Goal: Task Accomplishment & Management: Use online tool/utility

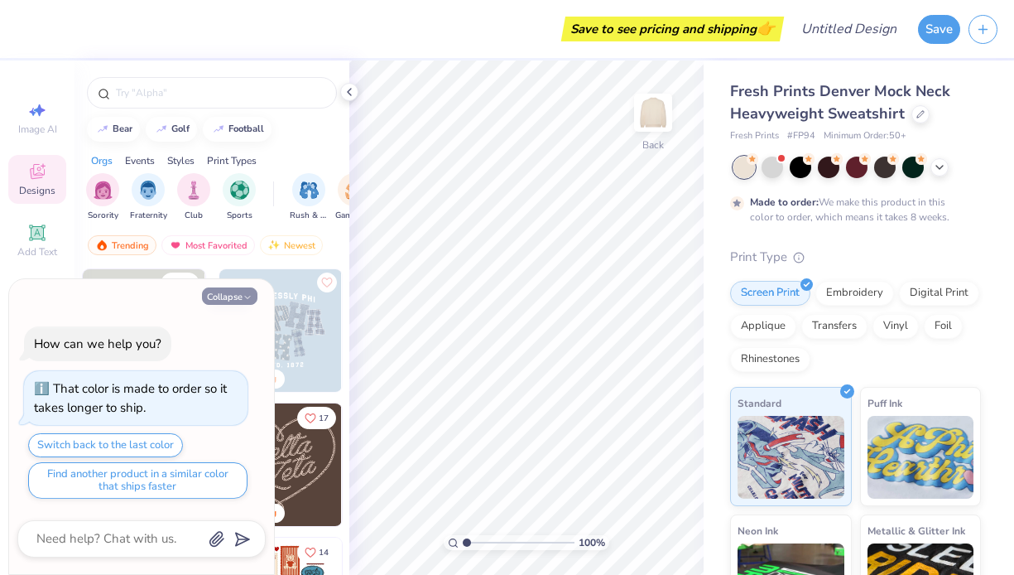
click at [245, 300] on icon "button" at bounding box center [248, 297] width 10 height 10
type textarea "x"
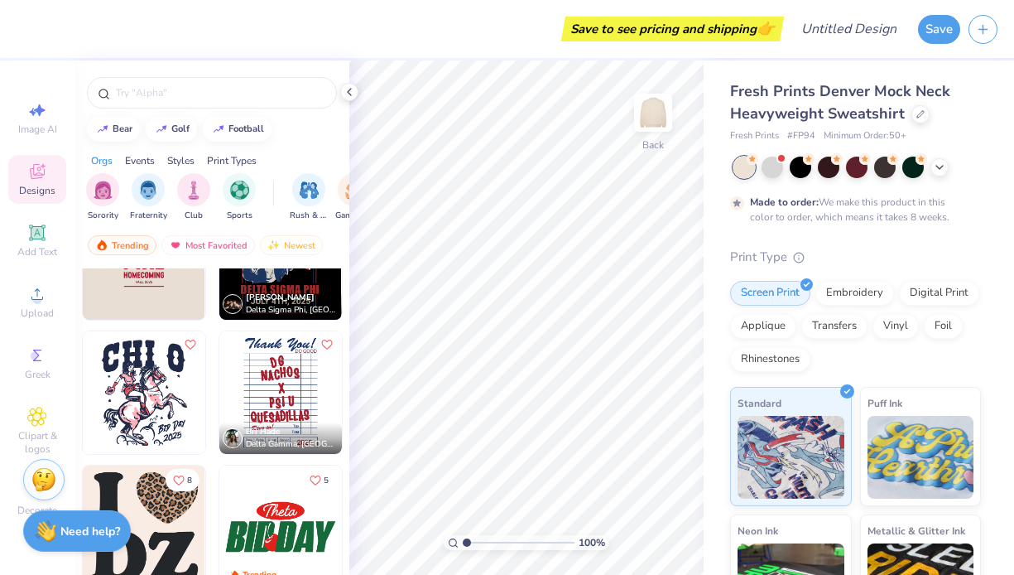
scroll to position [4217, 0]
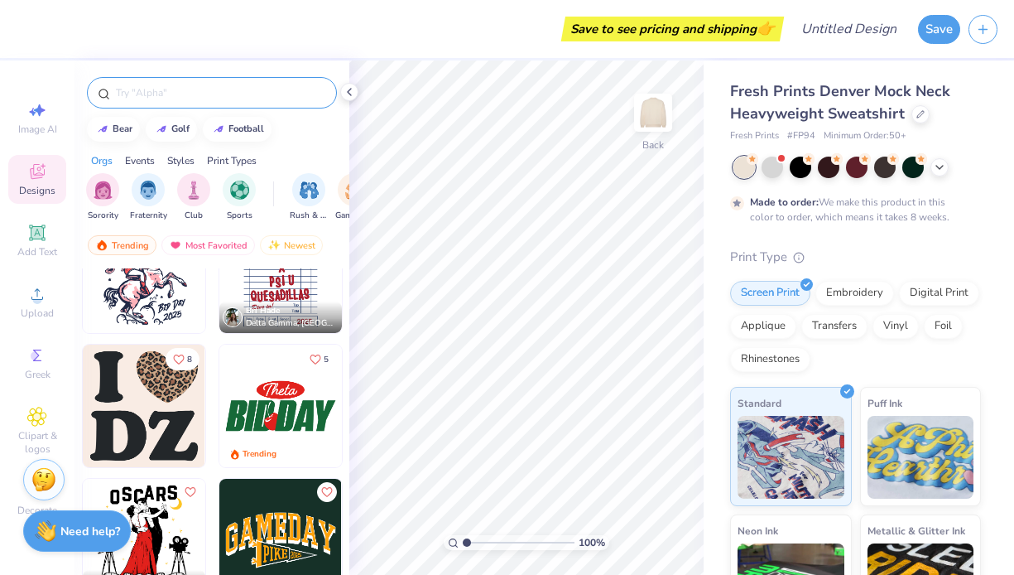
click at [194, 89] on input "text" at bounding box center [220, 92] width 212 height 17
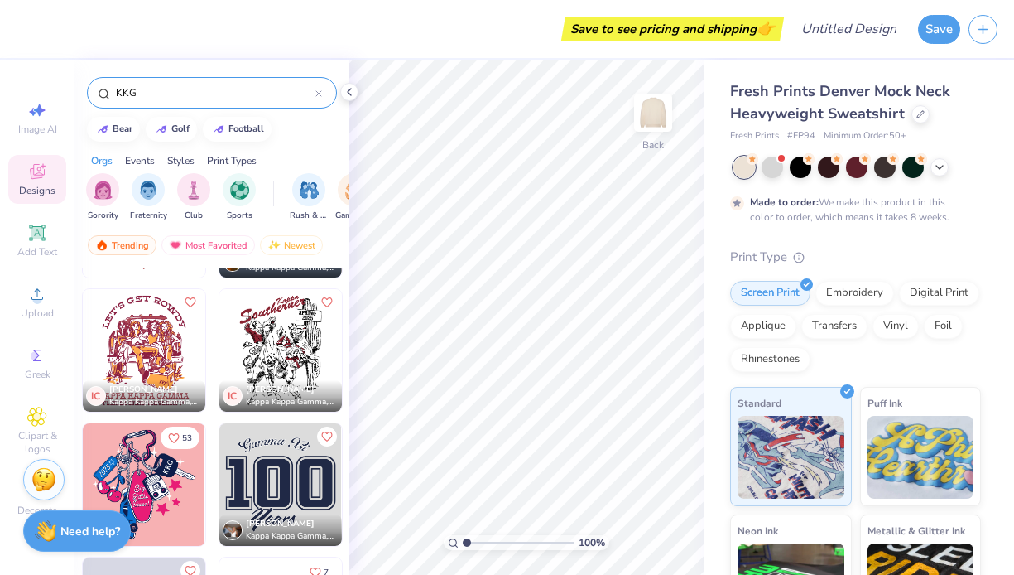
scroll to position [3351, 0]
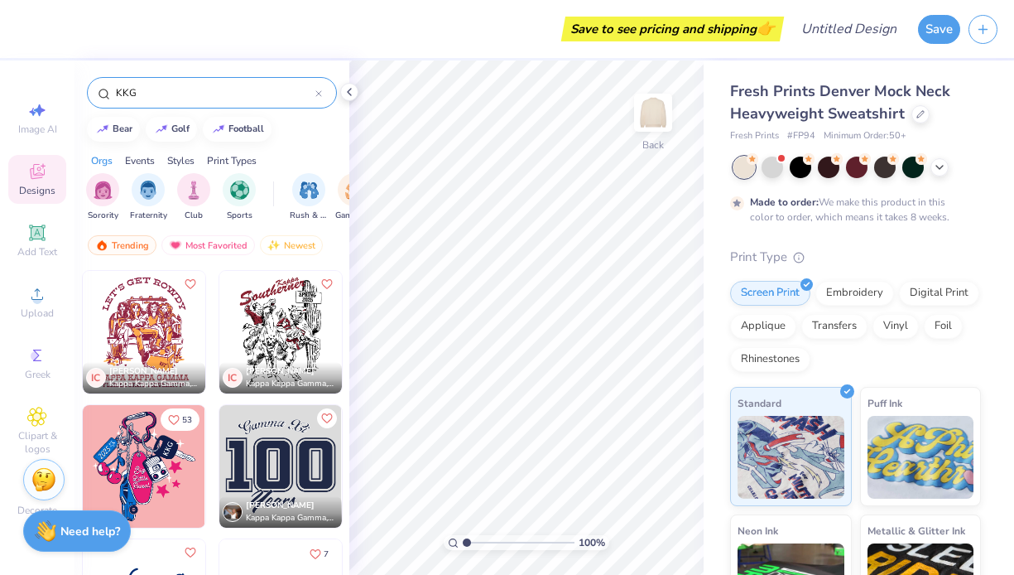
click at [245, 86] on input "KKG" at bounding box center [214, 92] width 201 height 17
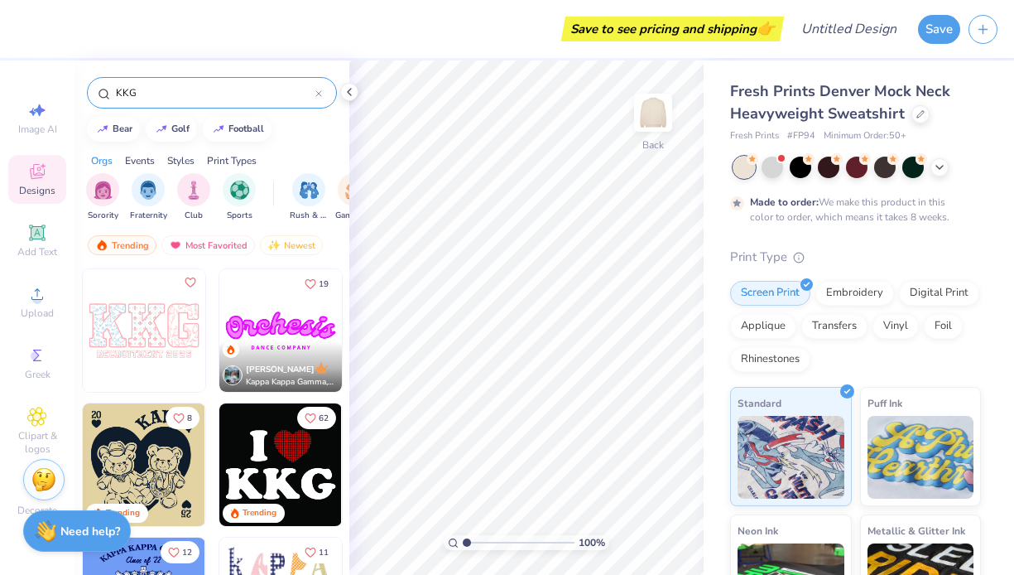
click at [245, 85] on input "KKG" at bounding box center [214, 92] width 201 height 17
type input "Parke"
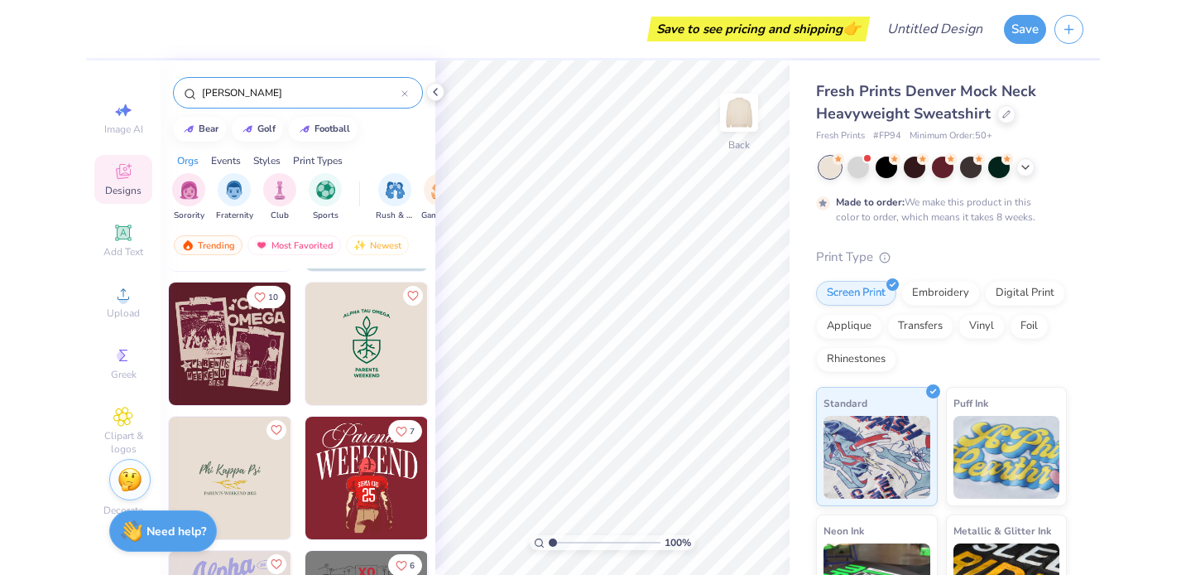
scroll to position [0, 0]
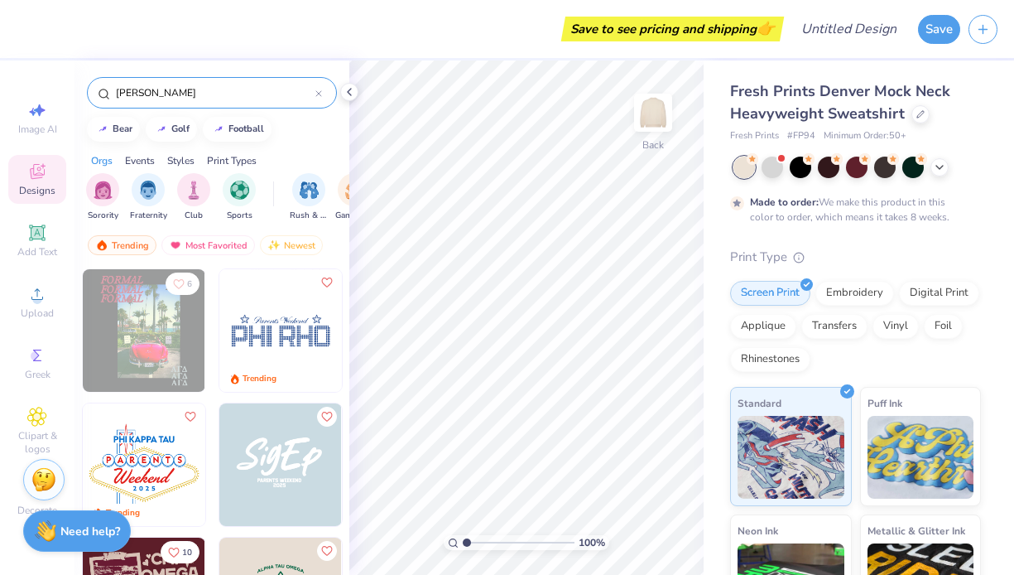
click at [318, 94] on icon at bounding box center [318, 93] width 5 height 5
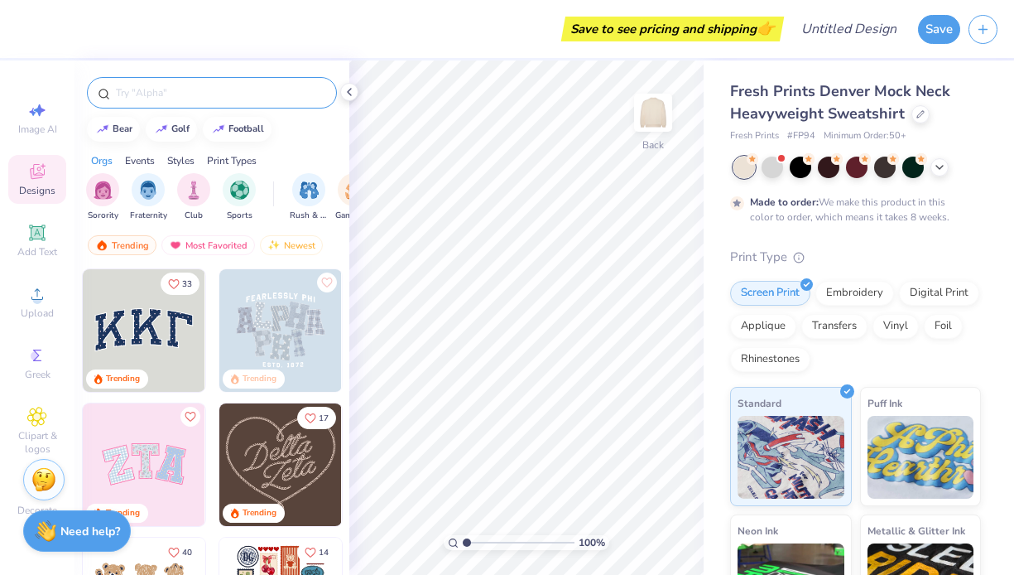
click at [154, 348] on img at bounding box center [144, 330] width 123 height 123
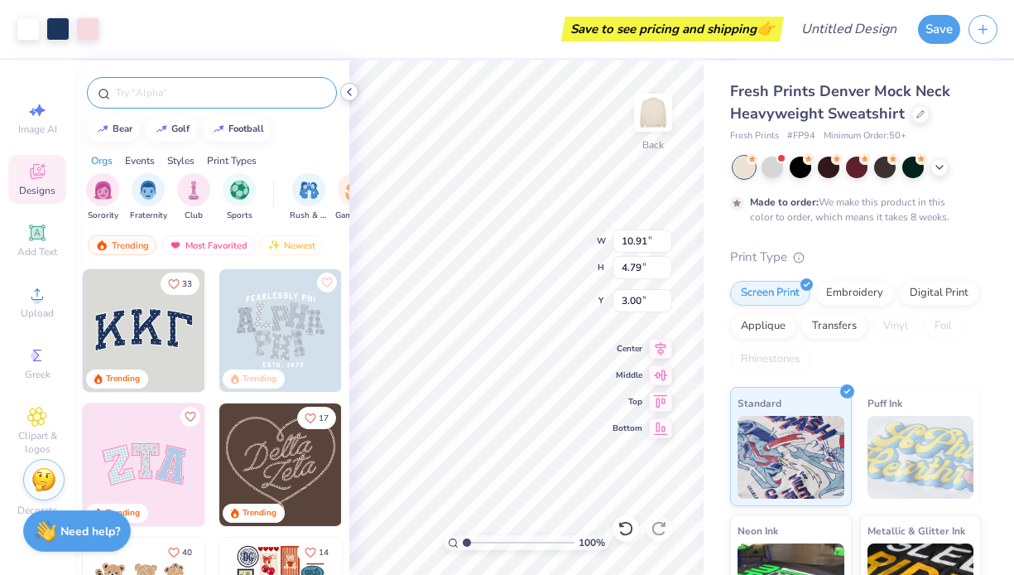
click at [353, 94] on icon at bounding box center [349, 91] width 13 height 13
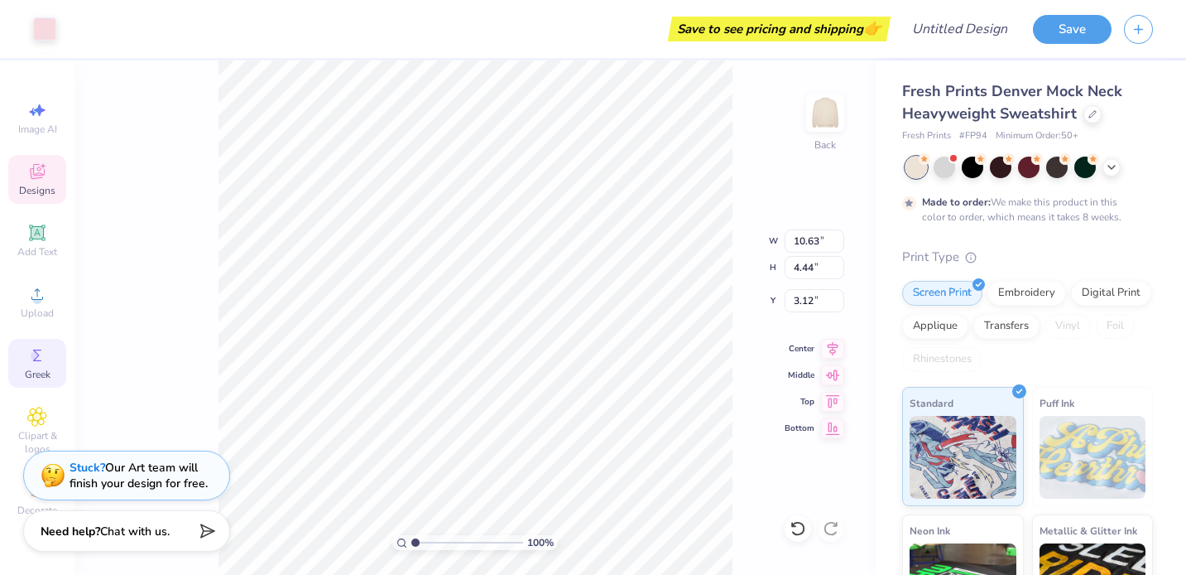
click at [42, 350] on icon at bounding box center [37, 355] width 20 height 20
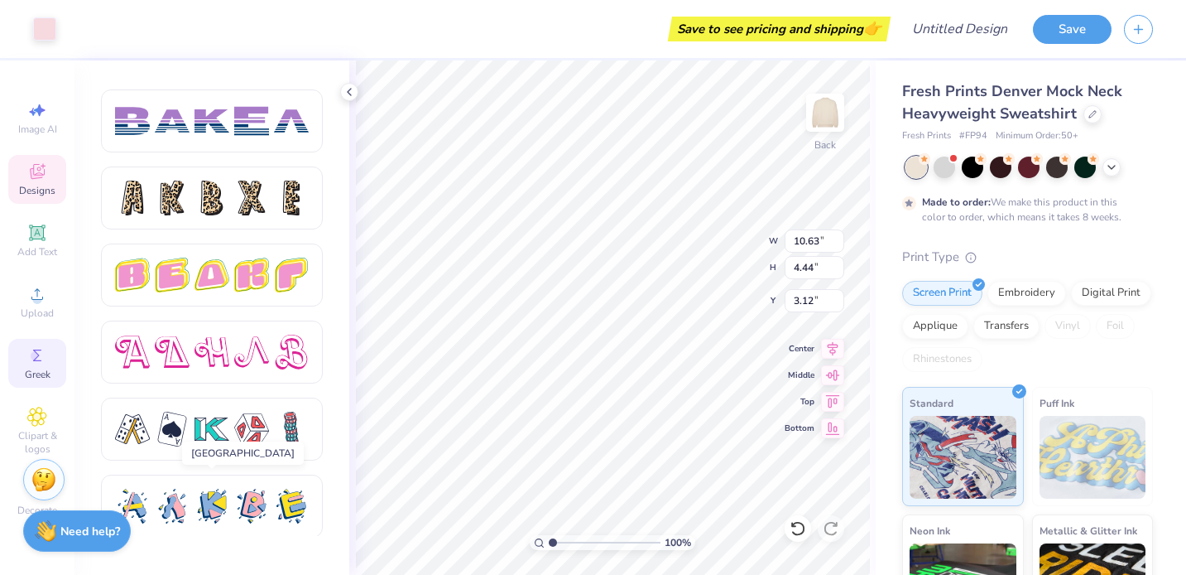
scroll to position [2855, 0]
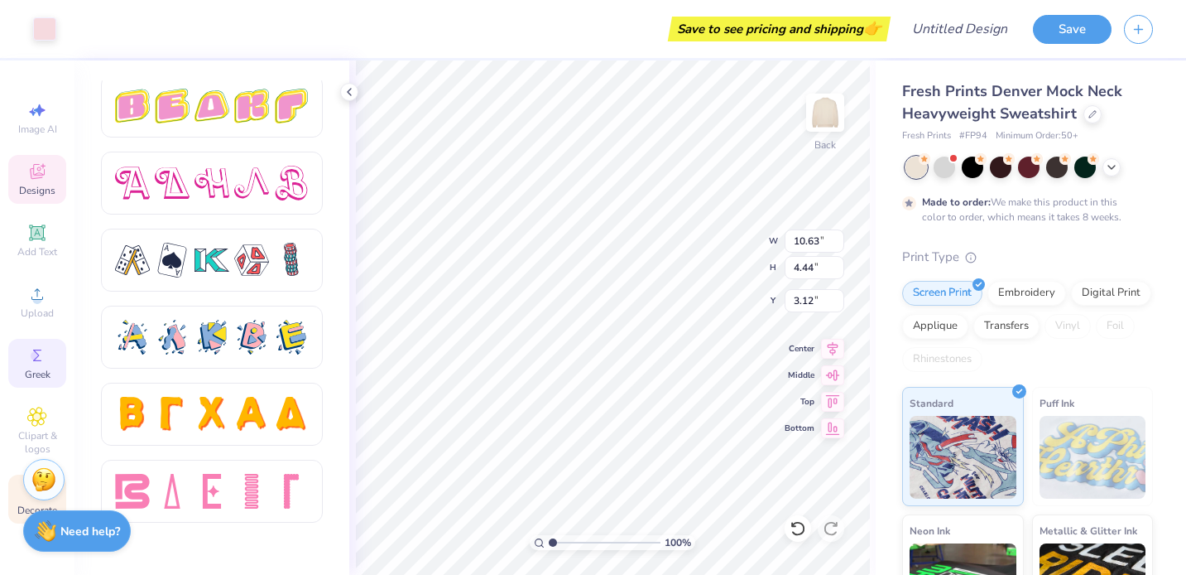
click at [25, 501] on div "Decorate" at bounding box center [37, 498] width 58 height 49
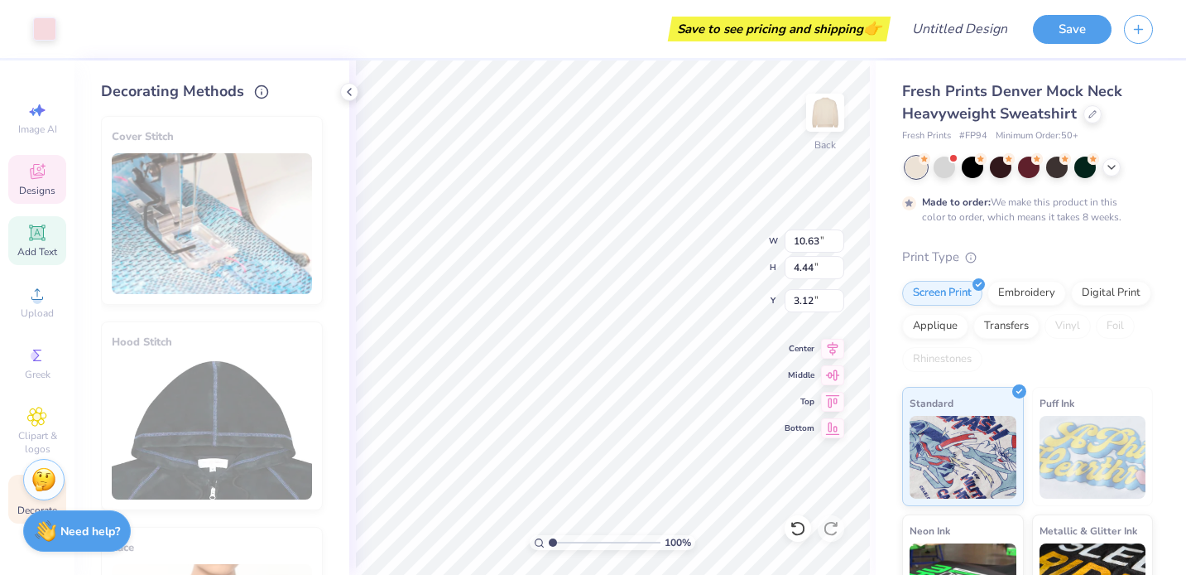
click at [46, 239] on icon at bounding box center [37, 233] width 20 height 20
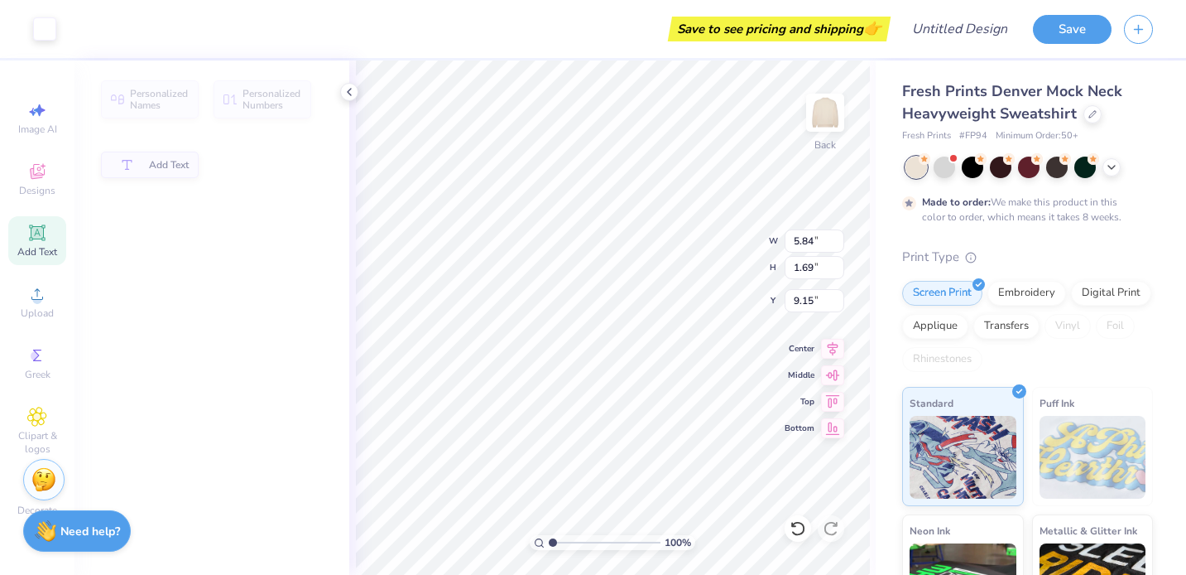
type input "5.84"
type input "1.69"
type input "9.15"
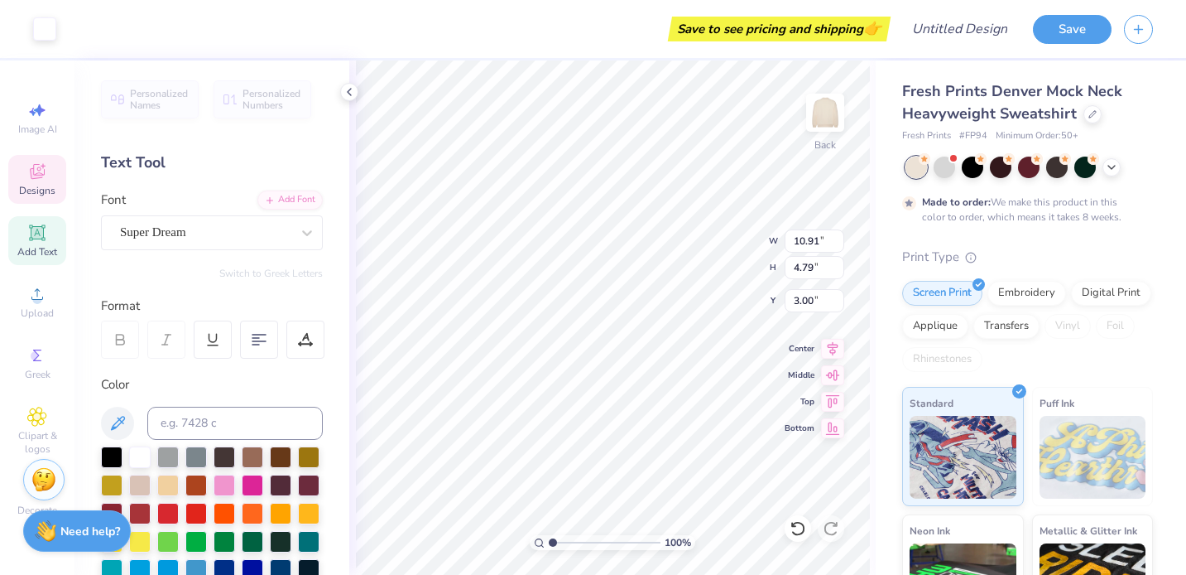
type input "10.63"
type input "4.44"
type input "3.12"
click at [346, 90] on icon at bounding box center [349, 91] width 13 height 13
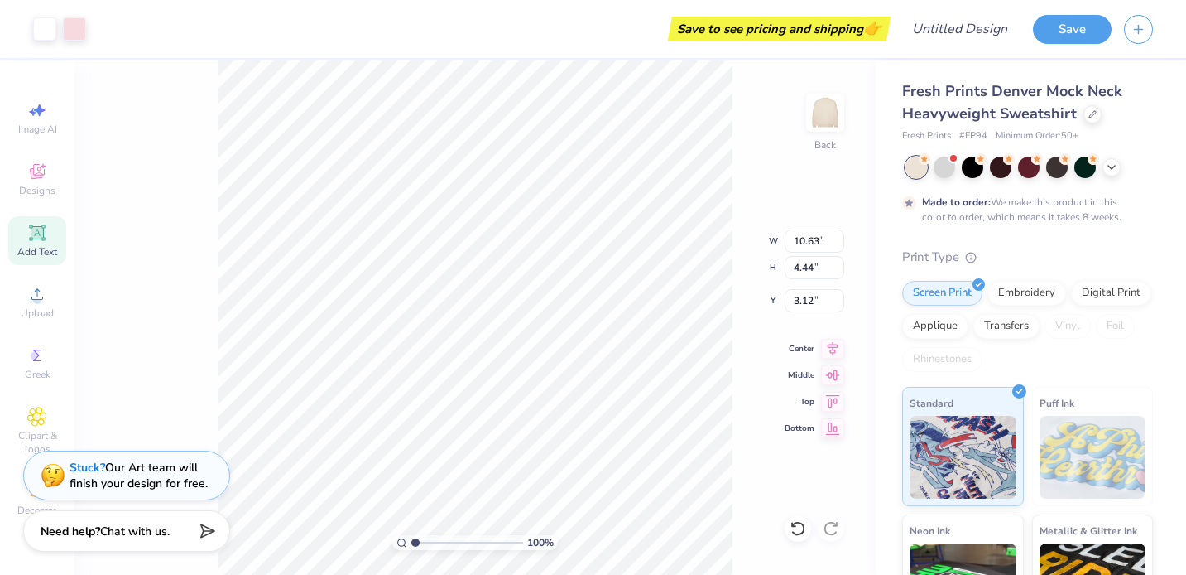
type input "10.91"
type input "4.79"
type input "3.00"
click at [42, 238] on icon at bounding box center [37, 233] width 20 height 20
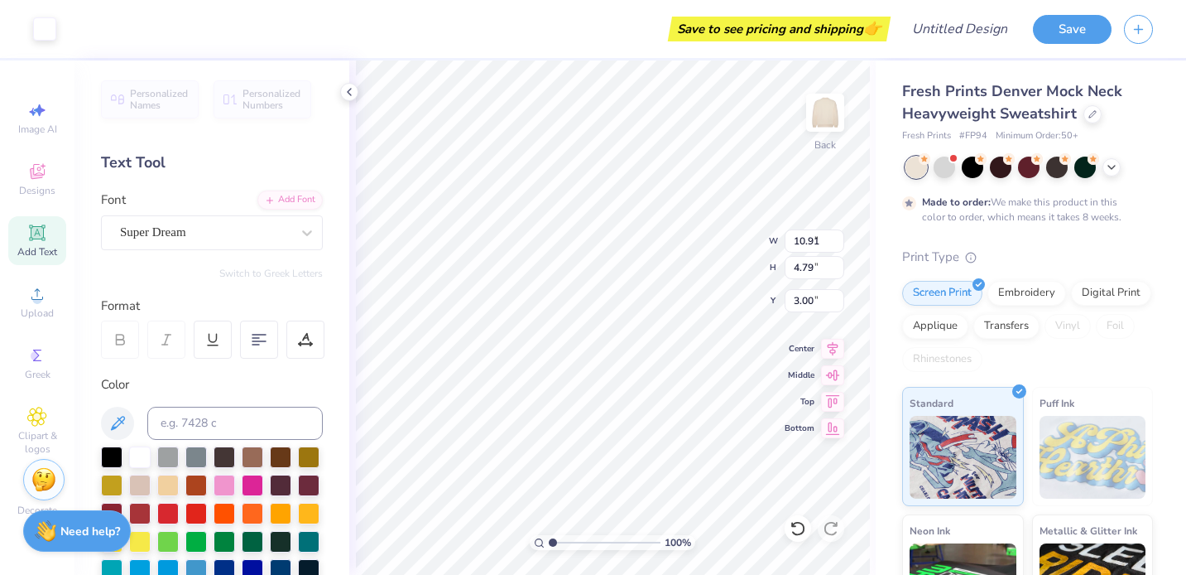
type input "5.84"
type input "1.69"
type input "9.15"
click at [42, 170] on icon at bounding box center [37, 171] width 20 height 20
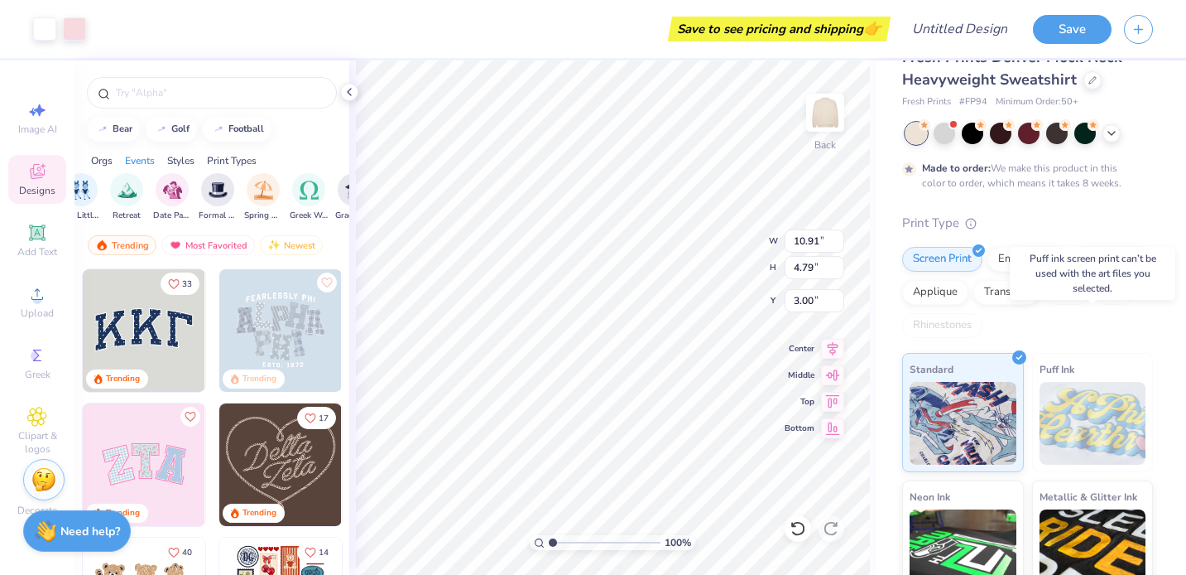
scroll to position [0, 0]
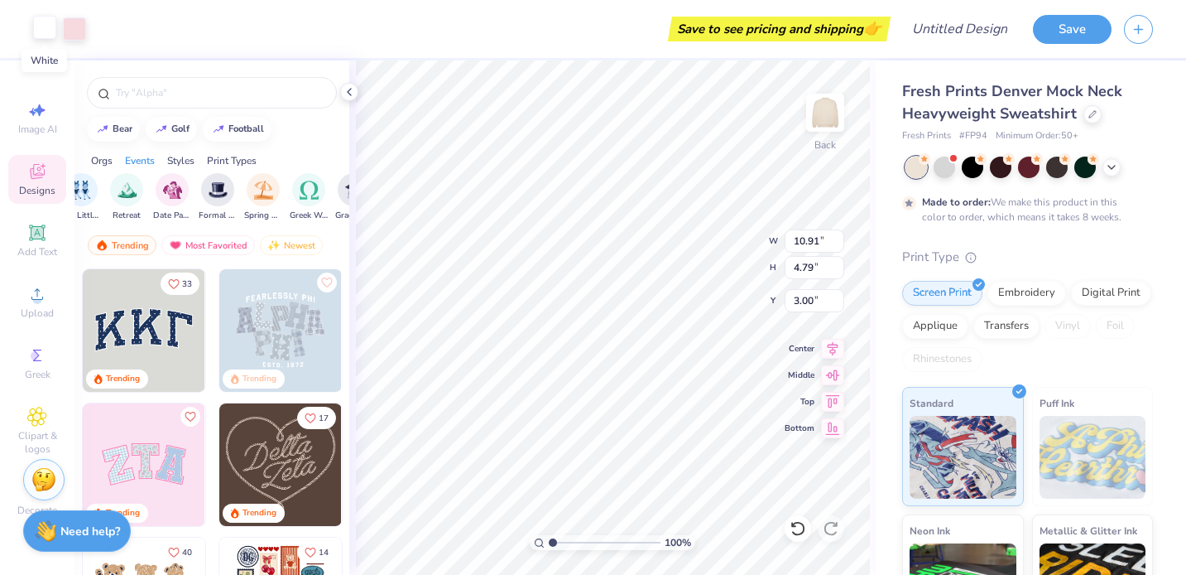
click at [50, 22] on div at bounding box center [44, 27] width 23 height 23
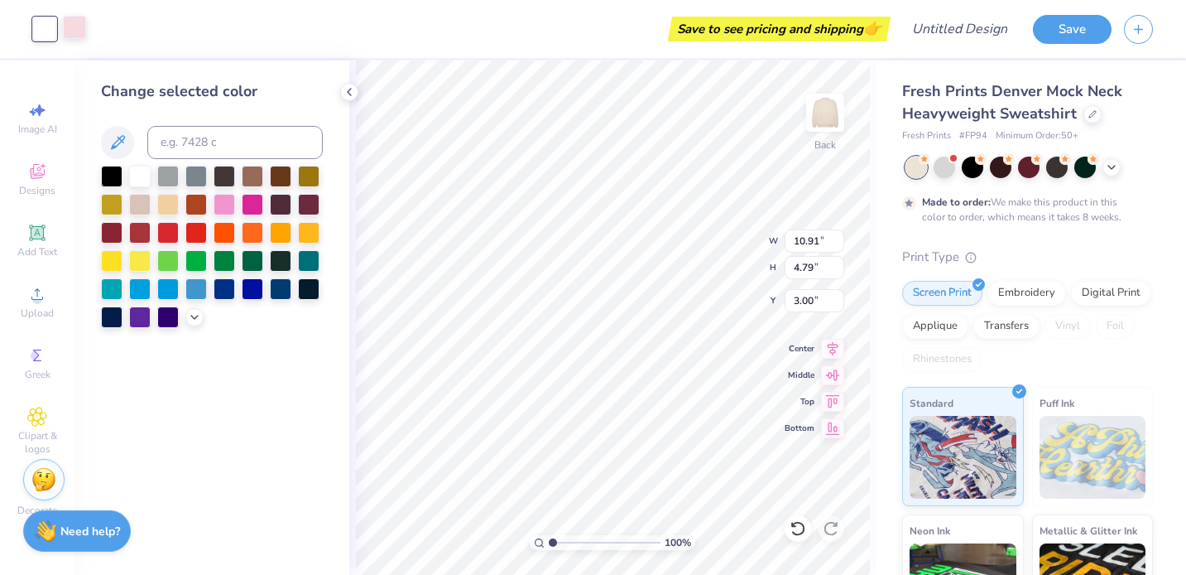
click at [77, 30] on div at bounding box center [74, 27] width 23 height 23
click at [42, 27] on div at bounding box center [44, 27] width 23 height 23
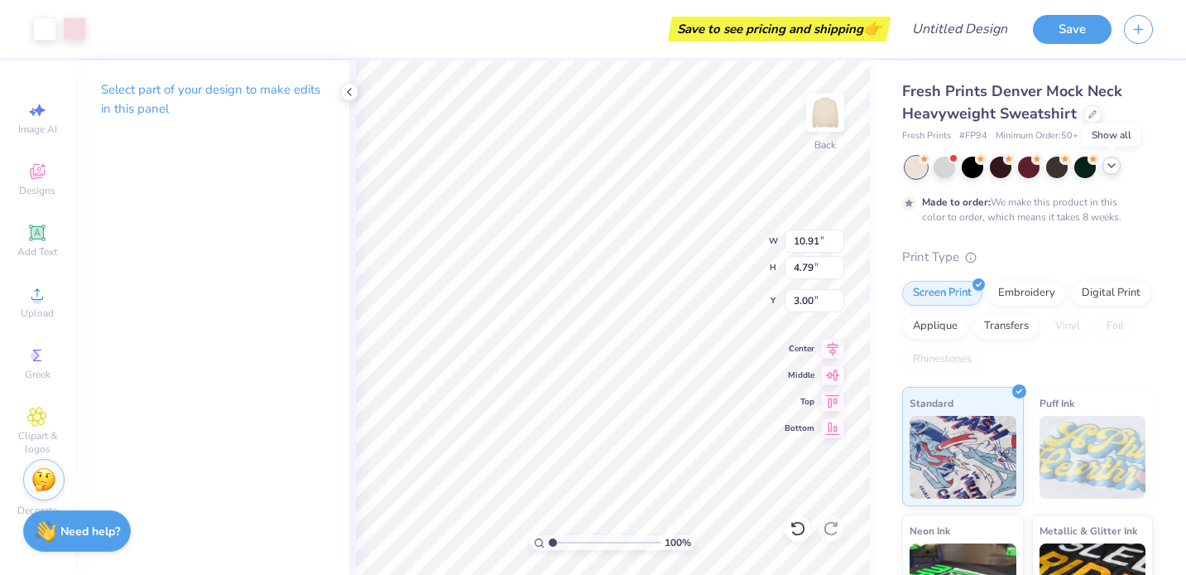
click at [1013, 171] on icon at bounding box center [1111, 165] width 13 height 13
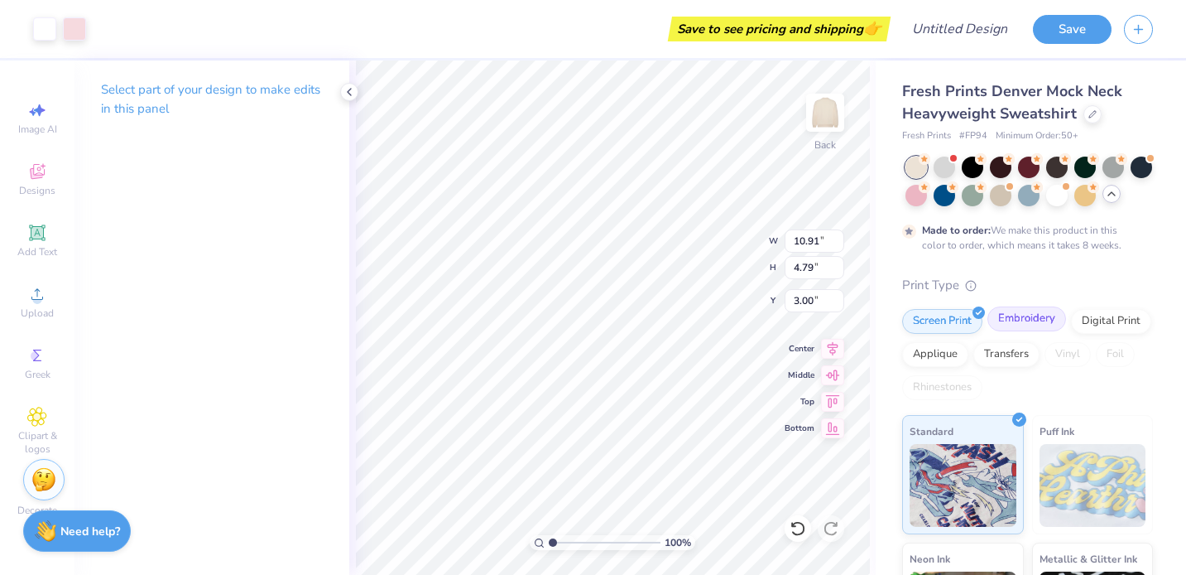
click at [1013, 320] on div "Embroidery" at bounding box center [1027, 318] width 79 height 25
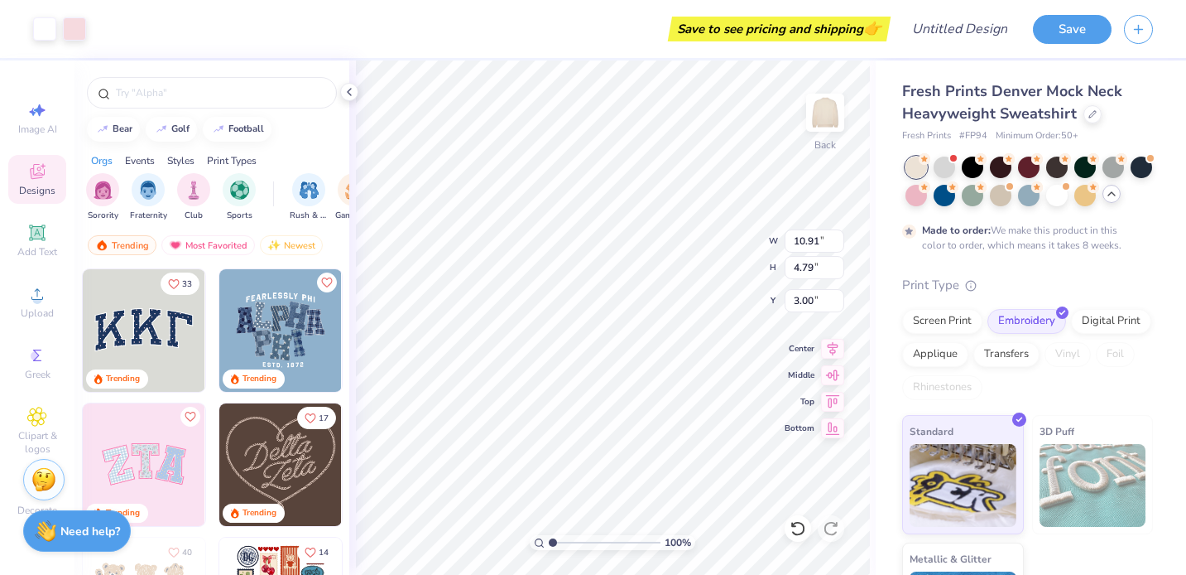
scroll to position [87, 0]
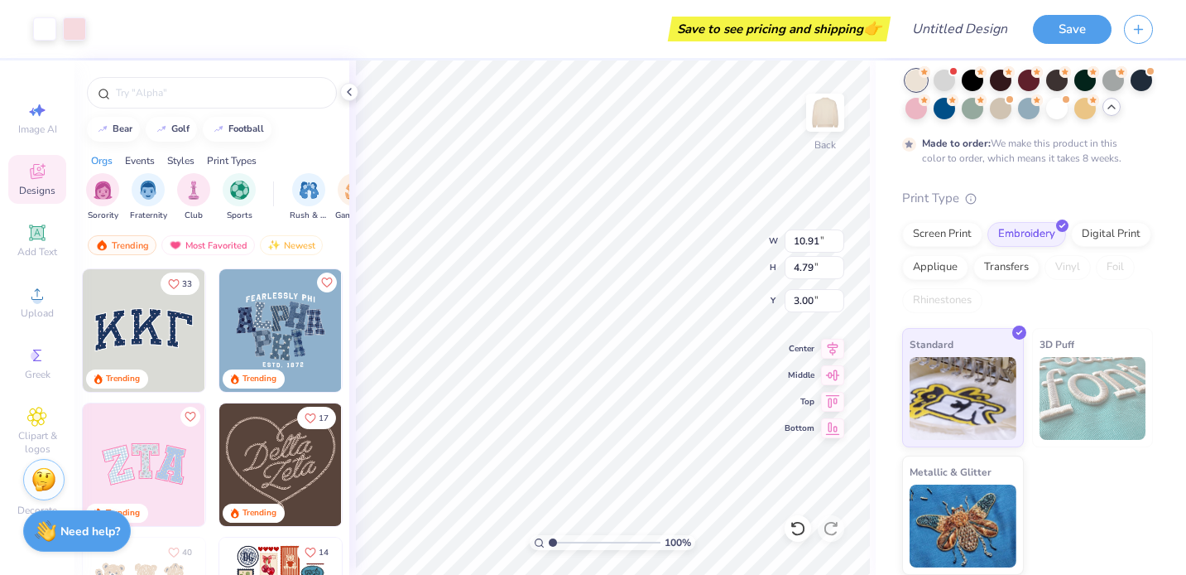
click at [188, 161] on div "Styles" at bounding box center [180, 160] width 27 height 15
click at [154, 195] on img "filter for Varsity" at bounding box center [148, 188] width 19 height 19
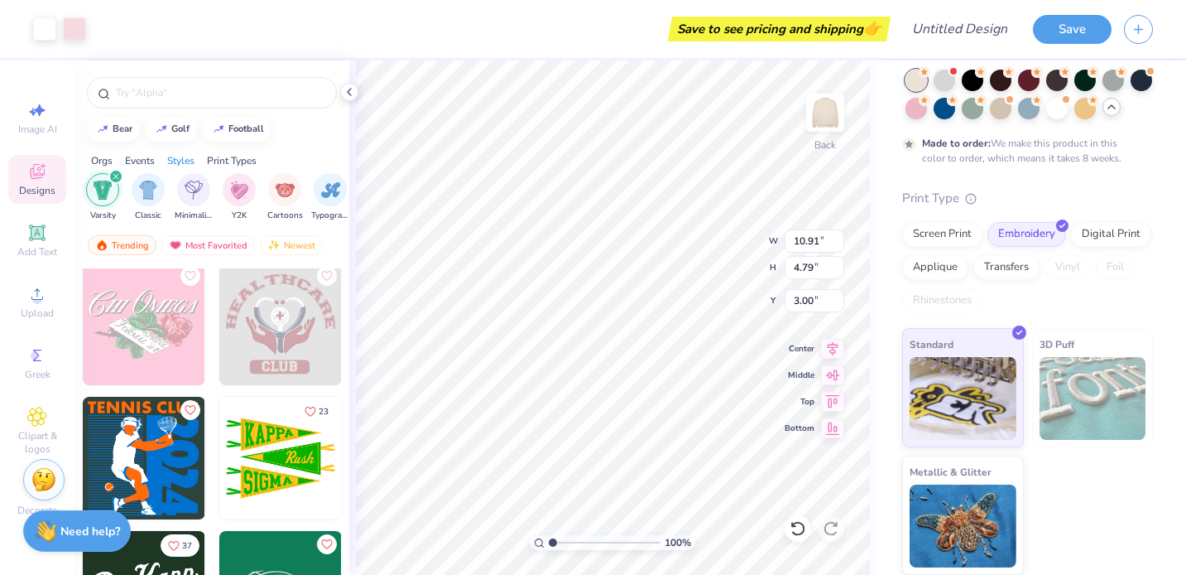
scroll to position [3378, 0]
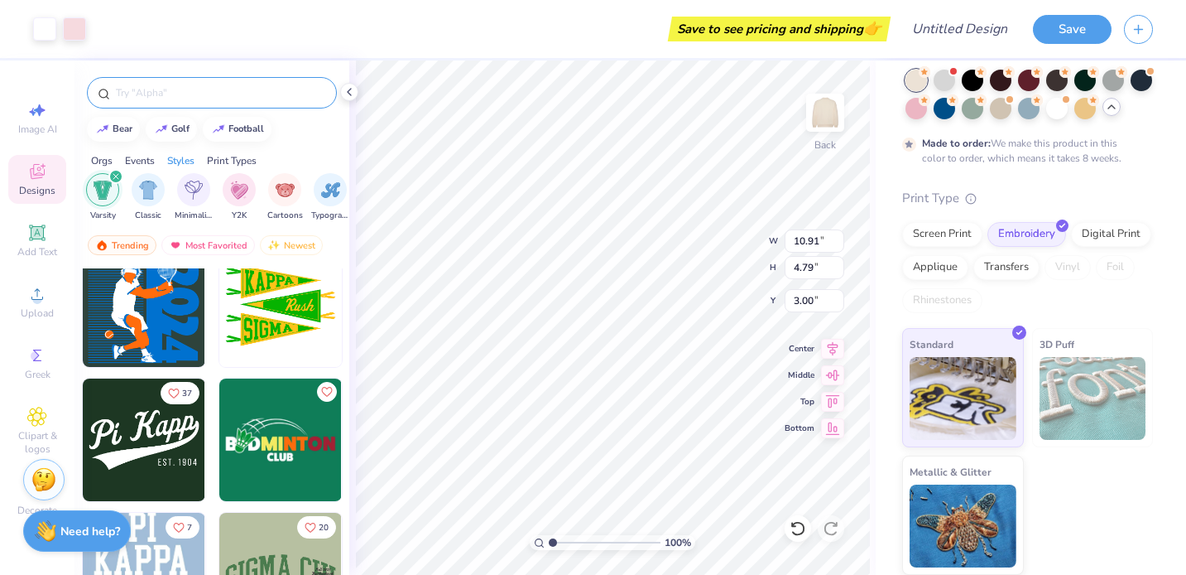
click at [190, 99] on input "text" at bounding box center [220, 92] width 212 height 17
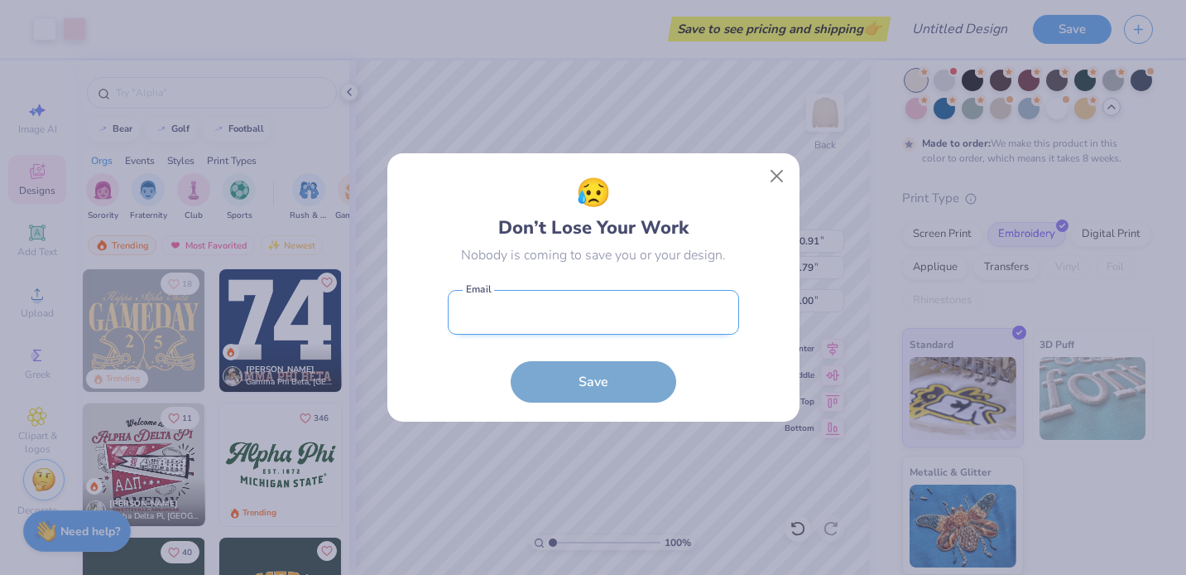
click at [550, 326] on input "email" at bounding box center [593, 313] width 291 height 46
type input "emmaimutis@gmail.com"
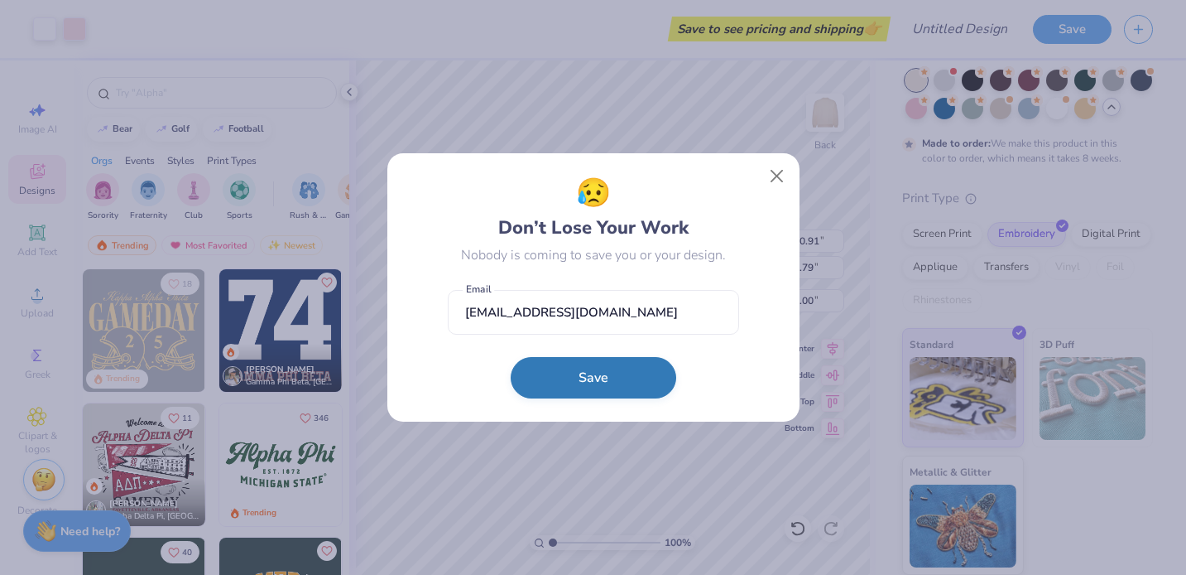
click at [589, 378] on button "Save" at bounding box center [594, 377] width 166 height 41
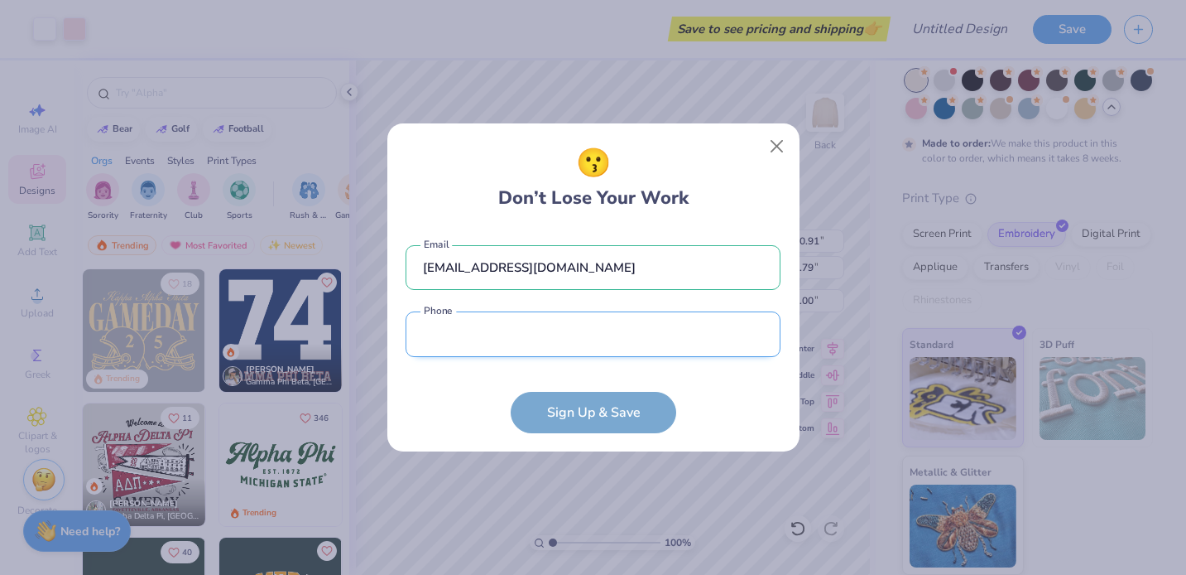
click at [562, 341] on input "tel" at bounding box center [593, 334] width 375 height 46
type input "(570) 862-8301"
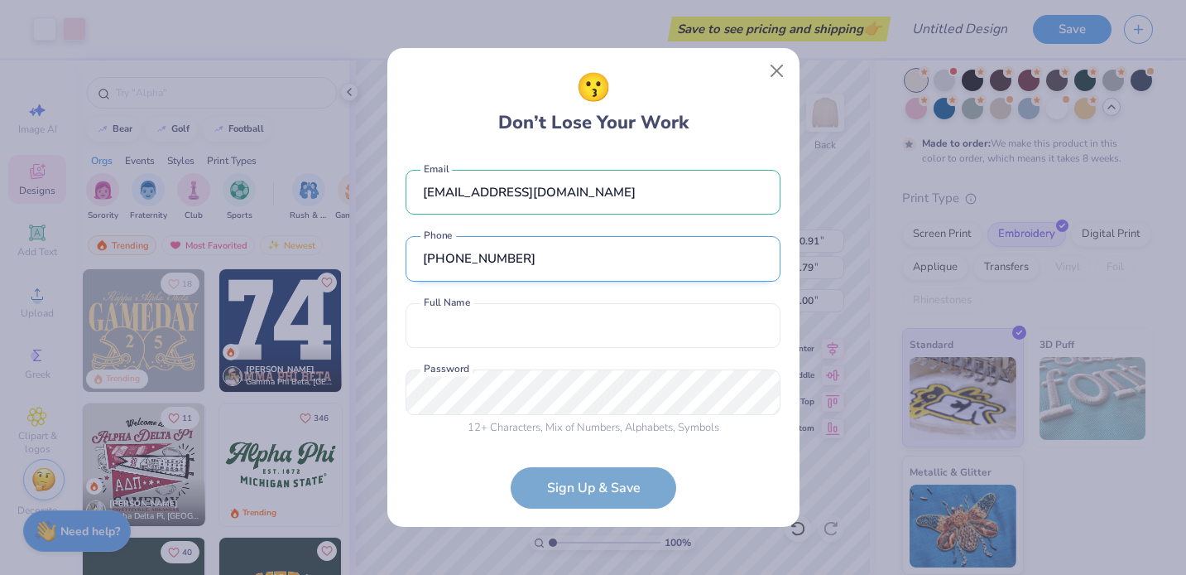
scroll to position [3, 0]
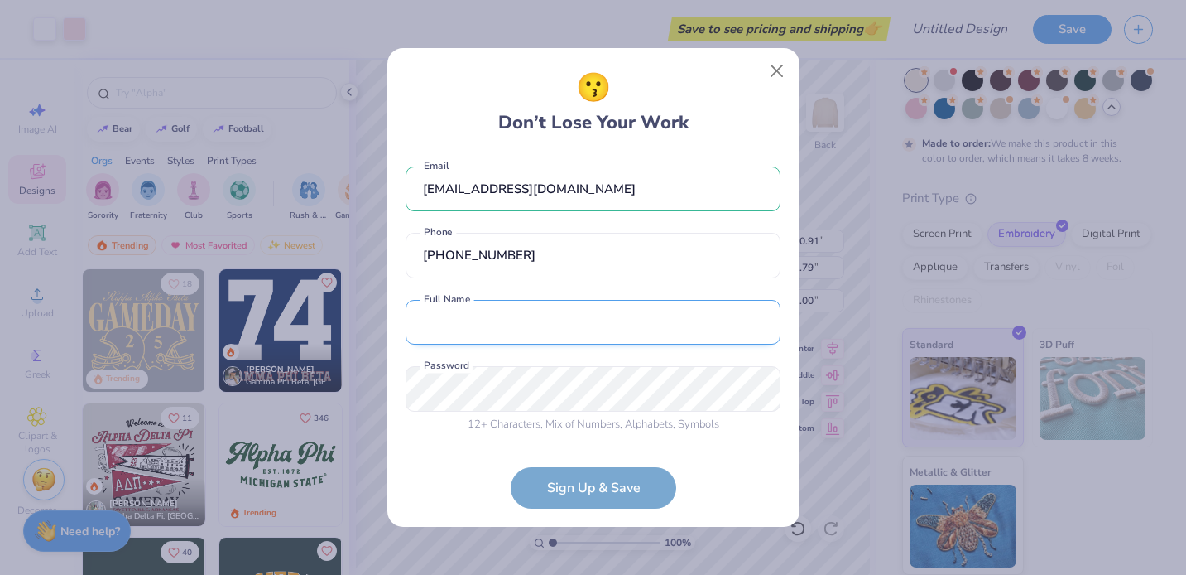
click at [504, 321] on input "text" at bounding box center [593, 323] width 375 height 46
click at [469, 320] on input "Emma I Mutis" at bounding box center [593, 323] width 375 height 46
type input "Emma Mutis"
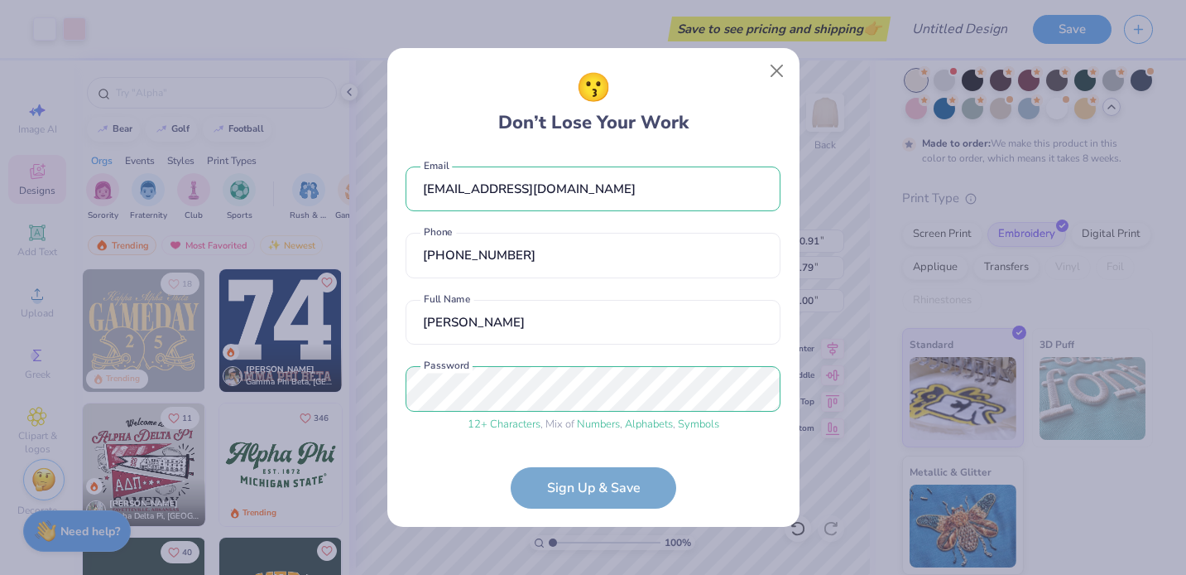
scroll to position [66, 0]
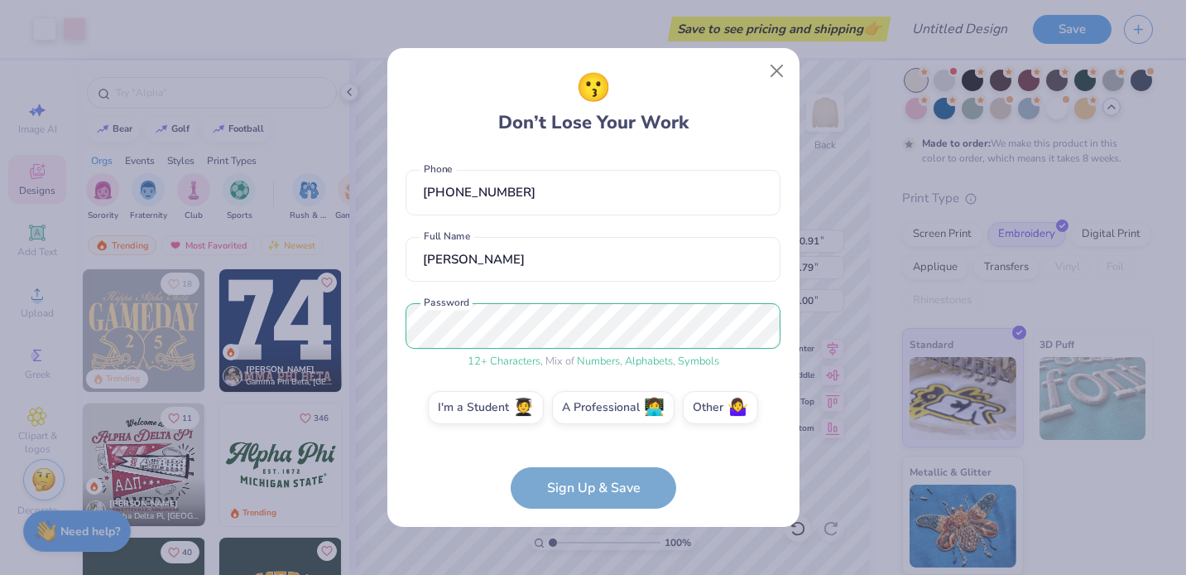
click at [460, 493] on form "emmaimutis@gmail.com Email (570) 862-8301 Phone Emma Mutis Full Name 12 + Chara…" at bounding box center [593, 330] width 375 height 355
click at [505, 410] on label "I'm a Student 🧑‍🎓" at bounding box center [486, 404] width 116 height 33
click at [588, 473] on input "I'm a Student 🧑‍🎓" at bounding box center [593, 478] width 11 height 11
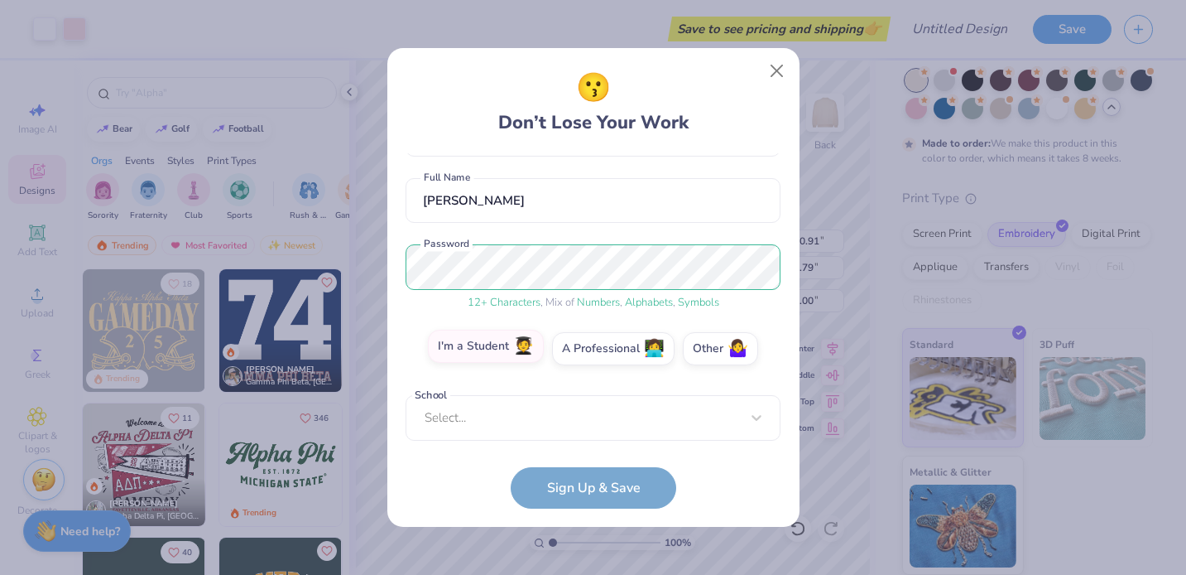
click at [505, 410] on div "Select..." at bounding box center [593, 418] width 375 height 46
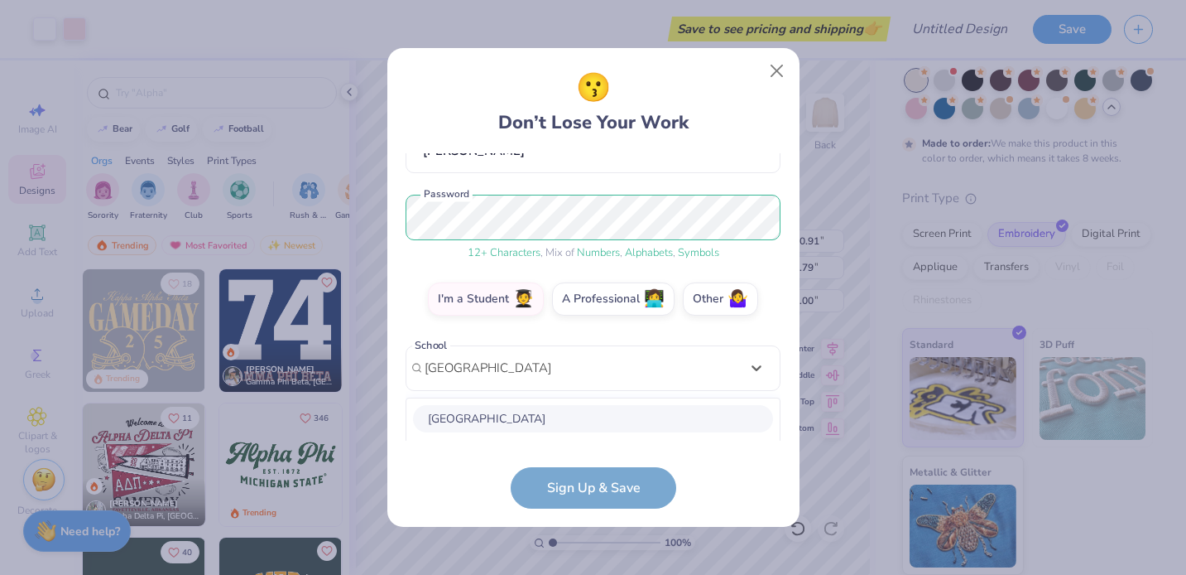
scroll to position [382, 0]
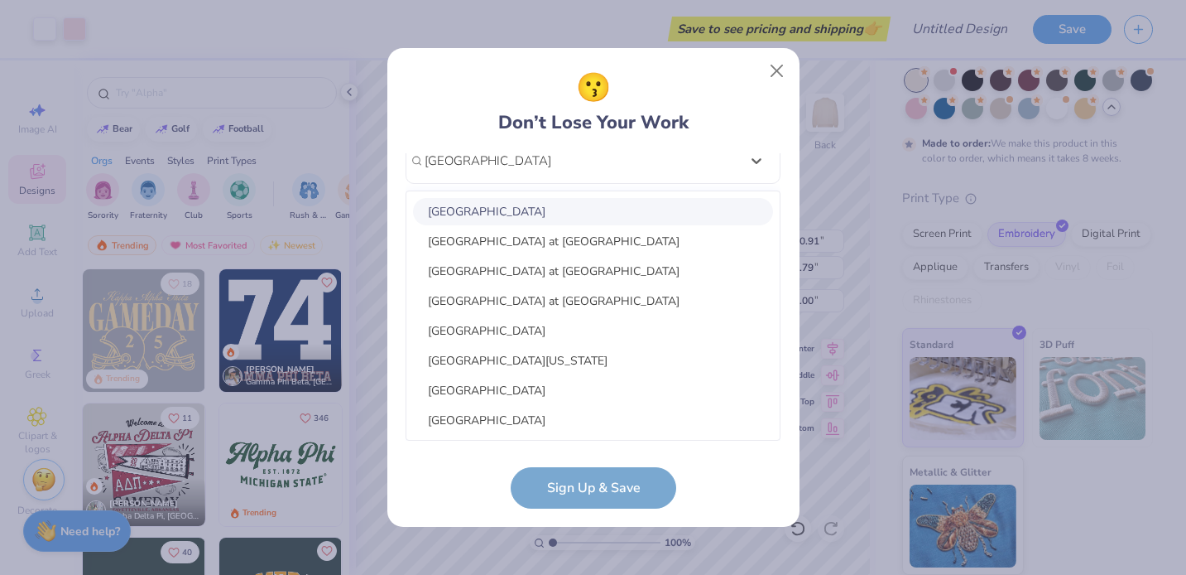
click at [572, 222] on div "University of Pittsburgh" at bounding box center [593, 211] width 360 height 27
type input "University of Pittsburgh"
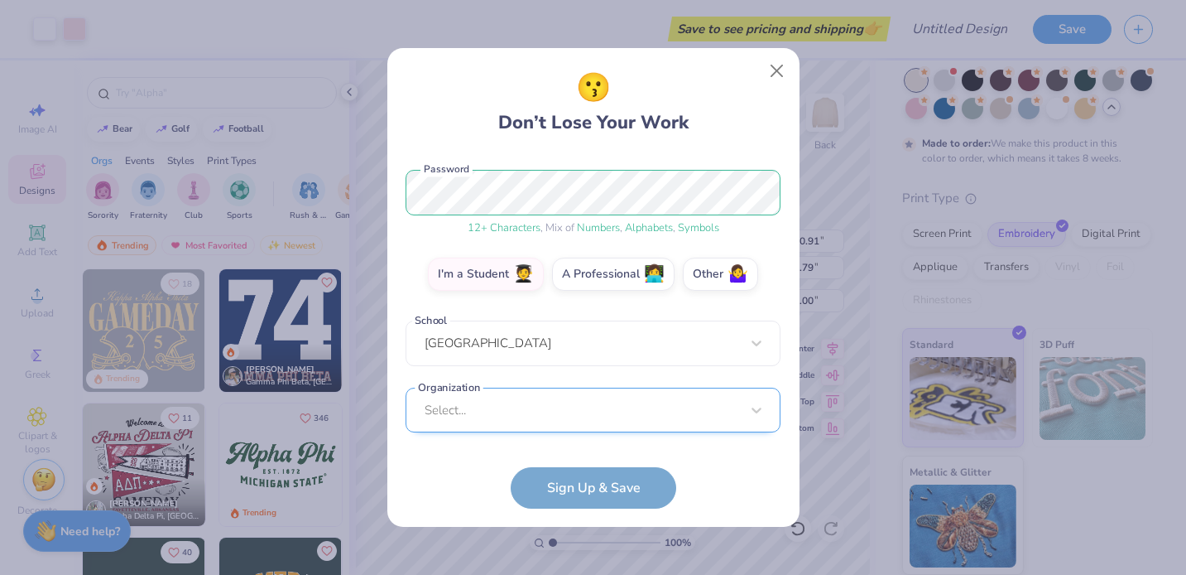
click at [491, 412] on div "Select..." at bounding box center [593, 410] width 375 height 46
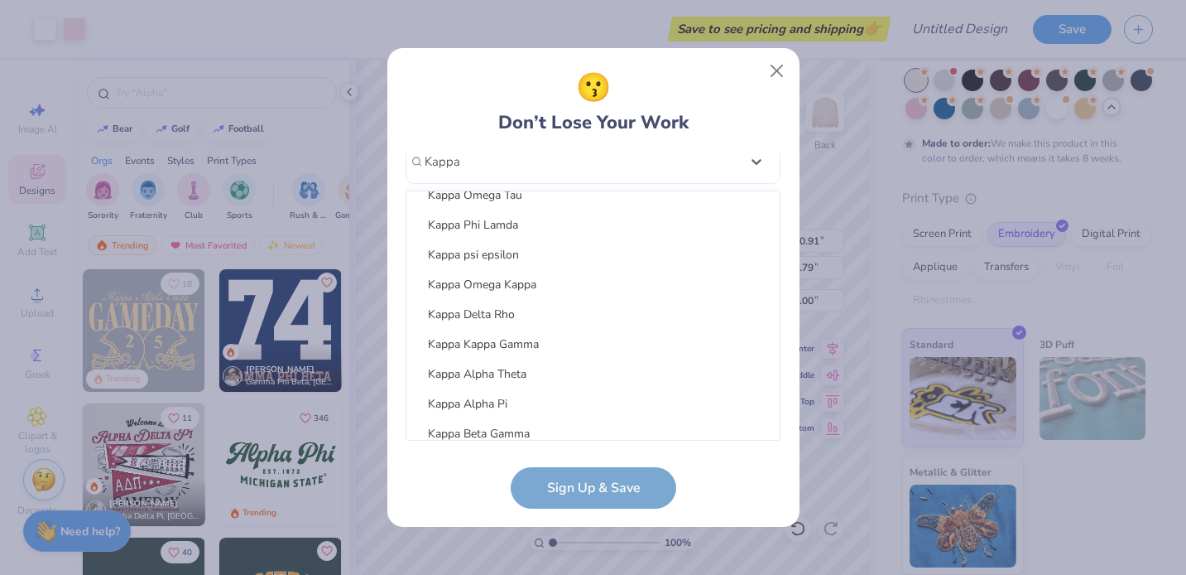
scroll to position [617, 0]
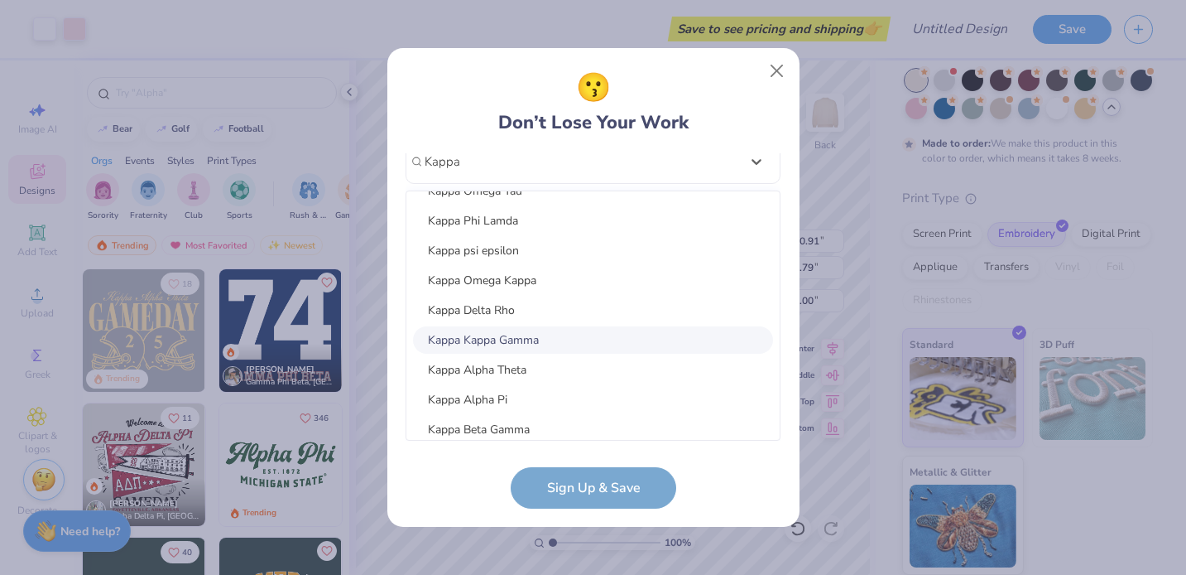
click at [522, 334] on div "Kappa Kappa Gamma" at bounding box center [593, 339] width 360 height 27
type input "Kappa"
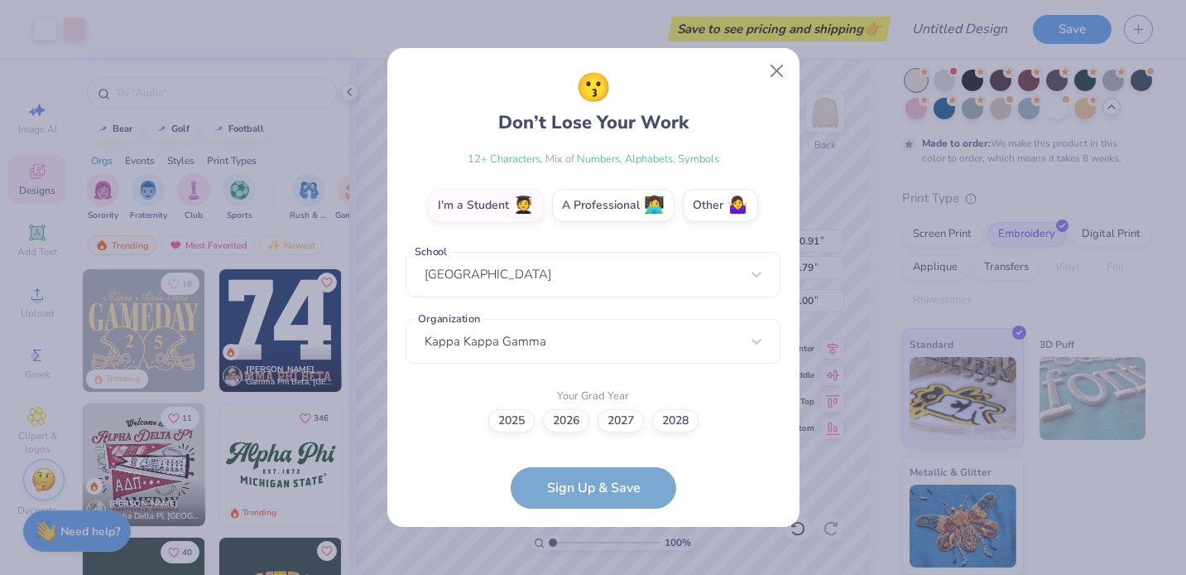
scroll to position [267, 0]
click at [576, 412] on label "2026" at bounding box center [566, 418] width 46 height 23
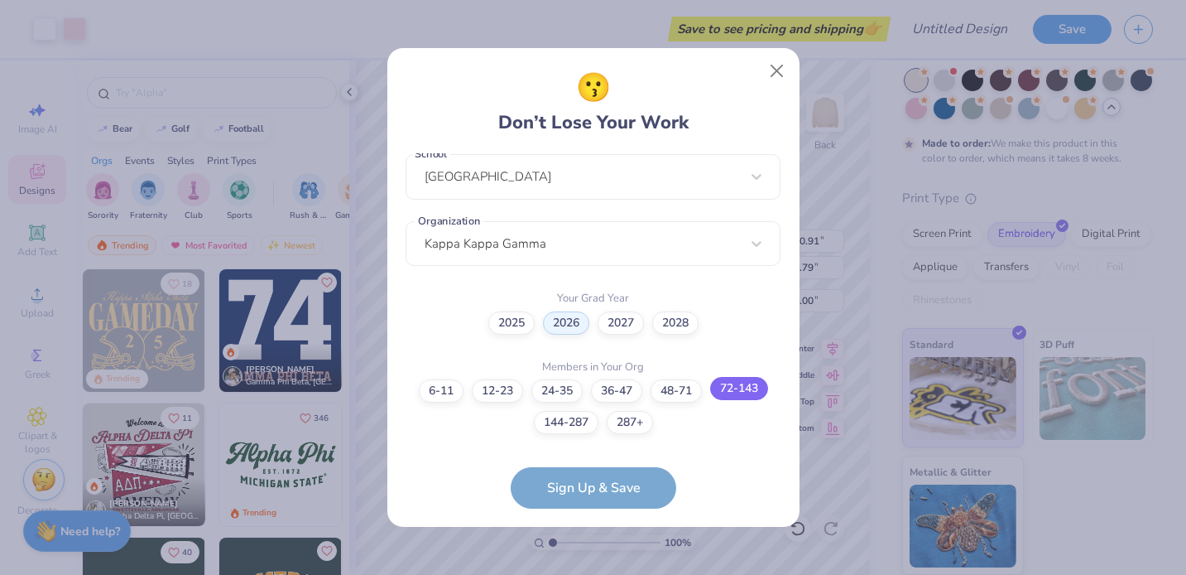
click at [754, 396] on label "72-143" at bounding box center [739, 388] width 58 height 23
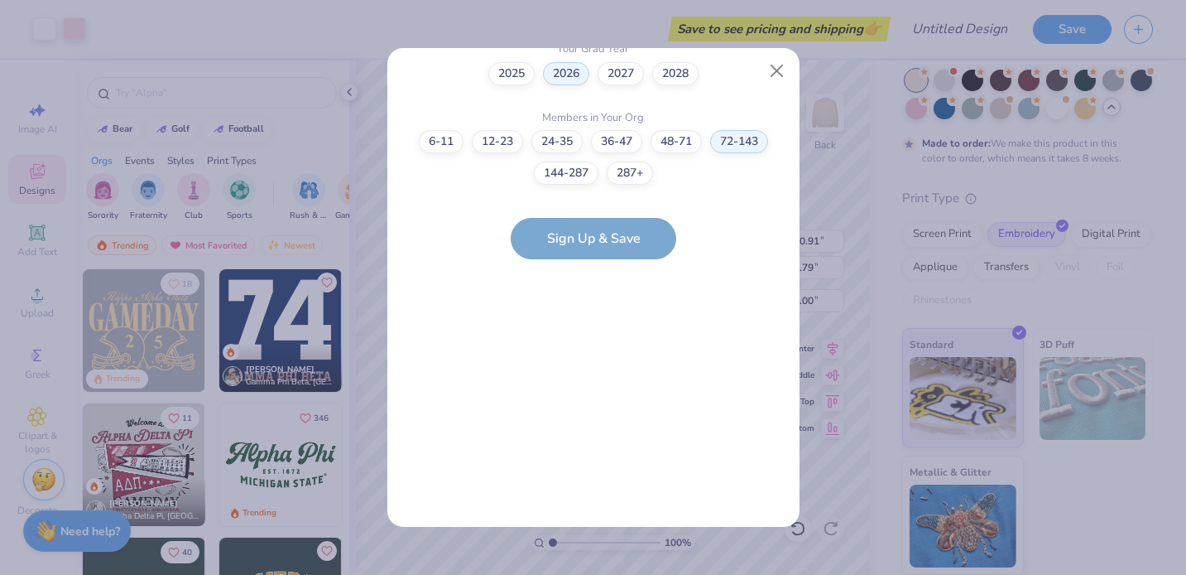
scroll to position [0, 0]
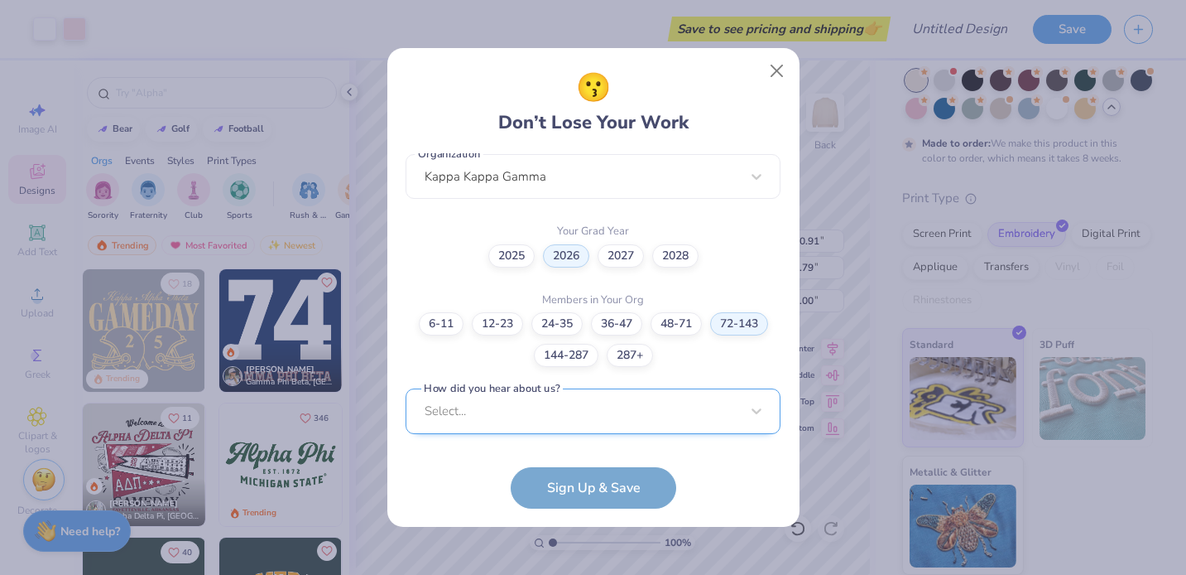
click at [596, 426] on div "emmaimutis@gmail.com Email (570) 862-8301 Phone Emma Mutis Full Name 12 + Chara…" at bounding box center [593, 296] width 375 height 287
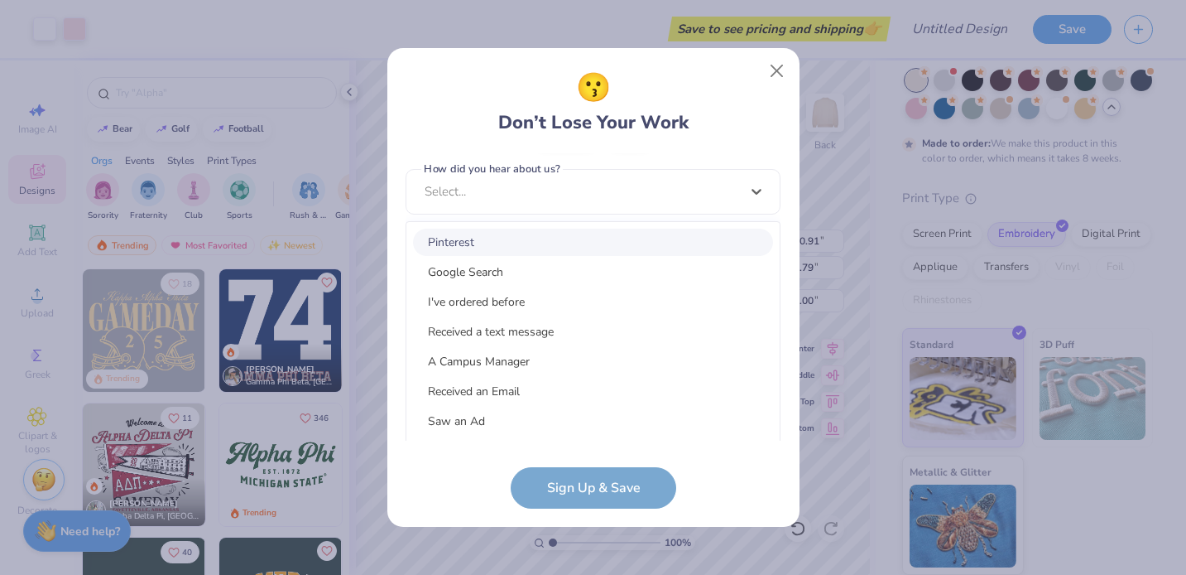
scroll to position [696, 0]
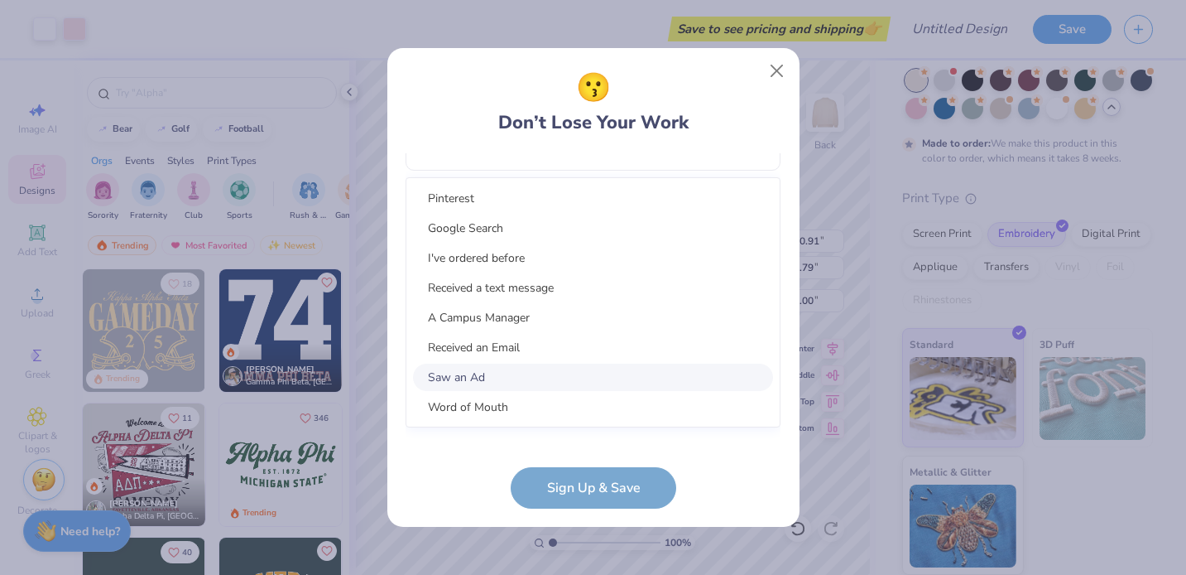
click at [527, 366] on div "Saw an Ad" at bounding box center [593, 376] width 360 height 27
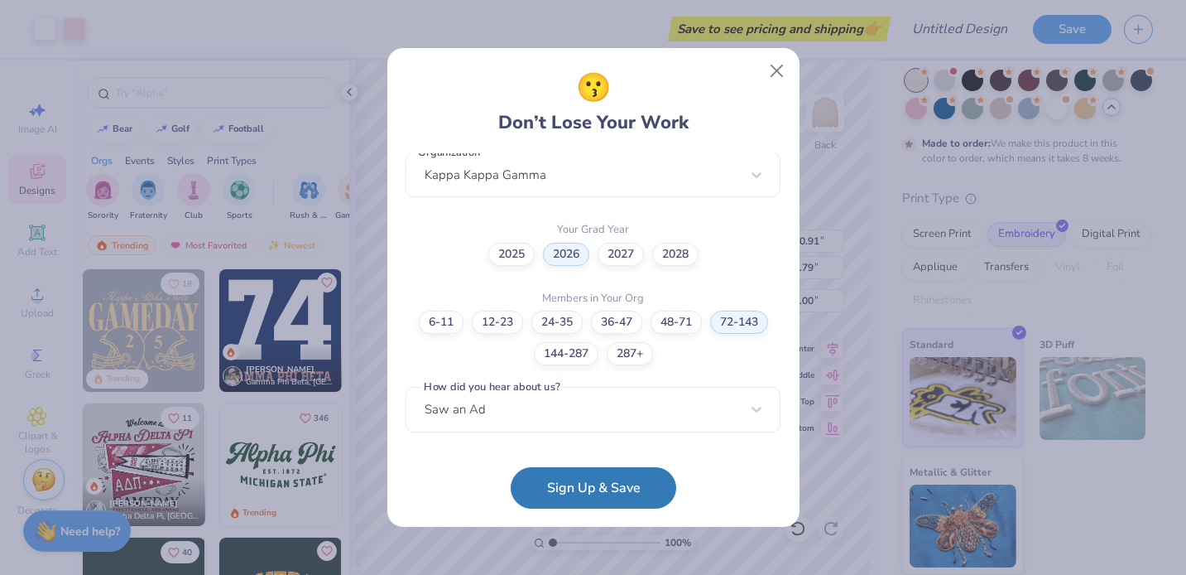
scroll to position [433, 0]
click at [565, 486] on button "Sign Up & Save" at bounding box center [594, 483] width 166 height 41
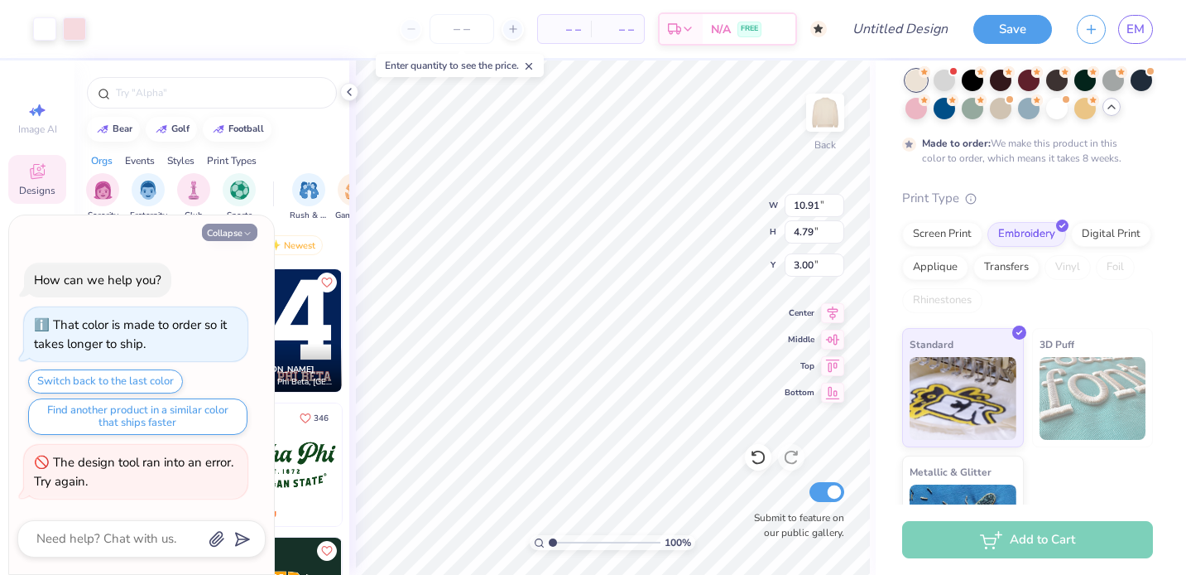
click at [246, 230] on icon "button" at bounding box center [248, 234] width 10 height 10
type textarea "x"
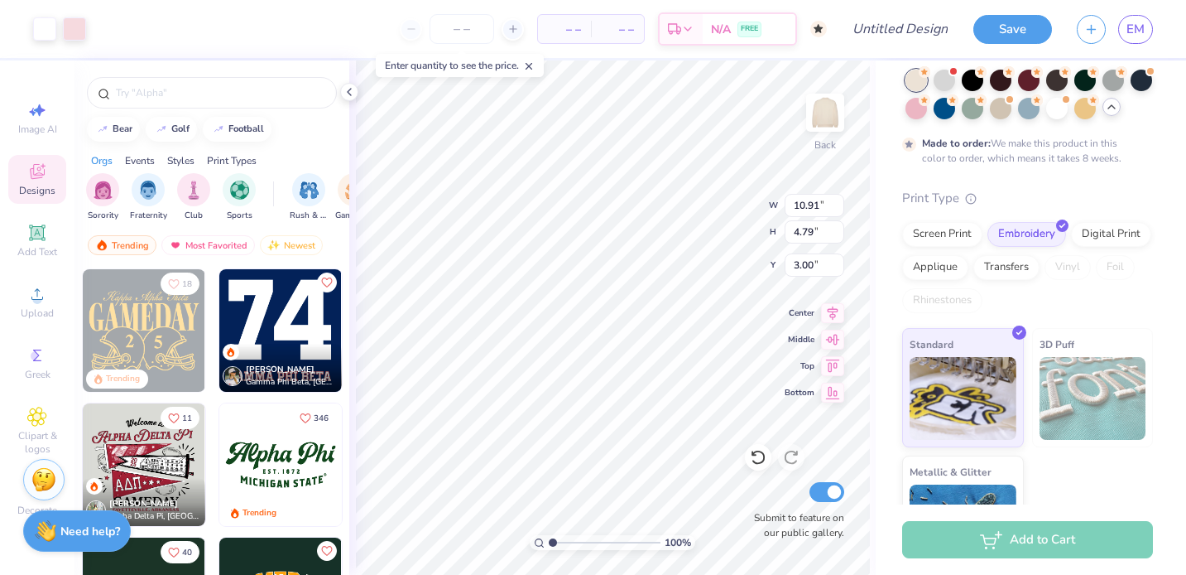
click at [288, 330] on img at bounding box center [280, 330] width 123 height 123
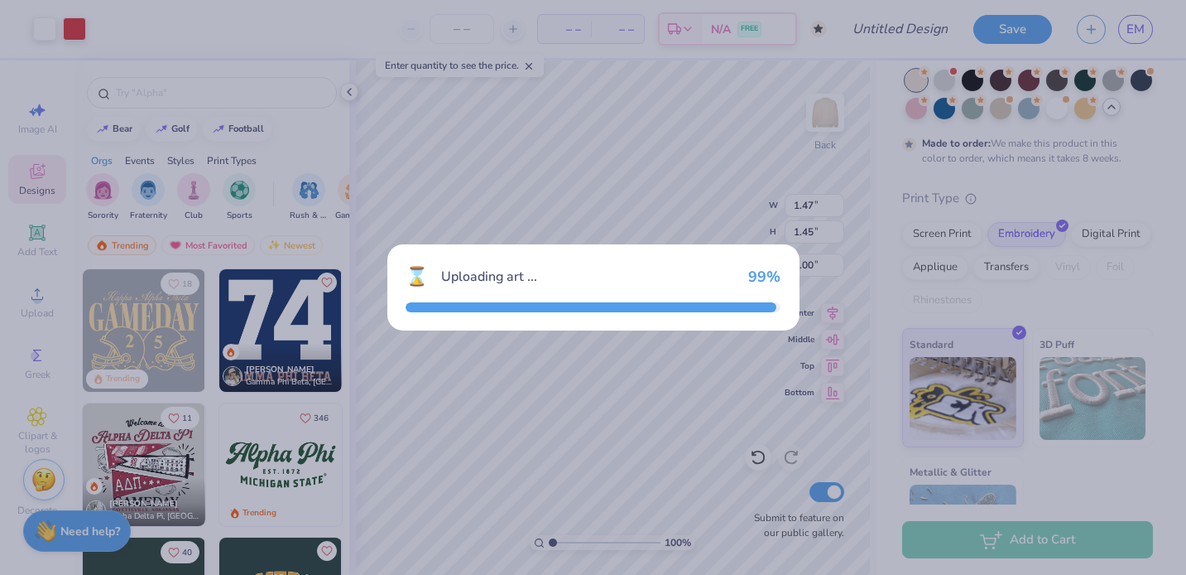
type input "1.47"
type input "1.45"
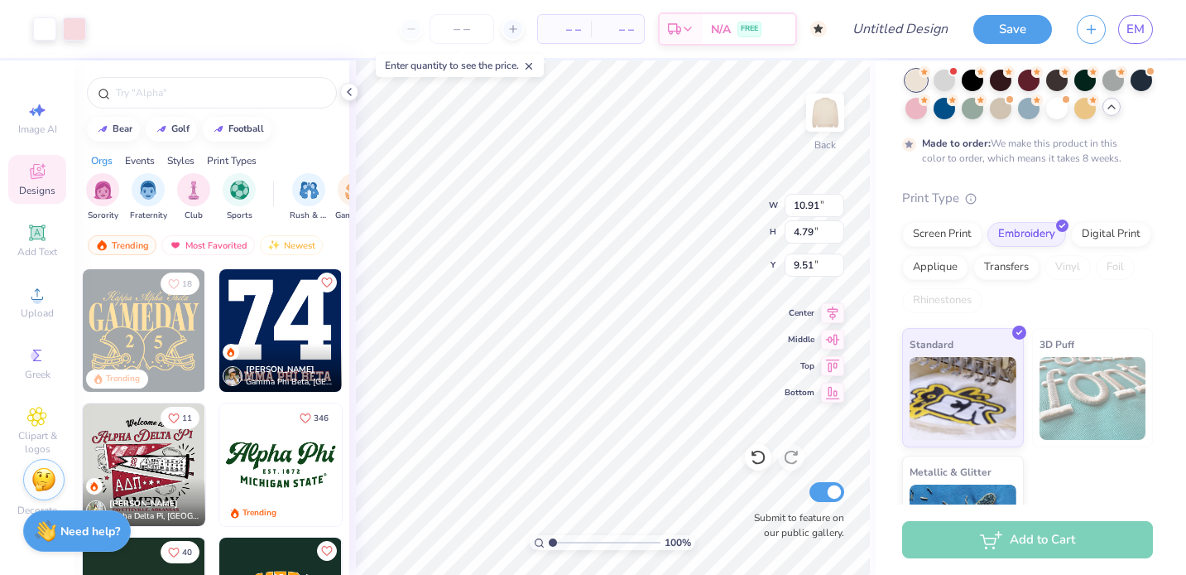
type input "3.64"
click at [37, 246] on span "Add Text" at bounding box center [37, 251] width 40 height 13
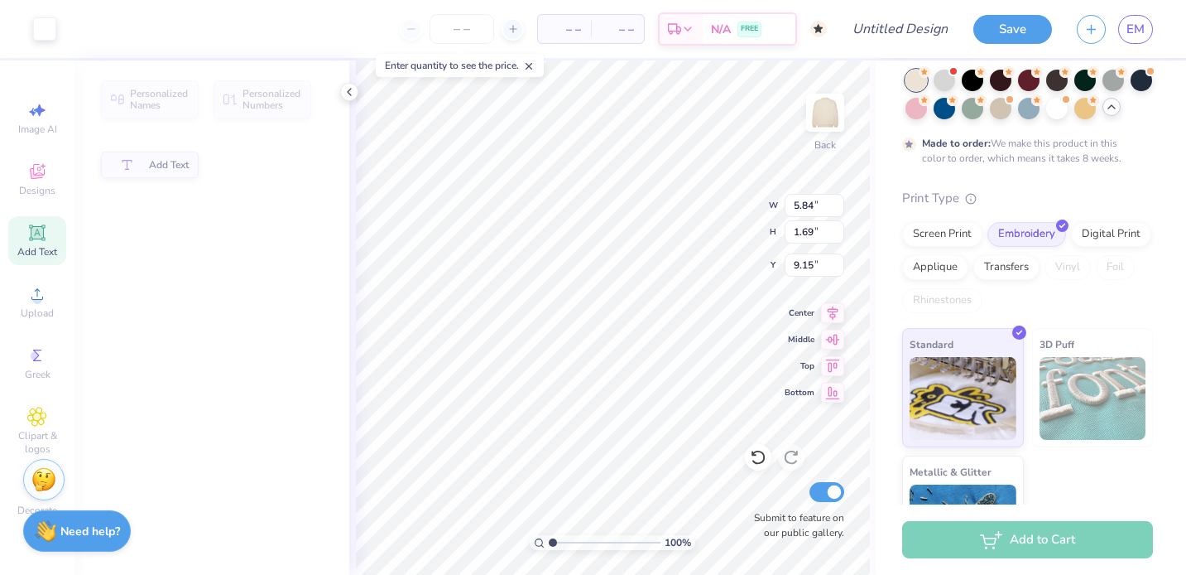
type input "5.84"
type input "1.69"
type input "9.15"
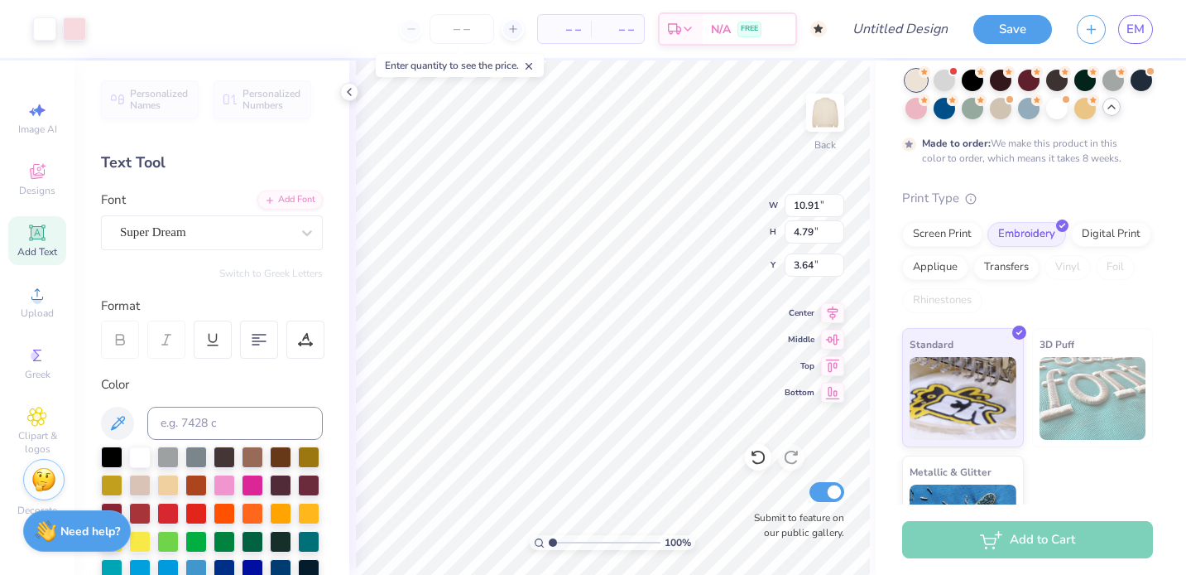
type input "5.84"
type input "1.69"
type input "9.15"
type textarea "KAPPA"
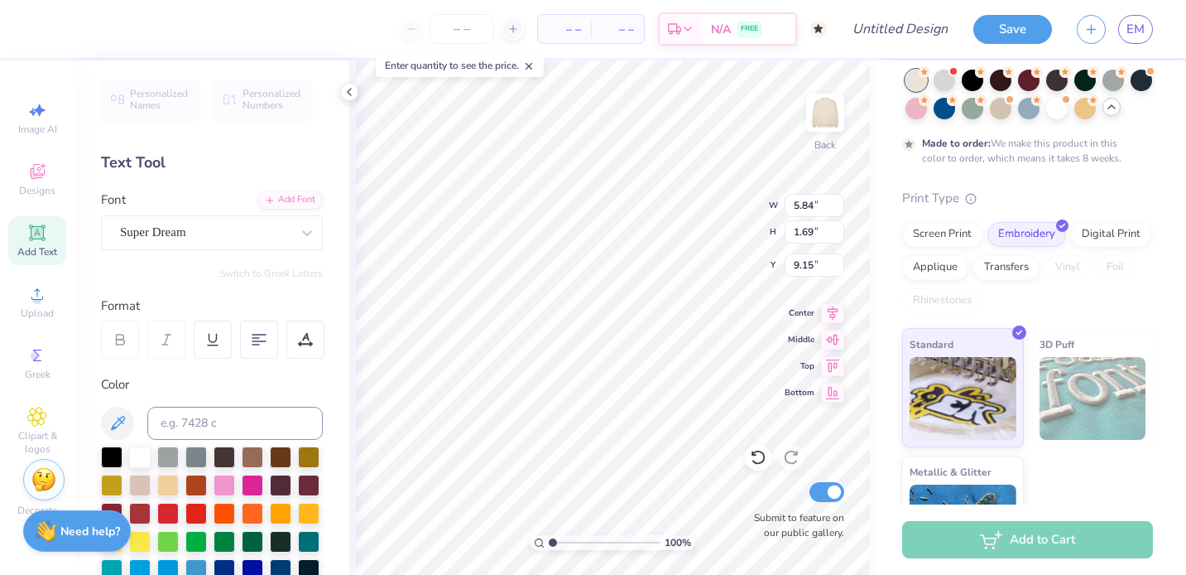
scroll to position [0, 0]
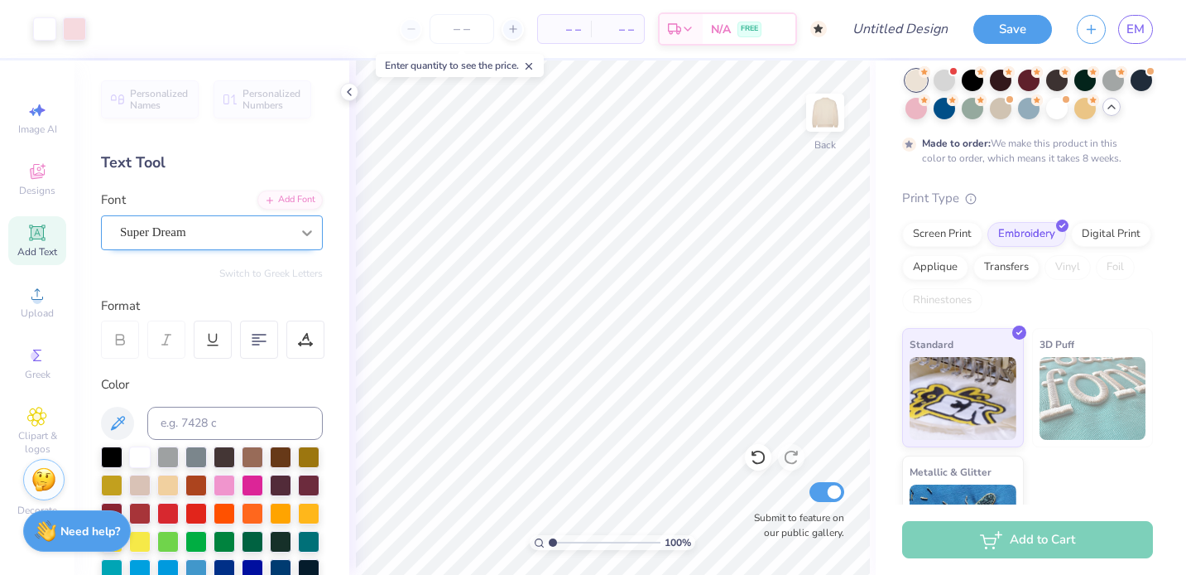
click at [296, 232] on div at bounding box center [307, 233] width 30 height 30
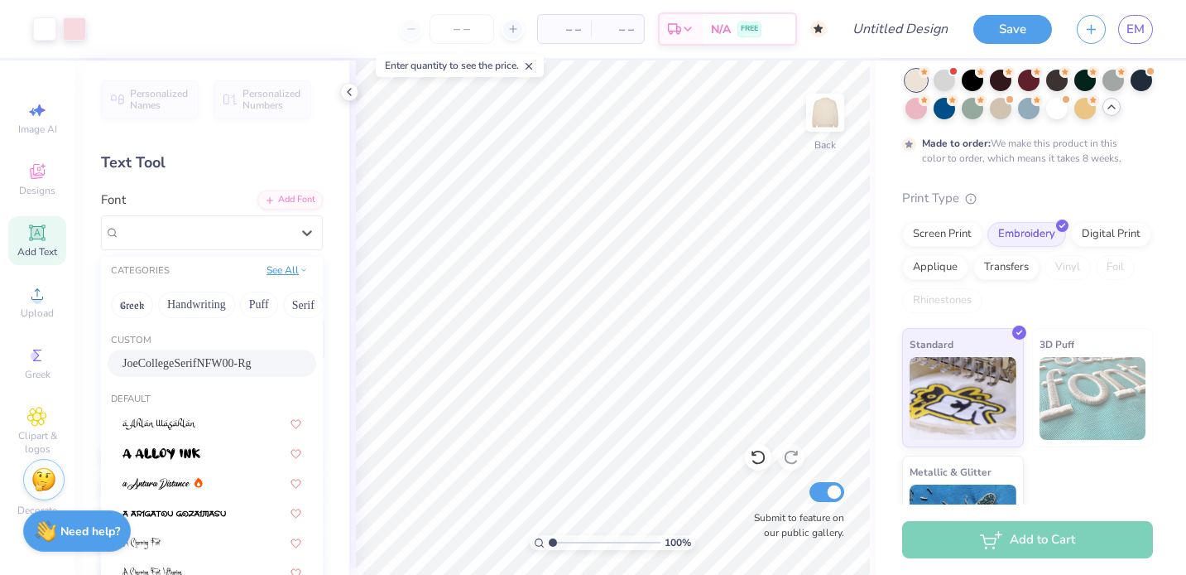
click at [286, 263] on button "See All" at bounding box center [287, 270] width 51 height 17
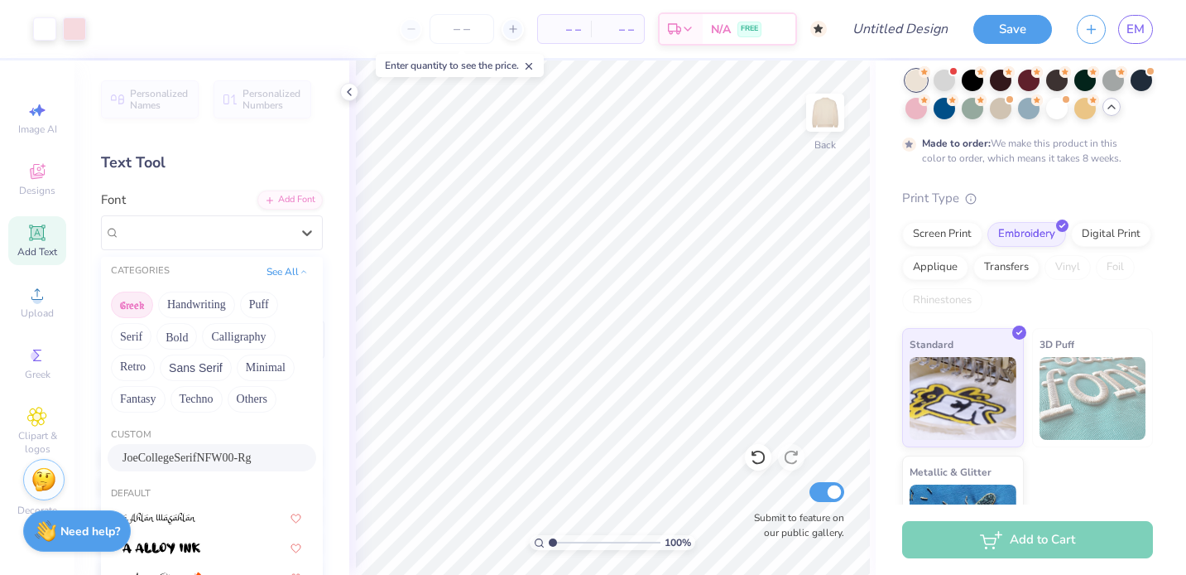
click at [143, 306] on button "Greek" at bounding box center [132, 304] width 42 height 26
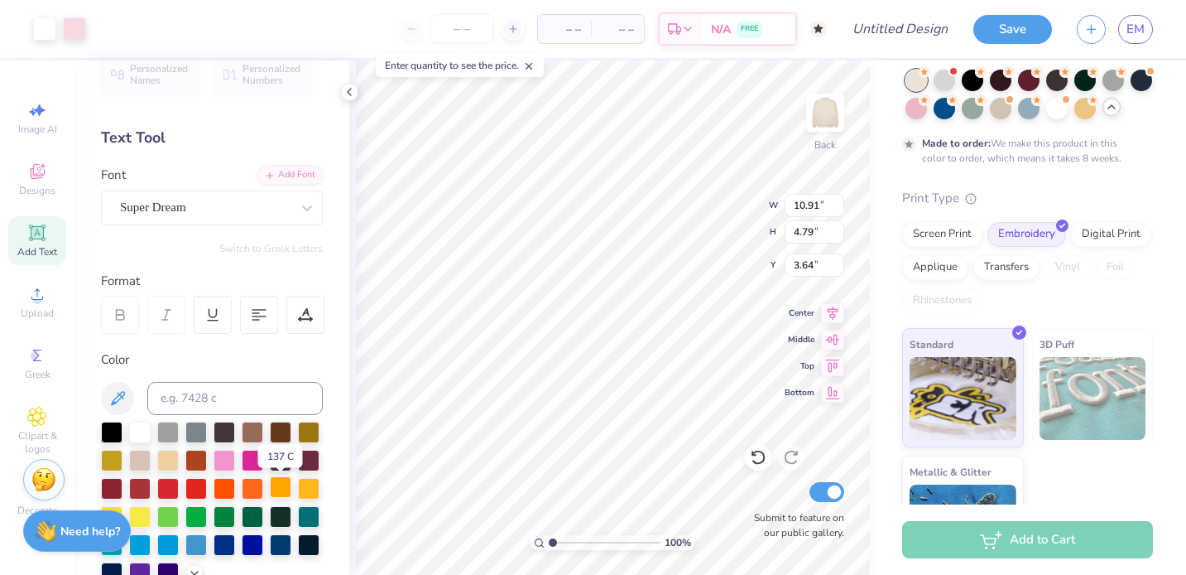
scroll to position [23, 0]
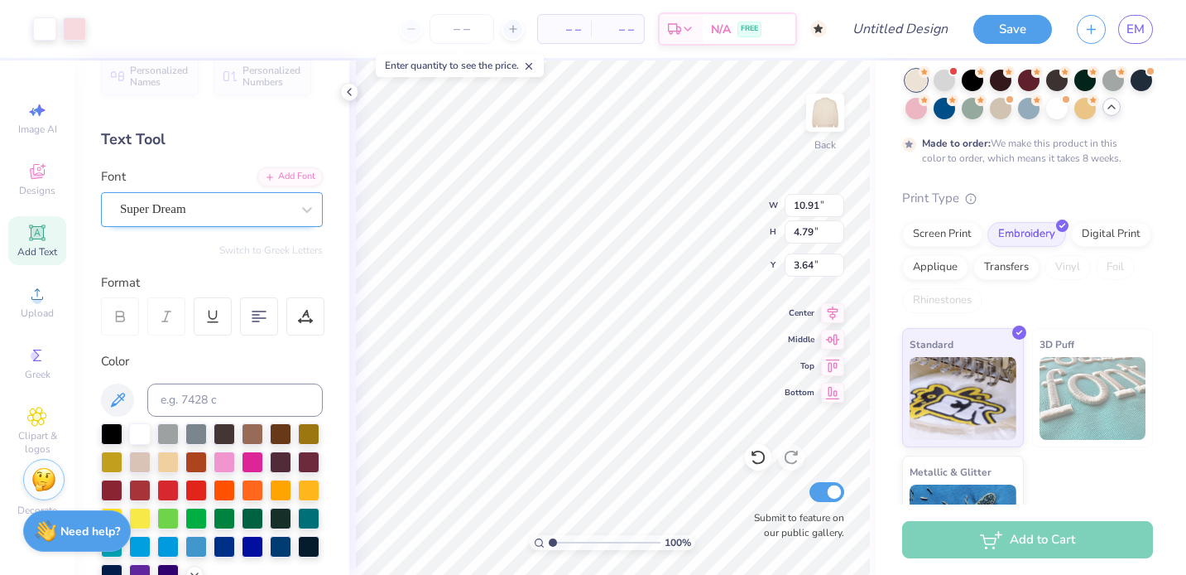
click at [272, 199] on div at bounding box center [205, 209] width 171 height 22
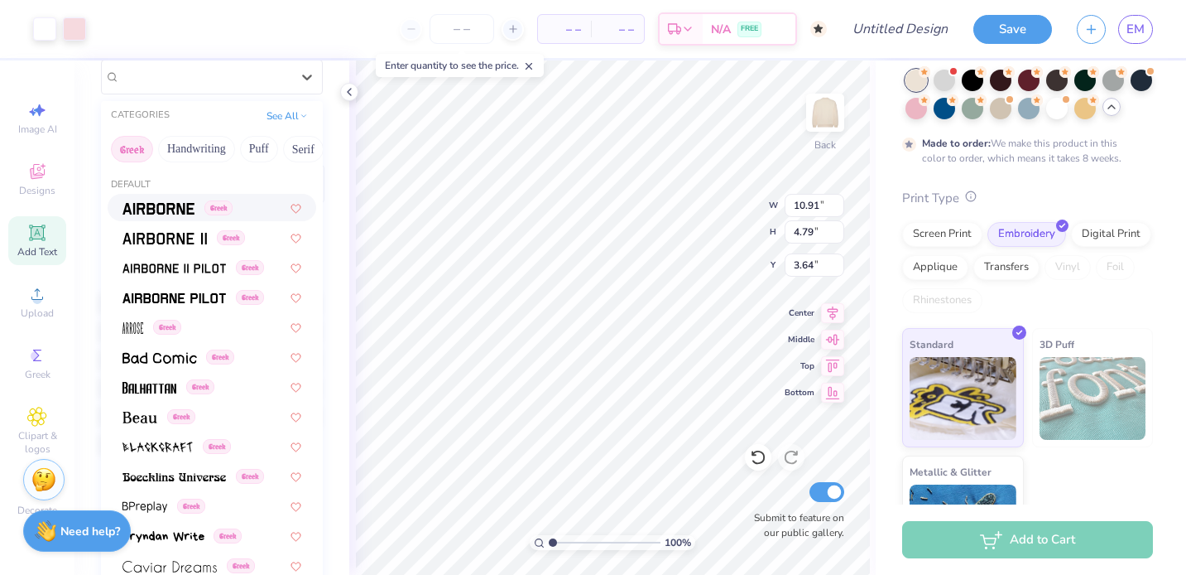
scroll to position [0, 0]
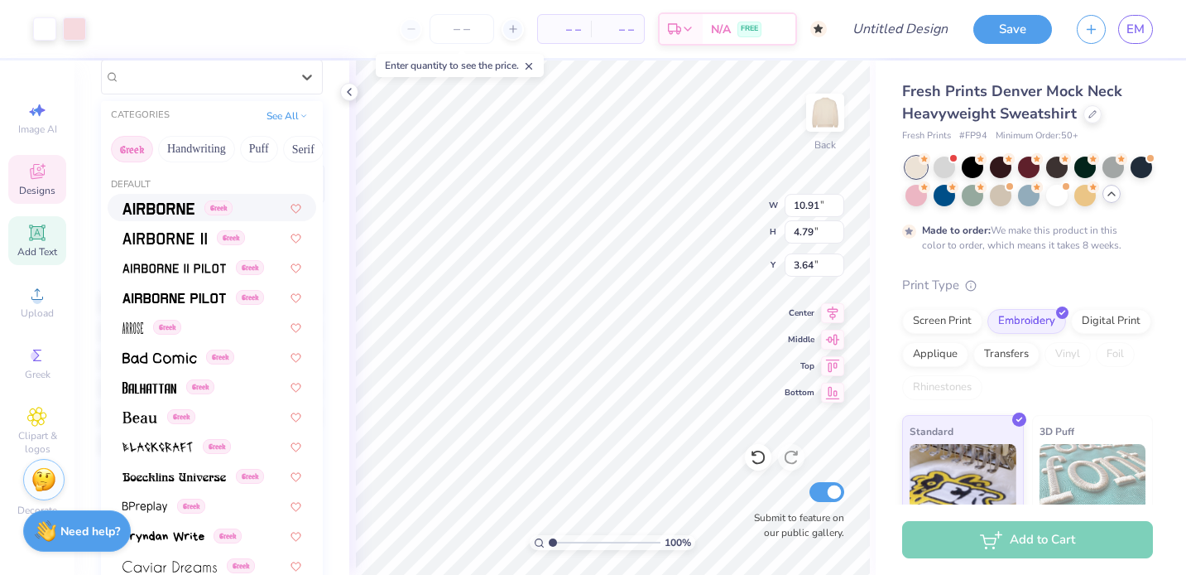
click at [36, 183] on div "Designs" at bounding box center [37, 179] width 58 height 49
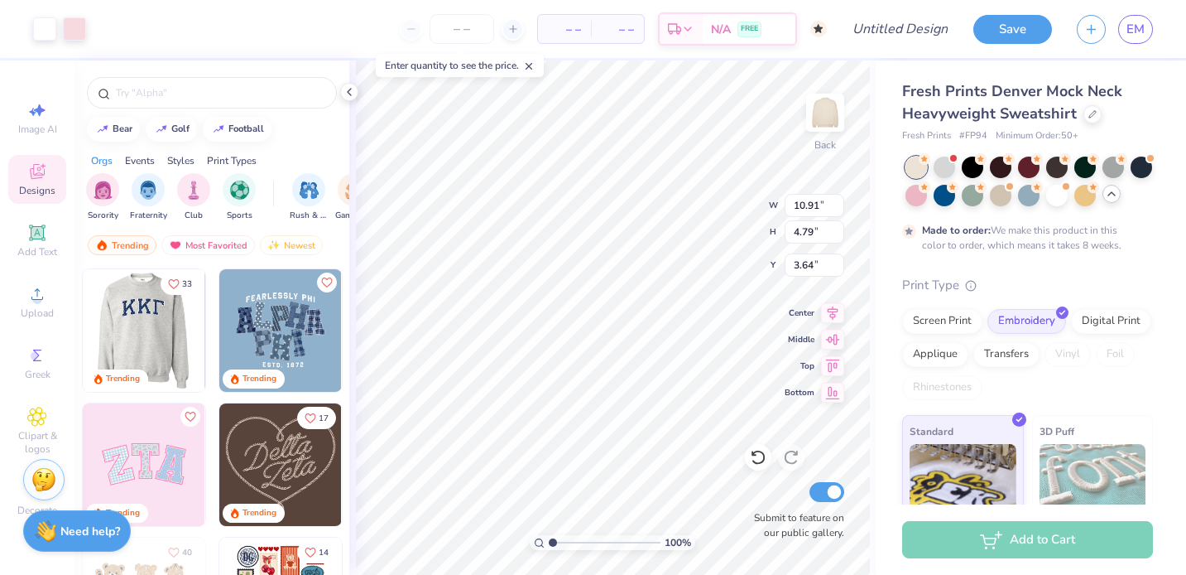
click at [129, 328] on img at bounding box center [143, 330] width 123 height 123
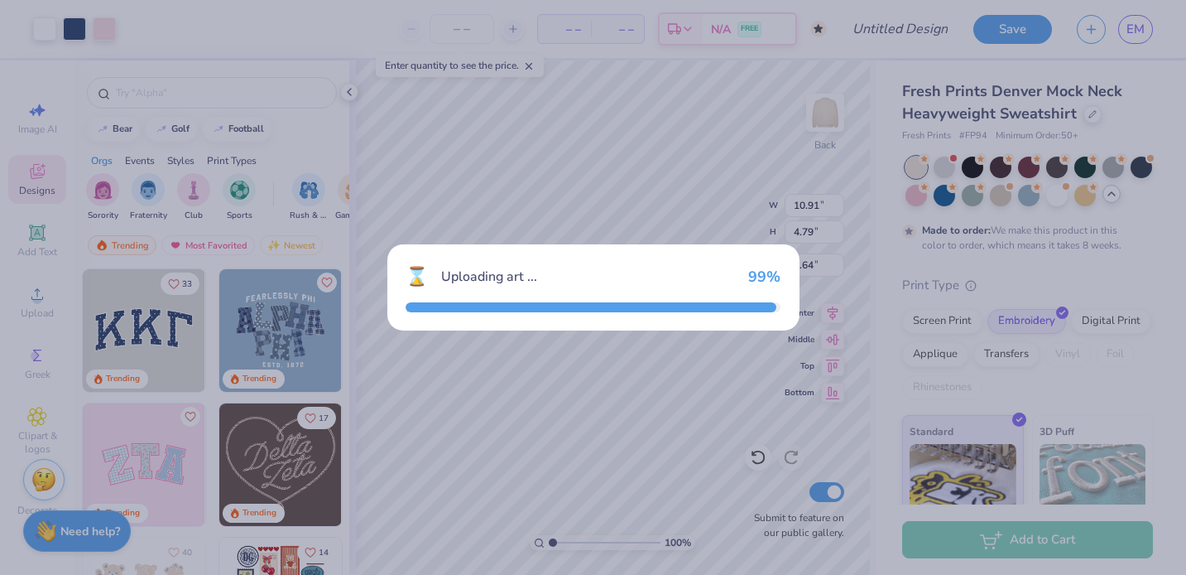
type input "3.00"
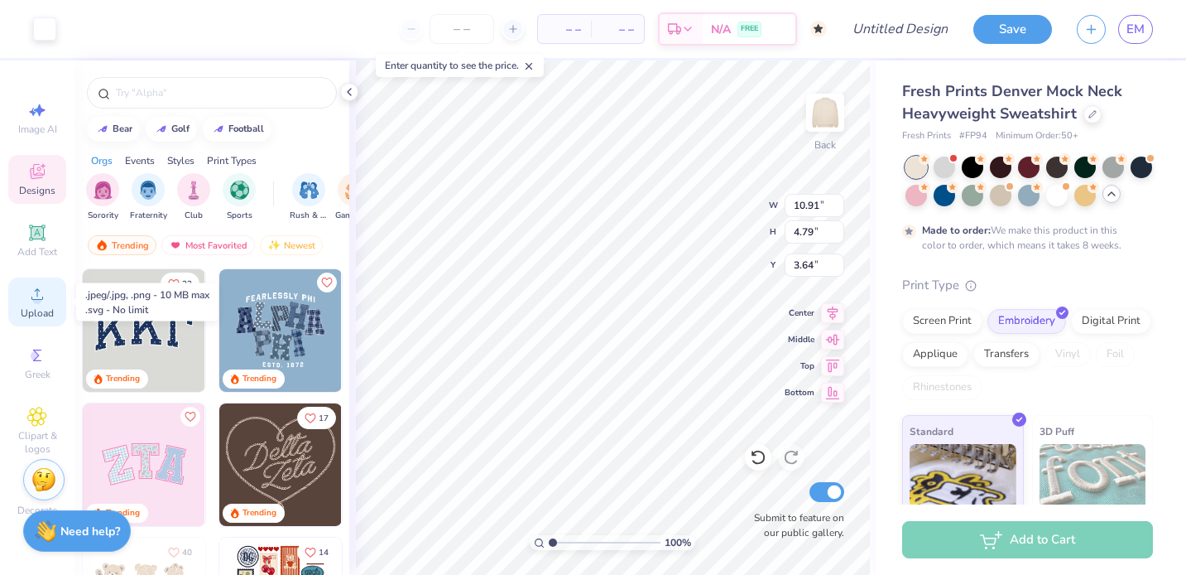
click at [36, 302] on circle at bounding box center [36, 299] width 9 height 9
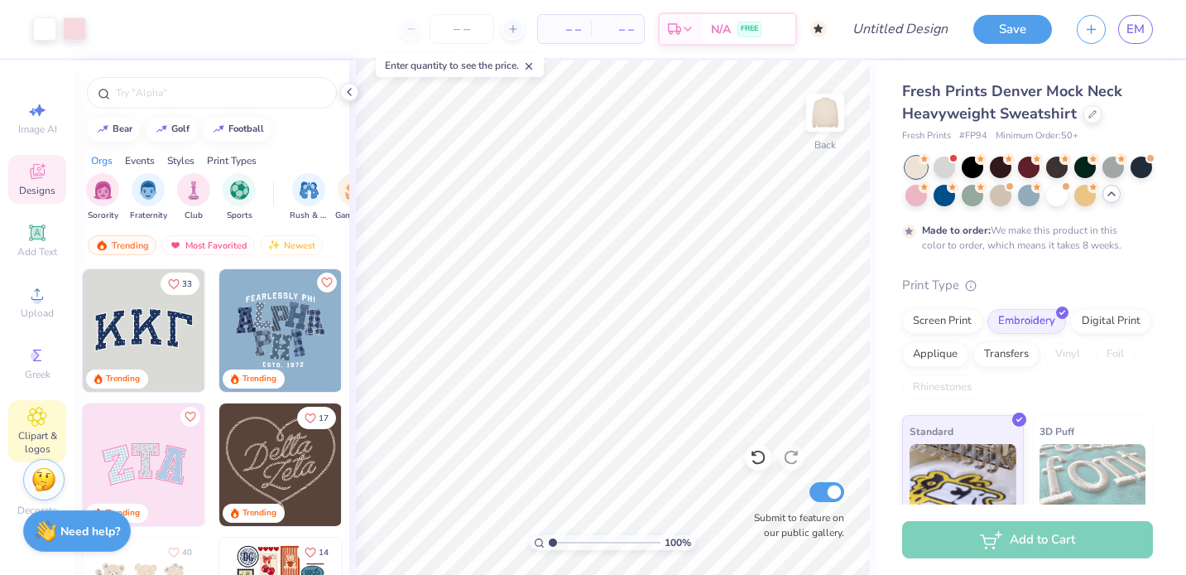
click at [40, 419] on icon at bounding box center [37, 416] width 8 height 8
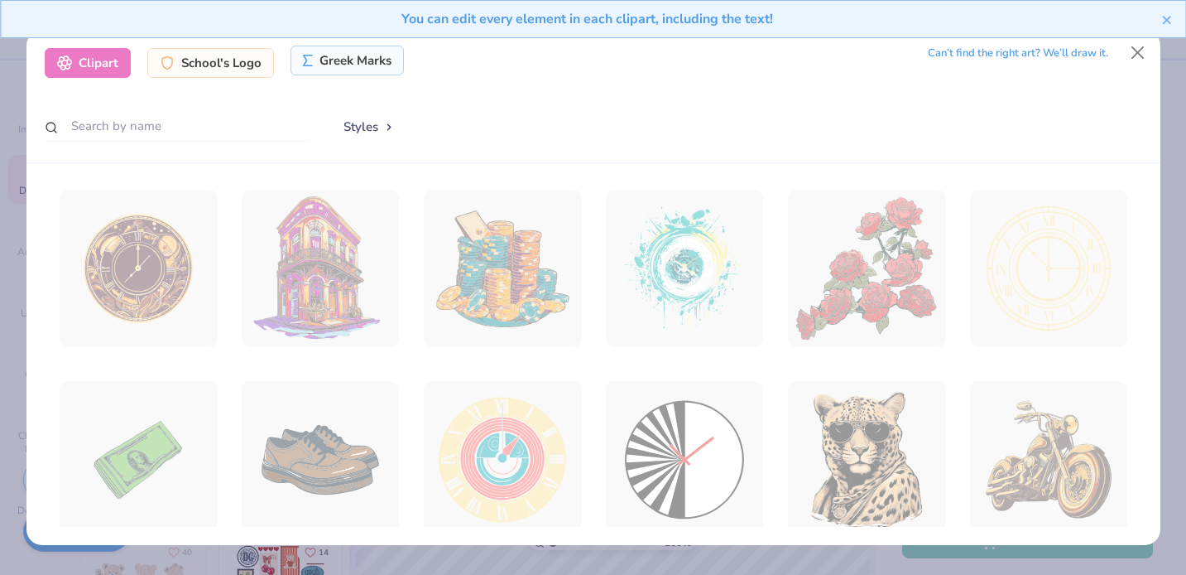
click at [327, 55] on div "Greek Marks" at bounding box center [347, 61] width 113 height 30
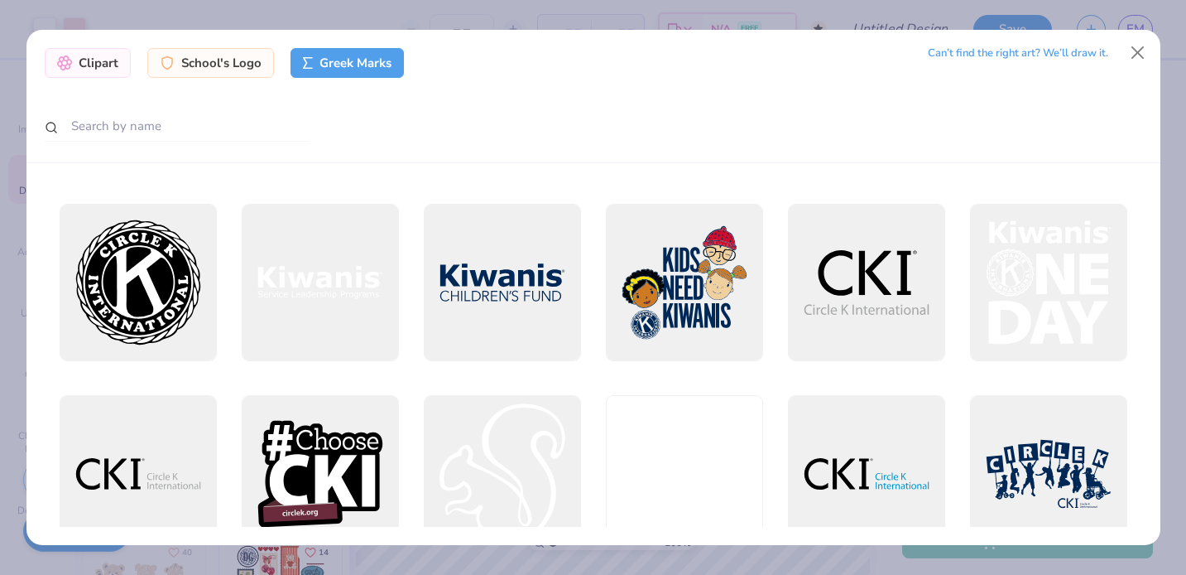
scroll to position [5405, 0]
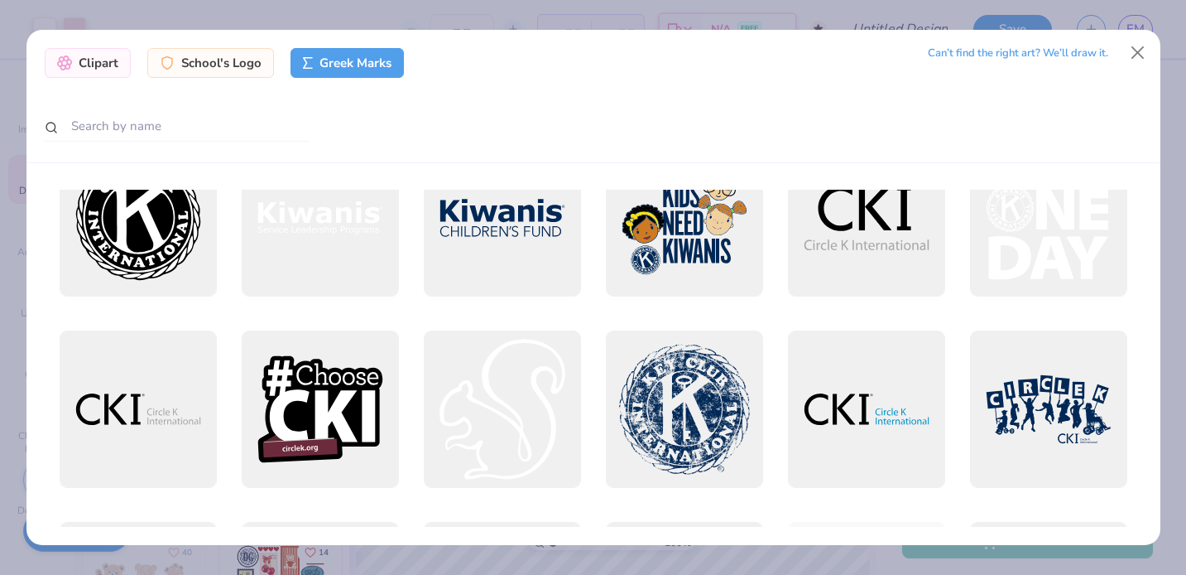
click at [381, 145] on div "Clipart School's Logo Greek Marks Can’t find the right art? We’ll draw it." at bounding box center [593, 96] width 1134 height 133
click at [157, 122] on input "text" at bounding box center [177, 126] width 265 height 31
type input "Kappa"
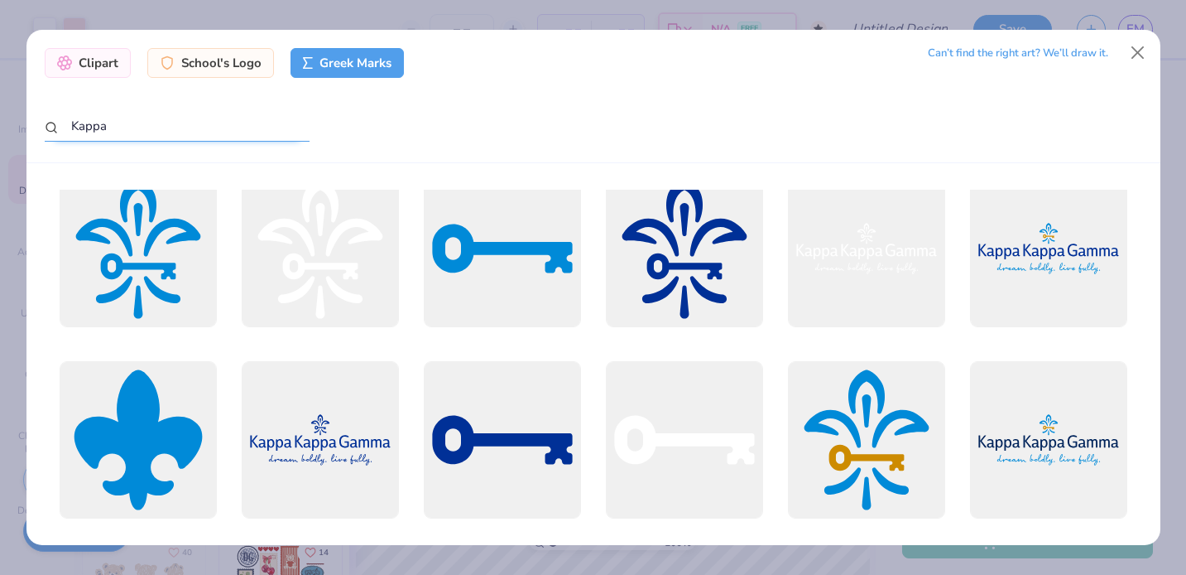
scroll to position [978, 0]
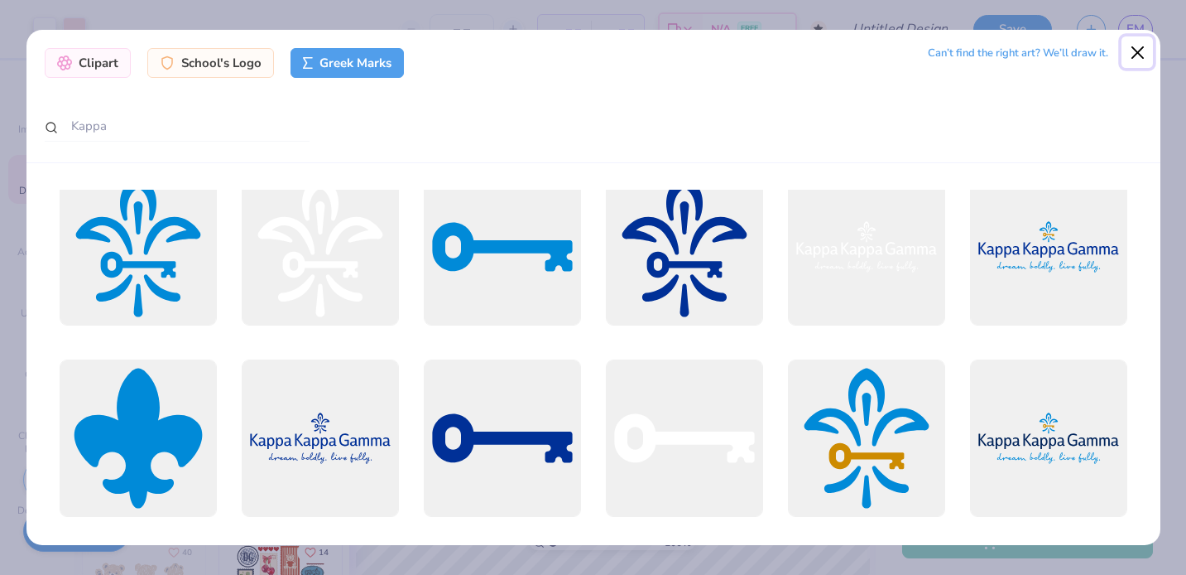
click at [1013, 51] on button "Close" at bounding box center [1137, 51] width 31 height 31
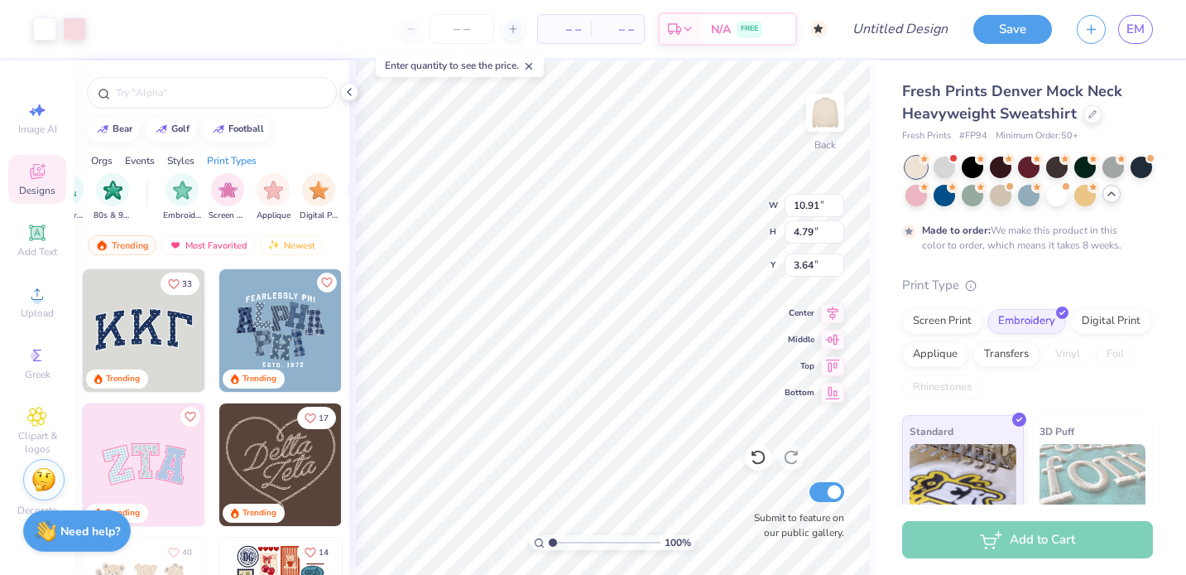
scroll to position [0, 1274]
click at [167, 185] on img "filter for Embroidery" at bounding box center [175, 188] width 19 height 19
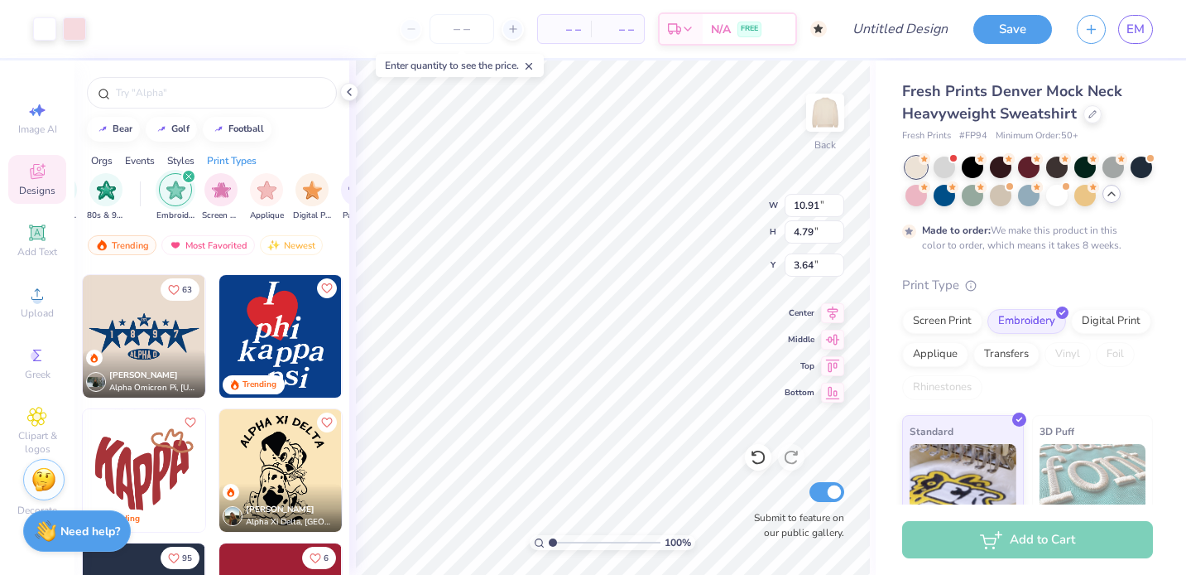
scroll to position [131, 0]
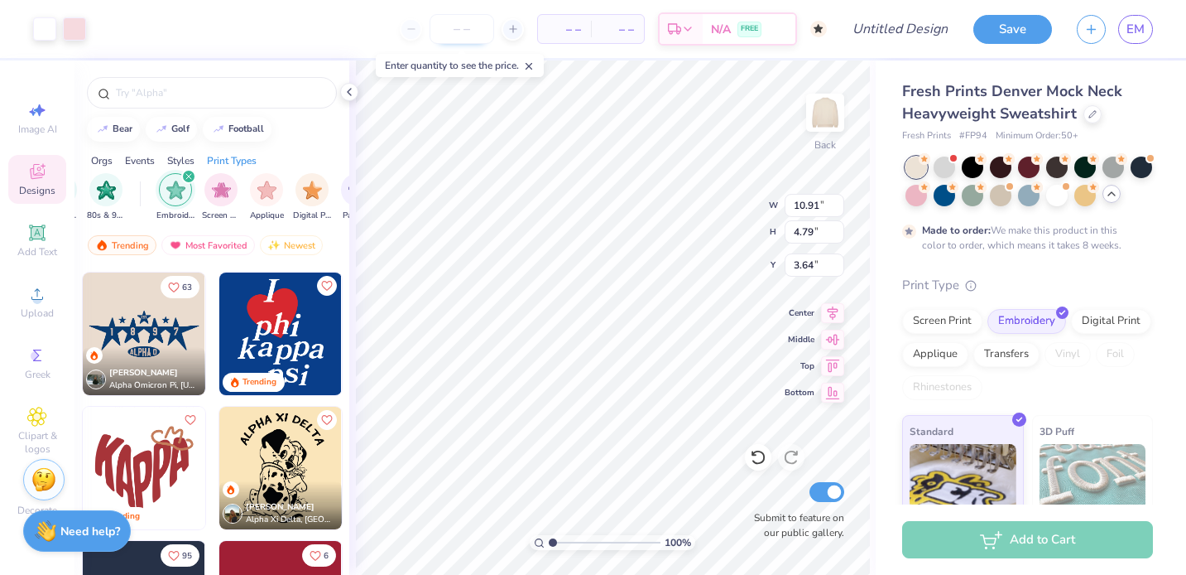
click at [469, 32] on input "number" at bounding box center [462, 29] width 65 height 30
click at [484, 38] on input "number" at bounding box center [462, 29] width 65 height 30
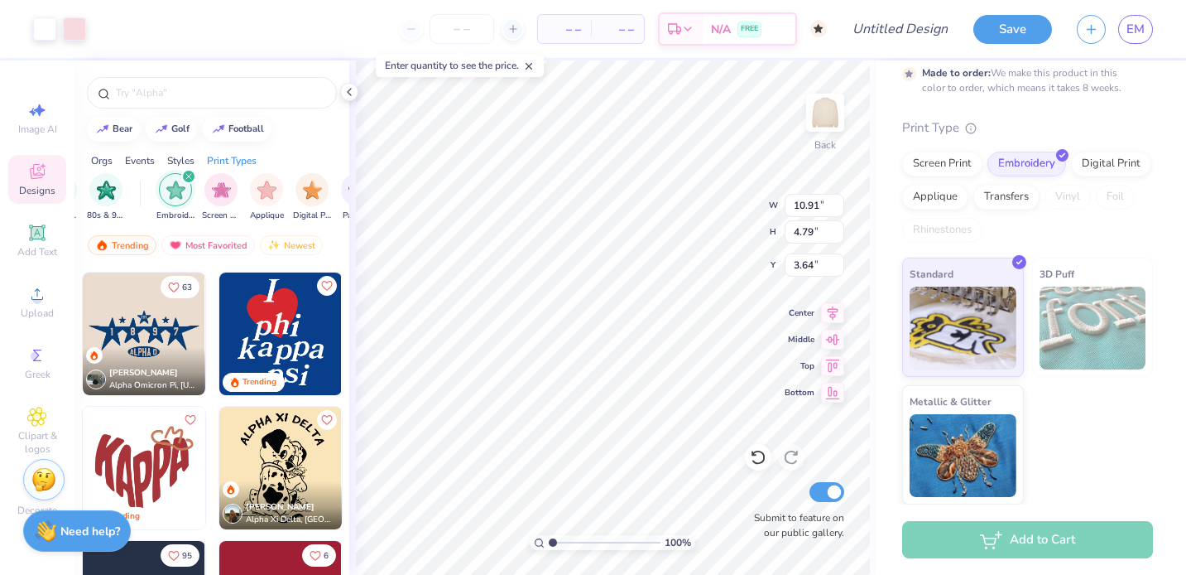
scroll to position [0, 0]
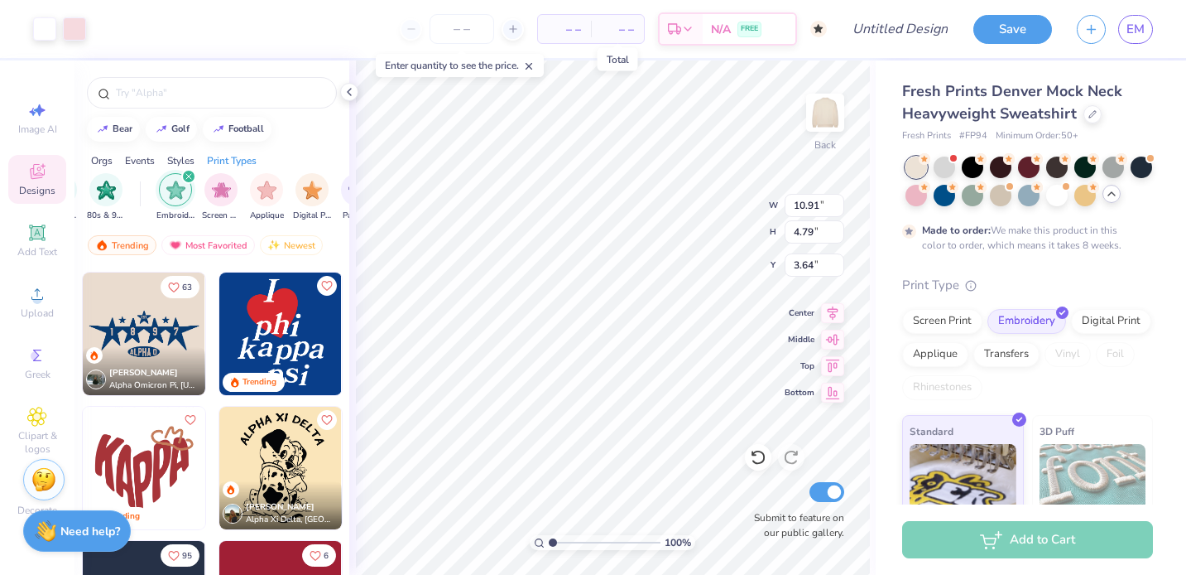
click at [615, 31] on span "– –" at bounding box center [617, 29] width 33 height 17
click at [58, 530] on div "Need help? Chat with us." at bounding box center [77, 528] width 108 height 41
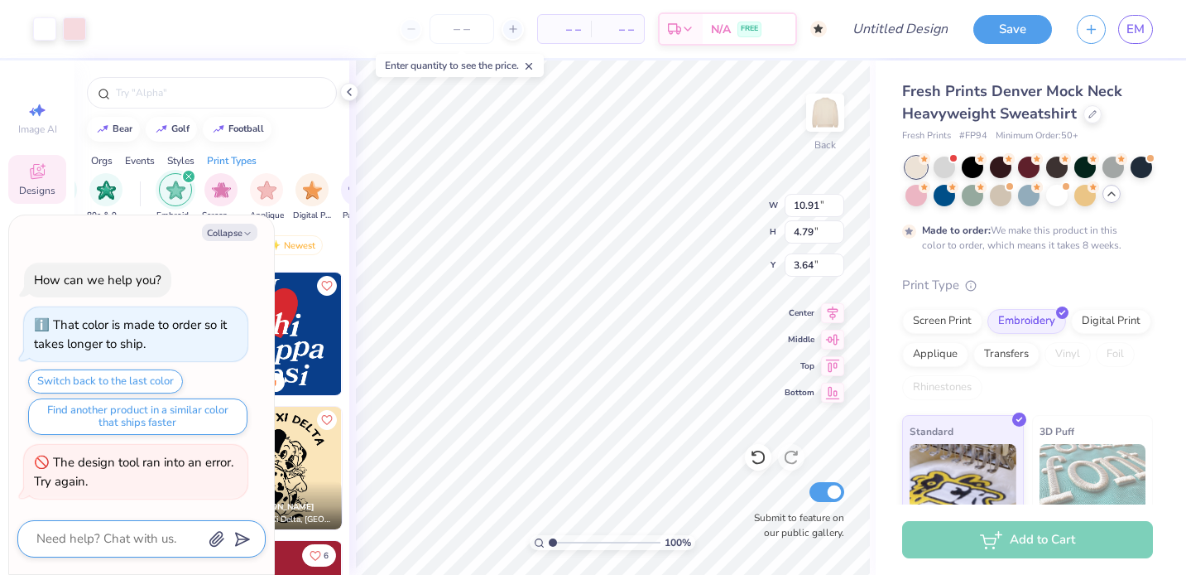
click at [59, 530] on textarea at bounding box center [119, 538] width 168 height 22
type textarea "x"
type textarea "H"
type textarea "x"
type textarea "Ho"
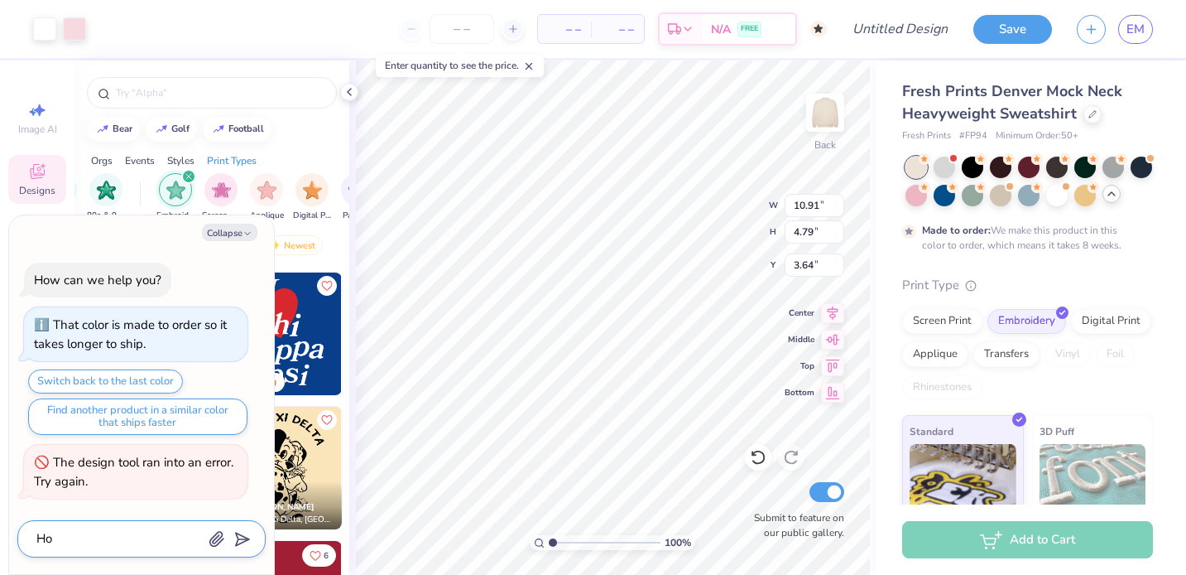
type textarea "x"
type textarea "How"
type textarea "x"
type textarea "How"
type textarea "x"
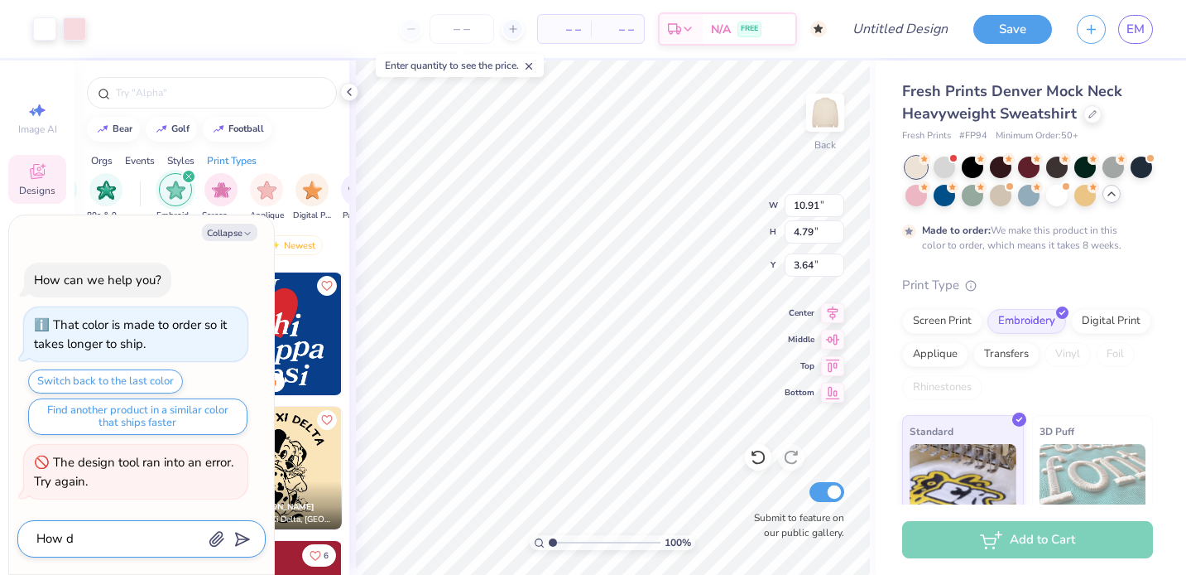
type textarea "How do"
type textarea "x"
type textarea "How do"
type textarea "x"
type textarea "How do I"
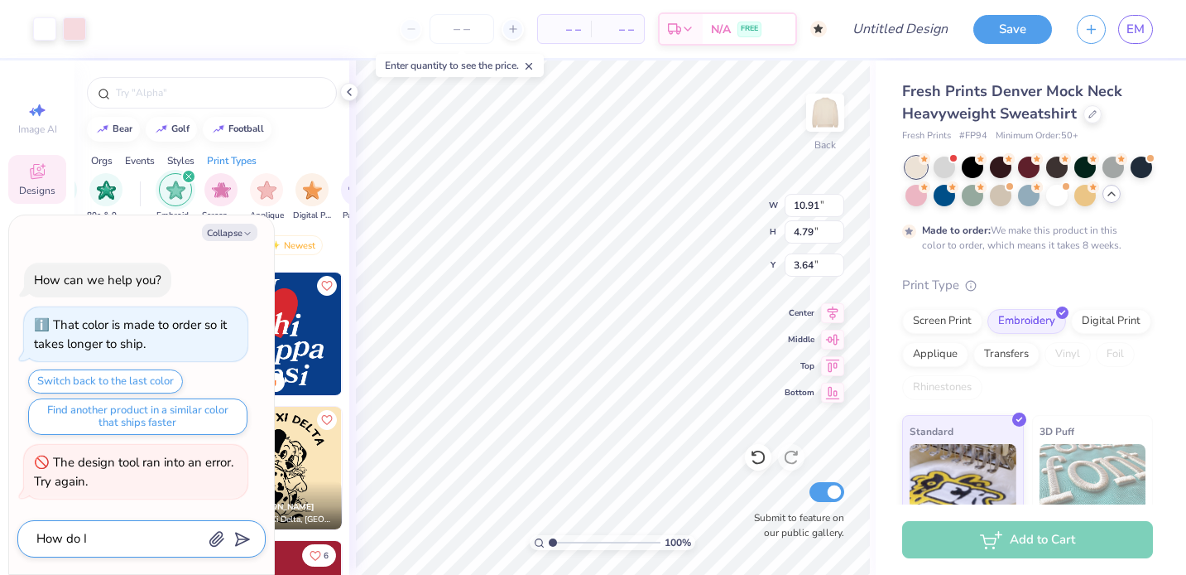
type textarea "x"
type textarea "How do I"
type textarea "x"
type textarea "How do I c"
type textarea "x"
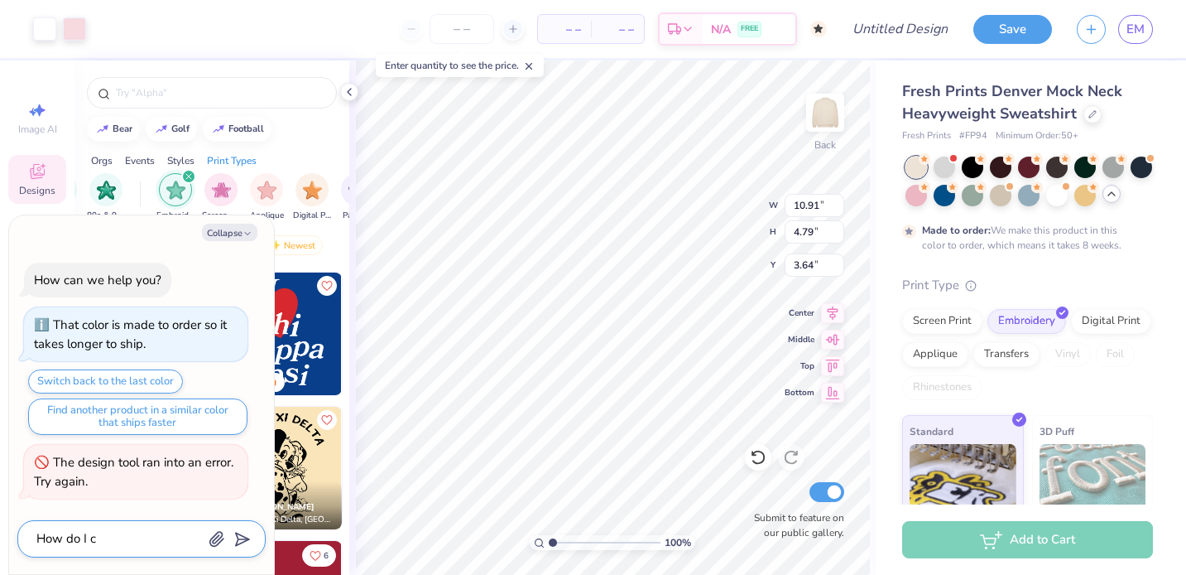
type textarea "How do I ch"
type textarea "x"
type textarea "How do I cha"
type textarea "x"
type textarea "How do I chan"
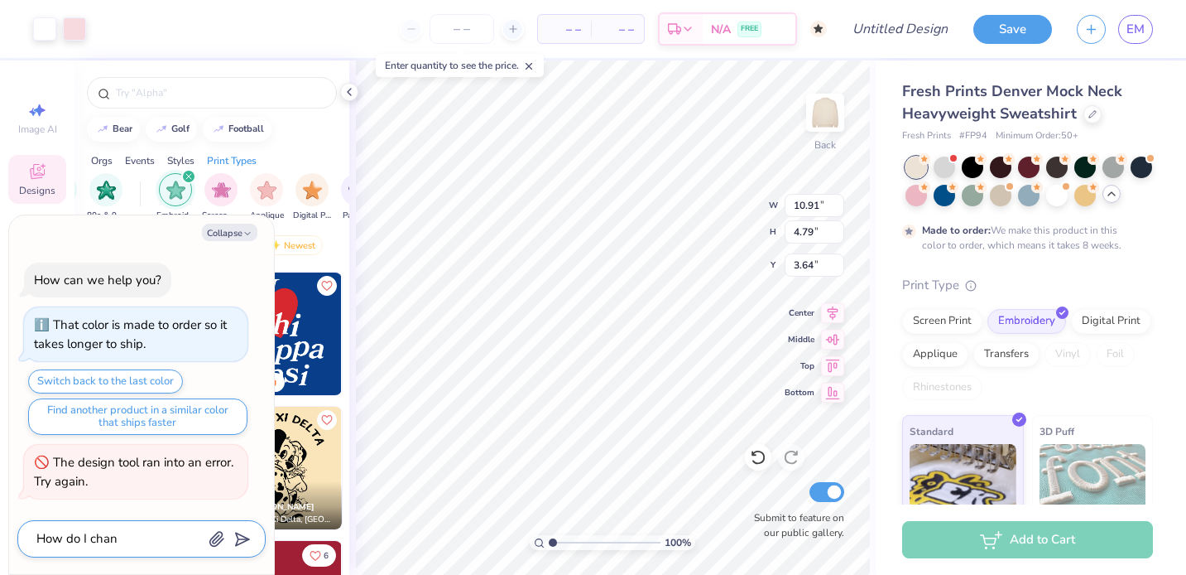
type textarea "x"
type textarea "How do I chang"
type textarea "x"
type textarea "How do I change"
type textarea "x"
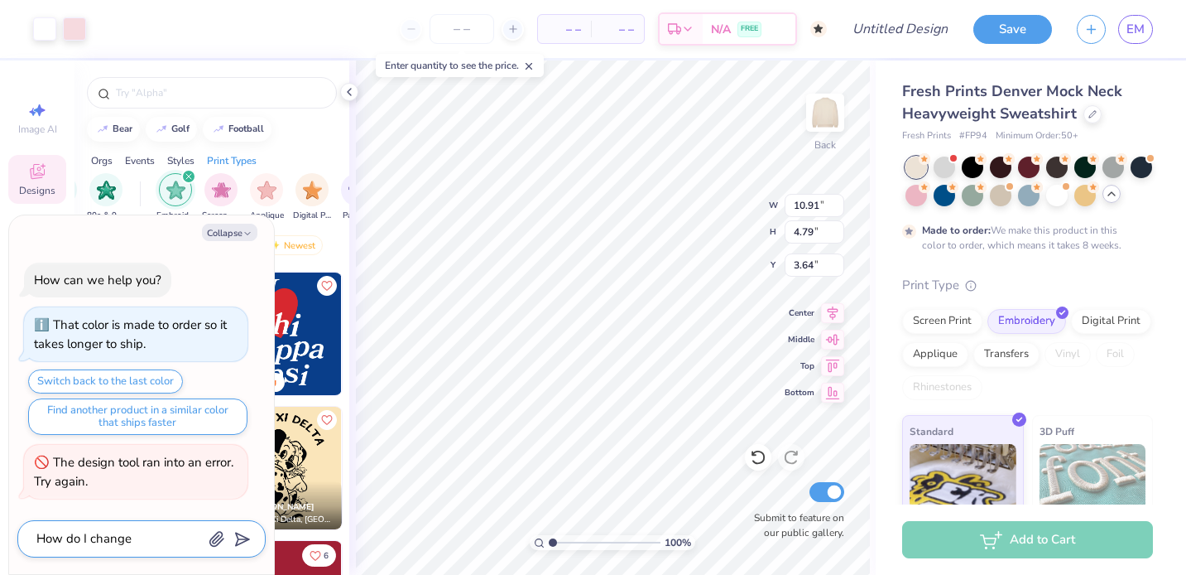
type textarea "How do I change"
type textarea "x"
type textarea "How do I change t"
type textarea "x"
type textarea "How do I change th"
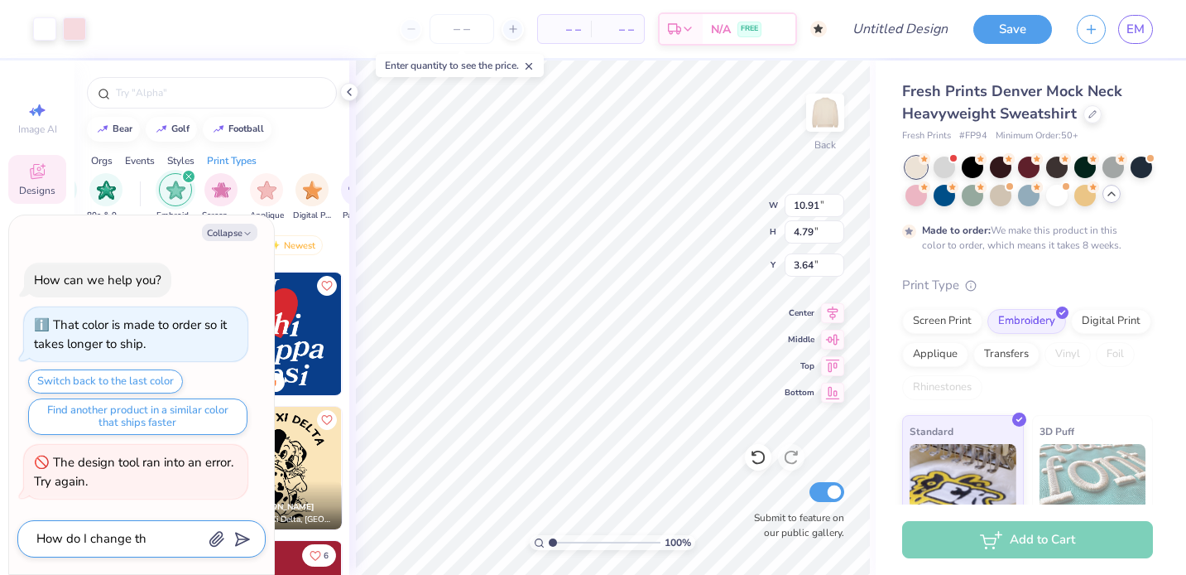
type textarea "x"
type textarea "How do I change the"
type textarea "x"
type textarea "How do I change the"
type textarea "x"
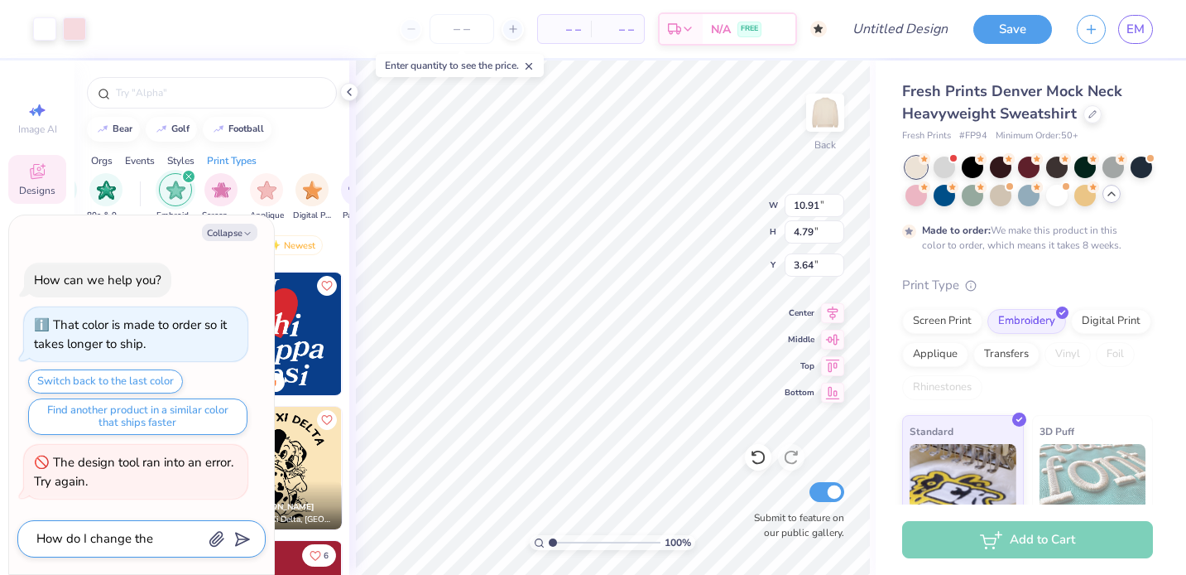
type textarea "How do I change the c"
type textarea "x"
type textarea "How do I change the ci"
type textarea "x"
type textarea "How do I change the c"
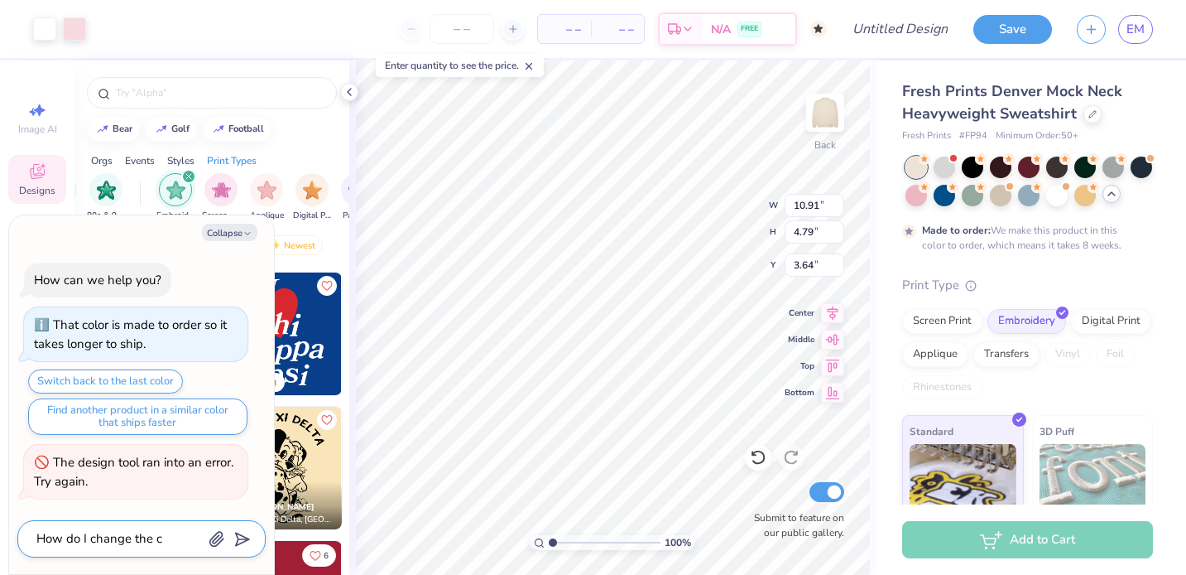
type textarea "x"
type textarea "How do I change the co"
type textarea "x"
type textarea "How do I change the col"
type textarea "x"
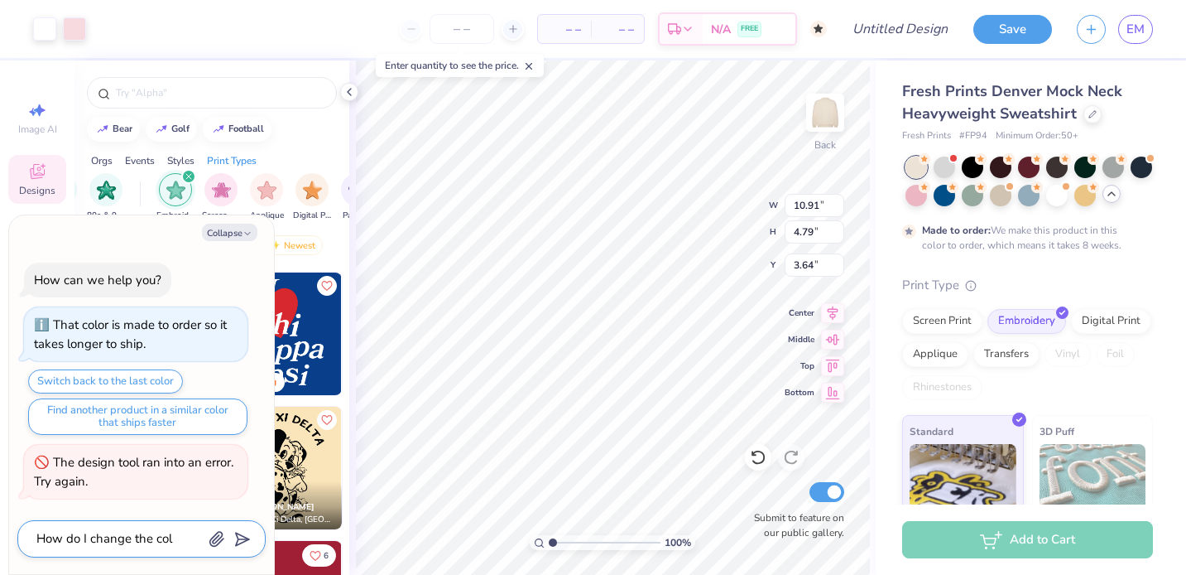
type textarea "How do I change the colo"
type textarea "x"
type textarea "How do I change the color"
type textarea "x"
type textarea "How do I change the color"
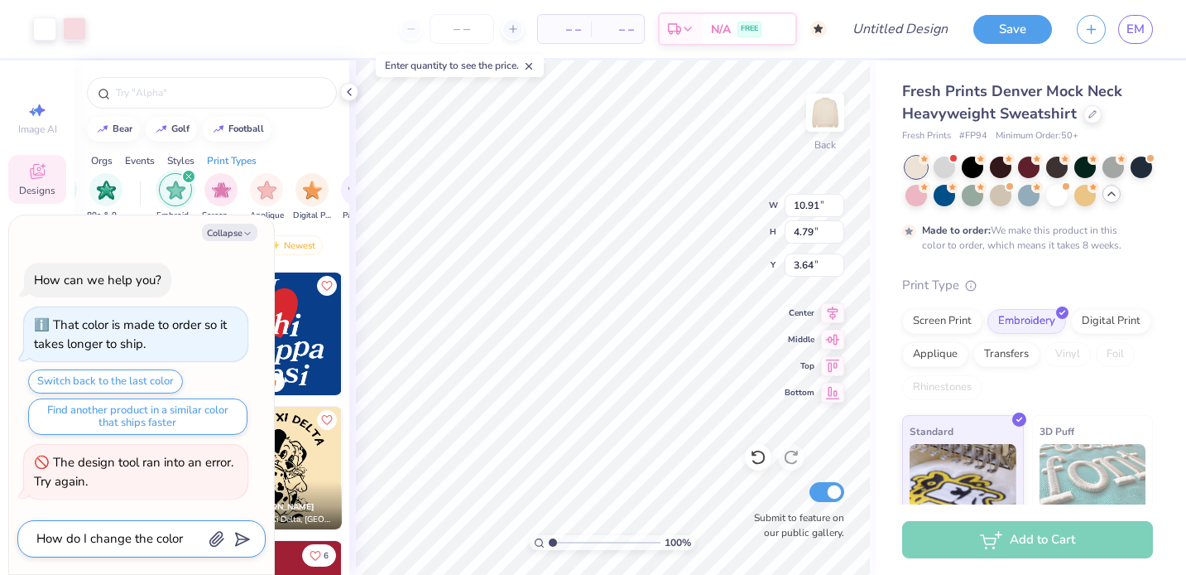
type textarea "x"
type textarea "How do I change the color i"
type textarea "x"
type textarea "How do I change the color if"
type textarea "x"
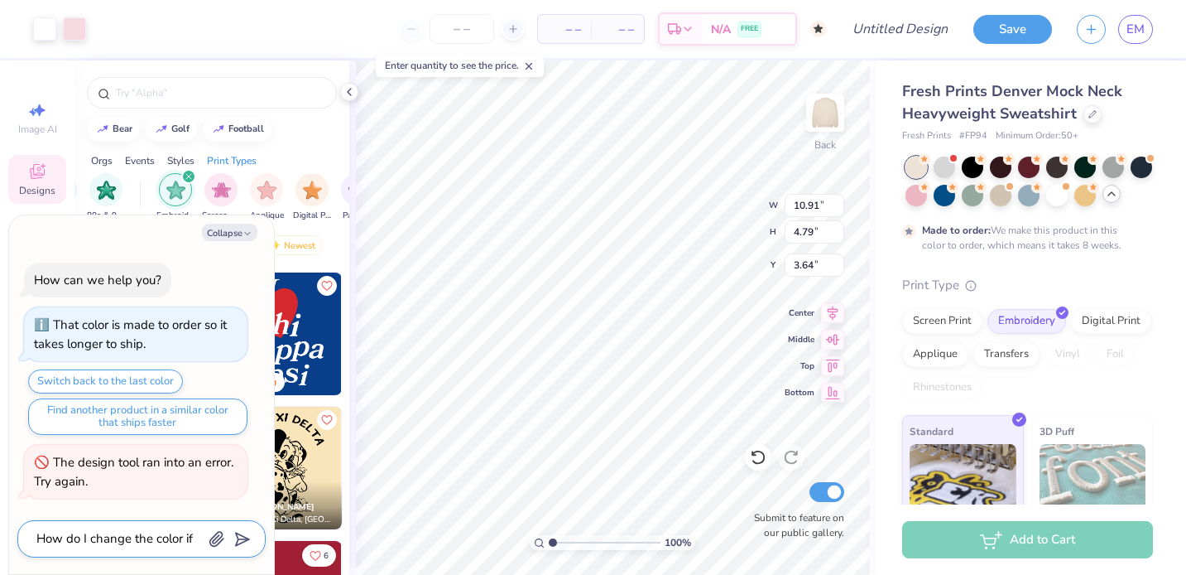
type textarea "How do I change the color if"
type textarea "x"
type textarea "How do I change the color if"
type textarea "x"
type textarea "How do I change the color i"
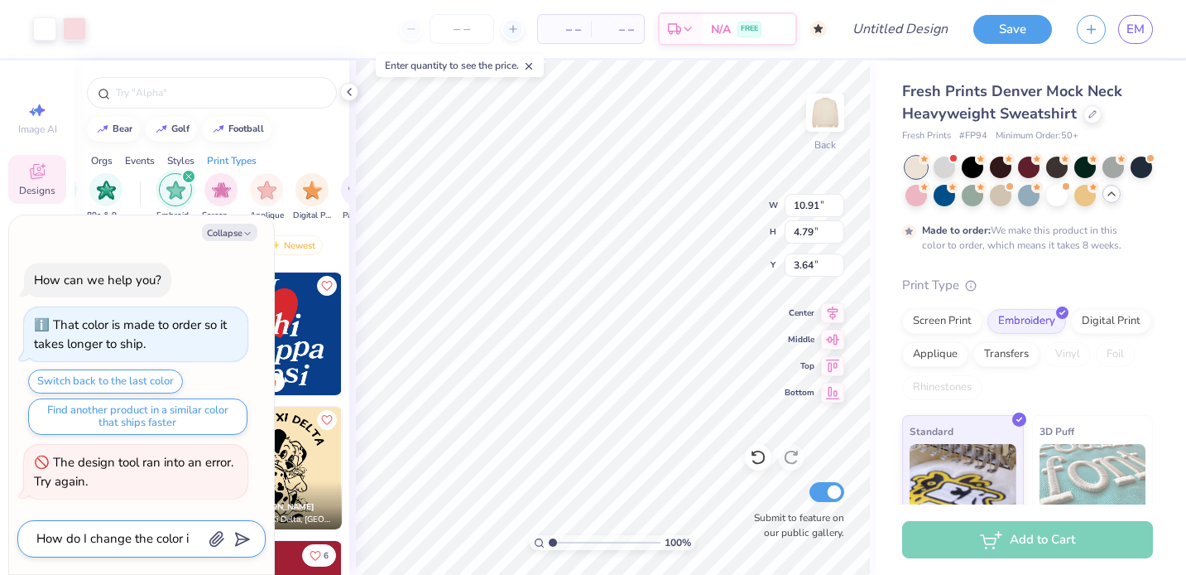
type textarea "x"
type textarea "How do I change the color"
type textarea "x"
type textarea "How do I change the color o"
type textarea "x"
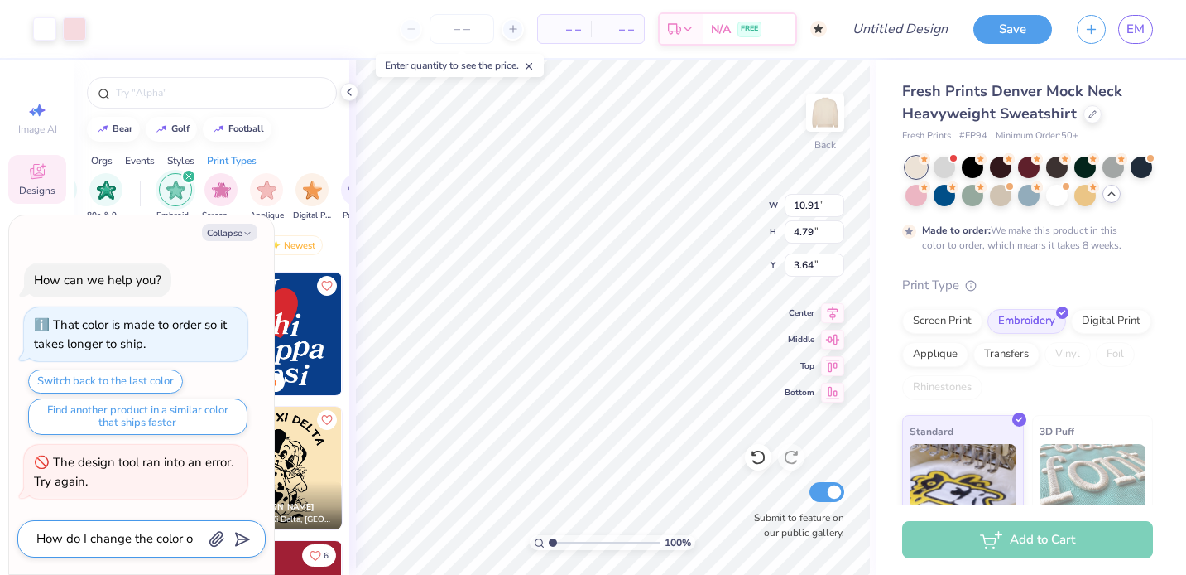
type textarea "How do I change the color of"
type textarea "x"
type textarea "How do I change the color of"
type textarea "x"
type textarea "How do I change the color of t"
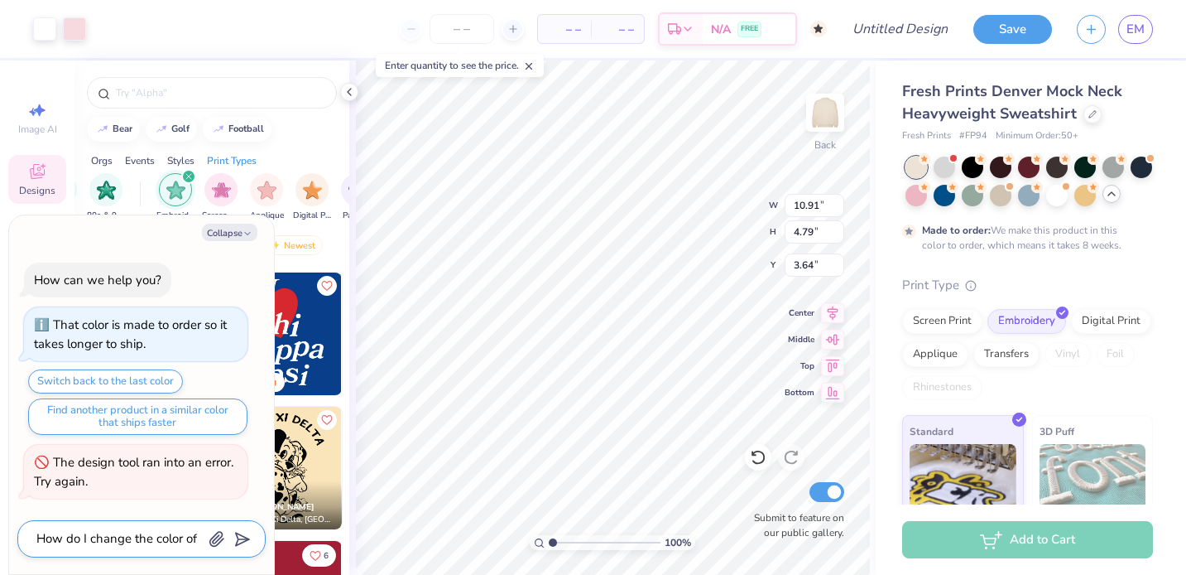
type textarea "x"
type textarea "How do I change the color of th"
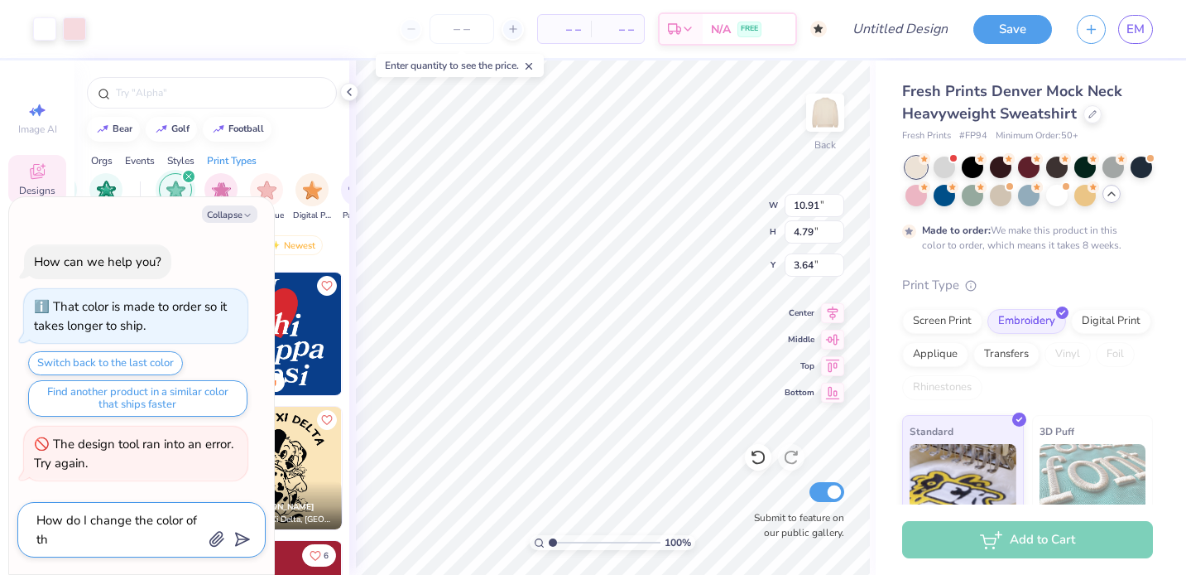
type textarea "x"
type textarea "How do I change the color of the"
type textarea "x"
type textarea "How do I change the color of the"
type textarea "x"
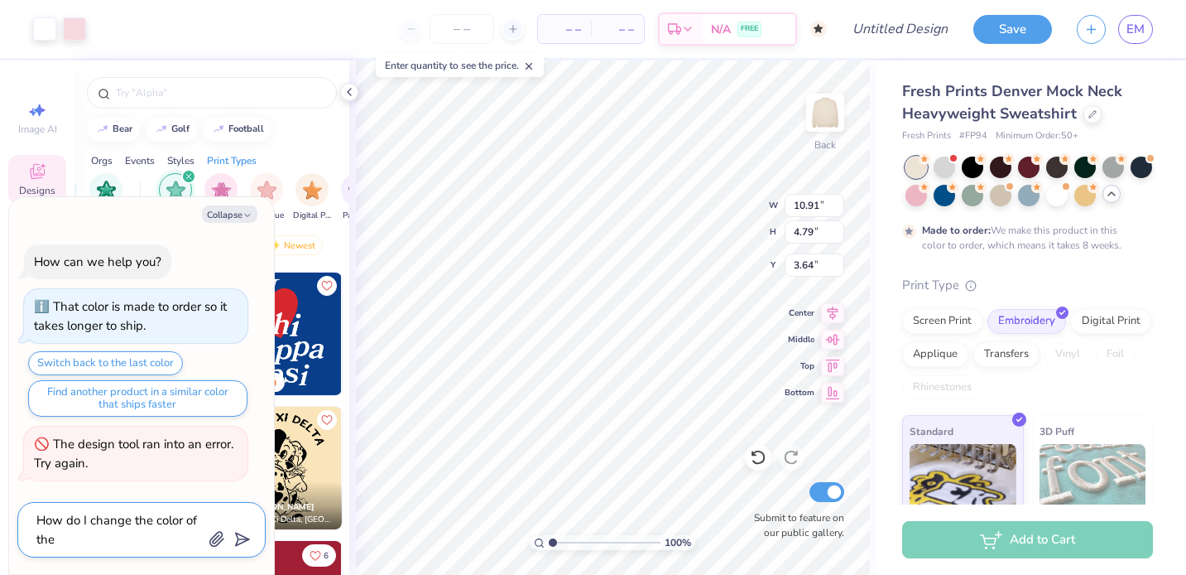
type textarea "How do I change the color of the l"
type textarea "x"
type textarea "How do I change the color of the le"
type textarea "x"
type textarea "How do I change the color of the let"
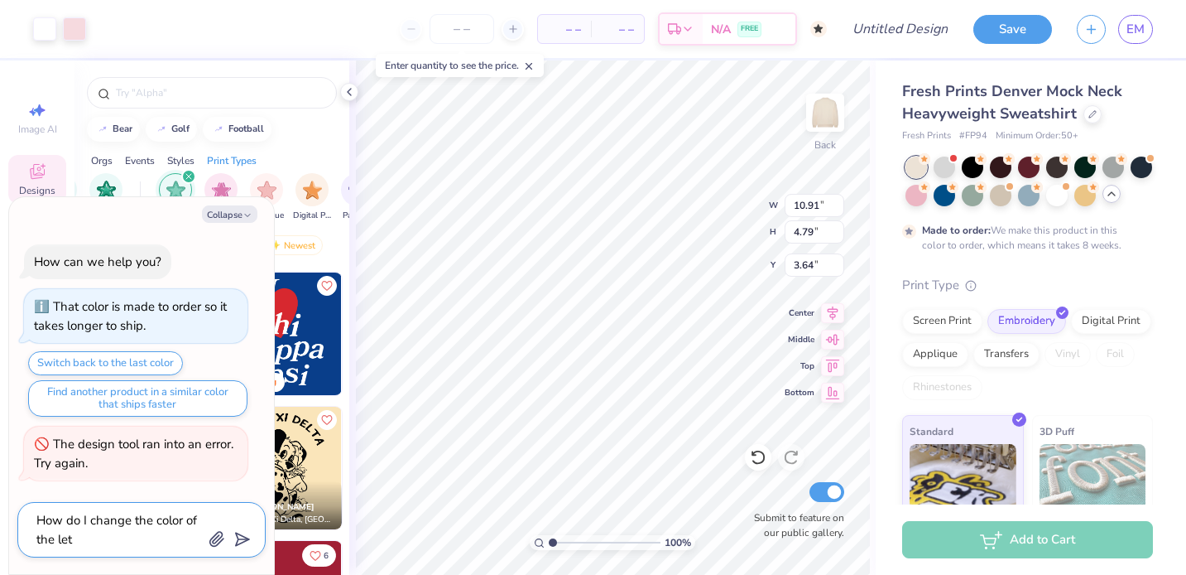
type textarea "x"
type textarea "How do I change the color of the lett"
type textarea "x"
type textarea "How do I change the color of the lette"
type textarea "x"
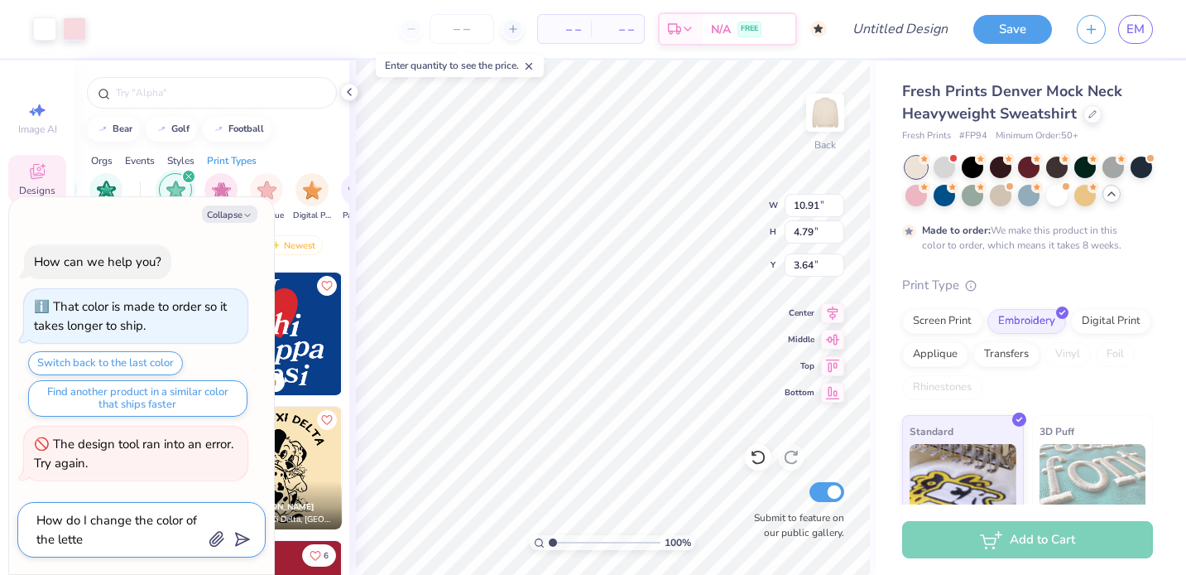
type textarea "How do I change the color of the letter"
type textarea "x"
type textarea "How do I change the color of the letters"
type textarea "x"
type textarea "How do I change the color of the letters"
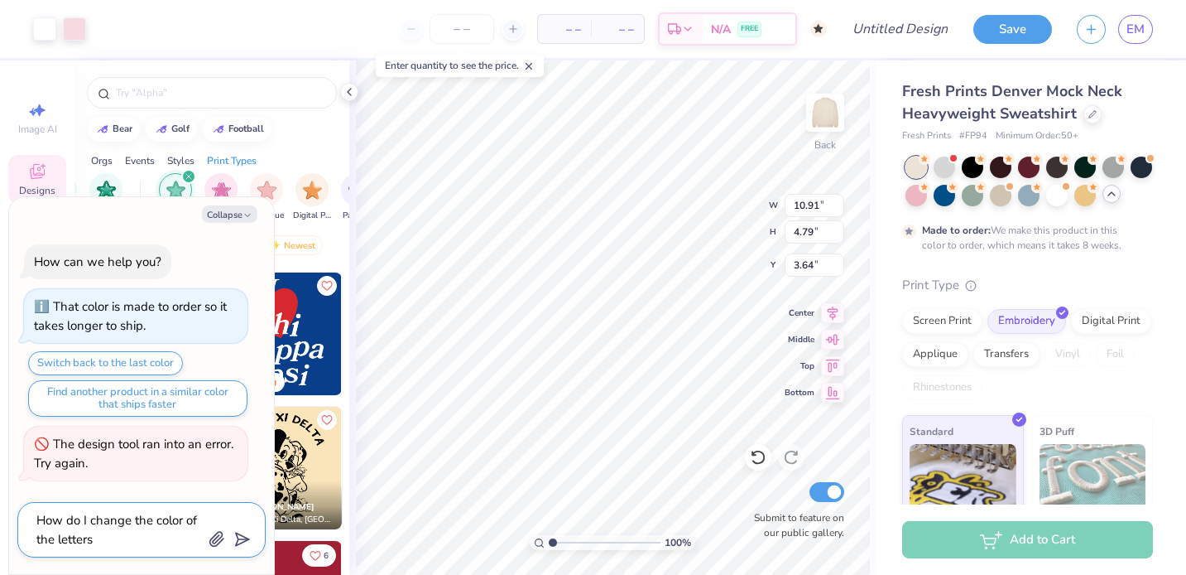
type textarea "x"
type textarea "How do I change the color of the letters o"
type textarea "x"
type textarea "How do I change the color of the letters of"
type textarea "x"
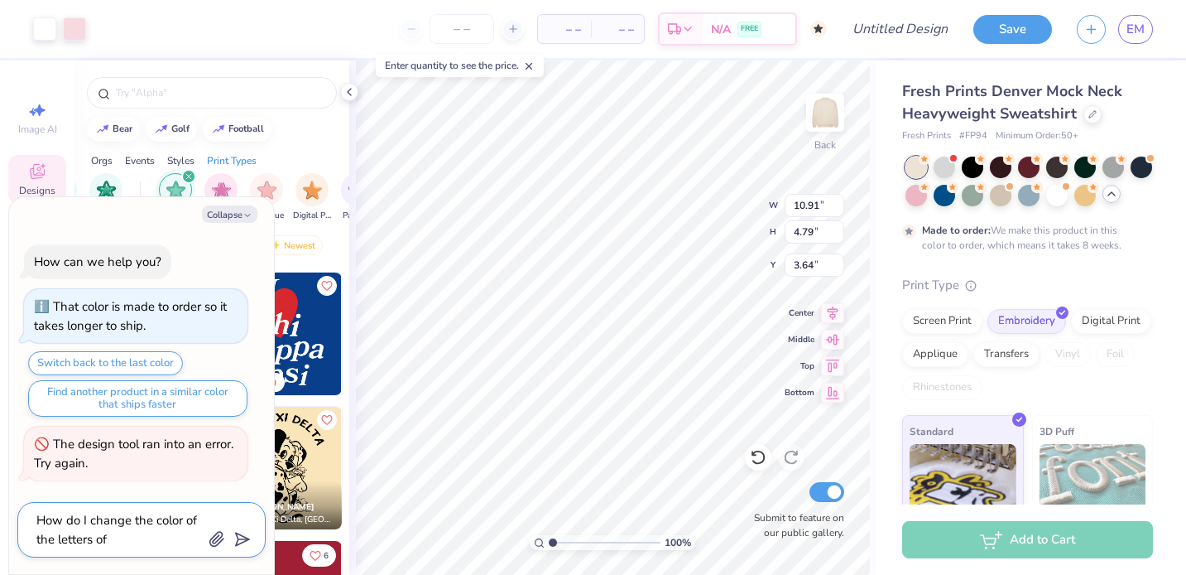
type textarea "How do I change the color of the letters of"
type textarea "x"
type textarea "How do I change the color of the letters of th"
type textarea "x"
type textarea "How do I change the color of the letters of thi"
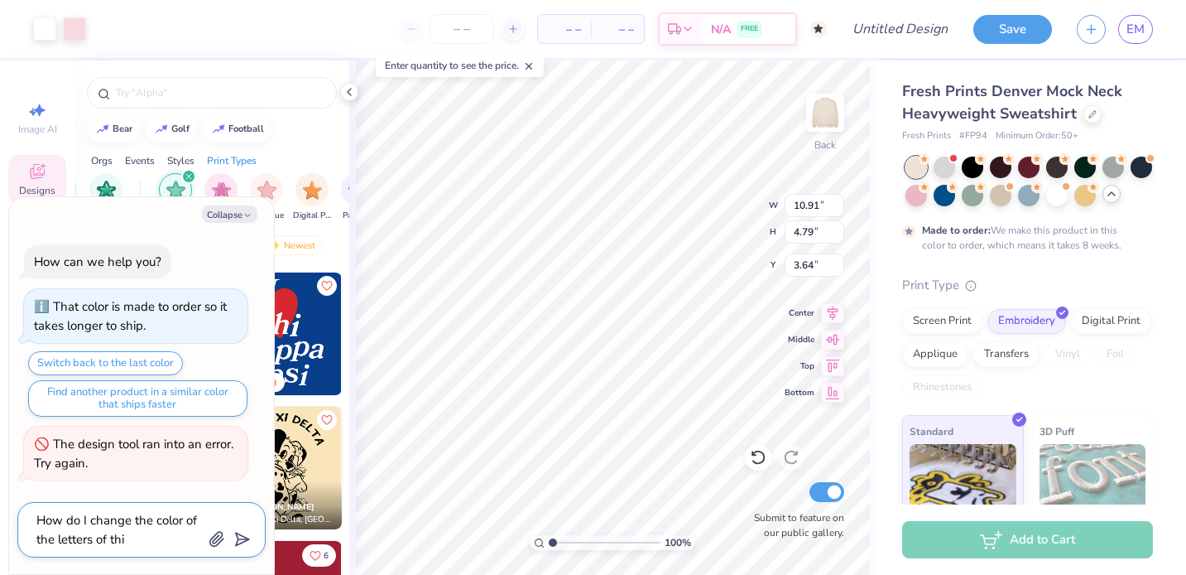
type textarea "x"
type textarea "How do I change the color of the letters of this"
type textarea "x"
type textarea "How do I change the color of the letters of this"
type textarea "x"
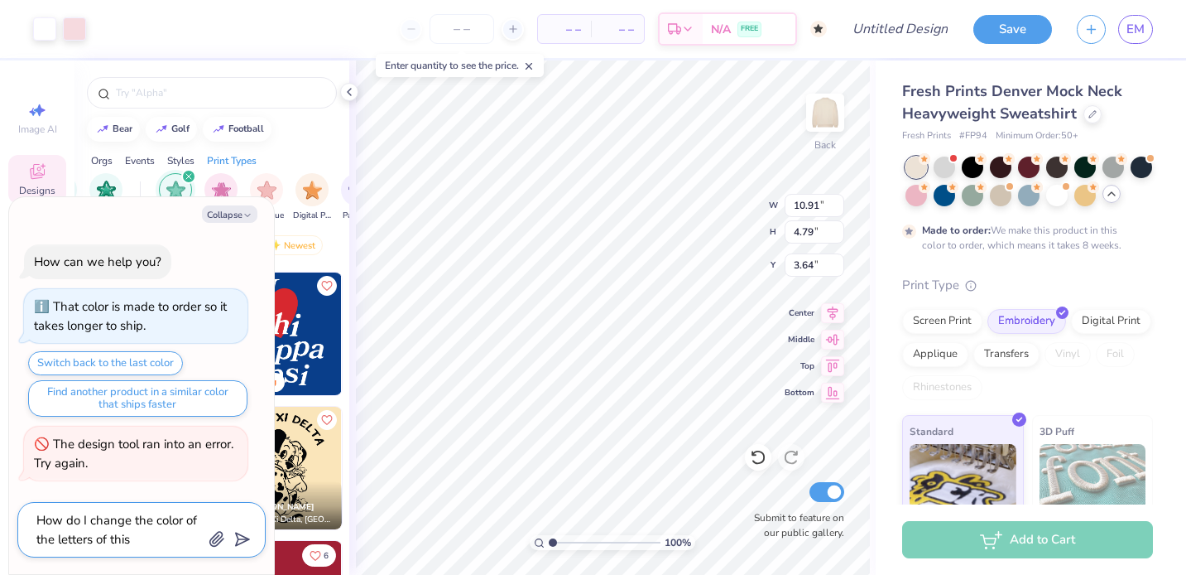
type textarea "How do I change the color of the letters of this d"
type textarea "x"
type textarea "How do I change the color of the letters of this de"
type textarea "x"
type textarea "How do I change the color of the letters of this des"
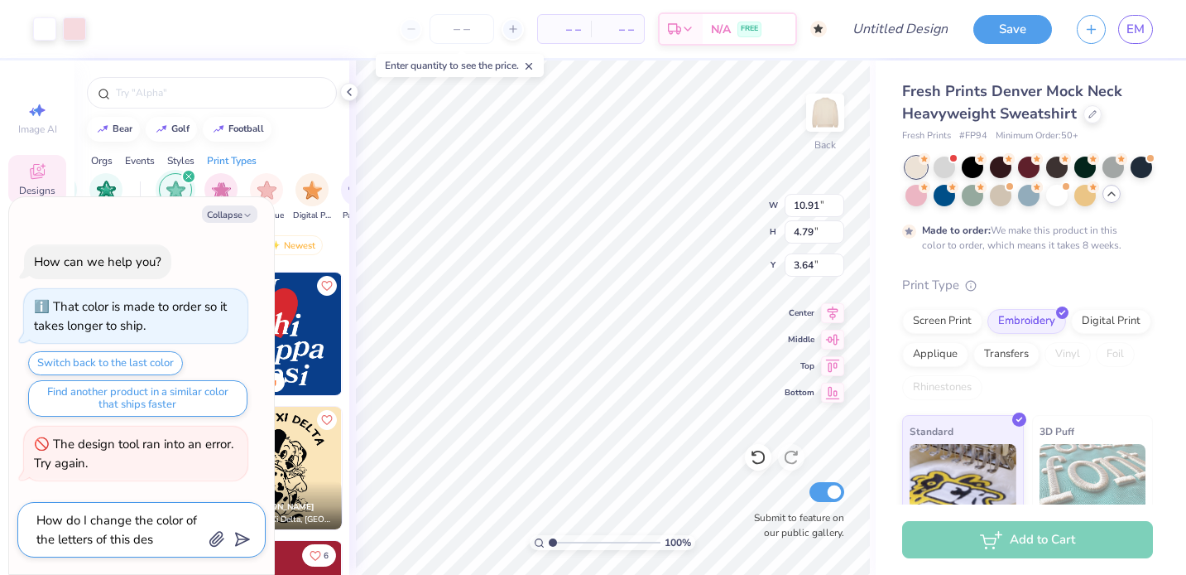
type textarea "x"
type textarea "How do I change the color of the letters of this desi"
type textarea "x"
type textarea "How do I change the color of the letters of this desig"
type textarea "x"
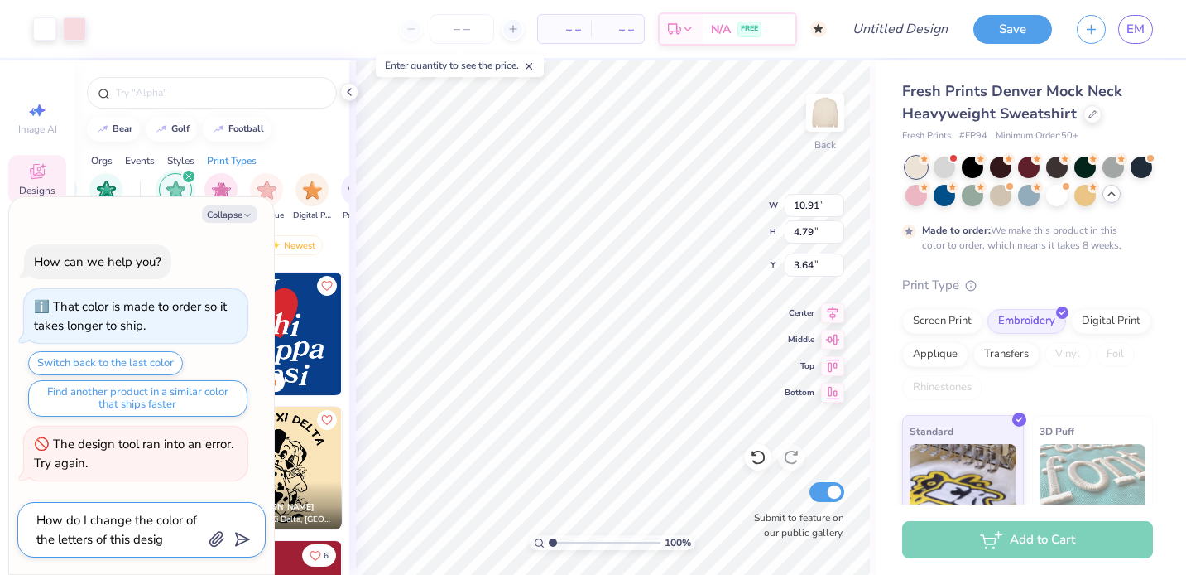
type textarea "How do I change the color of the letters of this design"
type textarea "x"
type textarea "How do I change the color of the letters of this design?"
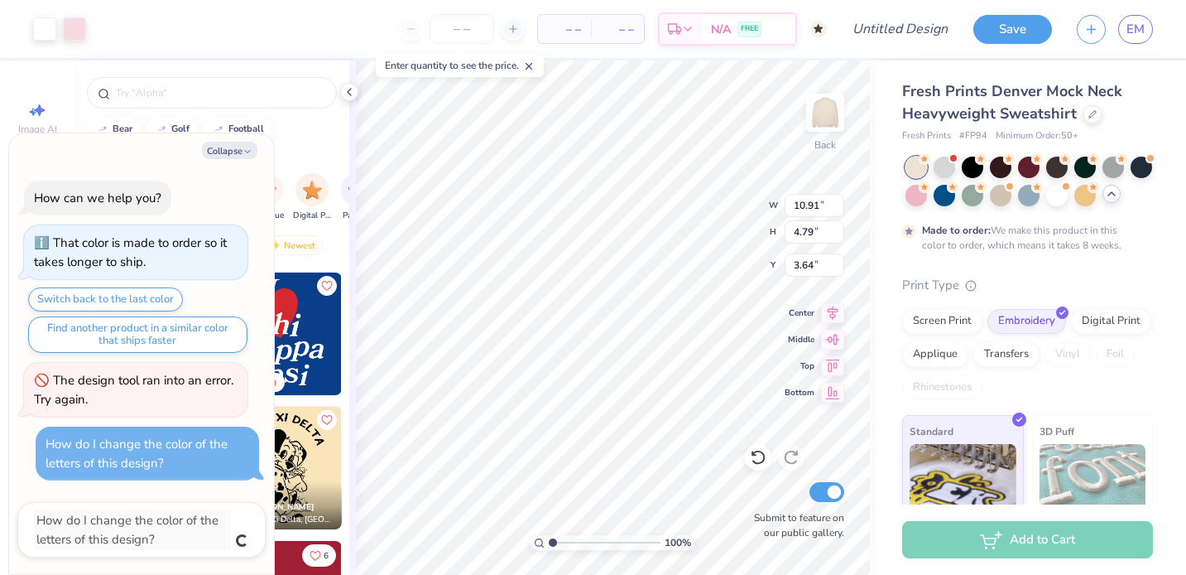
type textarea "x"
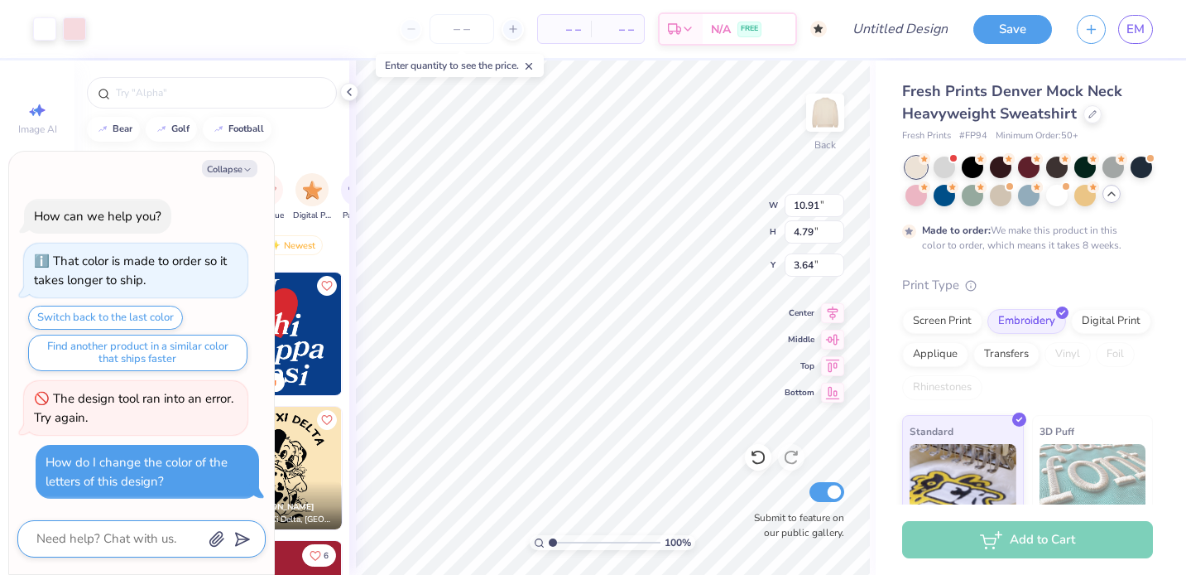
click at [113, 533] on textarea at bounding box center [119, 538] width 168 height 22
type textarea "x"
type textarea "H"
type textarea "x"
type textarea "He"
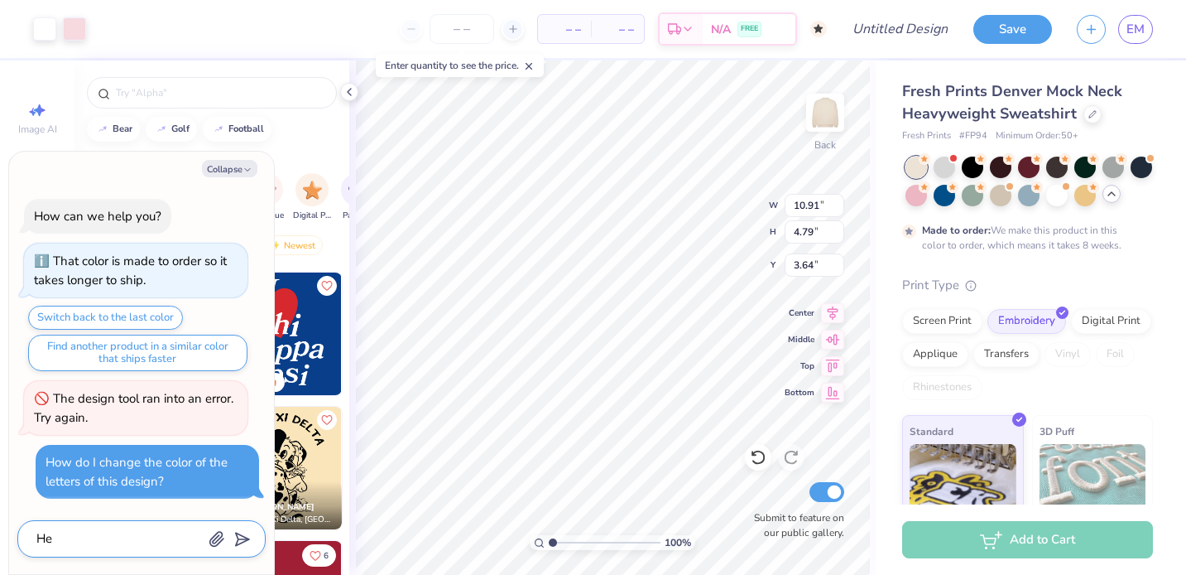
type textarea "x"
type textarea "Hel"
type textarea "x"
type textarea "Hell"
type textarea "x"
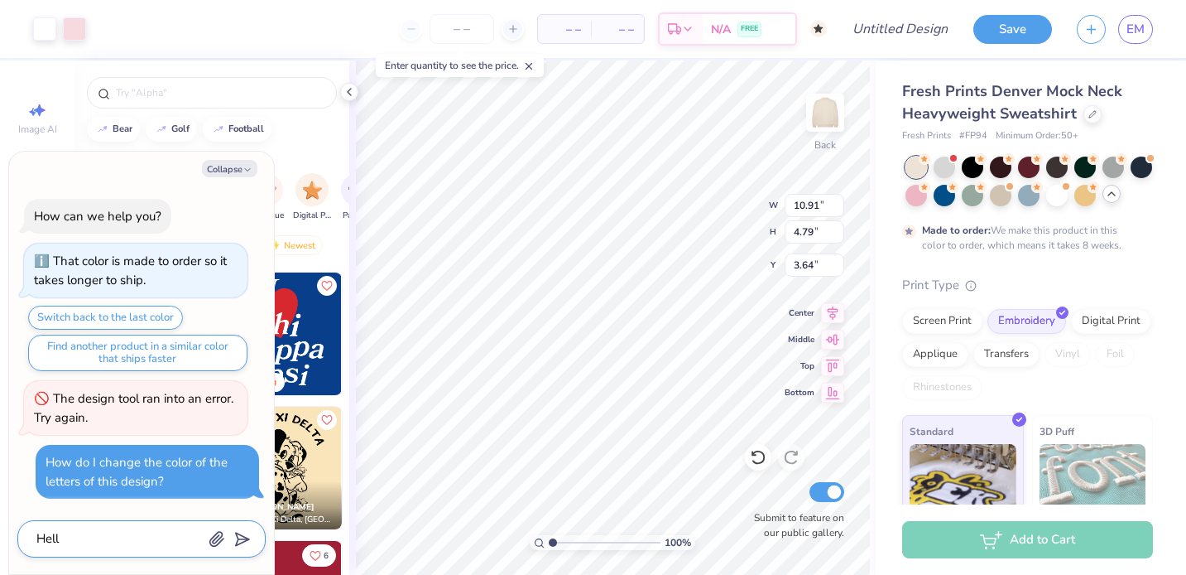
type textarea "Hello"
type textarea "x"
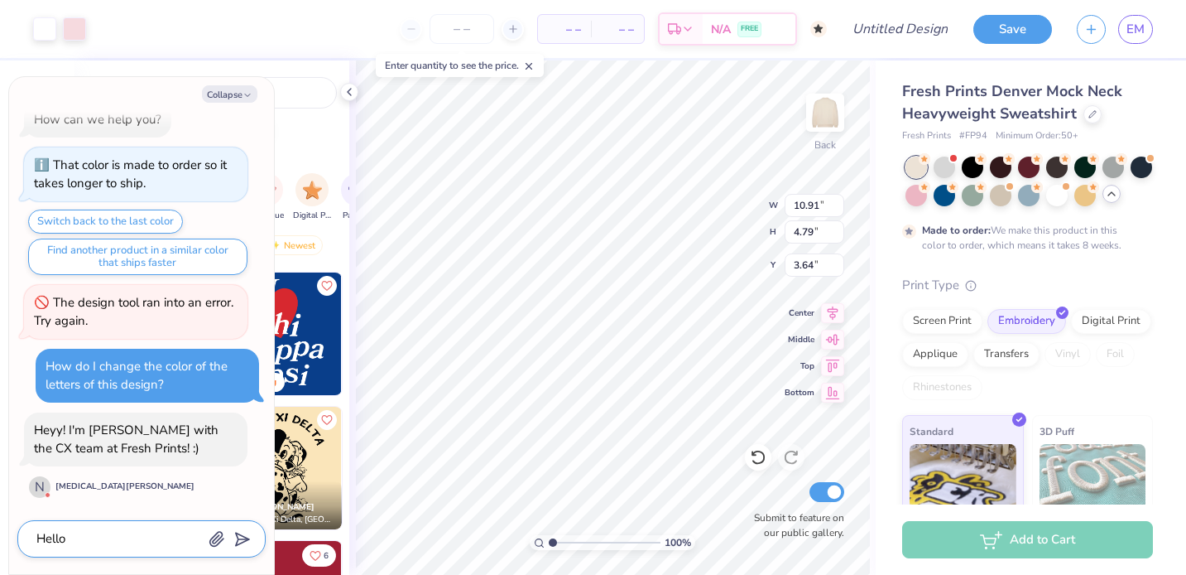
type textarea "Hello"
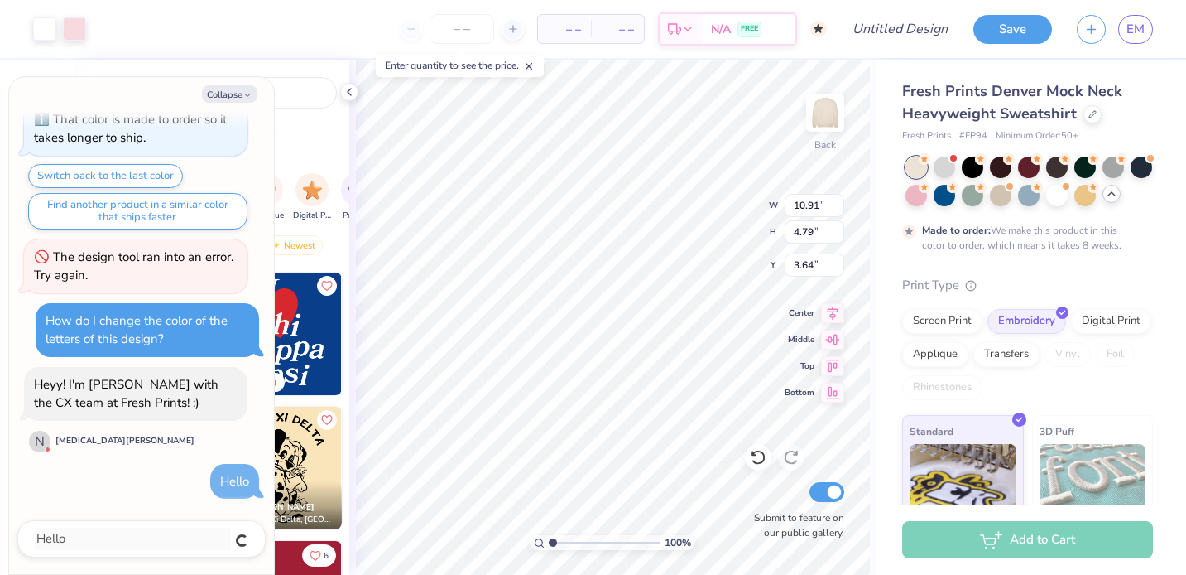
type textarea "x"
click at [120, 548] on textarea at bounding box center [119, 538] width 168 height 22
click at [238, 99] on button "Collapse" at bounding box center [229, 93] width 55 height 17
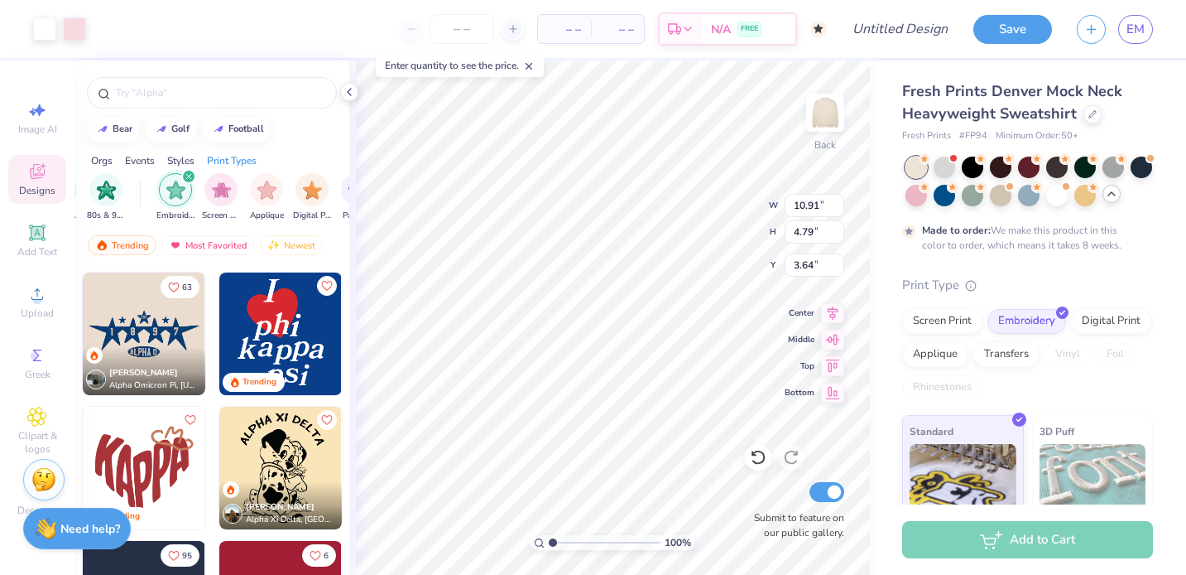
click at [81, 546] on div "Need help? Chat with us." at bounding box center [77, 528] width 108 height 41
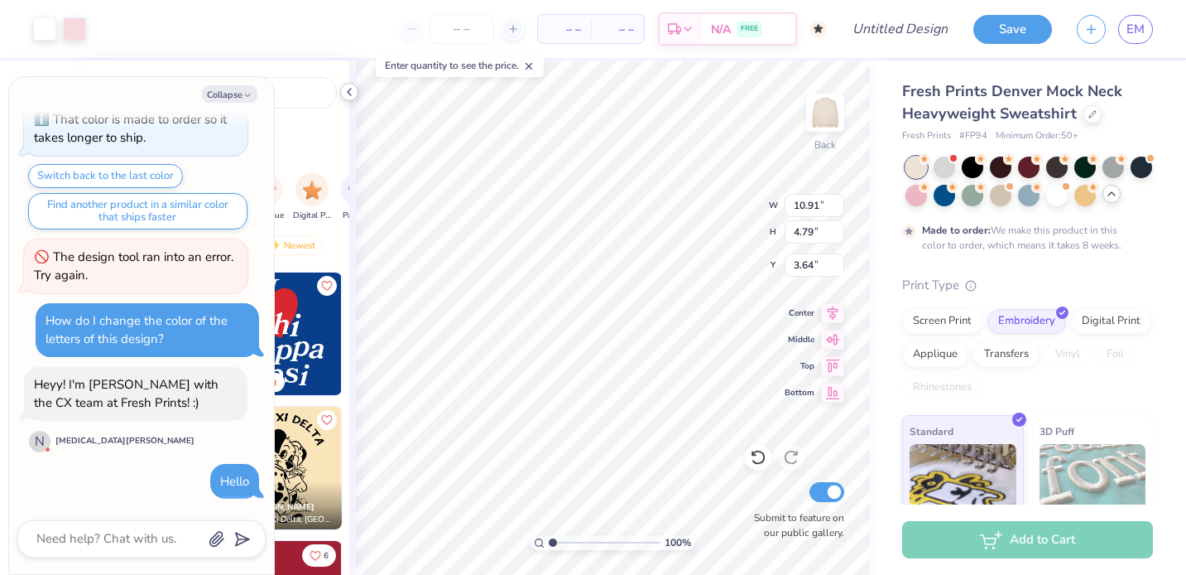
click at [344, 91] on icon at bounding box center [349, 91] width 13 height 13
type textarea "x"
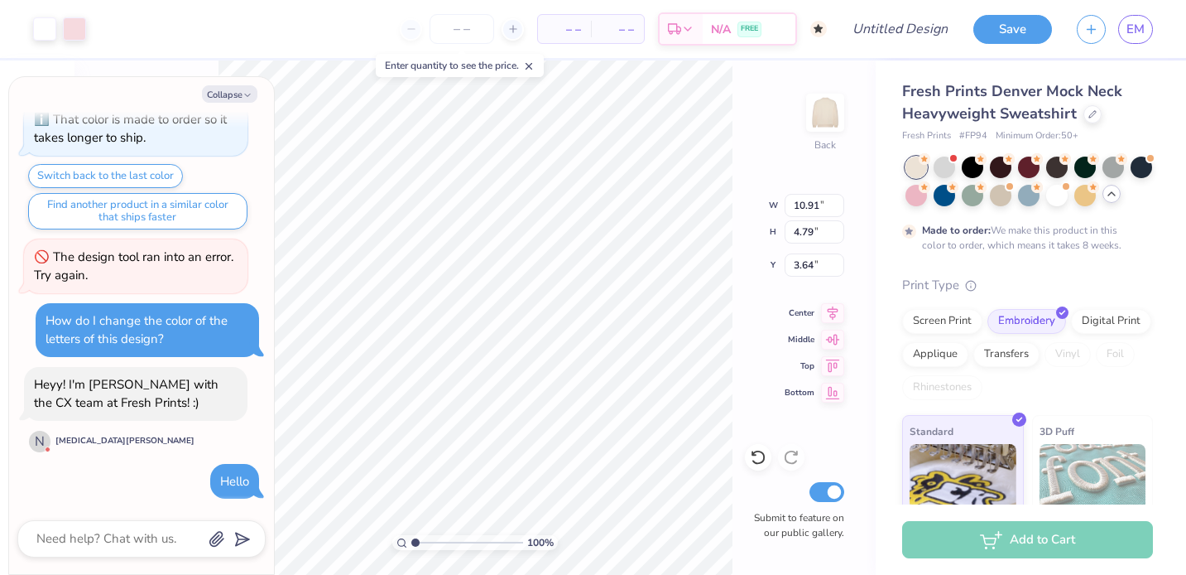
click at [532, 64] on line at bounding box center [530, 67] width 6 height 6
click at [447, 23] on input "number" at bounding box center [462, 29] width 65 height 30
type input "2"
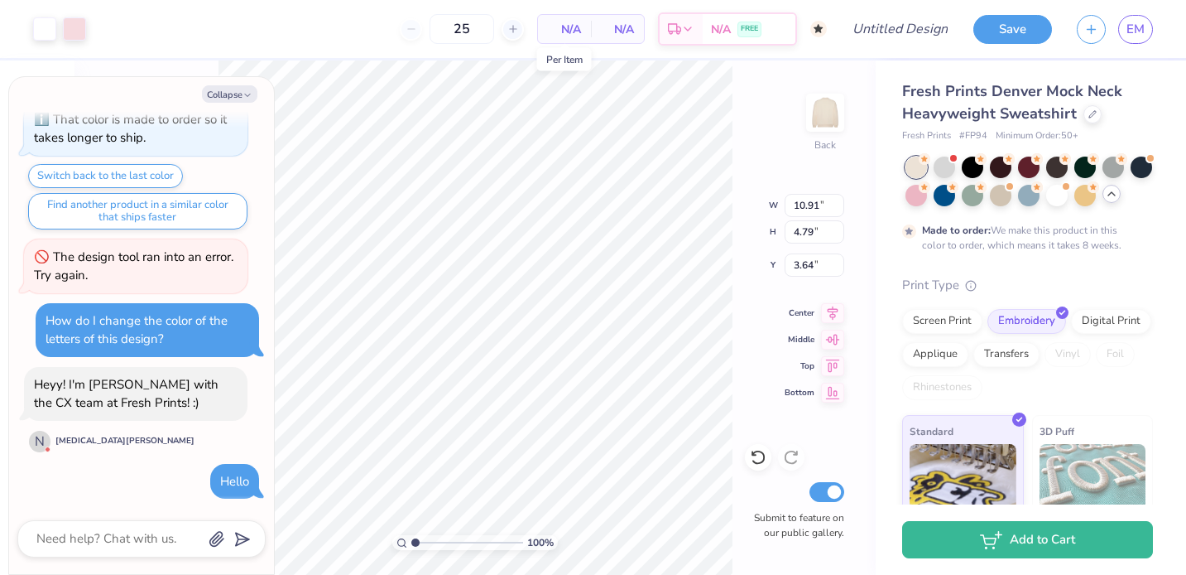
type input "50"
click at [574, 26] on span "N/A" at bounding box center [564, 29] width 33 height 17
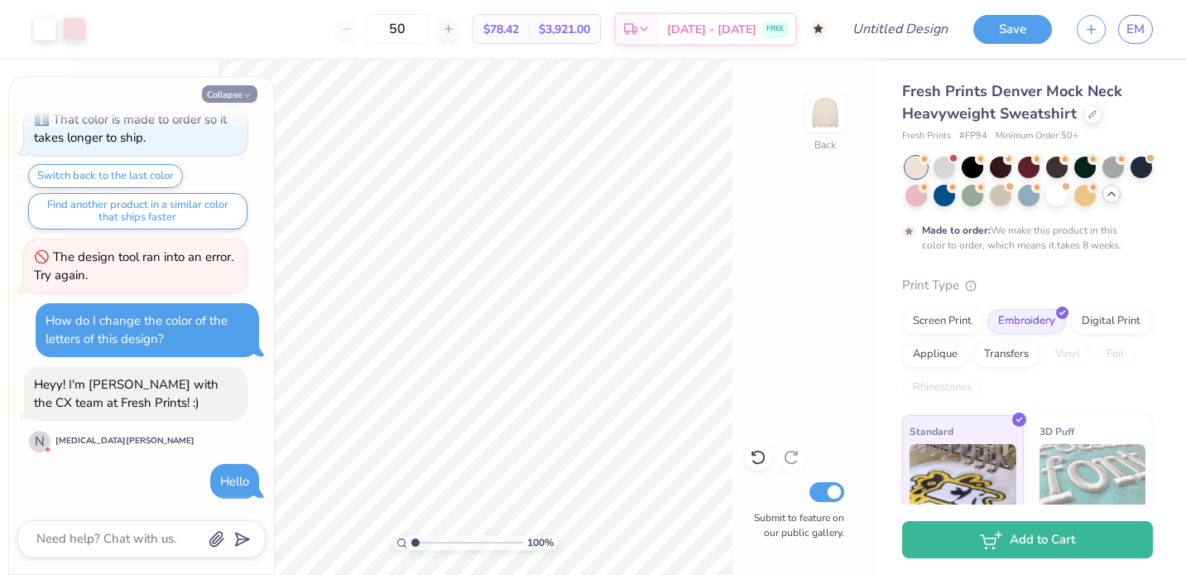
click at [252, 91] on icon "button" at bounding box center [248, 95] width 10 height 10
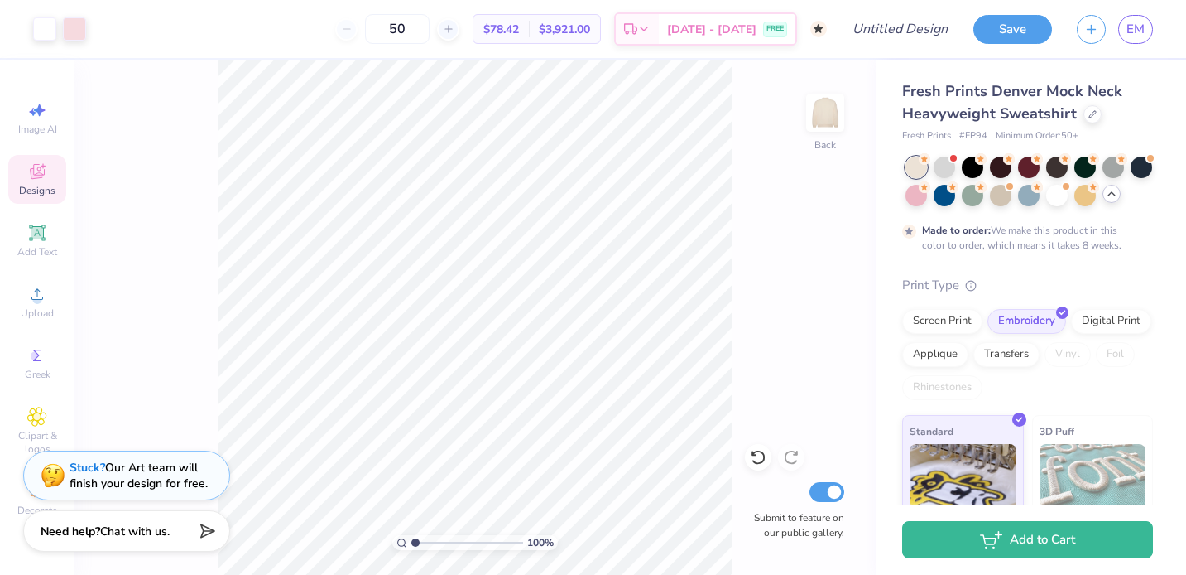
click at [138, 385] on div "100 % Back Submit to feature on our public gallery." at bounding box center [475, 317] width 801 height 514
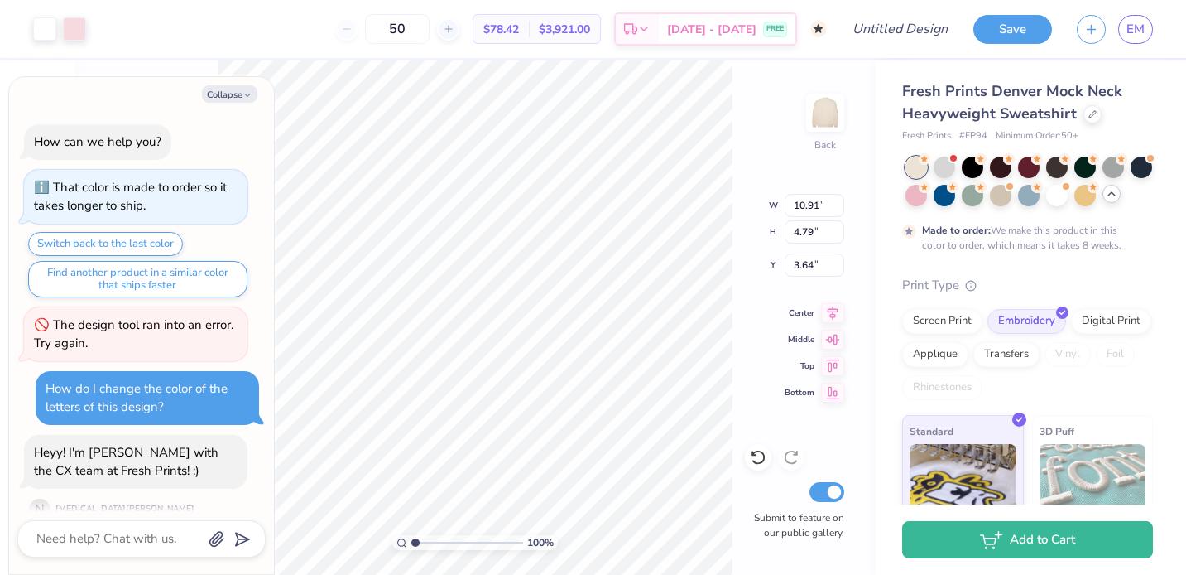
scroll to position [272, 0]
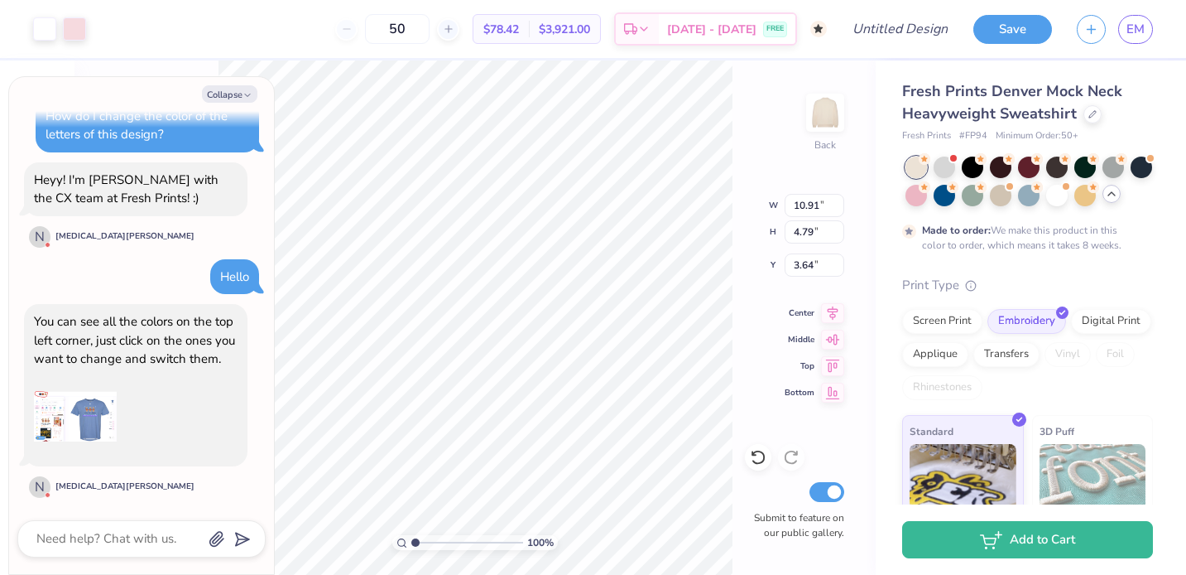
type textarea "x"
type input "3.44"
click at [76, 416] on img at bounding box center [75, 416] width 83 height 83
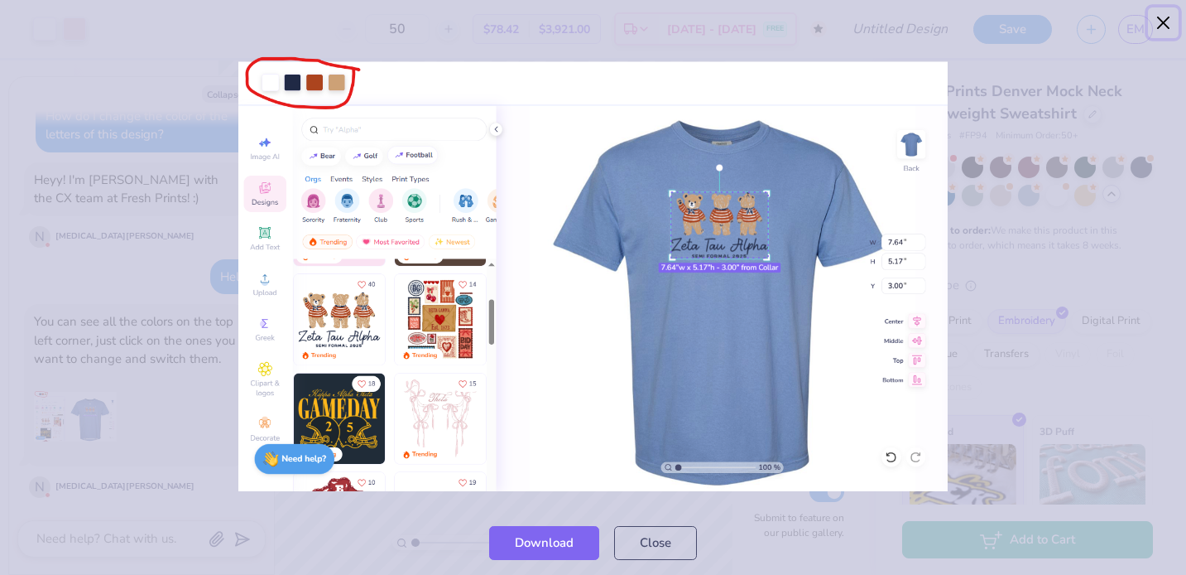
click at [1013, 26] on button "Close" at bounding box center [1163, 22] width 31 height 31
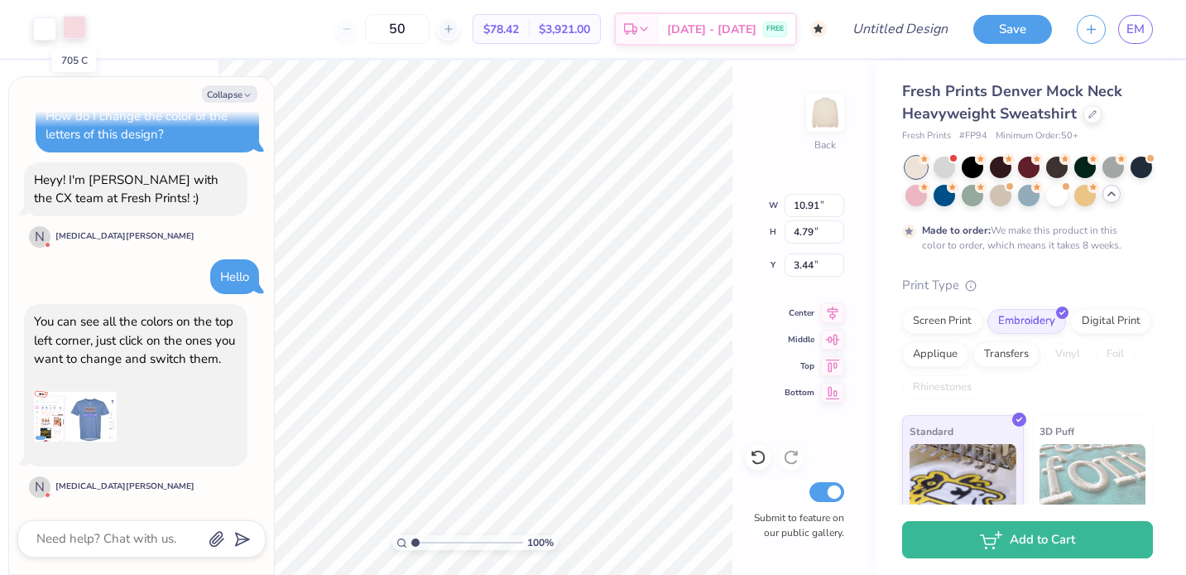
click at [83, 28] on div at bounding box center [74, 27] width 23 height 23
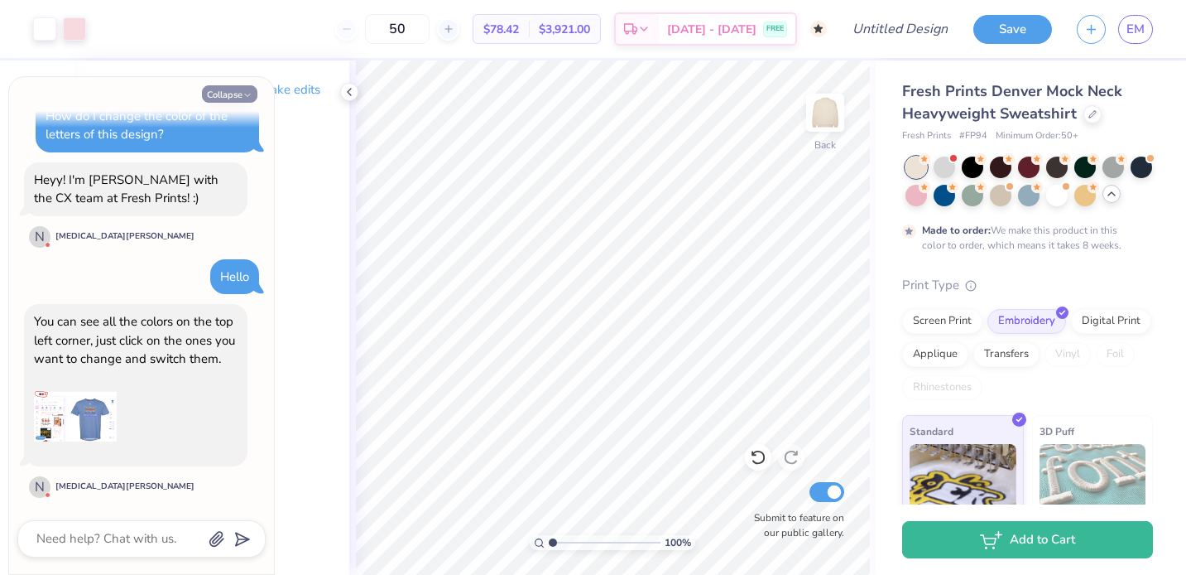
click at [242, 95] on button "Collapse" at bounding box center [229, 93] width 55 height 17
type textarea "x"
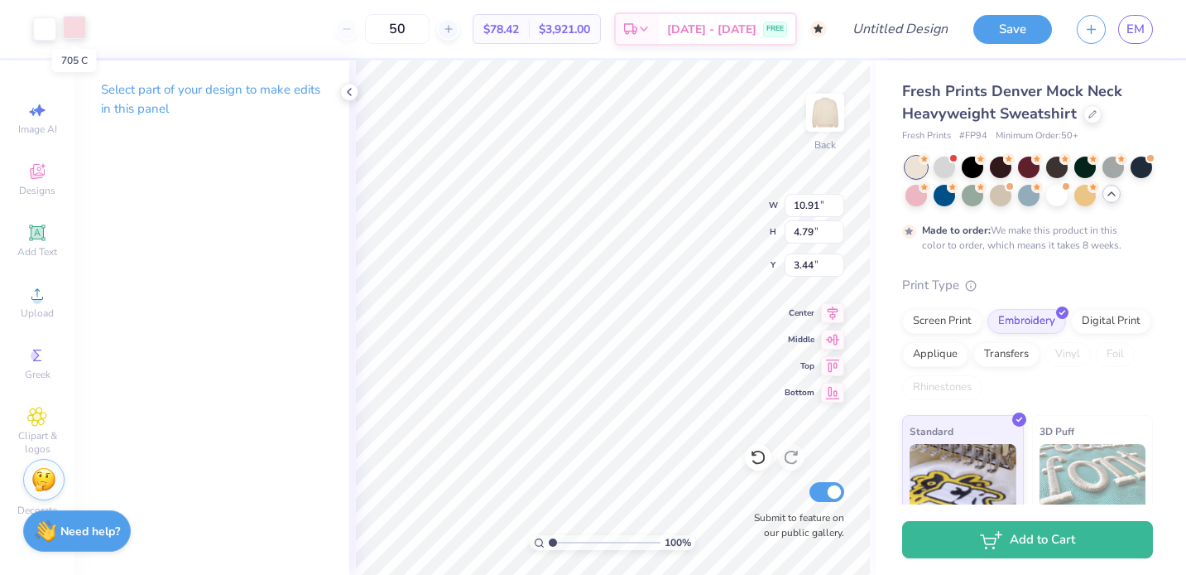
click at [80, 28] on div at bounding box center [74, 27] width 23 height 23
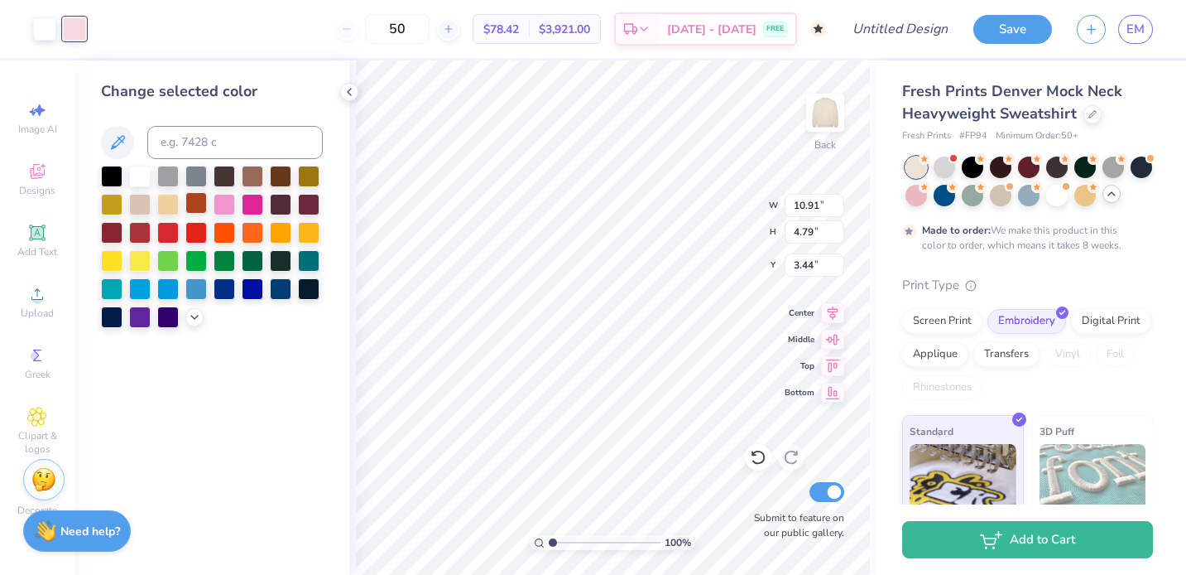
click at [199, 206] on div at bounding box center [196, 203] width 22 height 22
click at [198, 208] on div at bounding box center [196, 203] width 22 height 22
click at [122, 140] on icon at bounding box center [118, 142] width 14 height 14
click at [270, 170] on div at bounding box center [281, 175] width 22 height 22
click at [188, 315] on icon at bounding box center [194, 315] width 13 height 13
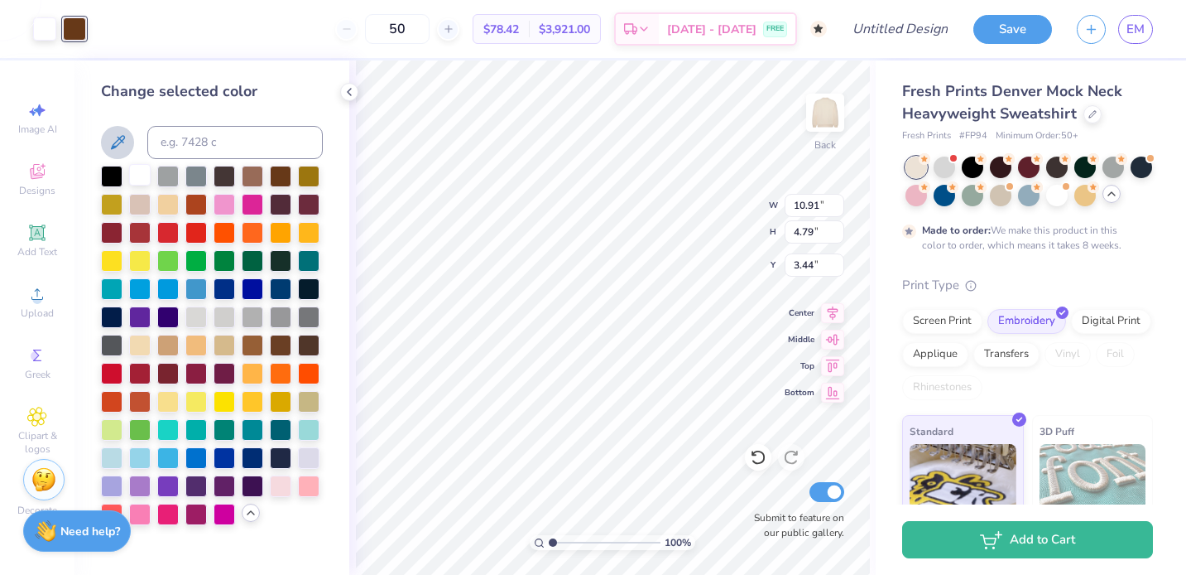
click at [142, 175] on div at bounding box center [140, 175] width 22 height 22
click at [113, 174] on div at bounding box center [112, 175] width 22 height 22
click at [113, 175] on div at bounding box center [112, 175] width 22 height 22
click at [137, 173] on div at bounding box center [140, 175] width 22 height 22
click at [199, 204] on div at bounding box center [196, 203] width 22 height 22
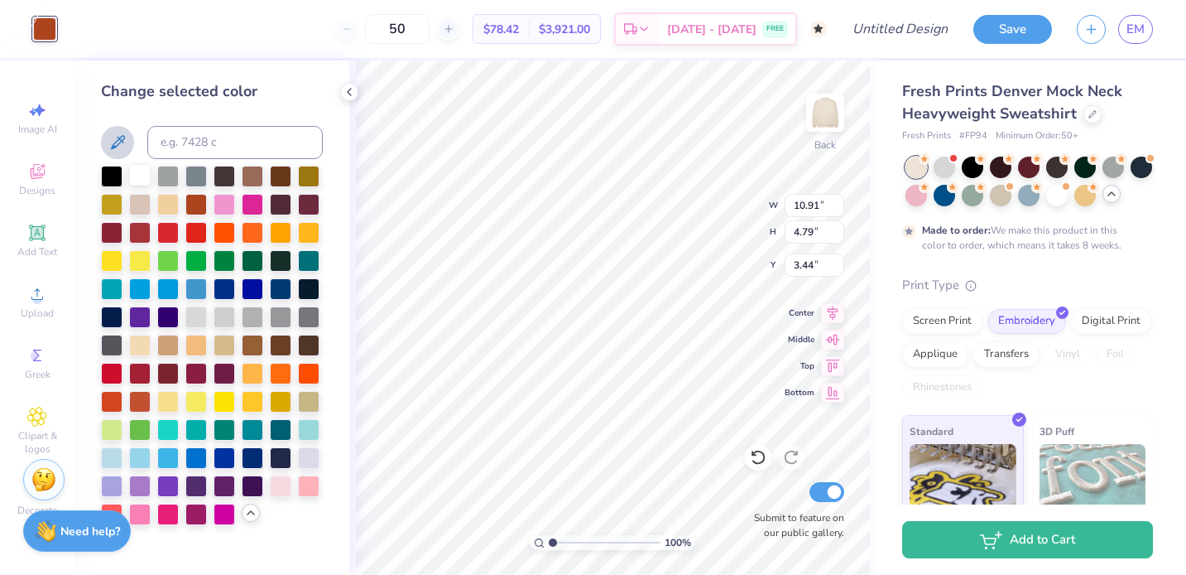
click at [139, 171] on div at bounding box center [140, 175] width 22 height 22
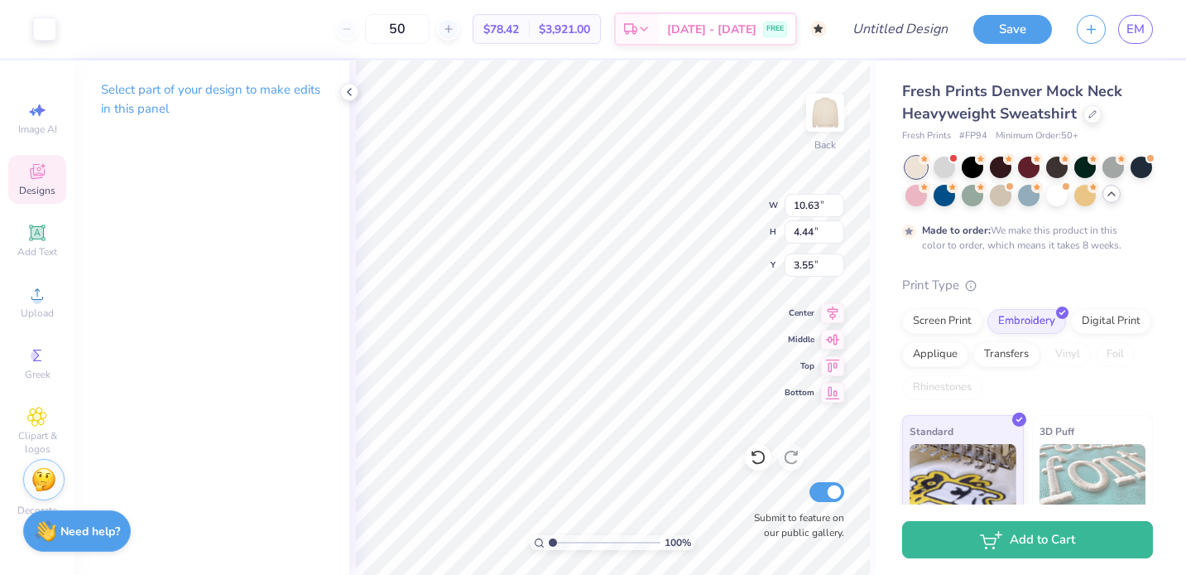
type input "3.61"
click at [53, 31] on div at bounding box center [44, 27] width 23 height 23
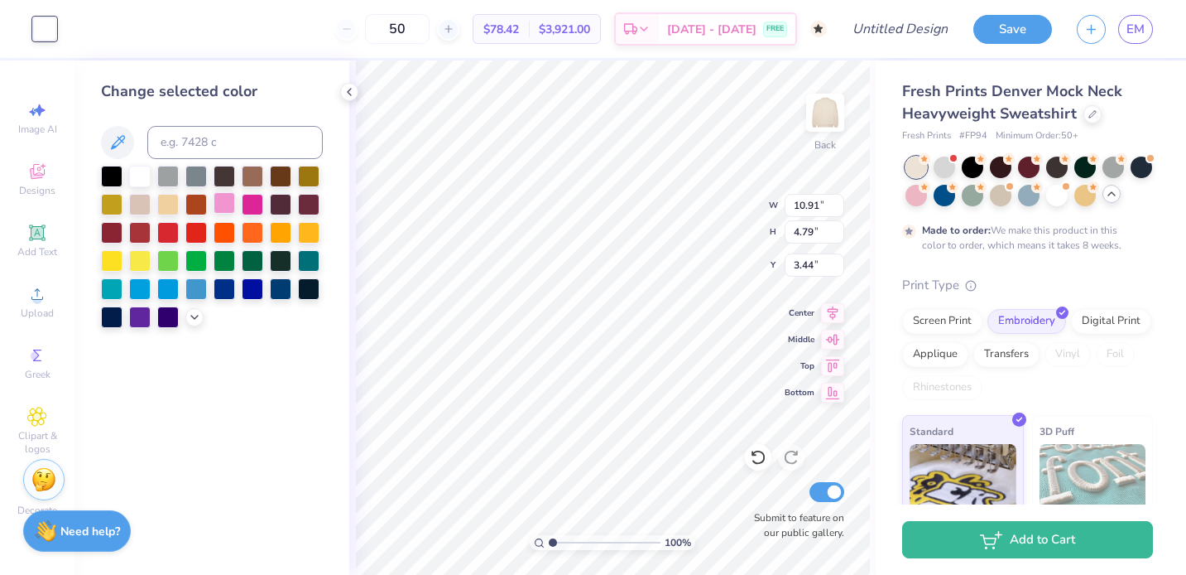
click at [231, 204] on div at bounding box center [225, 203] width 22 height 22
click at [282, 167] on div at bounding box center [281, 175] width 22 height 22
click at [149, 180] on div at bounding box center [140, 175] width 22 height 22
click at [120, 140] on icon at bounding box center [118, 142] width 14 height 14
drag, startPoint x: 120, startPoint y: 141, endPoint x: 258, endPoint y: 195, distance: 148.4
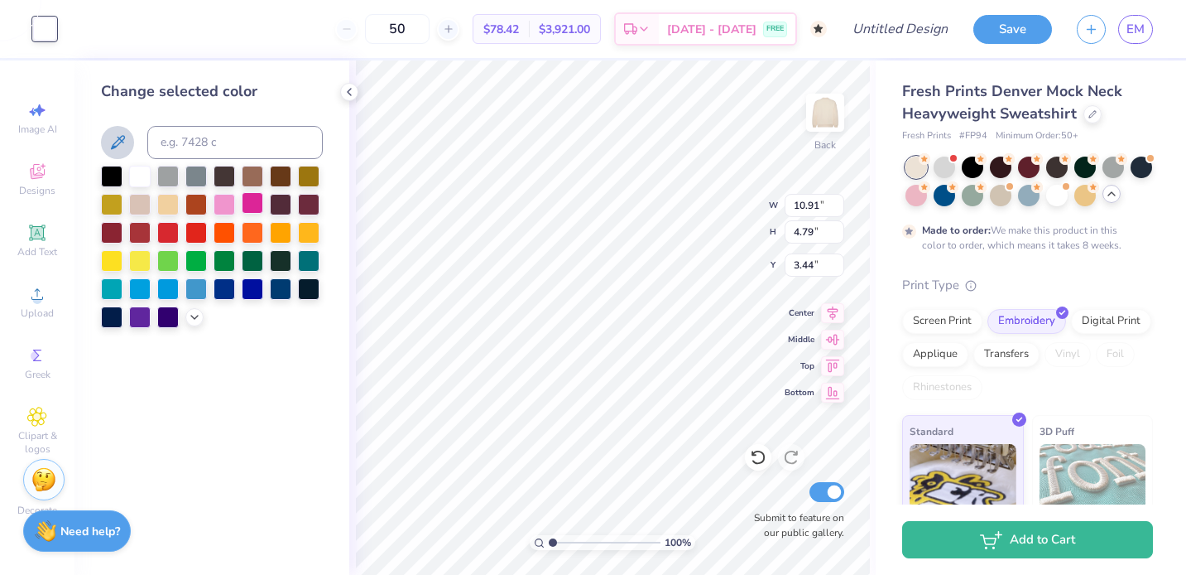
click at [258, 195] on div "Change selected color" at bounding box center [212, 204] width 222 height 248
click at [105, 137] on button at bounding box center [117, 142] width 33 height 33
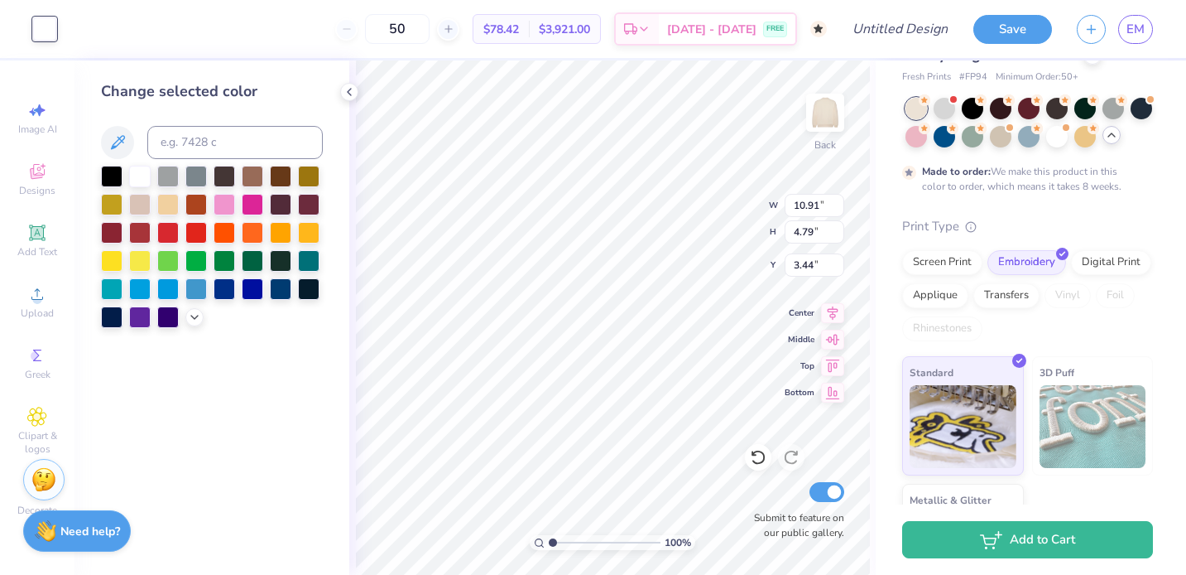
scroll to position [0, 0]
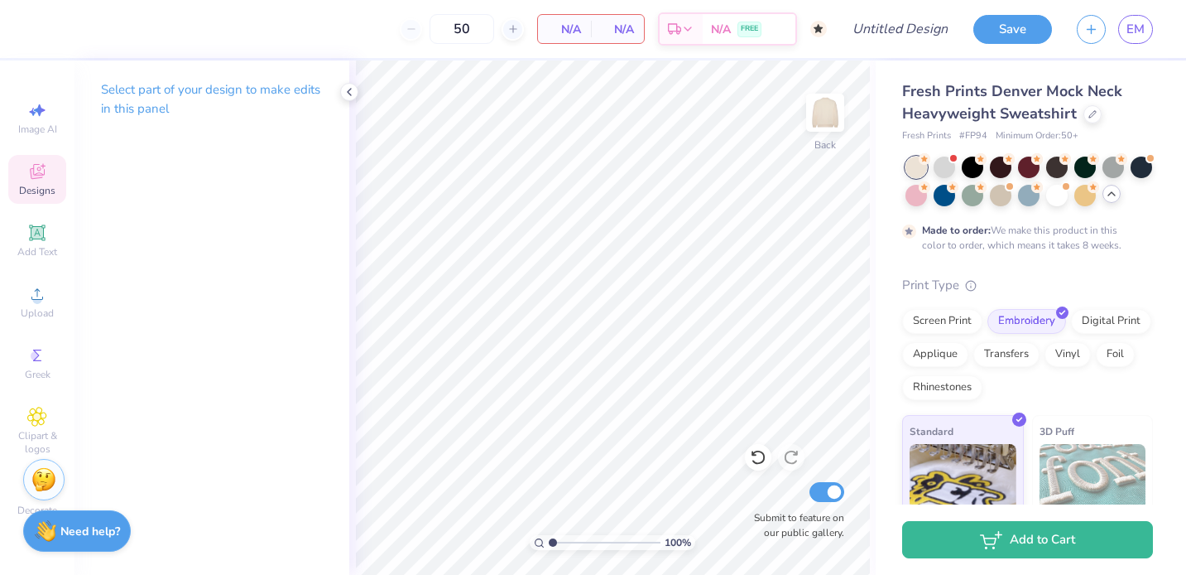
click at [37, 188] on span "Designs" at bounding box center [37, 190] width 36 height 13
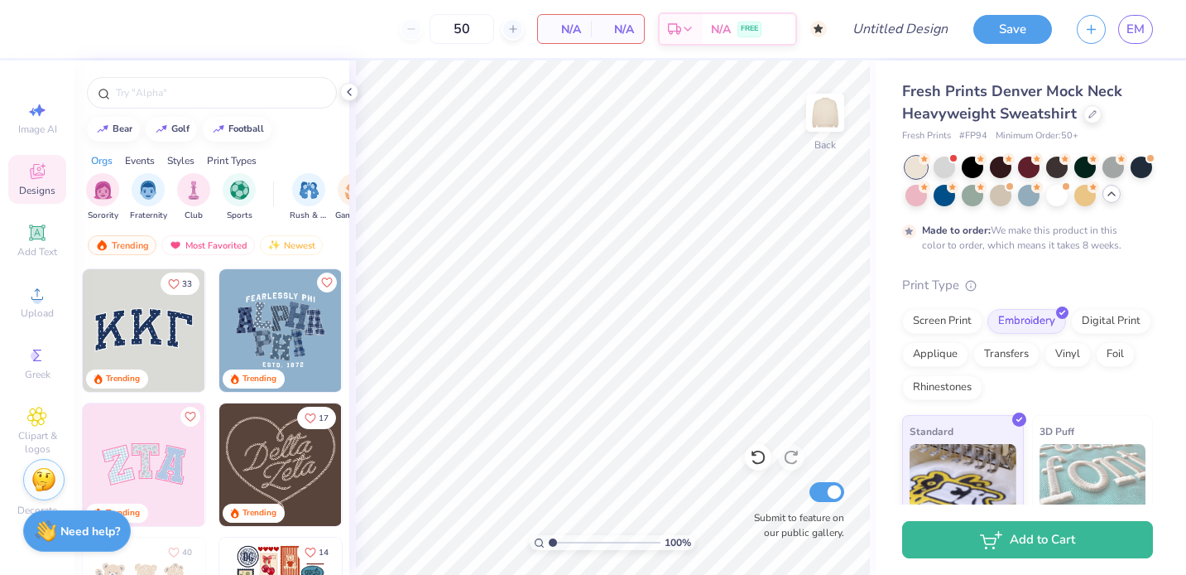
click at [100, 307] on img at bounding box center [144, 330] width 123 height 123
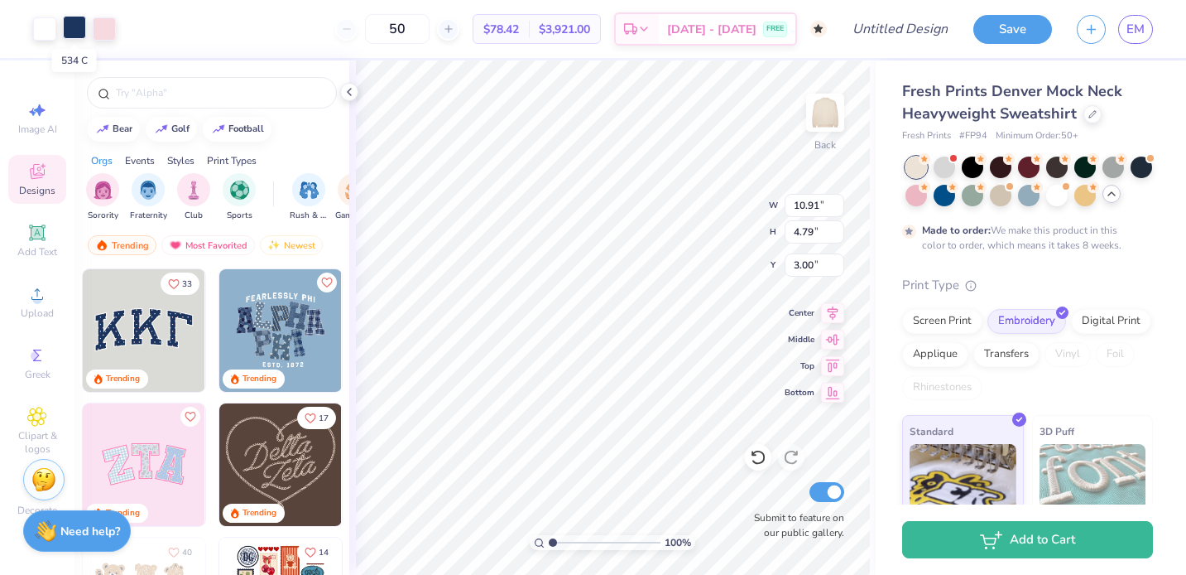
click at [75, 36] on div at bounding box center [74, 27] width 23 height 23
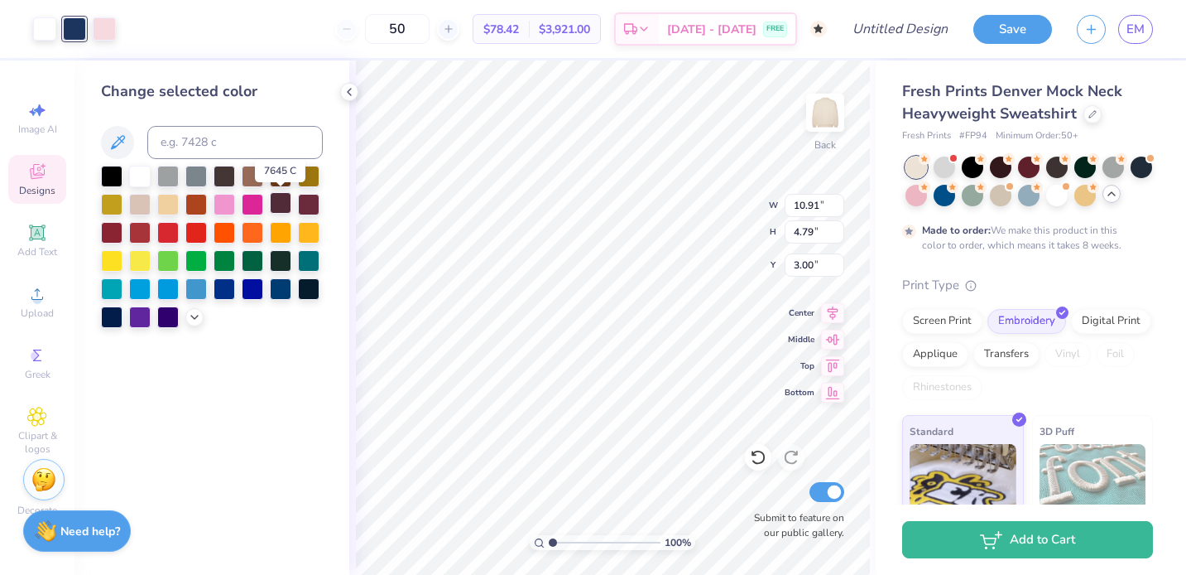
click at [280, 196] on div at bounding box center [281, 203] width 22 height 22
click at [216, 169] on div at bounding box center [225, 175] width 22 height 22
click at [105, 31] on div at bounding box center [104, 27] width 23 height 23
click at [214, 171] on div at bounding box center [225, 175] width 22 height 22
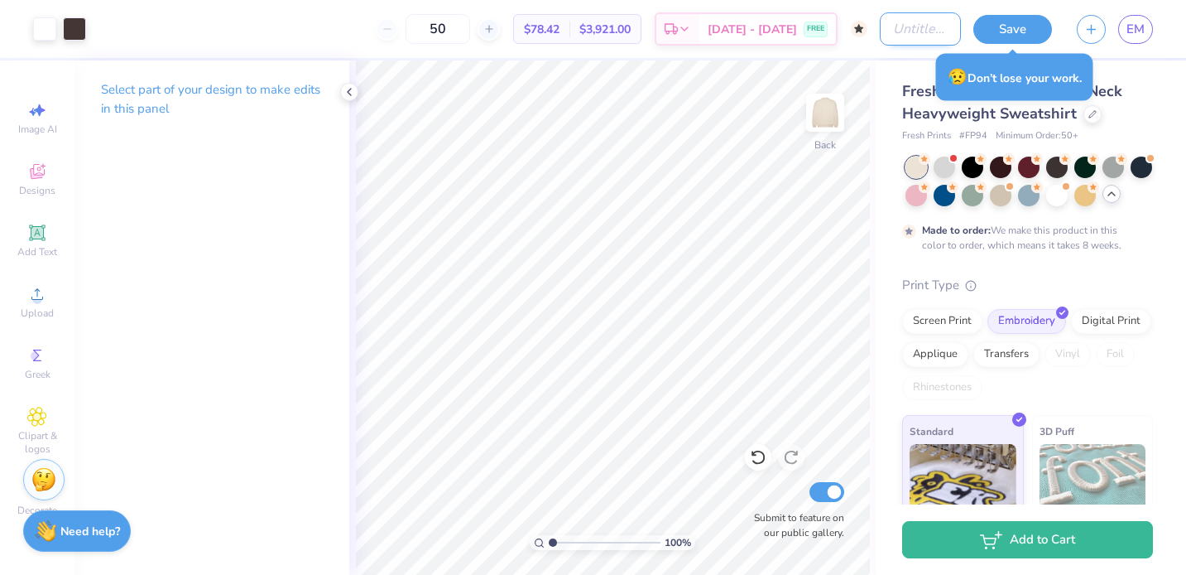
click at [902, 31] on input "Design Title" at bounding box center [920, 28] width 81 height 33
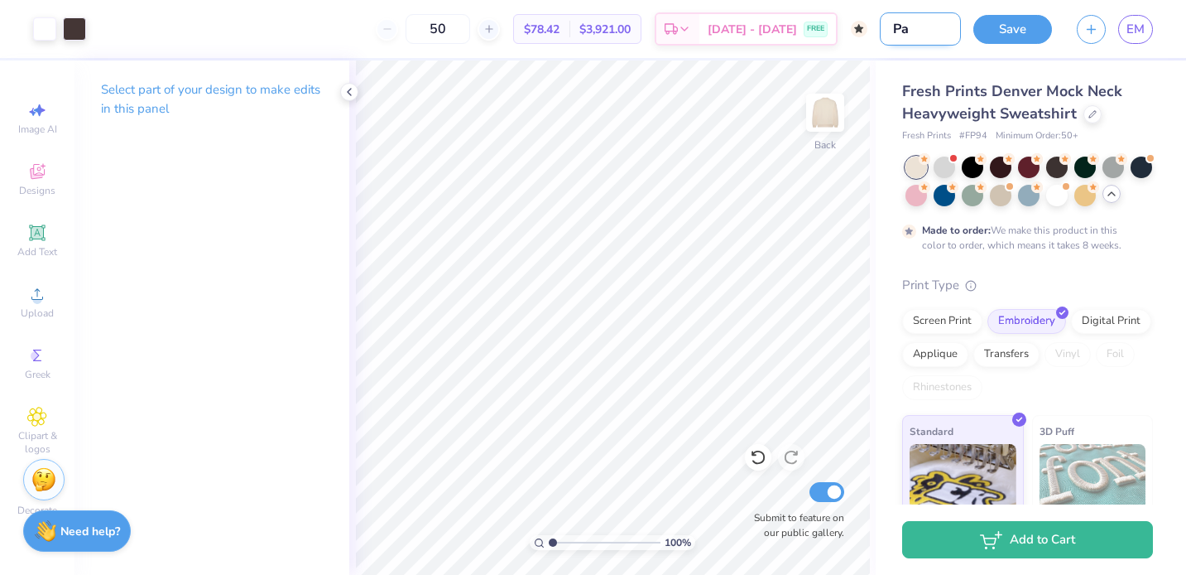
type input "P"
type input "KKG Mockneck"
click at [1013, 26] on button "Save" at bounding box center [1013, 26] width 79 height 29
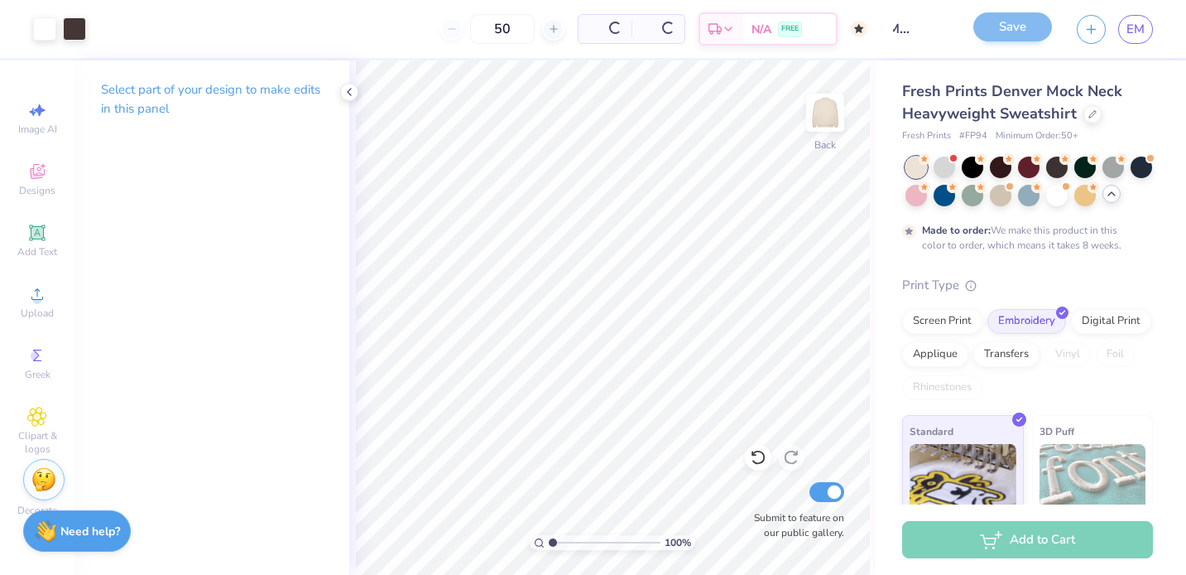
scroll to position [0, 0]
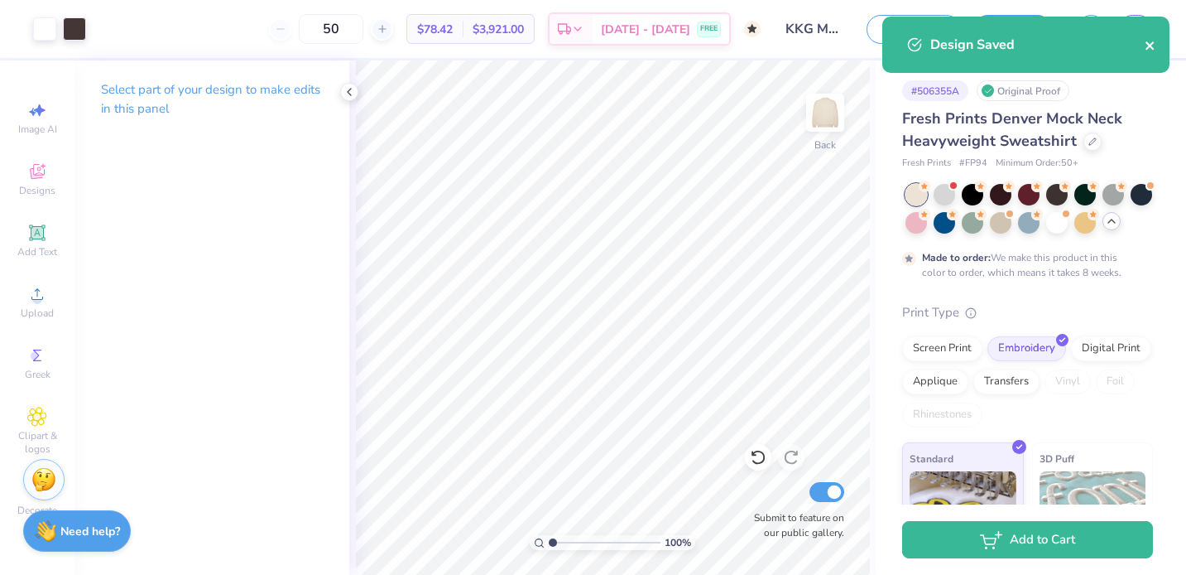
click at [1013, 46] on icon "close" at bounding box center [1150, 45] width 8 height 8
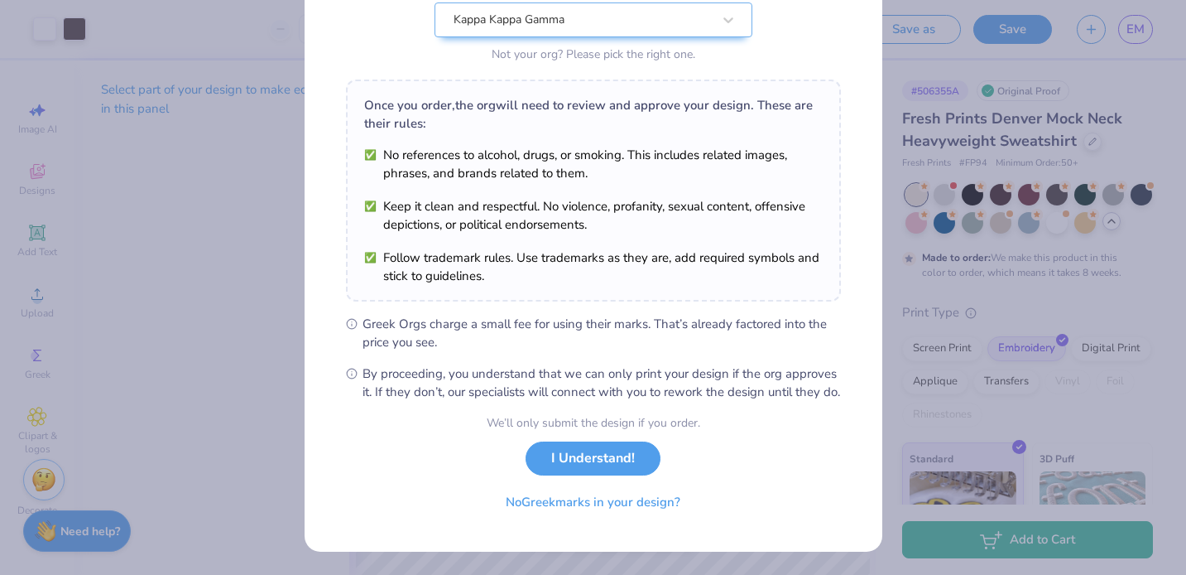
scroll to position [200, 0]
click at [614, 459] on button "I Understand!" at bounding box center [593, 454] width 135 height 34
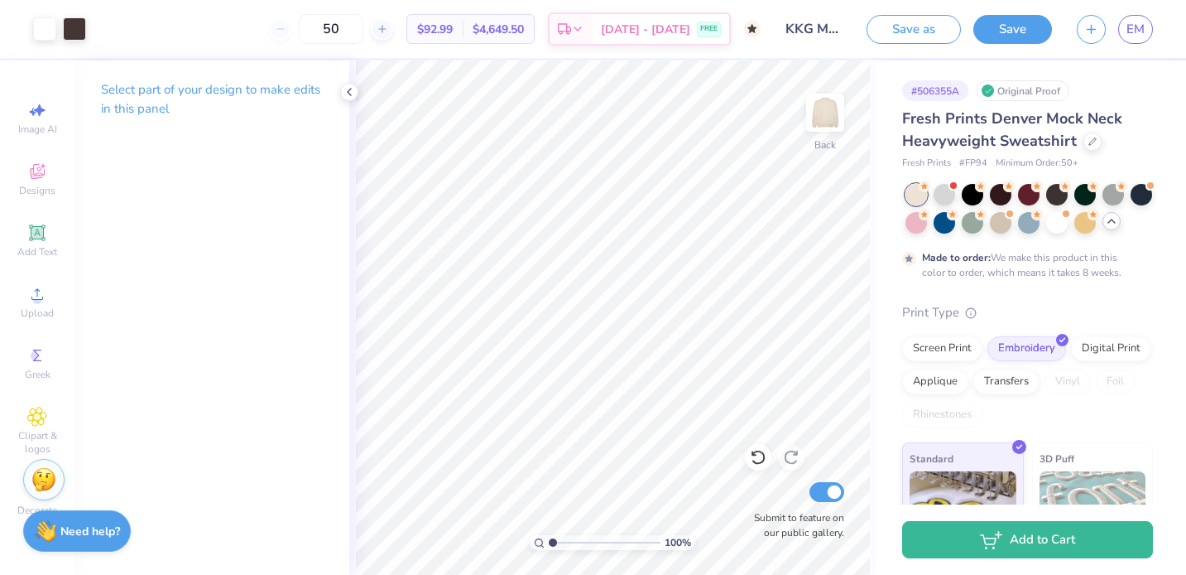
scroll to position [0, 0]
click at [1013, 31] on icon "button" at bounding box center [1092, 27] width 14 height 14
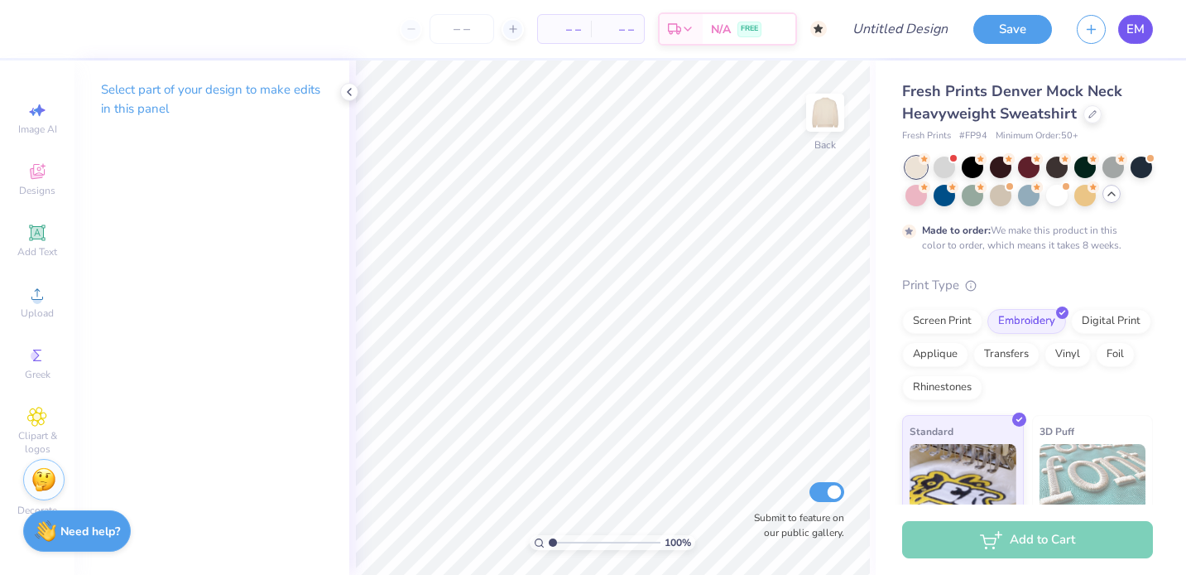
click at [1013, 28] on link "EM" at bounding box center [1136, 29] width 35 height 29
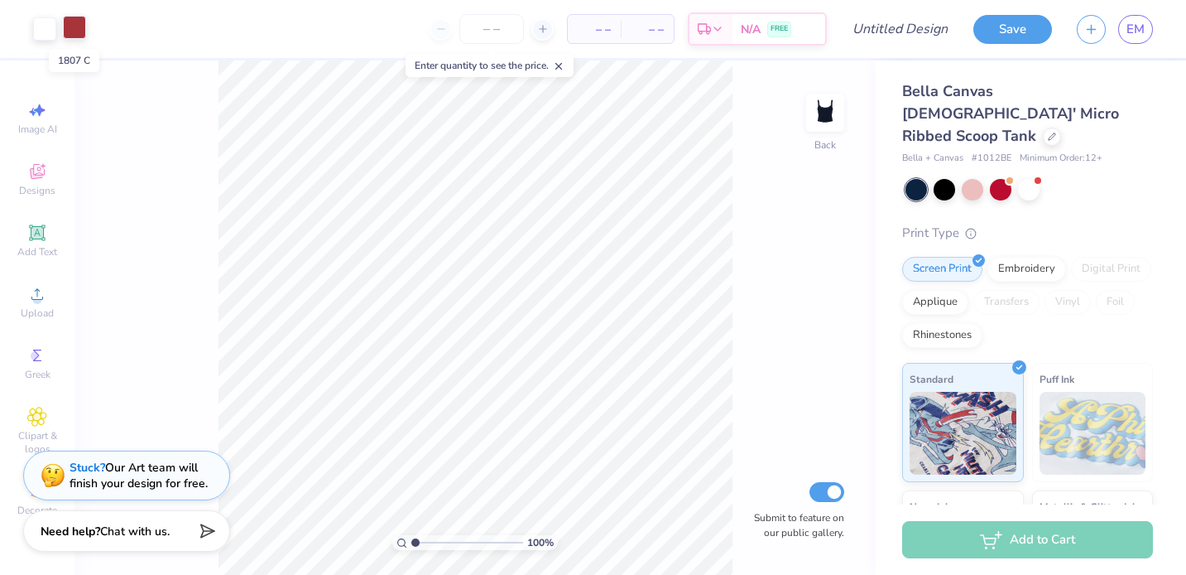
click at [84, 36] on div at bounding box center [74, 27] width 23 height 23
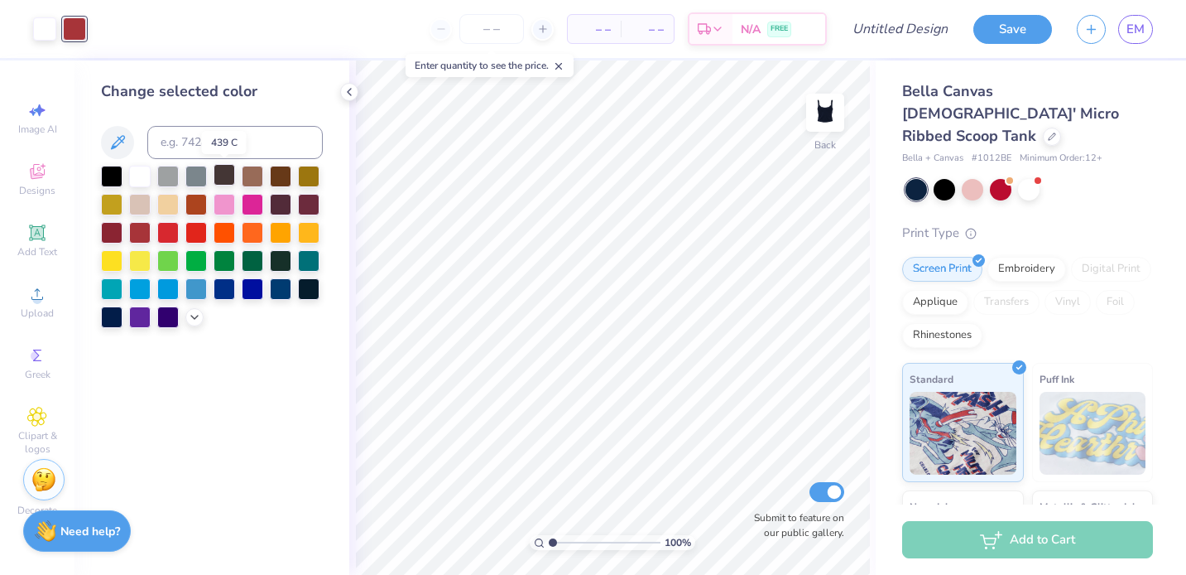
click at [228, 180] on div at bounding box center [225, 175] width 22 height 22
click at [1033, 177] on div at bounding box center [1029, 188] width 22 height 22
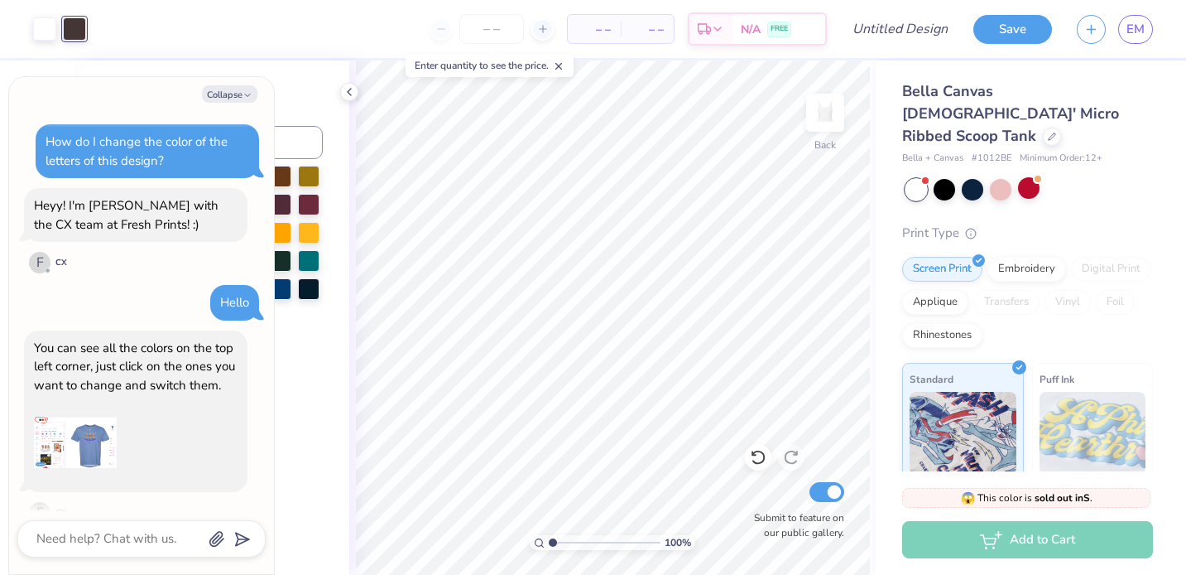
scroll to position [618, 0]
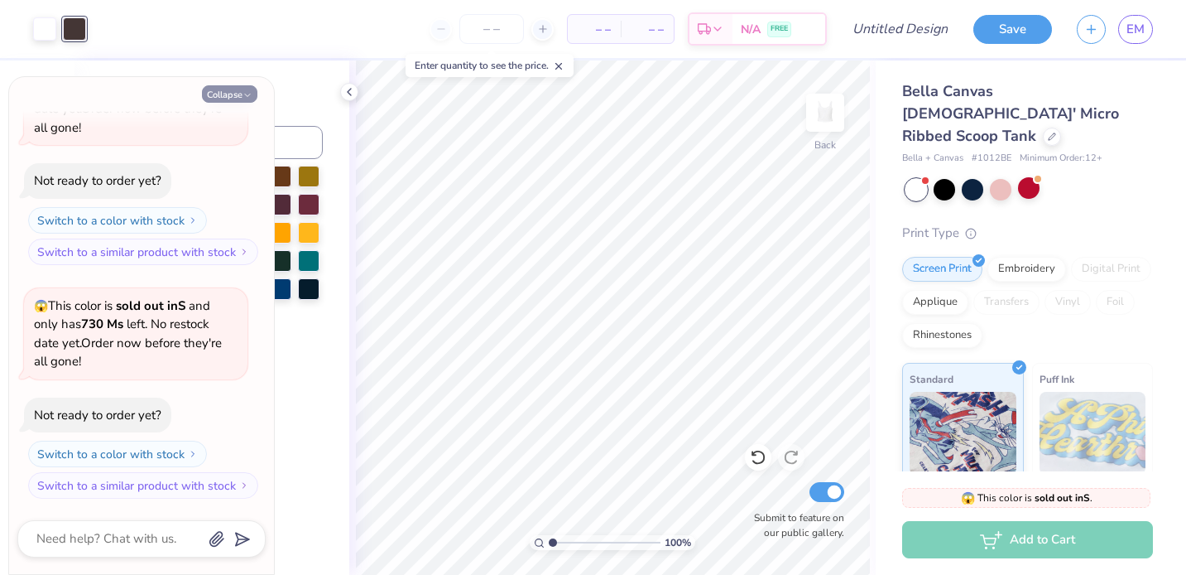
click at [251, 97] on icon "button" at bounding box center [248, 95] width 10 height 10
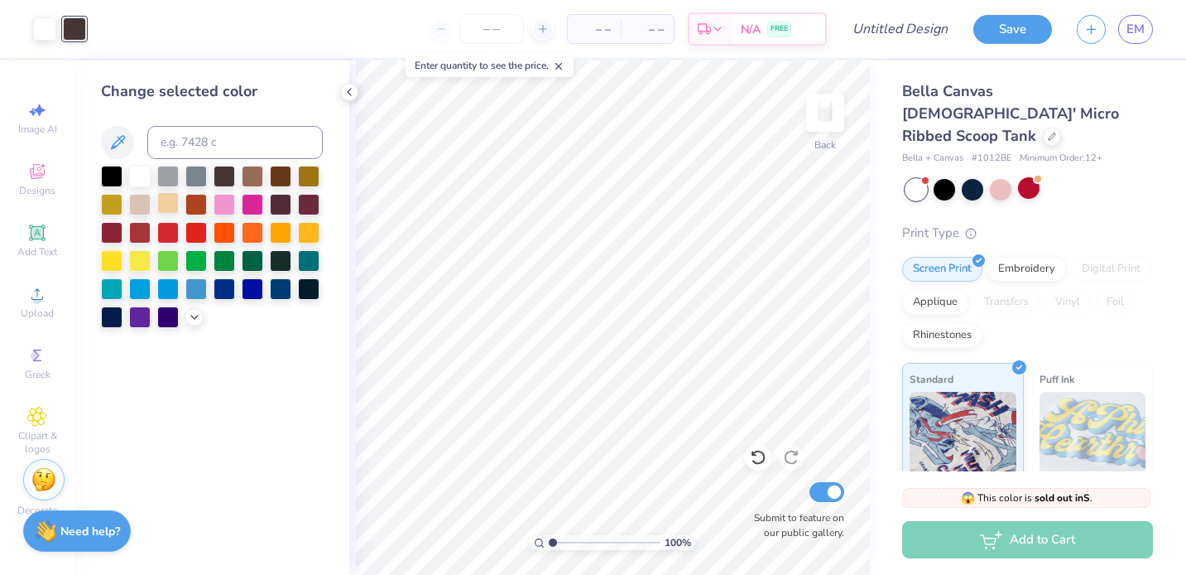
click at [164, 199] on div at bounding box center [168, 203] width 22 height 22
click at [229, 173] on div at bounding box center [225, 175] width 22 height 22
click at [1048, 131] on icon at bounding box center [1052, 135] width 8 height 8
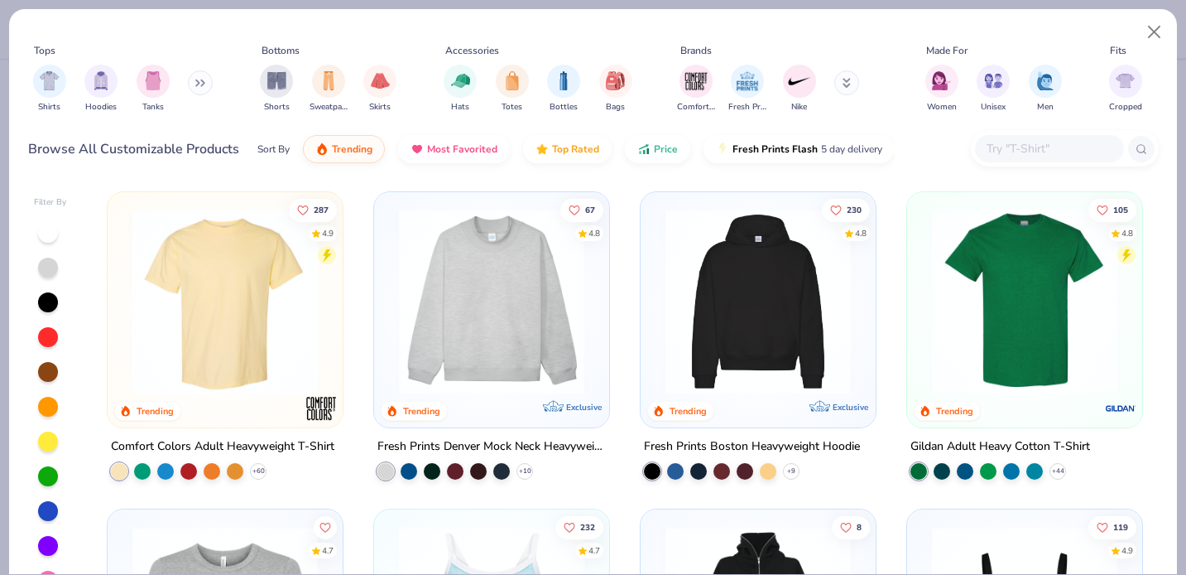
scroll to position [223, 0]
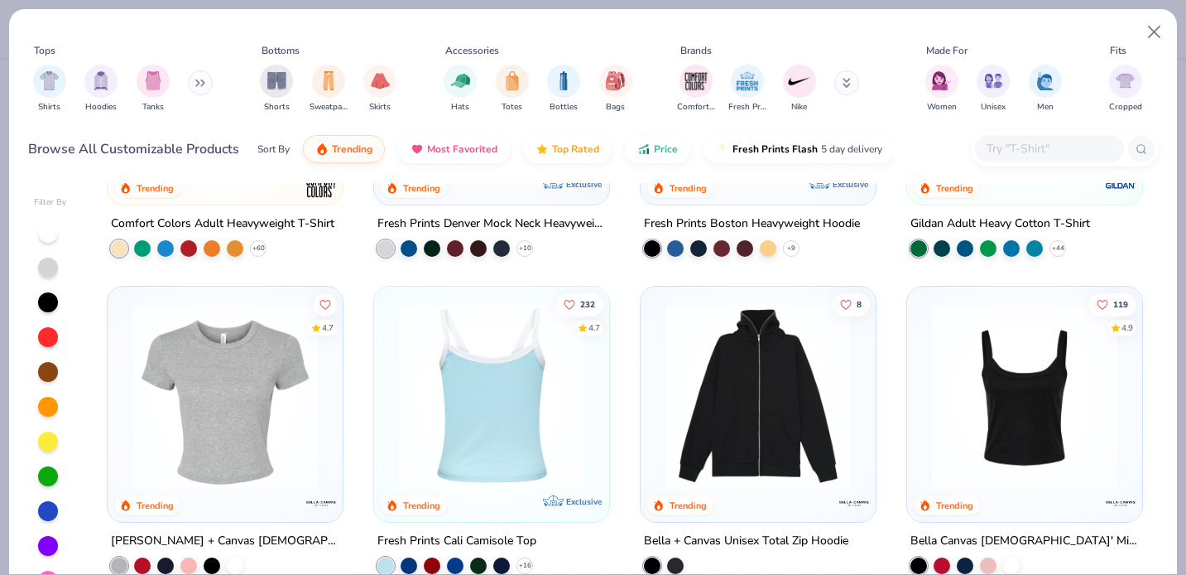
click at [391, 438] on img at bounding box center [290, 395] width 202 height 185
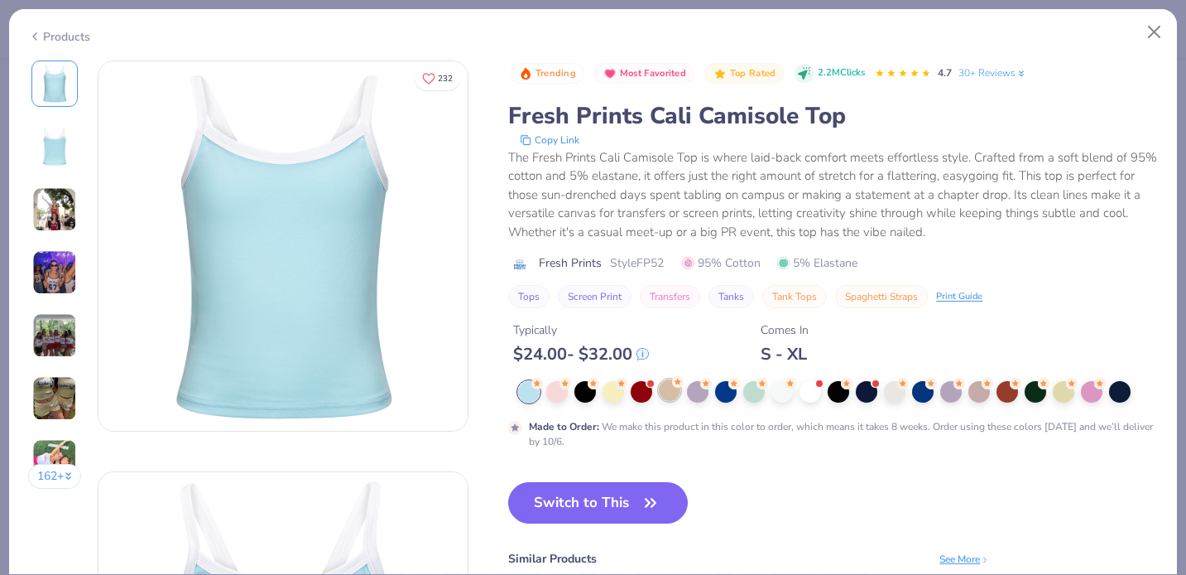
click at [670, 390] on div at bounding box center [670, 390] width 22 height 22
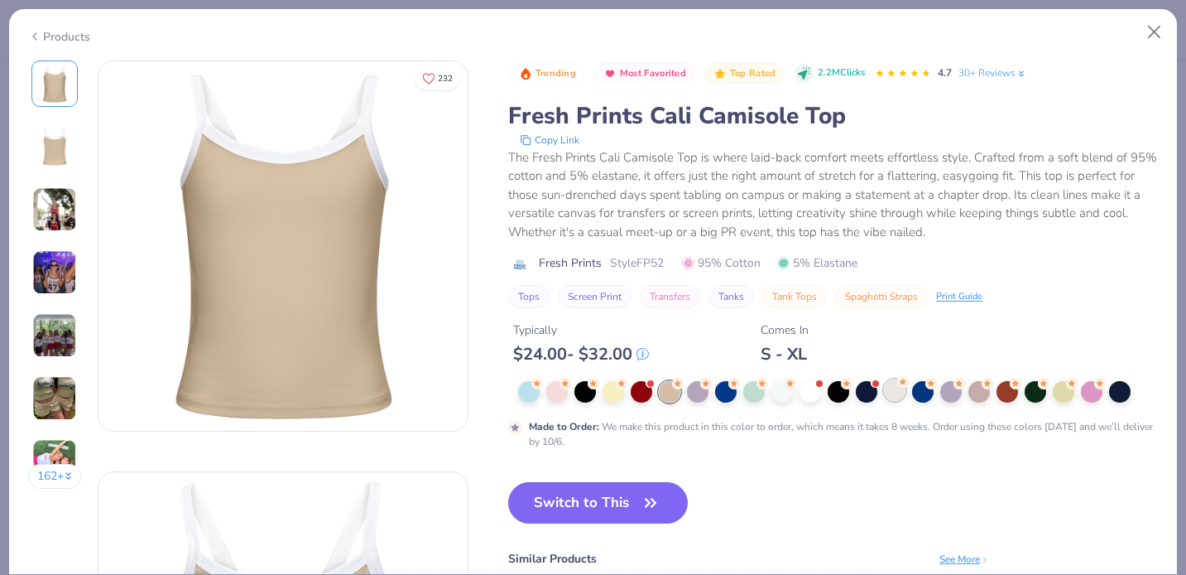
click at [899, 386] on icon at bounding box center [903, 382] width 12 height 12
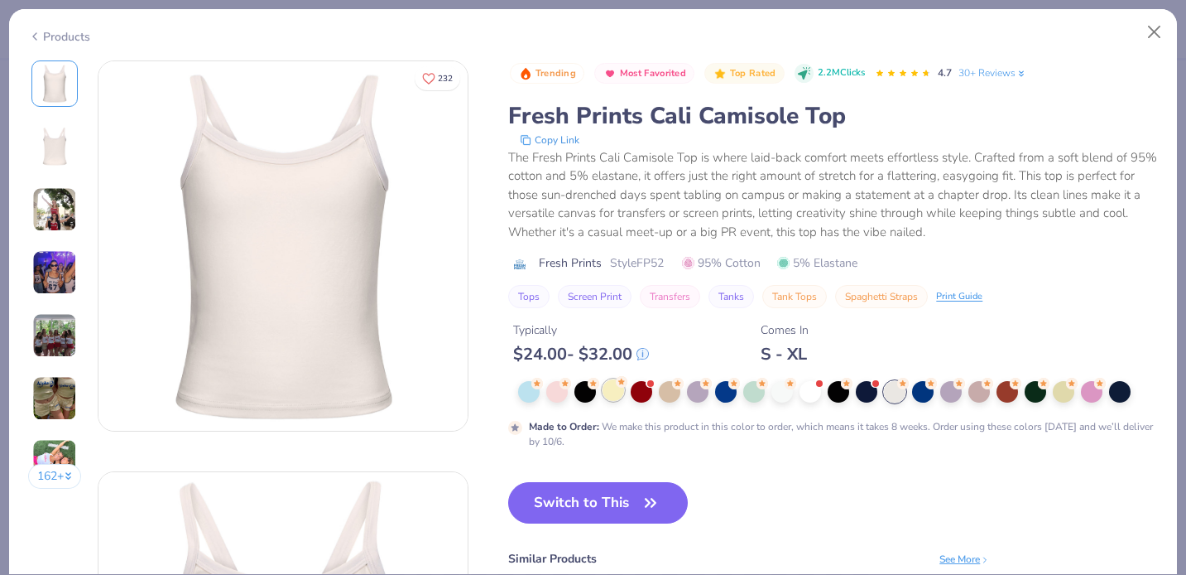
click at [622, 392] on div at bounding box center [614, 390] width 22 height 22
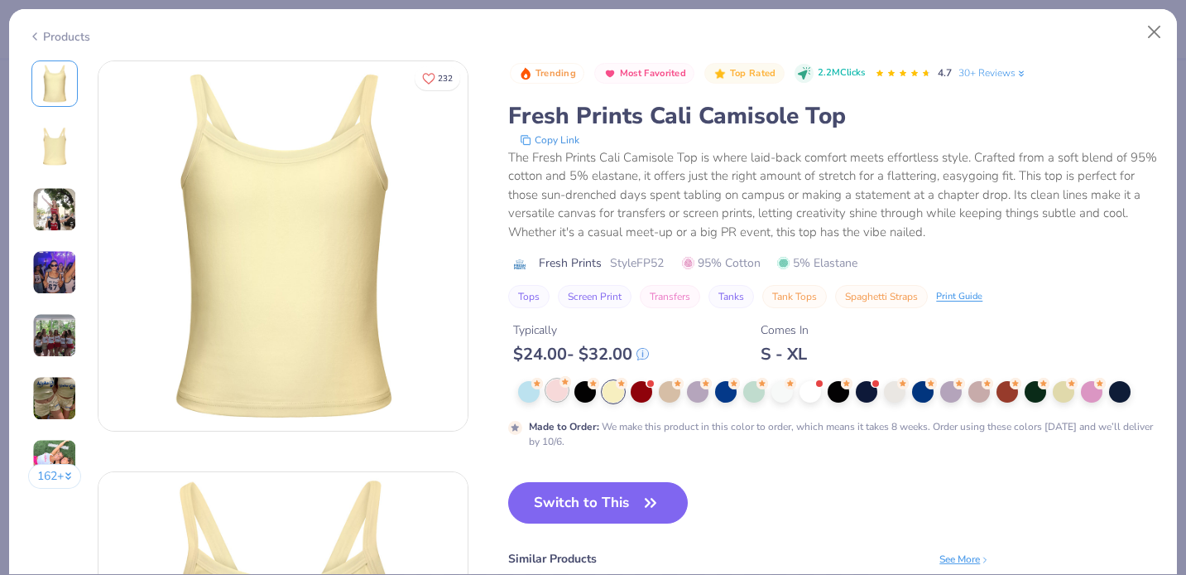
click at [552, 397] on div at bounding box center [557, 390] width 22 height 22
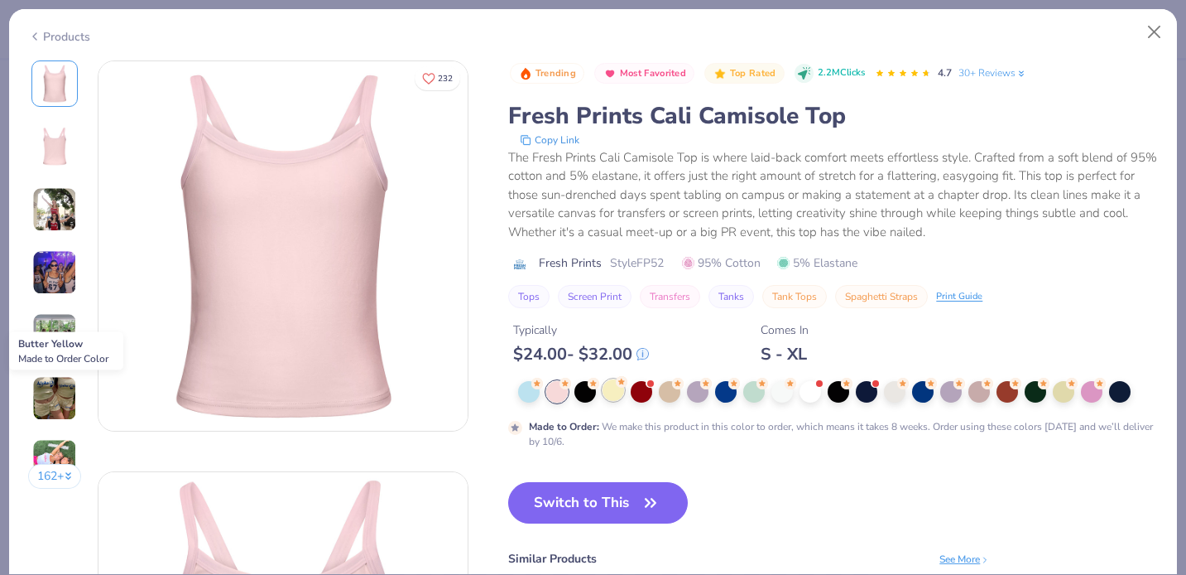
click at [613, 395] on div at bounding box center [614, 390] width 22 height 22
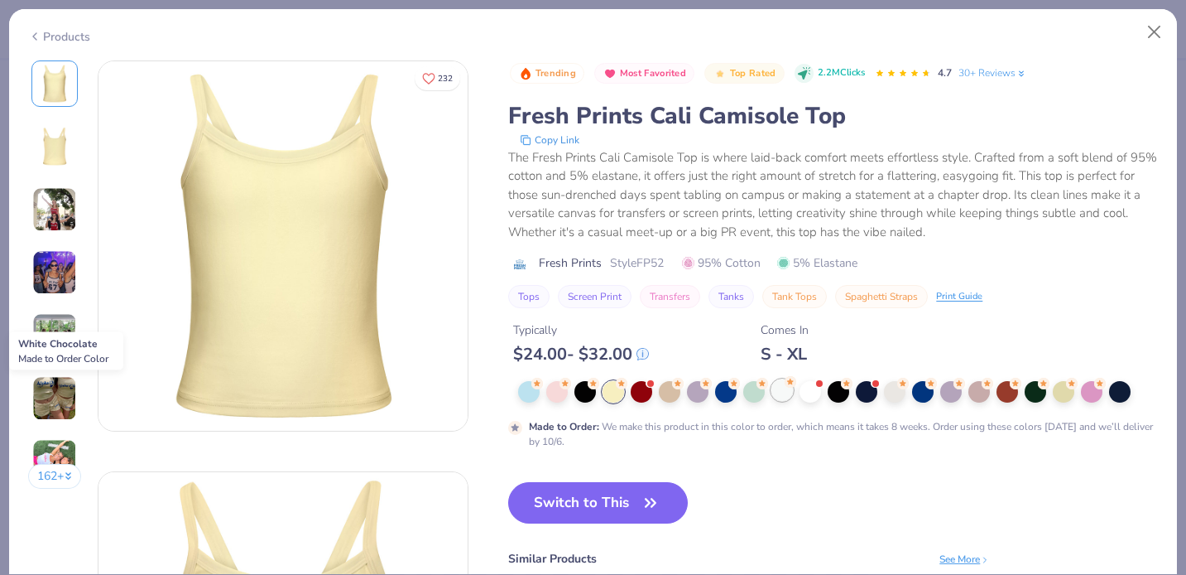
click at [787, 389] on div at bounding box center [783, 390] width 22 height 22
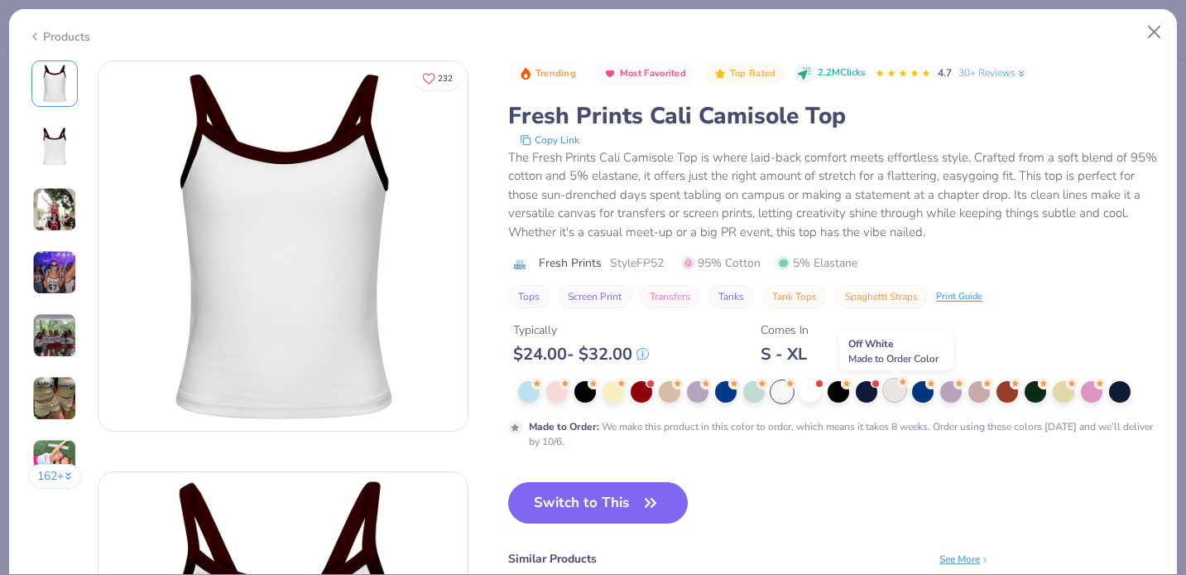
click at [894, 389] on div at bounding box center [895, 390] width 22 height 22
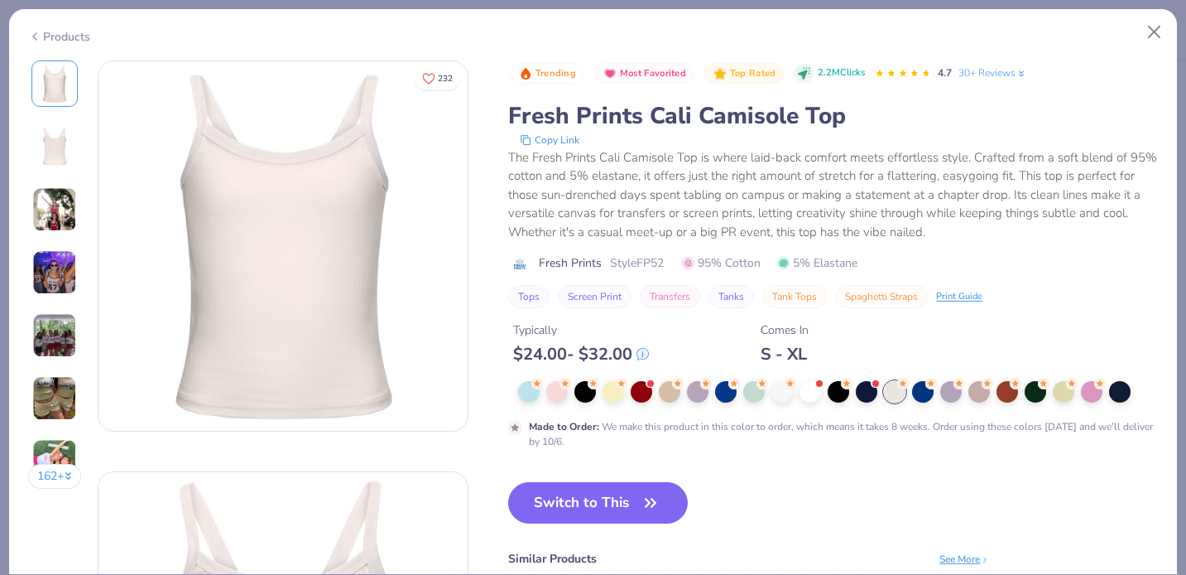
click at [682, 395] on div at bounding box center [838, 392] width 640 height 22
click at [674, 392] on div at bounding box center [670, 390] width 22 height 22
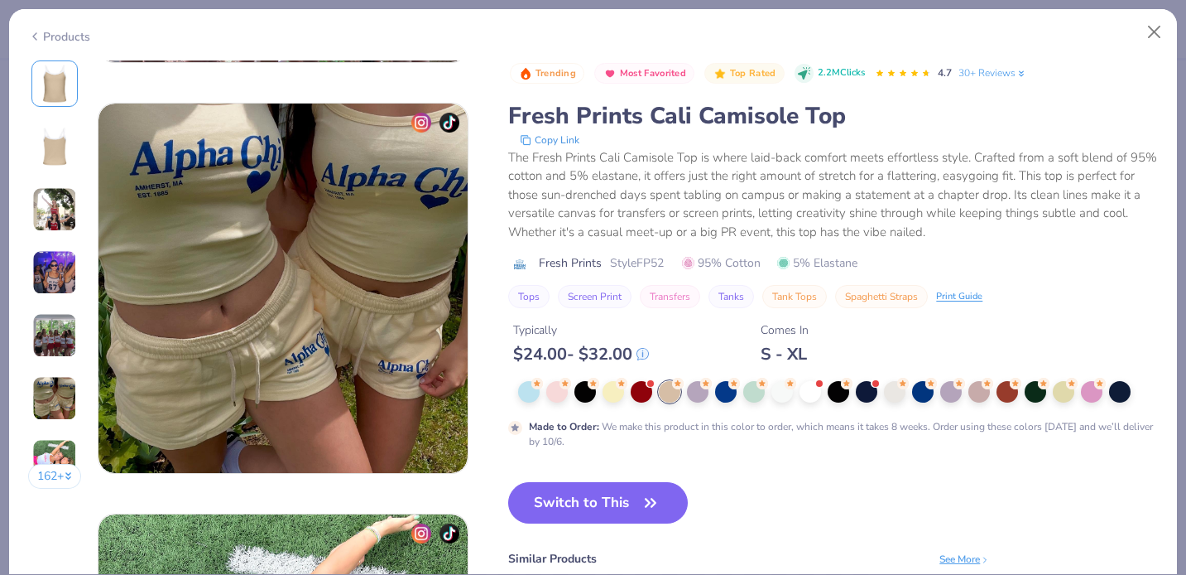
scroll to position [2001, 0]
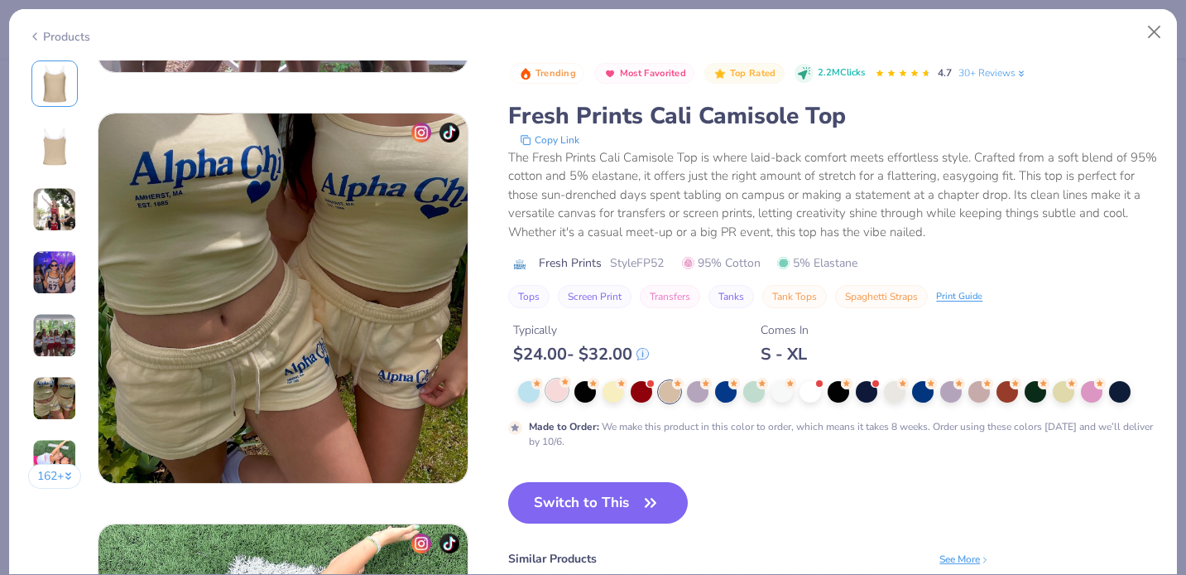
click at [560, 387] on icon at bounding box center [566, 382] width 12 height 12
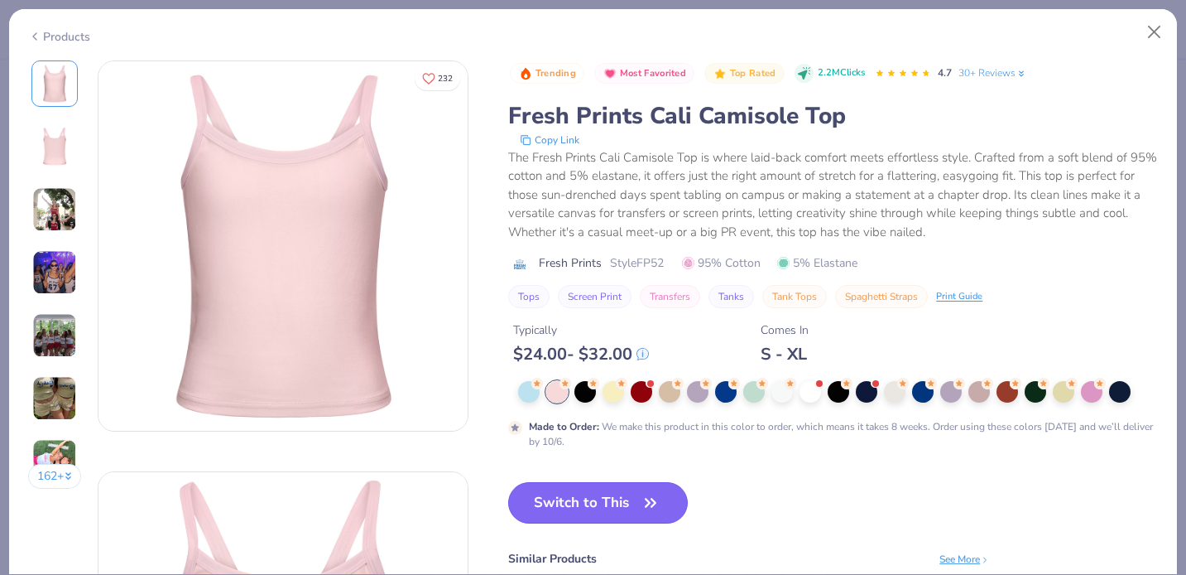
click at [583, 513] on button "Switch to This" at bounding box center [598, 502] width 180 height 41
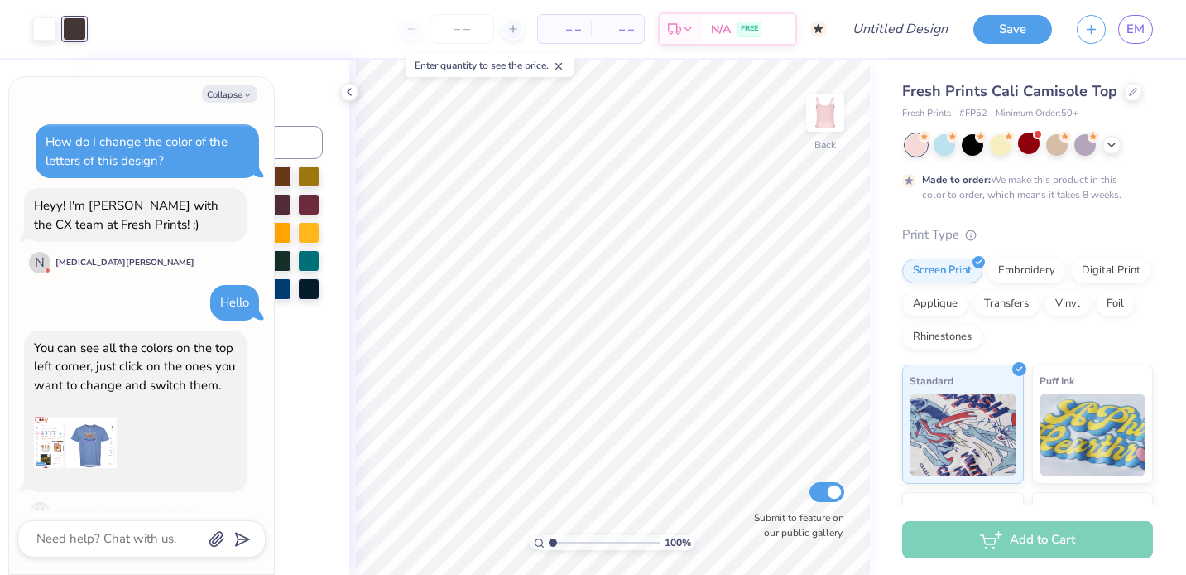
scroll to position [755, 0]
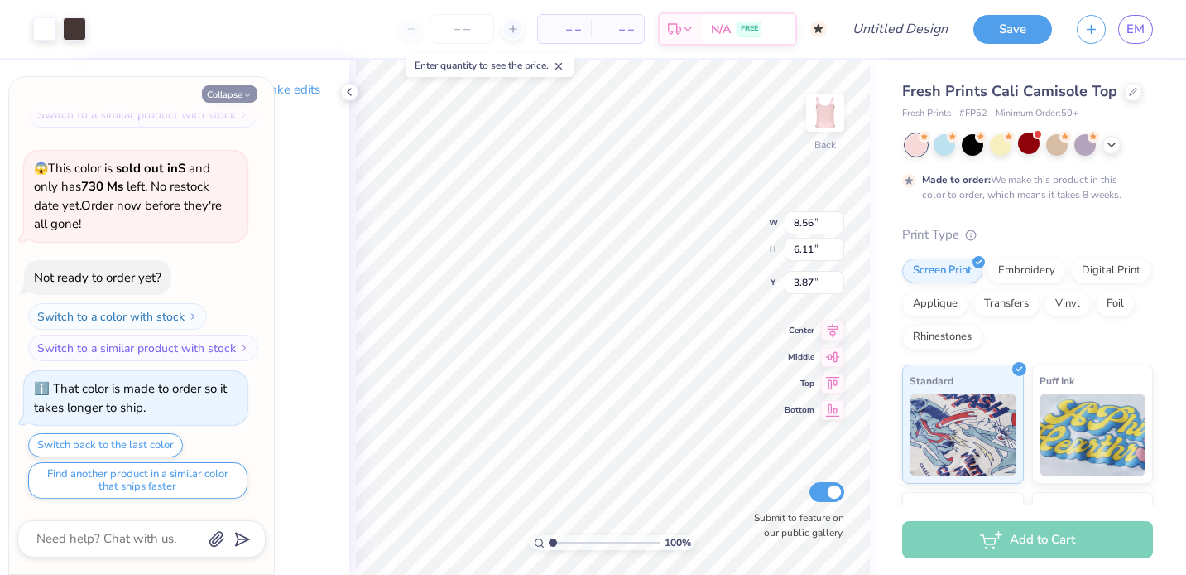
click at [230, 95] on button "Collapse" at bounding box center [229, 93] width 55 height 17
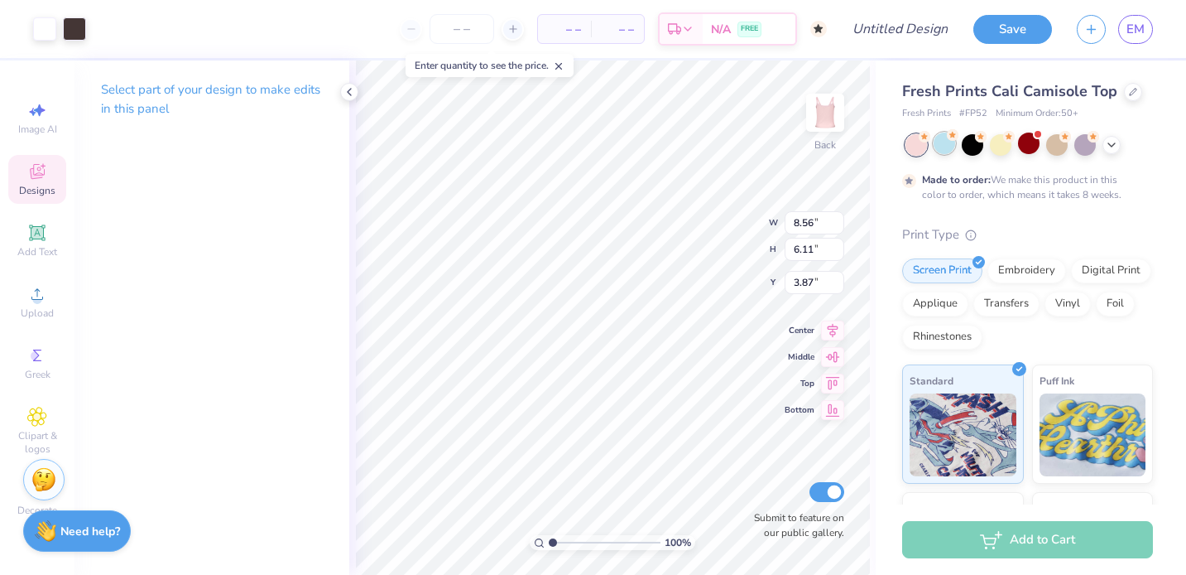
click at [950, 149] on div at bounding box center [945, 143] width 22 height 22
click at [1001, 142] on div at bounding box center [1001, 143] width 22 height 22
click at [971, 142] on div at bounding box center [973, 143] width 22 height 22
click at [1048, 149] on div at bounding box center [1057, 143] width 22 height 22
click at [1116, 147] on icon at bounding box center [1111, 143] width 13 height 13
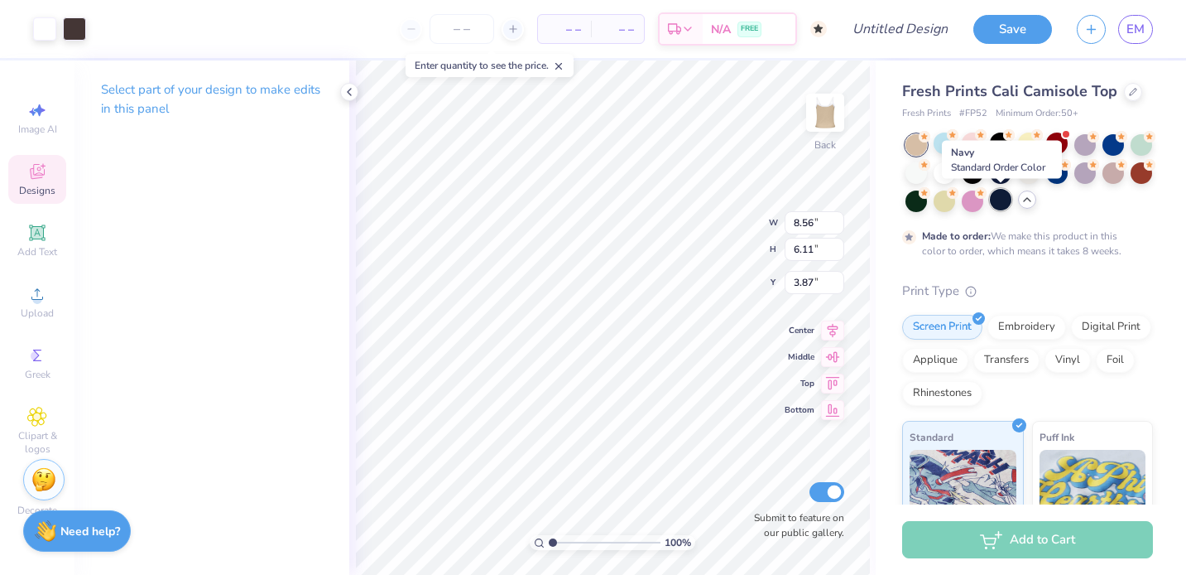
click at [1001, 195] on div at bounding box center [1001, 200] width 22 height 22
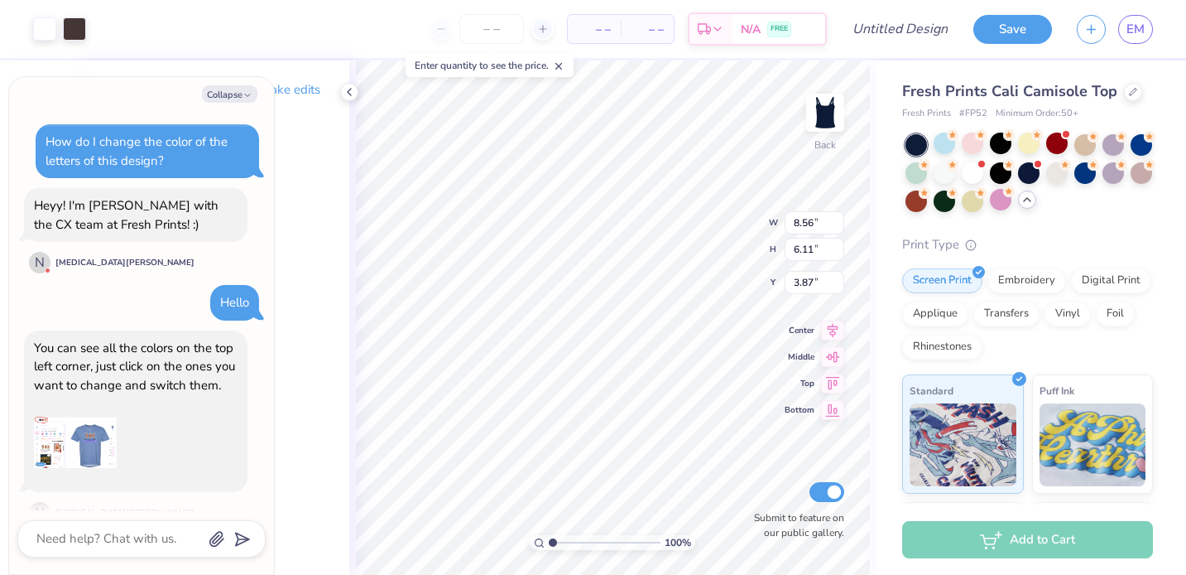
scroll to position [837, 0]
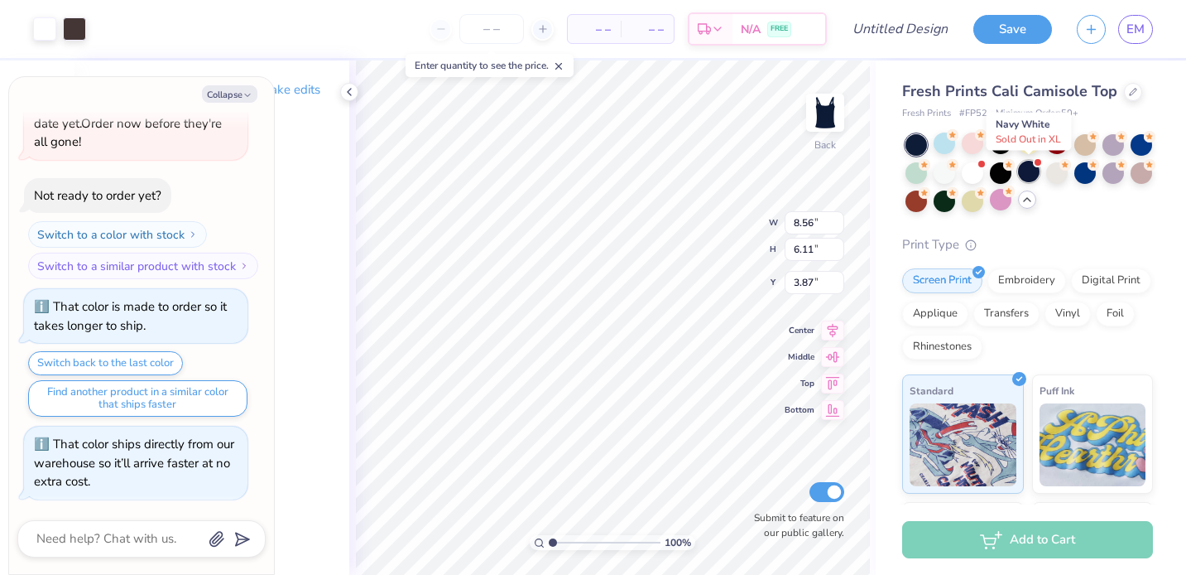
click at [1027, 167] on div at bounding box center [1029, 172] width 22 height 22
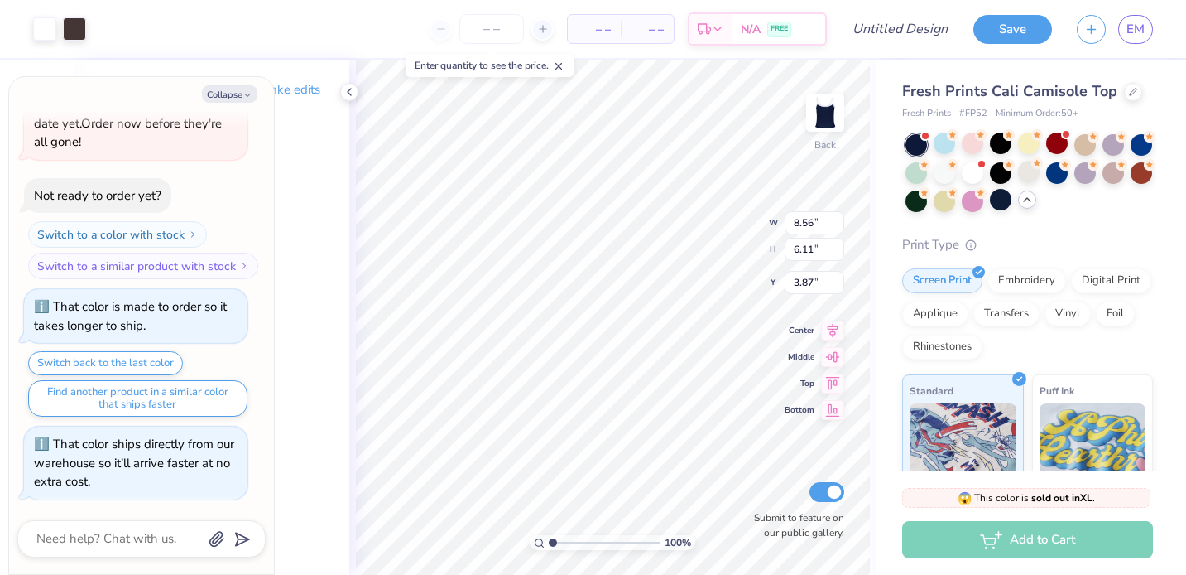
scroll to position [1071, 0]
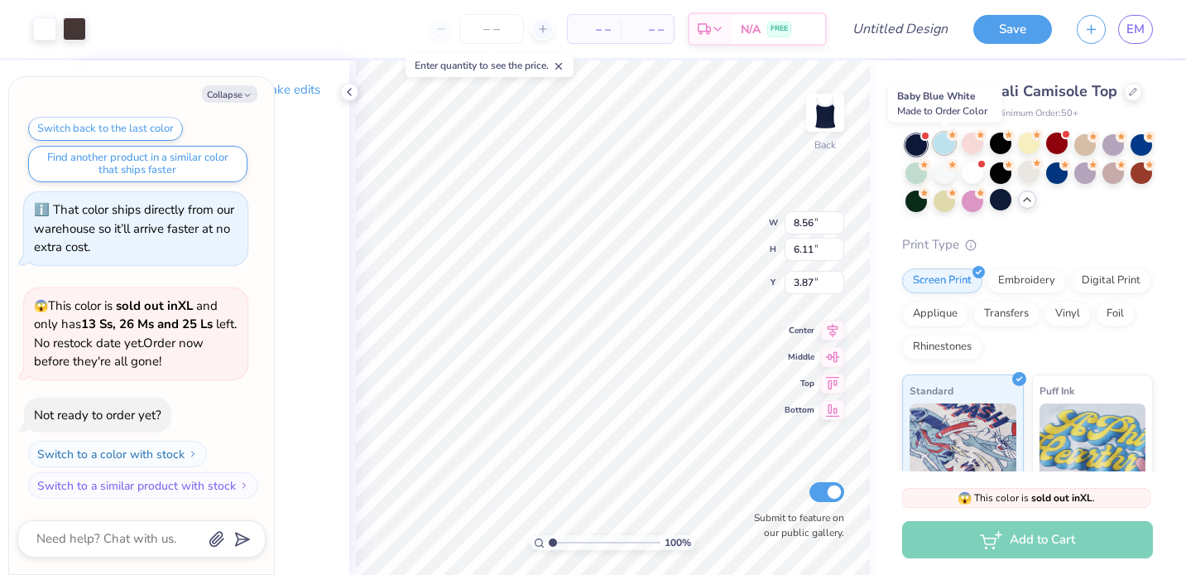
click at [946, 145] on div at bounding box center [945, 143] width 22 height 22
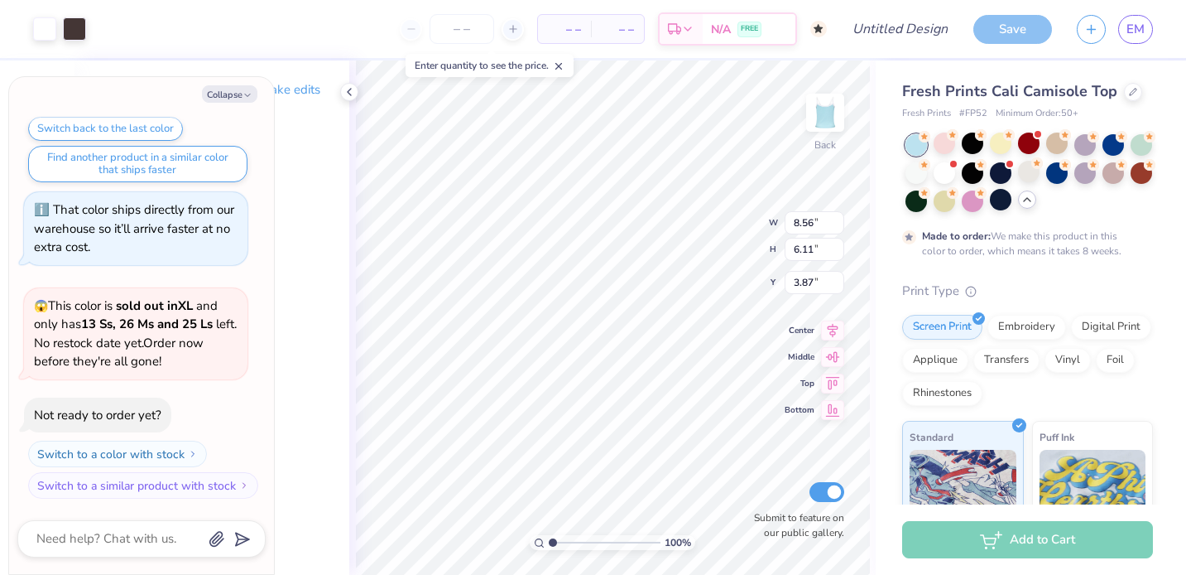
scroll to position [1209, 0]
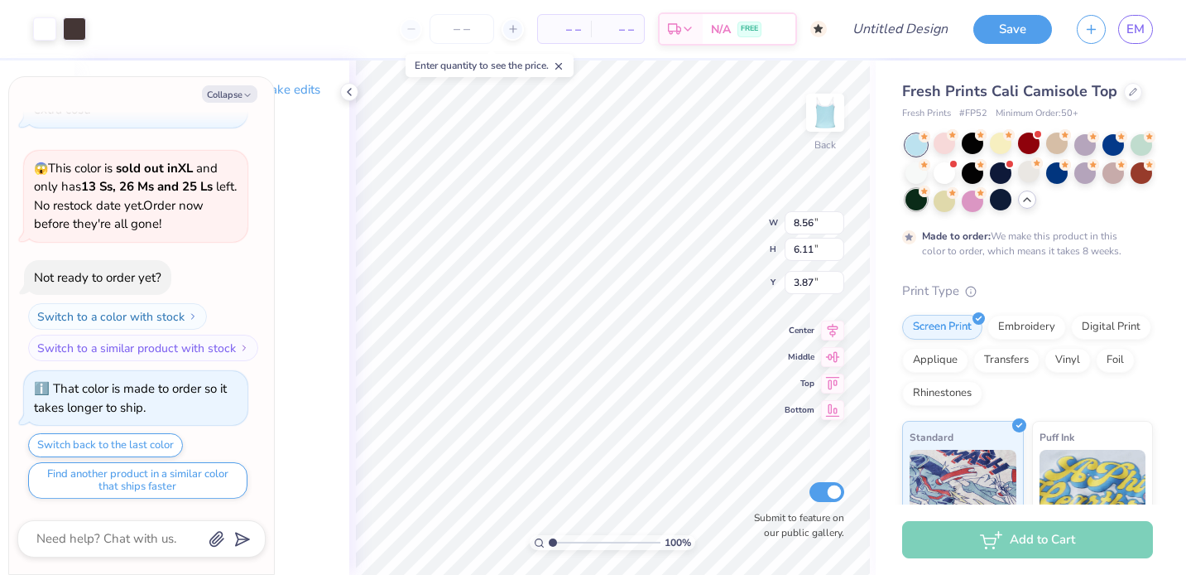
click at [918, 197] on div at bounding box center [917, 200] width 22 height 22
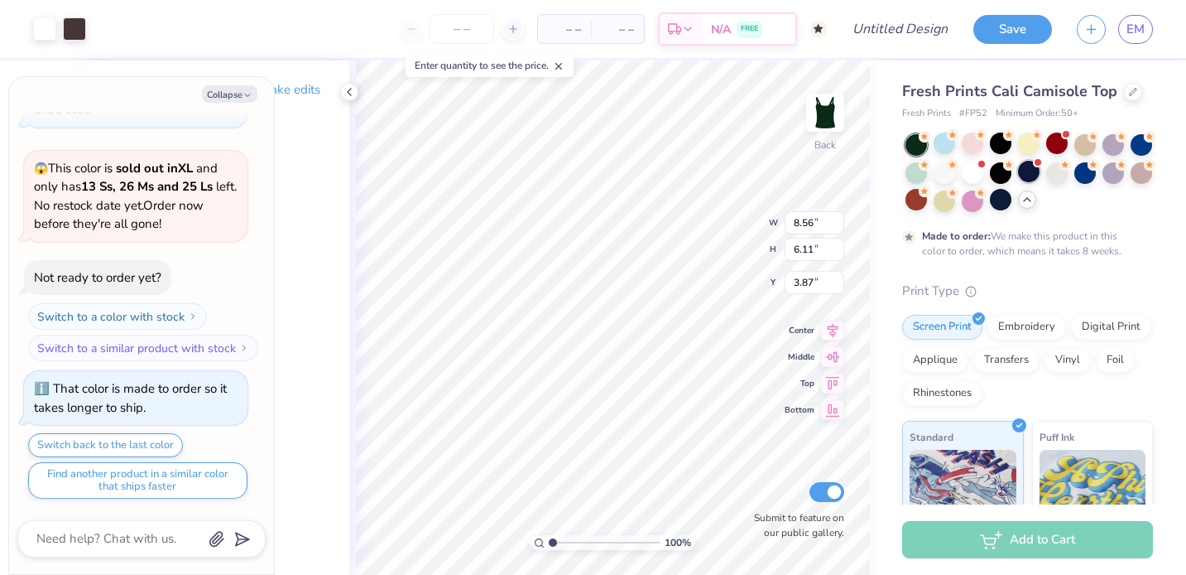
click at [1035, 177] on div at bounding box center [1029, 172] width 22 height 22
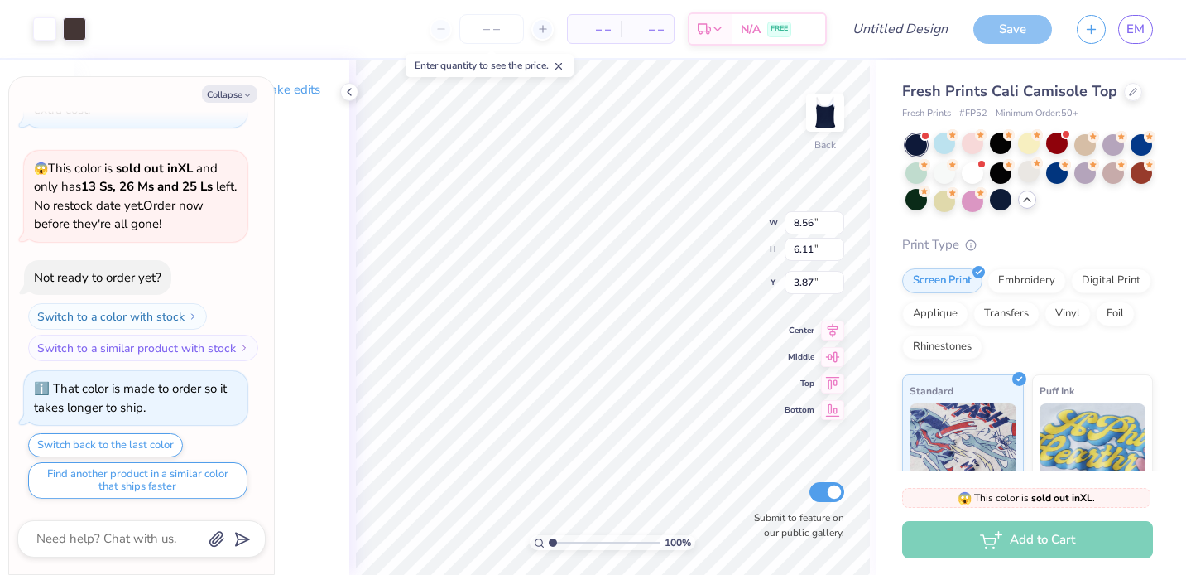
scroll to position [1525, 0]
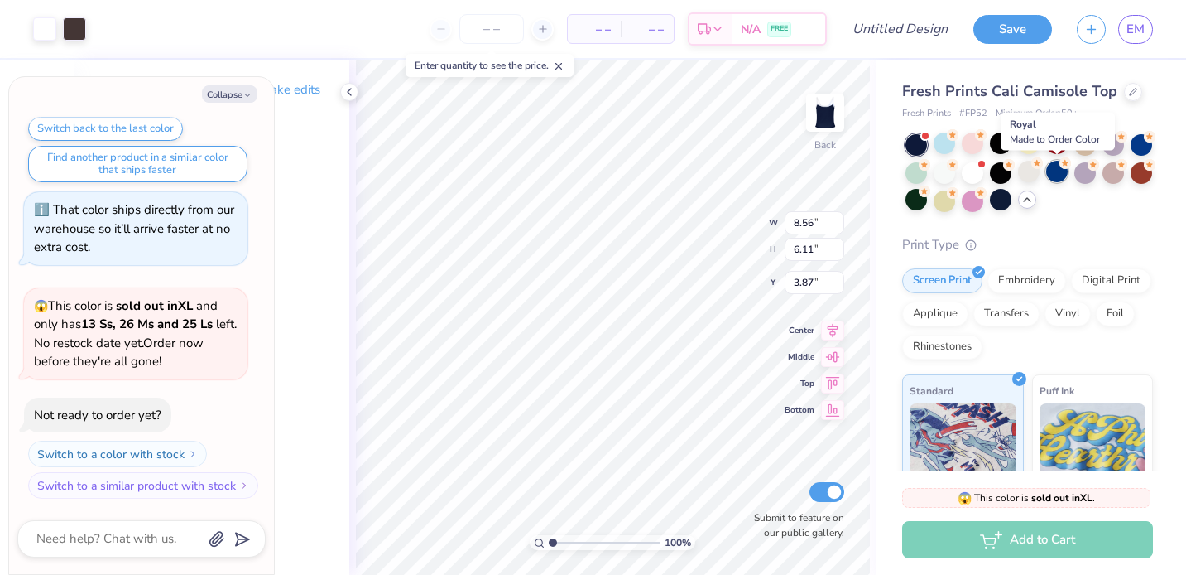
click at [1061, 173] on div at bounding box center [1057, 172] width 22 height 22
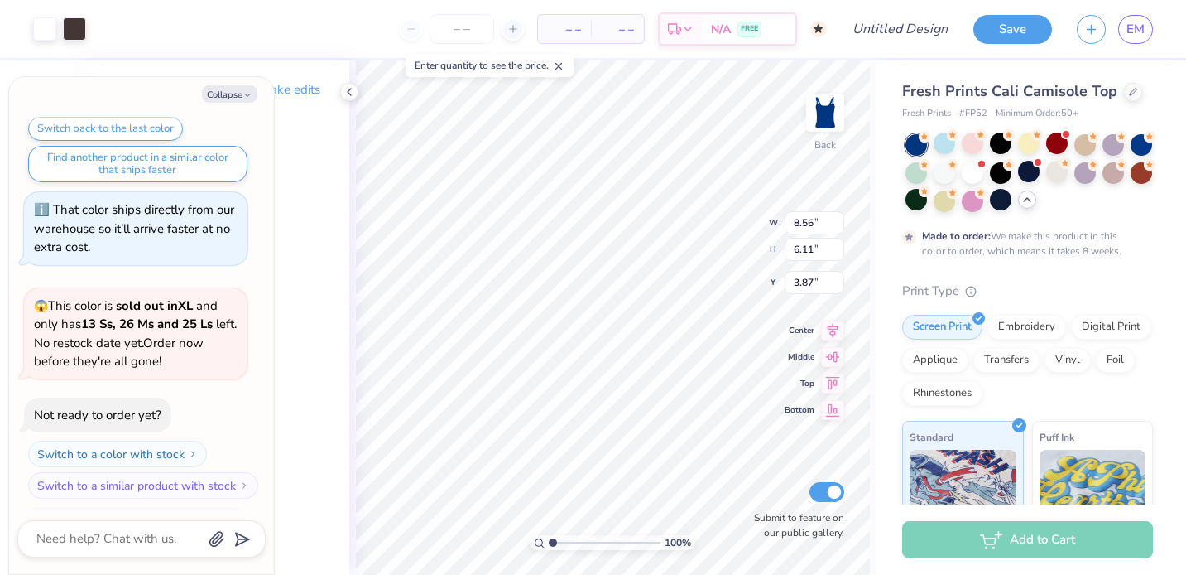
scroll to position [1662, 0]
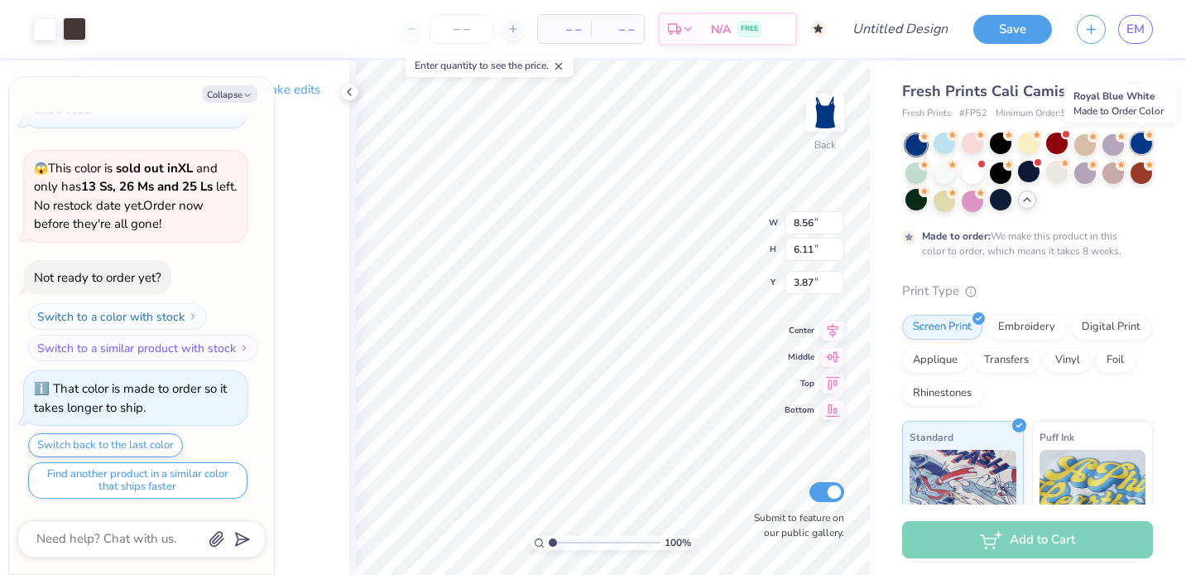
click at [1139, 143] on div at bounding box center [1142, 143] width 22 height 22
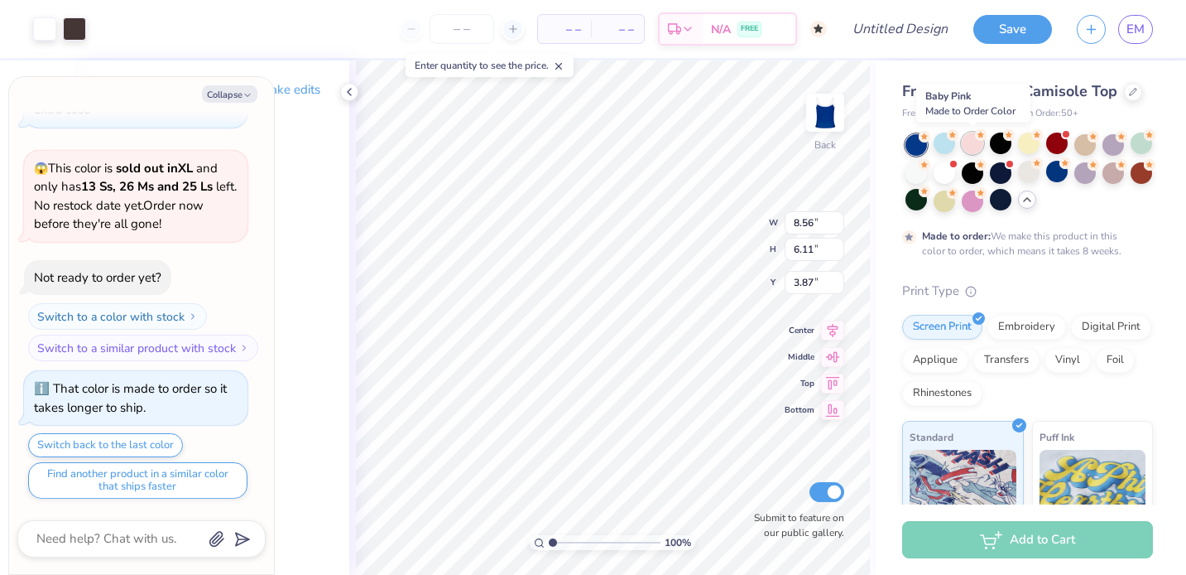
click at [976, 148] on div at bounding box center [973, 143] width 22 height 22
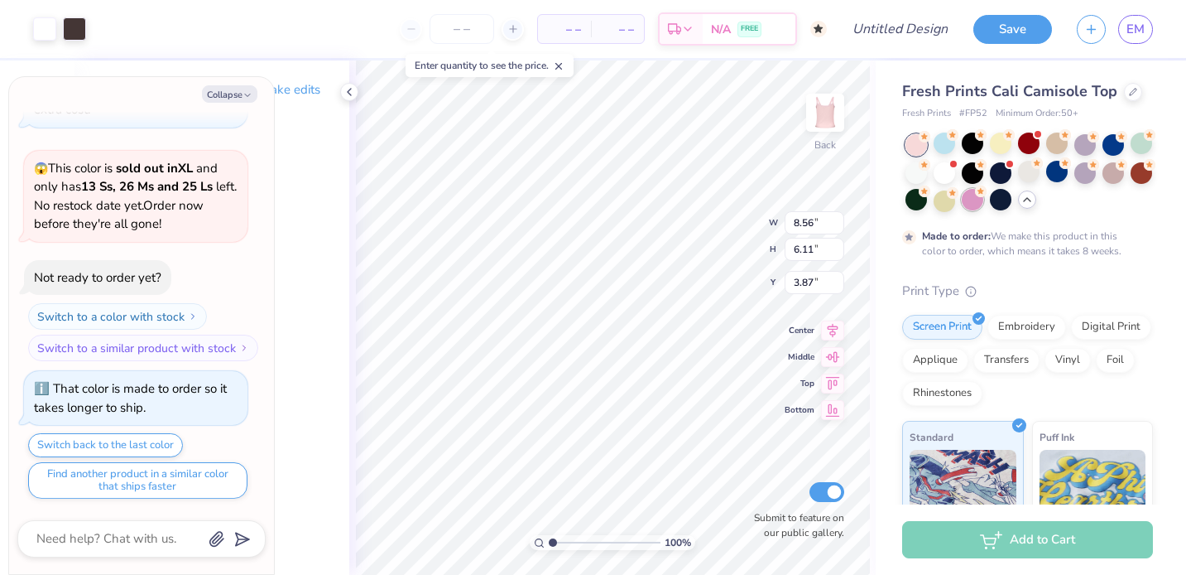
click at [976, 203] on div at bounding box center [973, 200] width 22 height 22
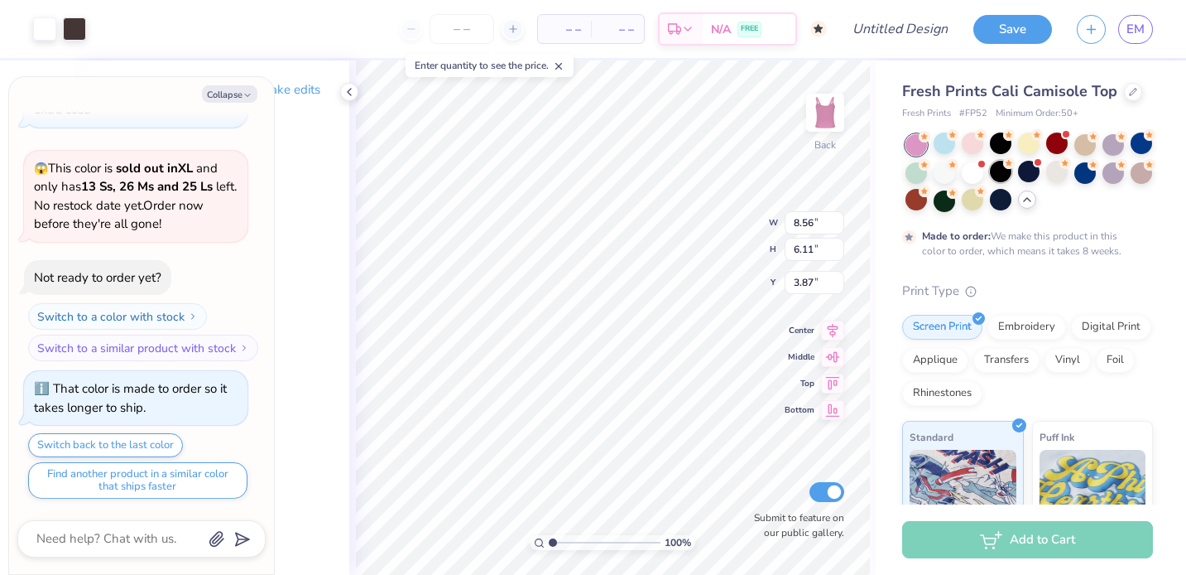
click at [931, 142] on circle at bounding box center [925, 137] width 12 height 12
click at [996, 144] on div at bounding box center [1001, 143] width 22 height 22
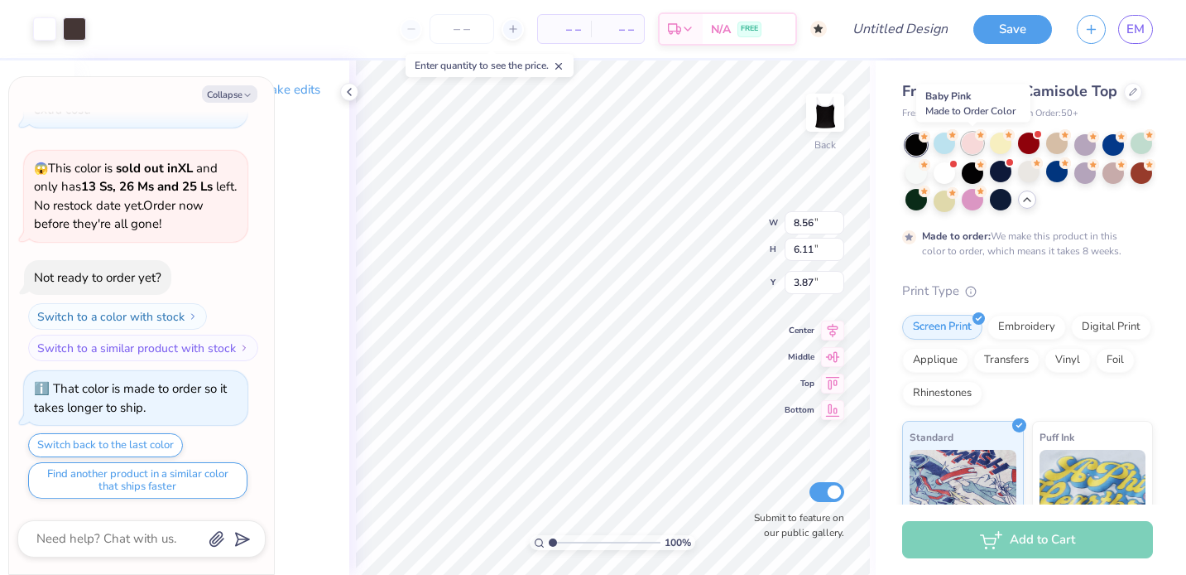
click at [973, 143] on div at bounding box center [973, 143] width 22 height 22
click at [996, 145] on div at bounding box center [1001, 143] width 22 height 22
click at [920, 171] on div at bounding box center [917, 172] width 22 height 22
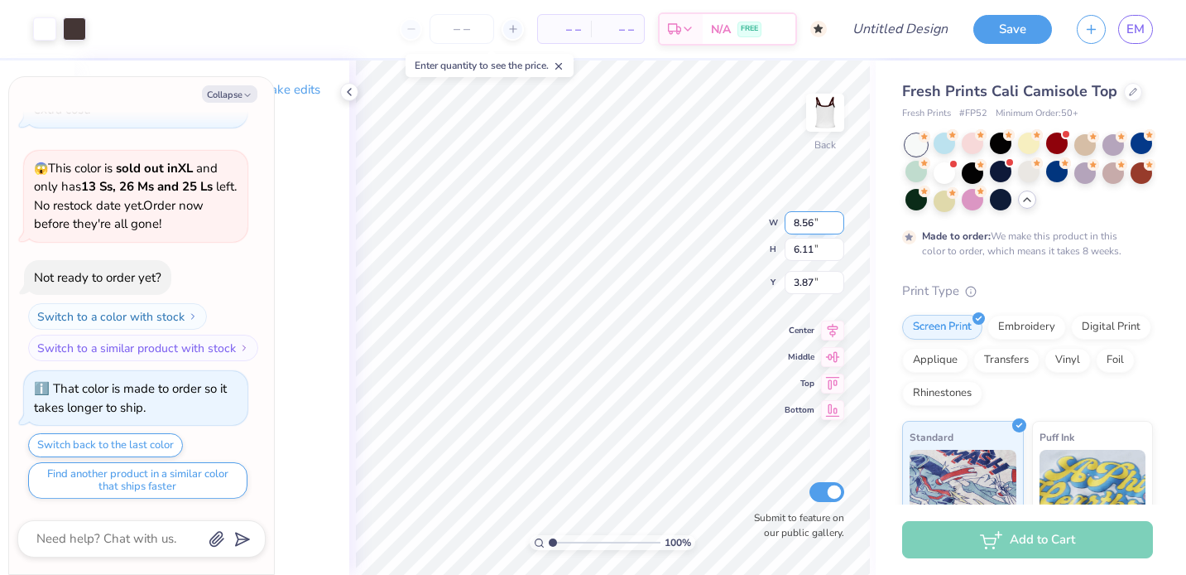
type textarea "x"
type input "3.23"
type textarea "x"
type input "3.24"
click at [247, 98] on icon "button" at bounding box center [248, 95] width 10 height 10
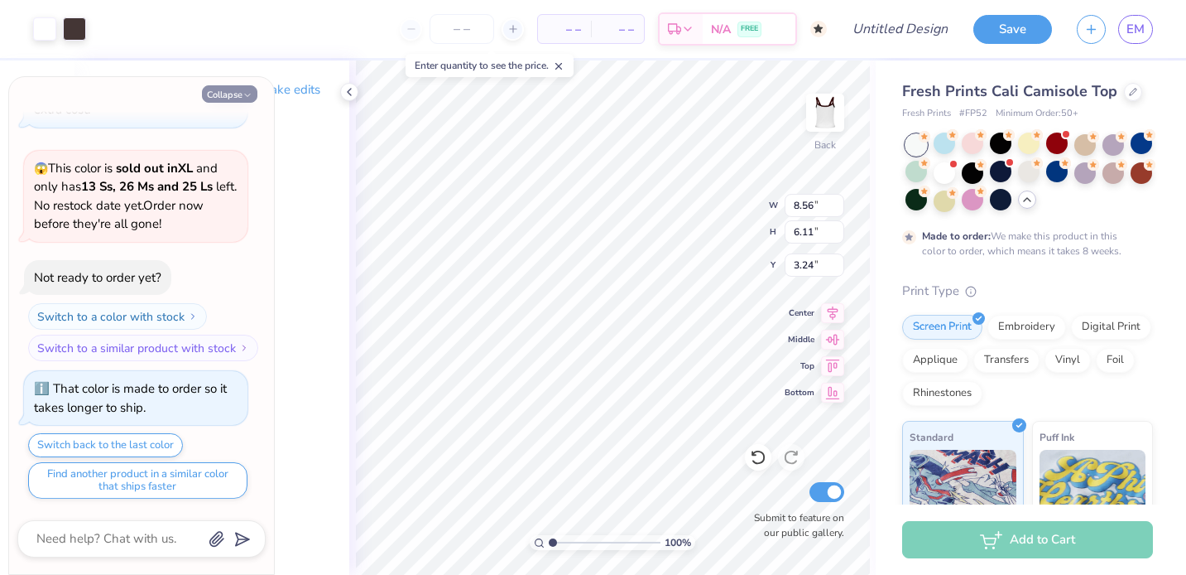
type textarea "x"
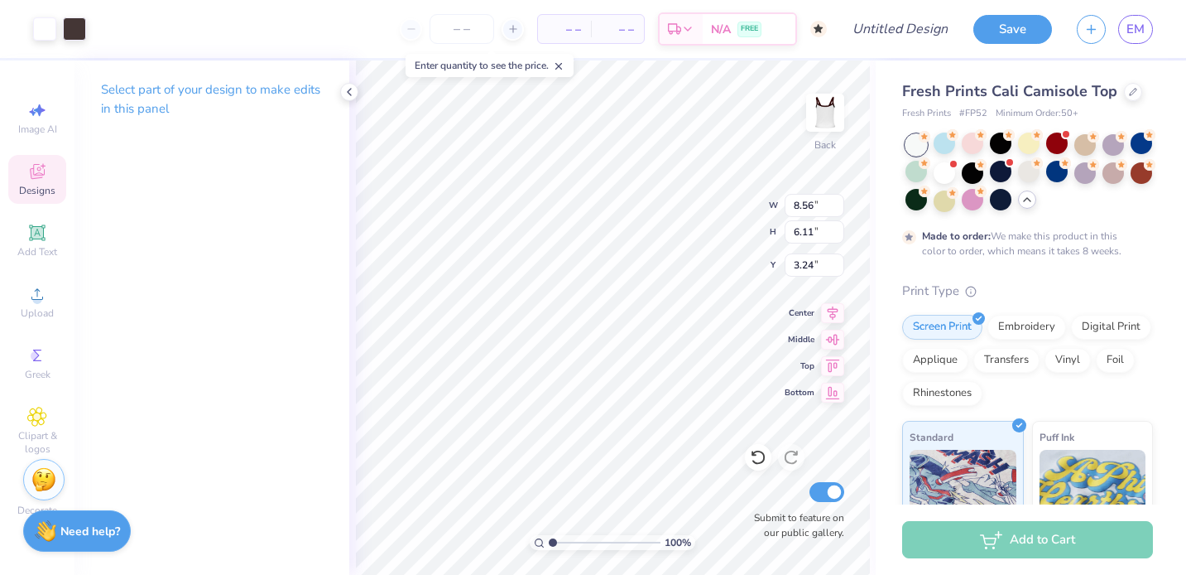
click at [24, 176] on div "Designs" at bounding box center [37, 179] width 58 height 49
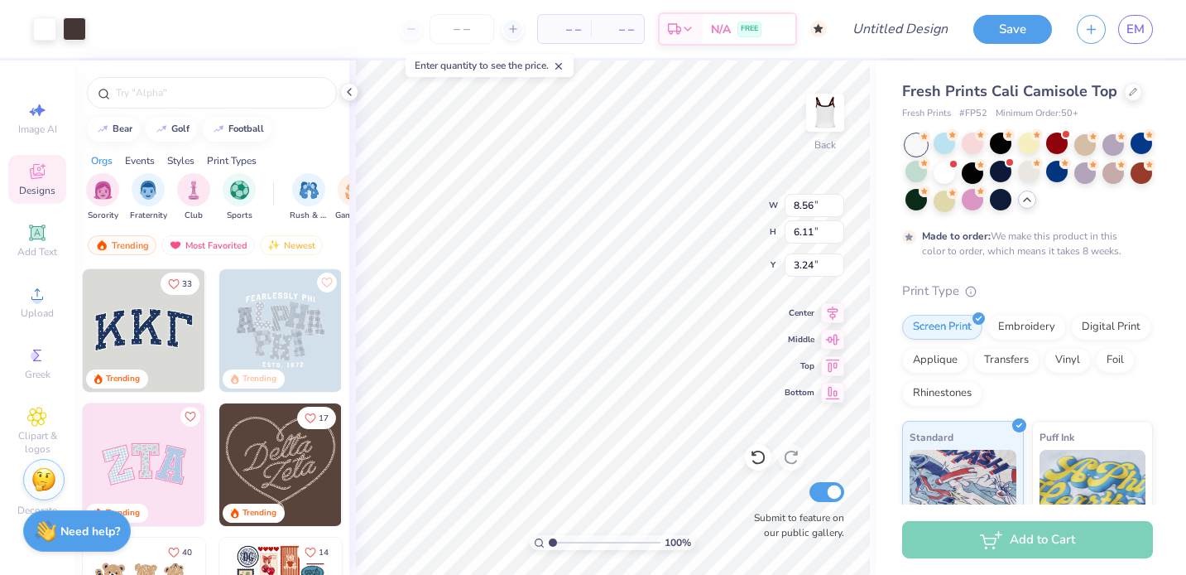
click at [154, 337] on img at bounding box center [144, 330] width 123 height 123
type input "7.39"
type input "3.25"
type input "5.38"
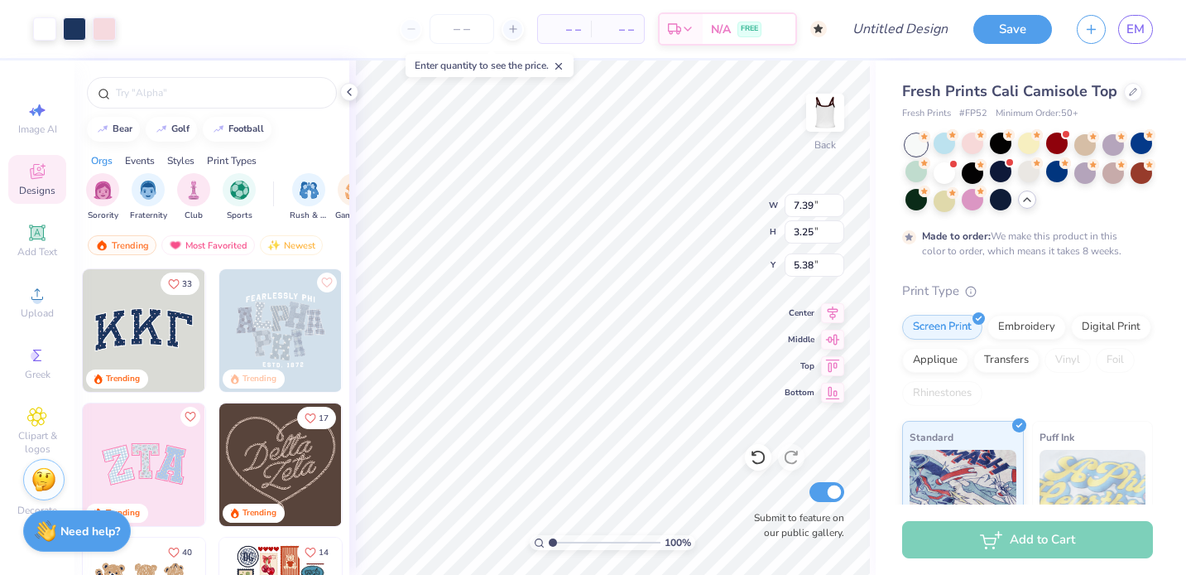
type input "8.56"
type input "6.11"
type input "3.24"
type input "3.34"
type input "3.27"
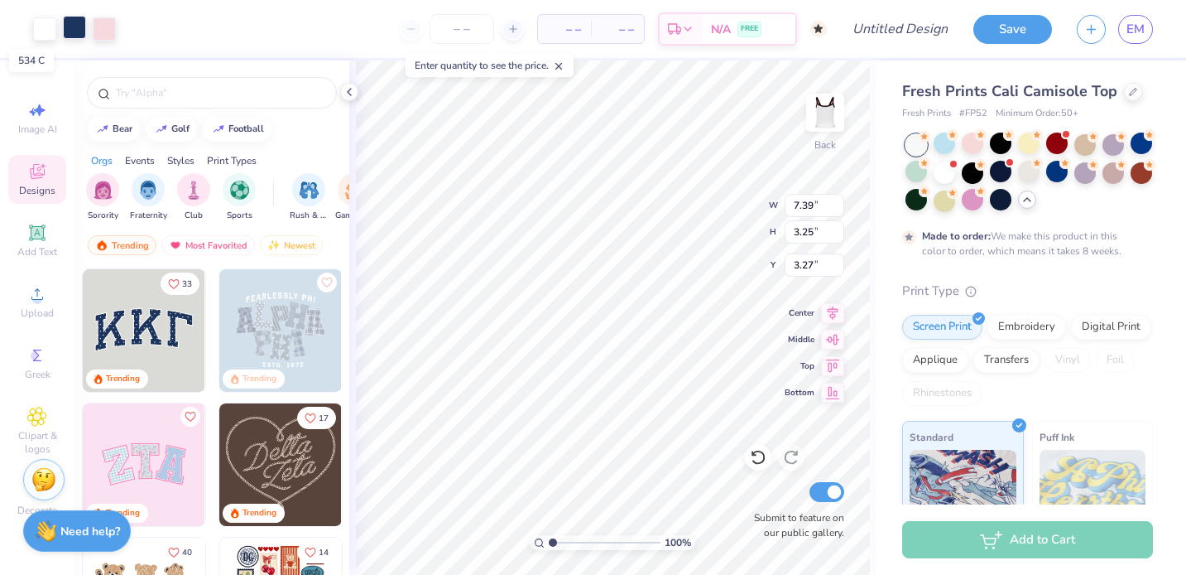
click at [79, 33] on div at bounding box center [74, 27] width 23 height 23
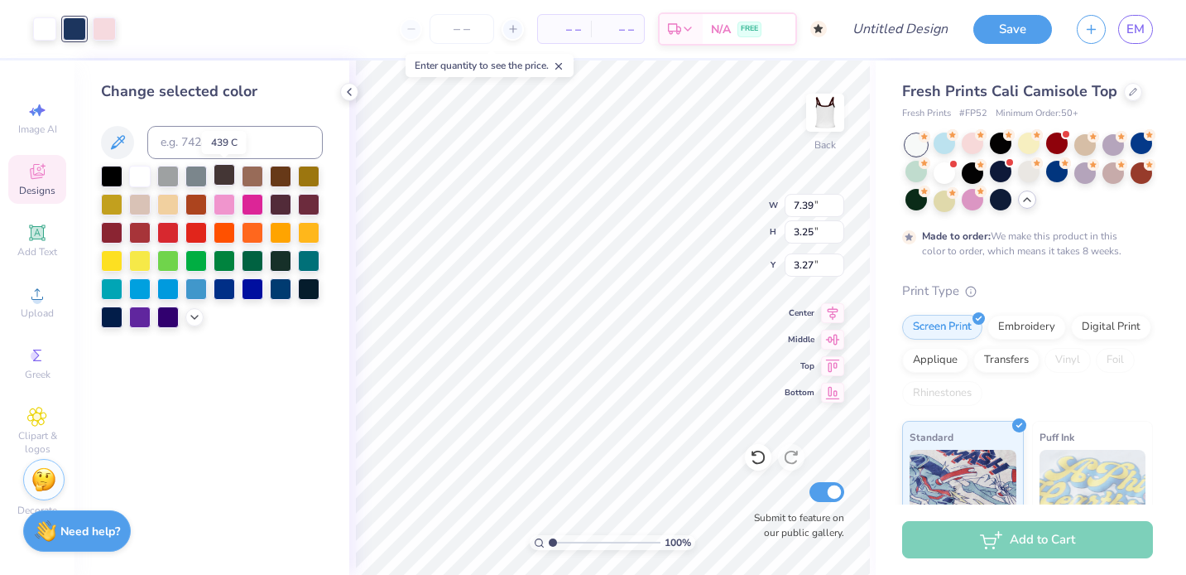
click at [216, 185] on div at bounding box center [225, 175] width 22 height 22
click at [224, 172] on div at bounding box center [225, 175] width 22 height 22
click at [98, 29] on div at bounding box center [104, 27] width 23 height 23
click at [219, 176] on div at bounding box center [225, 175] width 22 height 22
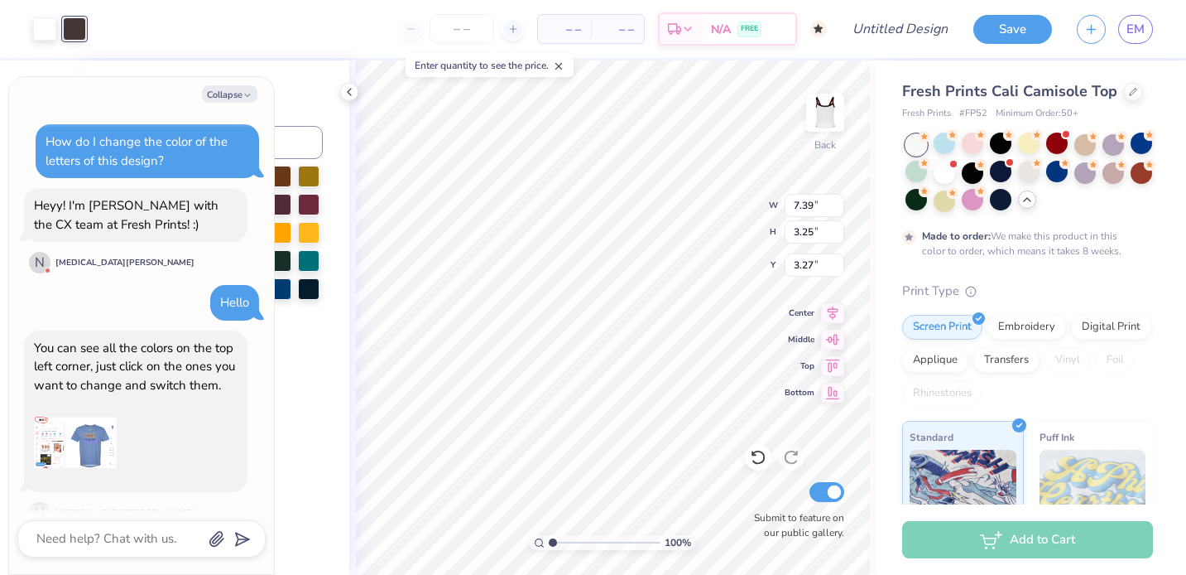
scroll to position [1778, 0]
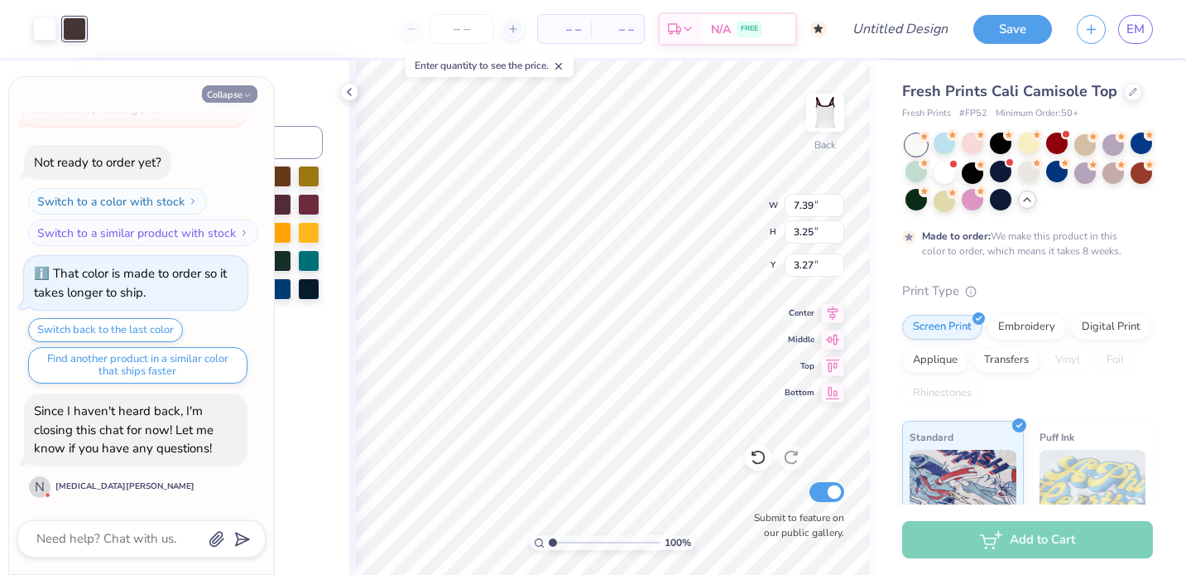
click at [218, 92] on button "Collapse" at bounding box center [229, 93] width 55 height 17
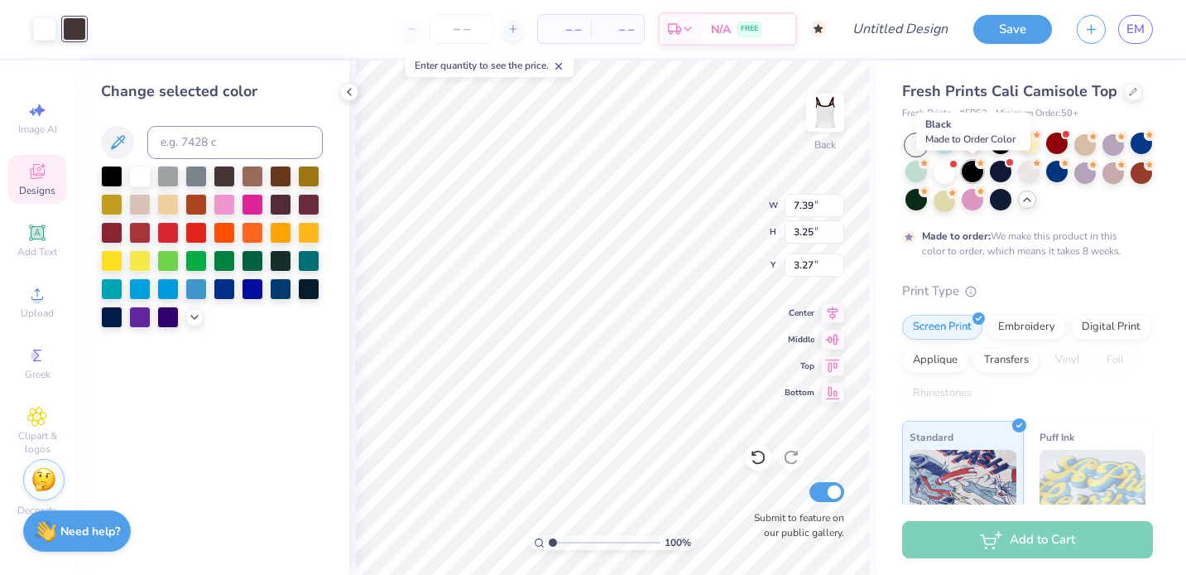
click at [976, 174] on div at bounding box center [973, 172] width 22 height 22
click at [996, 151] on div at bounding box center [1001, 143] width 22 height 22
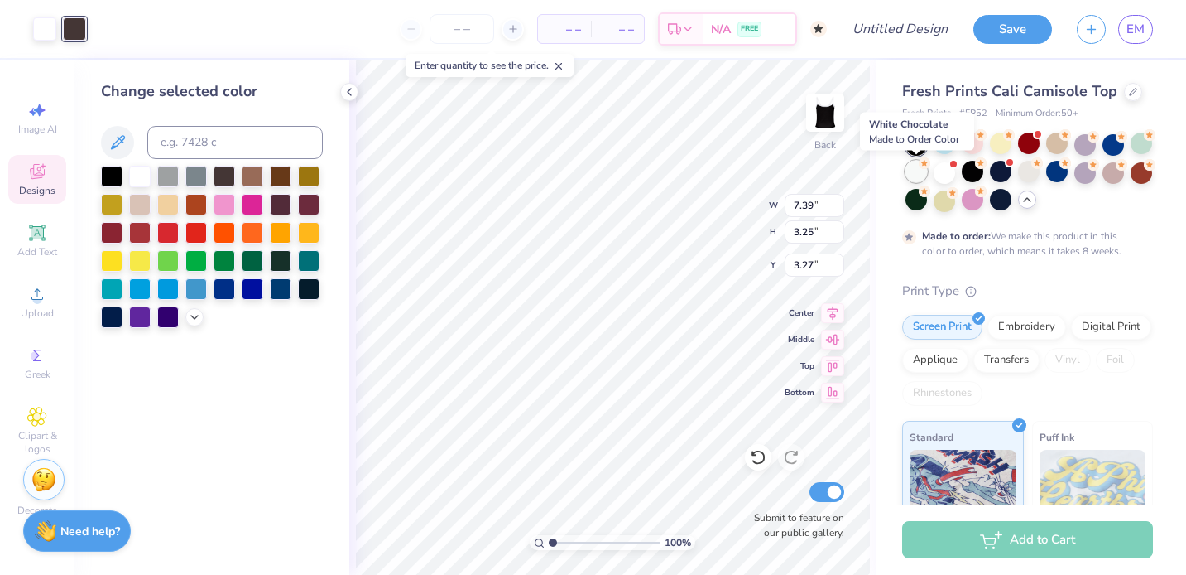
click at [921, 170] on div at bounding box center [917, 172] width 22 height 22
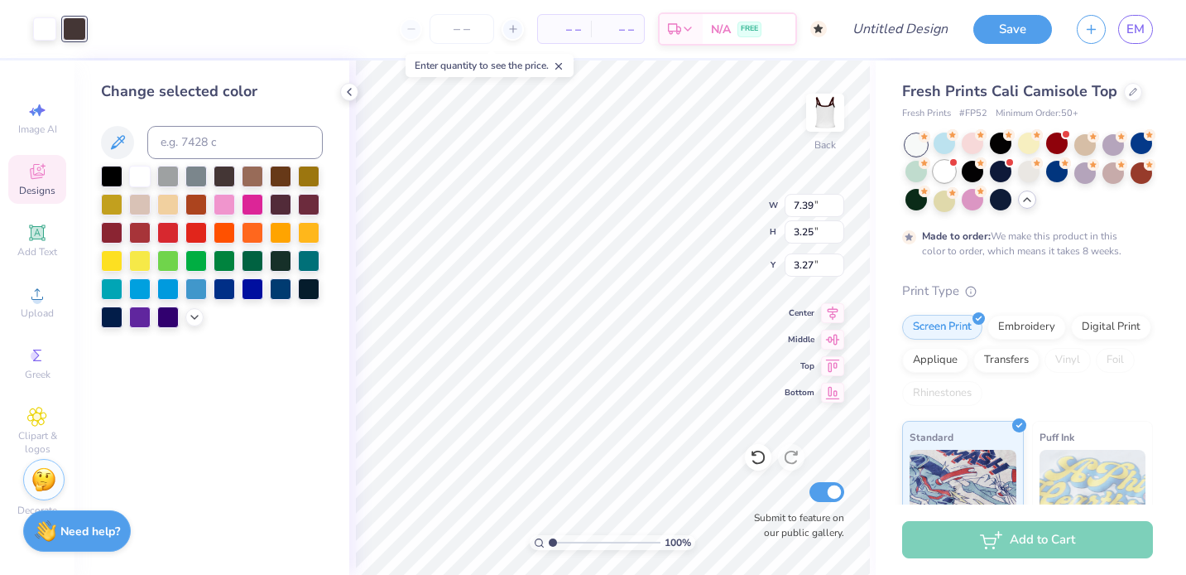
click at [946, 175] on div at bounding box center [945, 172] width 22 height 22
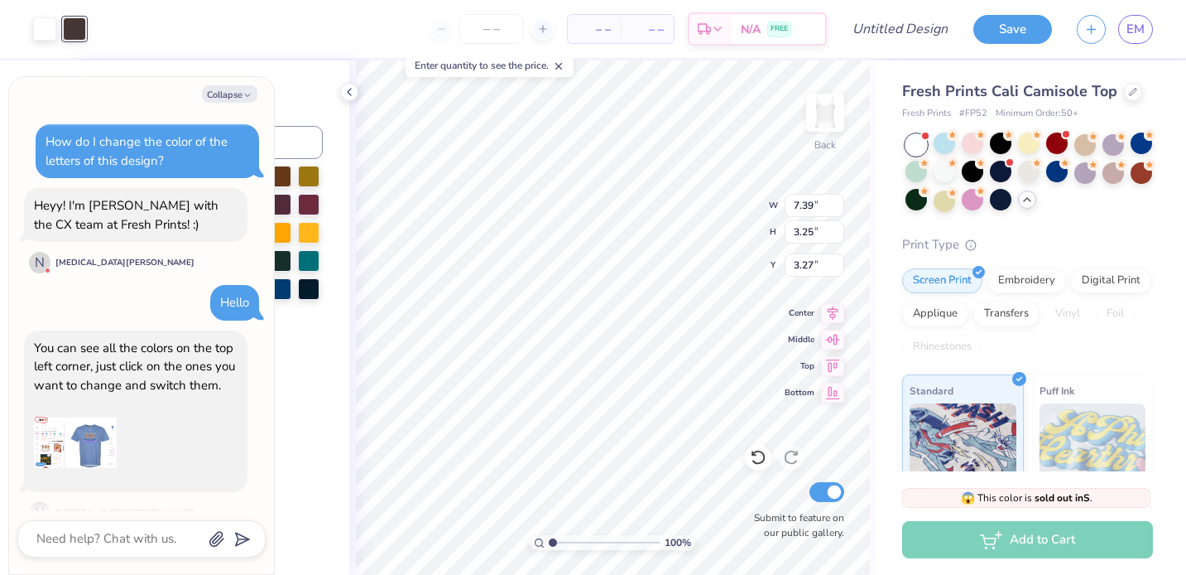
scroll to position [2113, 0]
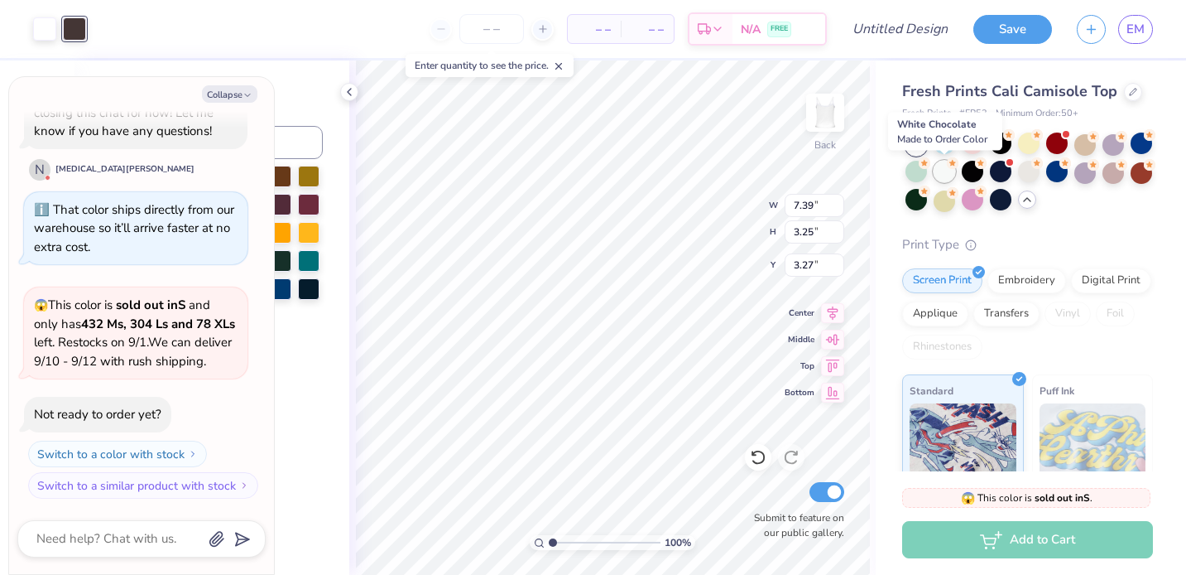
click at [939, 166] on div at bounding box center [945, 172] width 22 height 22
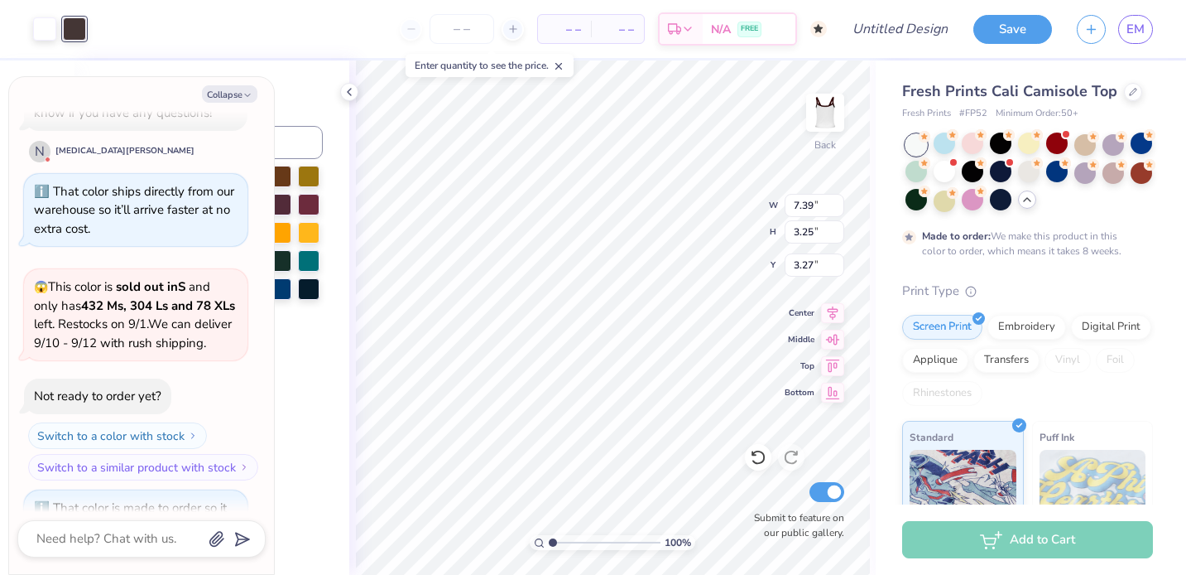
scroll to position [2250, 0]
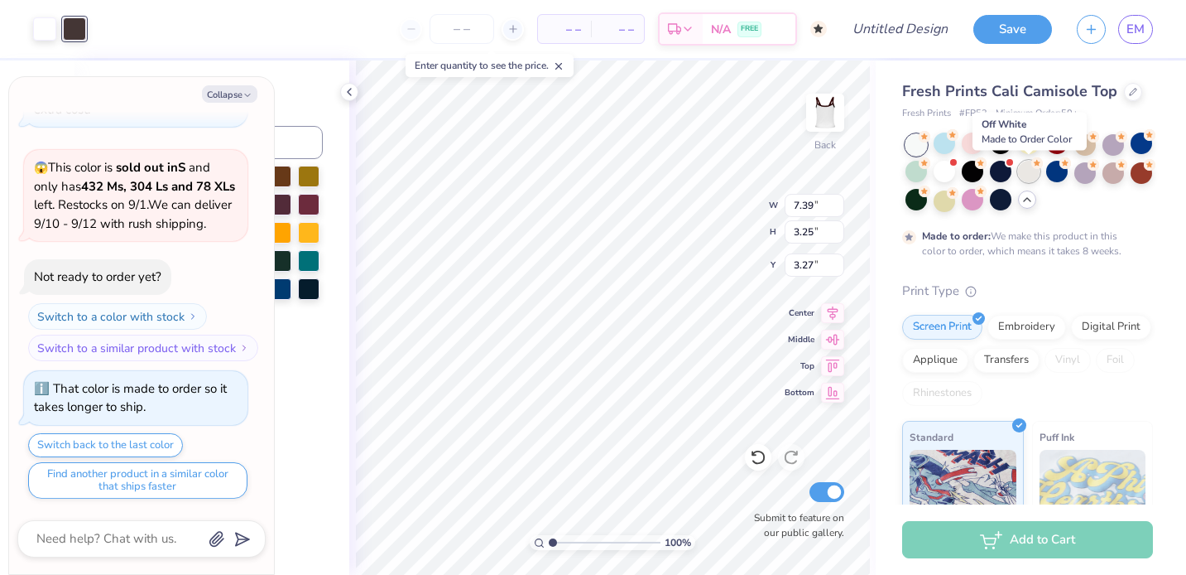
click at [1032, 168] on div at bounding box center [1029, 172] width 22 height 22
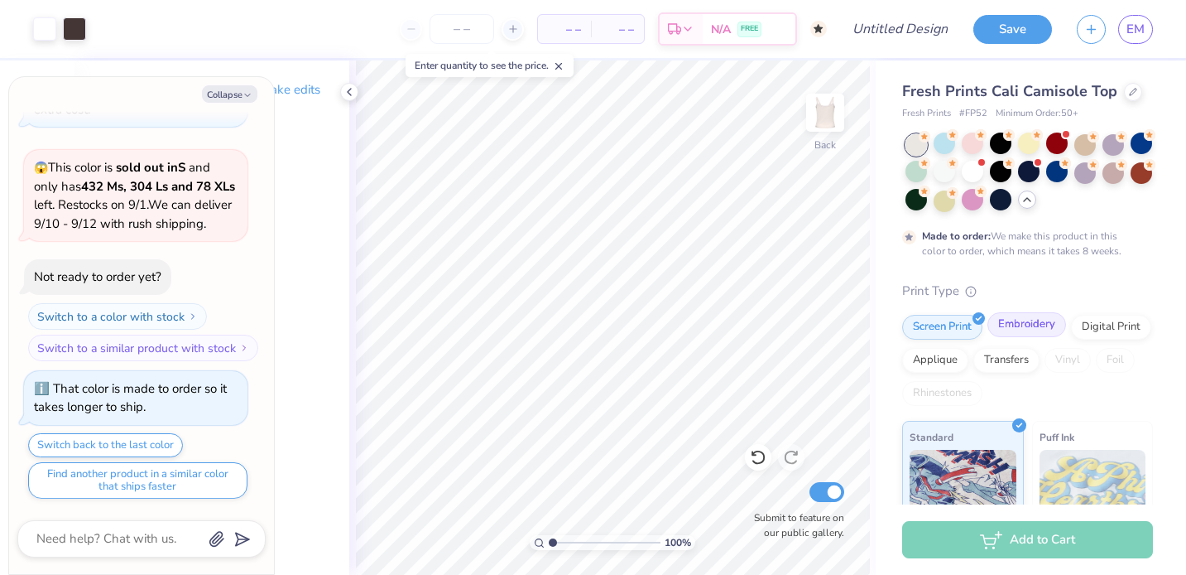
click at [1008, 321] on div "Embroidery" at bounding box center [1027, 324] width 79 height 25
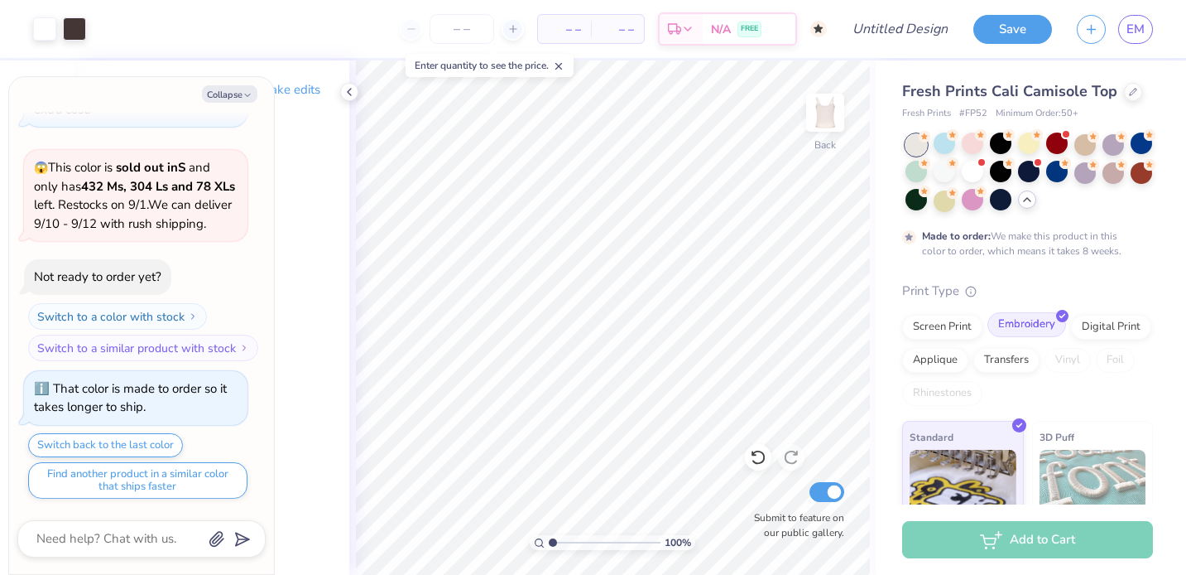
type textarea "x"
click at [465, 26] on input "number" at bounding box center [462, 29] width 65 height 30
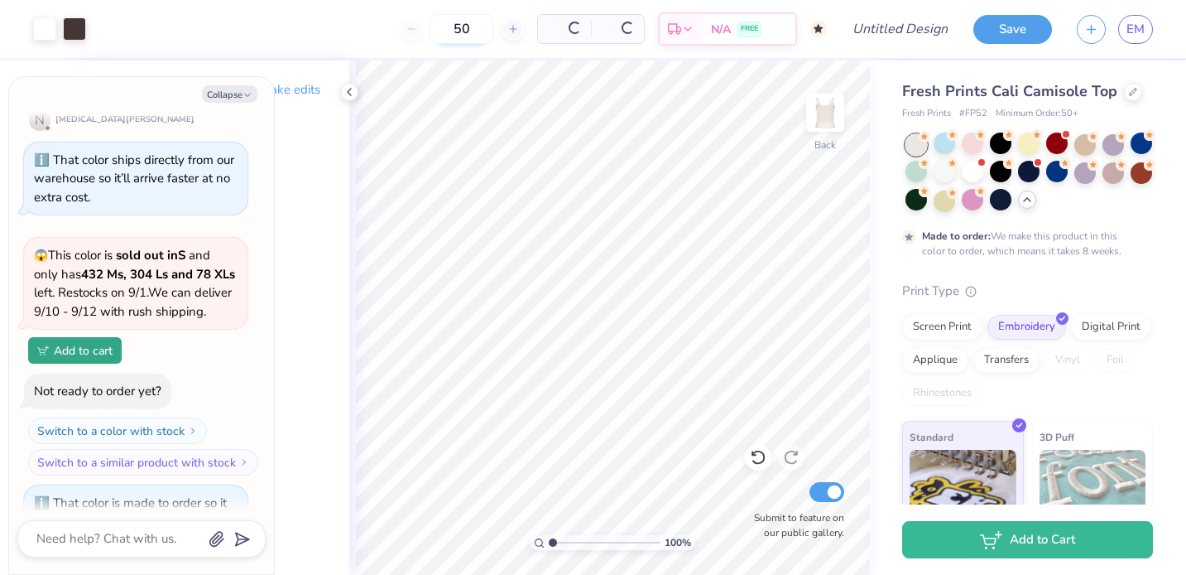
scroll to position [2356, 0]
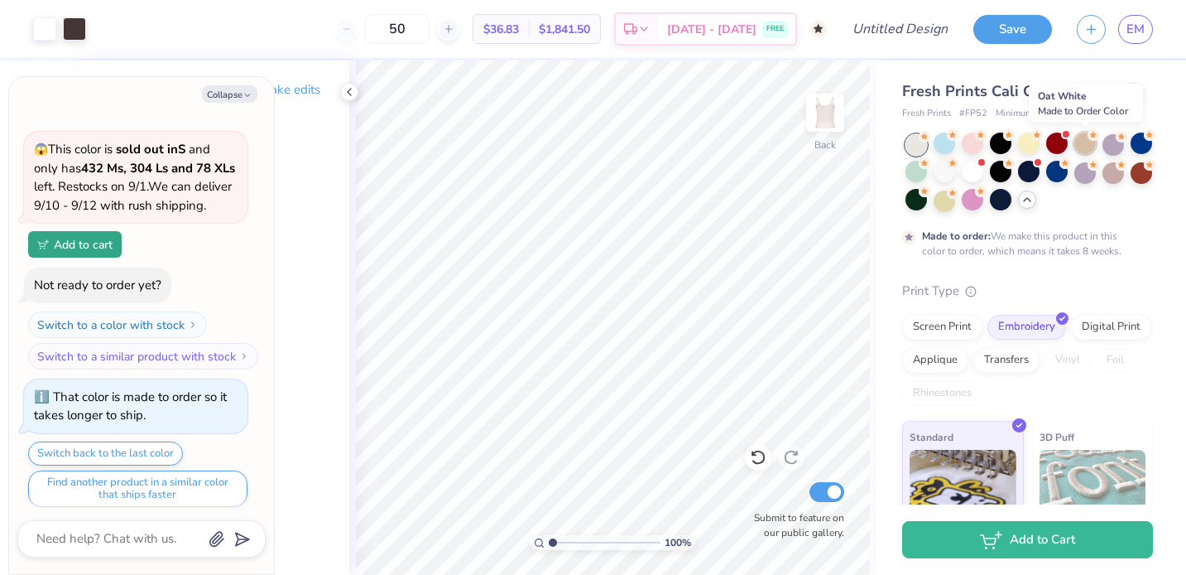
type input "50"
click at [931, 138] on circle at bounding box center [925, 137] width 12 height 12
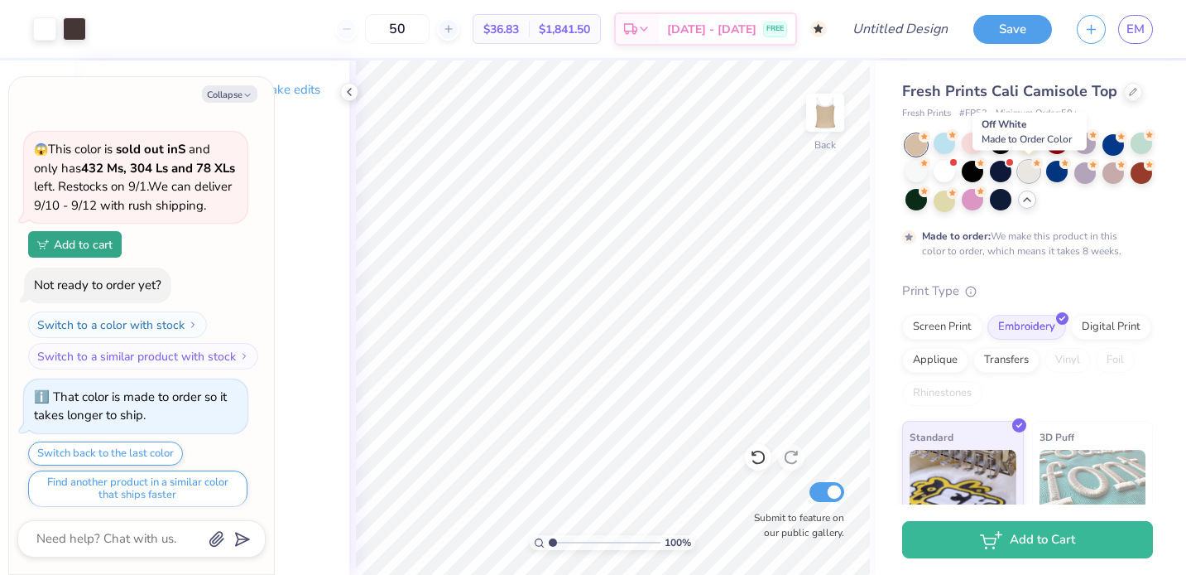
click at [1032, 175] on div at bounding box center [1029, 172] width 22 height 22
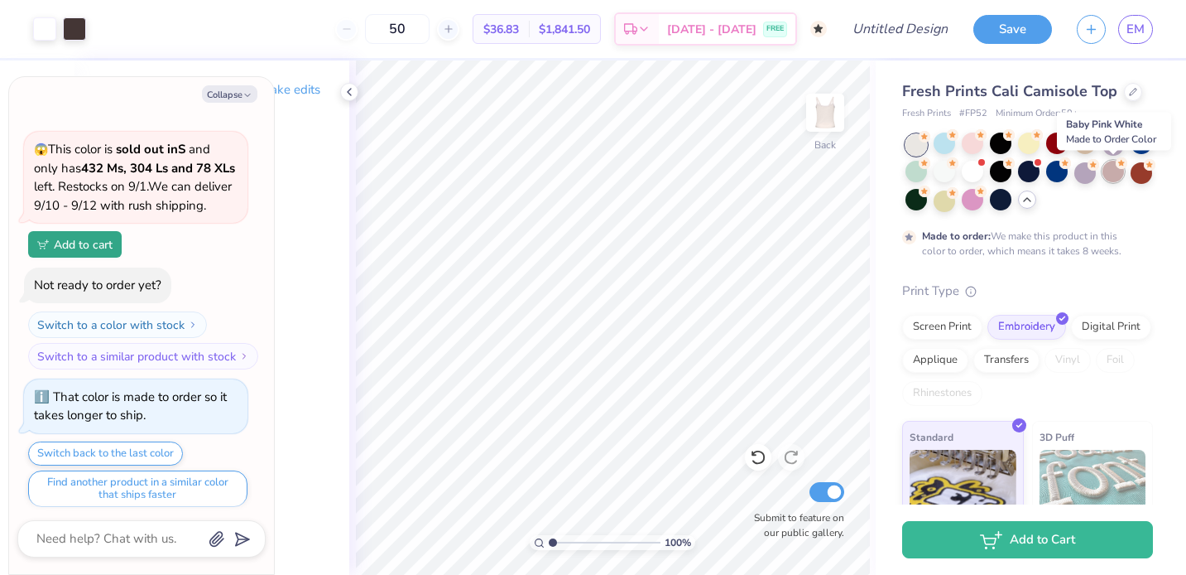
click at [1110, 180] on div at bounding box center [1114, 172] width 22 height 22
click at [931, 139] on circle at bounding box center [925, 137] width 12 height 12
click at [1123, 172] on div at bounding box center [1114, 172] width 22 height 22
click at [916, 179] on div at bounding box center [917, 172] width 22 height 22
click at [1109, 165] on div at bounding box center [1114, 172] width 22 height 22
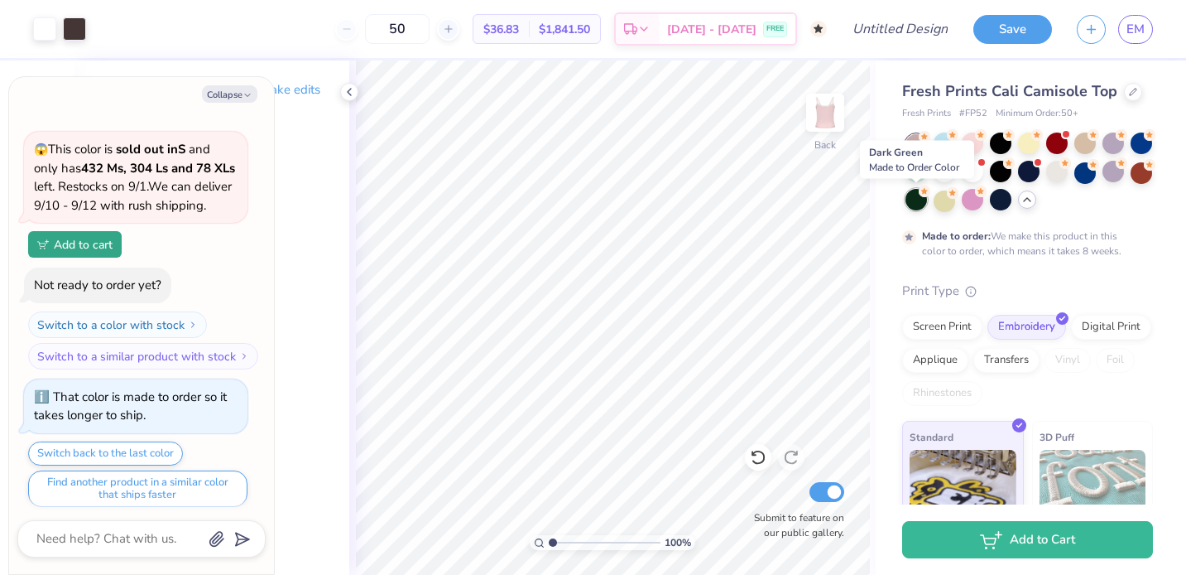
click at [921, 204] on div at bounding box center [917, 200] width 22 height 22
click at [955, 204] on div at bounding box center [945, 200] width 22 height 22
click at [1028, 142] on div at bounding box center [1029, 143] width 22 height 22
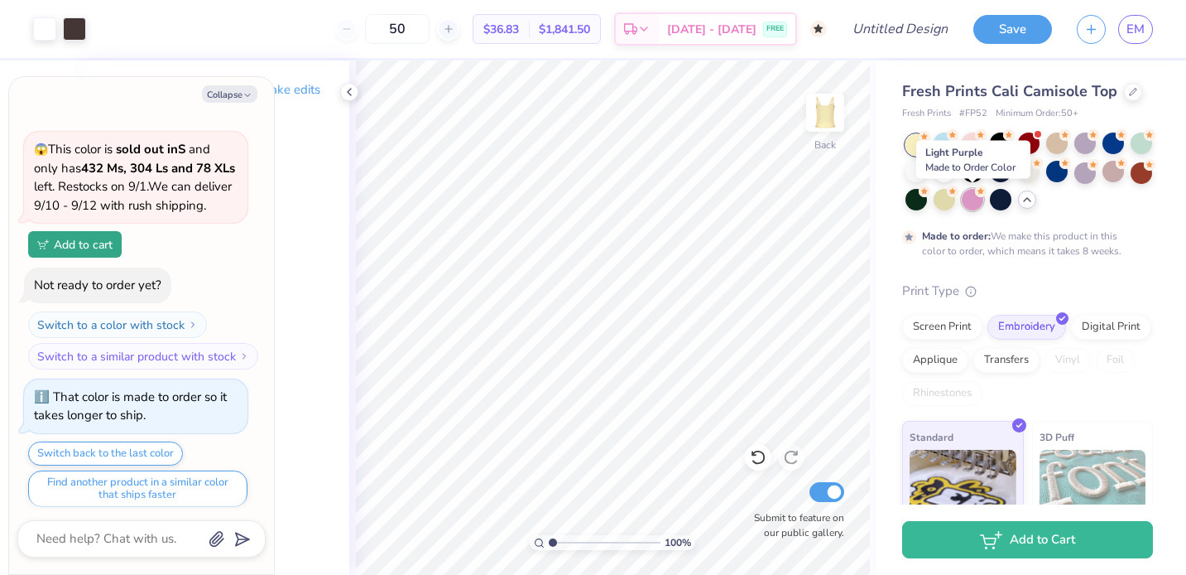
click at [979, 197] on div at bounding box center [973, 200] width 22 height 22
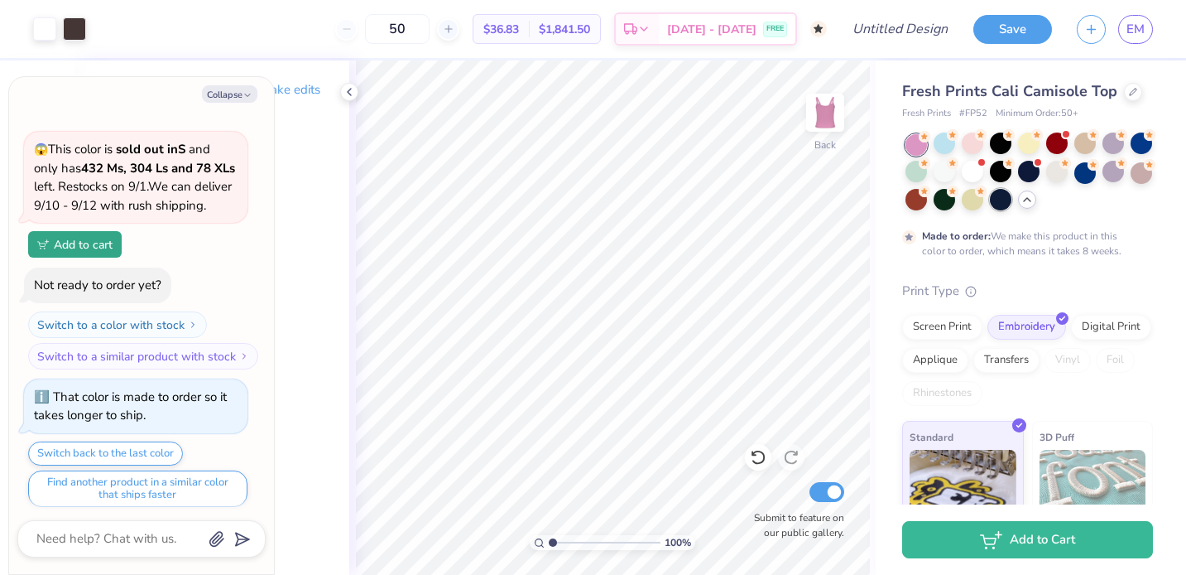
click at [993, 200] on div at bounding box center [1001, 200] width 22 height 22
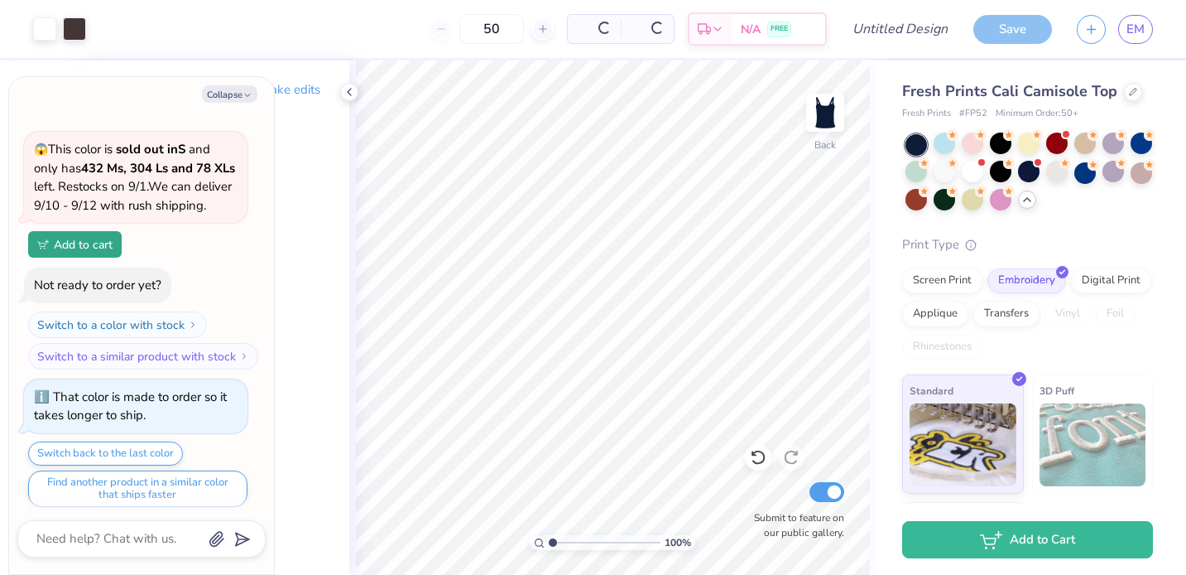
scroll to position [2484, 0]
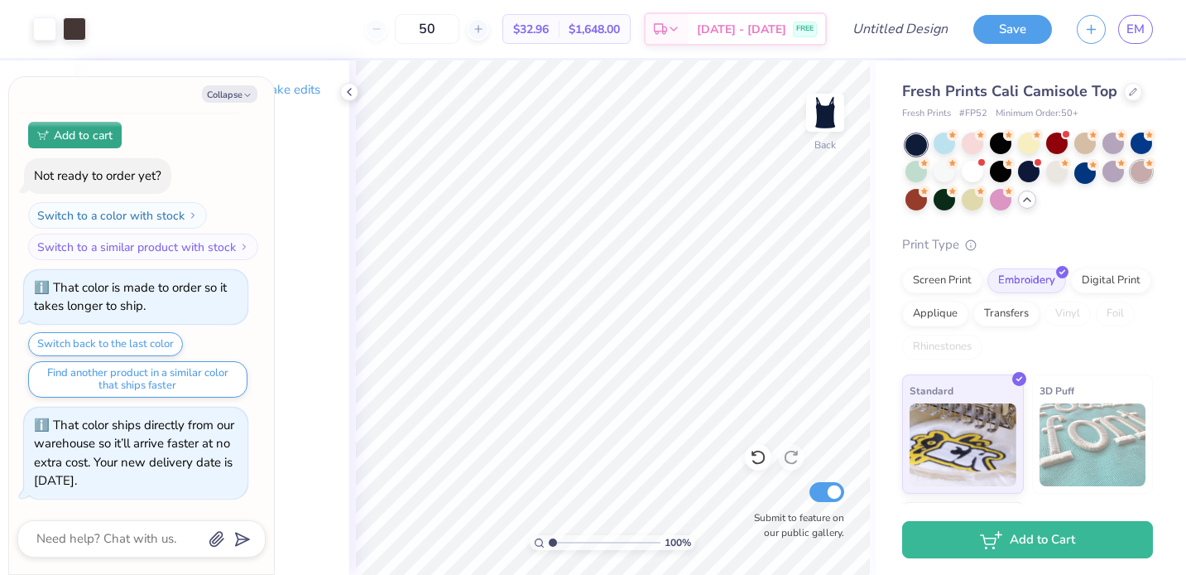
click at [1139, 176] on div at bounding box center [1142, 172] width 22 height 22
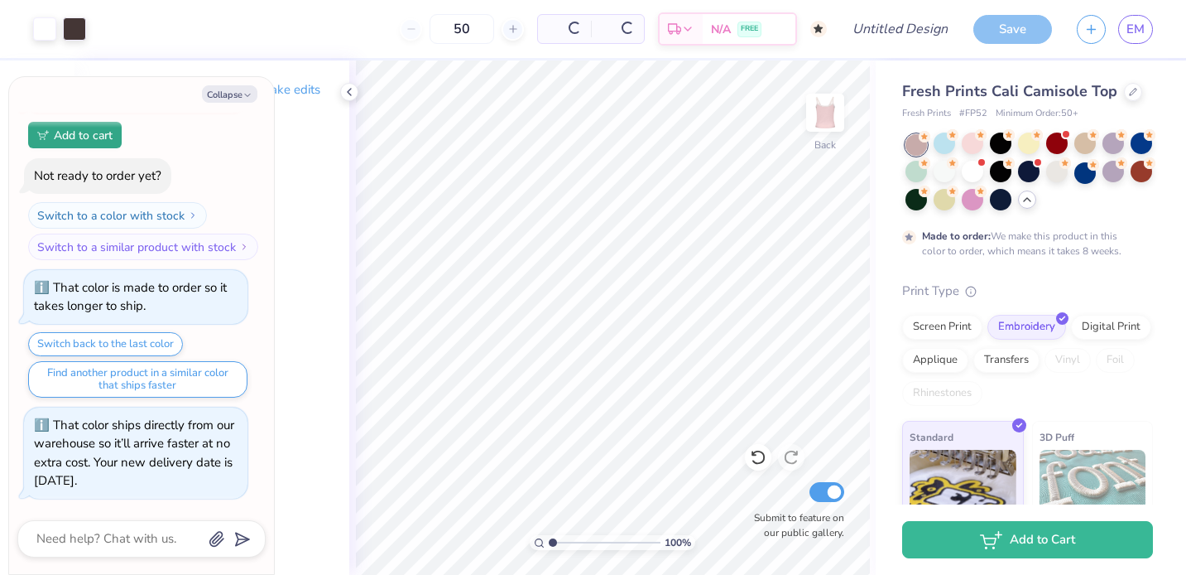
scroll to position [2639, 0]
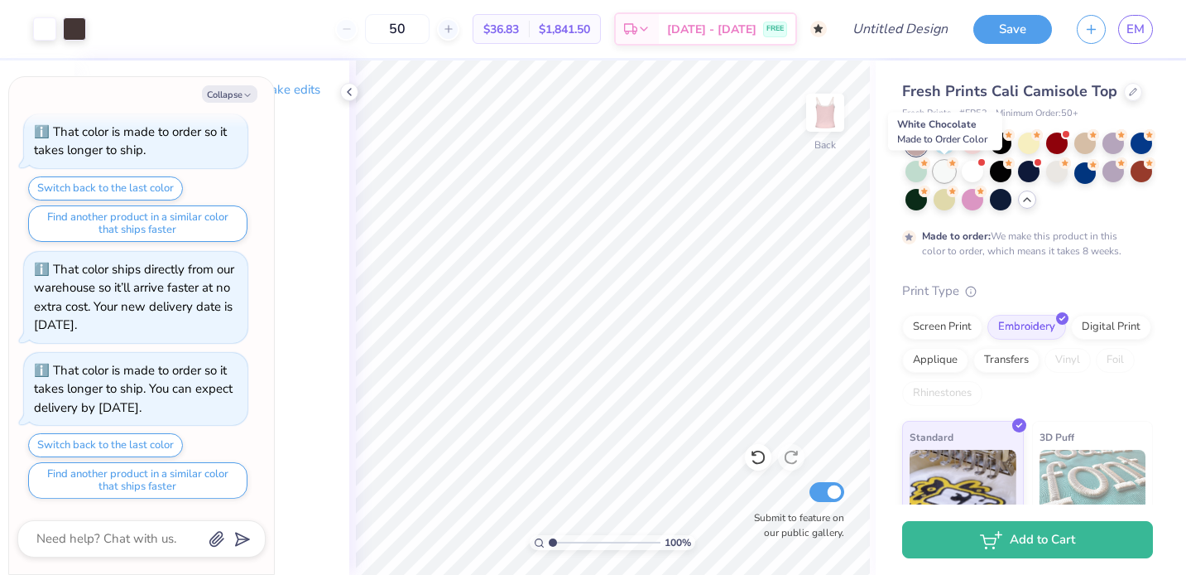
click at [942, 165] on div at bounding box center [945, 172] width 22 height 22
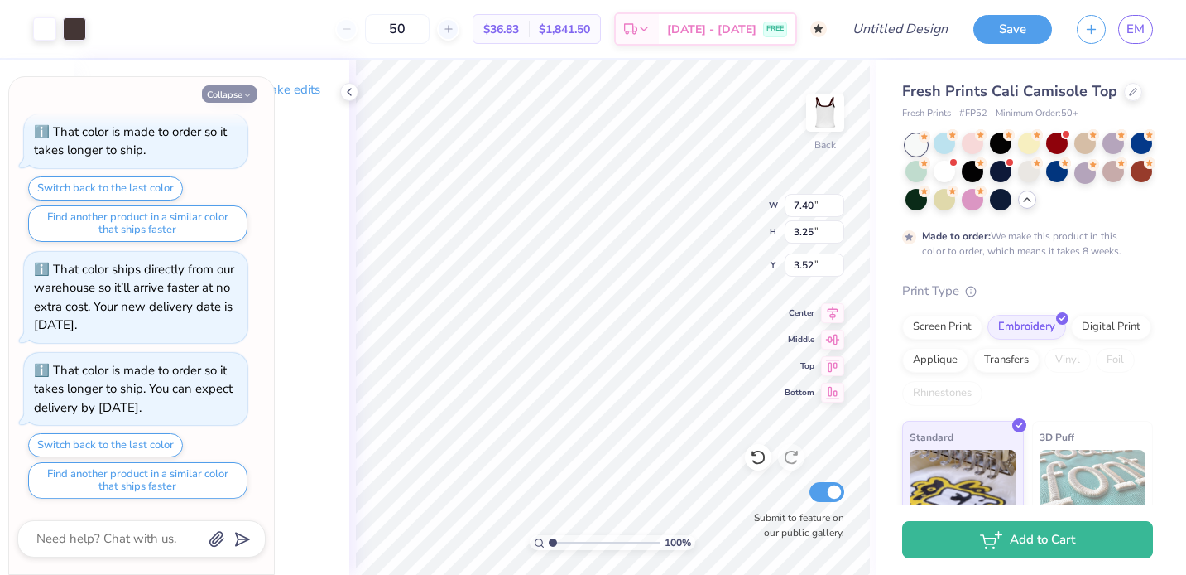
click at [243, 95] on icon "button" at bounding box center [248, 95] width 10 height 10
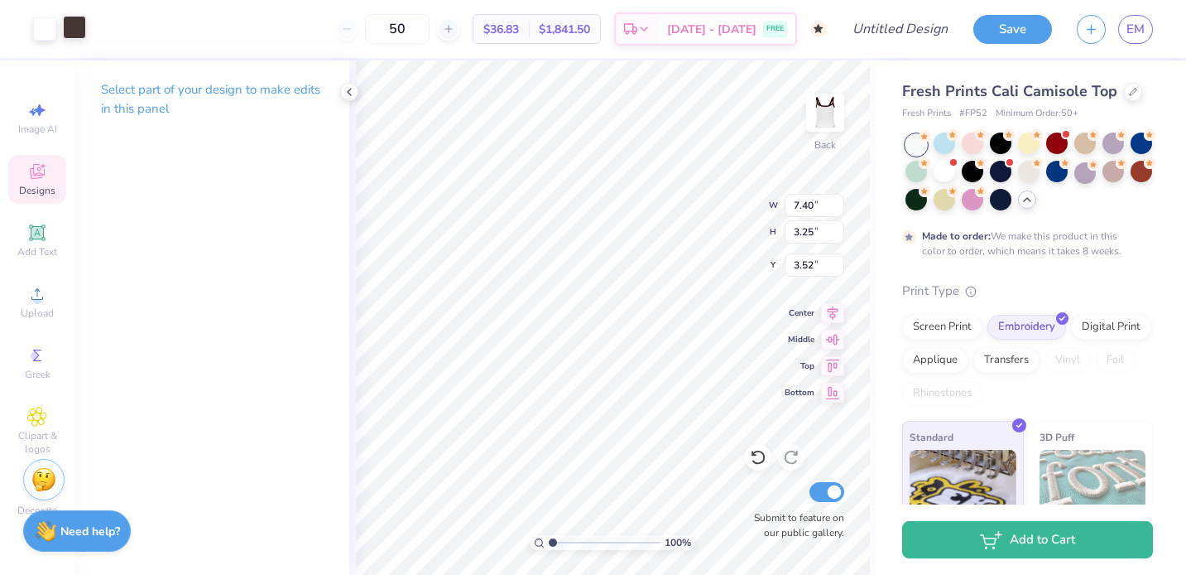
click at [82, 26] on div at bounding box center [74, 27] width 23 height 23
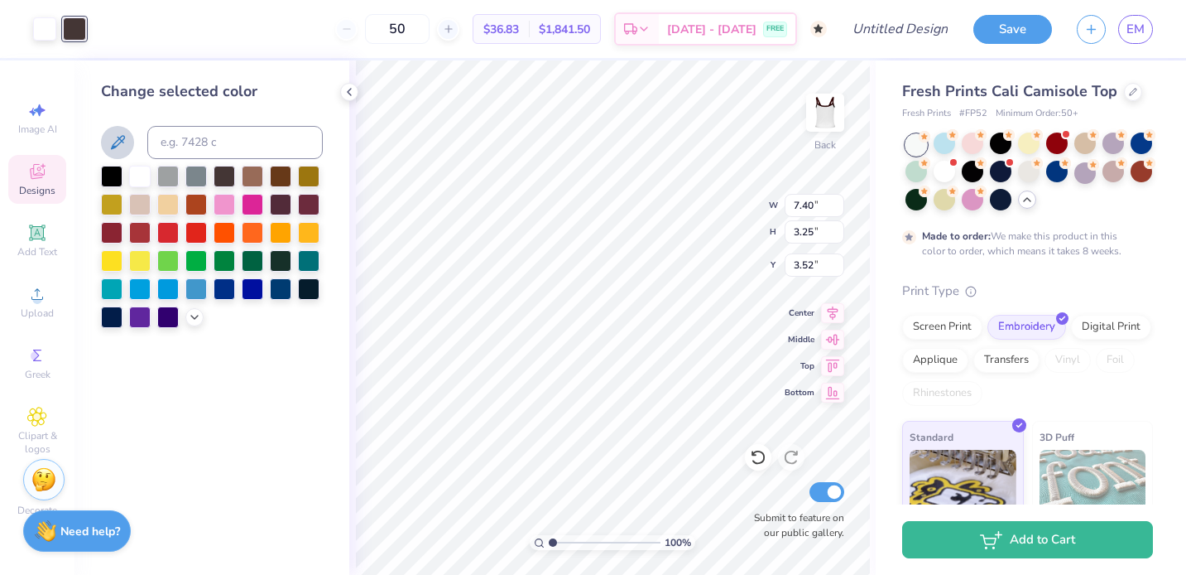
click at [113, 137] on icon at bounding box center [118, 142] width 20 height 20
click at [124, 140] on icon at bounding box center [118, 142] width 20 height 20
click at [195, 316] on icon at bounding box center [194, 315] width 13 height 13
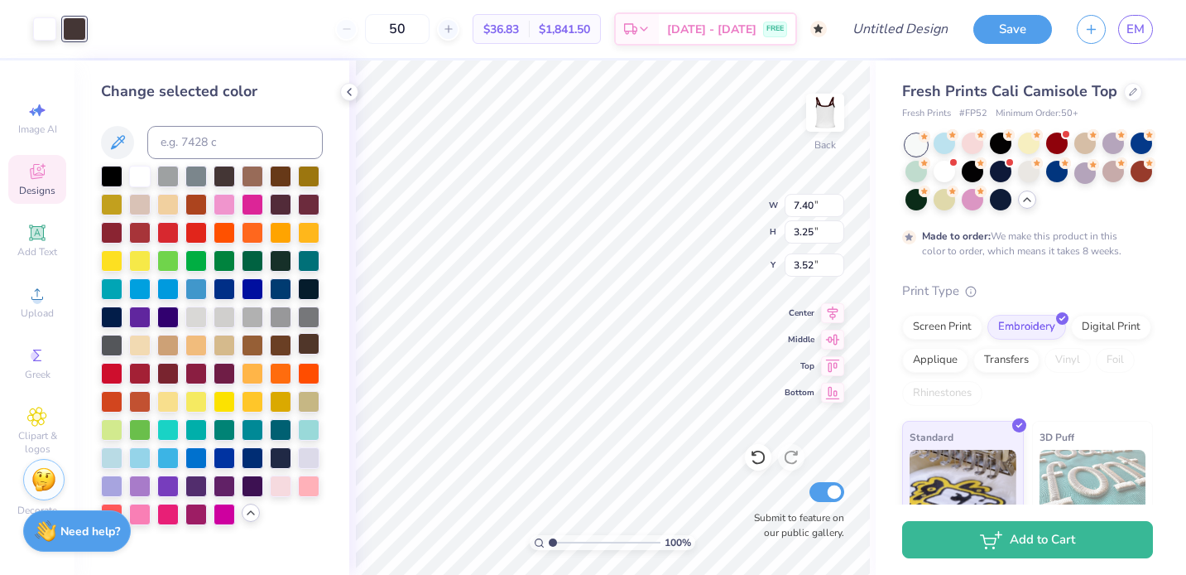
click at [303, 342] on div at bounding box center [309, 344] width 22 height 22
click at [224, 180] on div at bounding box center [225, 175] width 22 height 22
click at [290, 198] on div at bounding box center [281, 203] width 22 height 22
click at [224, 169] on div at bounding box center [225, 175] width 22 height 22
click at [969, 147] on div at bounding box center [973, 143] width 22 height 22
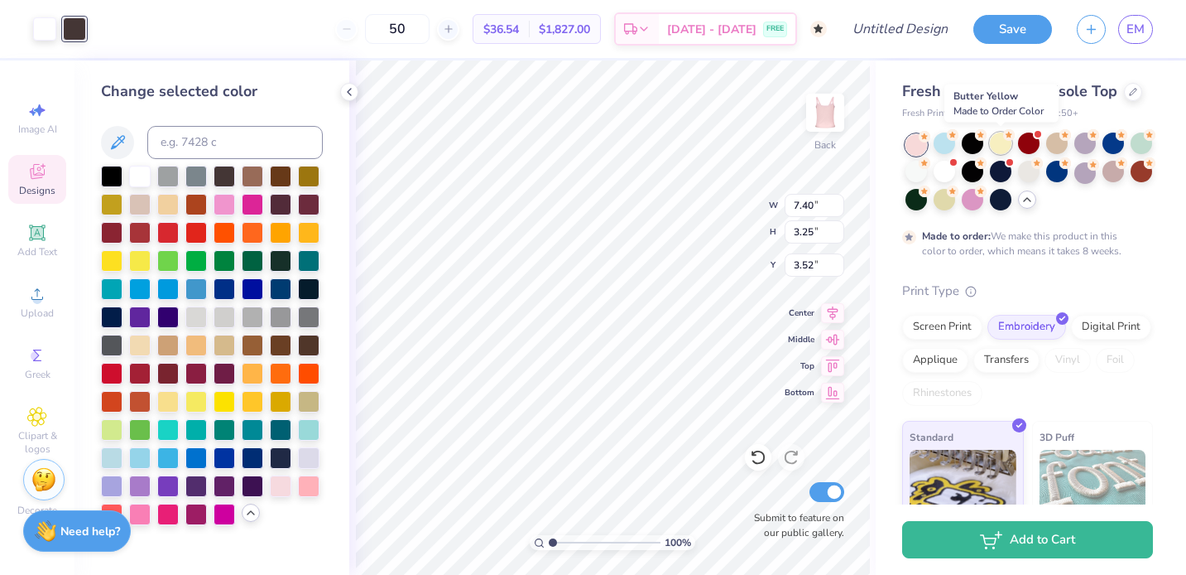
click at [1003, 147] on div at bounding box center [1001, 143] width 22 height 22
click at [1129, 93] on icon at bounding box center [1133, 90] width 8 height 8
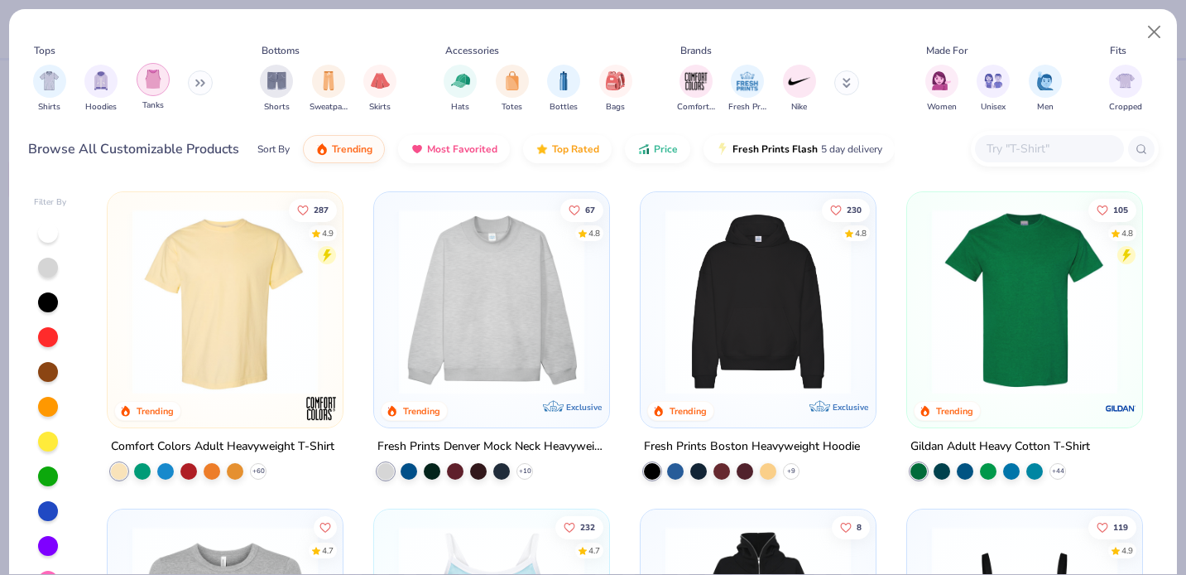
click at [159, 79] on img "filter for Tanks" at bounding box center [153, 79] width 18 height 19
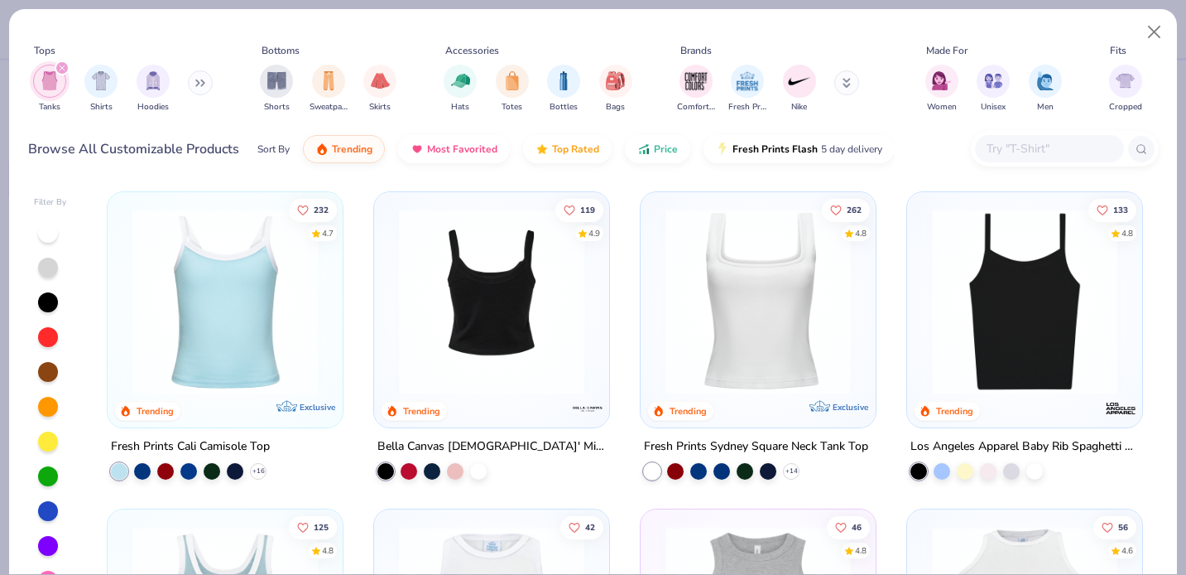
click at [462, 313] on img at bounding box center [492, 301] width 202 height 185
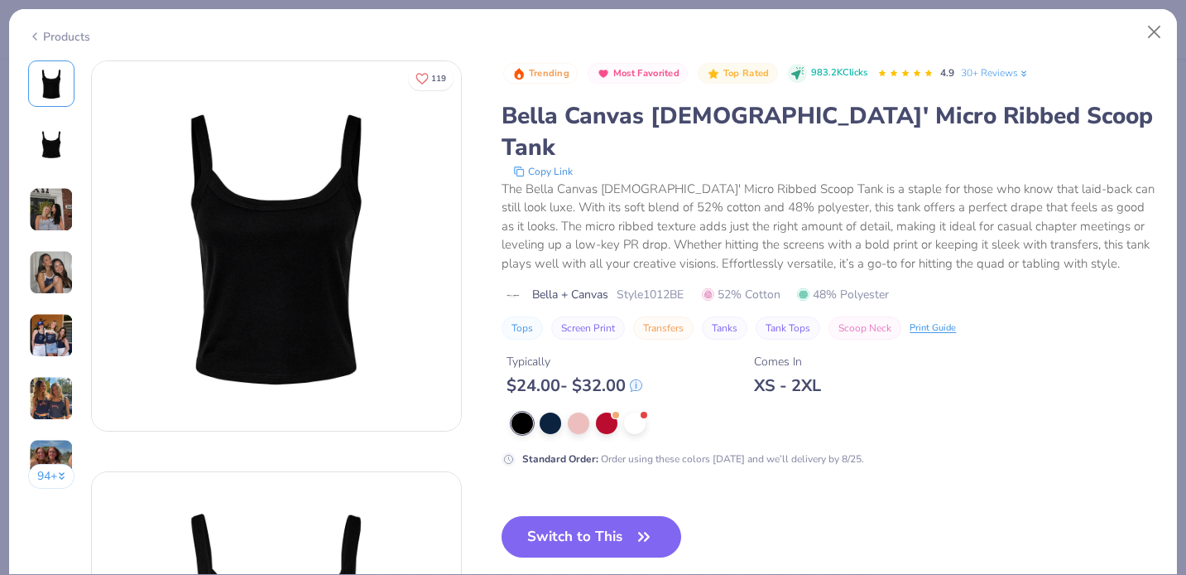
click at [67, 206] on img at bounding box center [51, 209] width 45 height 45
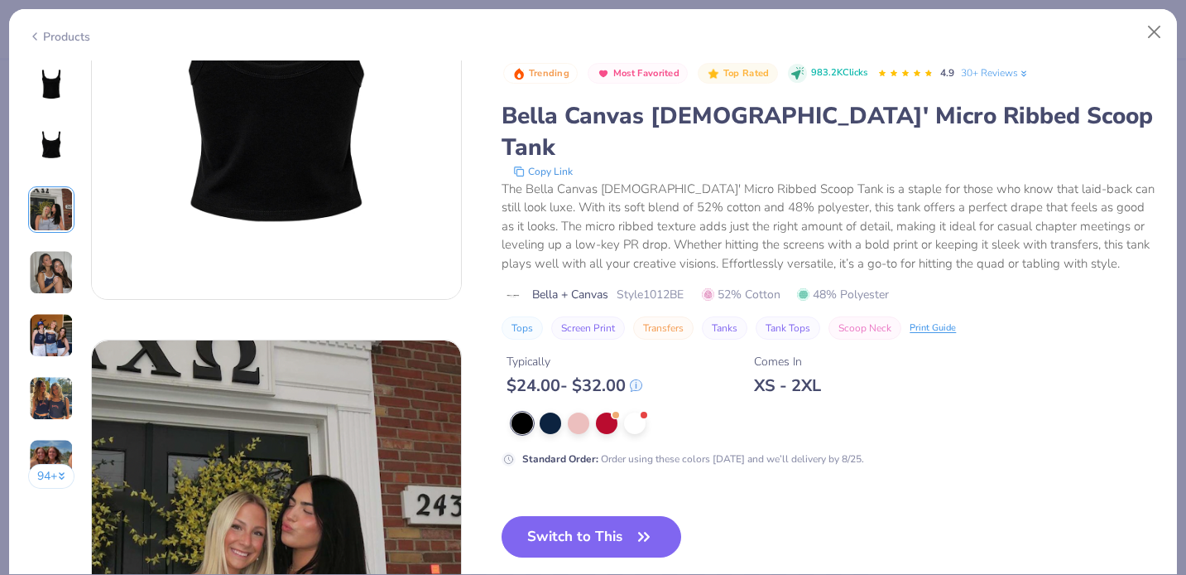
scroll to position [821, 0]
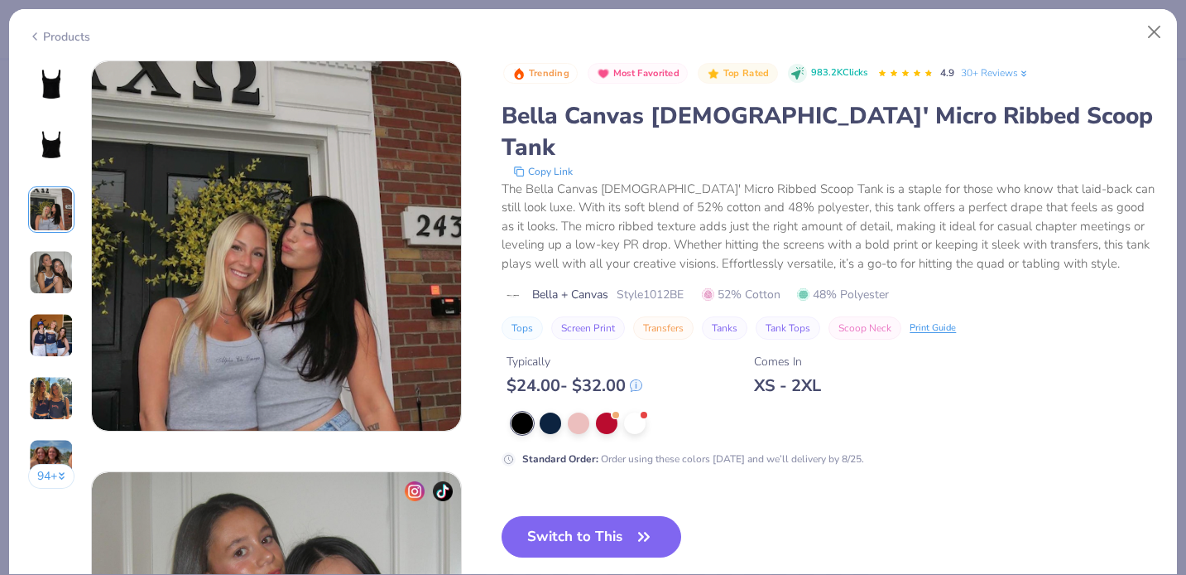
click at [51, 272] on img at bounding box center [51, 272] width 45 height 45
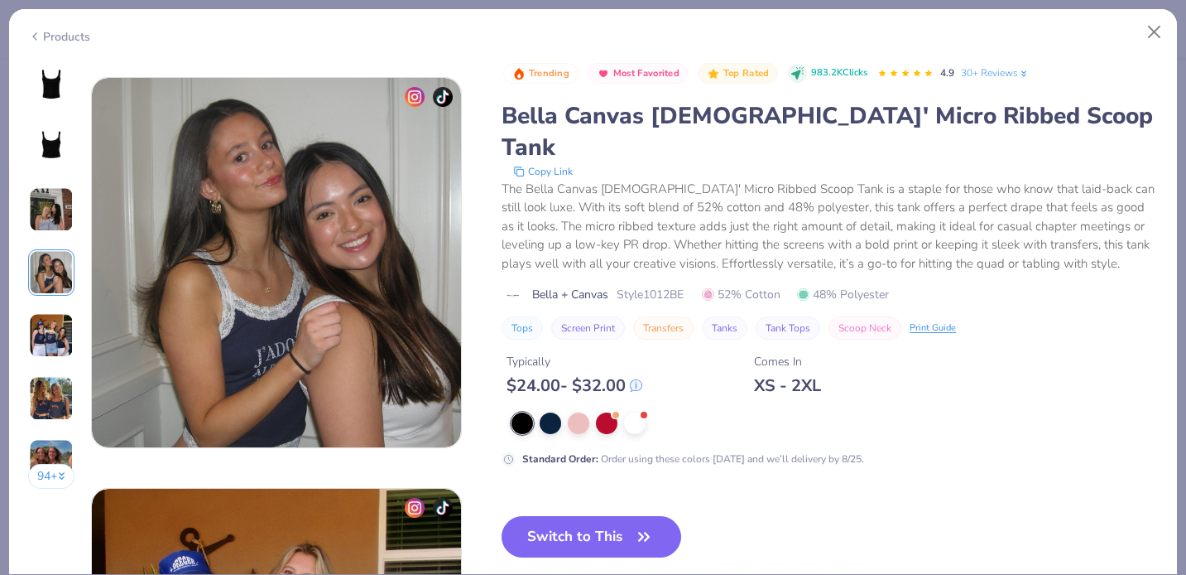
scroll to position [1232, 0]
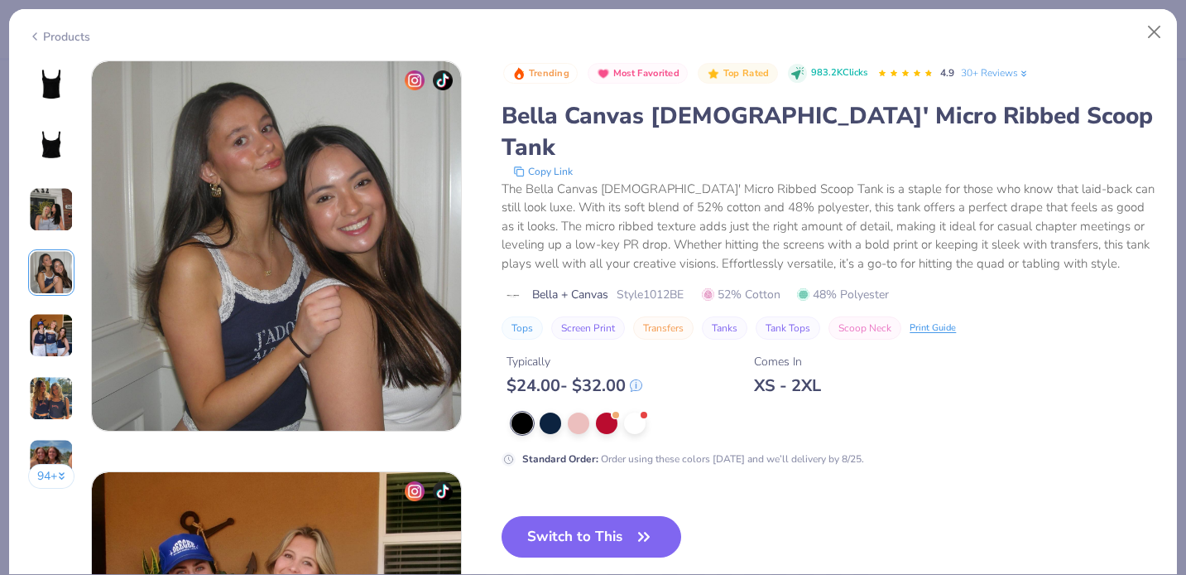
click at [54, 322] on img at bounding box center [51, 335] width 45 height 45
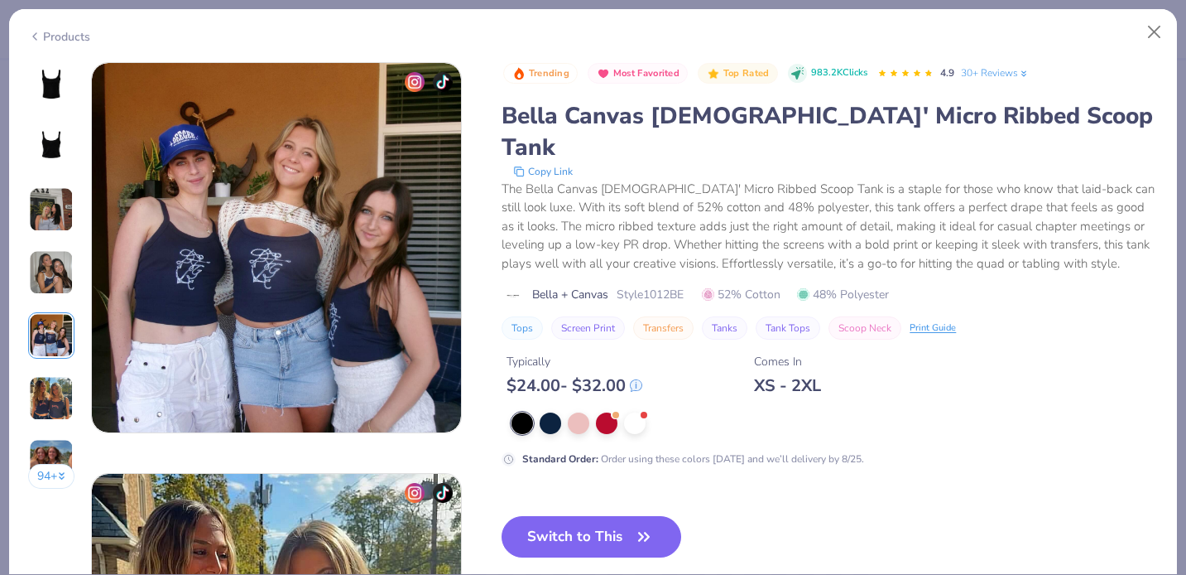
scroll to position [1643, 0]
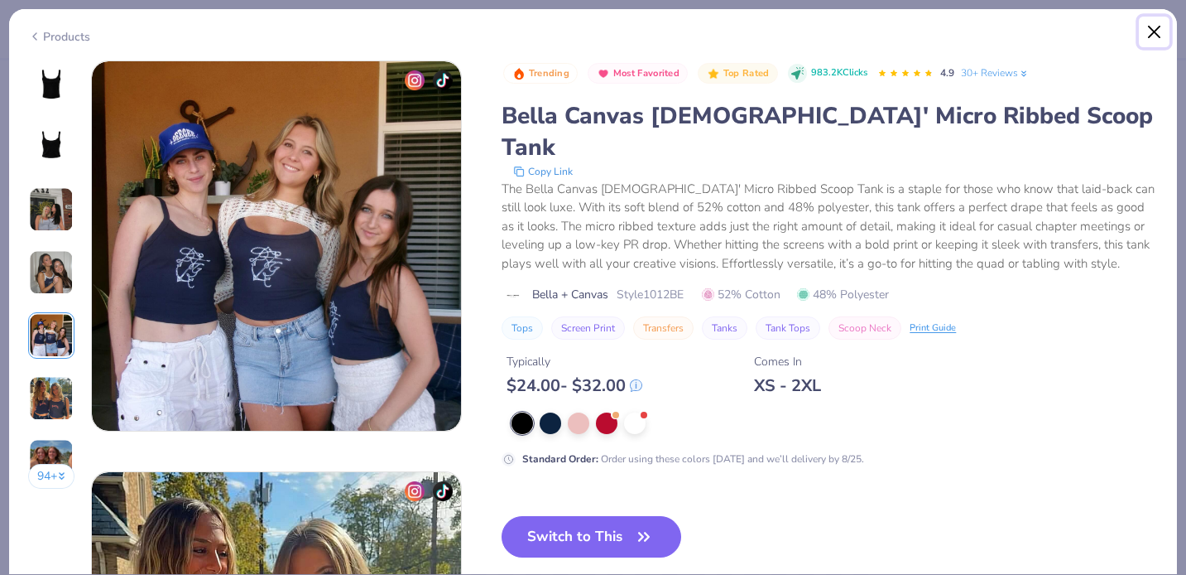
click at [1153, 34] on button "Close" at bounding box center [1154, 32] width 31 height 31
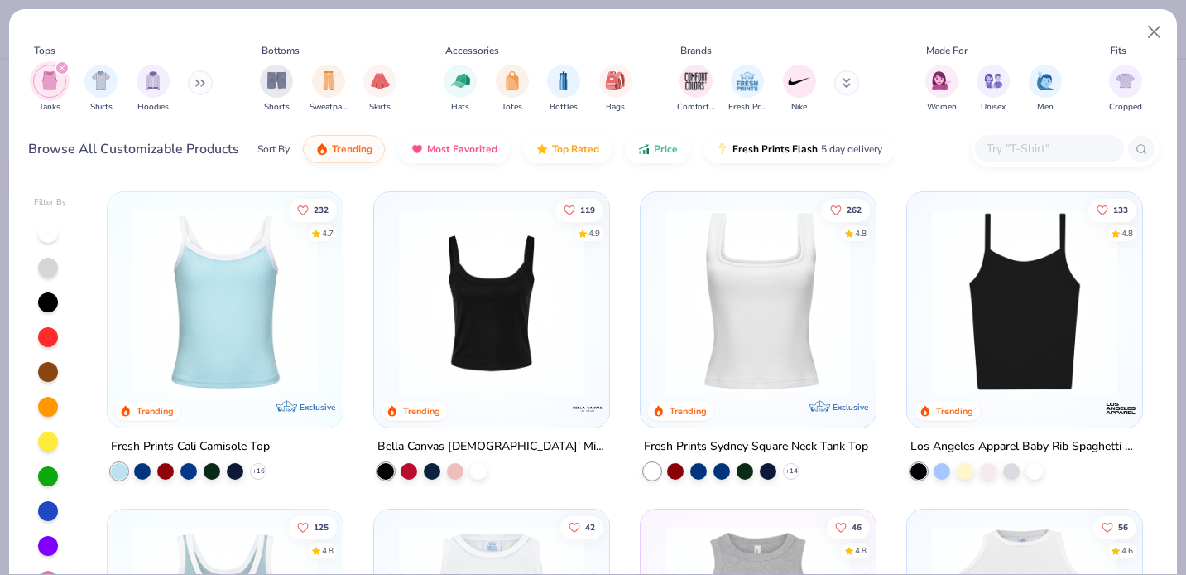
click at [776, 262] on img at bounding box center [758, 301] width 202 height 185
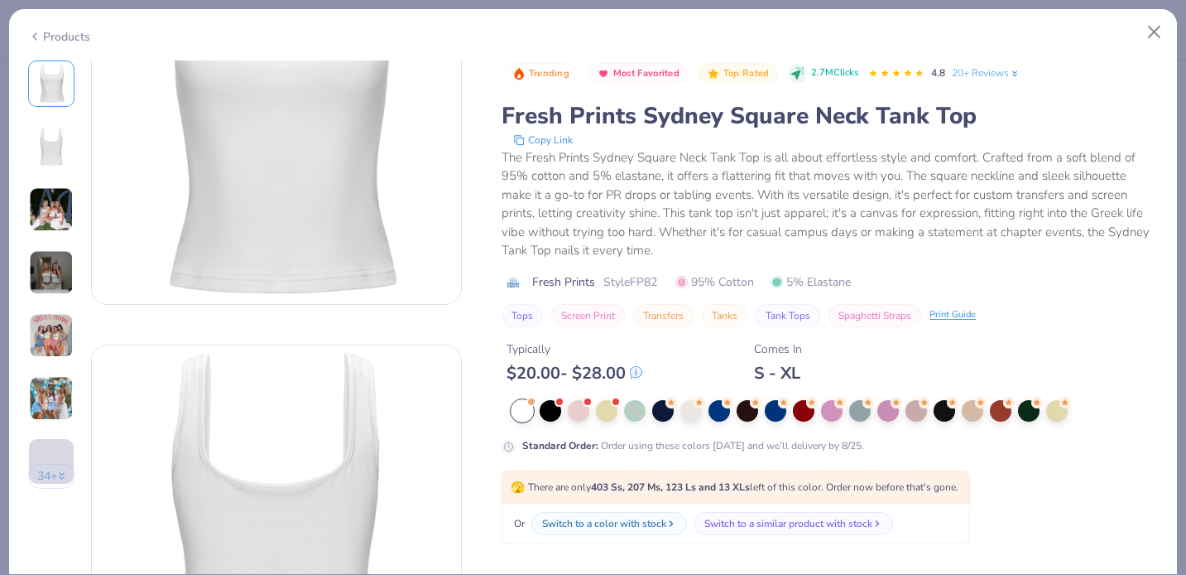
scroll to position [233, 0]
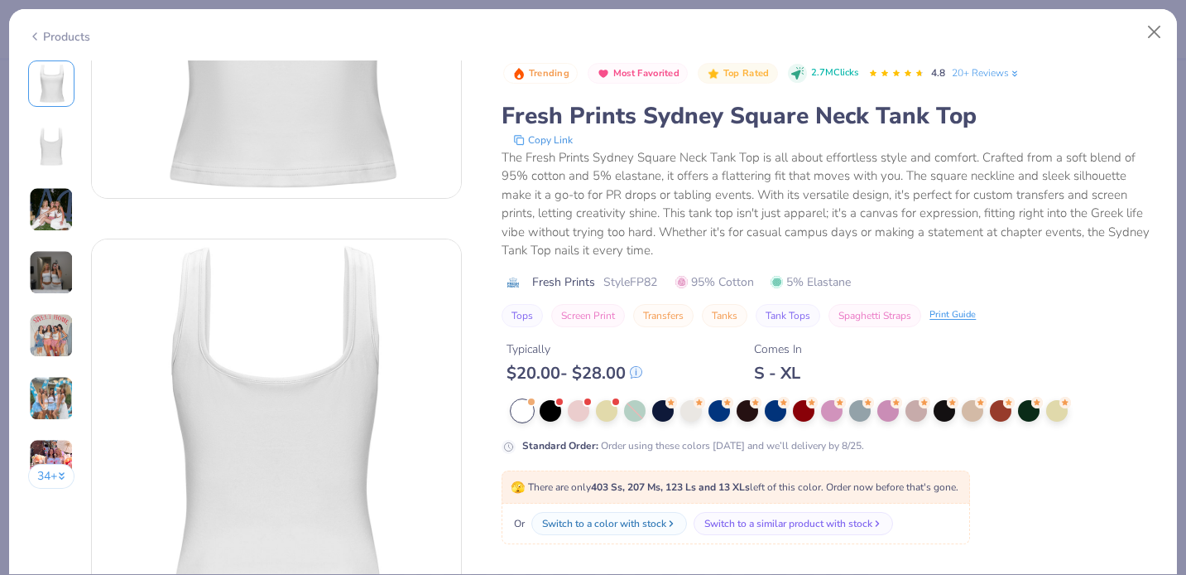
click at [51, 216] on img at bounding box center [51, 209] width 45 height 45
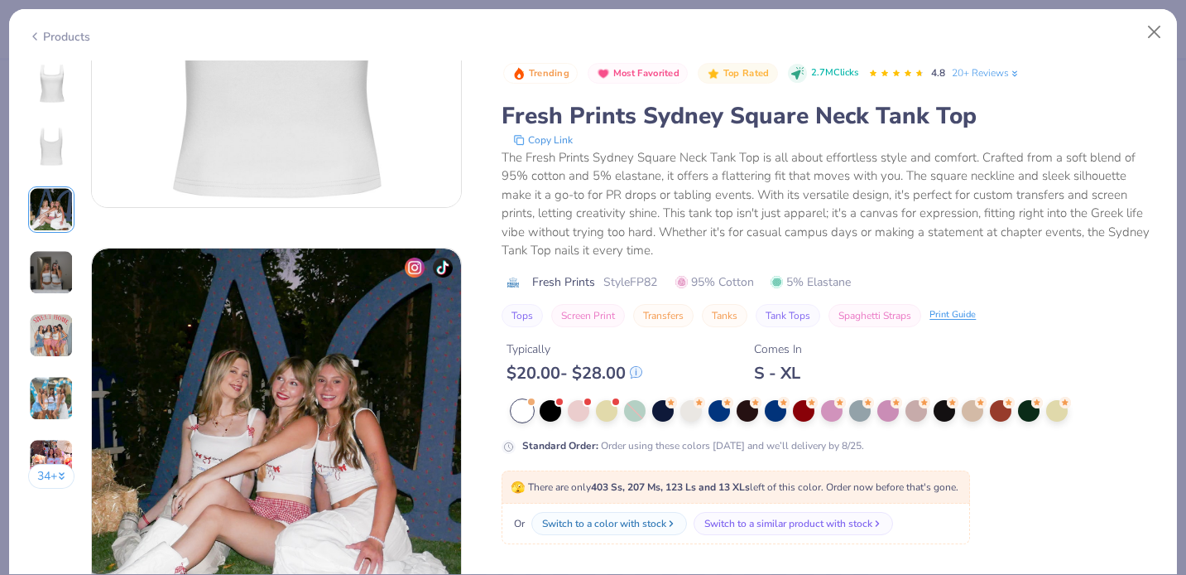
scroll to position [821, 0]
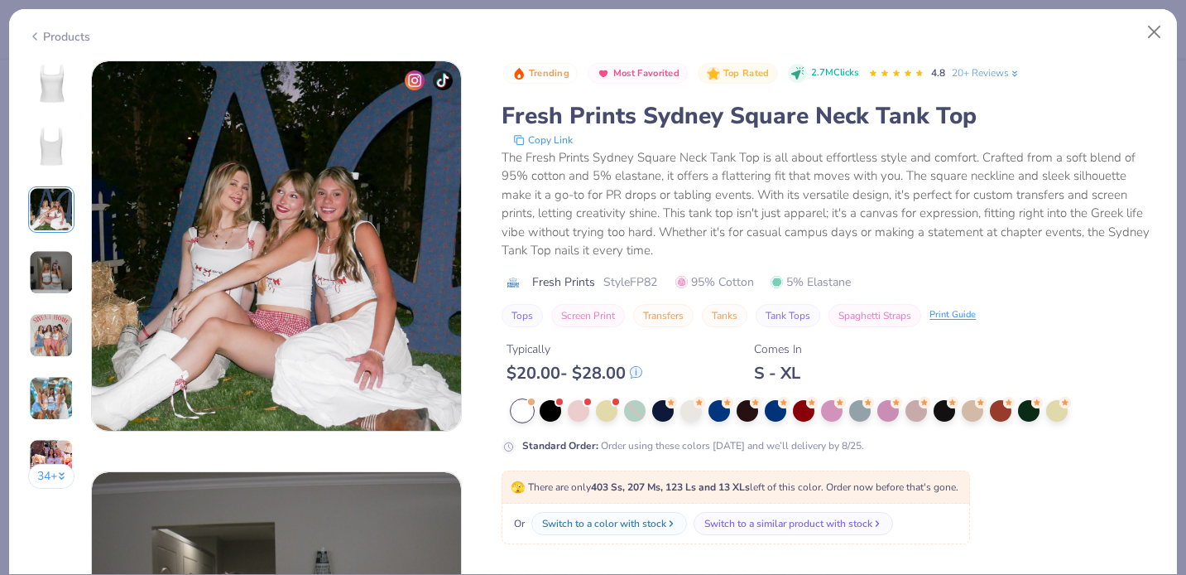
click at [65, 279] on img at bounding box center [51, 272] width 45 height 45
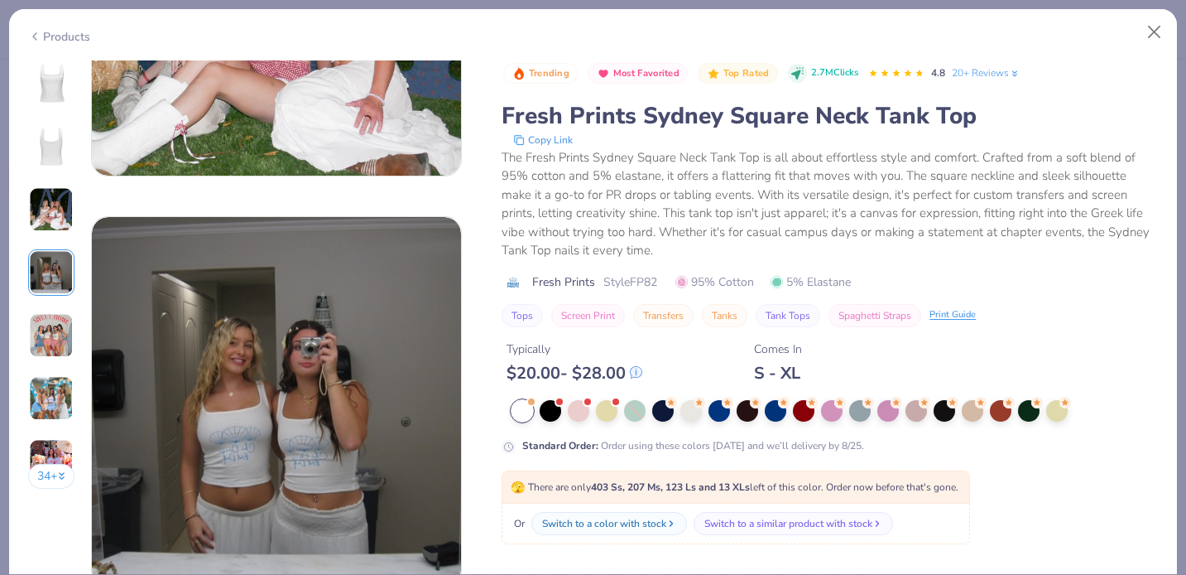
scroll to position [1232, 0]
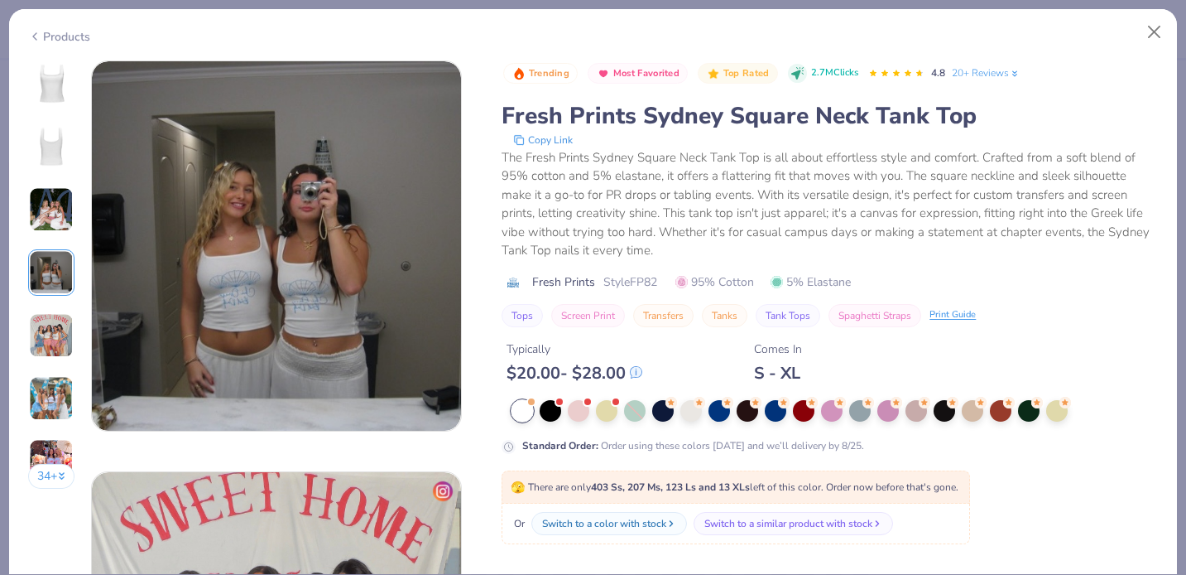
click at [54, 339] on img at bounding box center [51, 335] width 45 height 45
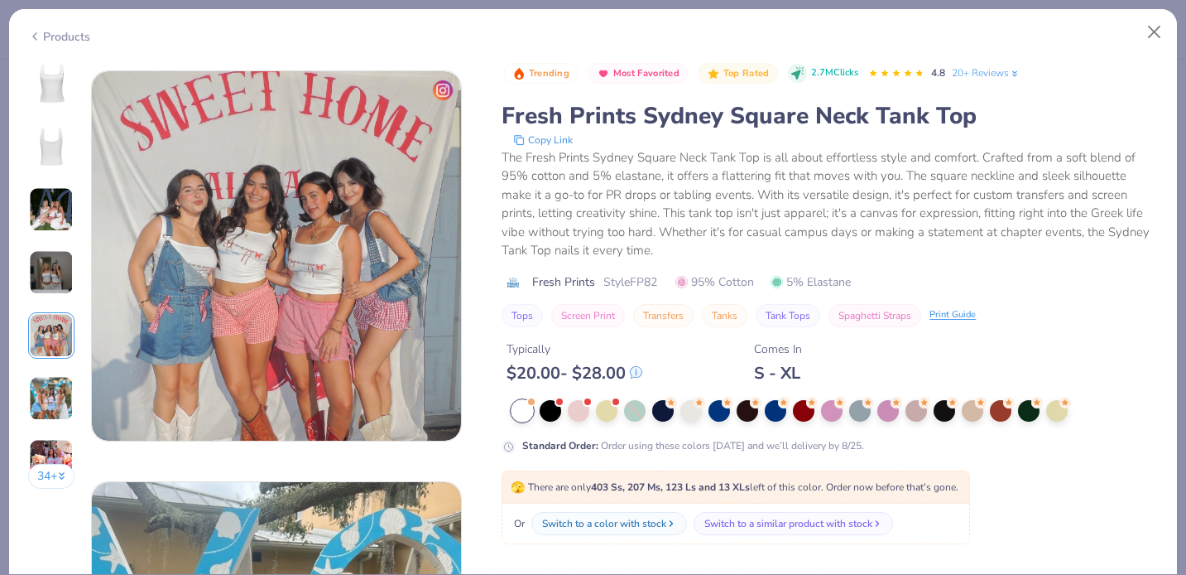
scroll to position [1643, 0]
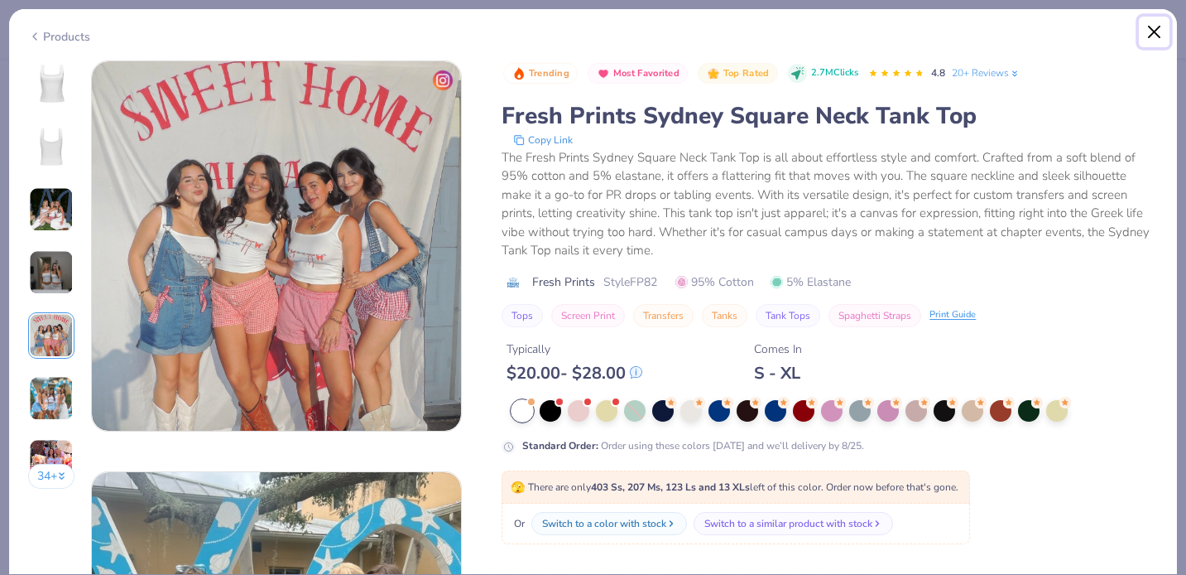
click at [1161, 33] on button "Close" at bounding box center [1154, 32] width 31 height 31
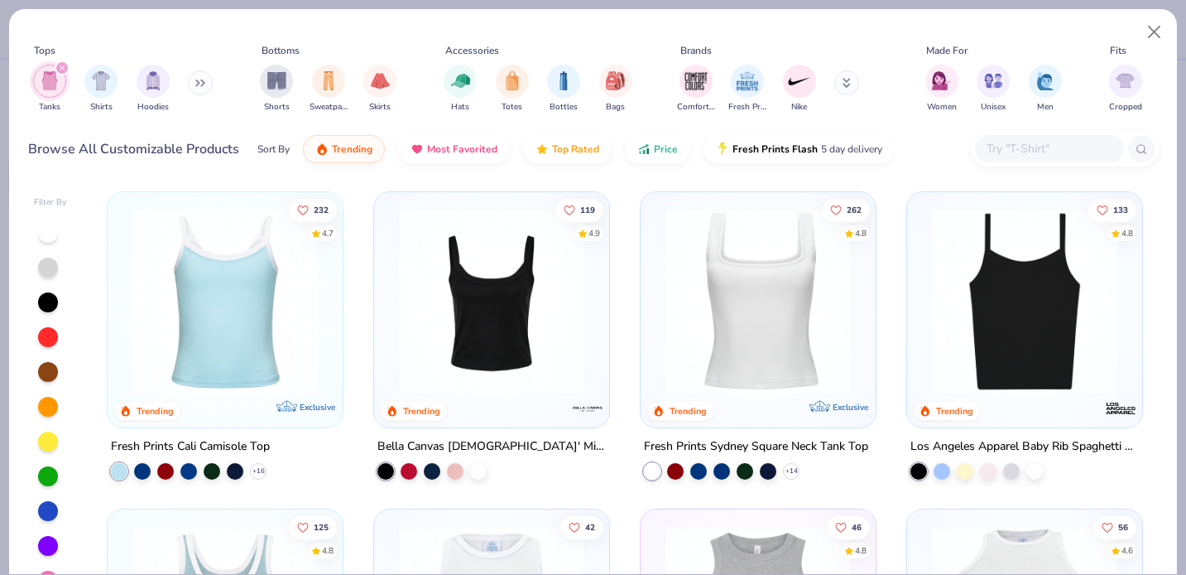
click at [955, 323] on img at bounding box center [1025, 301] width 202 height 185
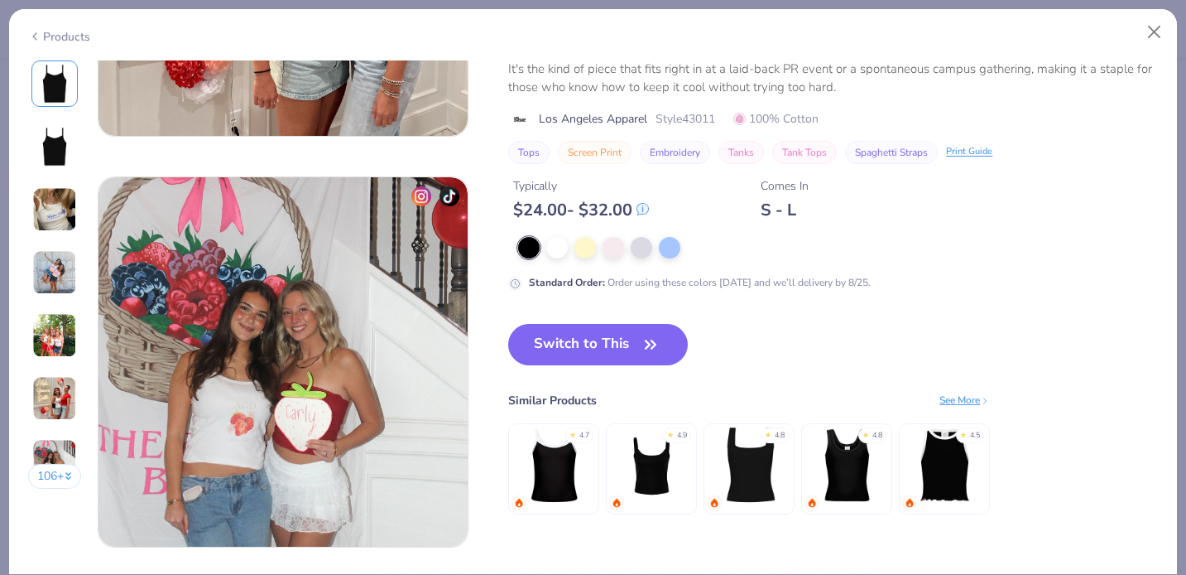
scroll to position [2832, 0]
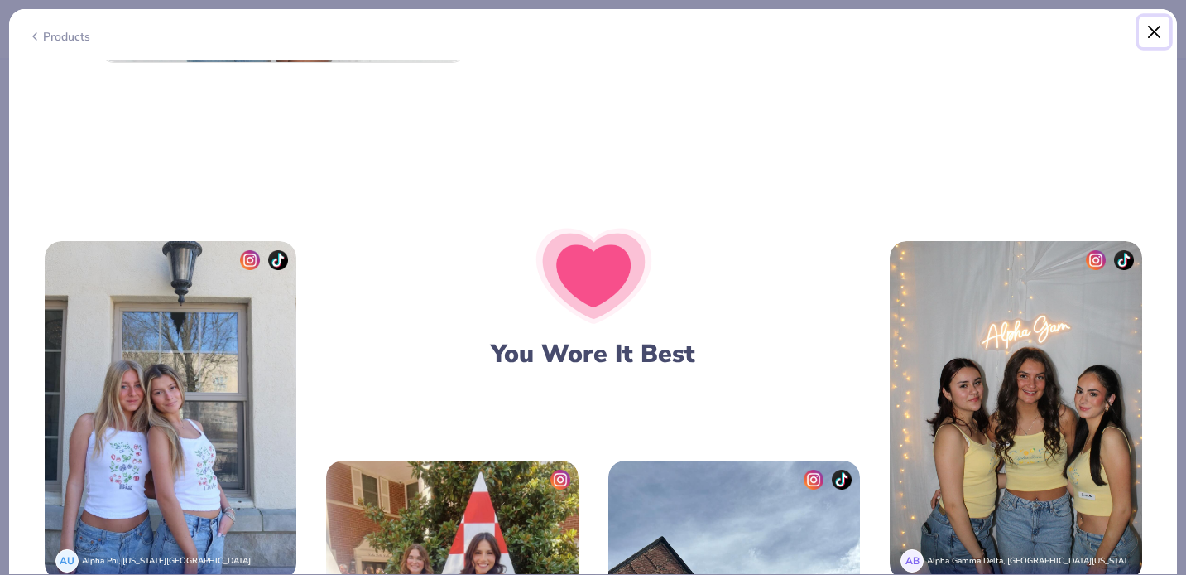
click at [1156, 32] on button "Close" at bounding box center [1154, 32] width 31 height 31
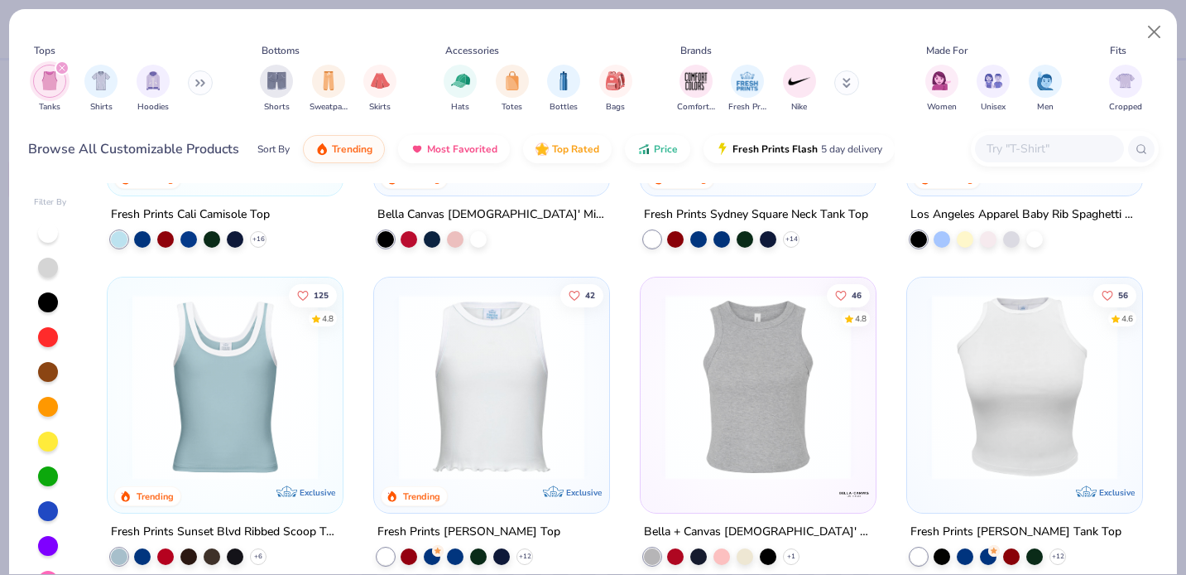
scroll to position [236, 0]
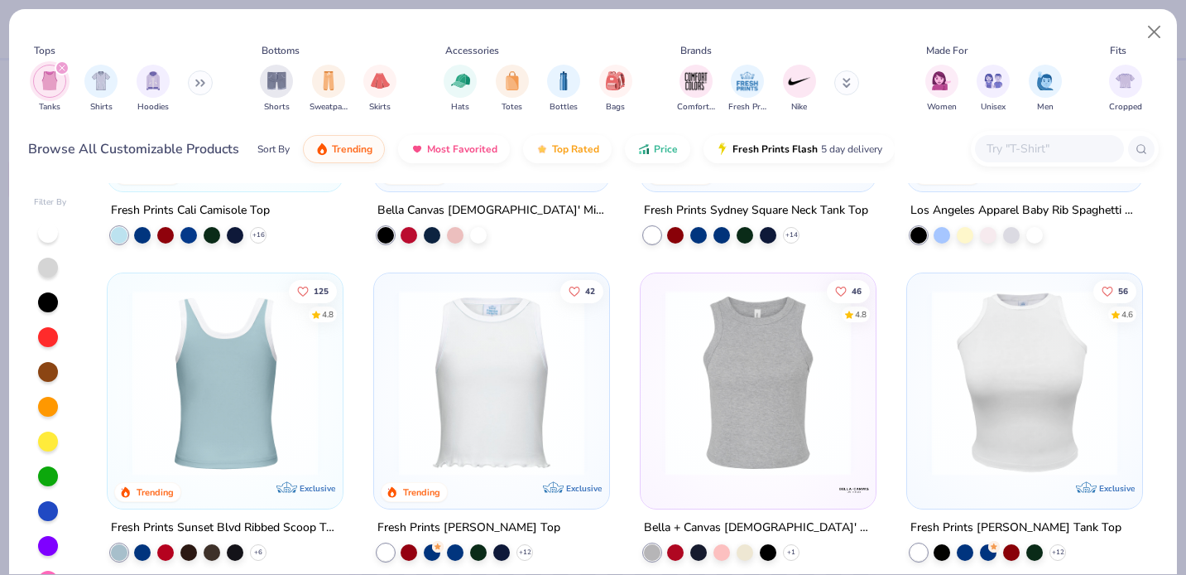
click at [253, 434] on div at bounding box center [225, 382] width 606 height 185
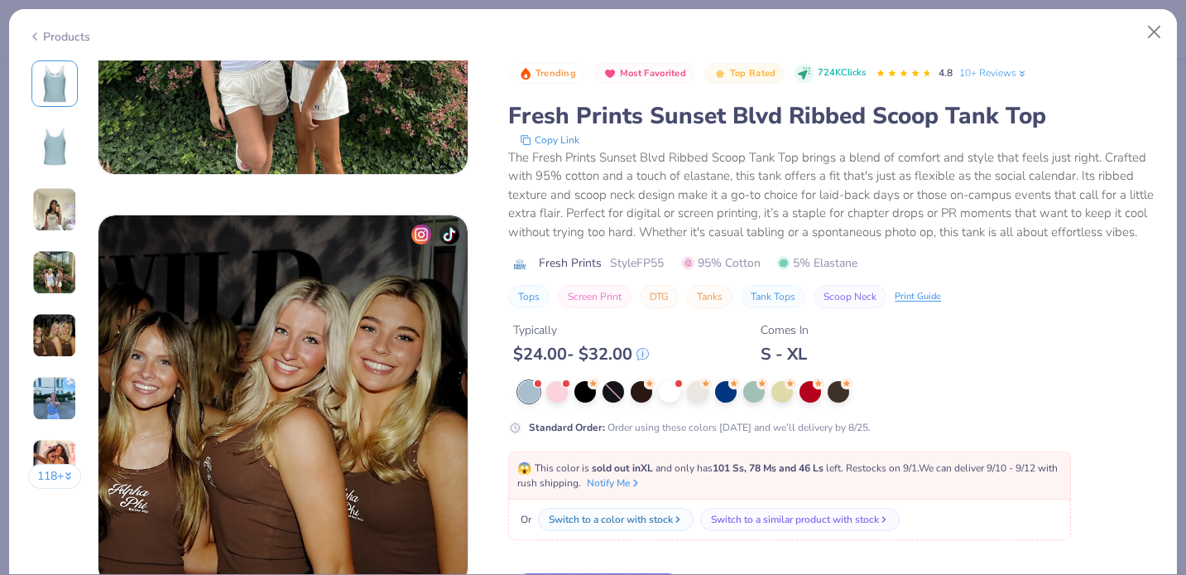
scroll to position [1566, 0]
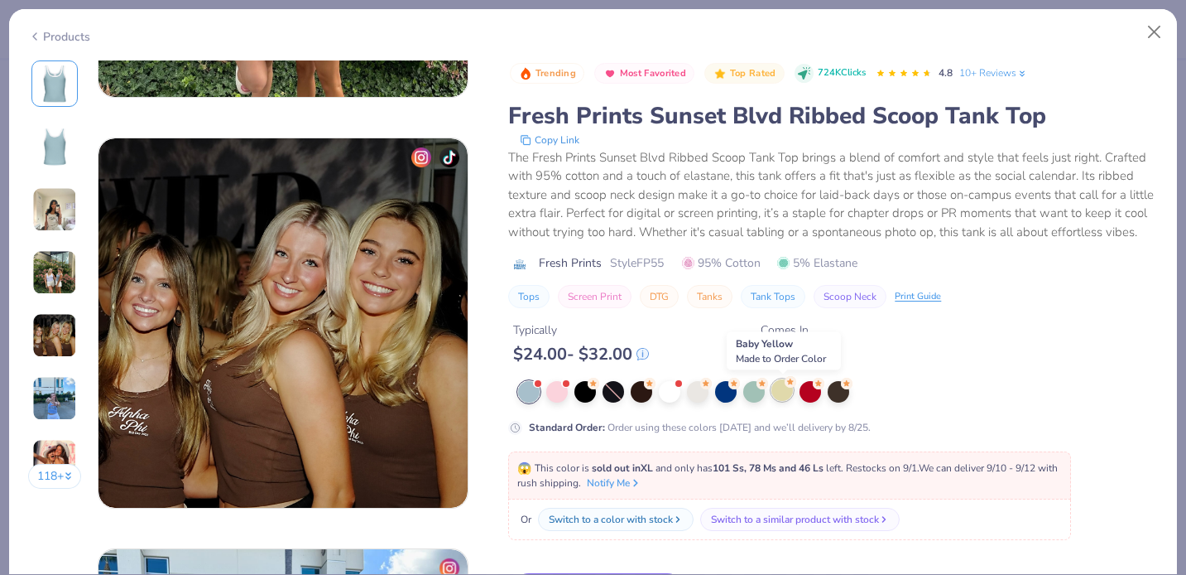
click at [790, 388] on div at bounding box center [783, 390] width 22 height 22
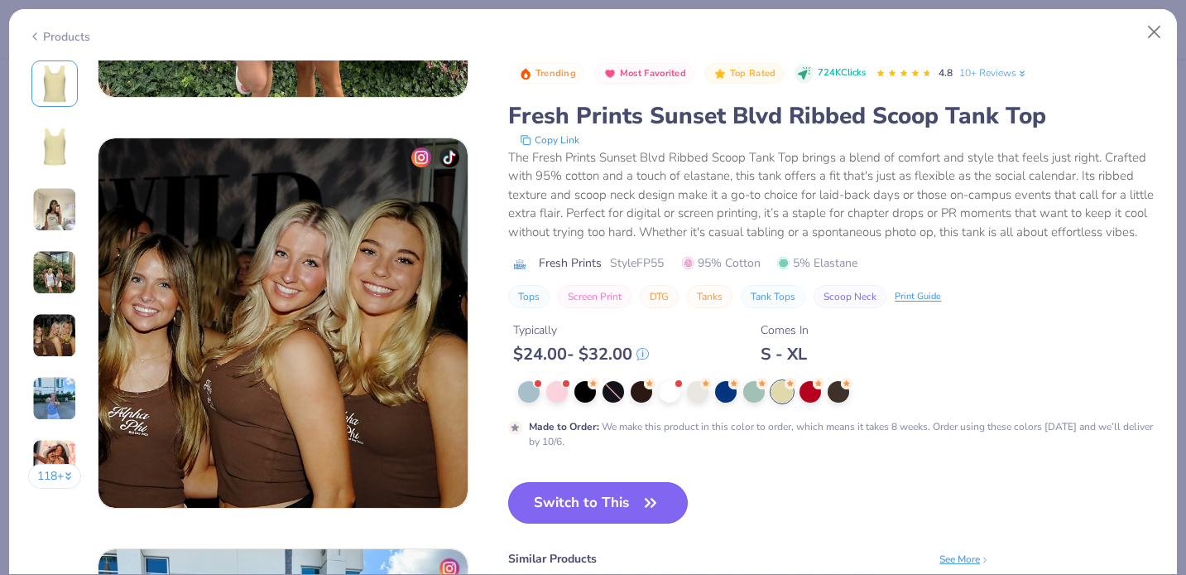
click at [629, 503] on button "Switch to This" at bounding box center [598, 502] width 180 height 41
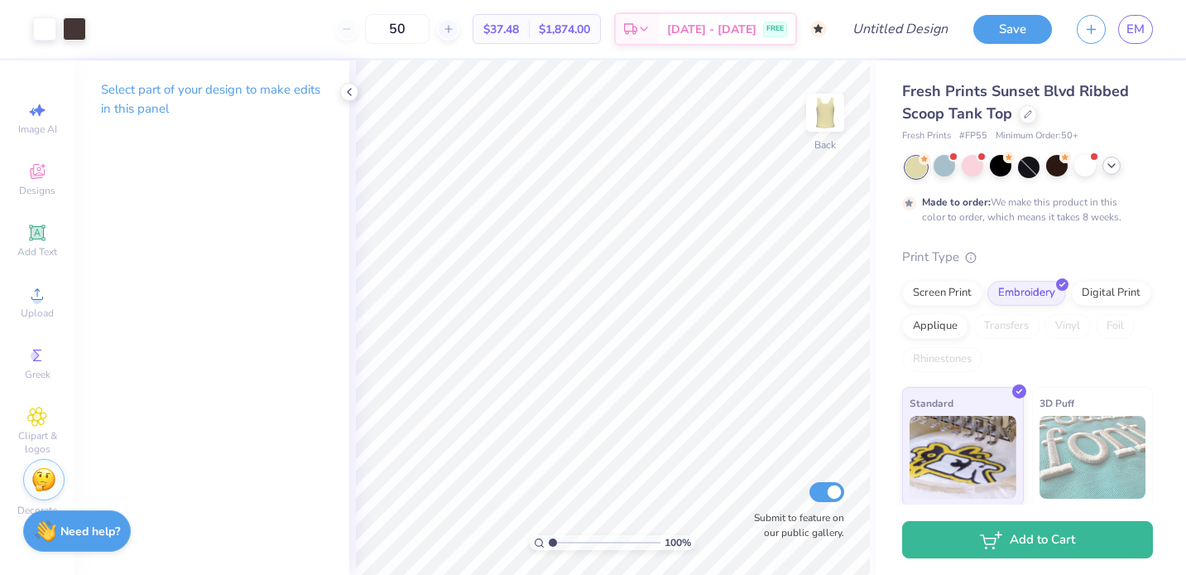
click at [1114, 165] on polyline at bounding box center [1112, 165] width 7 height 3
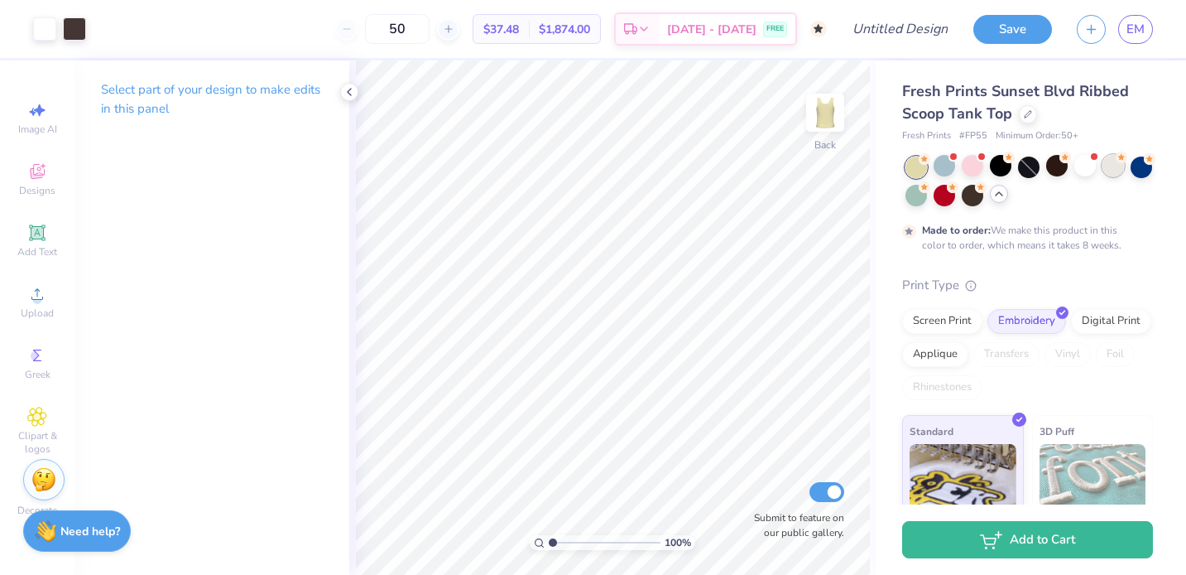
click at [1114, 161] on div at bounding box center [1114, 166] width 22 height 22
click at [969, 160] on div at bounding box center [973, 166] width 22 height 22
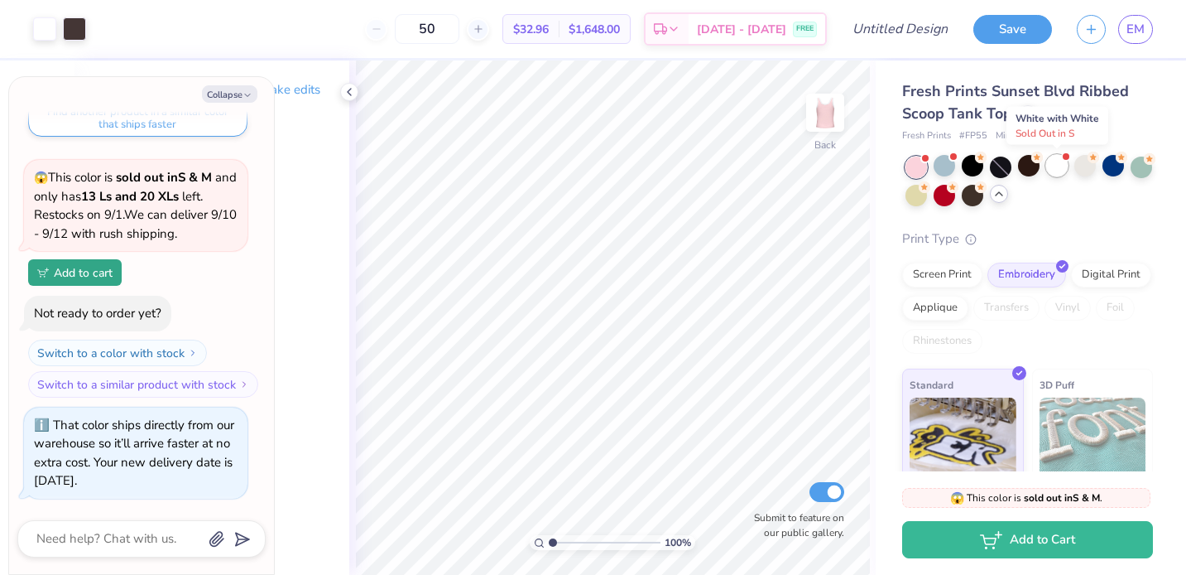
click at [1052, 161] on div at bounding box center [1057, 166] width 22 height 22
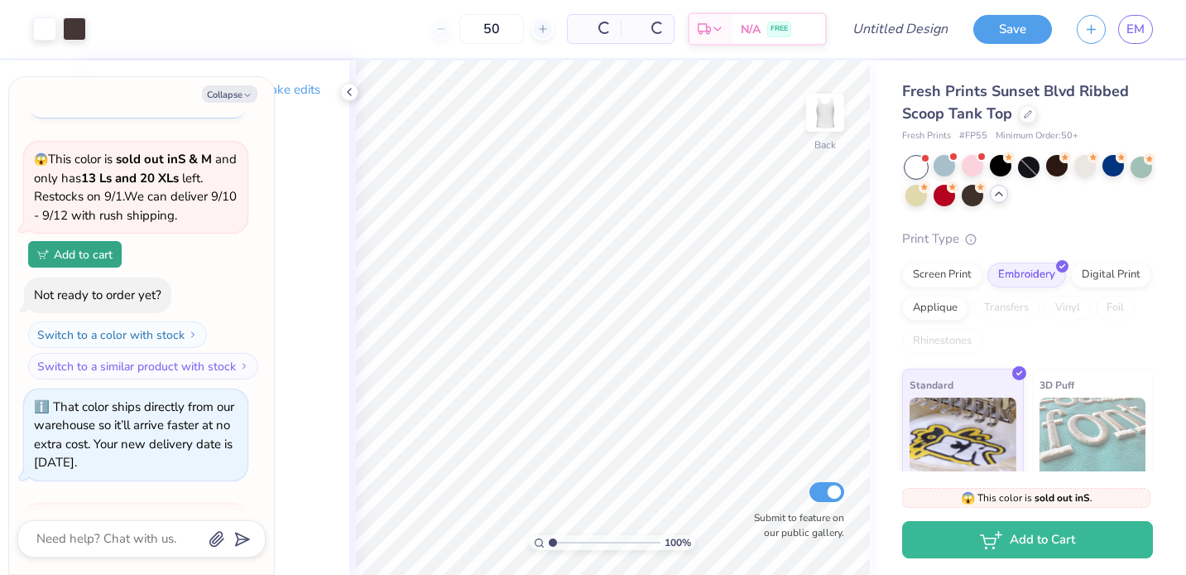
scroll to position [3261, 0]
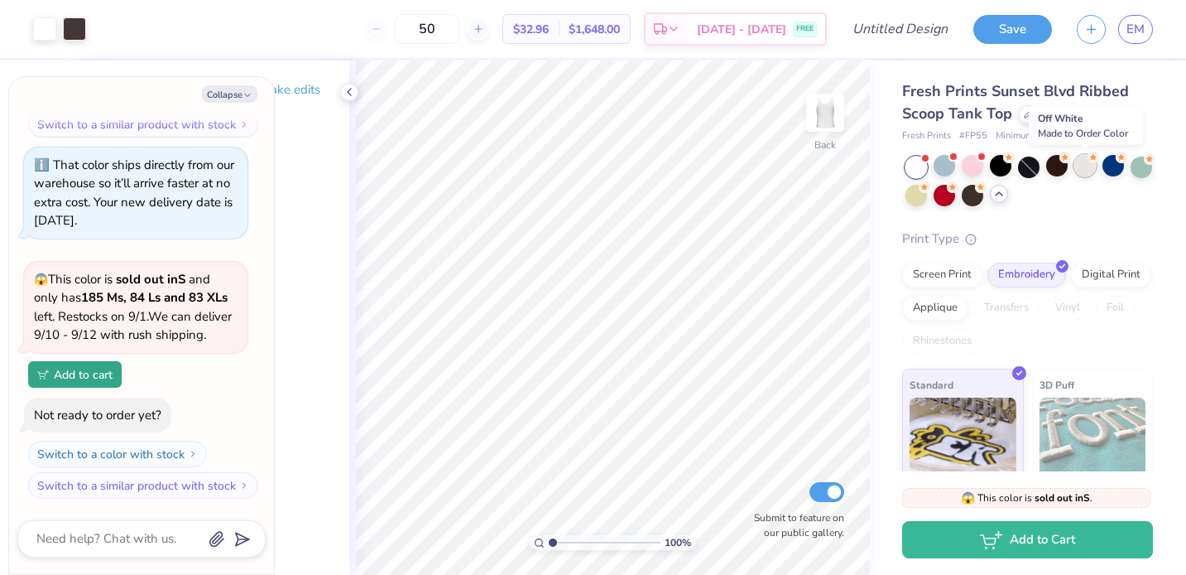
click at [1088, 160] on icon at bounding box center [1094, 158] width 12 height 12
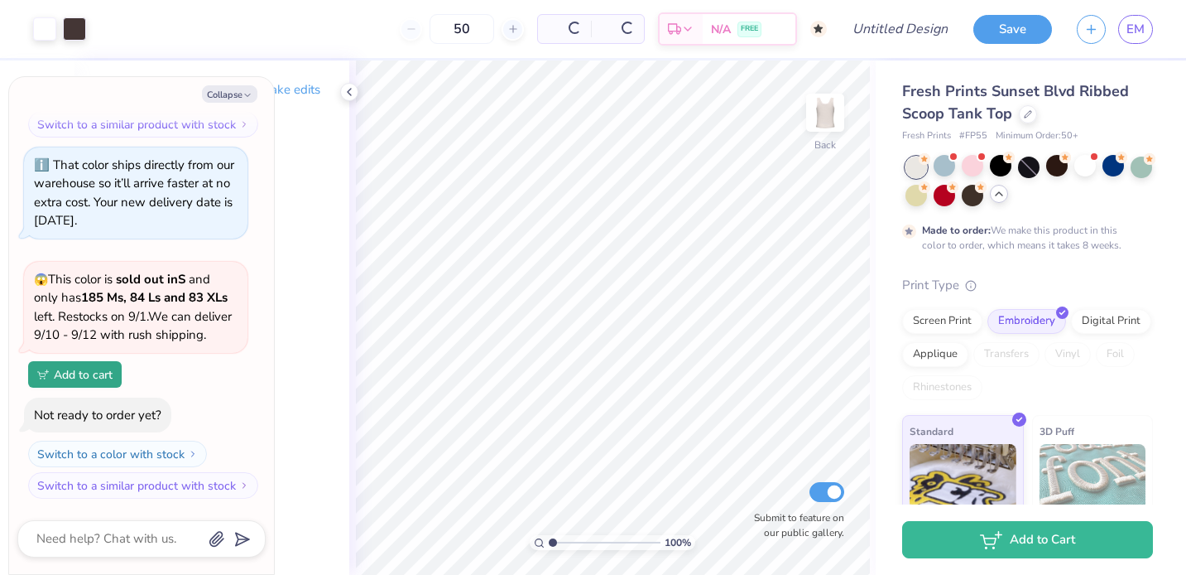
scroll to position [3418, 0]
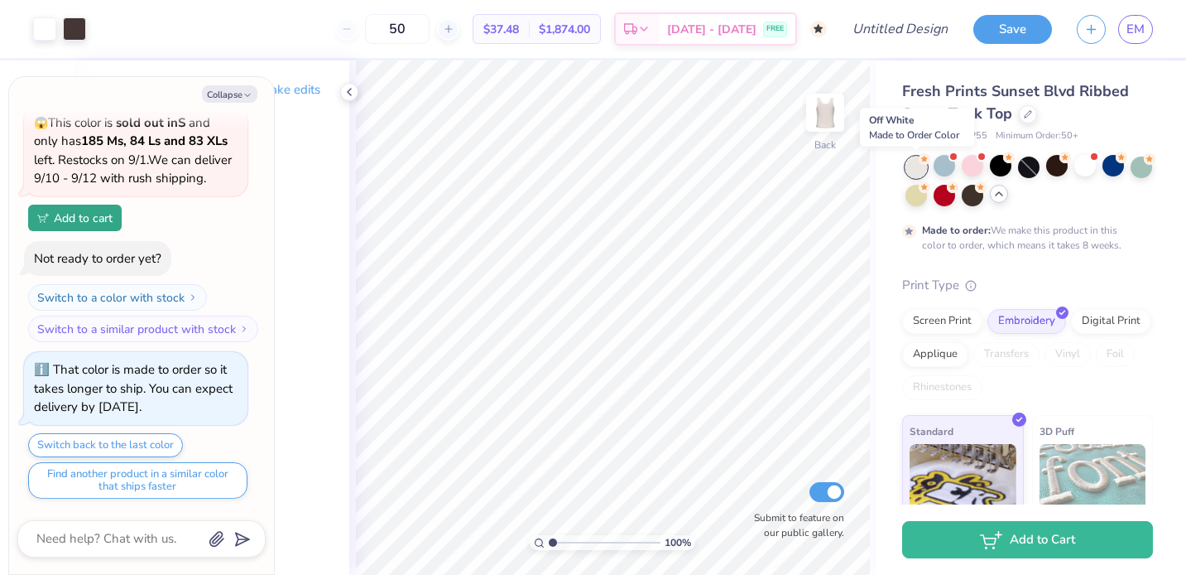
click at [916, 166] on div at bounding box center [917, 167] width 22 height 22
click at [1053, 171] on div at bounding box center [1057, 166] width 22 height 22
click at [950, 168] on div at bounding box center [945, 166] width 22 height 22
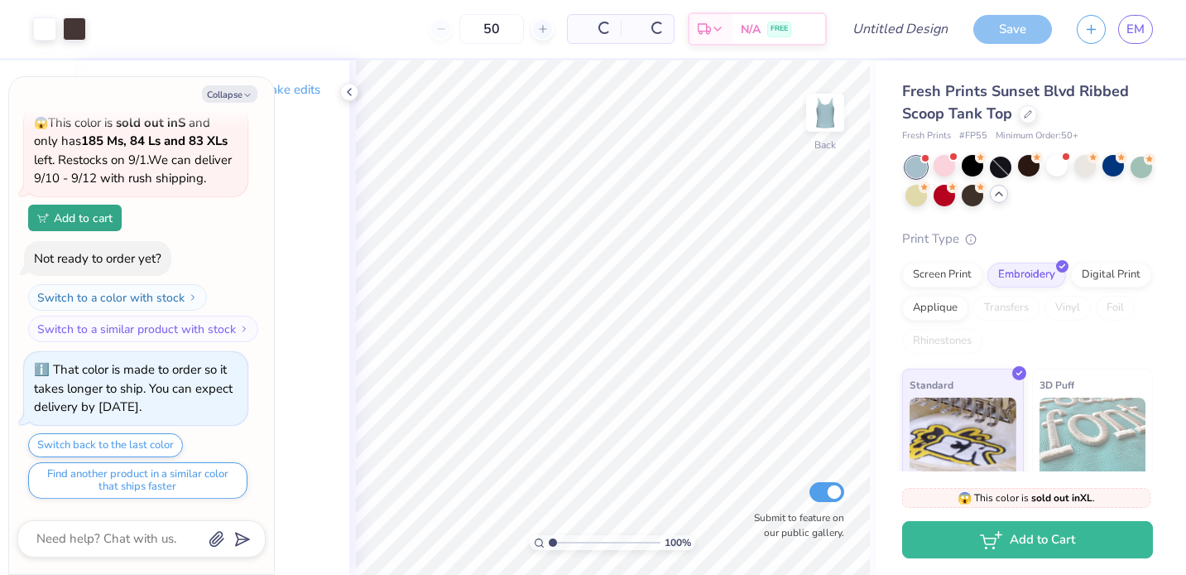
scroll to position [3779, 0]
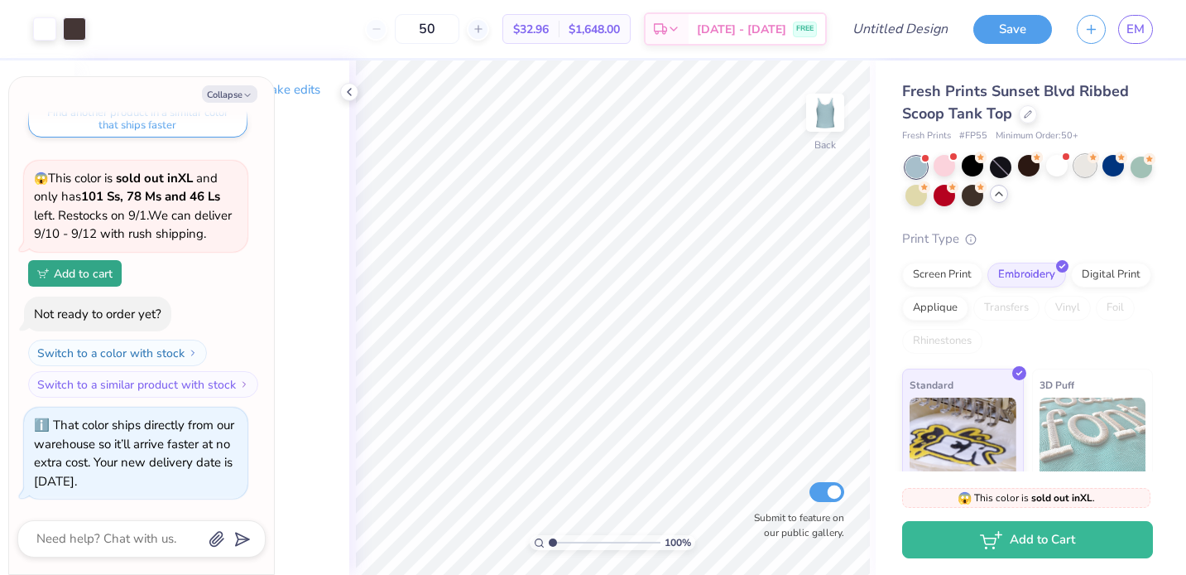
click at [1082, 176] on div at bounding box center [1086, 166] width 22 height 22
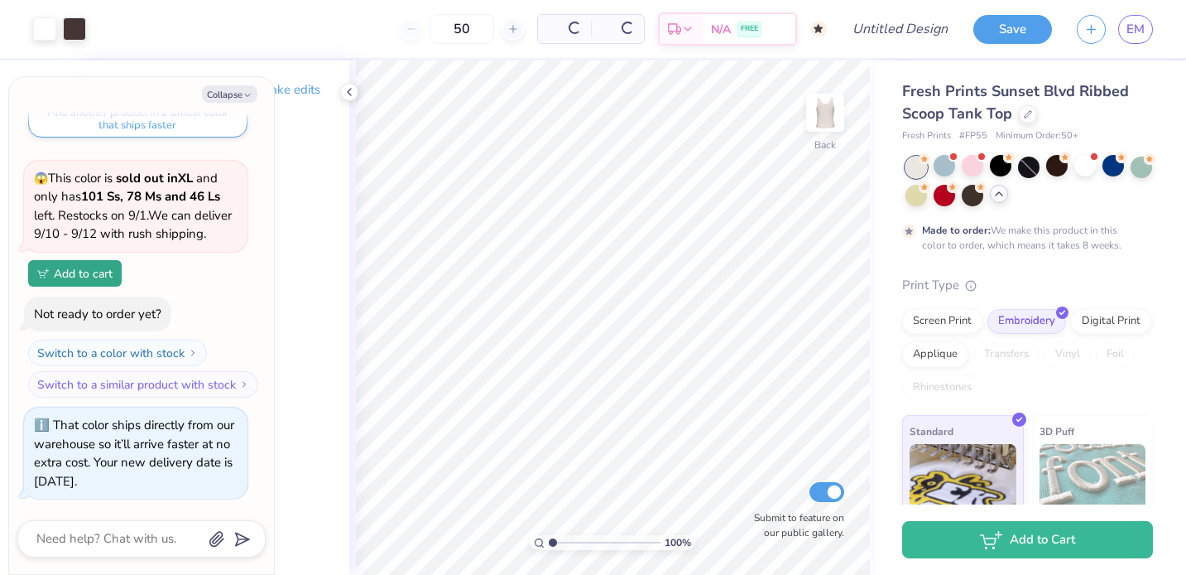
scroll to position [3935, 0]
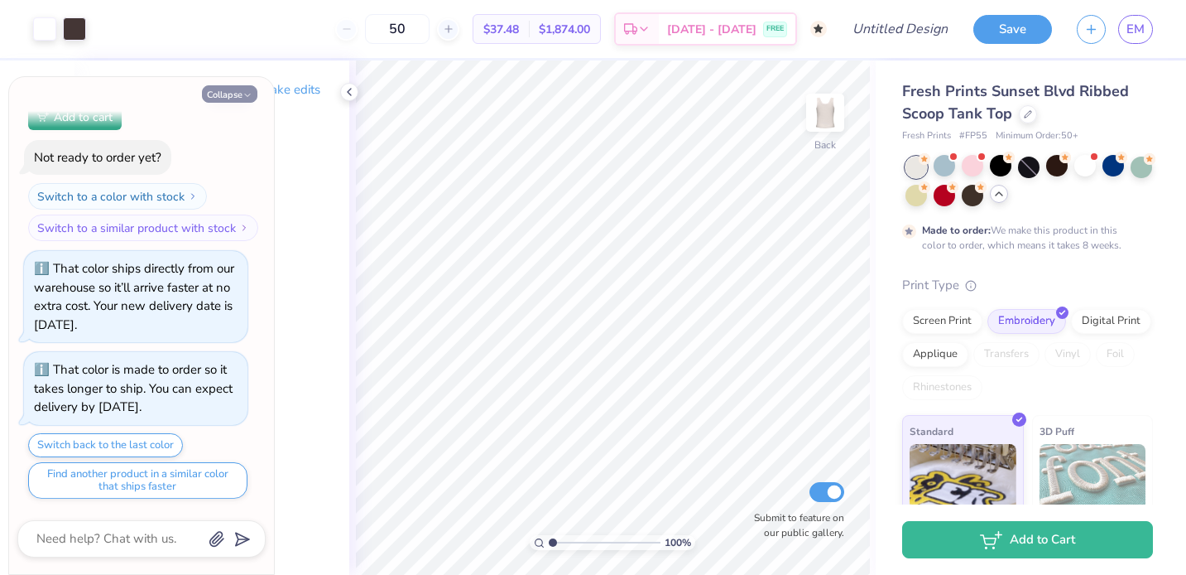
click at [225, 94] on button "Collapse" at bounding box center [229, 93] width 55 height 17
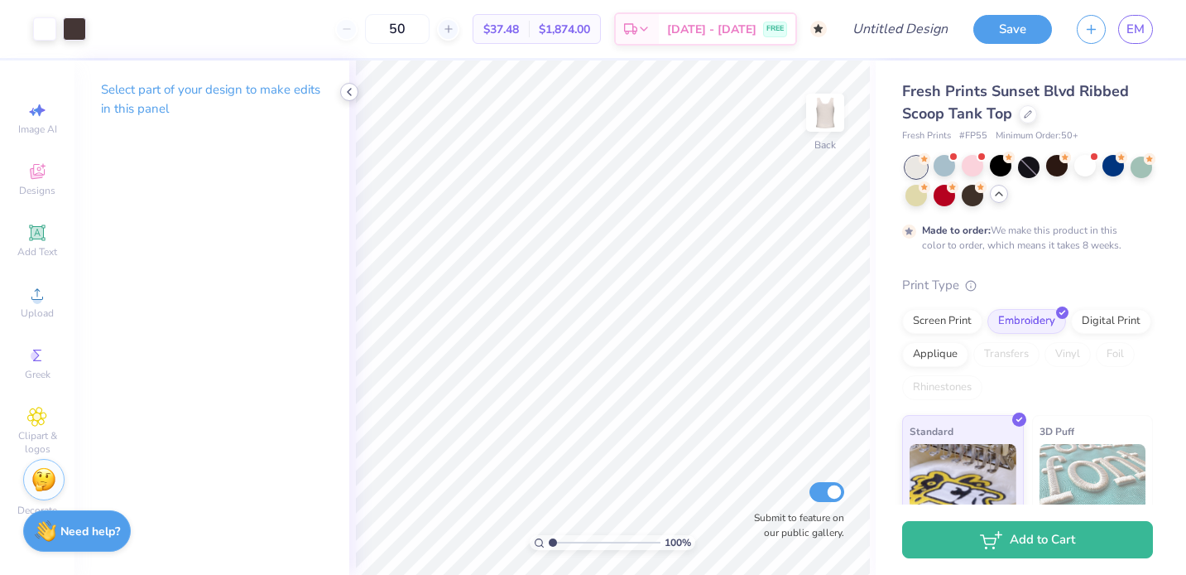
click at [343, 91] on icon at bounding box center [349, 91] width 13 height 13
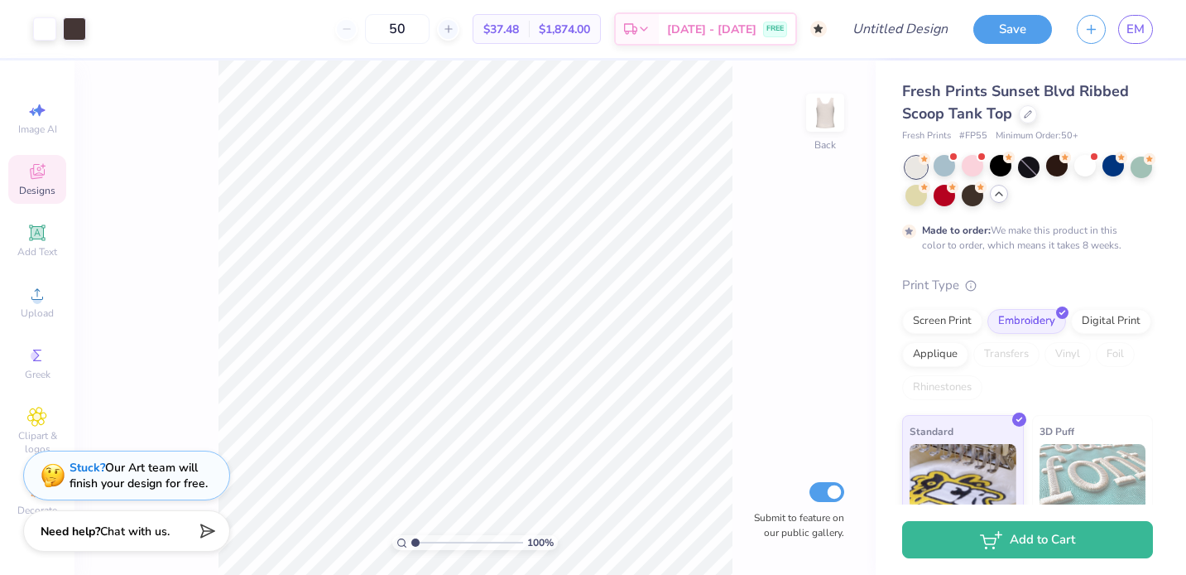
click at [40, 184] on span "Designs" at bounding box center [37, 190] width 36 height 13
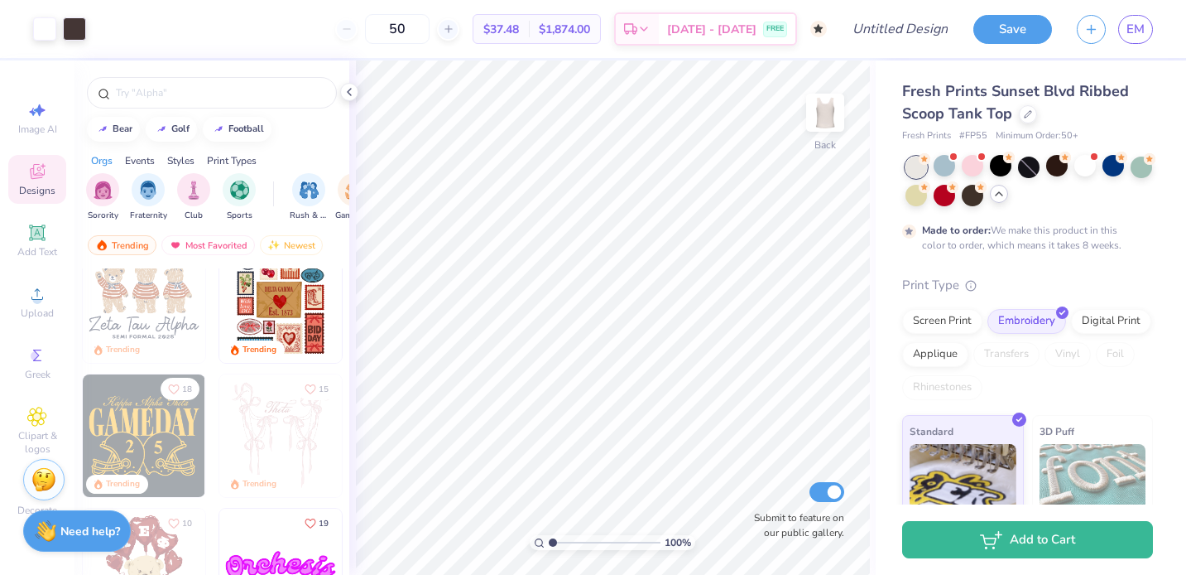
scroll to position [0, 0]
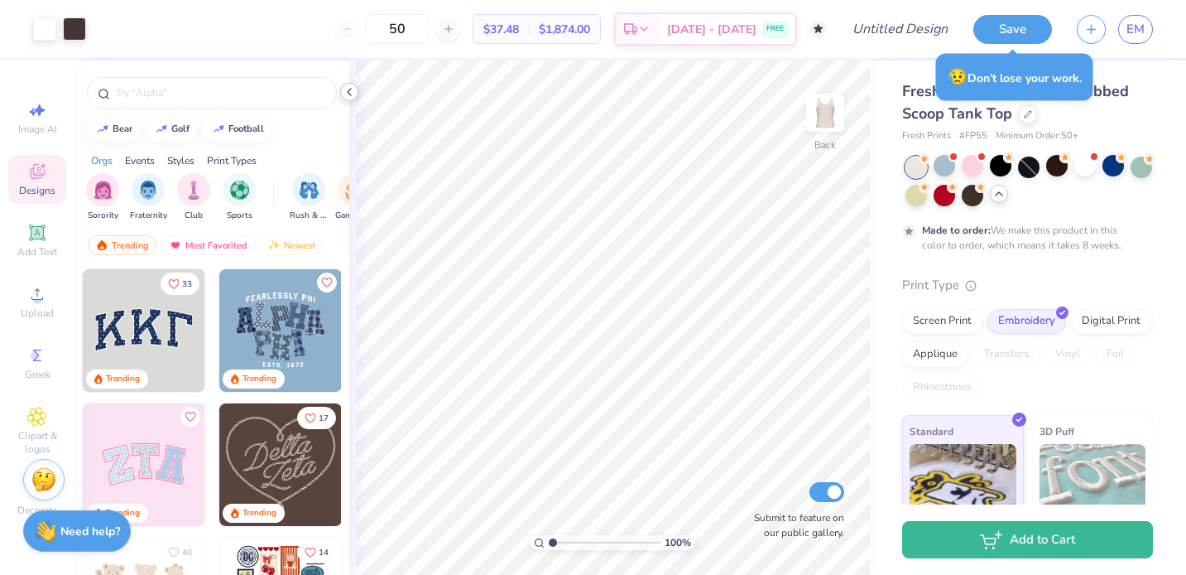
click at [348, 88] on icon at bounding box center [349, 91] width 13 height 13
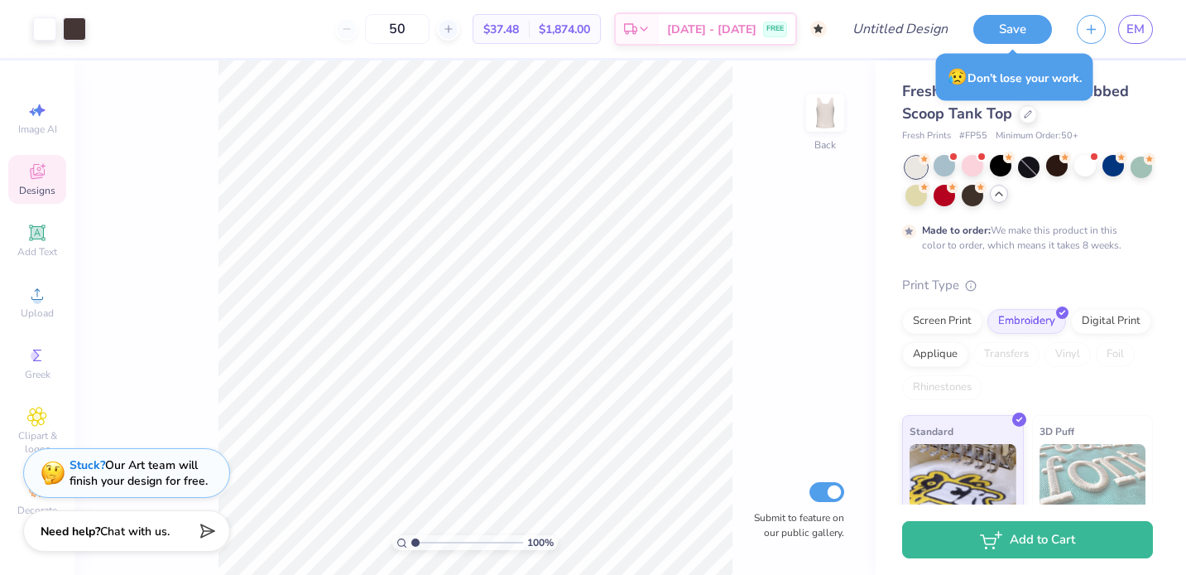
click at [23, 497] on div "Stuck? Our Art team will finish your design for free." at bounding box center [126, 475] width 207 height 50
click at [19, 503] on div "Decorate" at bounding box center [37, 498] width 58 height 49
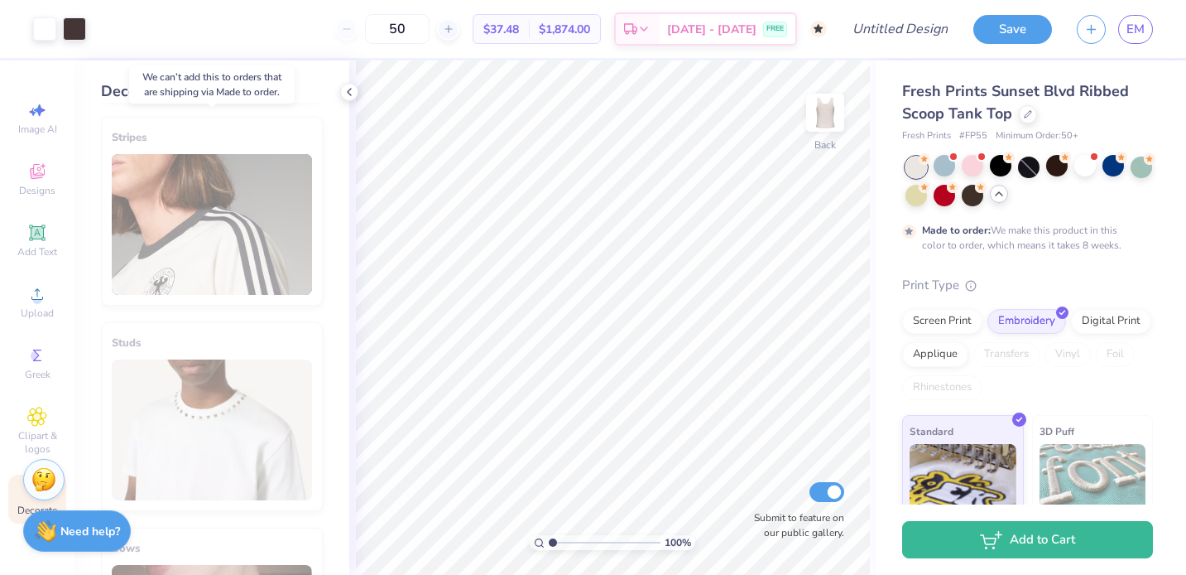
scroll to position [618, 0]
click at [215, 267] on div "Stripes" at bounding box center [212, 208] width 222 height 189
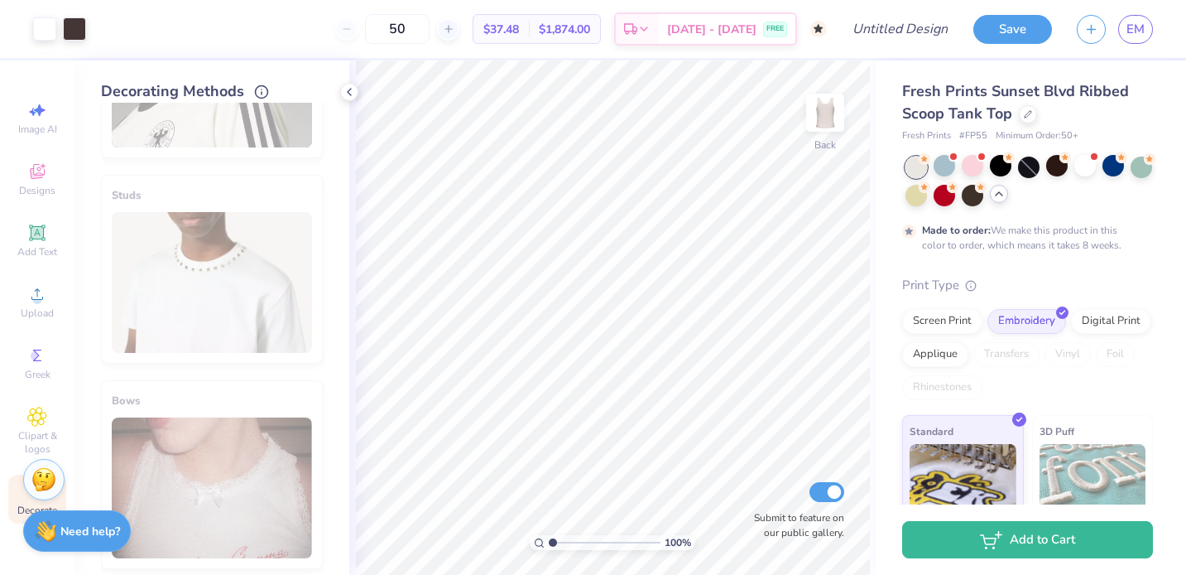
scroll to position [979, 0]
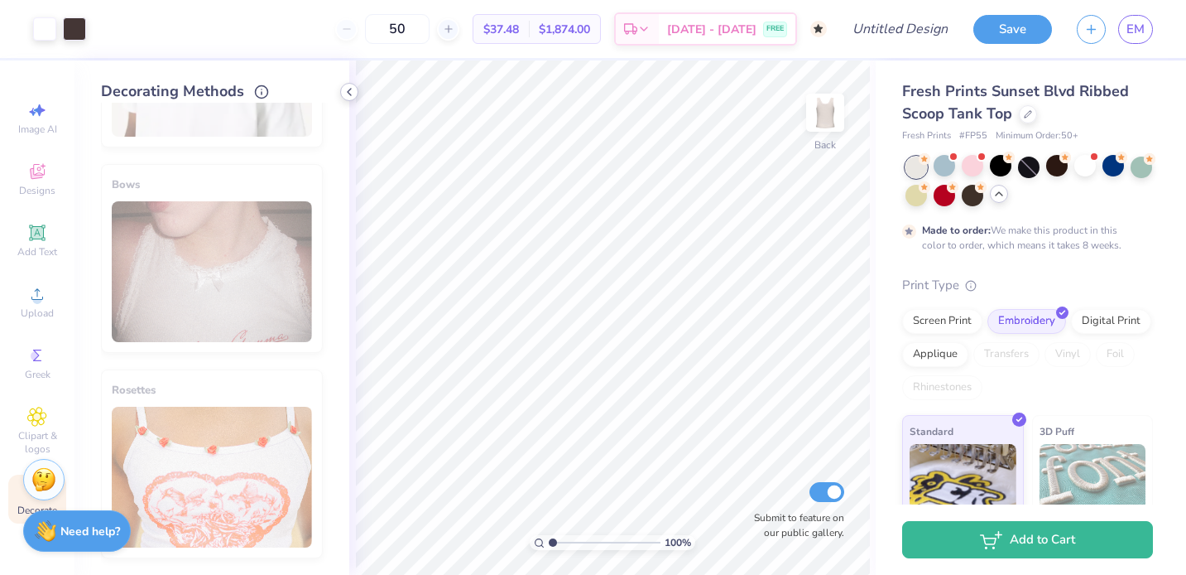
click at [349, 92] on icon at bounding box center [349, 91] width 13 height 13
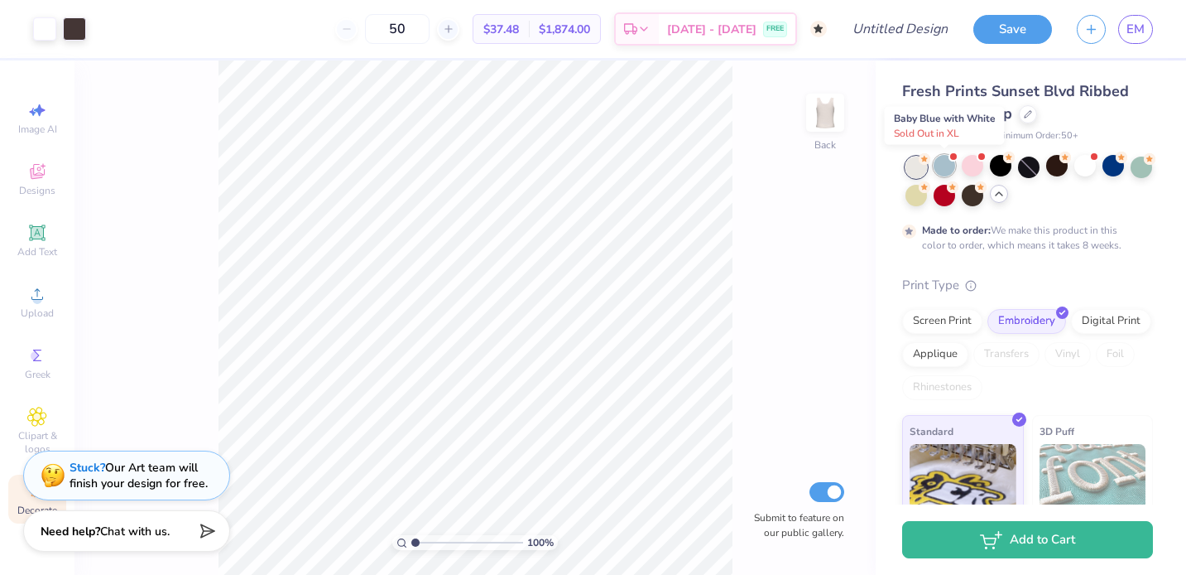
click at [950, 171] on div at bounding box center [945, 166] width 22 height 22
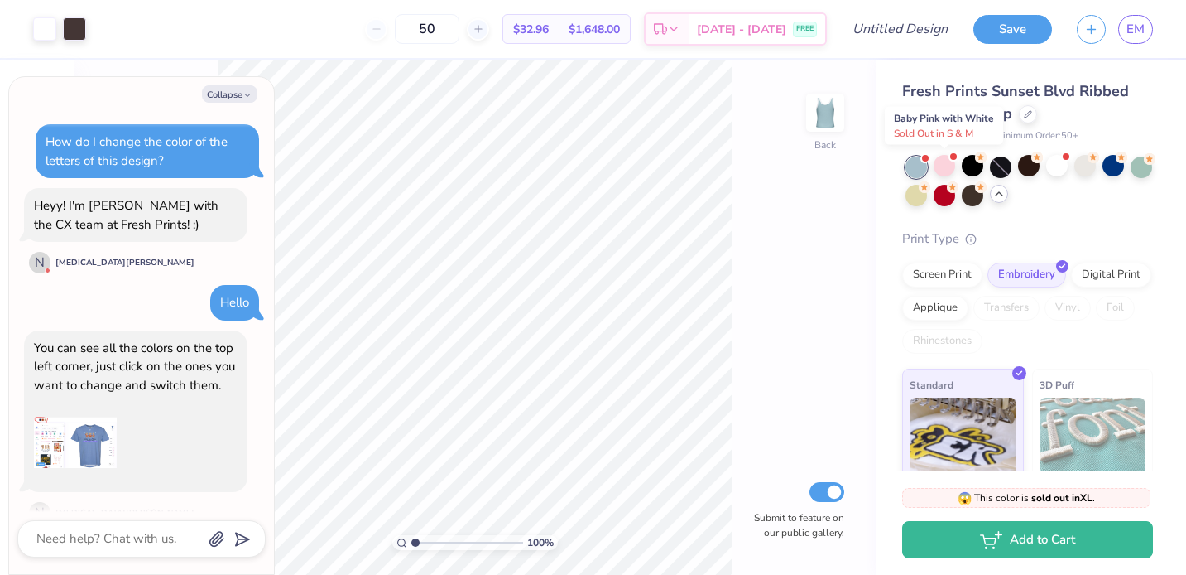
scroll to position [4296, 0]
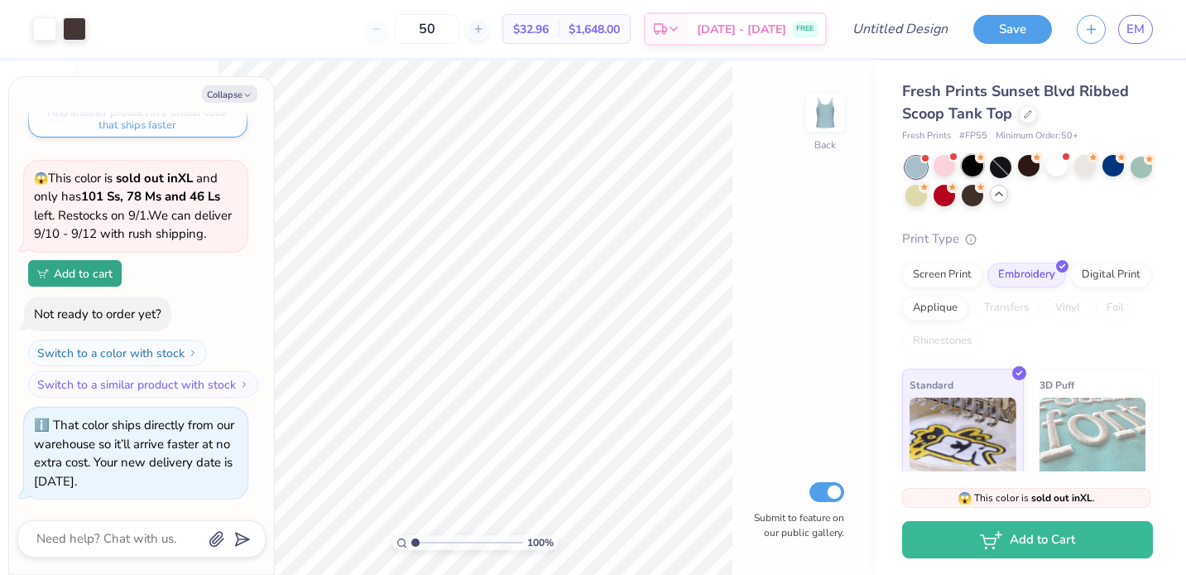
click at [970, 162] on div at bounding box center [973, 166] width 22 height 22
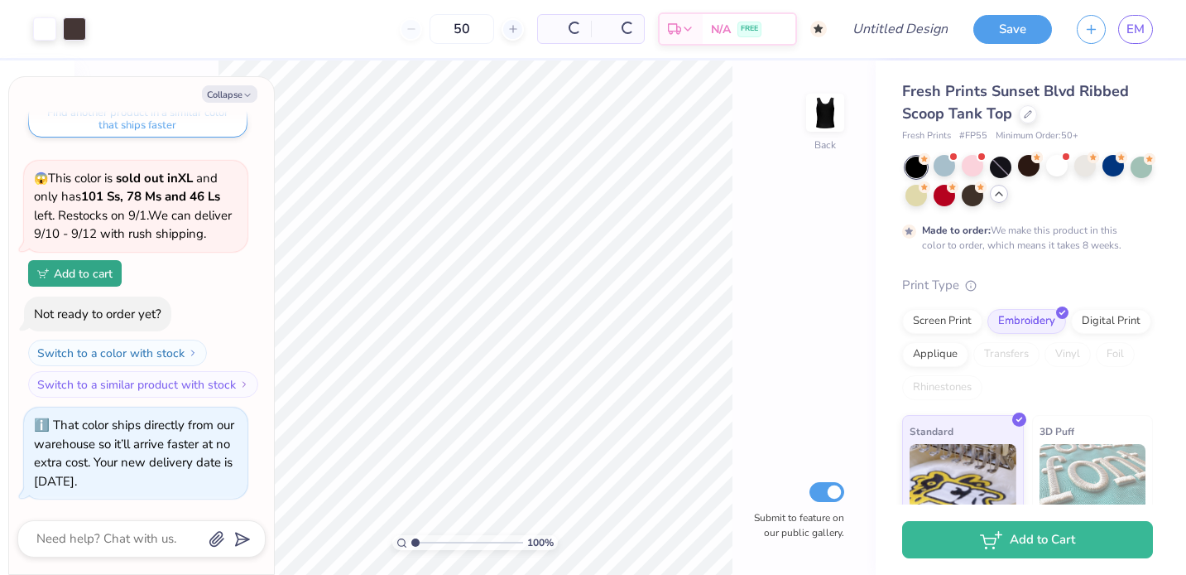
scroll to position [4453, 0]
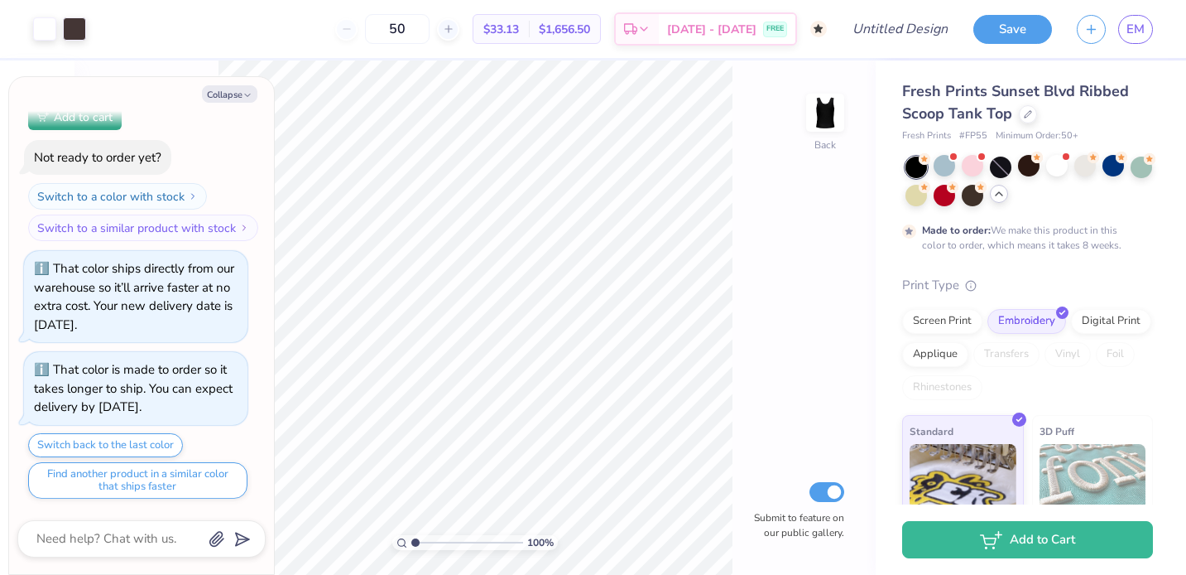
click at [1005, 154] on div "Fresh Prints Sunset Blvd Ribbed Scoop Tank Top Fresh Prints # FP55 Minimum Orde…" at bounding box center [1027, 370] width 251 height 581
click at [993, 162] on div at bounding box center [1001, 167] width 22 height 22
click at [1025, 162] on div at bounding box center [1029, 166] width 22 height 22
click at [1063, 171] on div at bounding box center [1057, 166] width 22 height 22
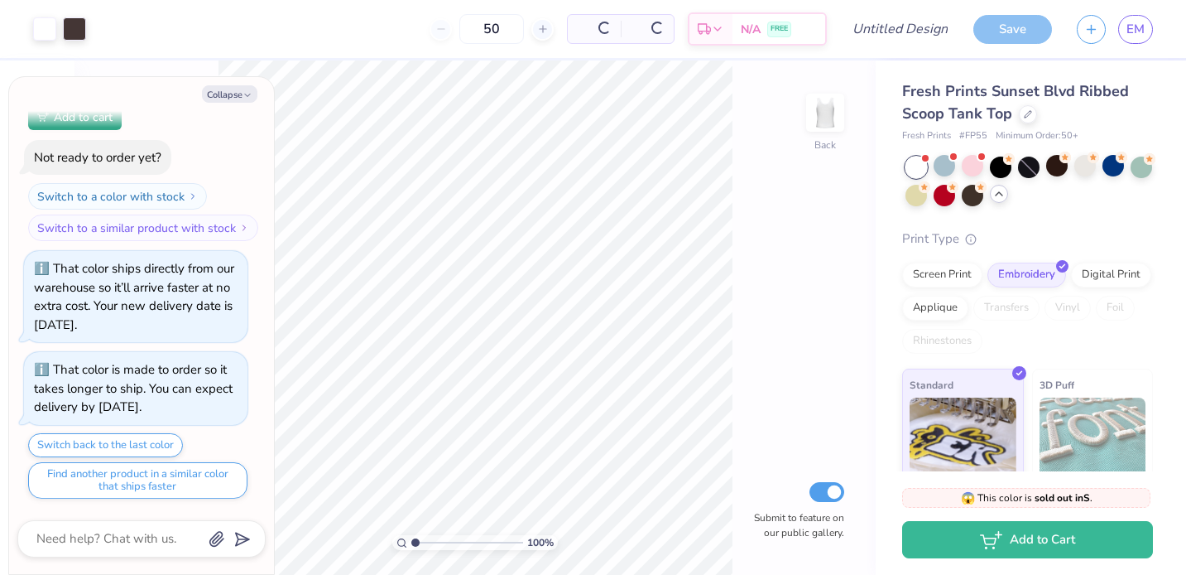
scroll to position [4813, 0]
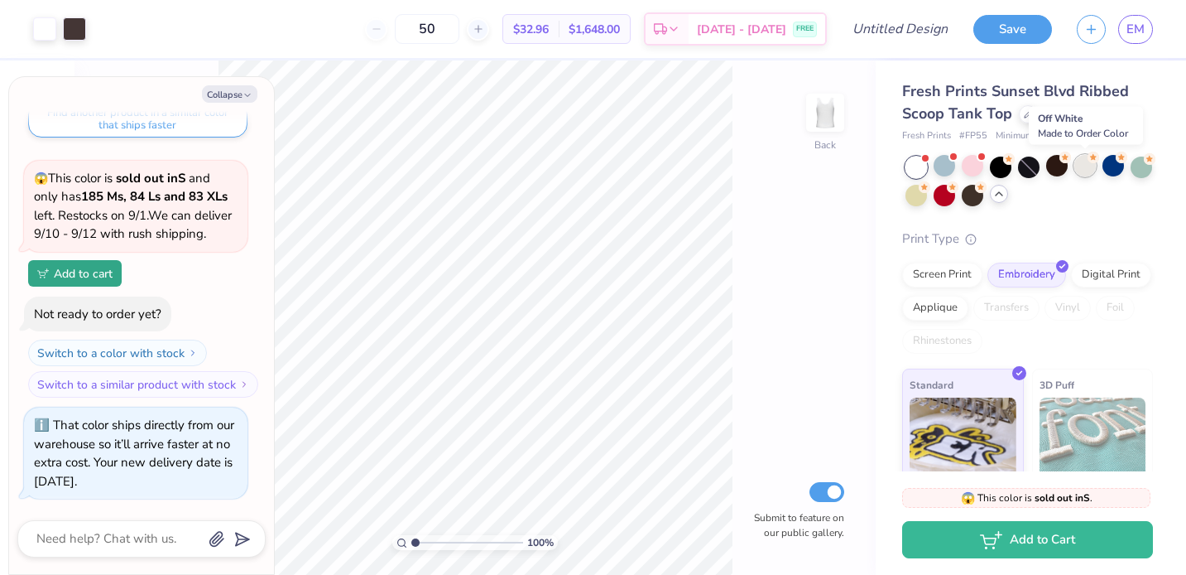
click at [1082, 174] on div at bounding box center [1086, 166] width 22 height 22
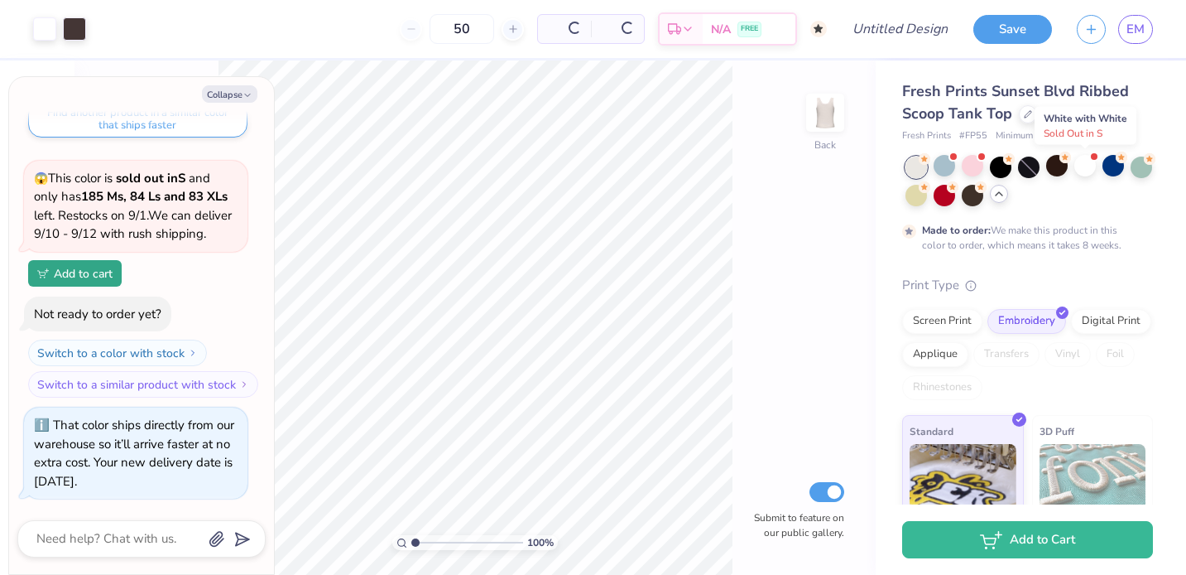
scroll to position [4970, 0]
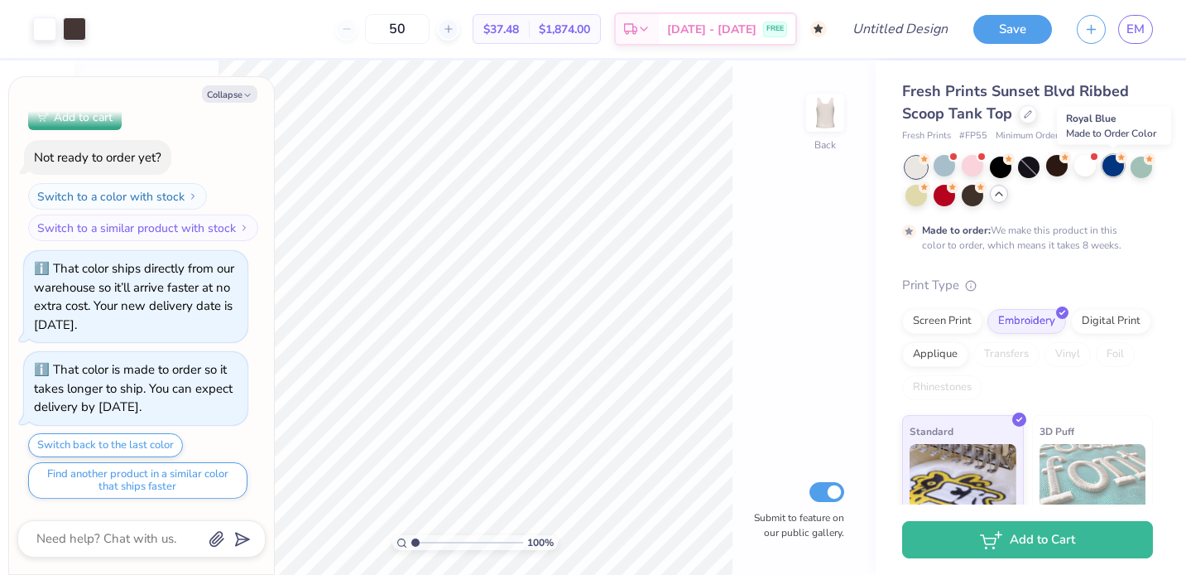
click at [1117, 170] on div at bounding box center [1114, 166] width 22 height 22
click at [1141, 171] on div at bounding box center [1142, 166] width 22 height 22
click at [910, 201] on div at bounding box center [917, 194] width 22 height 22
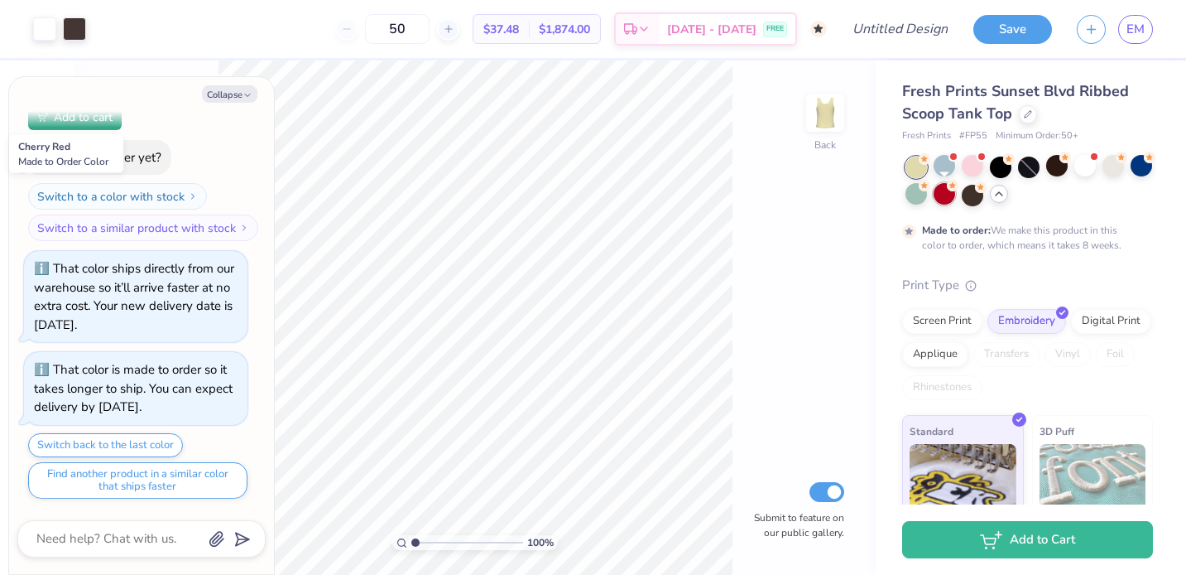
click at [935, 192] on div at bounding box center [945, 194] width 22 height 22
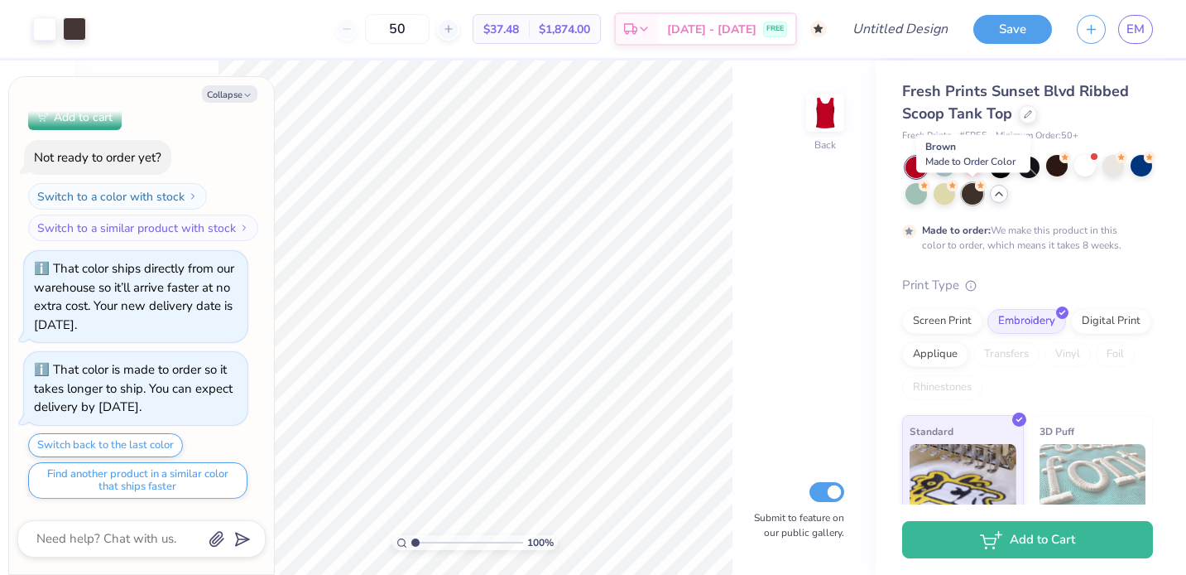
click at [968, 195] on div at bounding box center [973, 194] width 22 height 22
click at [1032, 112] on div at bounding box center [1028, 112] width 18 height 18
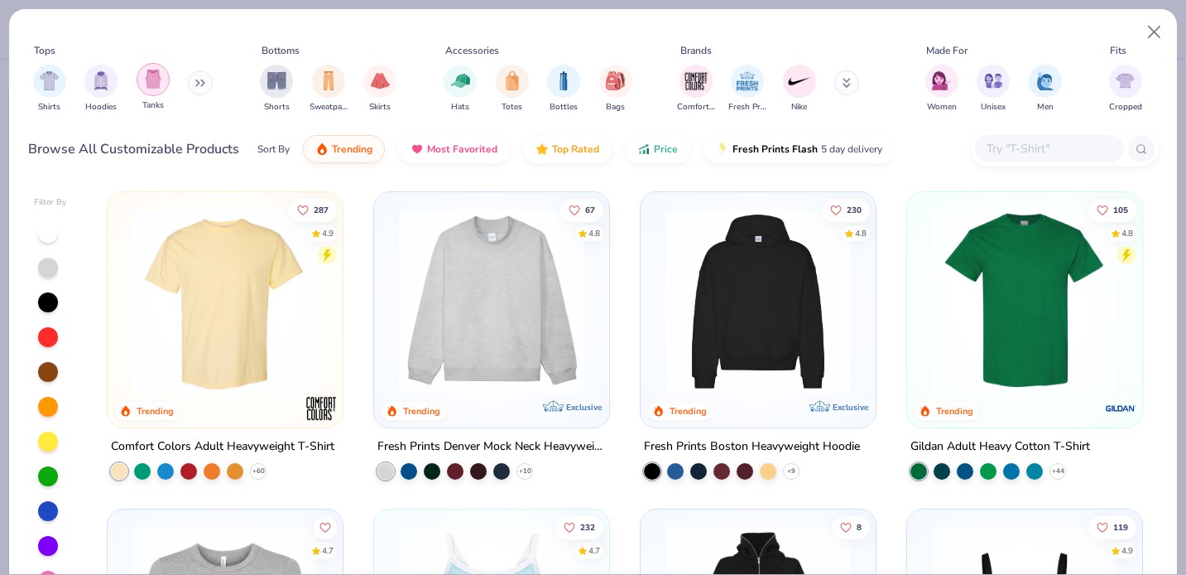
click at [152, 87] on img "filter for Tanks" at bounding box center [153, 79] width 18 height 19
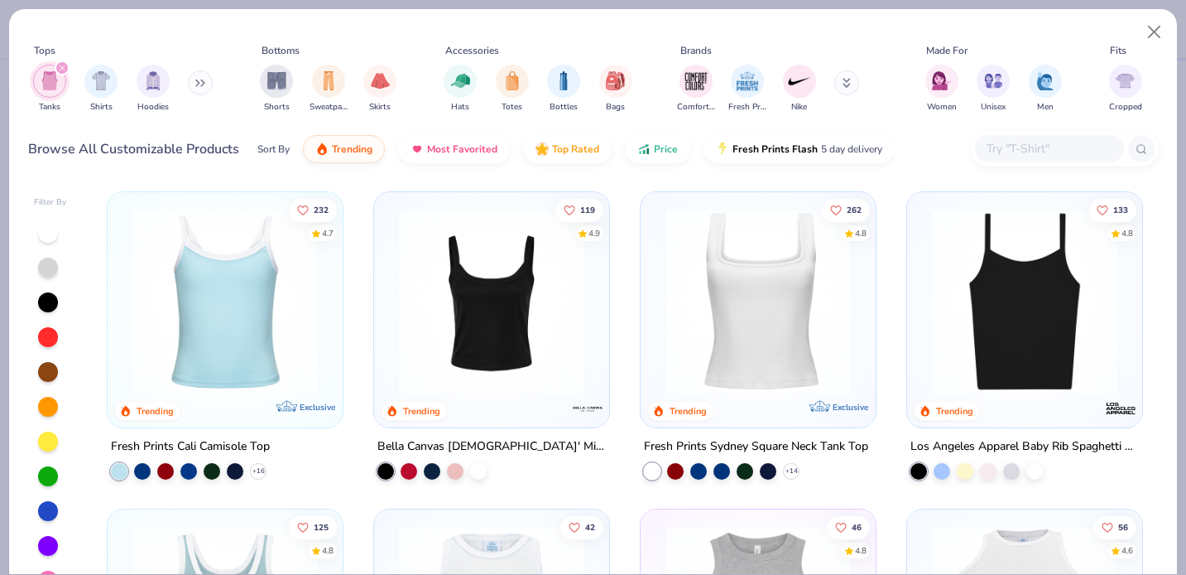
click at [998, 385] on img at bounding box center [1025, 301] width 202 height 185
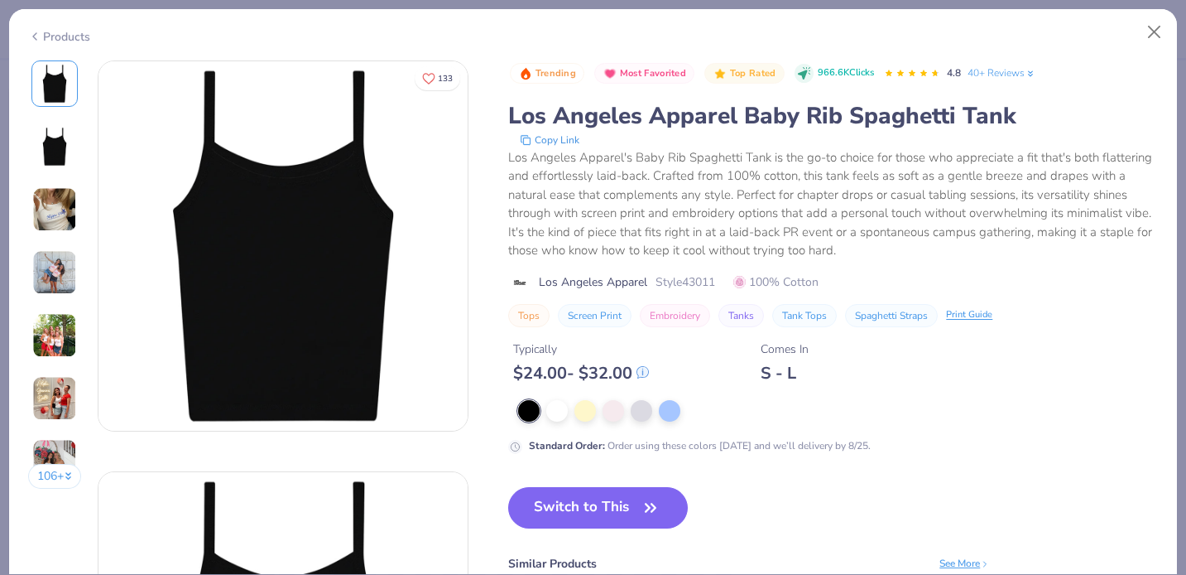
click at [64, 262] on img at bounding box center [54, 272] width 45 height 45
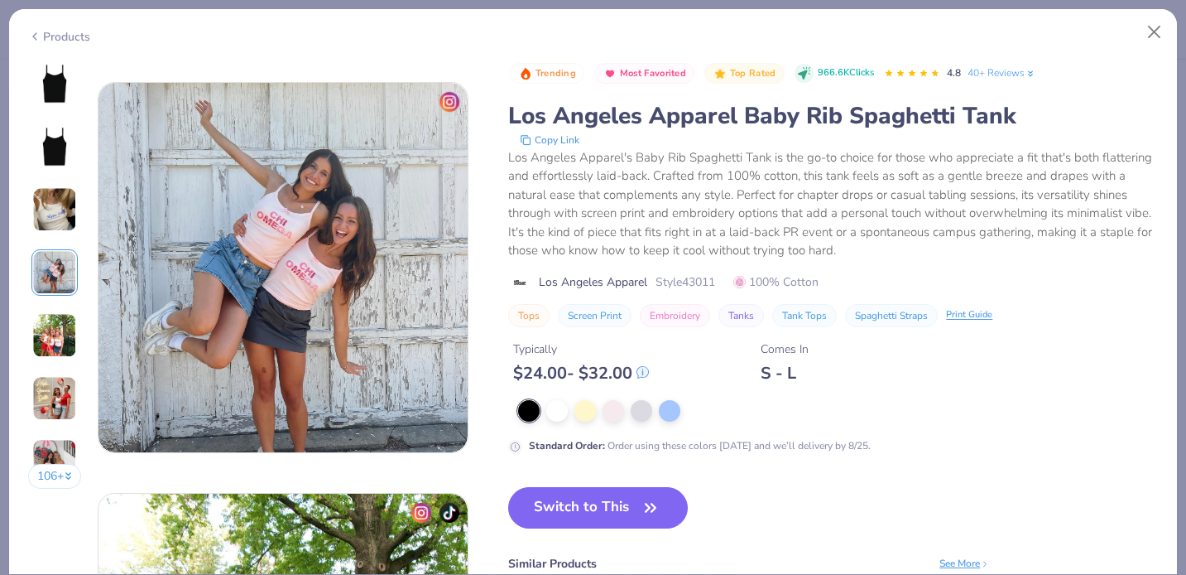
scroll to position [1232, 0]
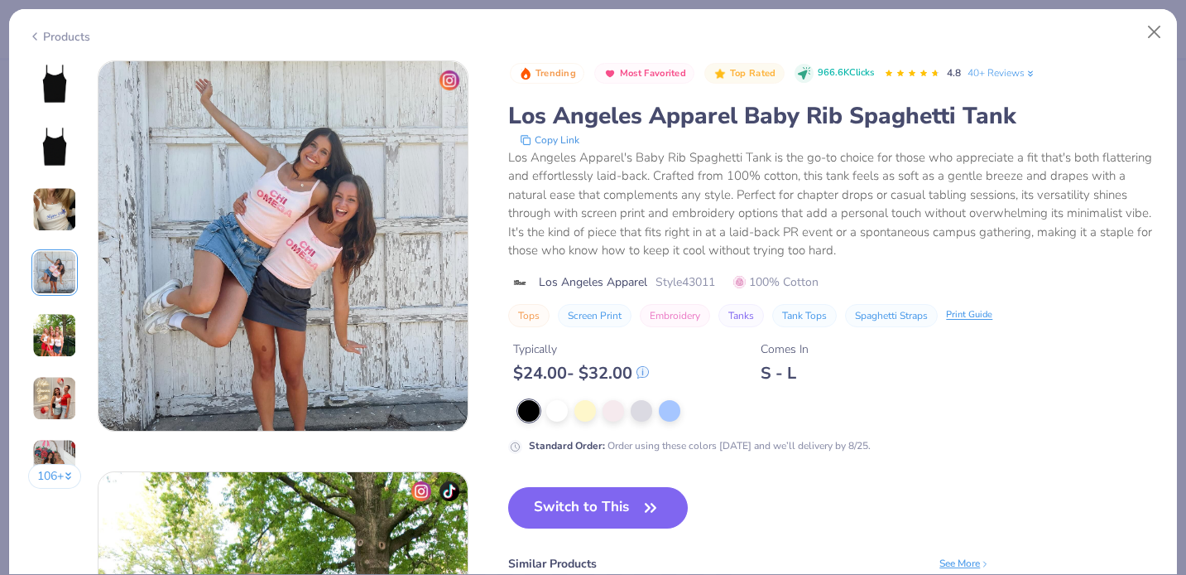
click at [52, 232] on div at bounding box center [54, 209] width 46 height 46
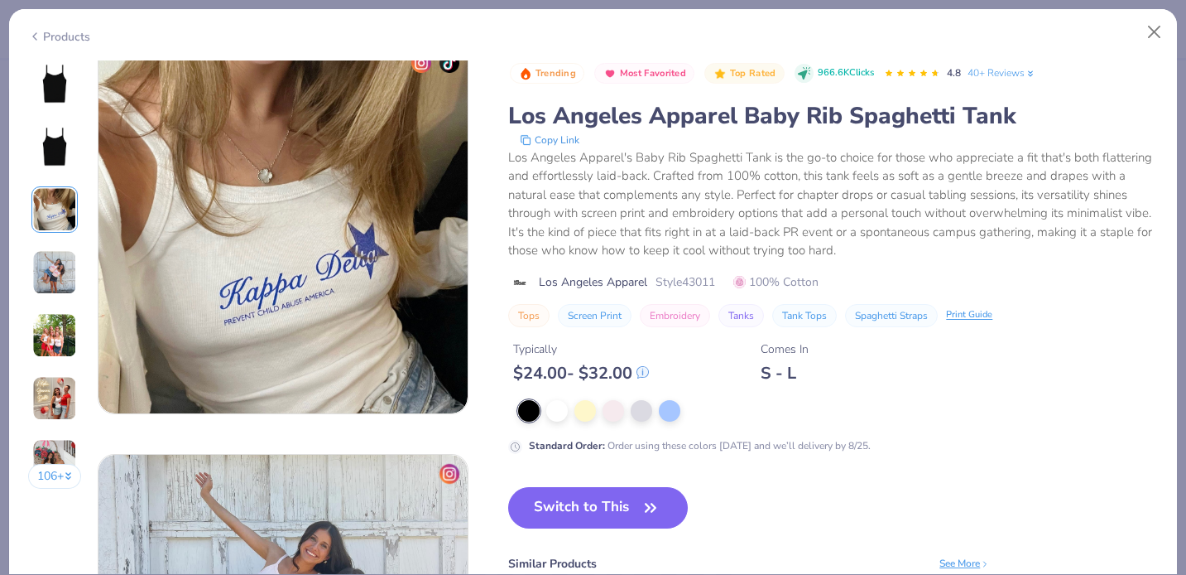
scroll to position [821, 0]
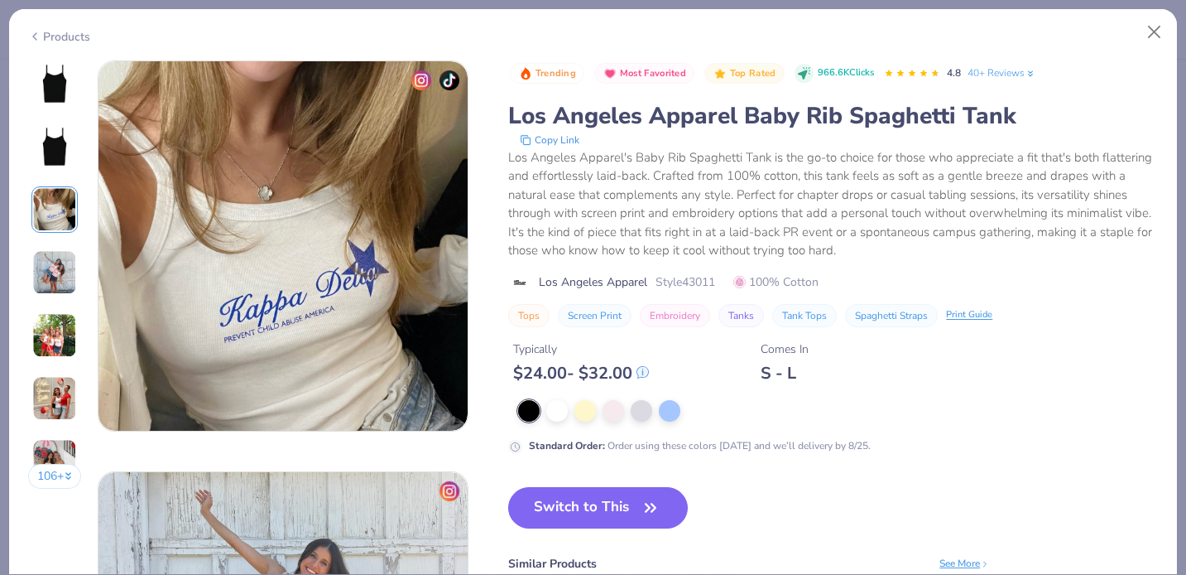
click at [40, 74] on img at bounding box center [55, 84] width 40 height 40
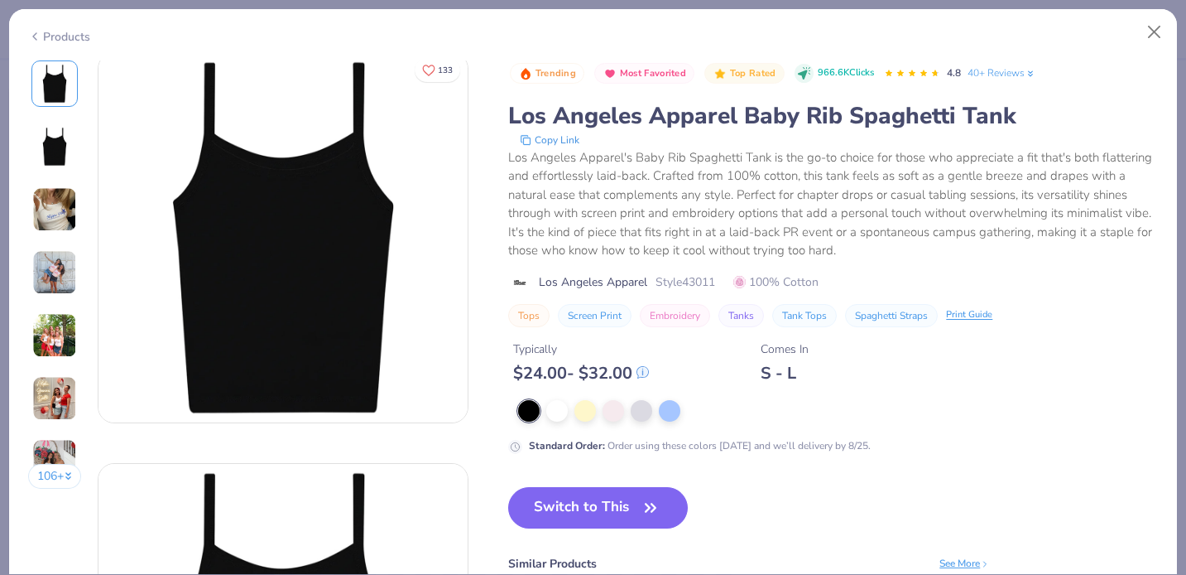
scroll to position [0, 0]
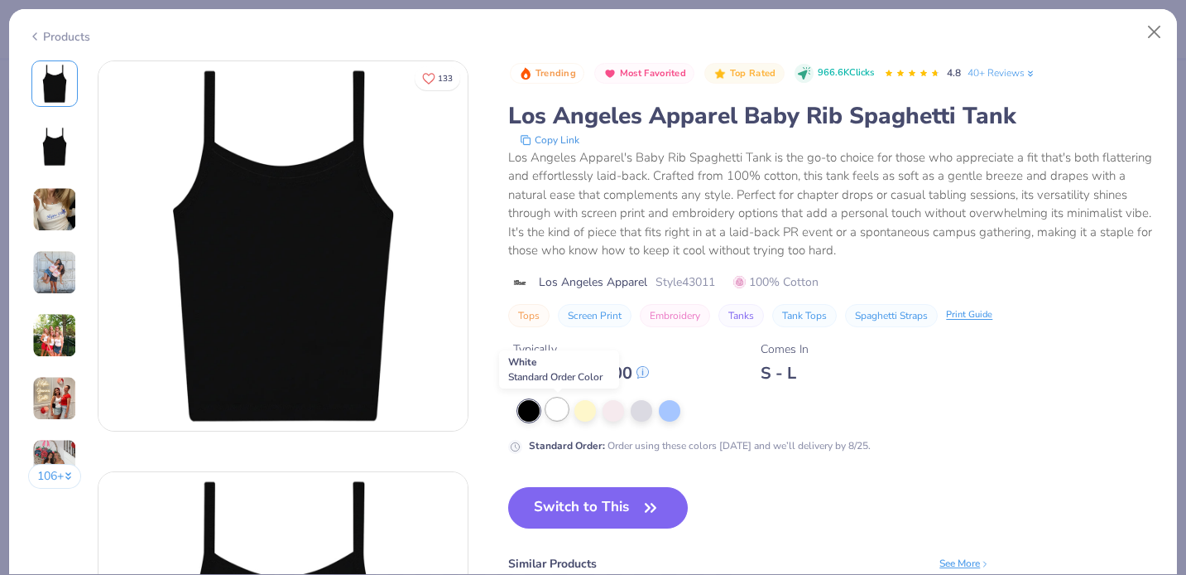
click at [548, 406] on div at bounding box center [557, 409] width 22 height 22
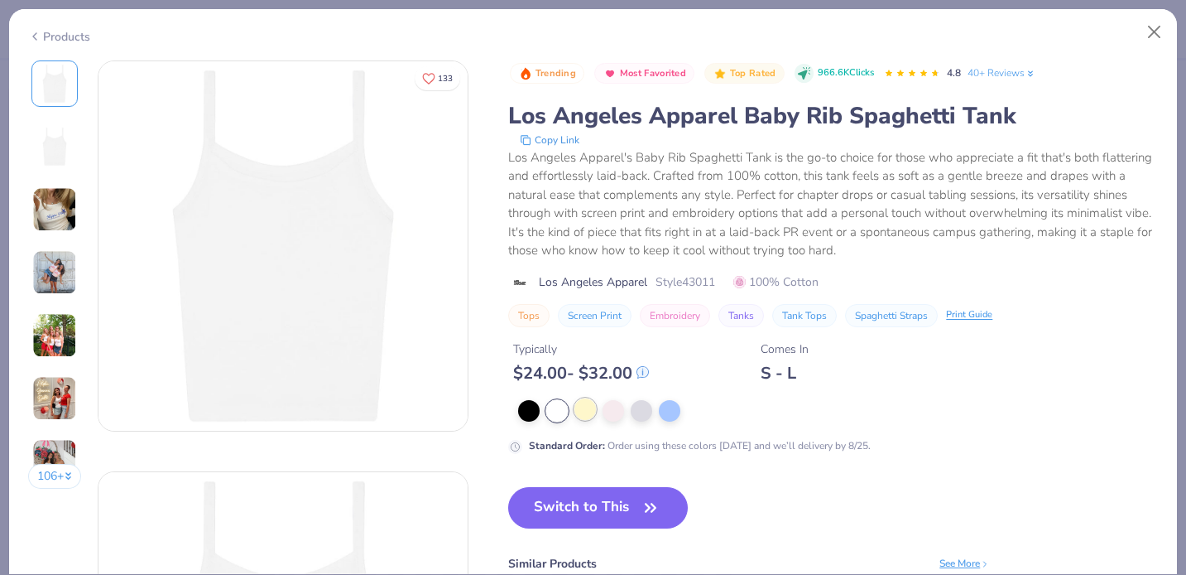
click at [582, 414] on div at bounding box center [586, 409] width 22 height 22
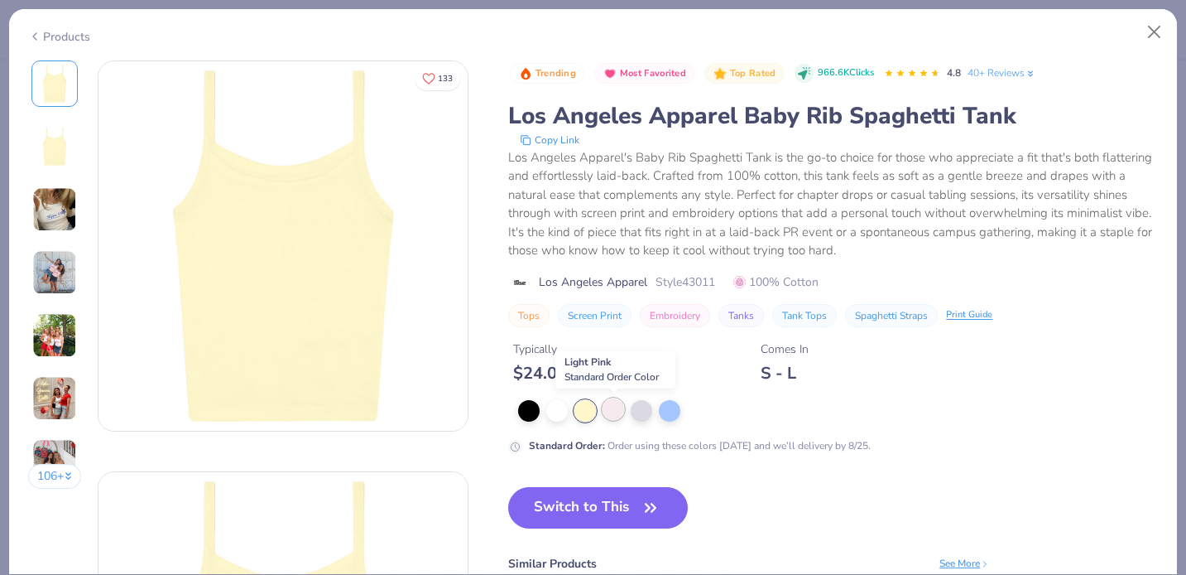
click at [617, 416] on div at bounding box center [614, 409] width 22 height 22
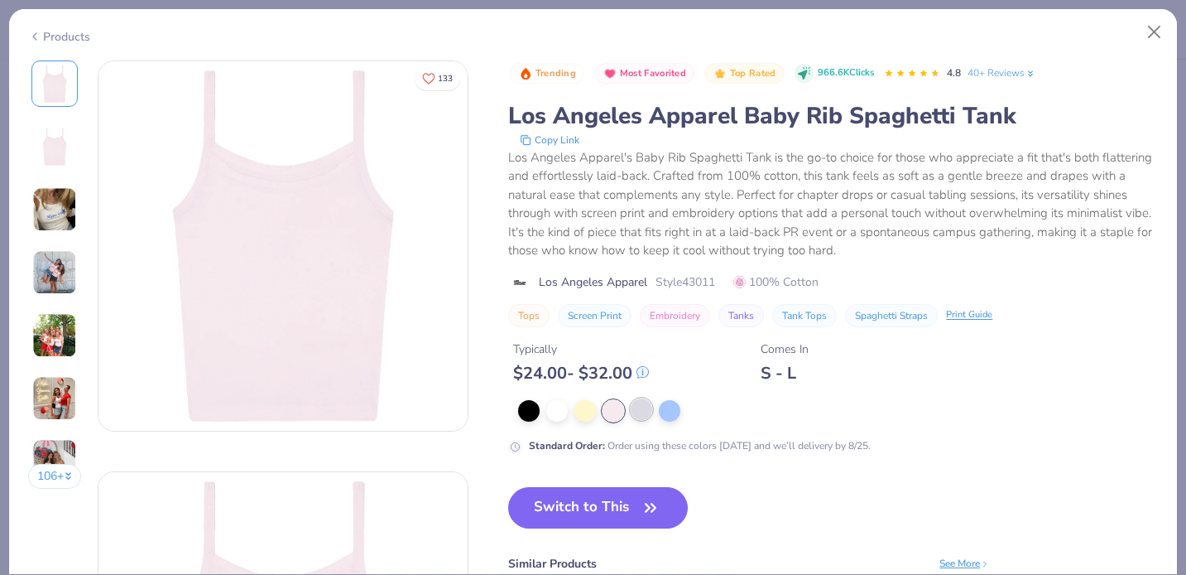
click at [649, 411] on div at bounding box center [642, 409] width 22 height 22
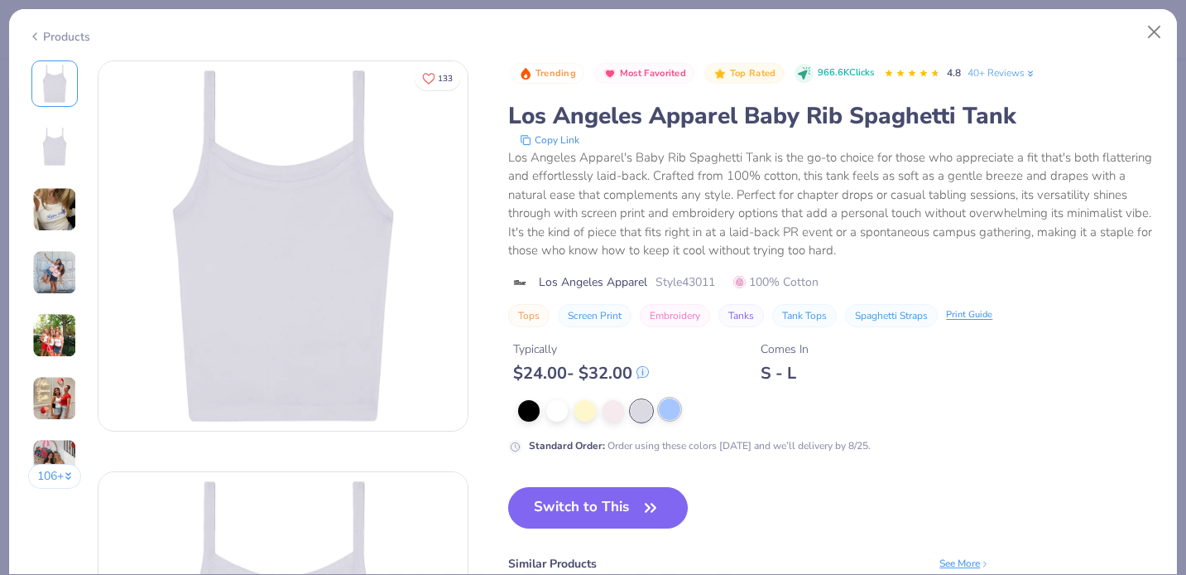
click at [679, 411] on div at bounding box center [670, 409] width 22 height 22
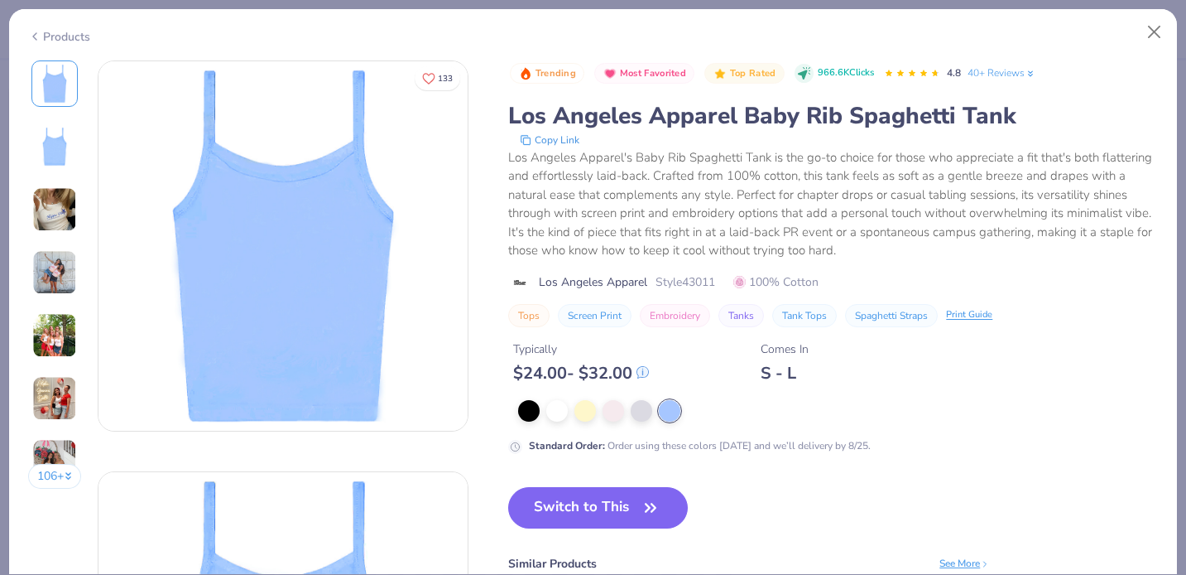
click at [544, 408] on div at bounding box center [838, 411] width 640 height 22
click at [556, 414] on div at bounding box center [557, 409] width 22 height 22
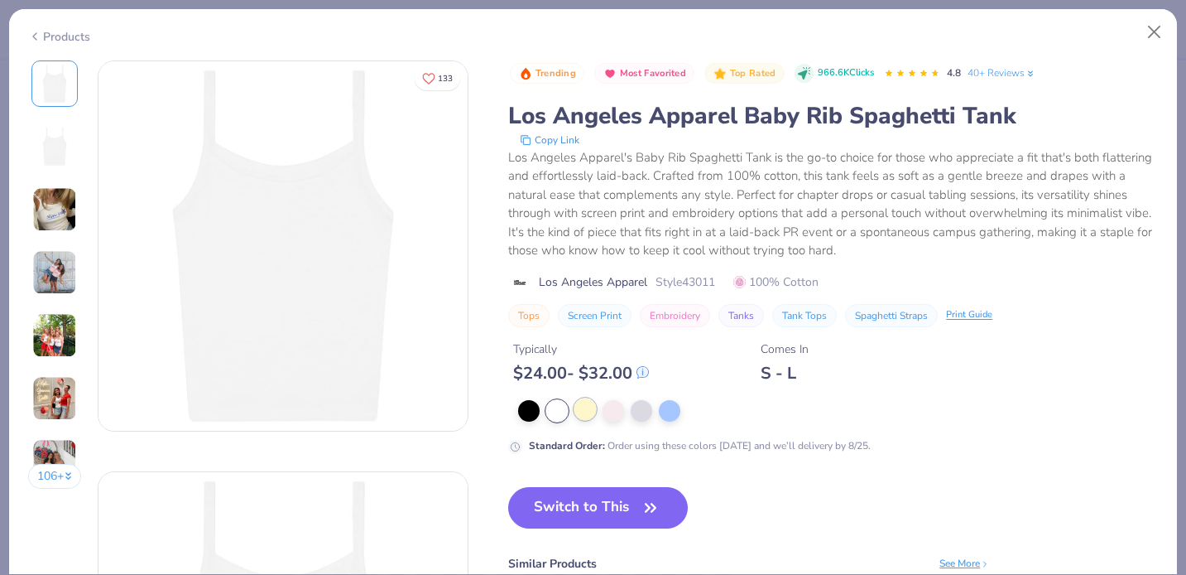
click at [577, 412] on div at bounding box center [586, 409] width 22 height 22
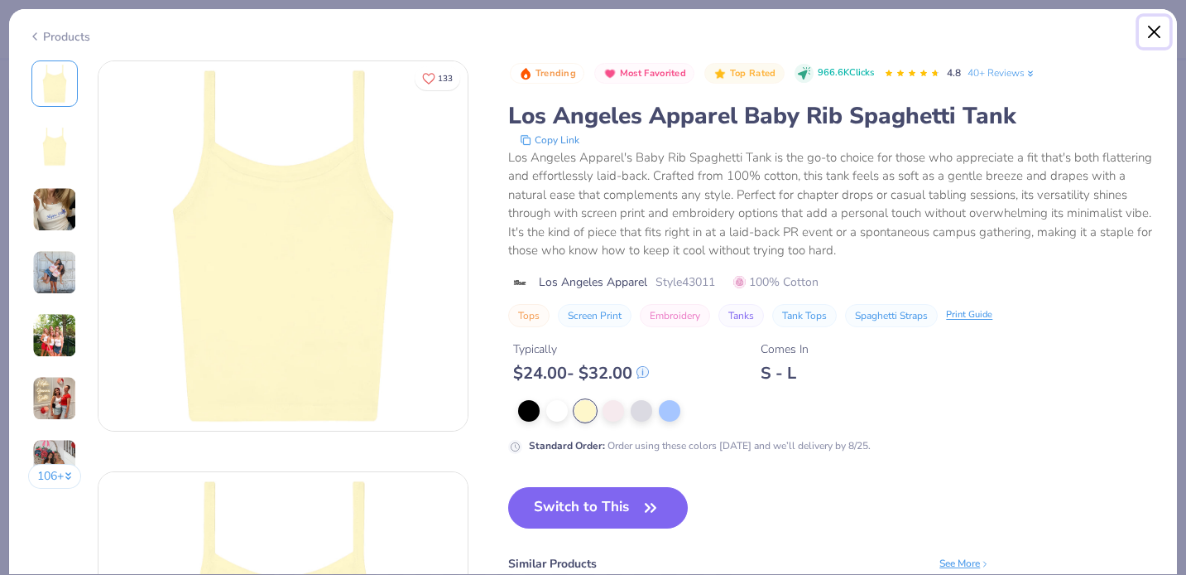
click at [1147, 41] on button "Close" at bounding box center [1154, 32] width 31 height 31
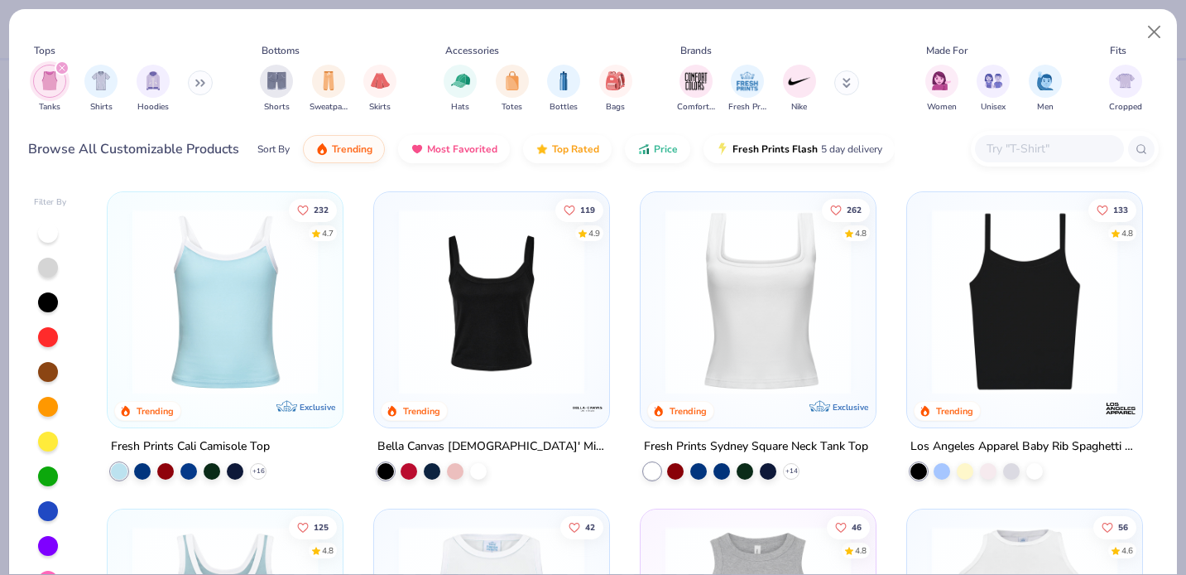
click at [498, 292] on img at bounding box center [492, 301] width 202 height 185
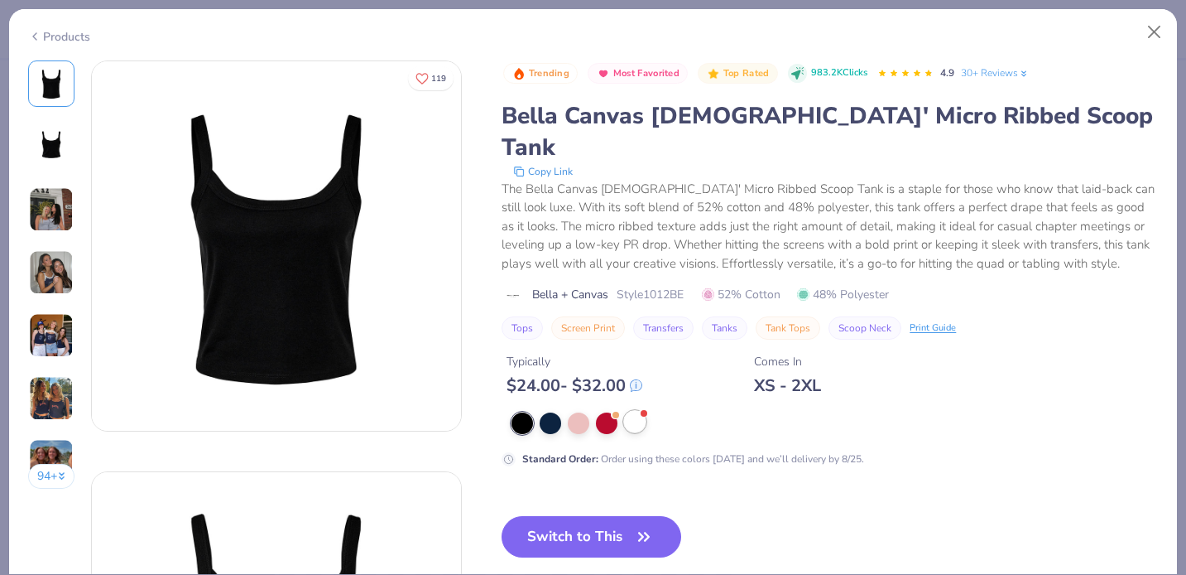
click at [626, 411] on div at bounding box center [635, 422] width 22 height 22
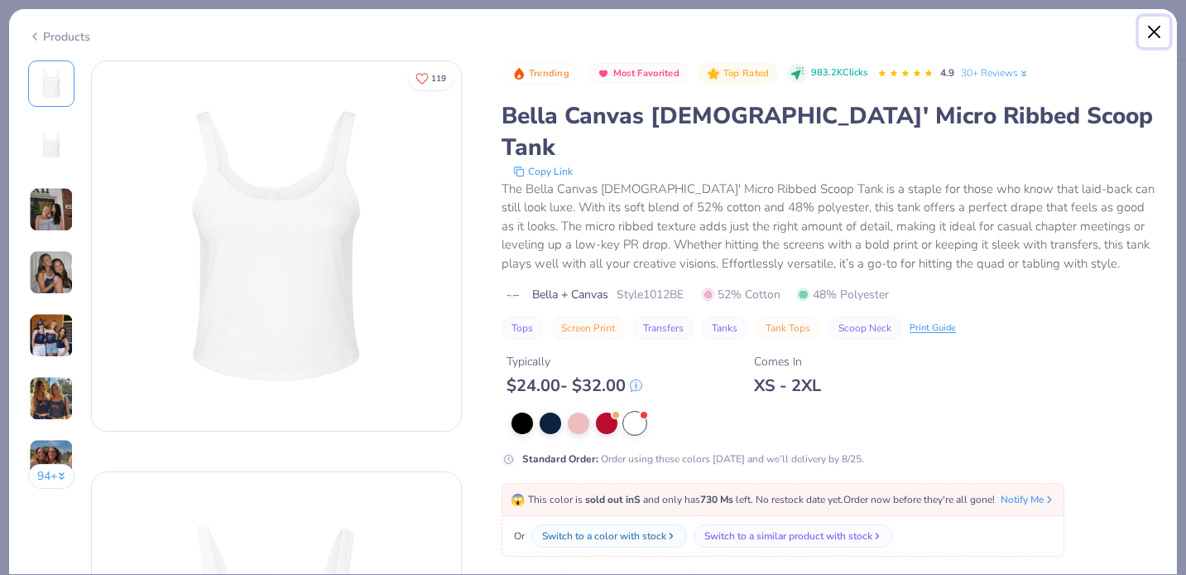
click at [1161, 31] on button "Close" at bounding box center [1154, 32] width 31 height 31
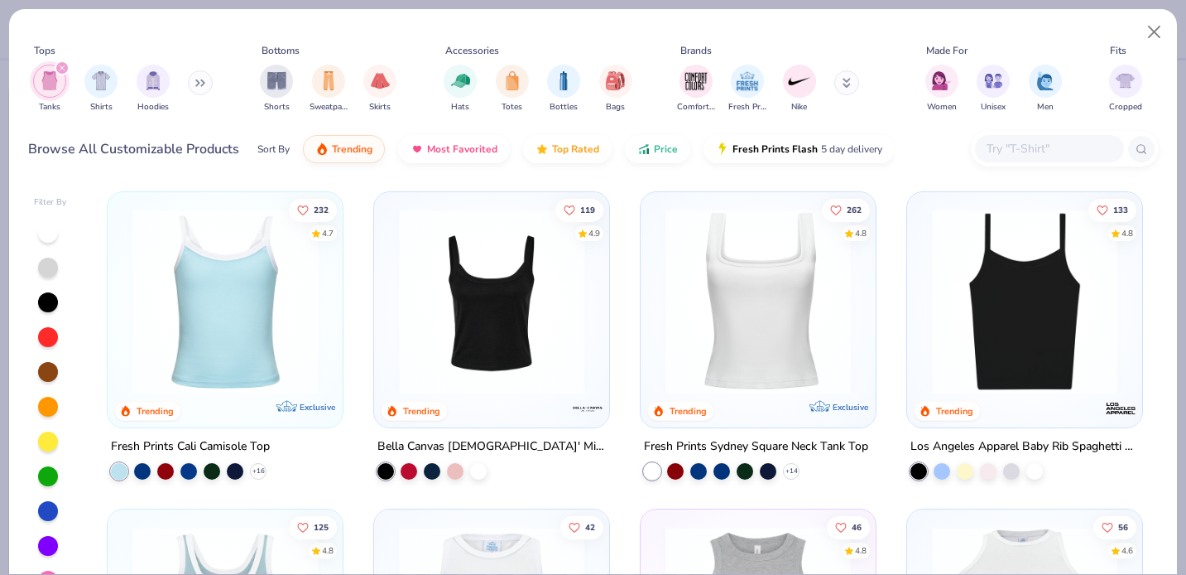
click at [793, 302] on img at bounding box center [758, 301] width 202 height 185
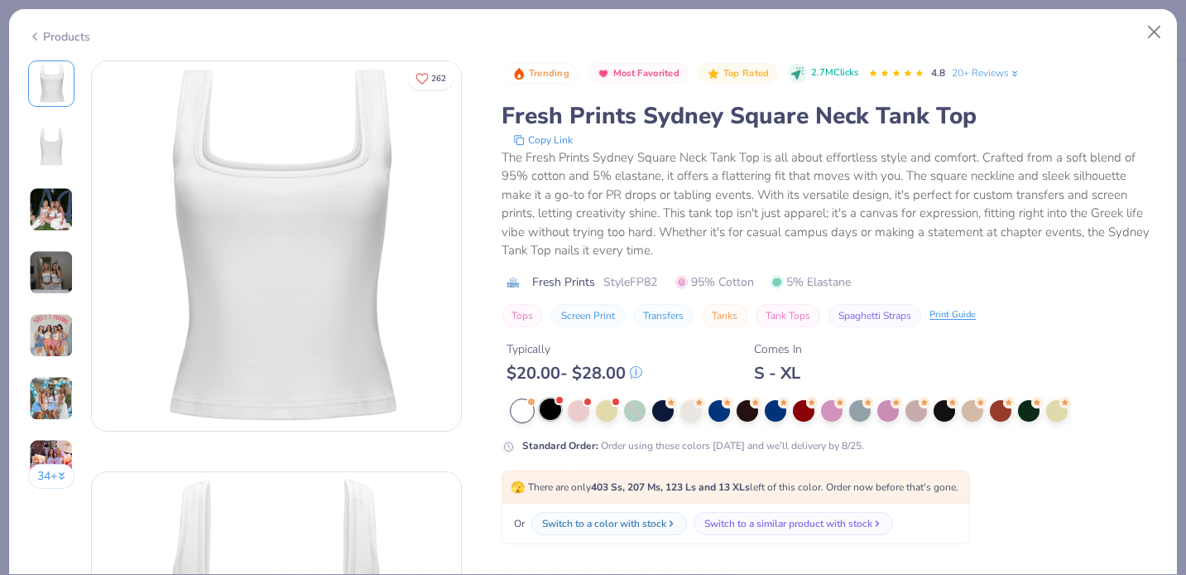
click at [559, 416] on div at bounding box center [551, 409] width 22 height 22
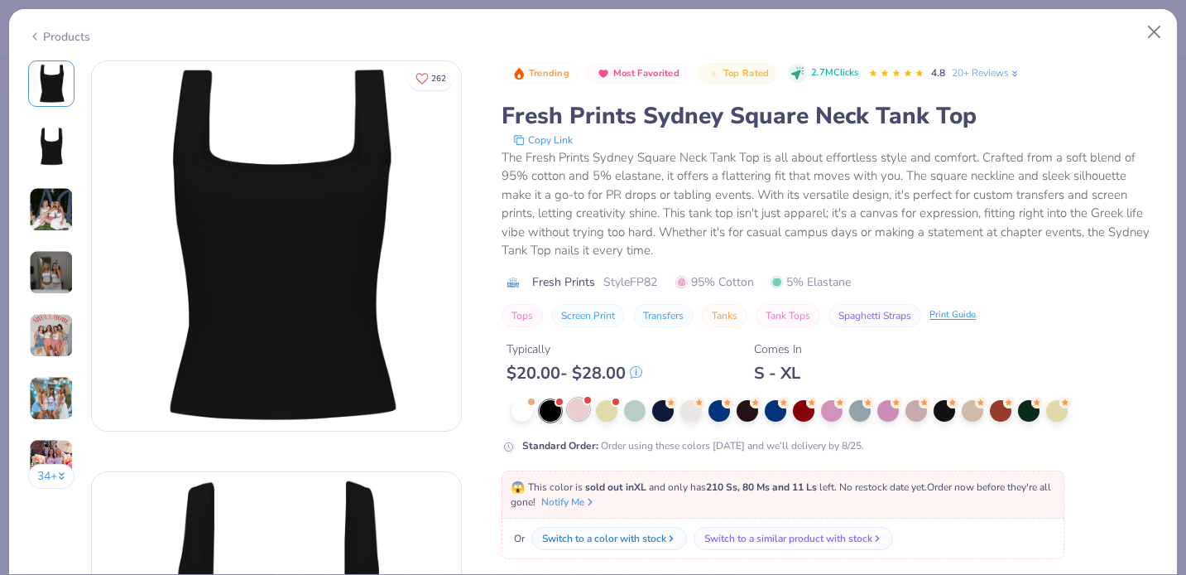
click at [579, 407] on div at bounding box center [579, 409] width 22 height 22
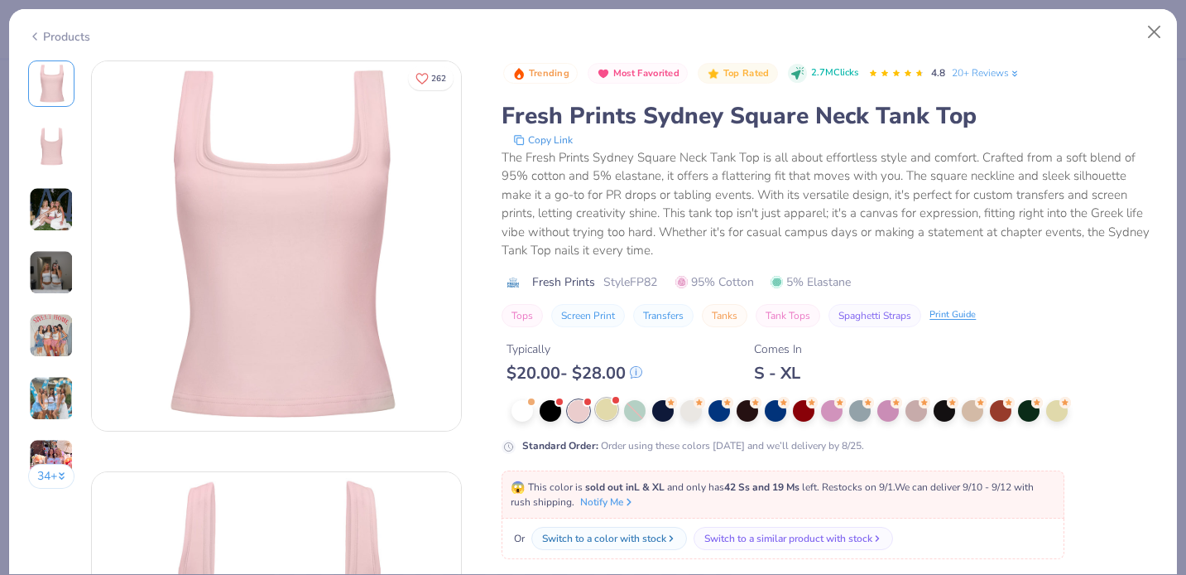
click at [613, 407] on div at bounding box center [607, 409] width 22 height 22
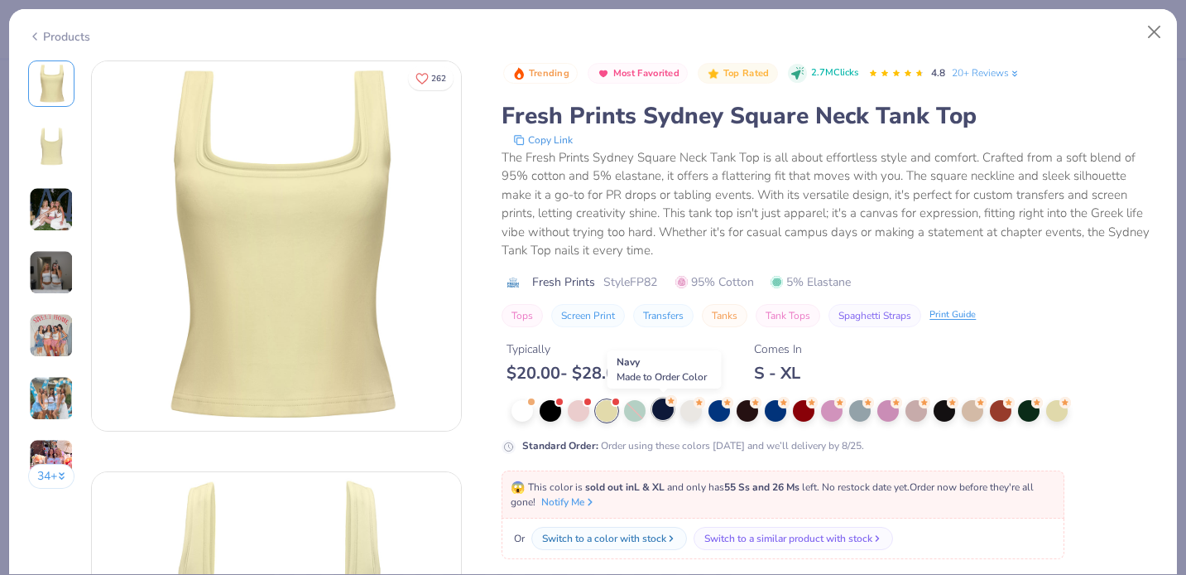
click at [673, 408] on div at bounding box center [663, 409] width 22 height 22
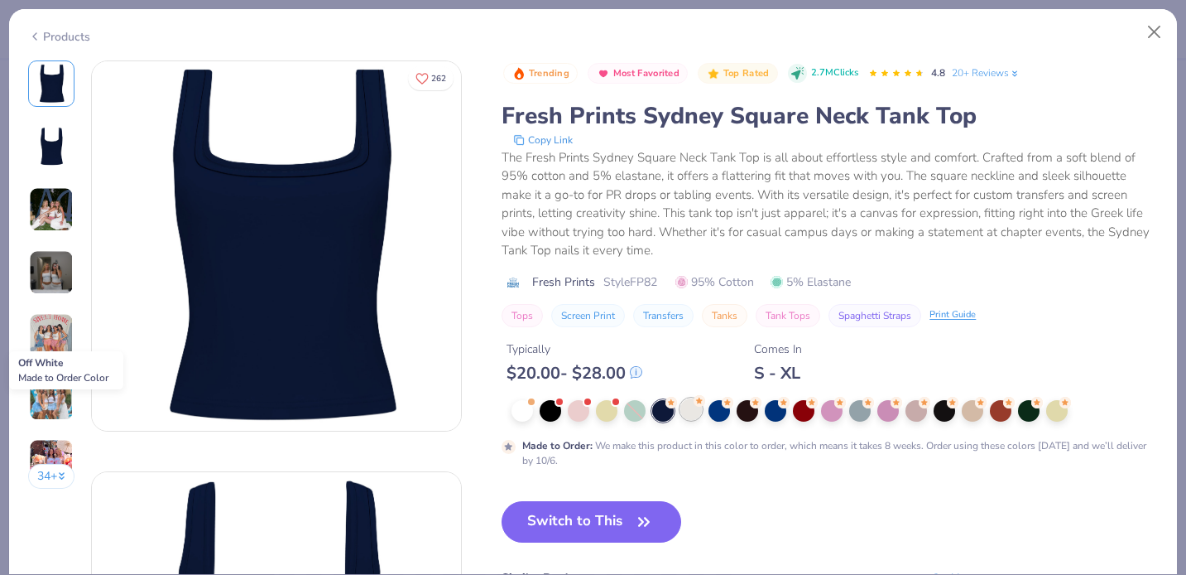
click at [690, 419] on div at bounding box center [692, 409] width 22 height 22
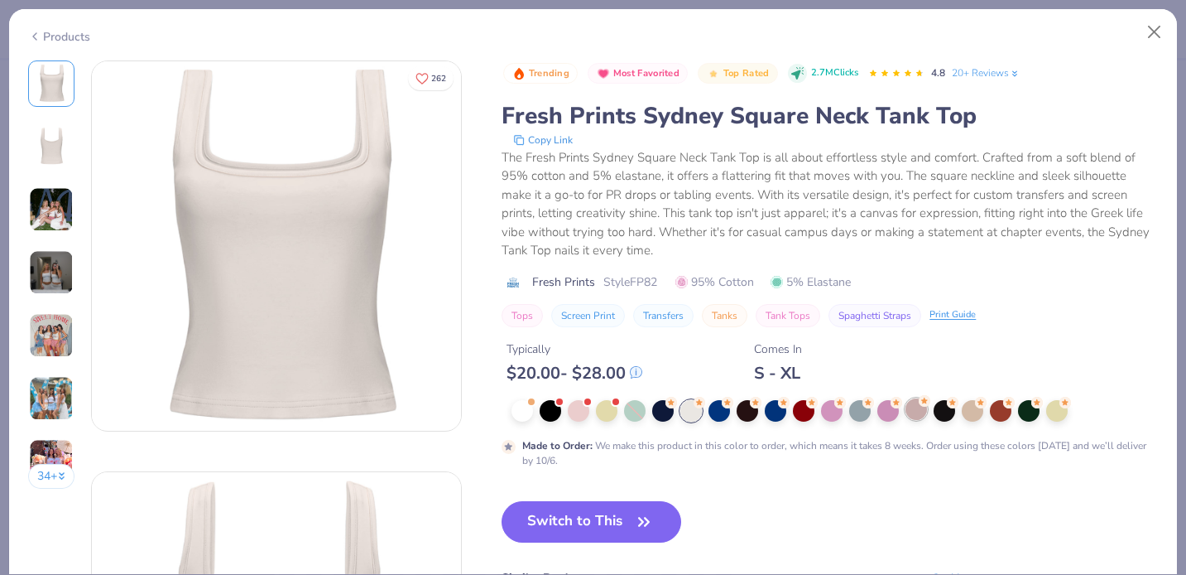
click at [915, 402] on div at bounding box center [917, 409] width 22 height 22
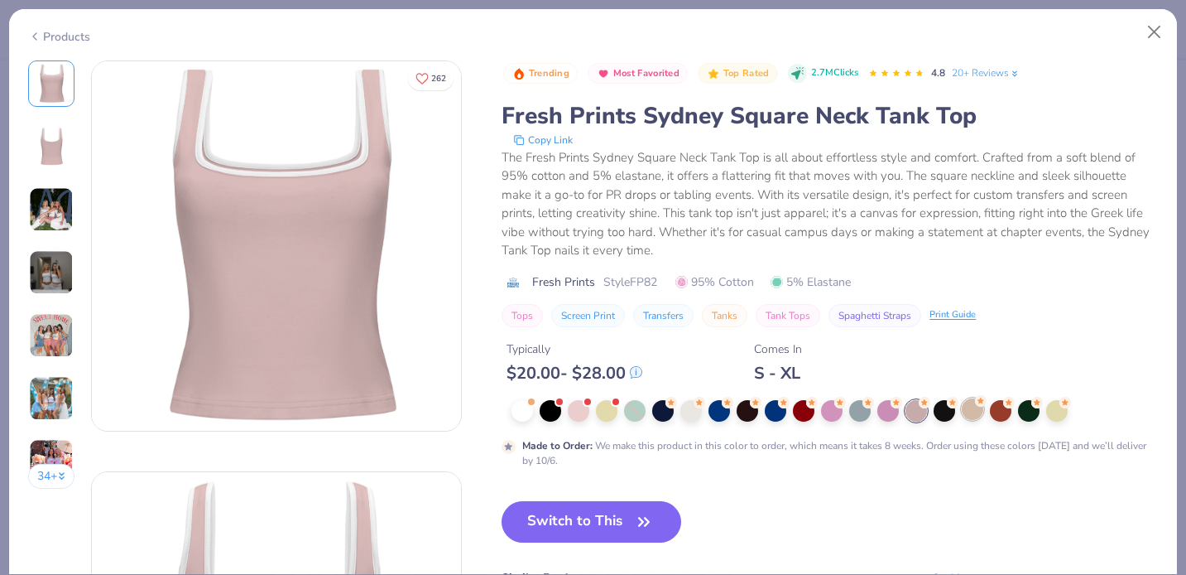
click at [970, 407] on div at bounding box center [973, 409] width 22 height 22
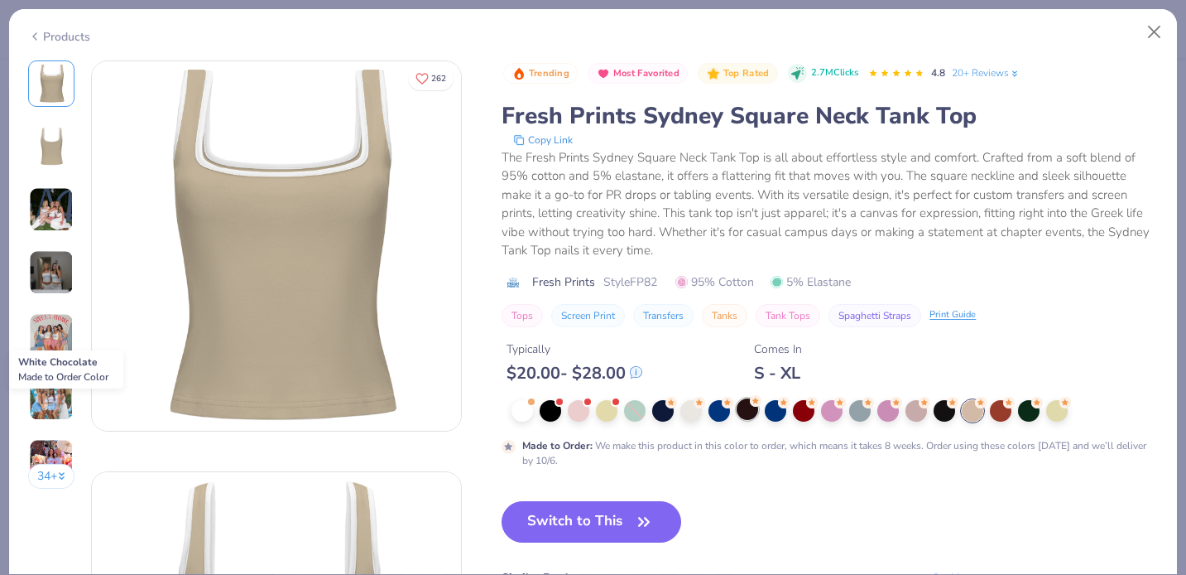
click at [753, 415] on div at bounding box center [748, 409] width 22 height 22
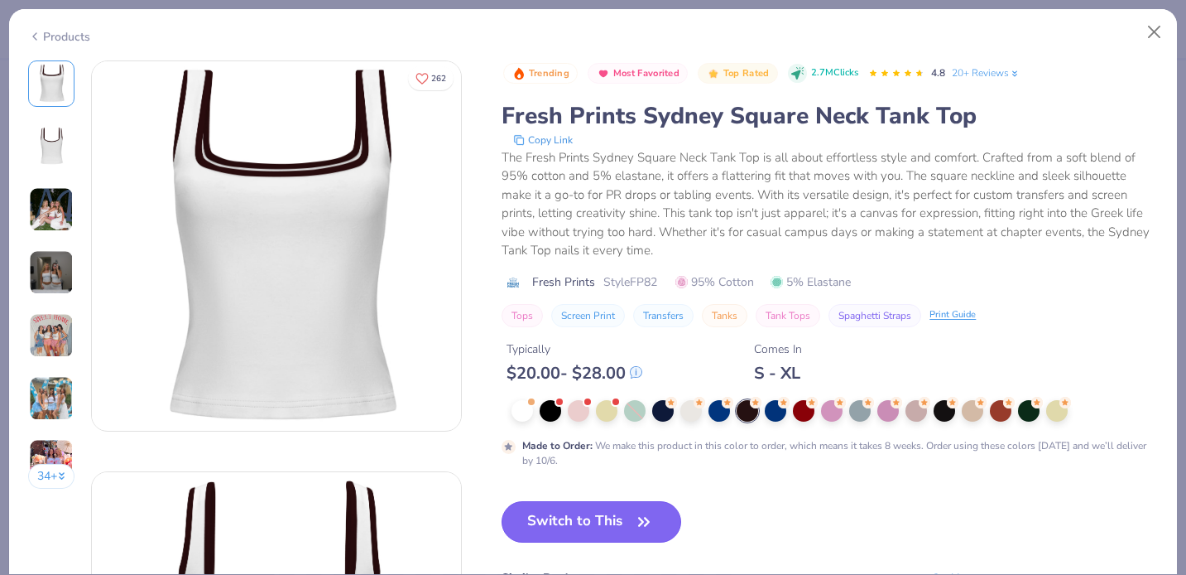
click at [628, 522] on button "Switch to This" at bounding box center [592, 521] width 180 height 41
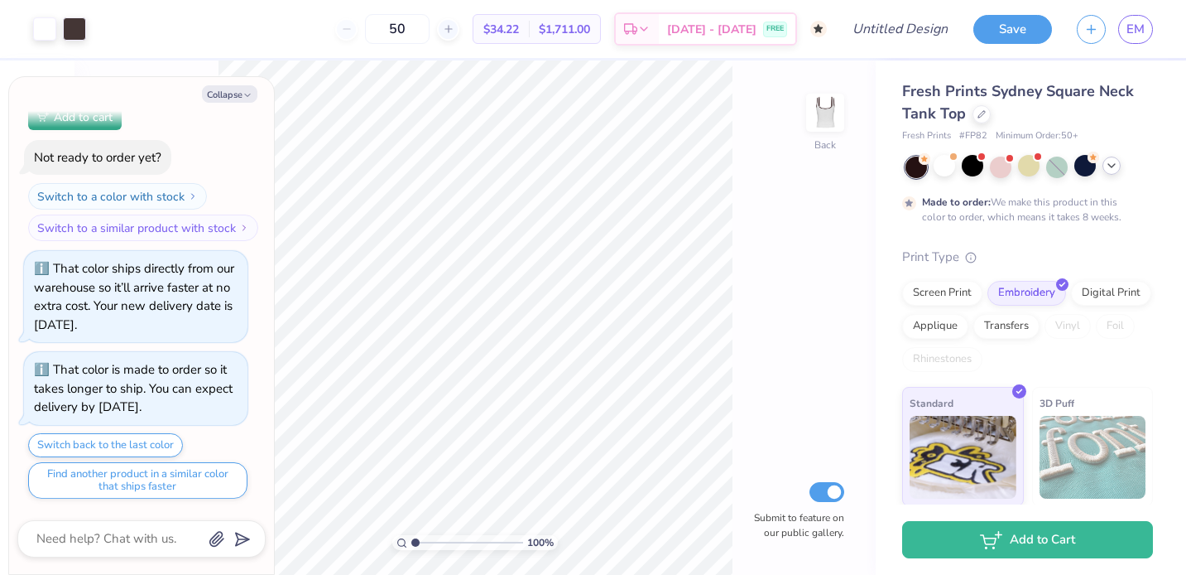
click at [1114, 174] on div at bounding box center [1112, 165] width 18 height 18
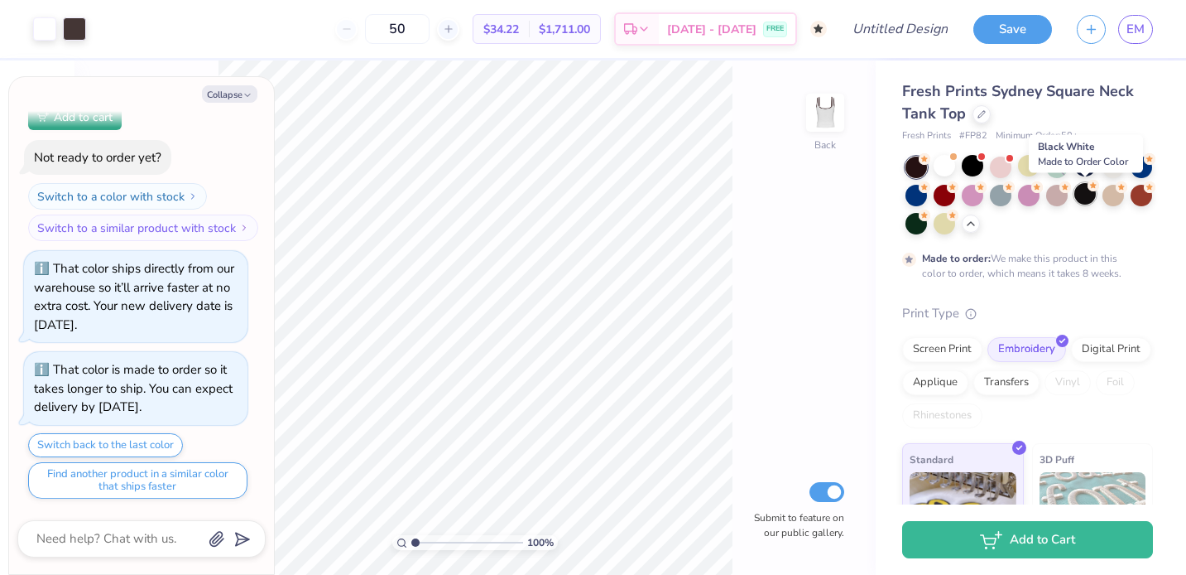
click at [1090, 192] on div at bounding box center [1086, 194] width 22 height 22
click at [912, 189] on div at bounding box center [917, 194] width 22 height 22
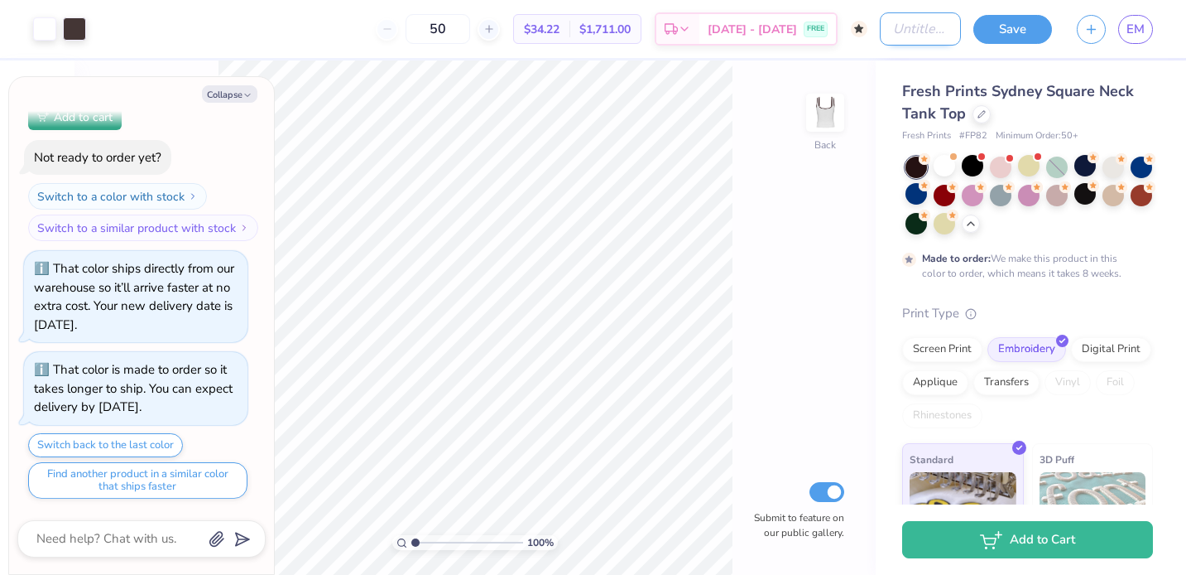
click at [883, 35] on input "Design Title" at bounding box center [920, 28] width 81 height 33
click at [233, 94] on button "Collapse" at bounding box center [229, 93] width 55 height 17
type textarea "x"
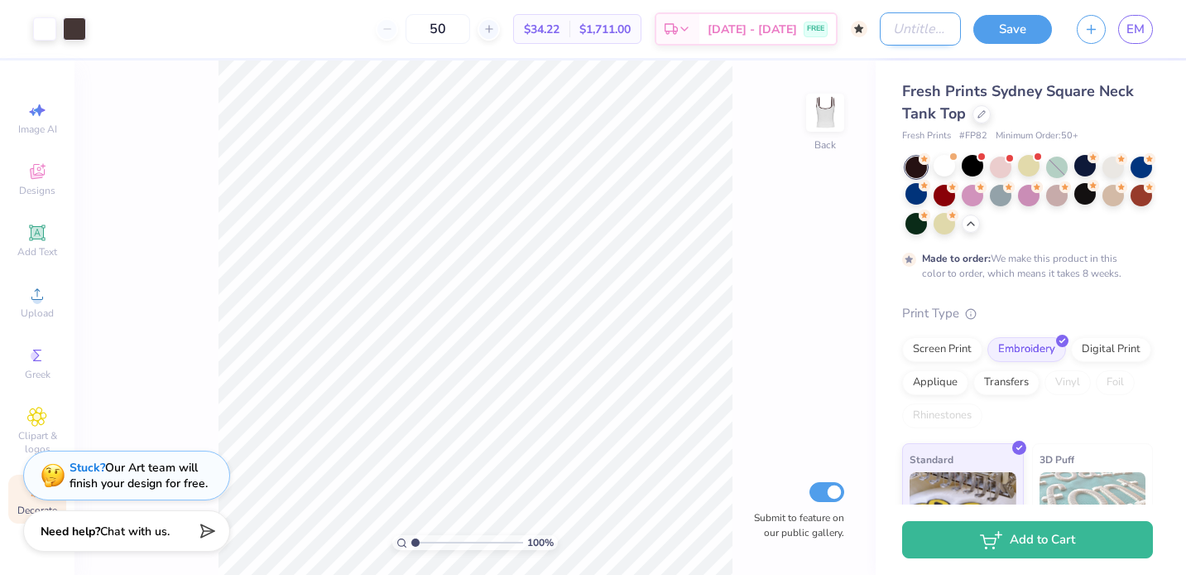
click at [880, 33] on input "Design Title" at bounding box center [920, 28] width 81 height 33
type input "Kappa Tank"
click at [1015, 39] on button "Save" at bounding box center [1013, 26] width 79 height 29
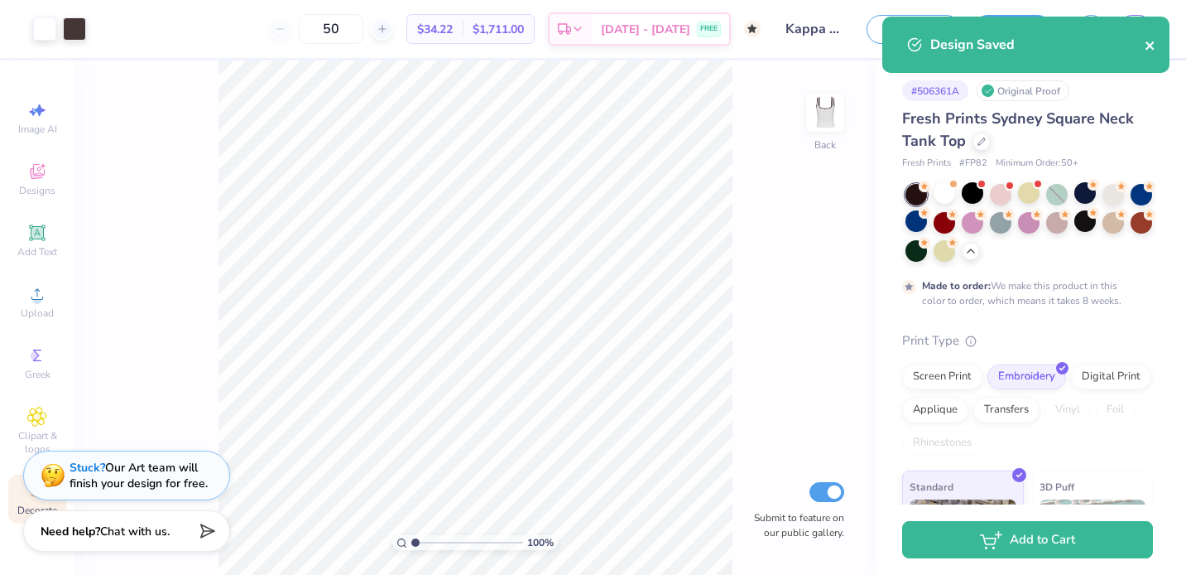
click at [1154, 45] on icon "close" at bounding box center [1151, 45] width 12 height 13
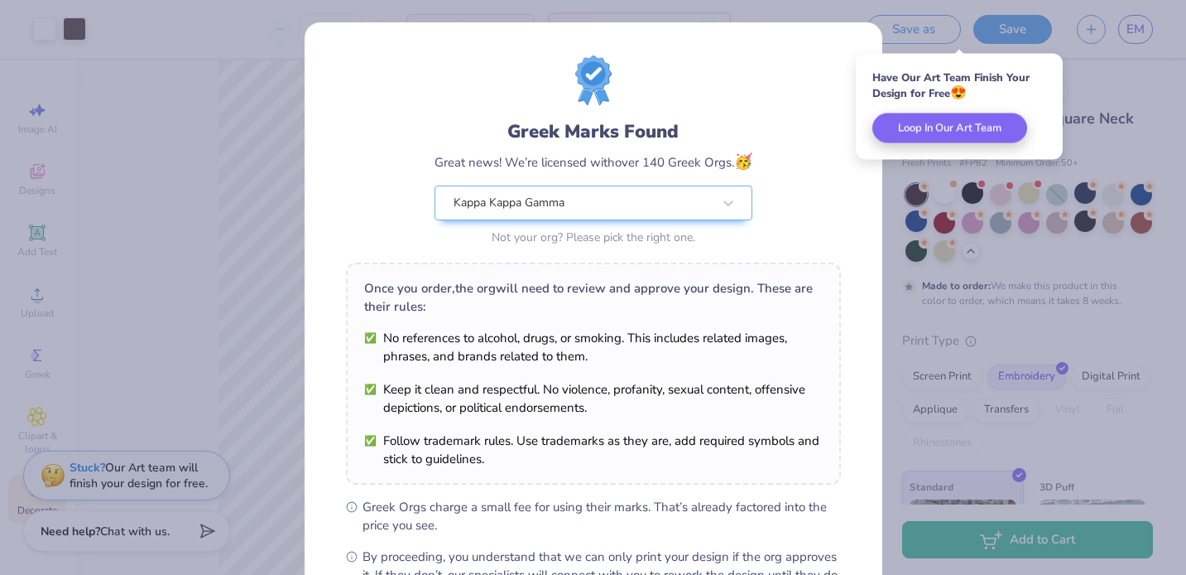
scroll to position [200, 0]
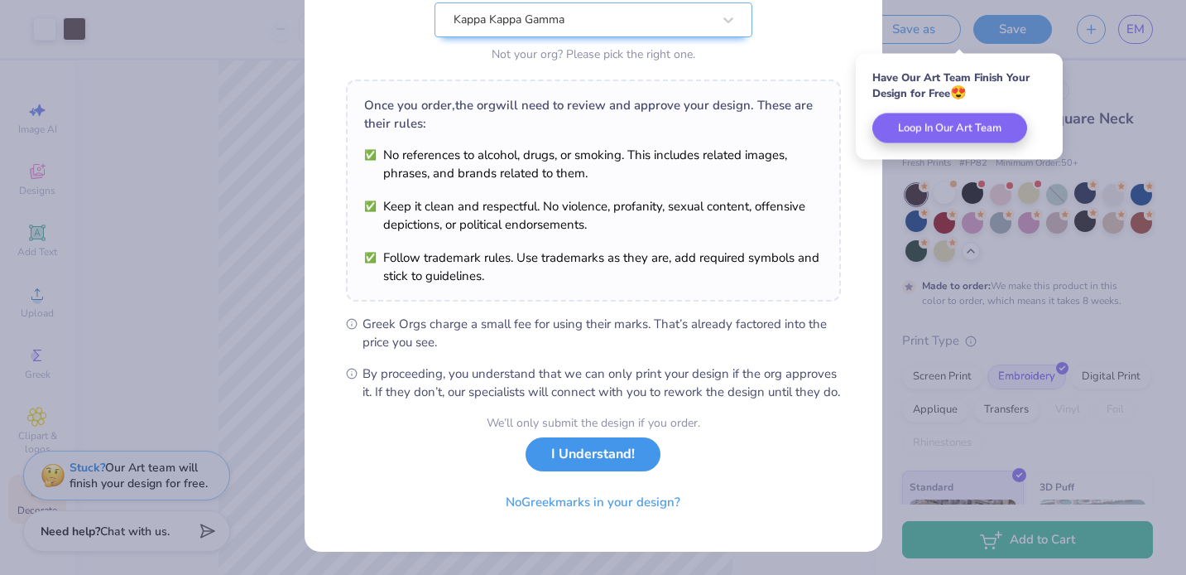
click at [584, 467] on button "I Understand!" at bounding box center [593, 454] width 135 height 34
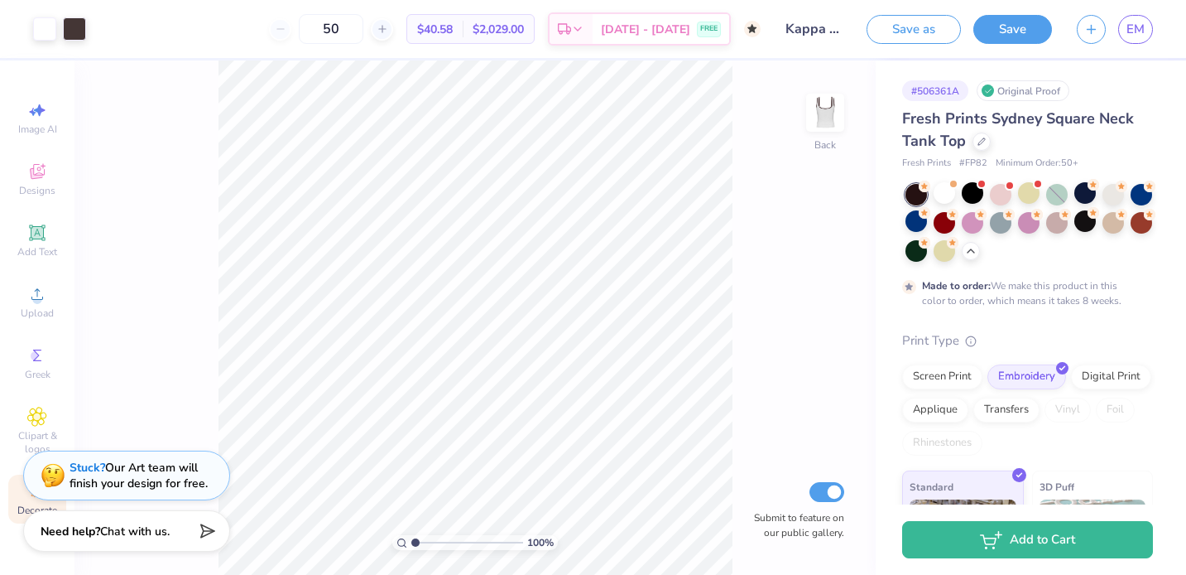
scroll to position [0, 0]
click at [1130, 31] on span "EM" at bounding box center [1136, 29] width 18 height 19
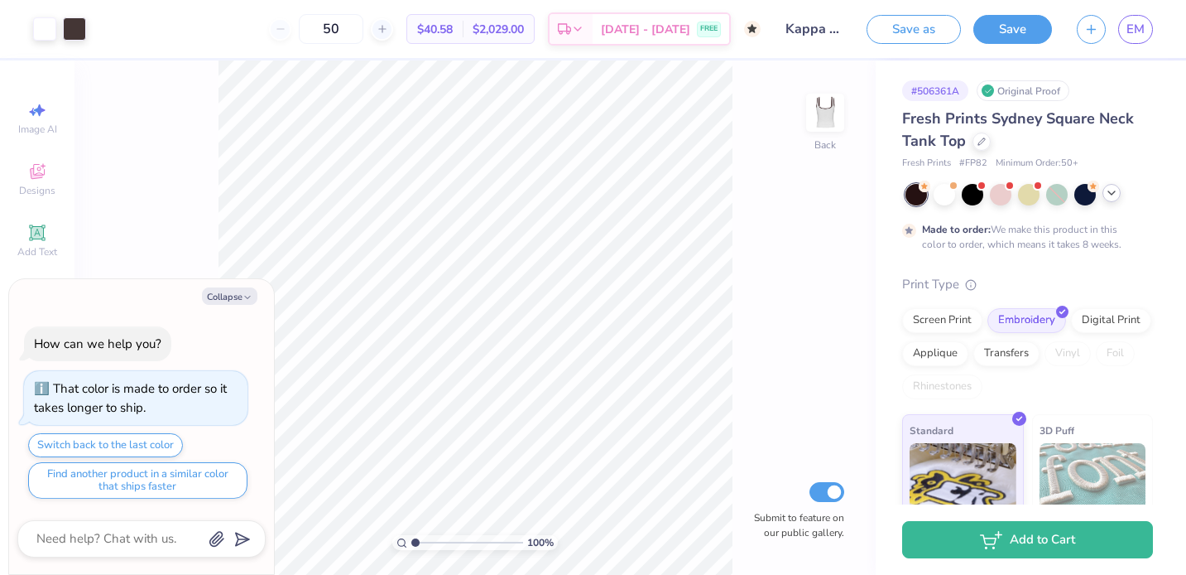
click at [1108, 190] on icon at bounding box center [1111, 192] width 13 height 13
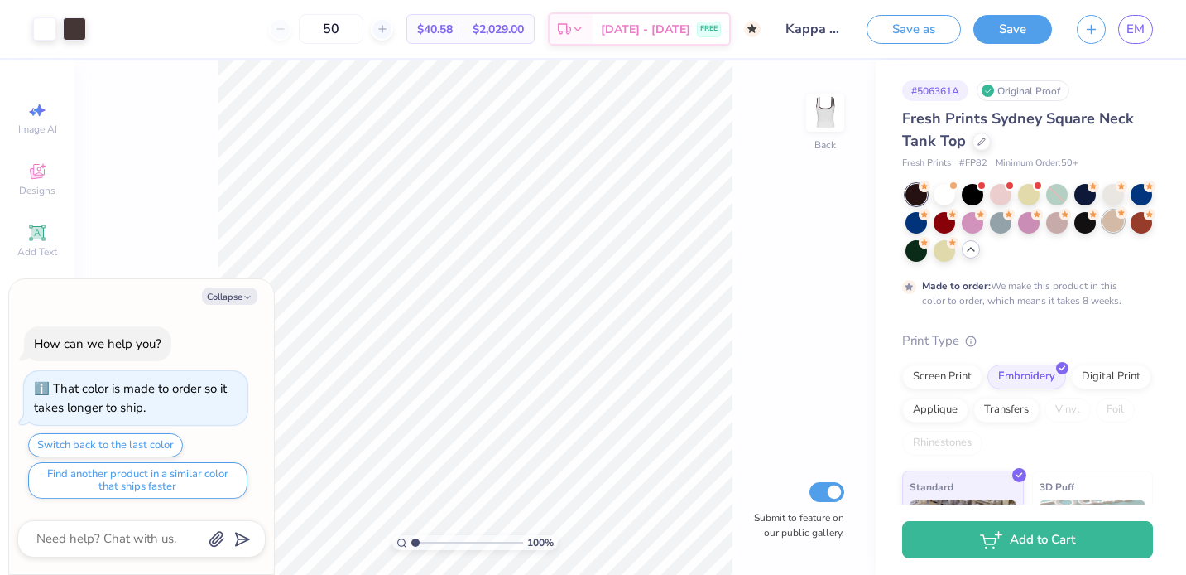
click at [1108, 219] on div at bounding box center [1114, 221] width 22 height 22
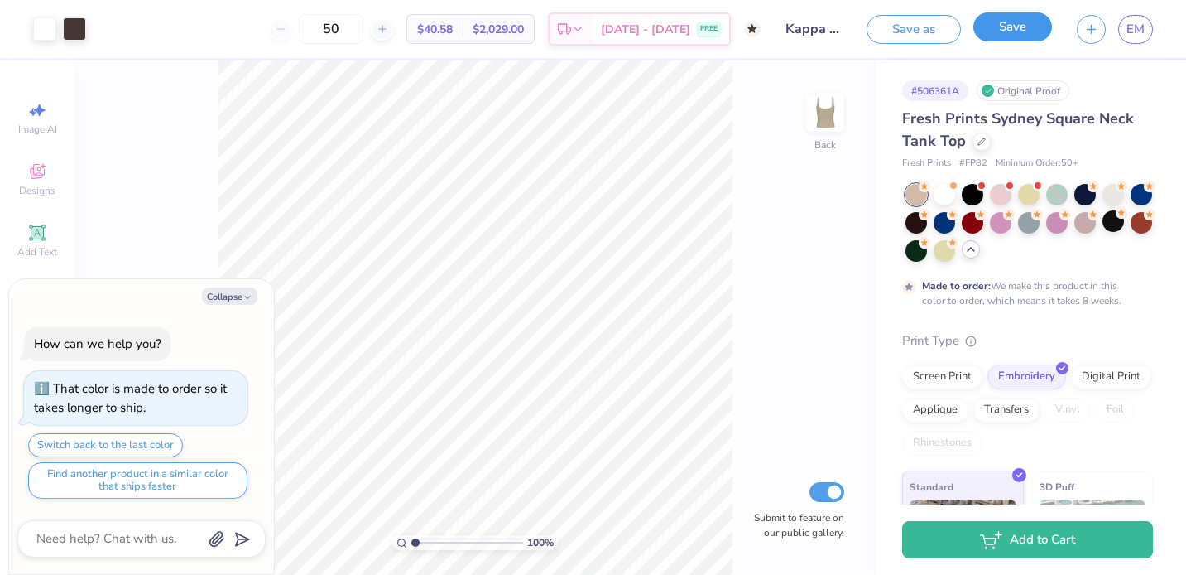
click at [1003, 24] on button "Save" at bounding box center [1013, 26] width 79 height 29
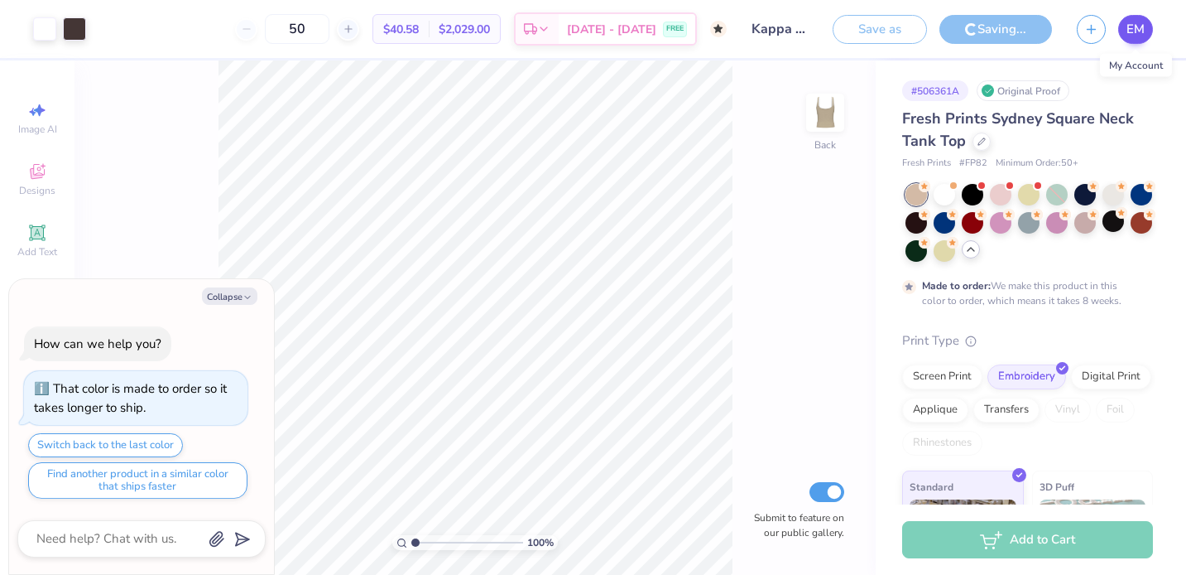
type textarea "x"
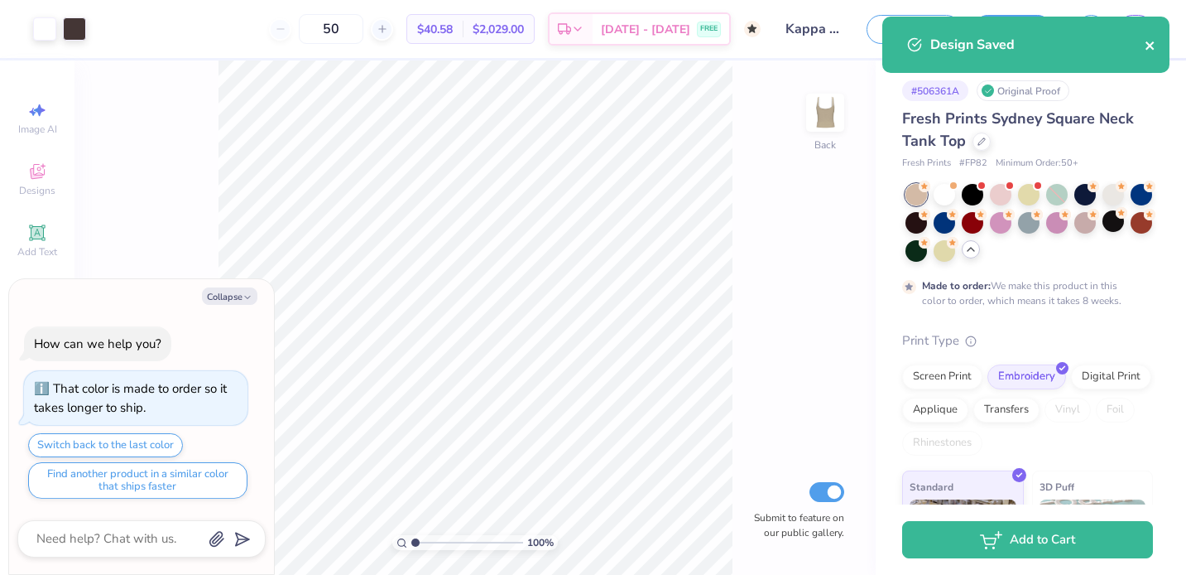
click at [1150, 46] on icon "close" at bounding box center [1150, 45] width 8 height 8
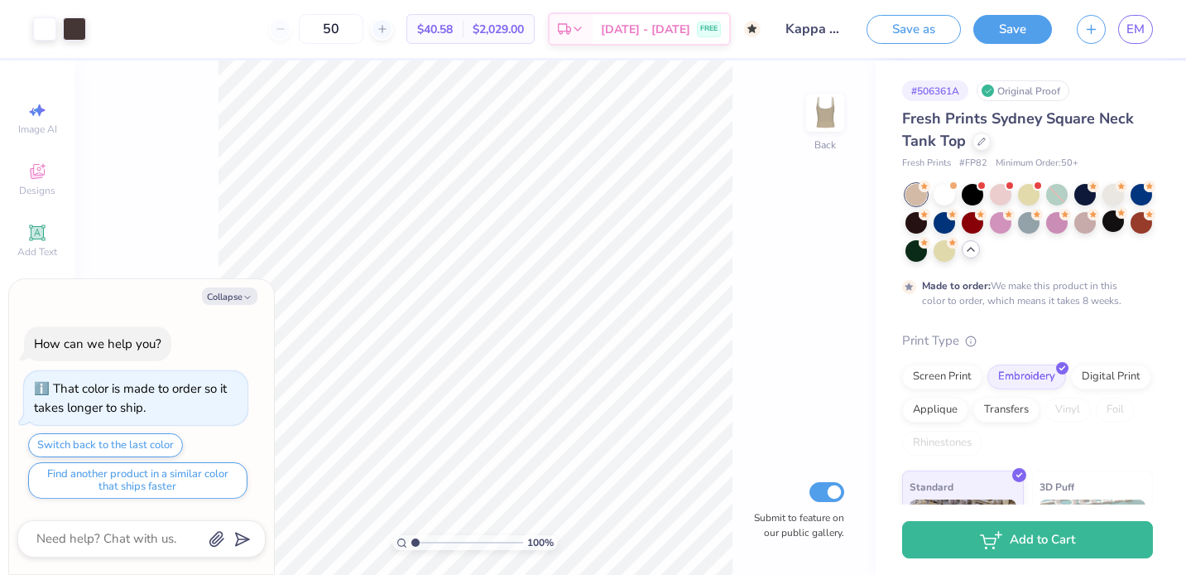
click at [1139, 31] on span "EM" at bounding box center [1136, 29] width 18 height 19
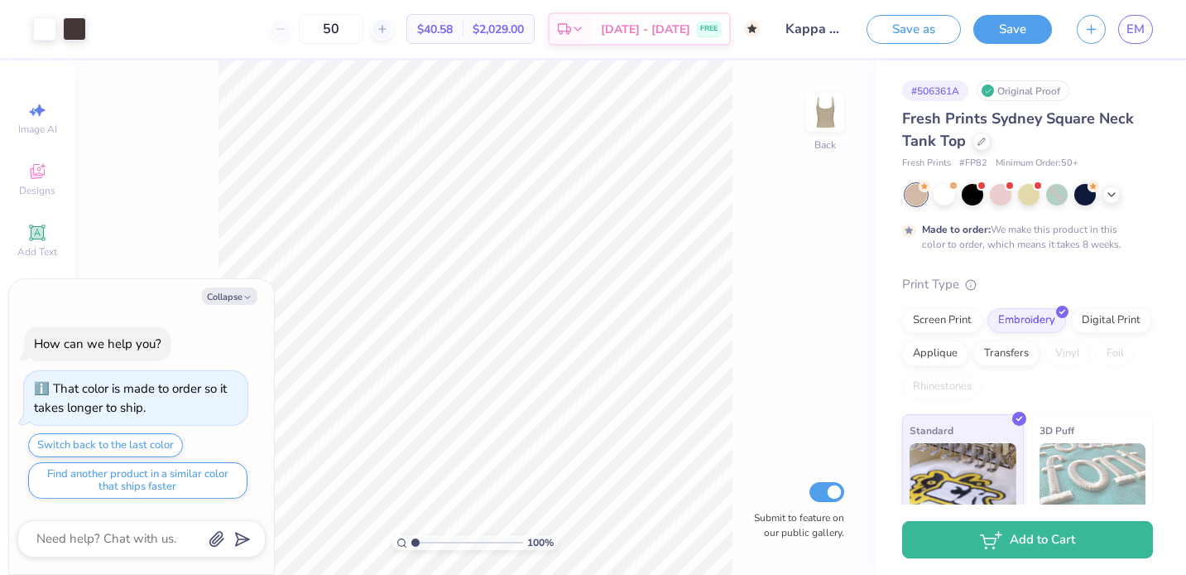
click at [973, 161] on span "# FP82" at bounding box center [974, 163] width 28 height 14
click at [981, 143] on icon at bounding box center [982, 140] width 8 height 8
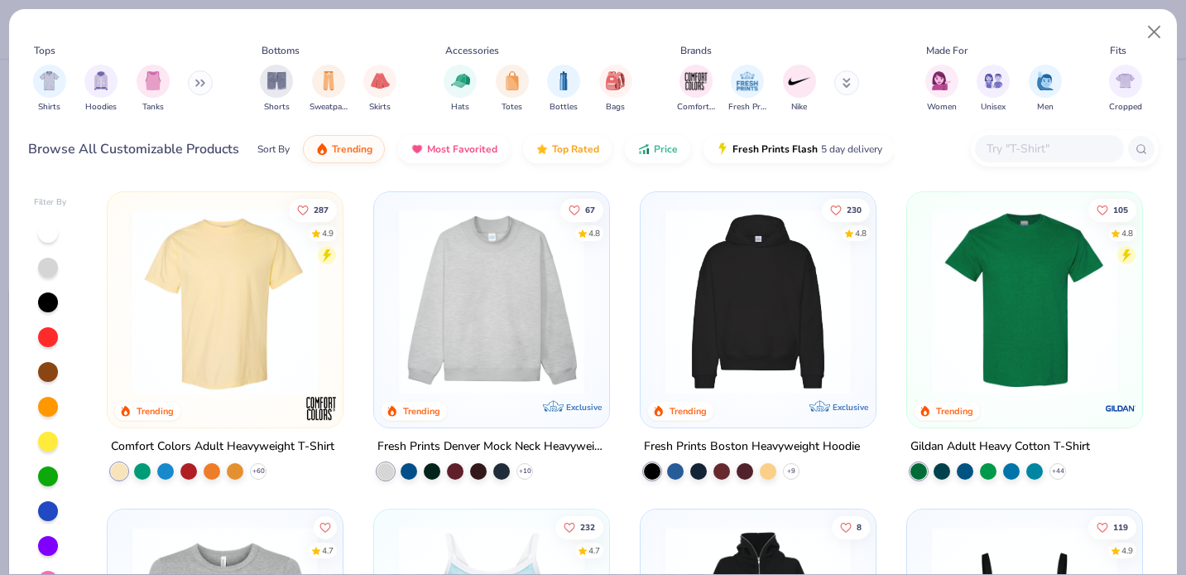
type textarea "x"
click at [1057, 148] on input "text" at bounding box center [1048, 148] width 127 height 19
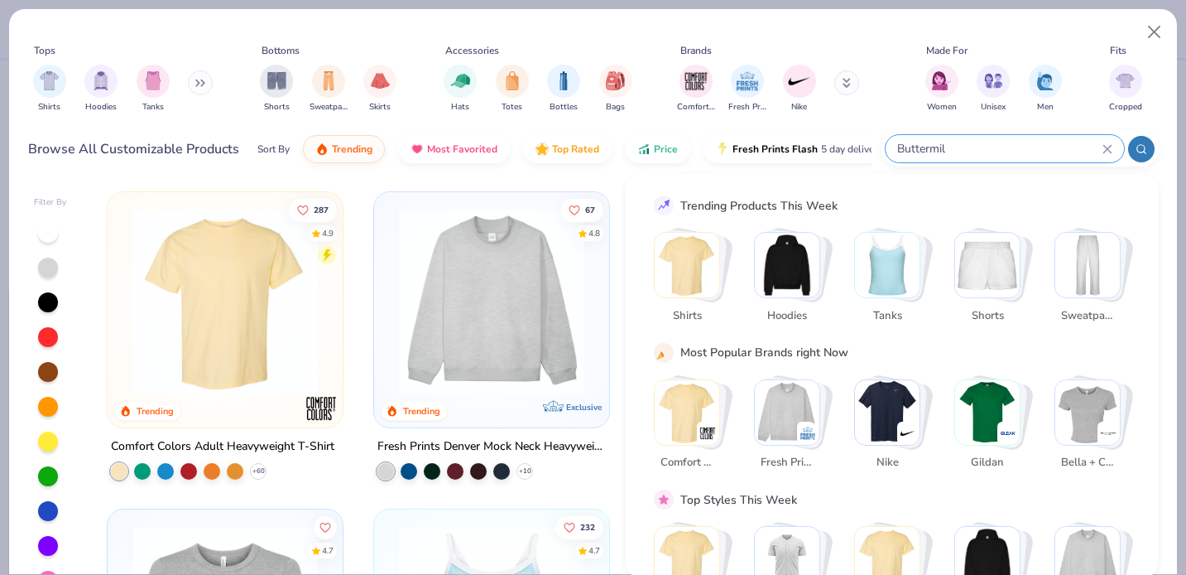
type input "Buttermilk"
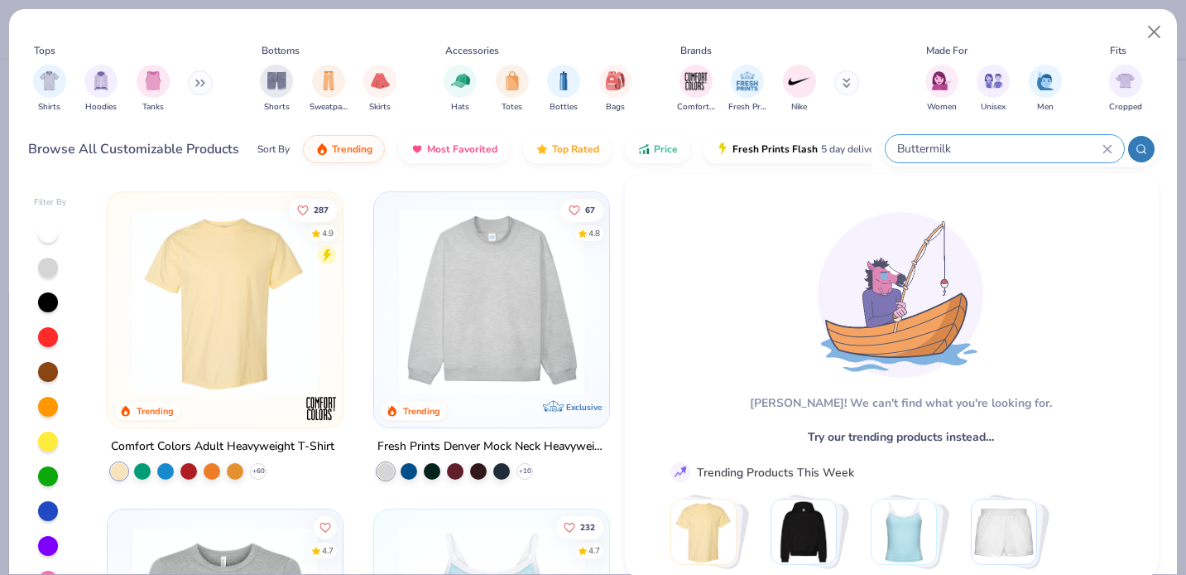
click at [947, 156] on input "Buttermilk" at bounding box center [999, 148] width 207 height 19
click at [936, 145] on input "Buttermilk" at bounding box center [999, 148] width 207 height 19
click at [1097, 145] on input "Buttermilk" at bounding box center [999, 148] width 207 height 19
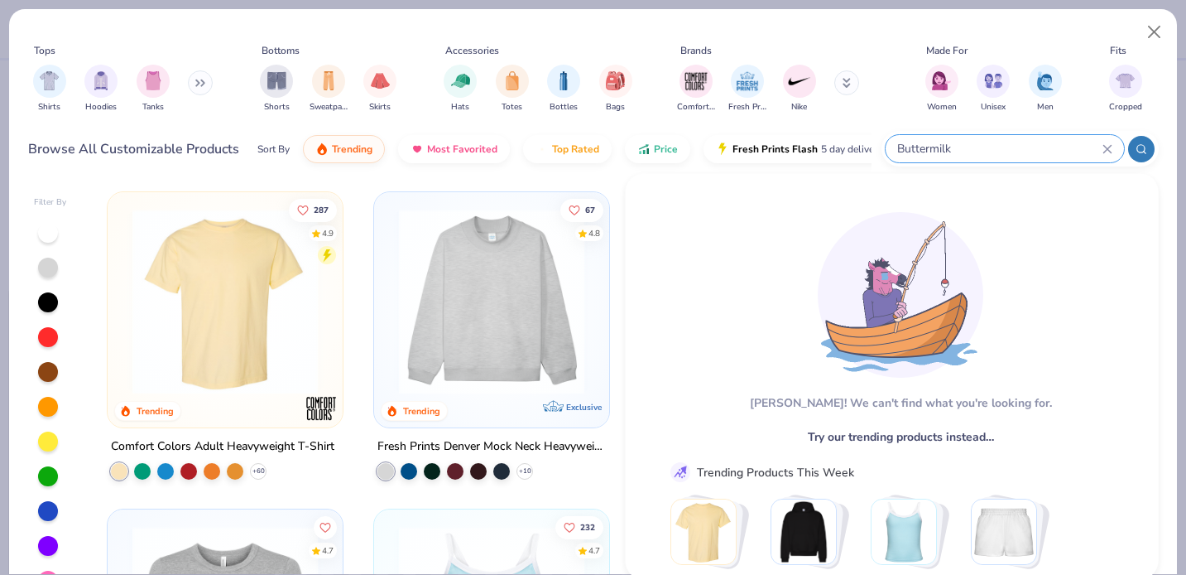
click at [1109, 149] on icon at bounding box center [1108, 149] width 10 height 10
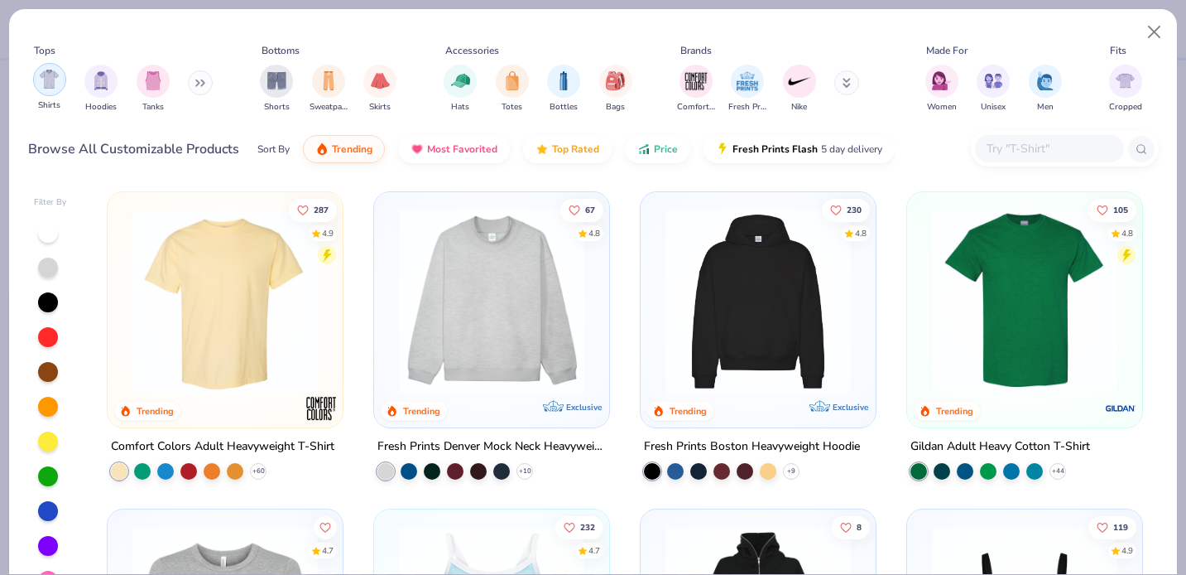
click at [53, 78] on img "filter for Shirts" at bounding box center [49, 79] width 19 height 19
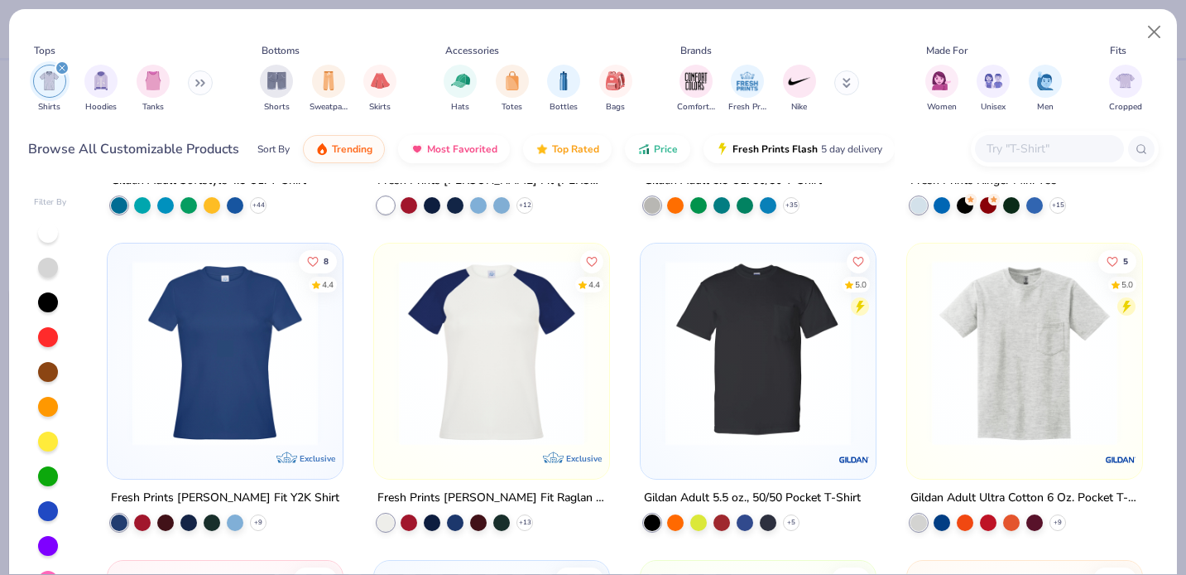
scroll to position [882, 0]
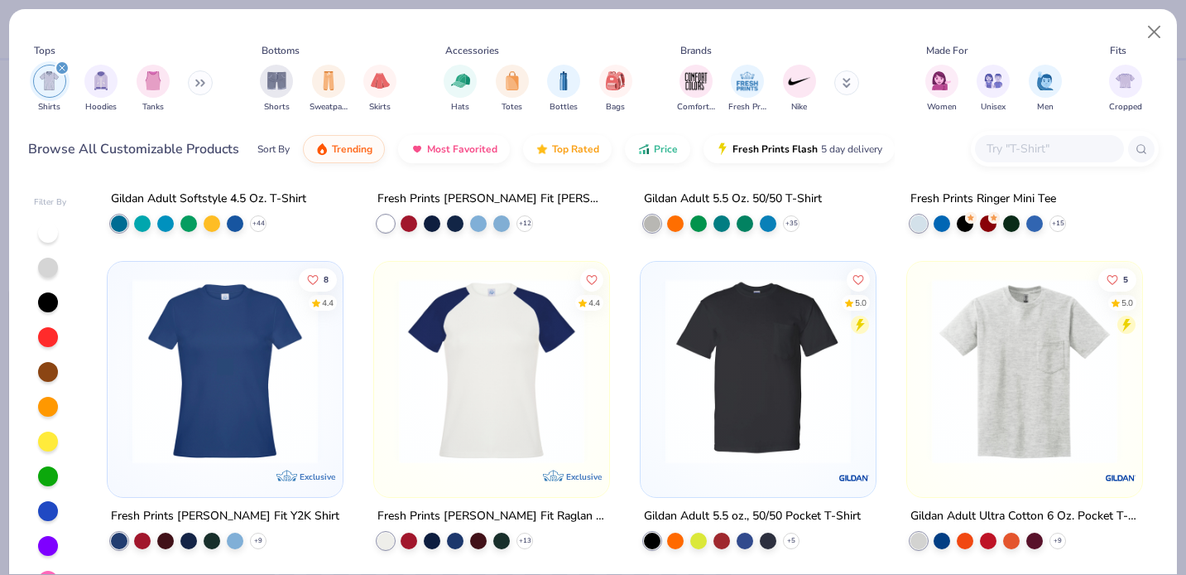
click at [498, 402] on img at bounding box center [492, 370] width 202 height 185
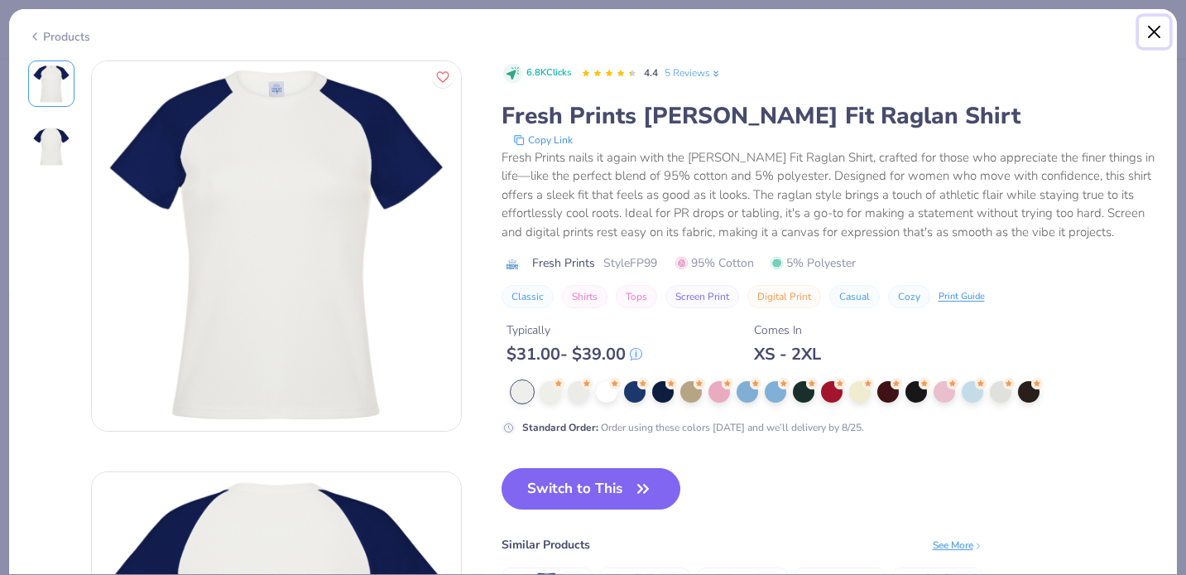
click at [1157, 28] on button "Close" at bounding box center [1154, 32] width 31 height 31
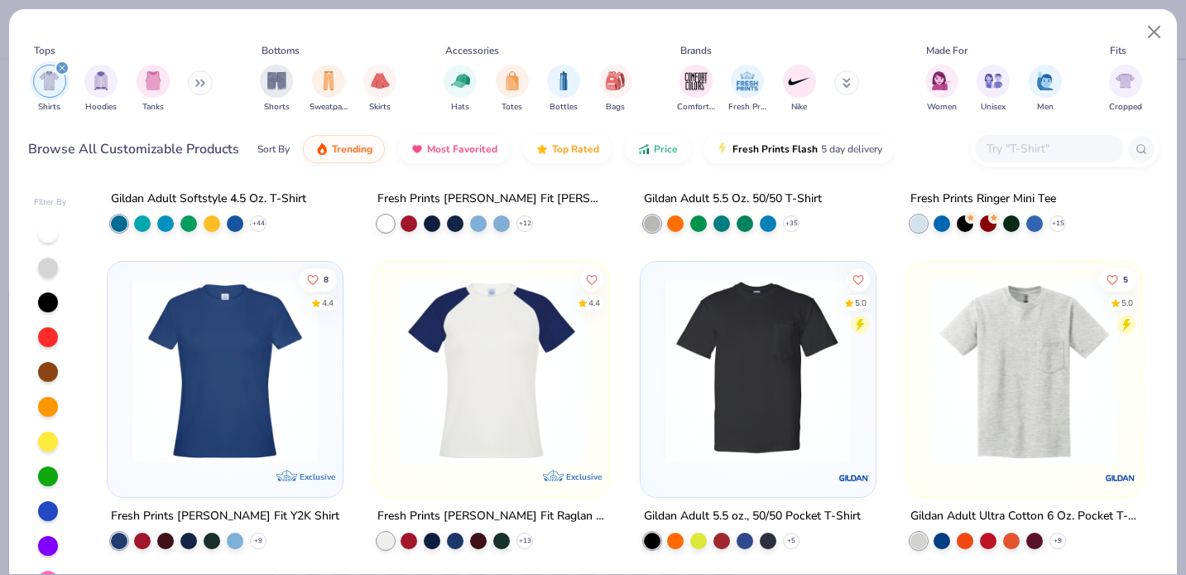
scroll to position [647, 0]
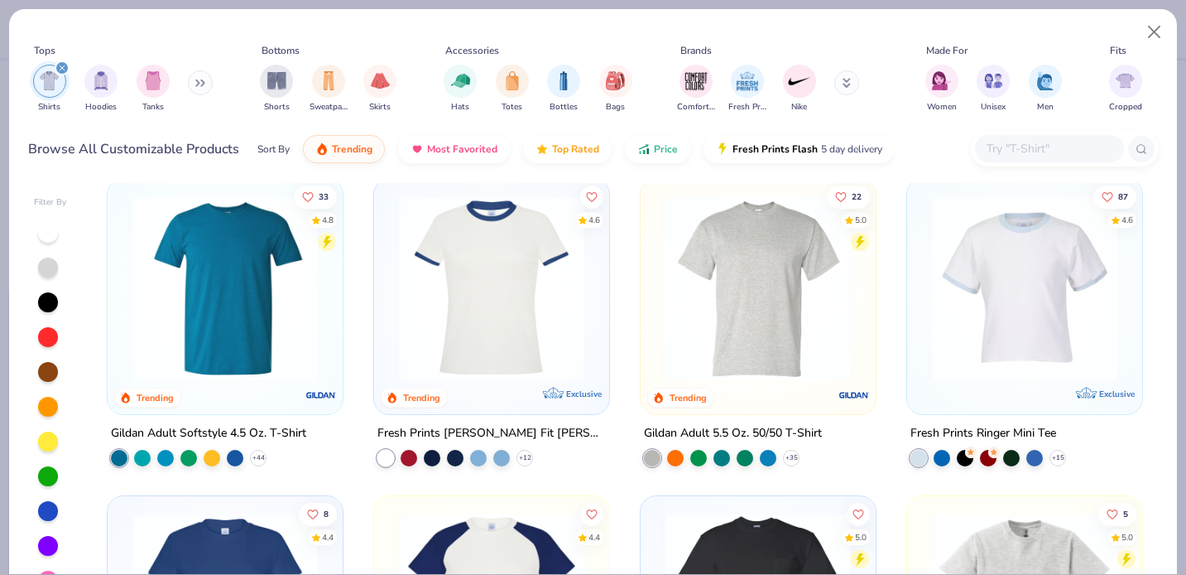
click at [532, 379] on div at bounding box center [491, 292] width 219 height 210
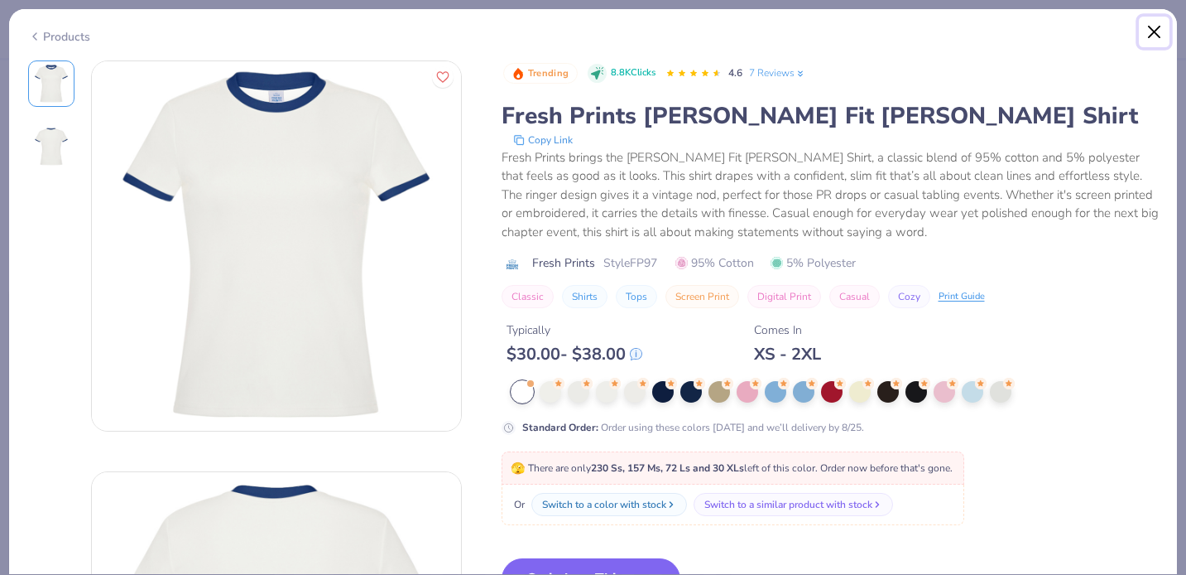
click at [1156, 23] on button "Close" at bounding box center [1154, 32] width 31 height 31
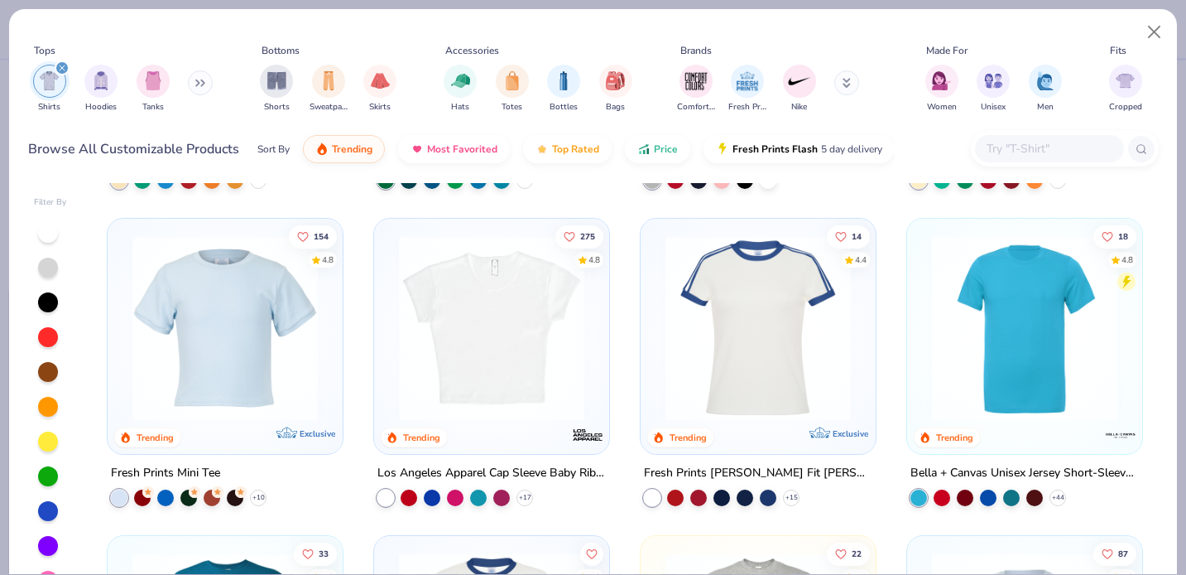
scroll to position [290, 0]
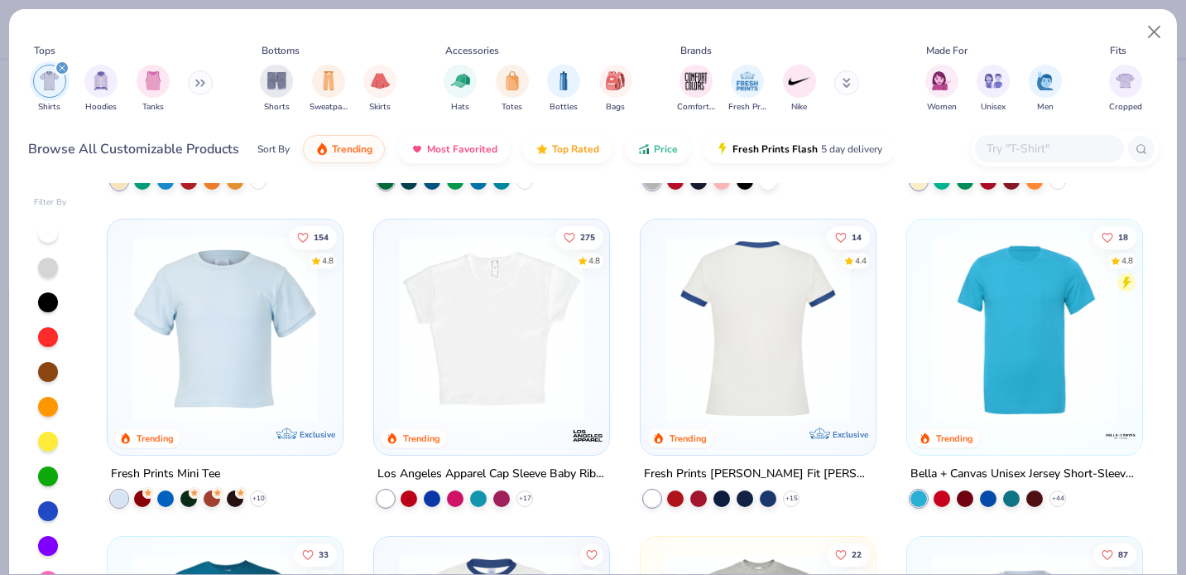
click at [657, 316] on img at bounding box center [556, 328] width 202 height 185
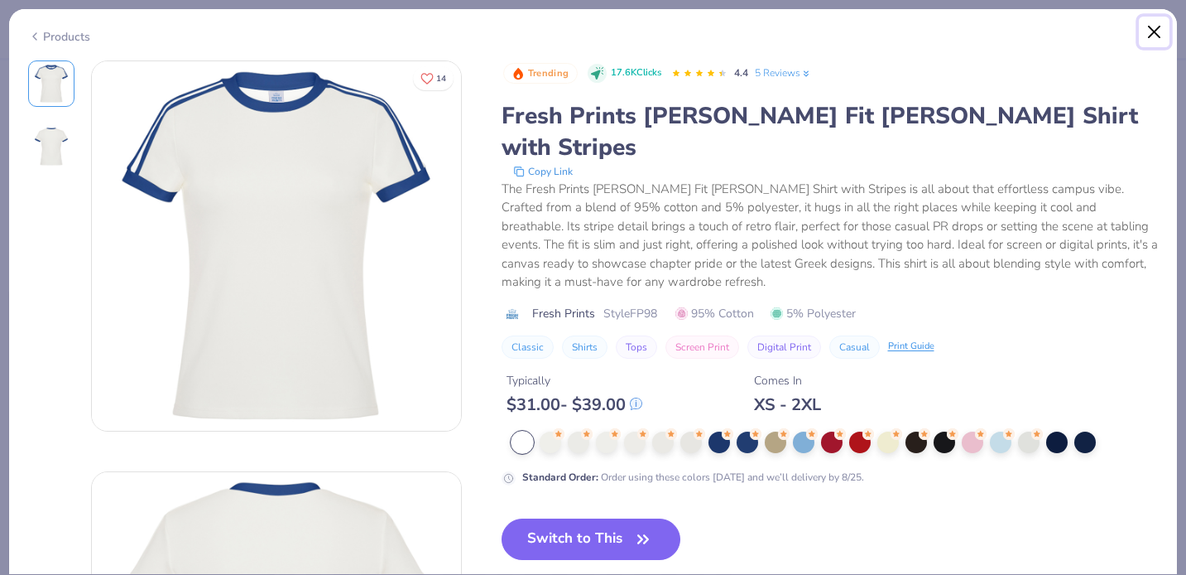
click at [1150, 29] on button "Close" at bounding box center [1154, 32] width 31 height 31
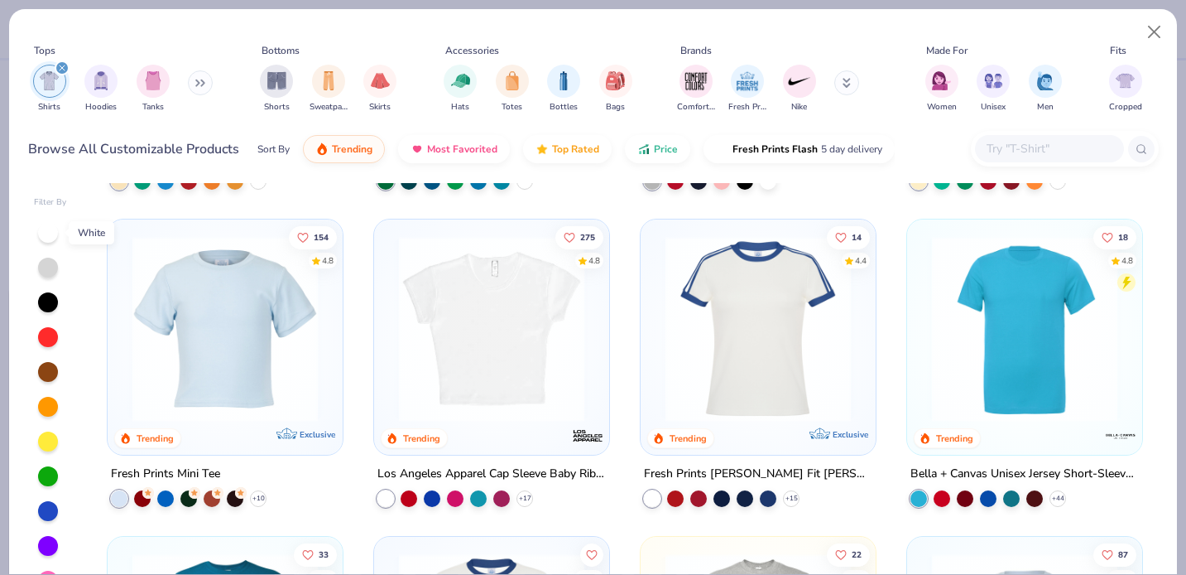
click at [51, 229] on div at bounding box center [48, 233] width 20 height 20
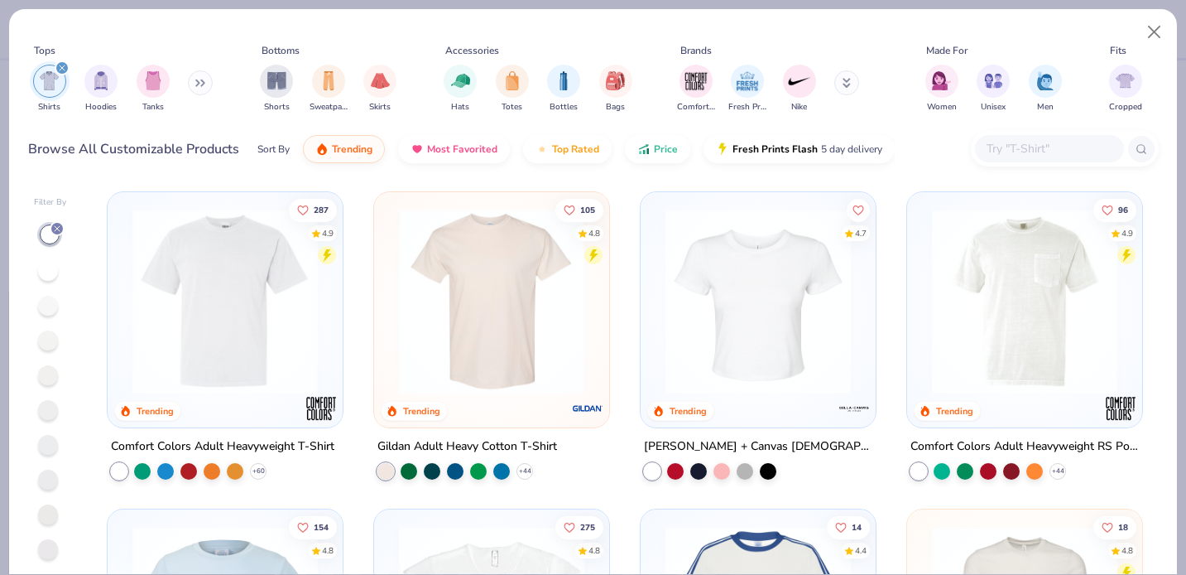
click at [387, 470] on div at bounding box center [386, 471] width 17 height 17
click at [419, 373] on img at bounding box center [492, 301] width 202 height 185
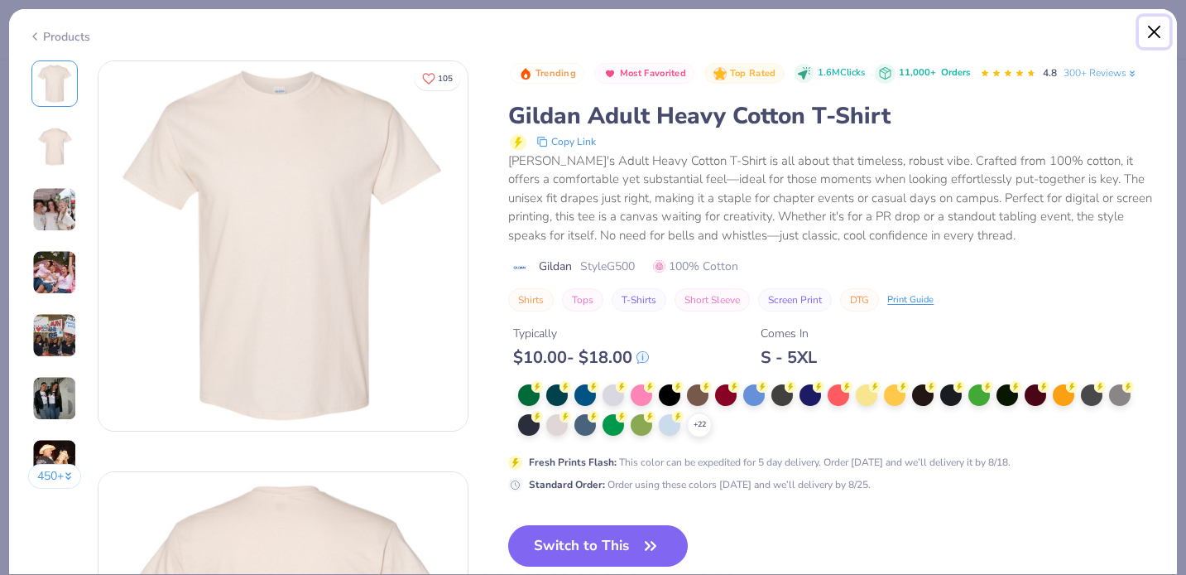
click at [1147, 34] on button "Close" at bounding box center [1154, 32] width 31 height 31
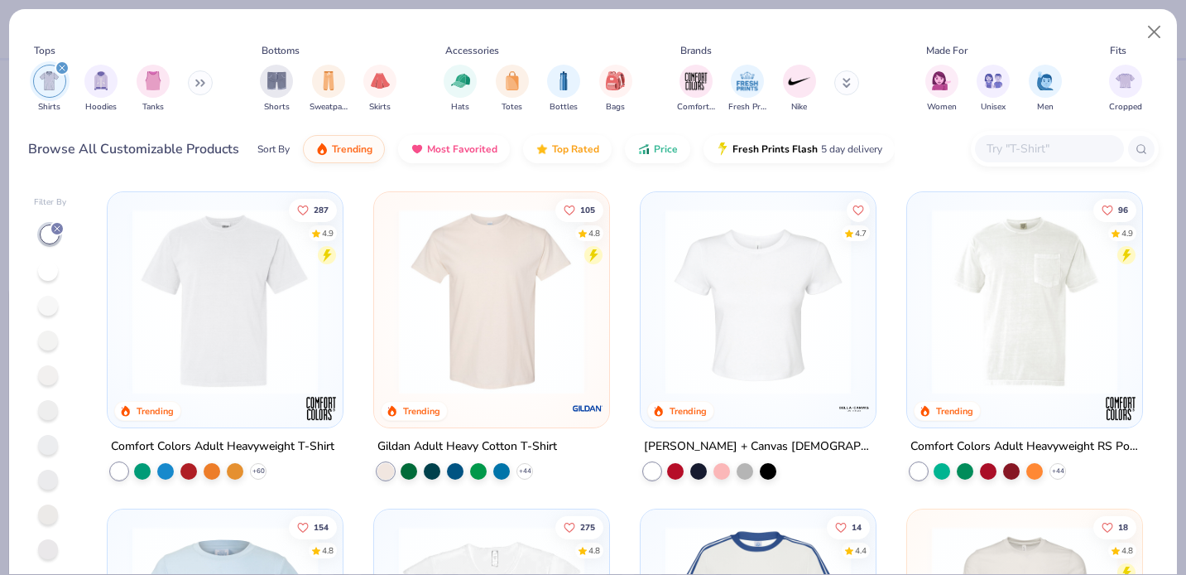
scroll to position [106, 0]
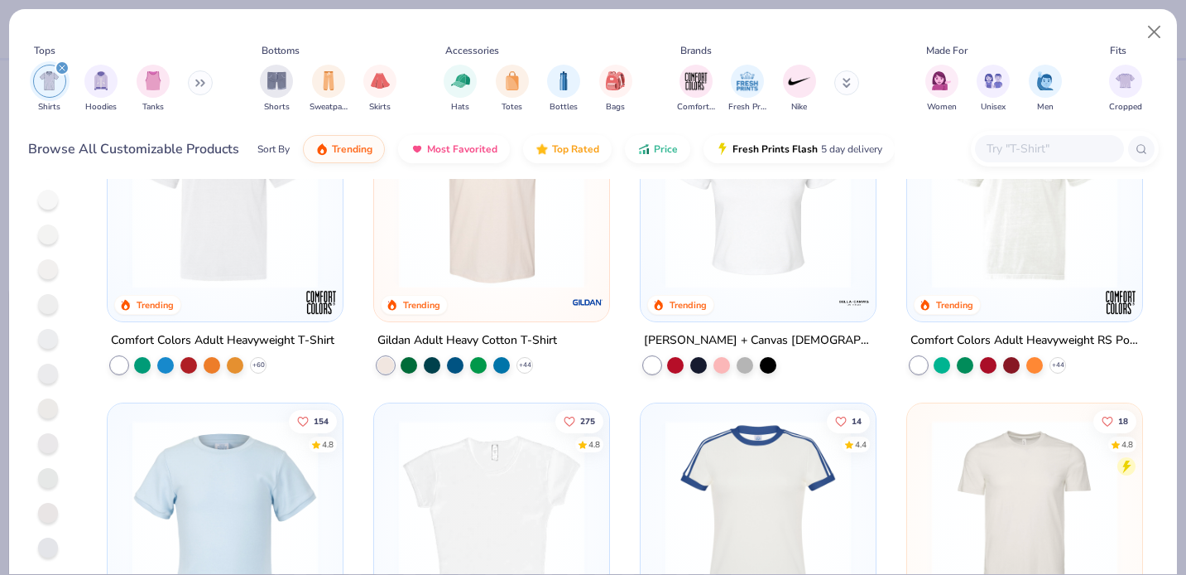
click at [47, 512] on div at bounding box center [48, 513] width 20 height 20
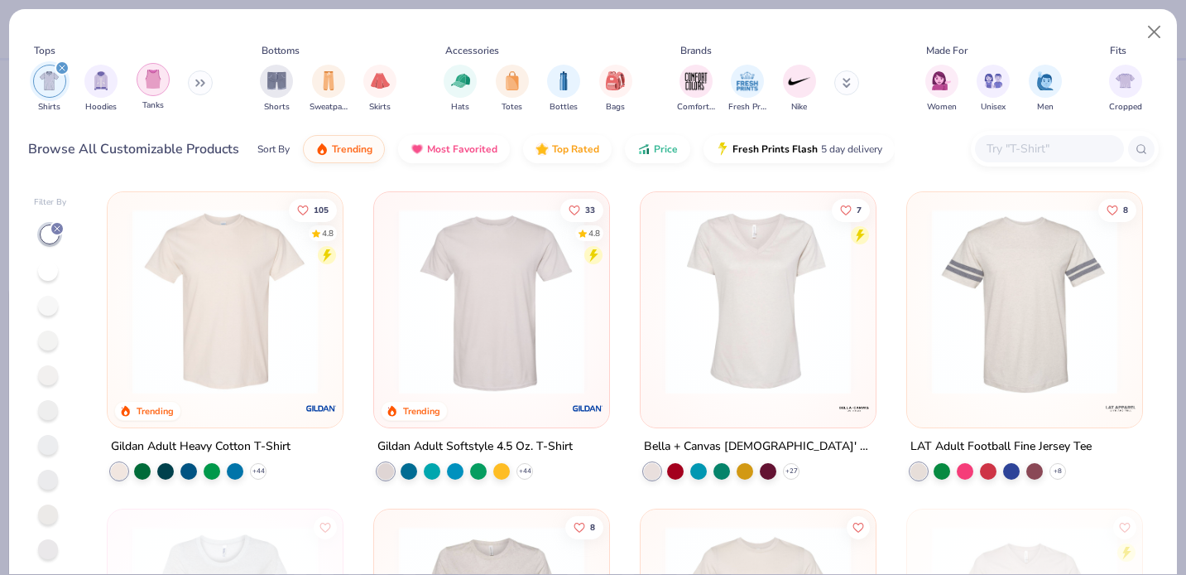
click at [156, 92] on div "filter for Tanks" at bounding box center [153, 79] width 33 height 33
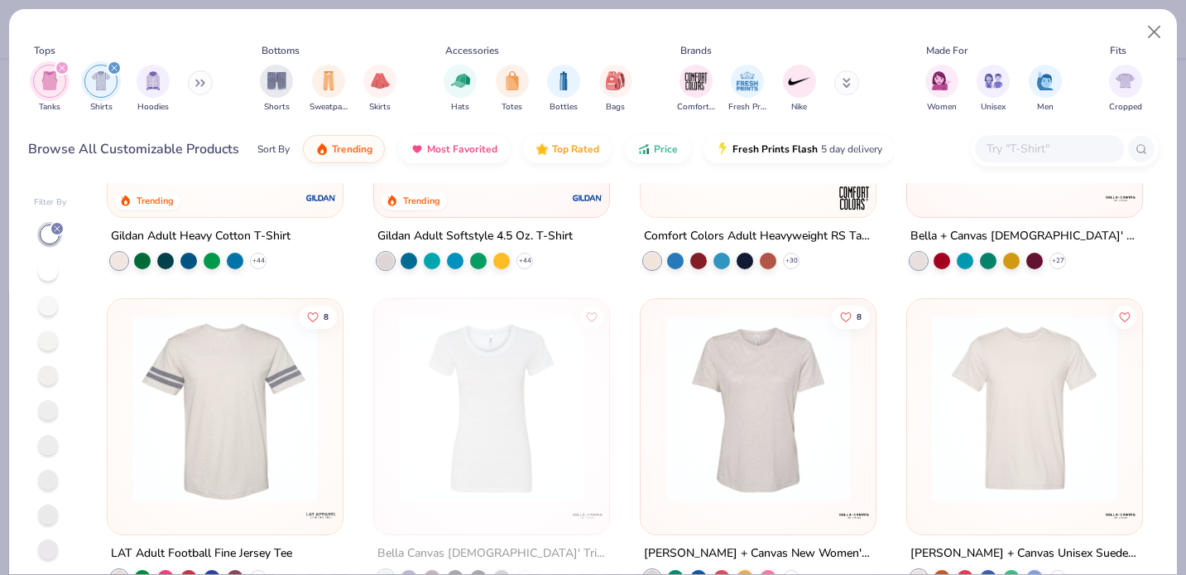
scroll to position [100, 0]
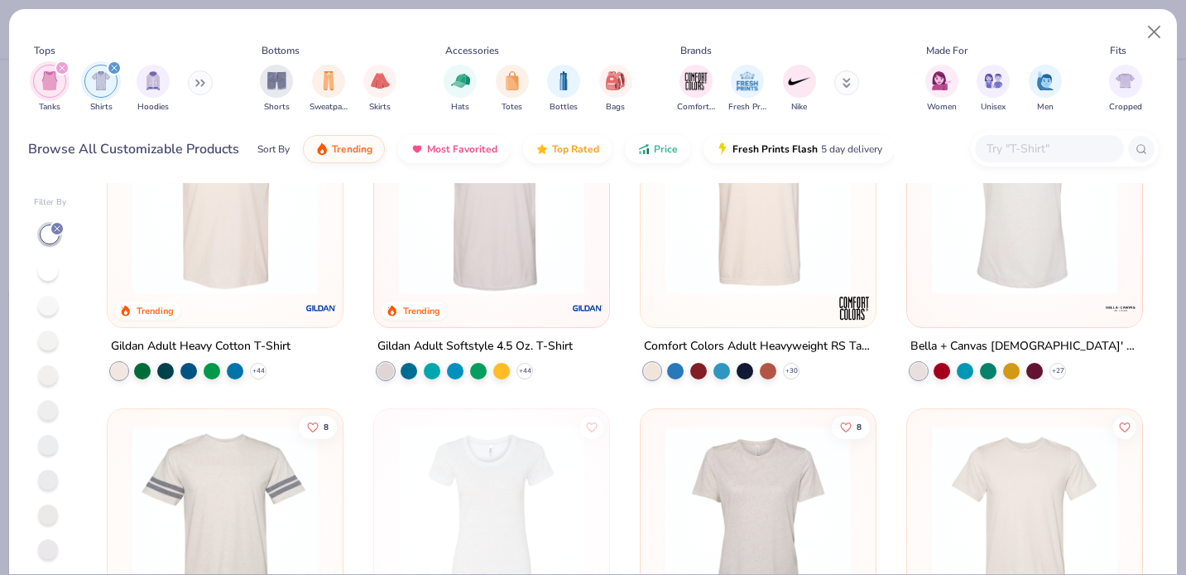
click at [198, 84] on icon at bounding box center [200, 83] width 10 height 8
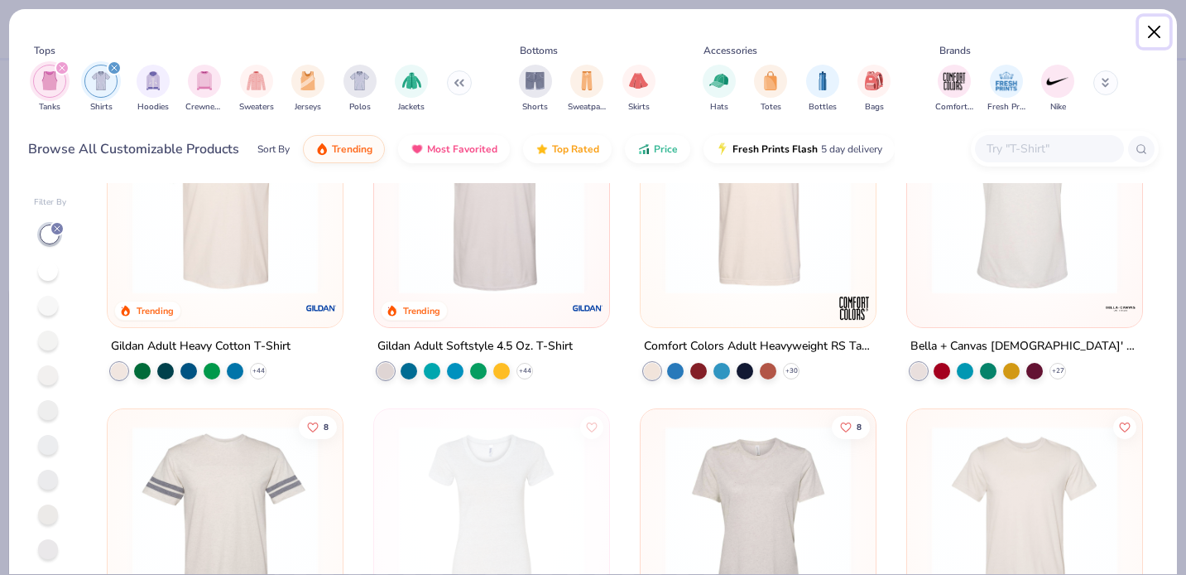
click at [1151, 34] on button "Close" at bounding box center [1154, 32] width 31 height 31
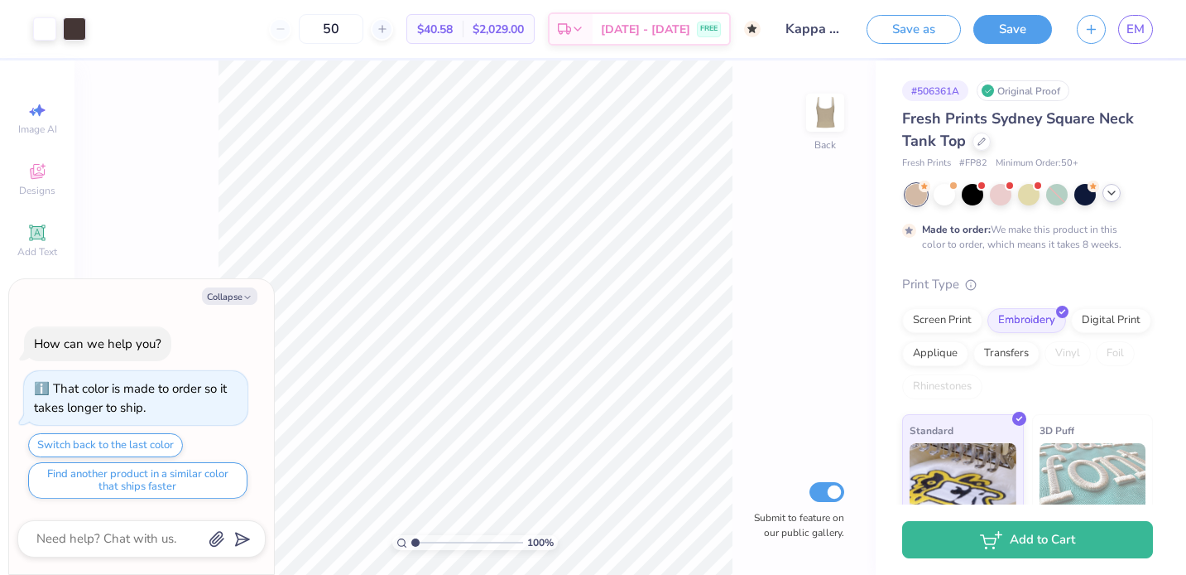
click at [1115, 190] on icon at bounding box center [1111, 192] width 13 height 13
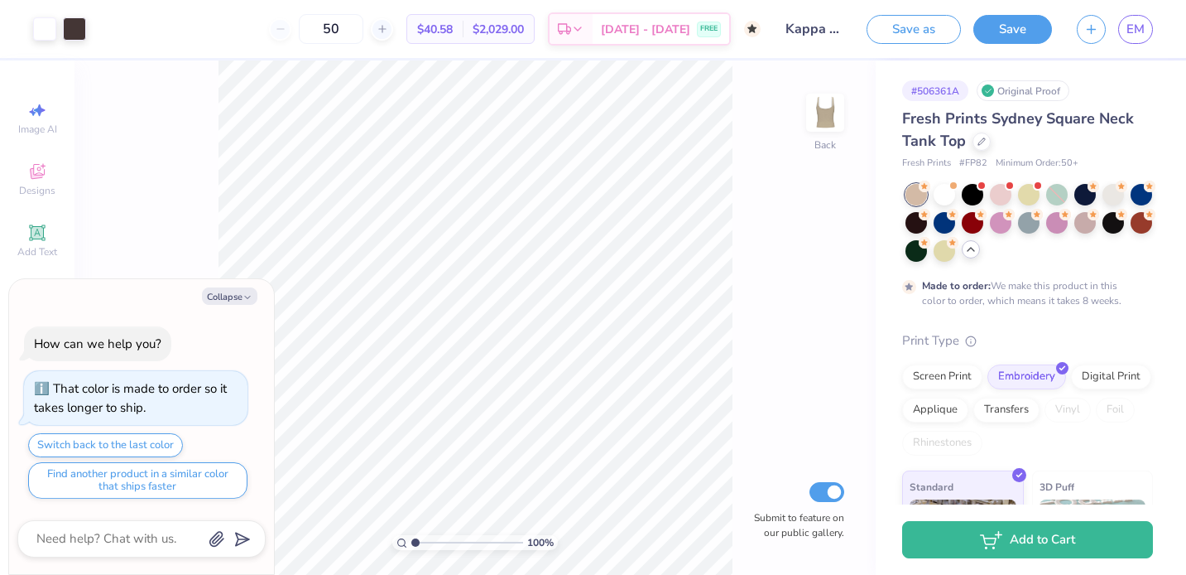
click at [986, 147] on div "Fresh Prints Sydney Square Neck Tank Top" at bounding box center [1027, 130] width 251 height 45
click at [979, 144] on div at bounding box center [982, 140] width 18 height 18
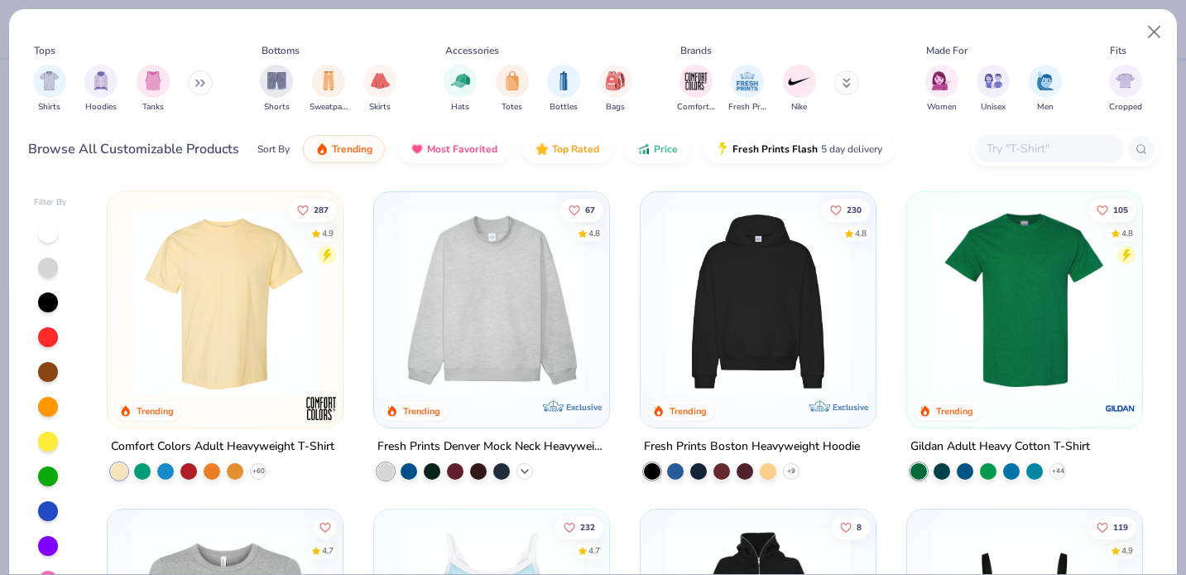
click at [528, 467] on icon at bounding box center [524, 470] width 13 height 13
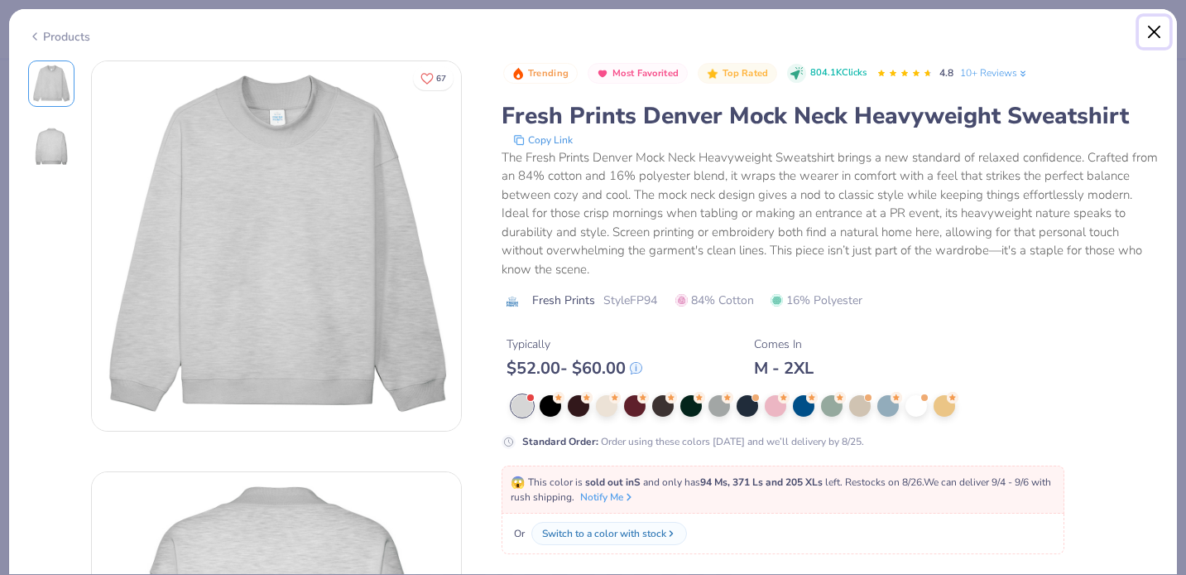
click at [1157, 20] on button "Close" at bounding box center [1154, 32] width 31 height 31
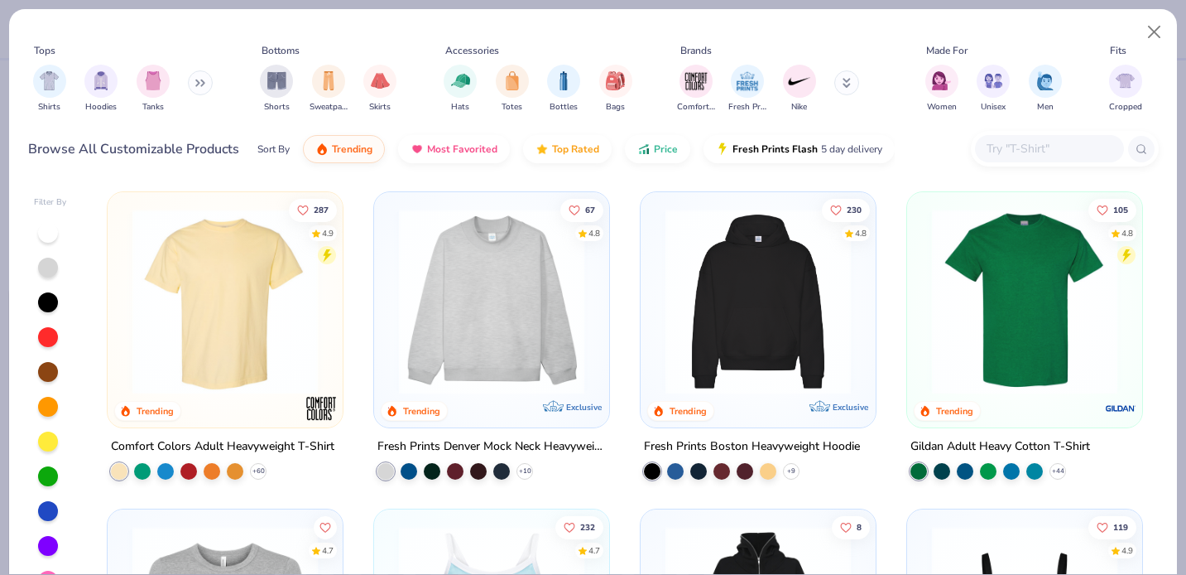
click at [1084, 156] on input "text" at bounding box center [1048, 148] width 127 height 19
click at [0, 0] on icon at bounding box center [0, 0] width 0 height 0
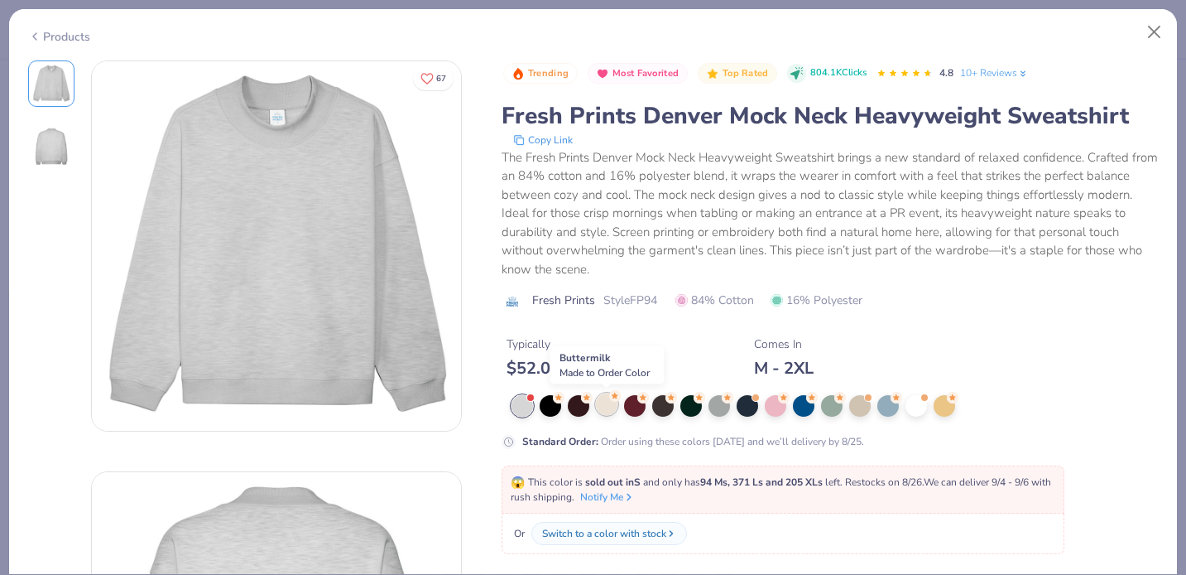
click at [604, 408] on div at bounding box center [607, 404] width 22 height 22
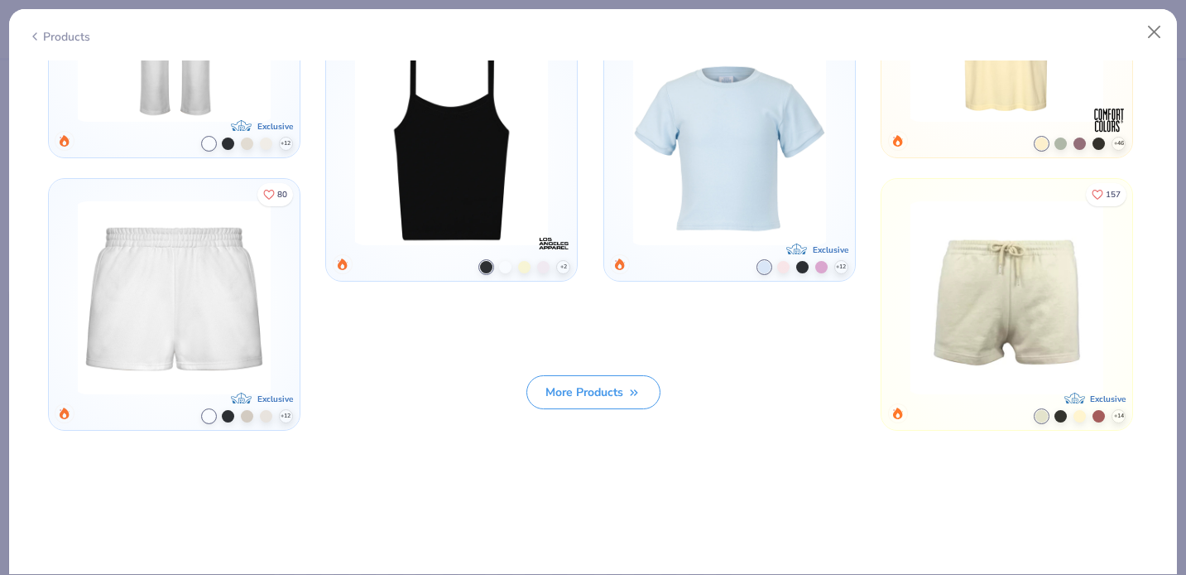
scroll to position [1623, 0]
click at [1152, 34] on button "Close" at bounding box center [1154, 32] width 31 height 31
type textarea "x"
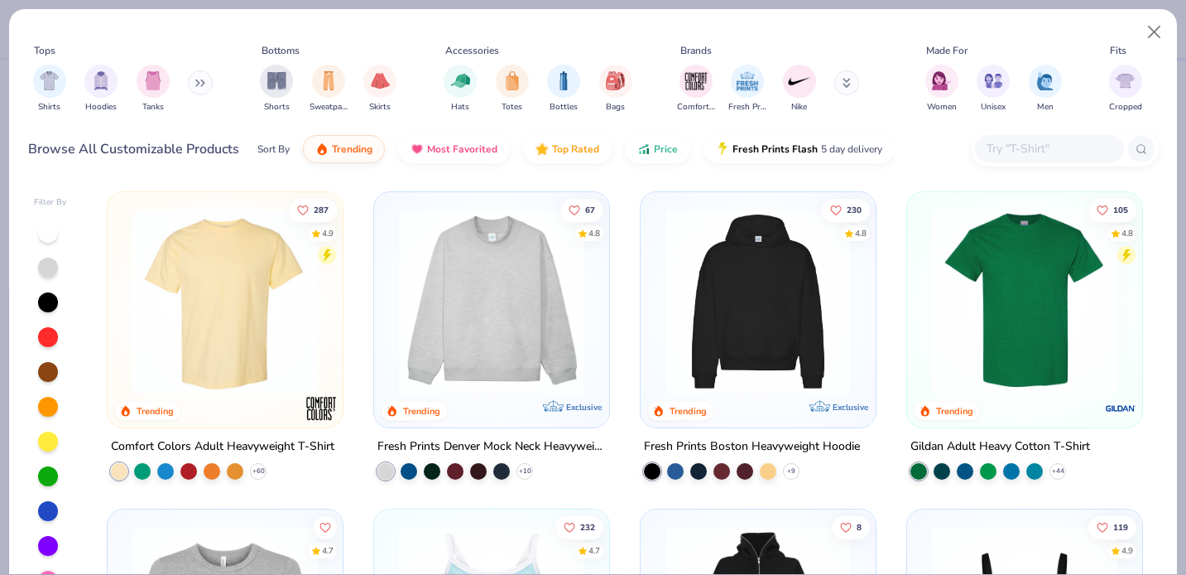
click at [1051, 135] on div at bounding box center [1049, 148] width 149 height 27
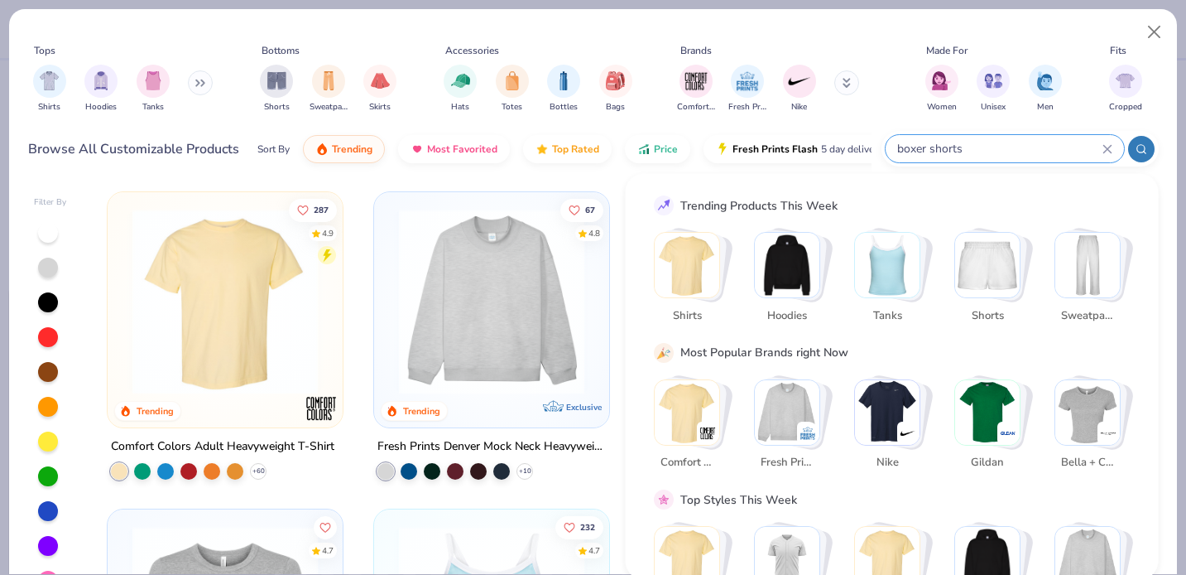
type input "boxer shorts"
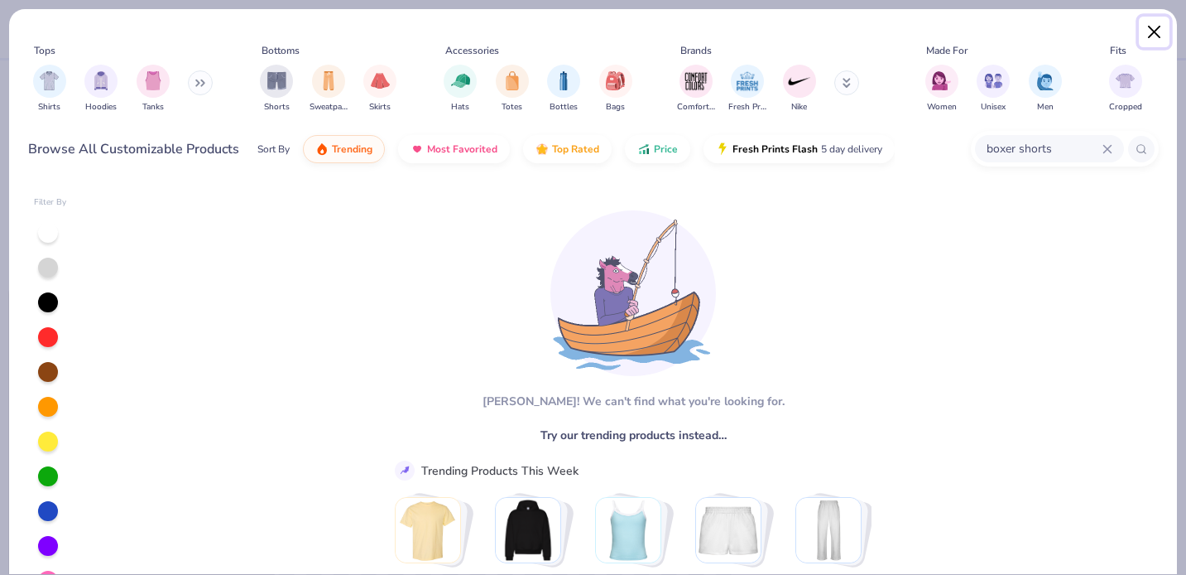
click at [1158, 34] on button "Close" at bounding box center [1154, 32] width 31 height 31
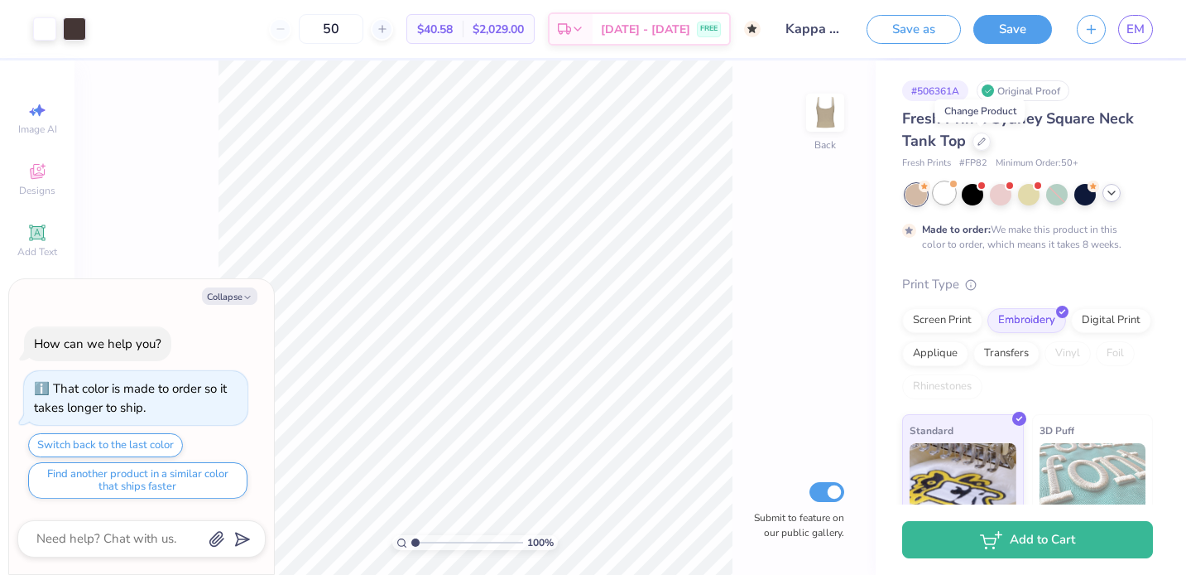
click at [950, 193] on div at bounding box center [945, 193] width 22 height 22
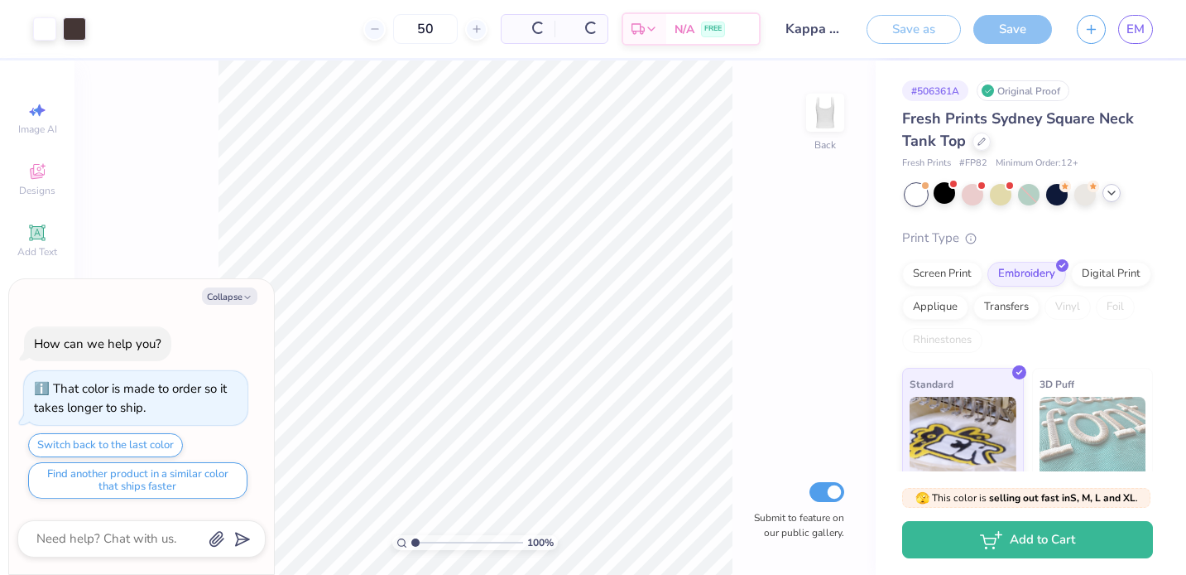
scroll to position [382, 0]
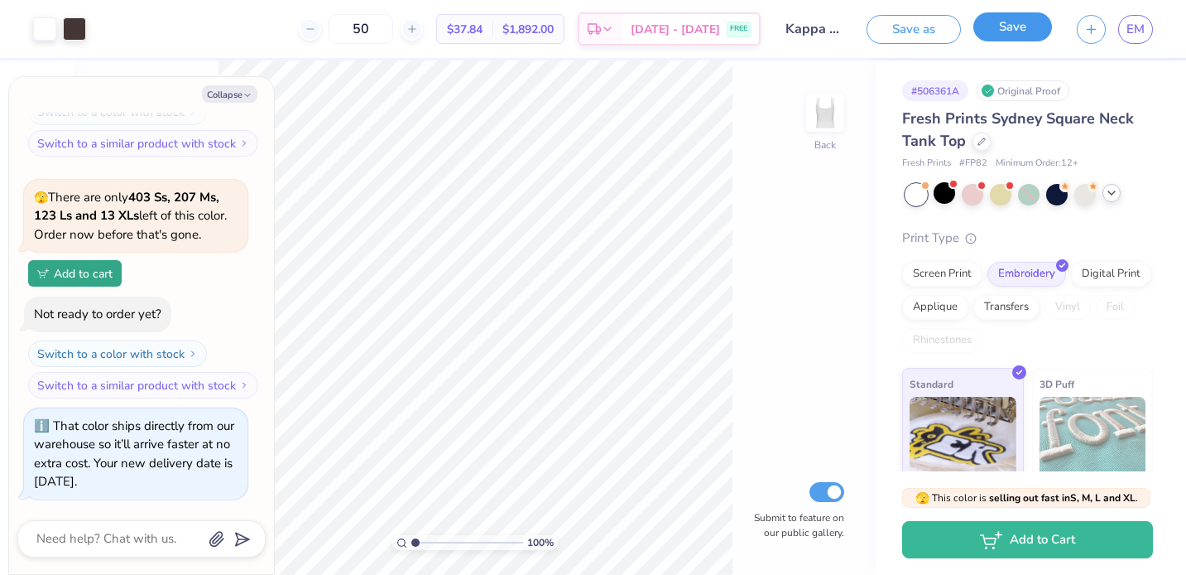
click at [1017, 26] on button "Save" at bounding box center [1013, 26] width 79 height 29
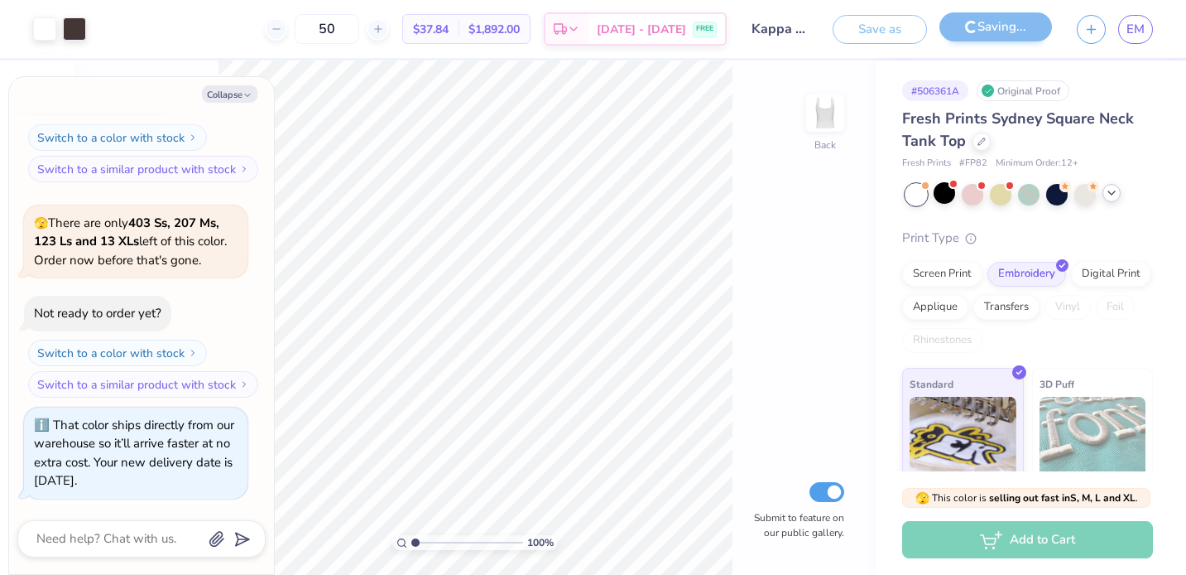
scroll to position [330, 0]
type textarea "x"
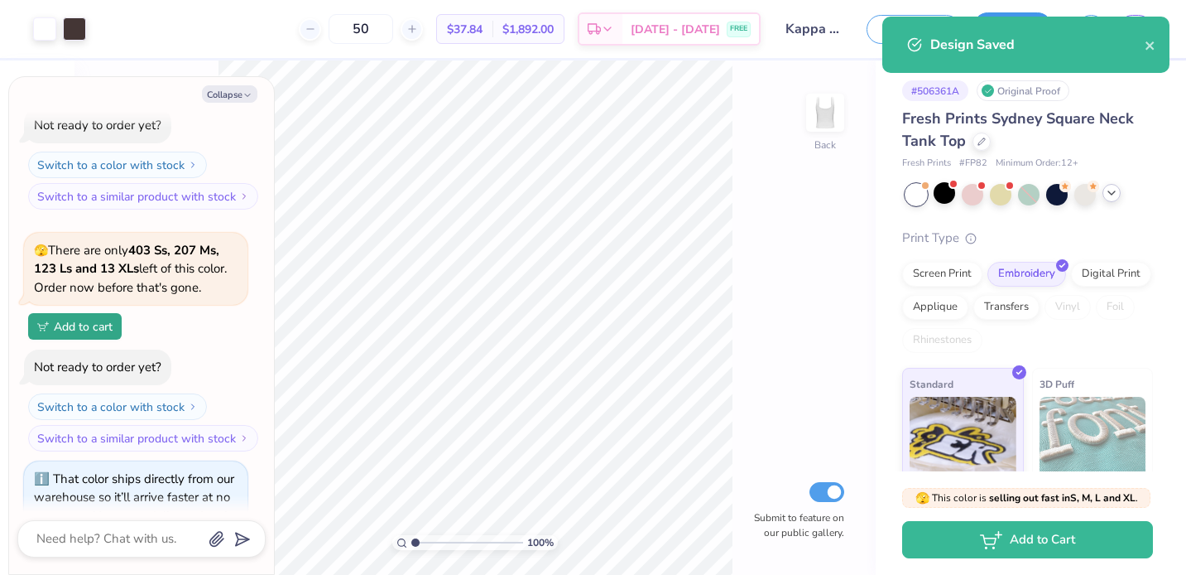
scroll to position [382, 0]
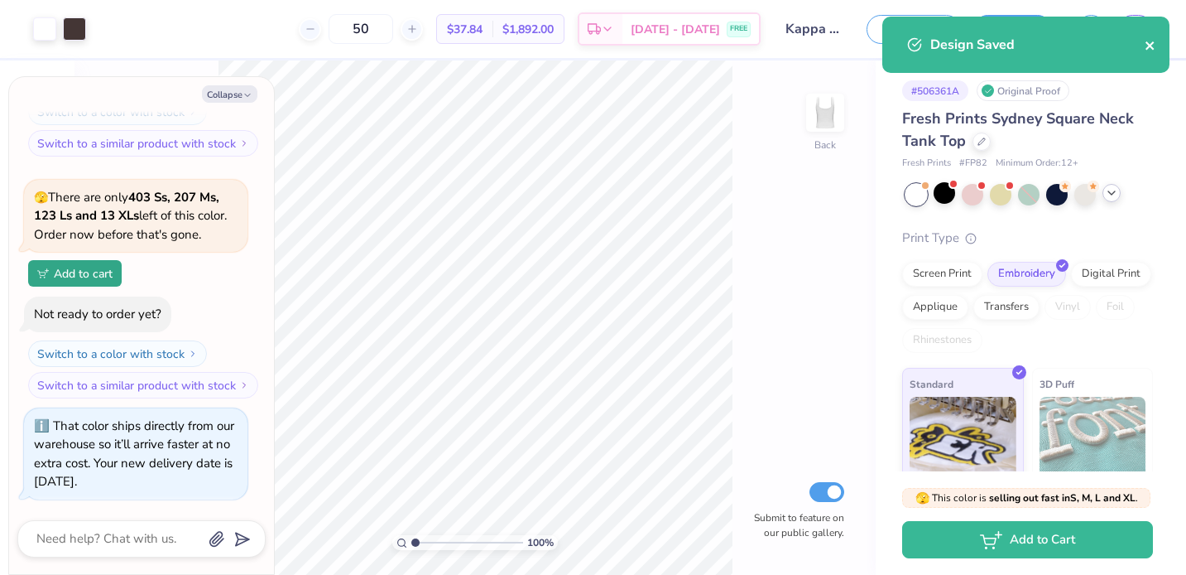
click at [1148, 50] on icon "close" at bounding box center [1151, 45] width 12 height 13
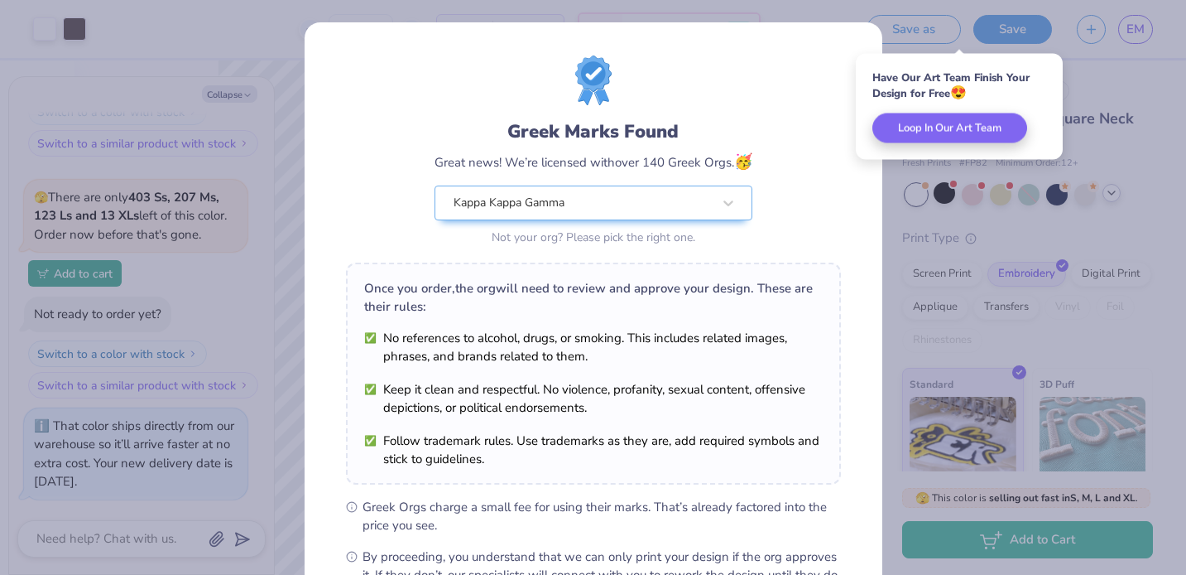
click at [1141, 27] on div "Greek Marks Found Great news! We’re licensed with over 140 Greek Orgs. 🥳 Kappa …" at bounding box center [593, 287] width 1186 height 575
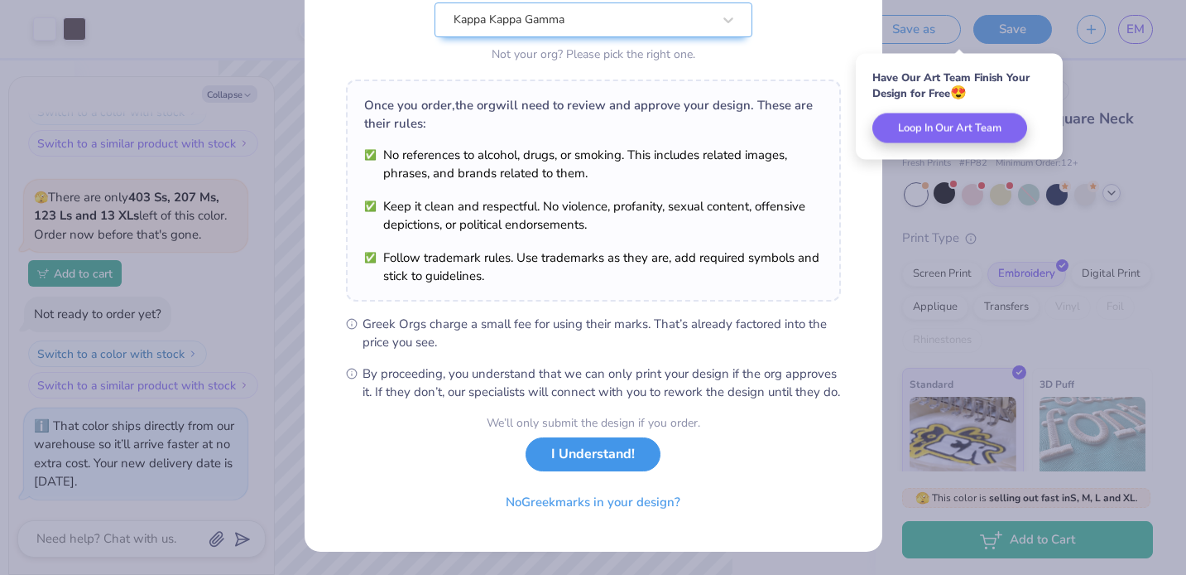
click at [573, 464] on button "I Understand!" at bounding box center [593, 454] width 135 height 34
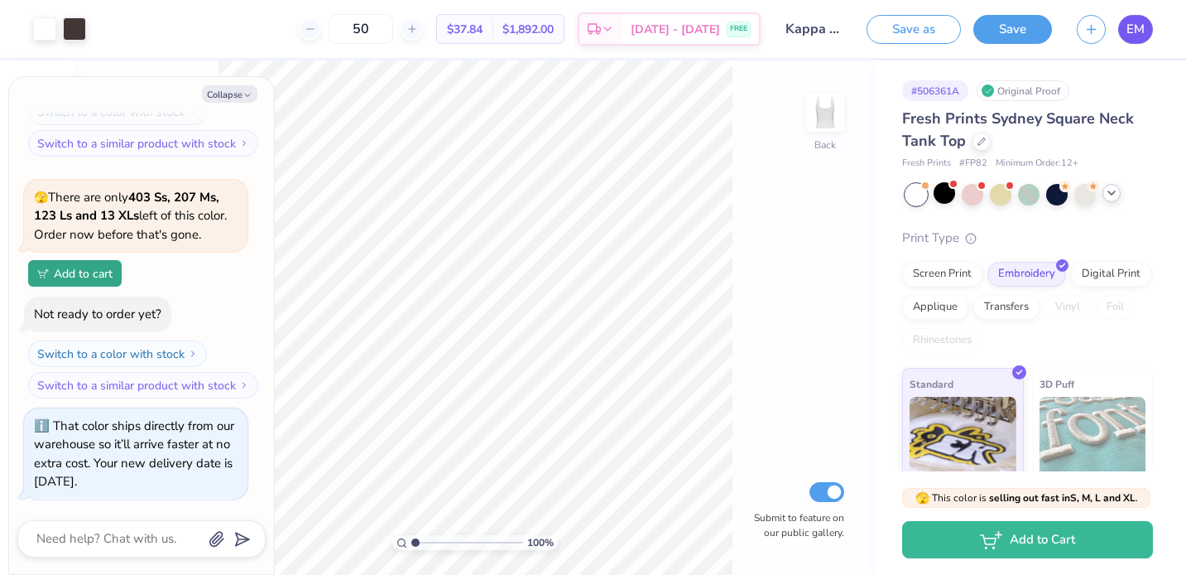
click at [1143, 31] on span "EM" at bounding box center [1136, 29] width 18 height 19
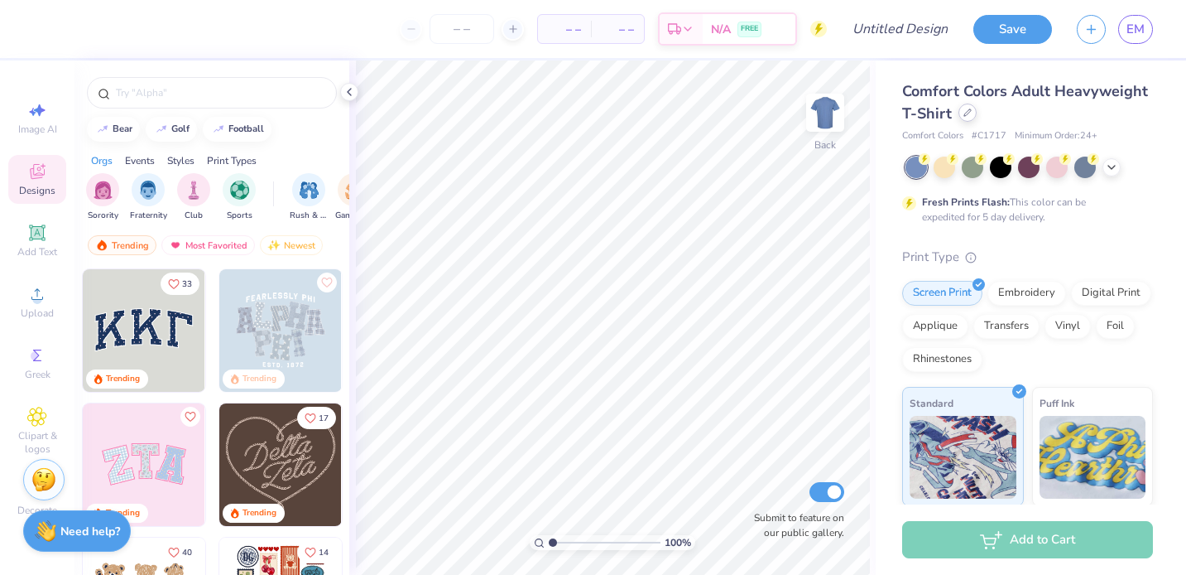
click at [967, 111] on icon at bounding box center [968, 112] width 8 height 8
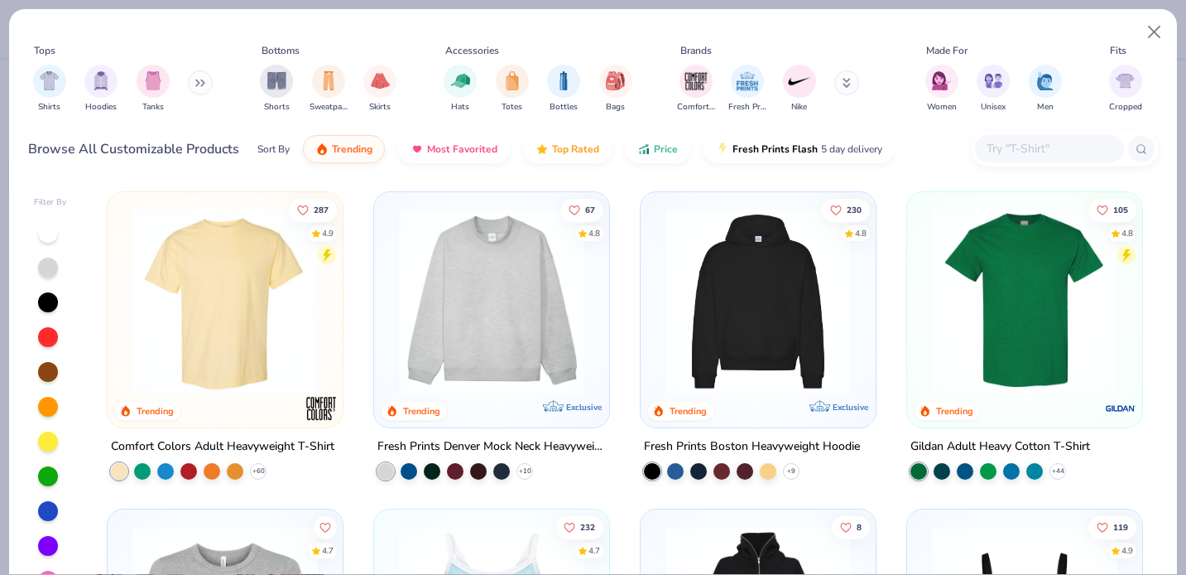
click at [1013, 144] on input "text" at bounding box center [1048, 148] width 127 height 19
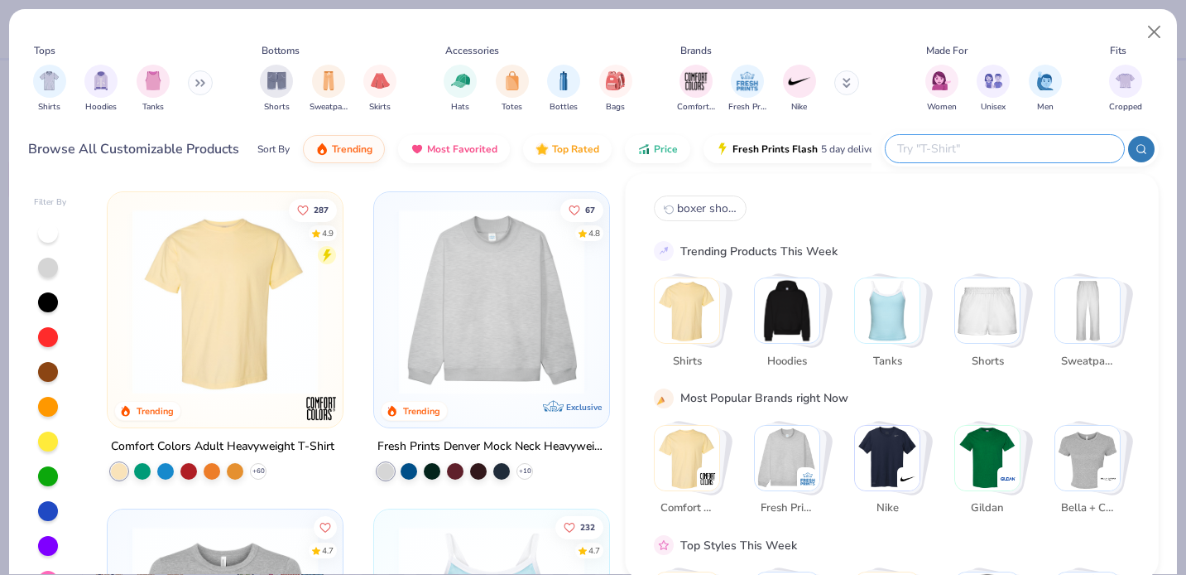
paste input "#FP94"
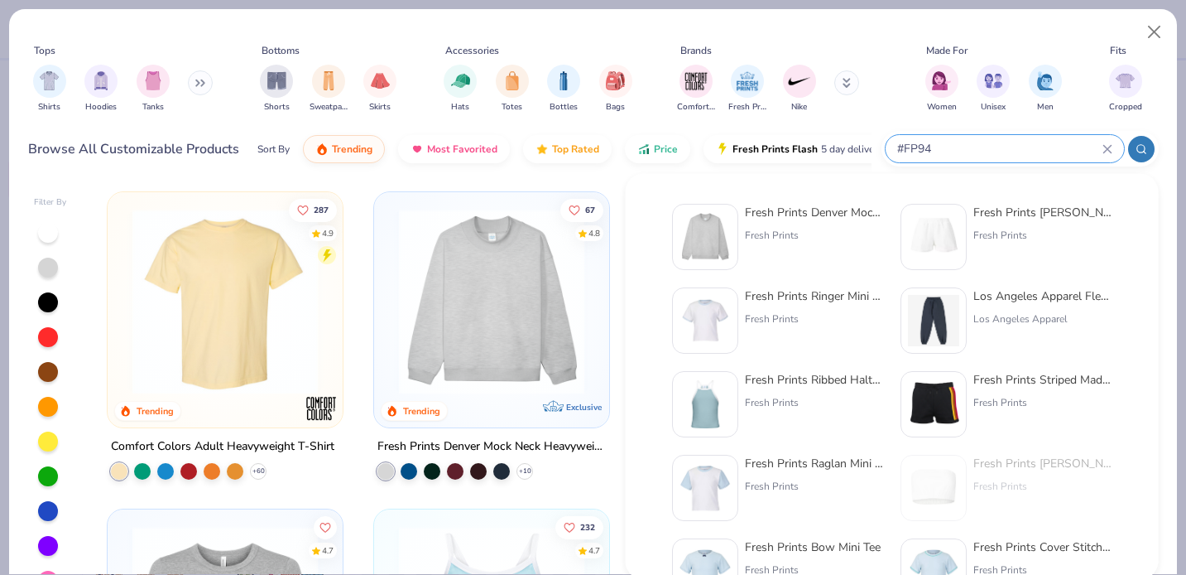
type input "#FP94"
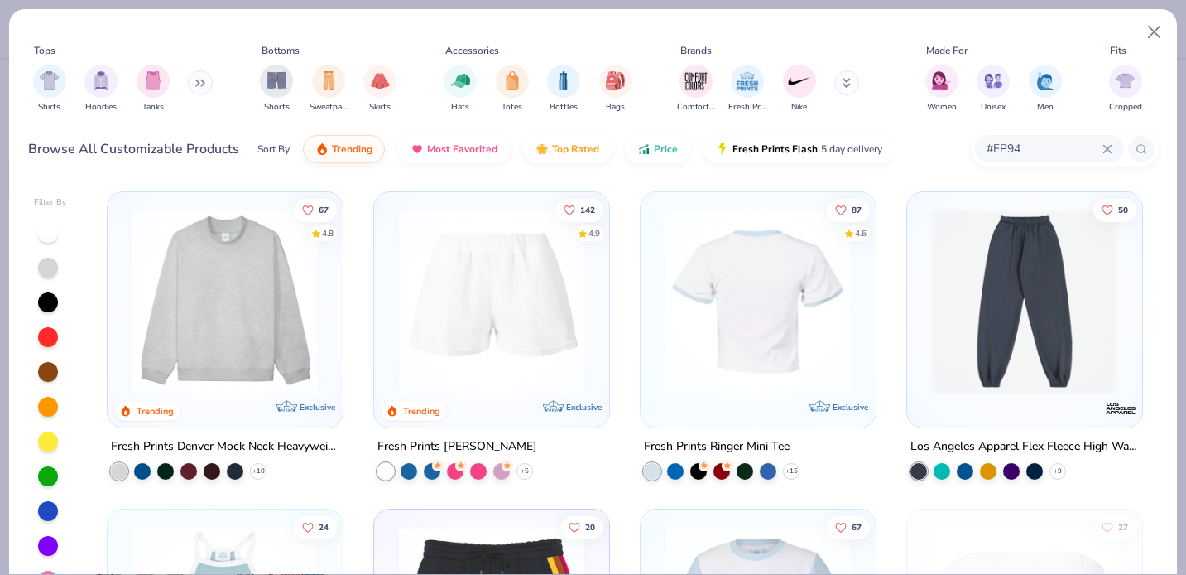
click at [657, 361] on img at bounding box center [556, 301] width 202 height 185
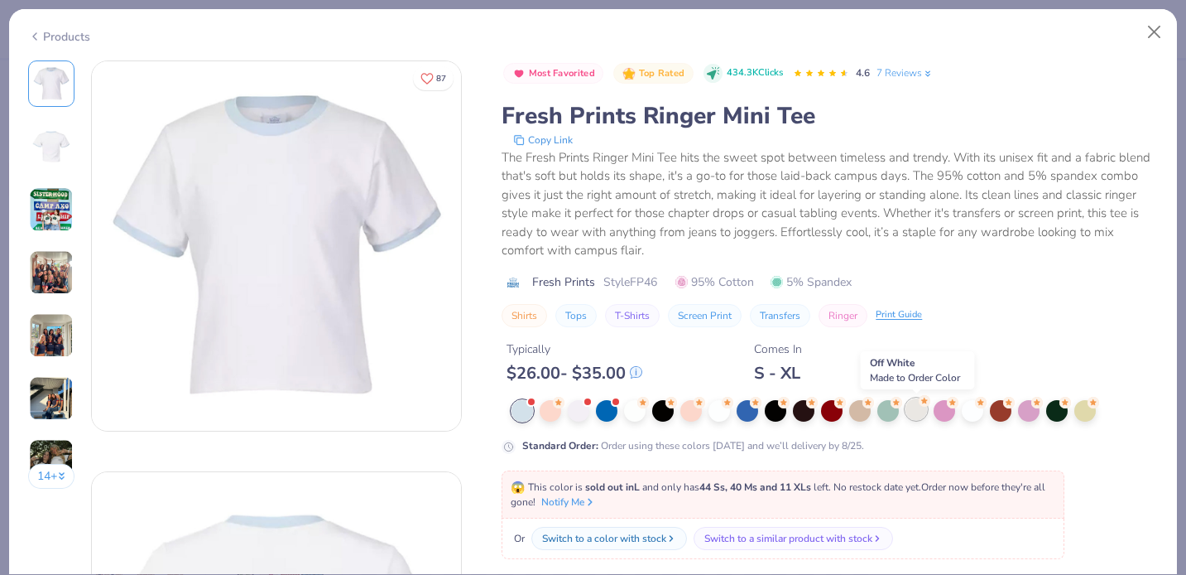
click at [921, 408] on div at bounding box center [917, 409] width 22 height 22
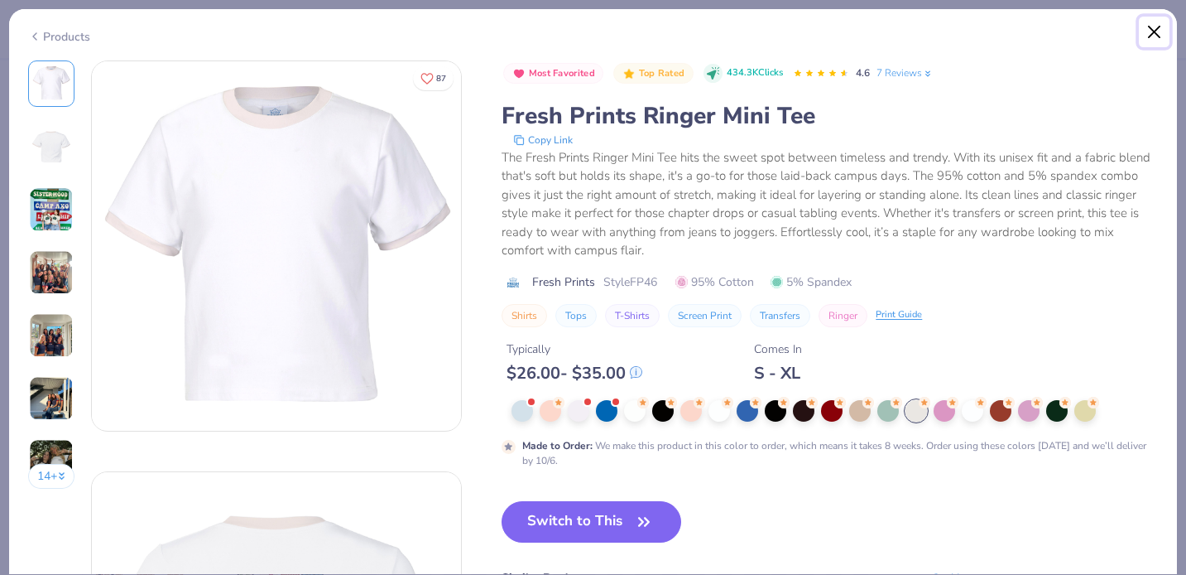
click at [1153, 36] on button "Close" at bounding box center [1154, 32] width 31 height 31
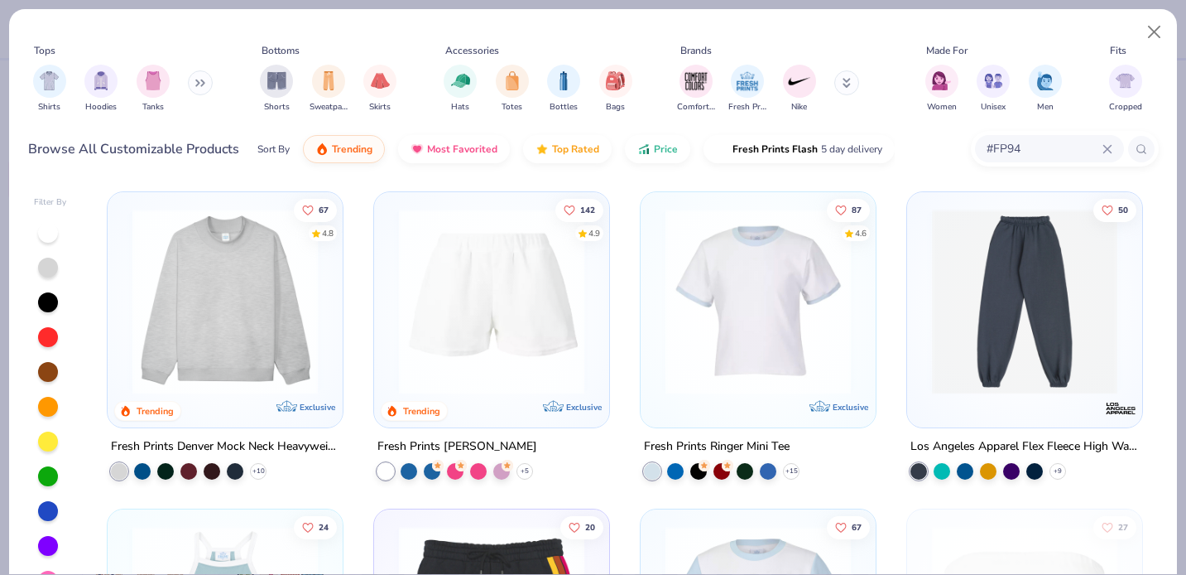
click at [528, 361] on img at bounding box center [492, 301] width 202 height 185
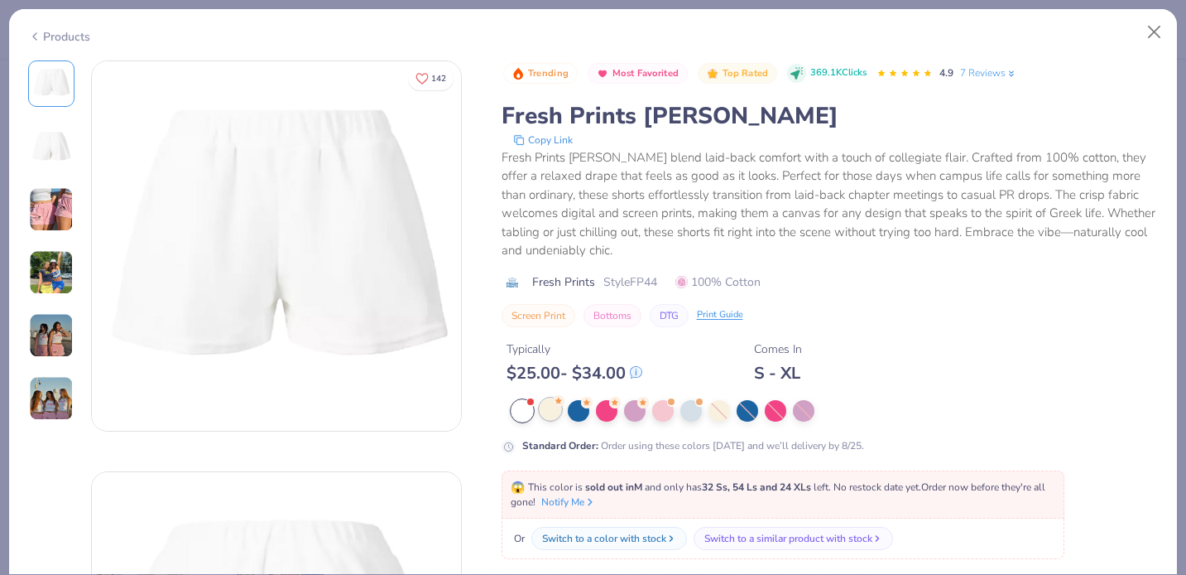
click at [554, 412] on div at bounding box center [551, 409] width 22 height 22
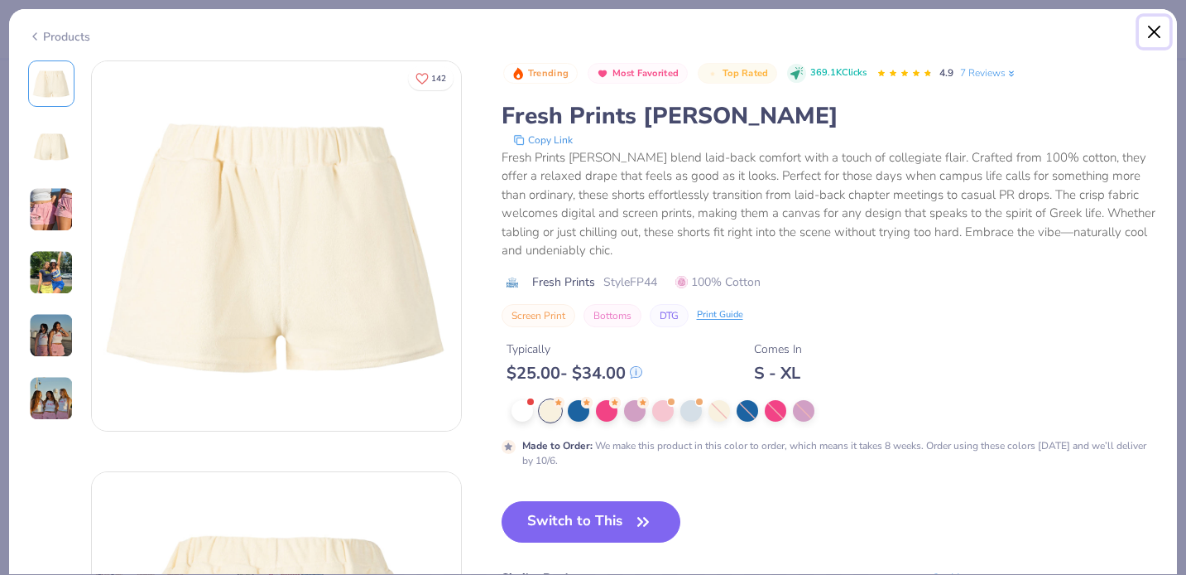
click at [1156, 39] on button "Close" at bounding box center [1154, 32] width 31 height 31
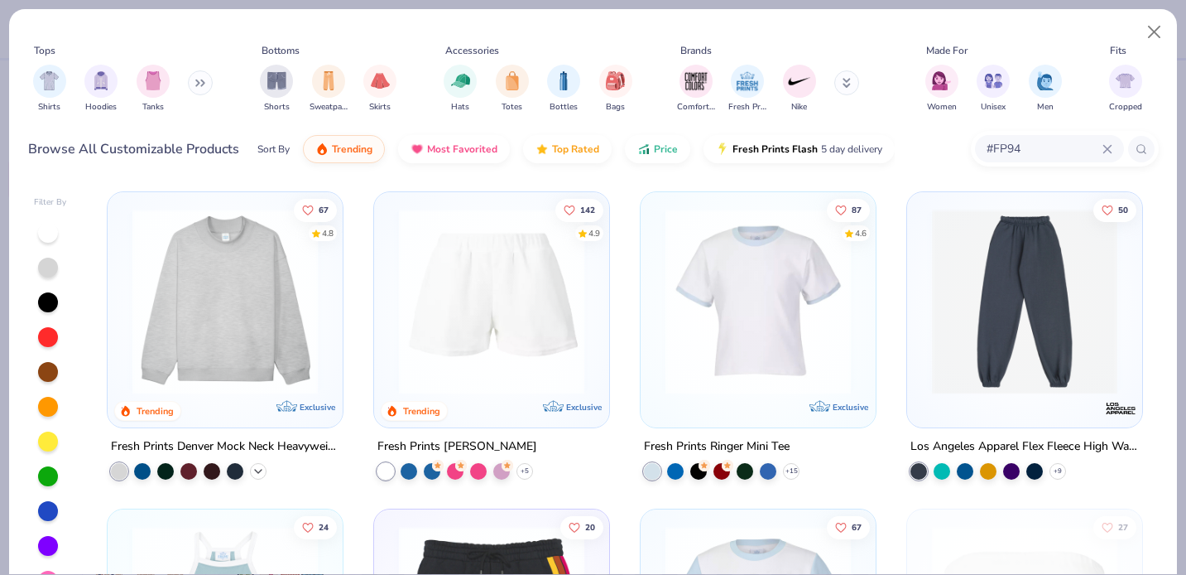
click at [257, 469] on icon at bounding box center [258, 470] width 13 height 13
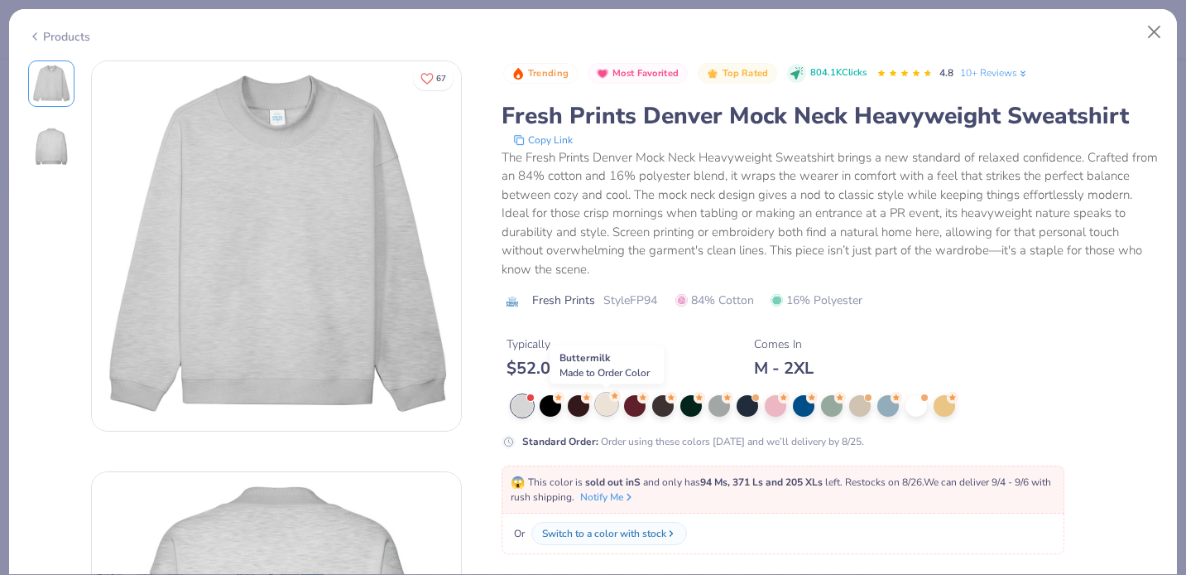
click at [606, 410] on div at bounding box center [607, 404] width 22 height 22
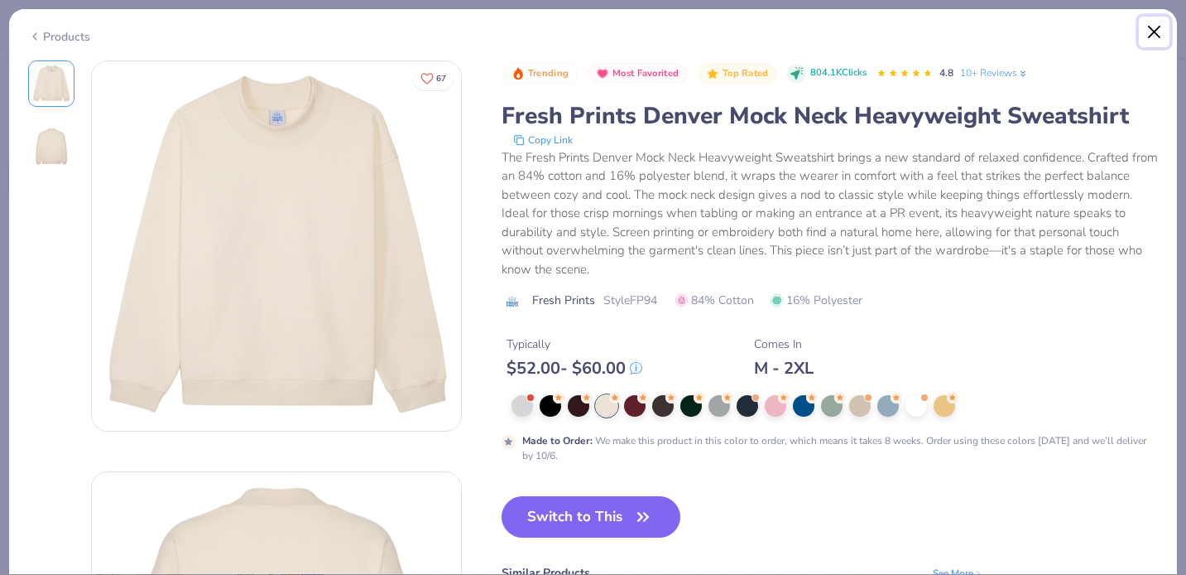
click at [1157, 28] on button "Close" at bounding box center [1154, 32] width 31 height 31
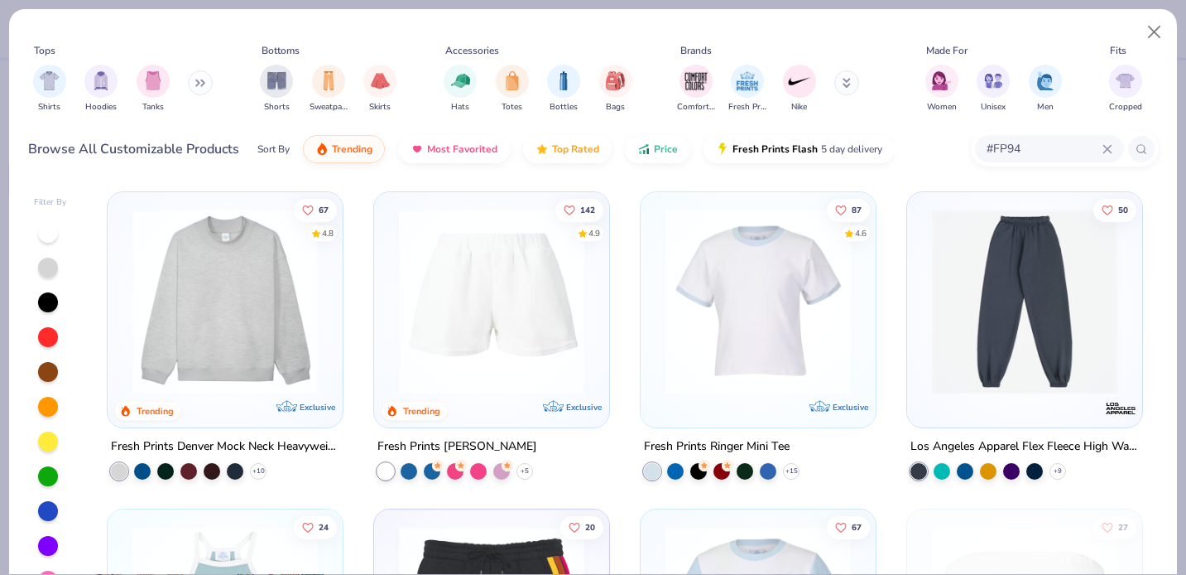
click at [494, 401] on div at bounding box center [491, 305] width 219 height 210
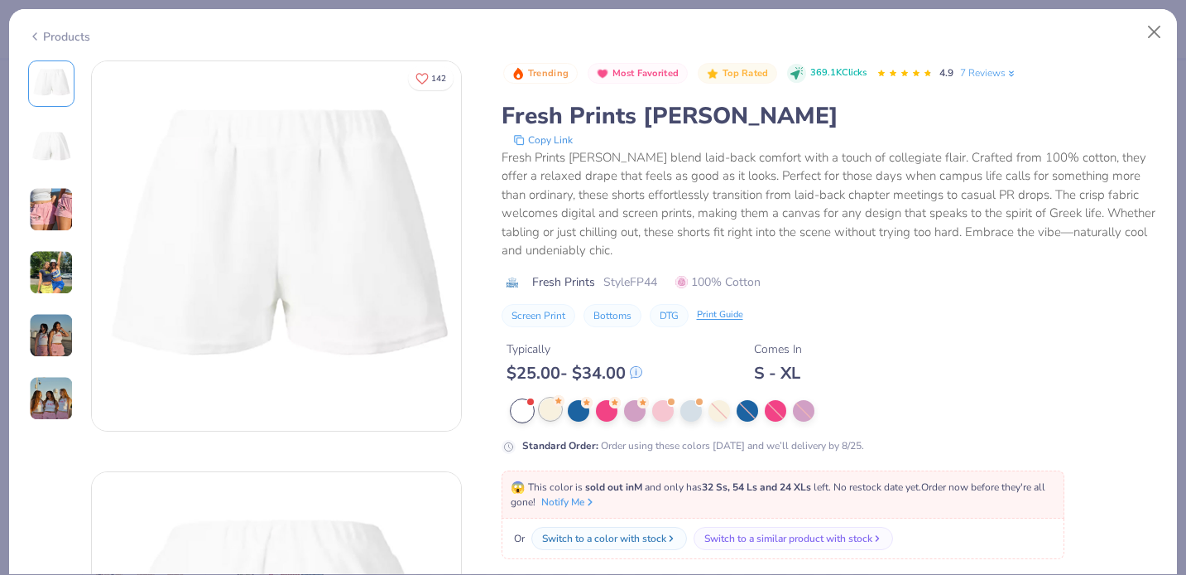
click at [552, 412] on div at bounding box center [551, 409] width 22 height 22
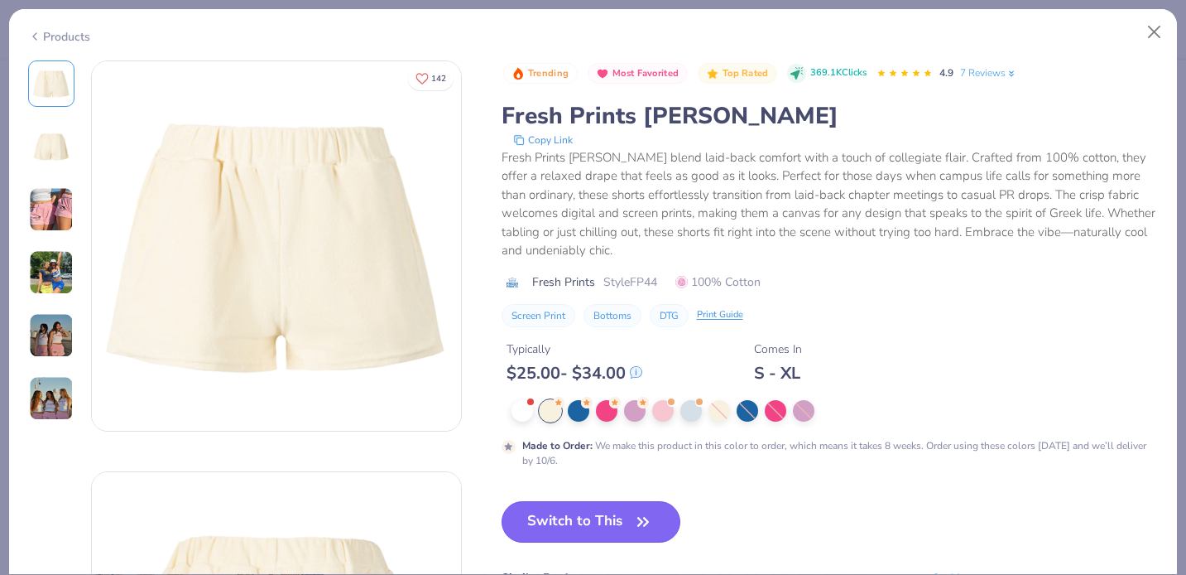
click at [599, 523] on button "Switch to This" at bounding box center [592, 521] width 180 height 41
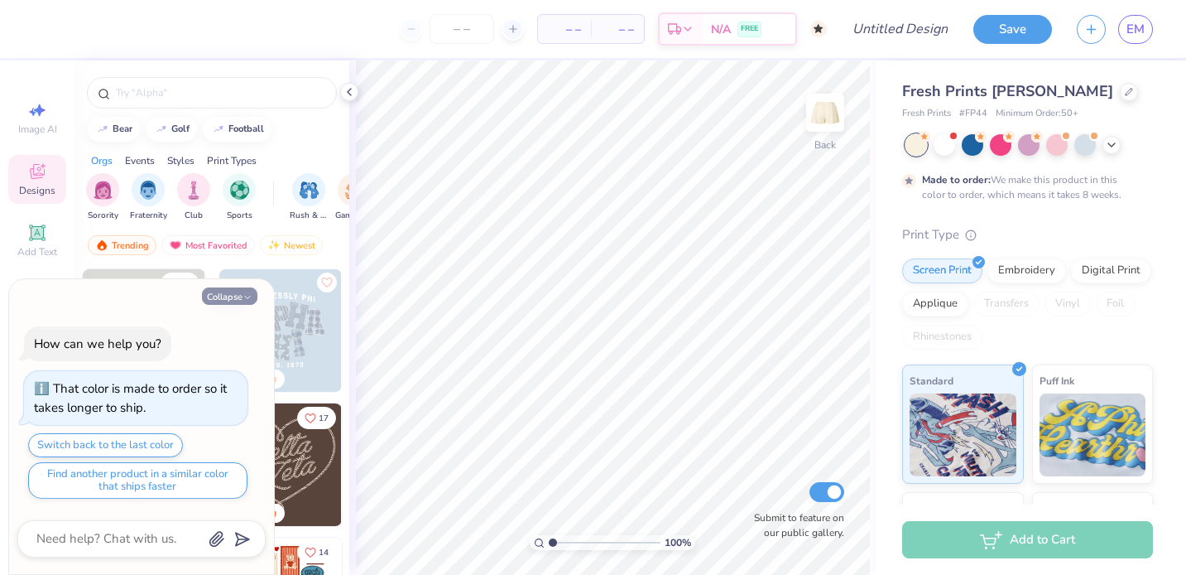
click at [243, 301] on icon "button" at bounding box center [248, 297] width 10 height 10
type textarea "x"
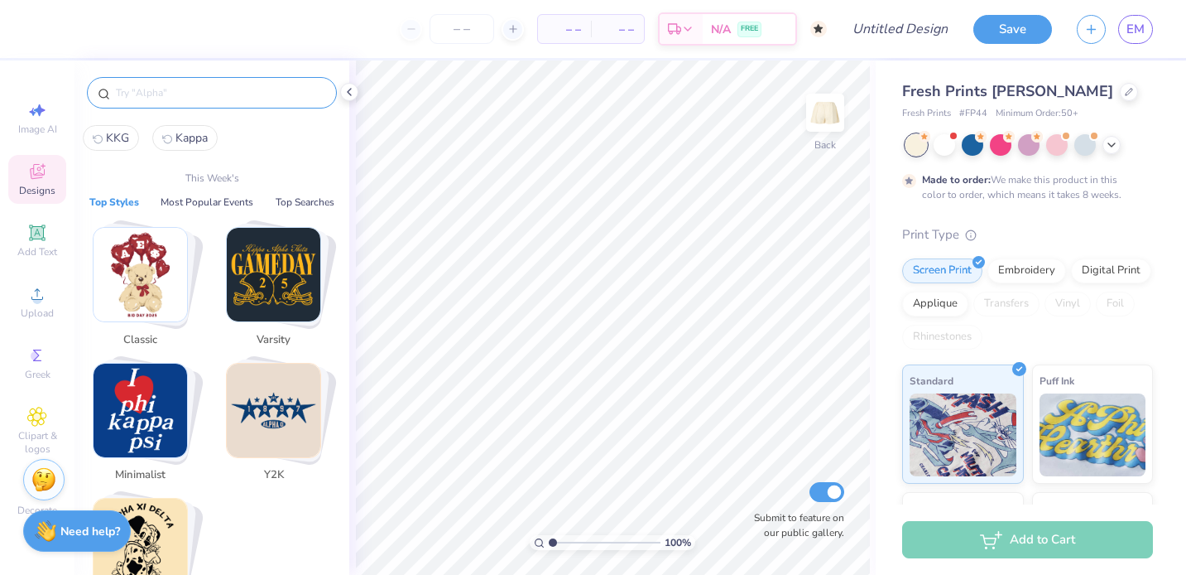
click at [247, 97] on input "text" at bounding box center [220, 92] width 212 height 17
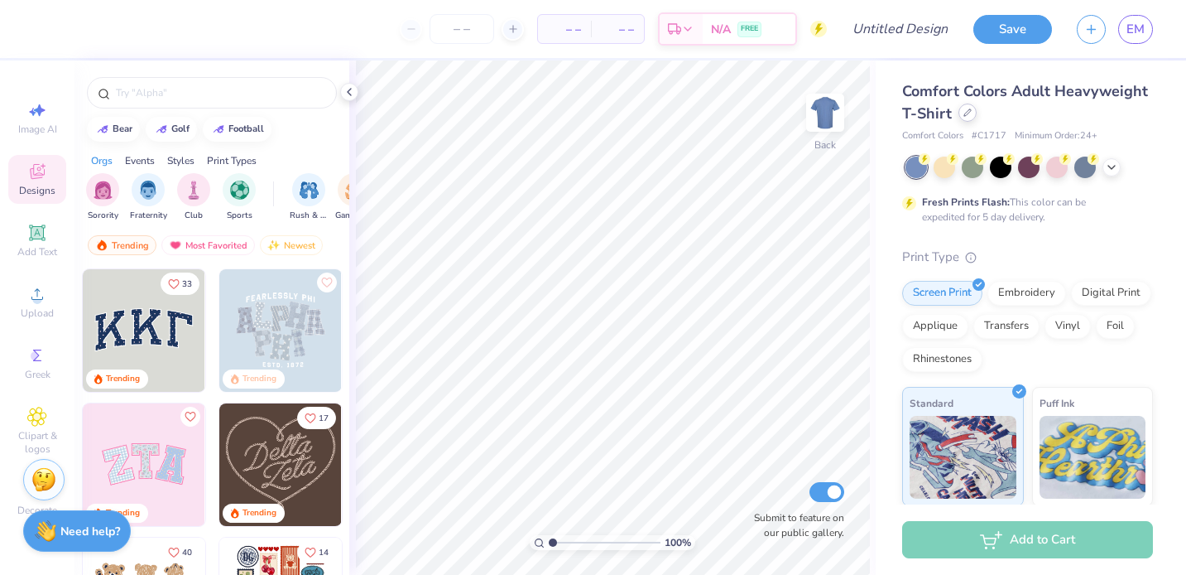
click at [972, 119] on div "Comfort Colors Adult Heavyweight T-Shirt" at bounding box center [1027, 102] width 251 height 45
click at [967, 116] on icon at bounding box center [968, 112] width 8 height 8
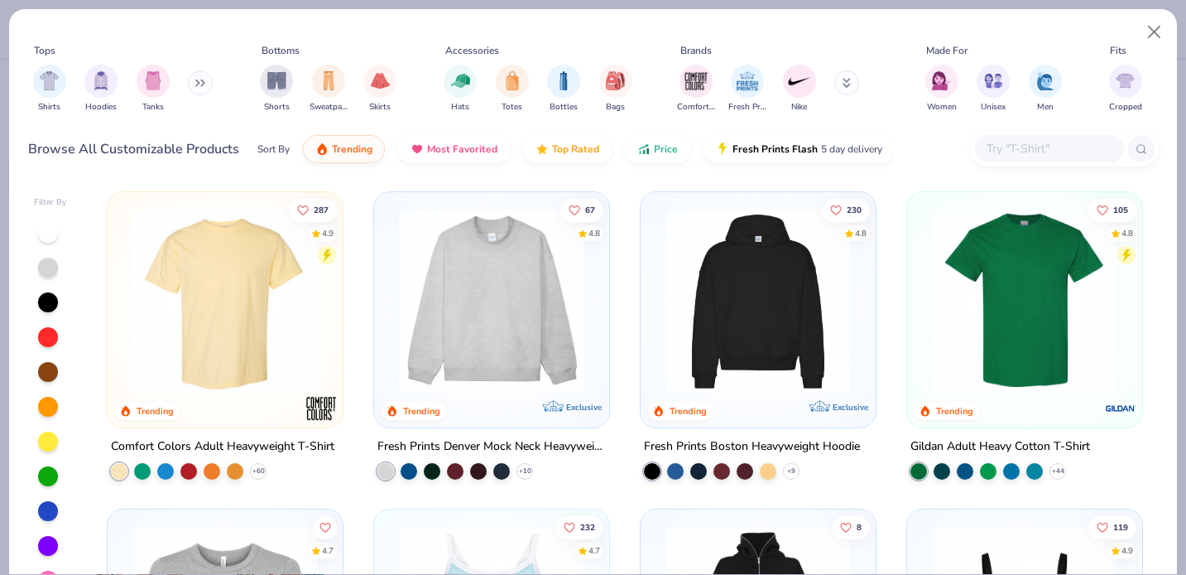
click at [1046, 149] on input "text" at bounding box center [1048, 148] width 127 height 19
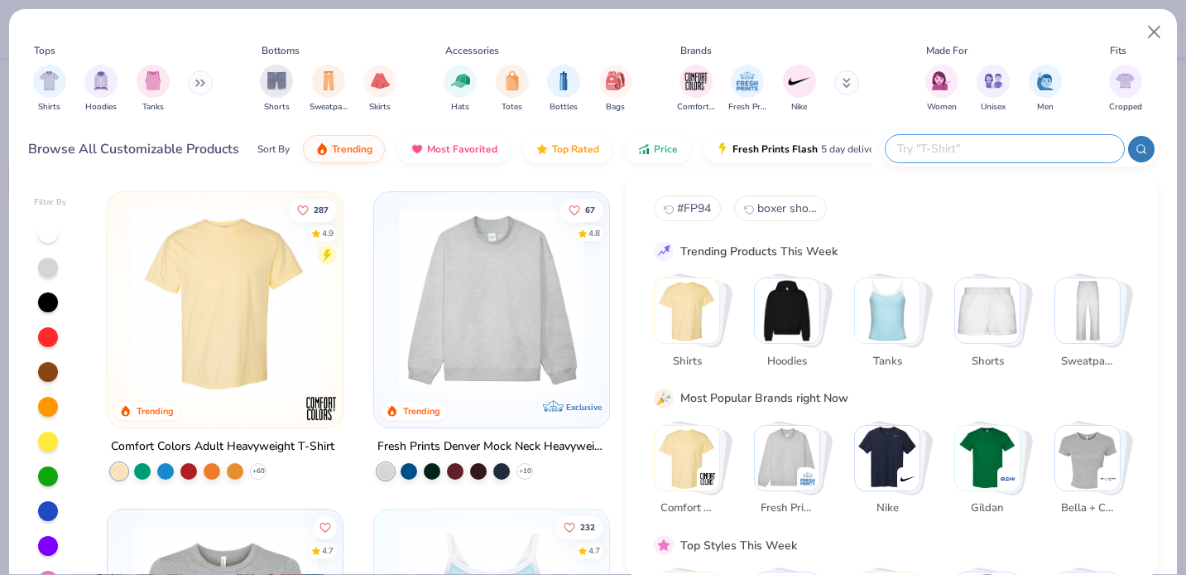
paste input "#FP94"
type input "#FP94"
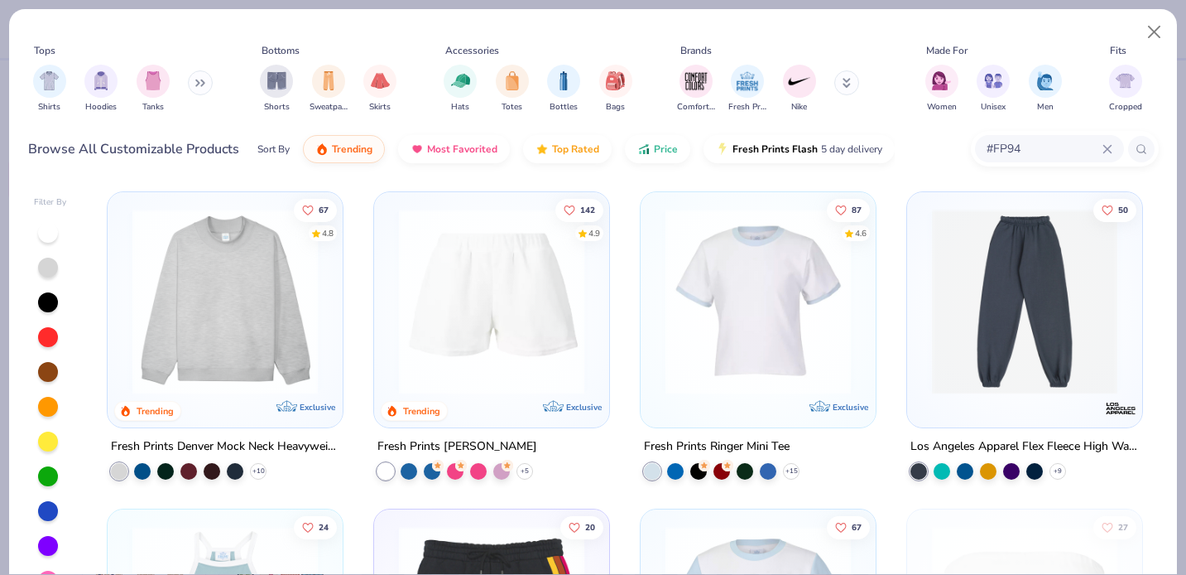
click at [521, 339] on img at bounding box center [492, 301] width 202 height 185
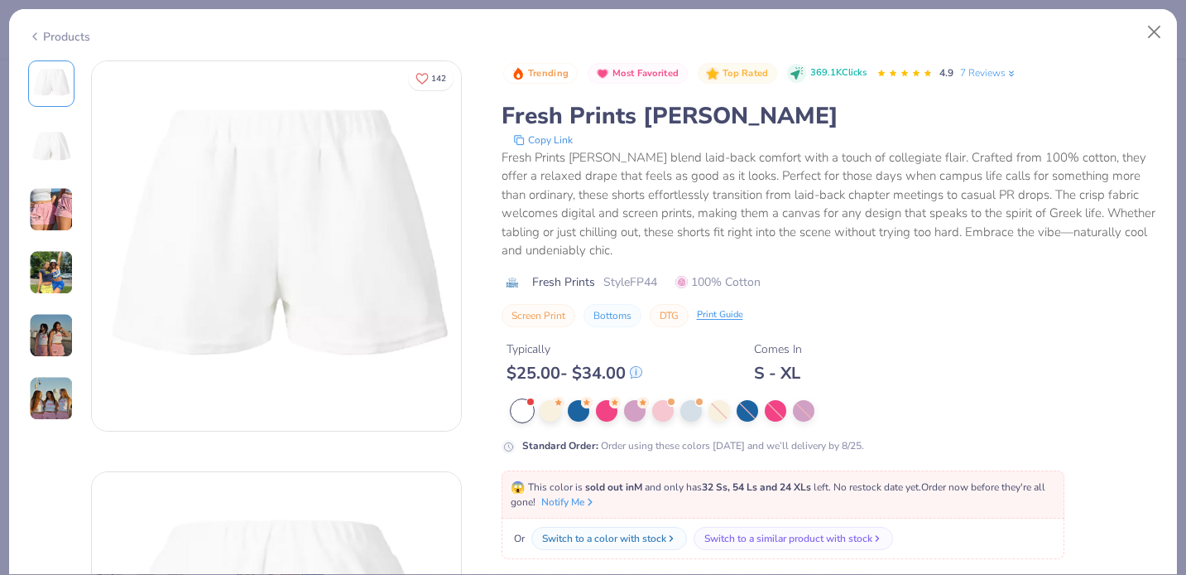
scroll to position [180, 0]
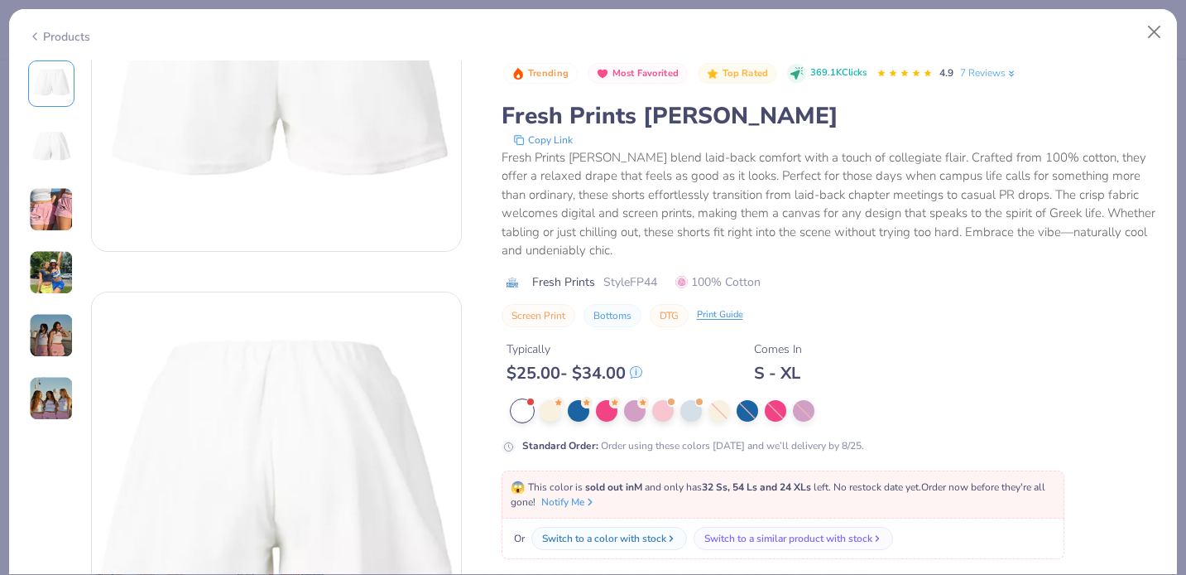
click at [52, 216] on img at bounding box center [51, 209] width 45 height 45
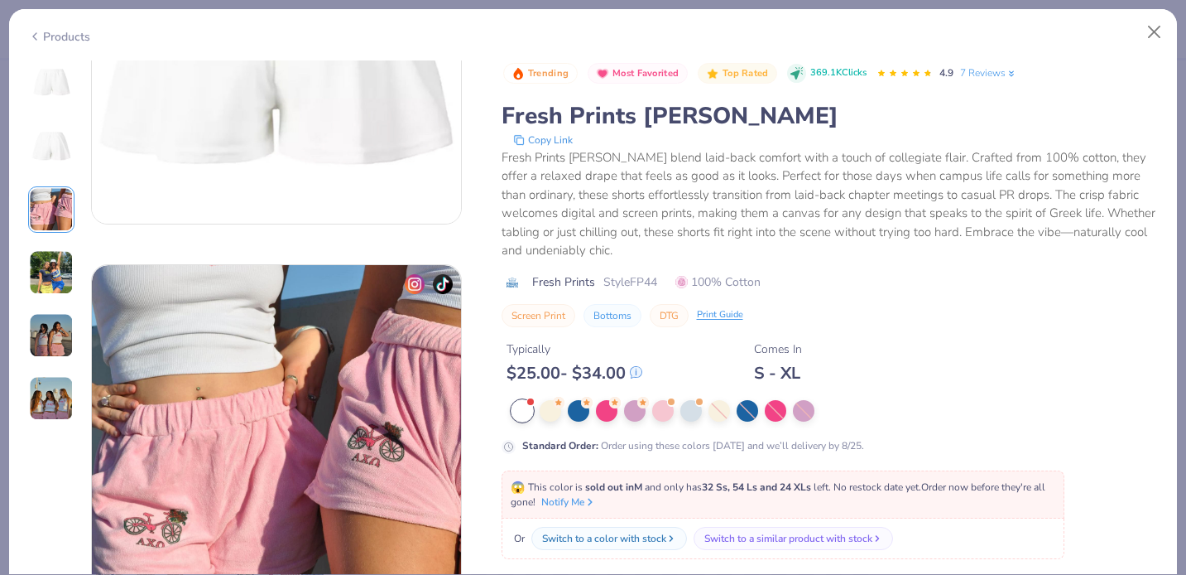
scroll to position [821, 0]
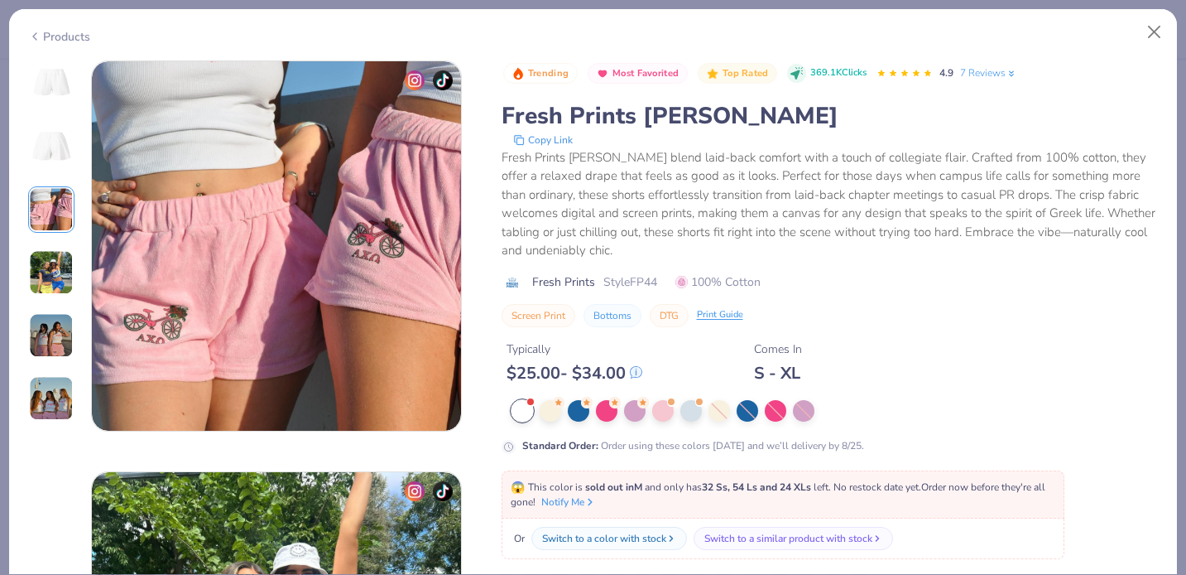
click at [52, 263] on img at bounding box center [51, 272] width 45 height 45
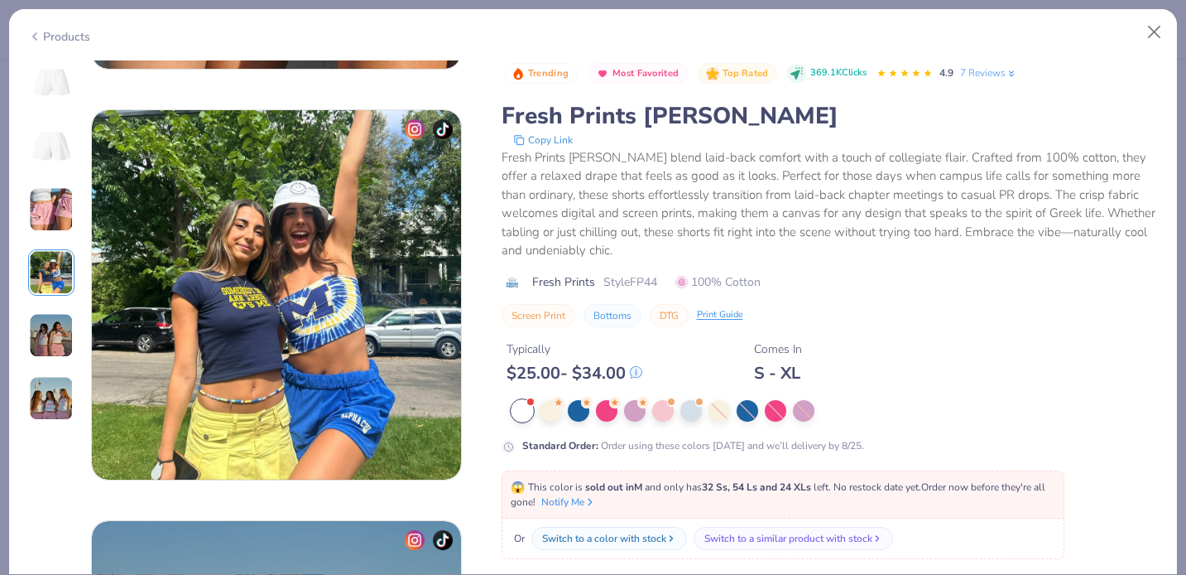
scroll to position [1232, 0]
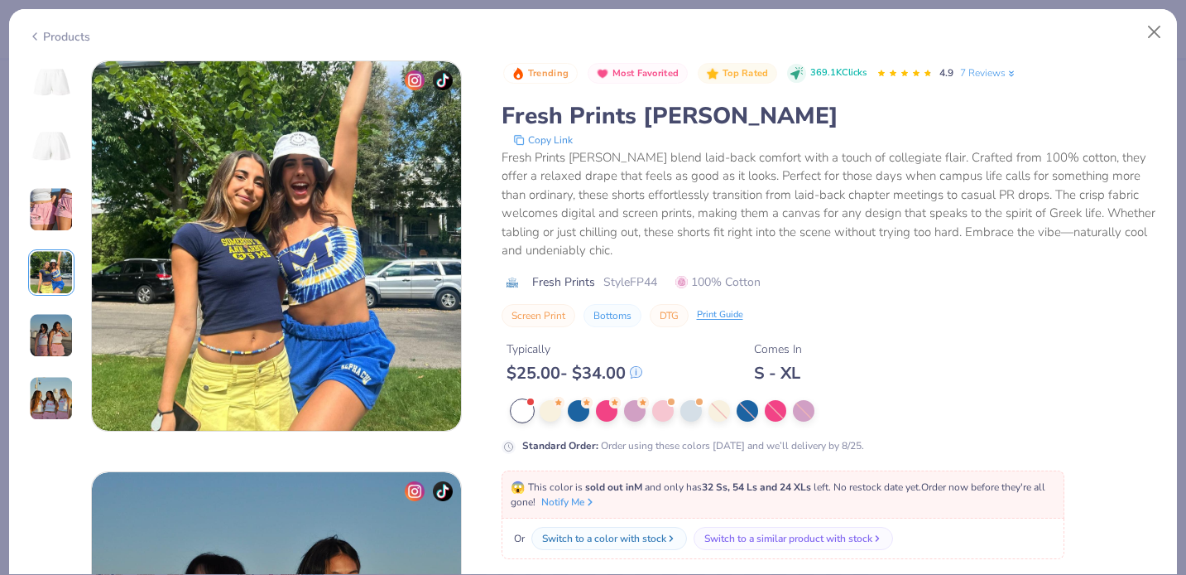
click at [53, 320] on img at bounding box center [51, 335] width 45 height 45
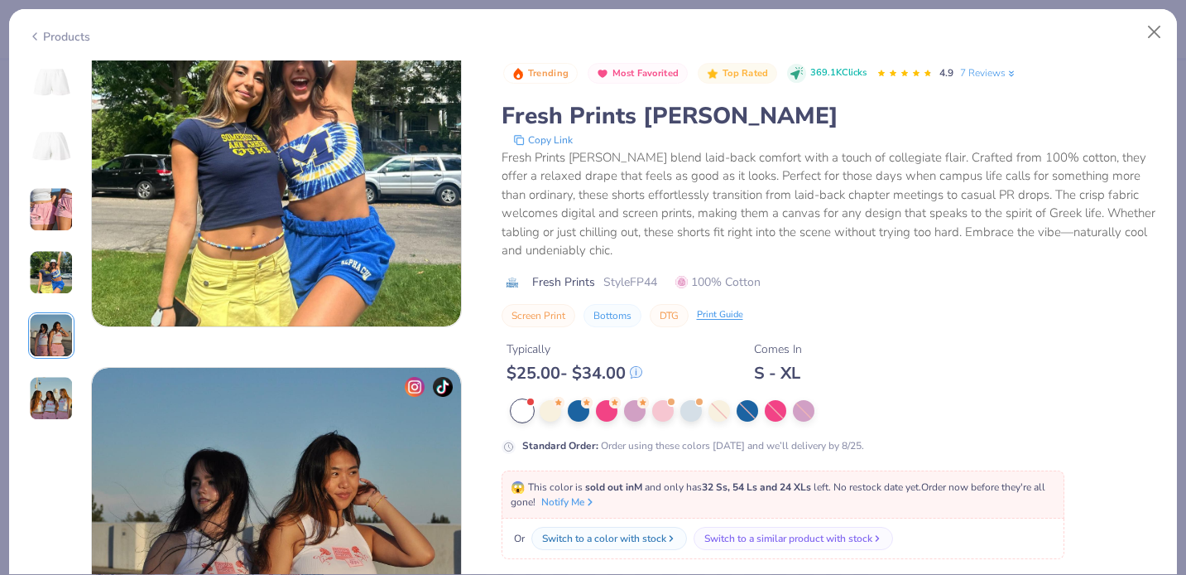
scroll to position [1643, 0]
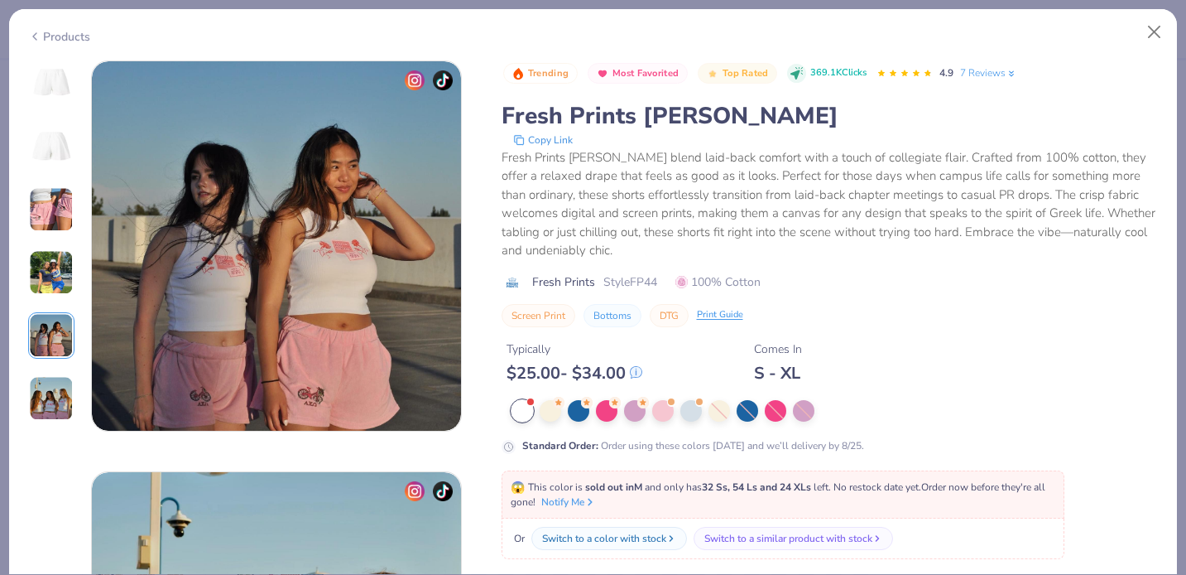
click at [55, 388] on img at bounding box center [51, 398] width 45 height 45
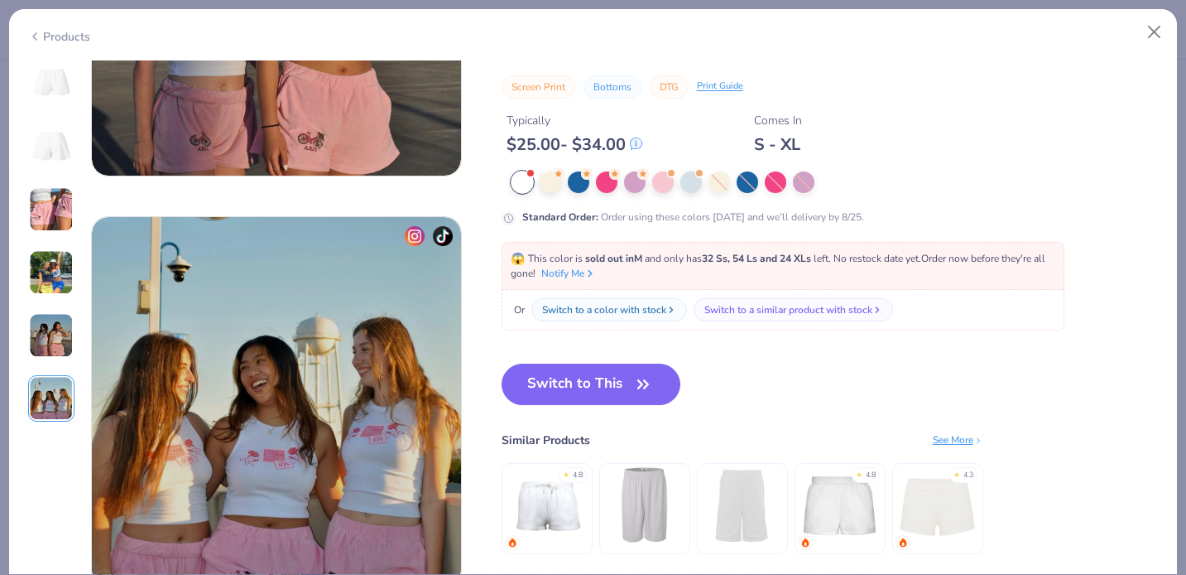
scroll to position [2053, 0]
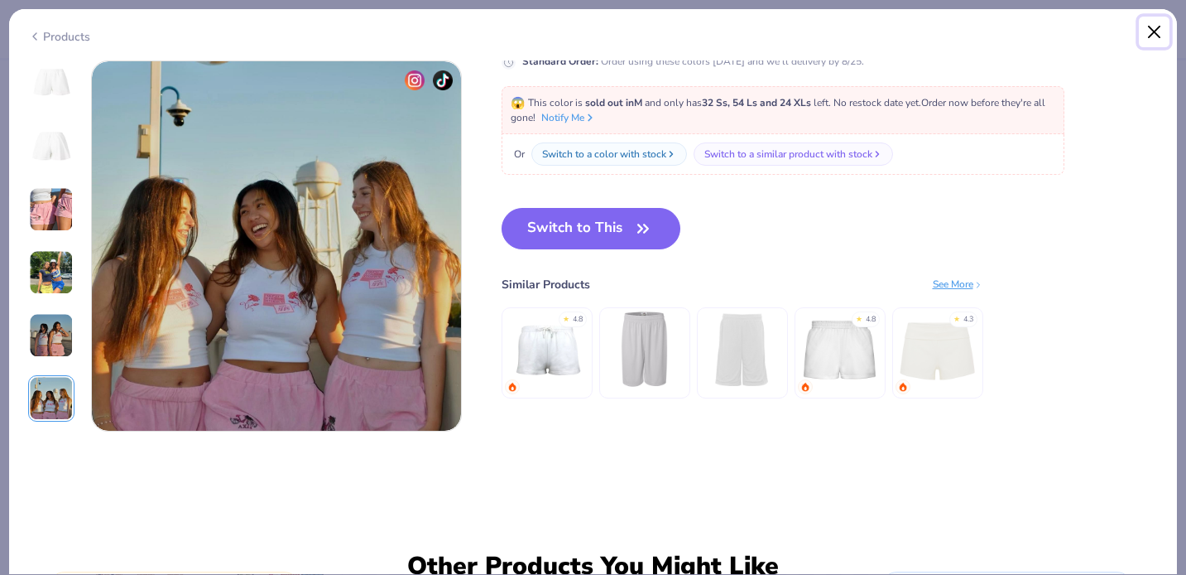
click at [1147, 31] on button "Close" at bounding box center [1154, 32] width 31 height 31
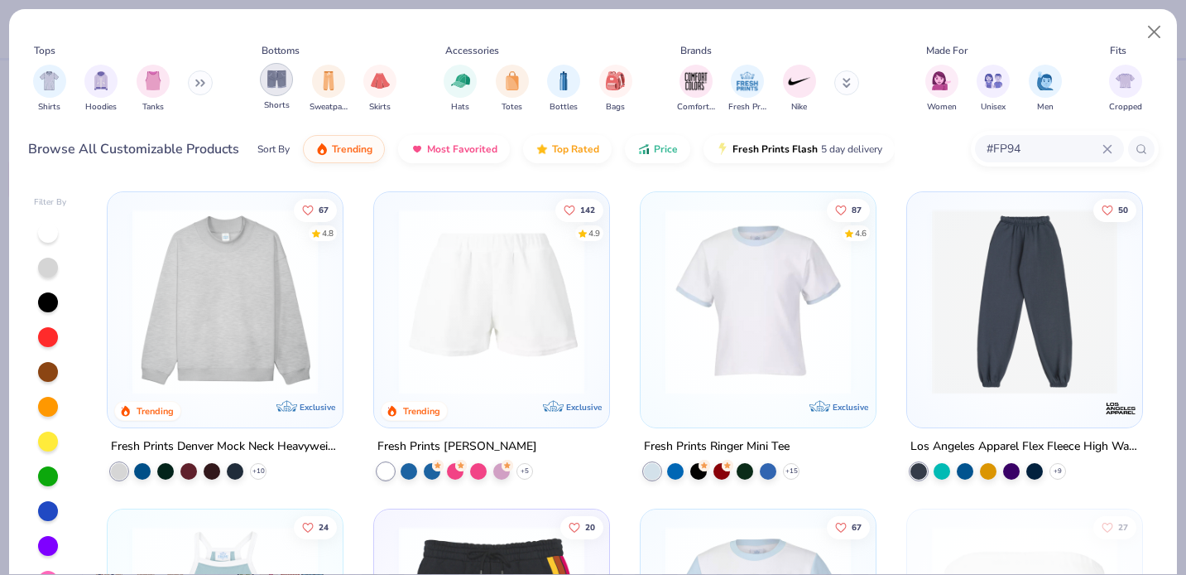
click at [285, 84] on img "filter for Shorts" at bounding box center [276, 79] width 19 height 19
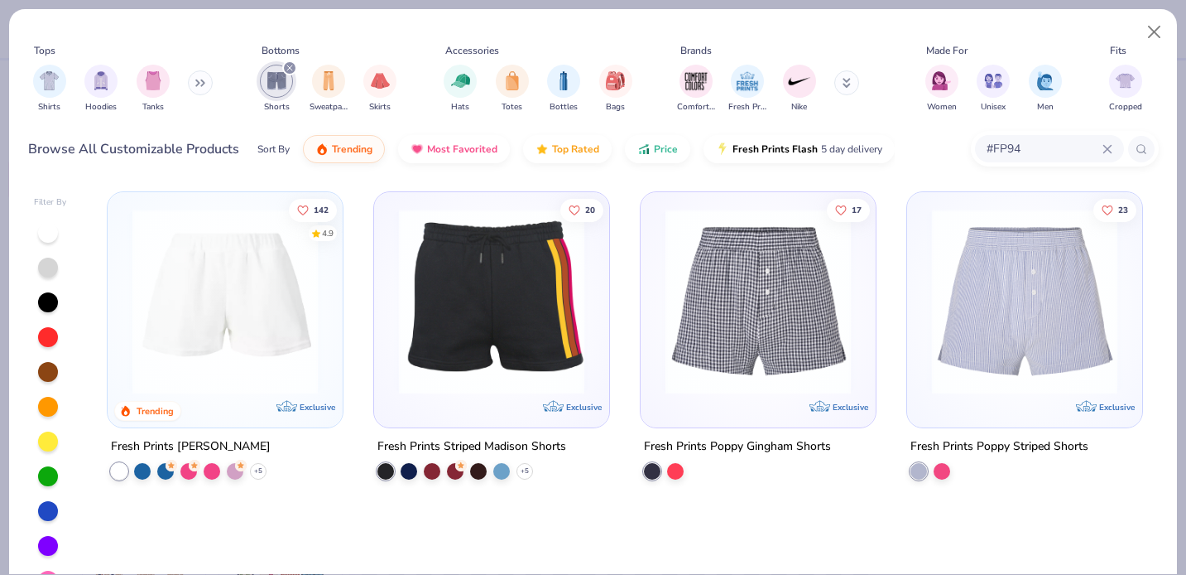
click at [1110, 156] on div "#FP94" at bounding box center [1049, 148] width 149 height 27
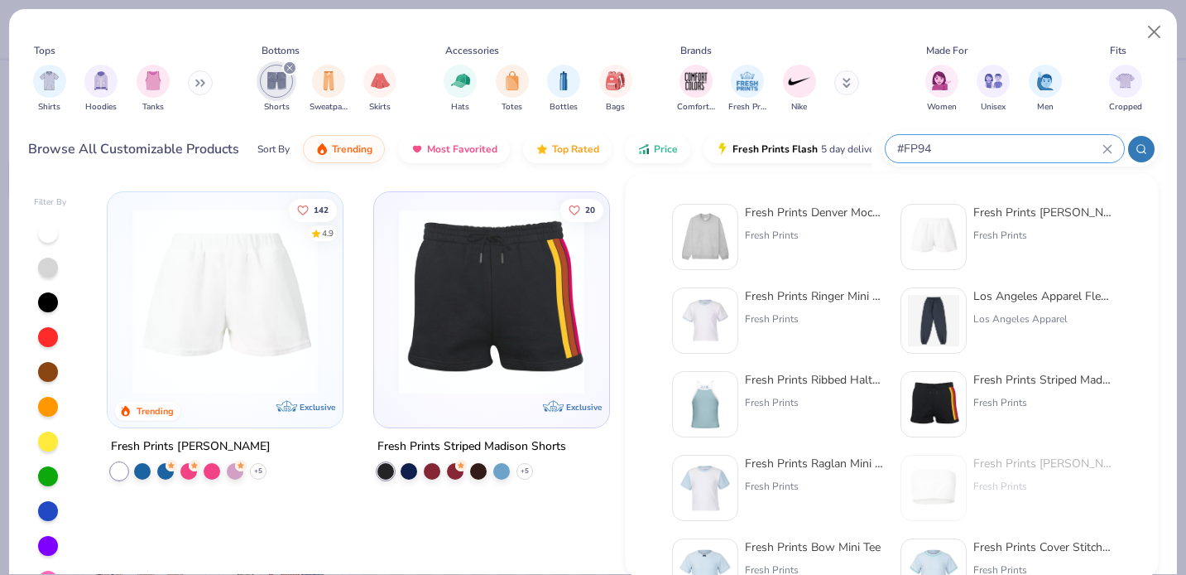
click at [1103, 147] on icon at bounding box center [1108, 149] width 10 height 10
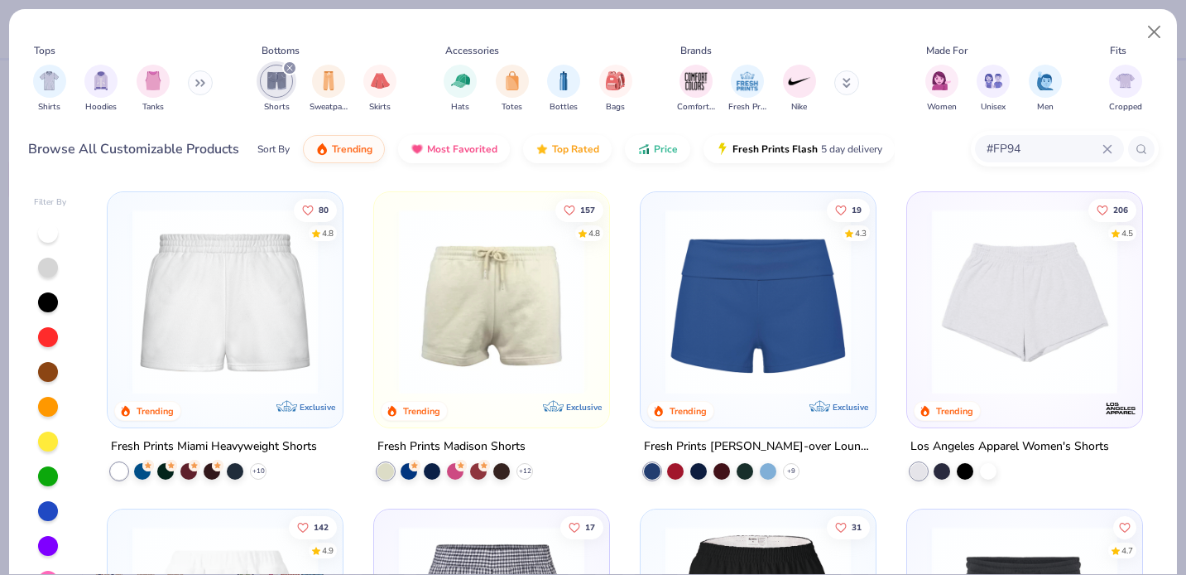
click at [1111, 148] on icon at bounding box center [1108, 149] width 10 height 10
click at [1024, 373] on img at bounding box center [1025, 301] width 202 height 185
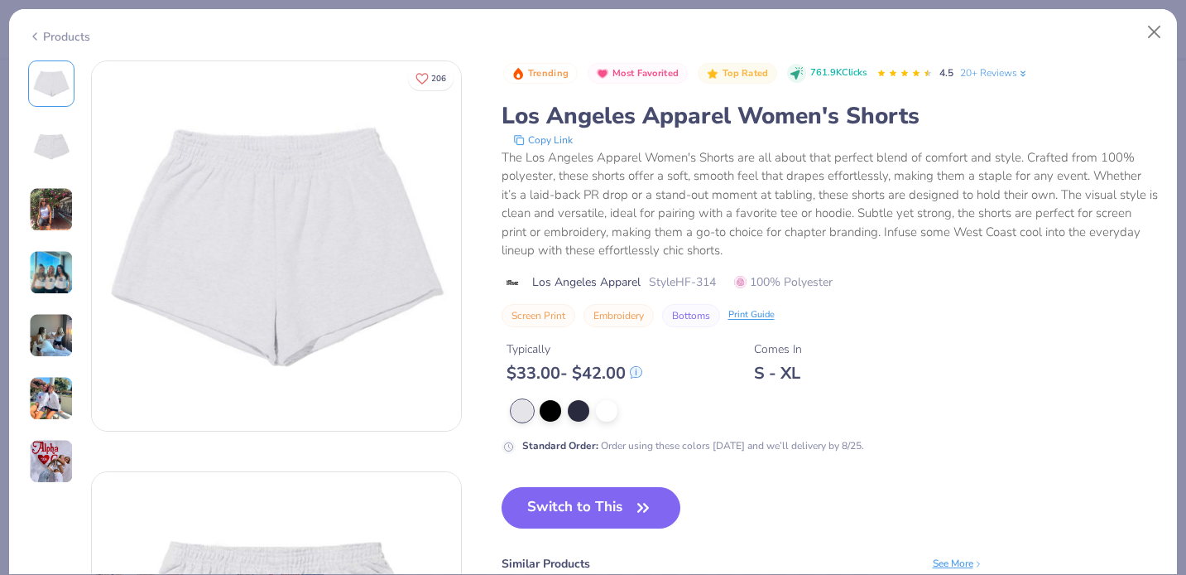
click at [51, 392] on img at bounding box center [51, 398] width 45 height 45
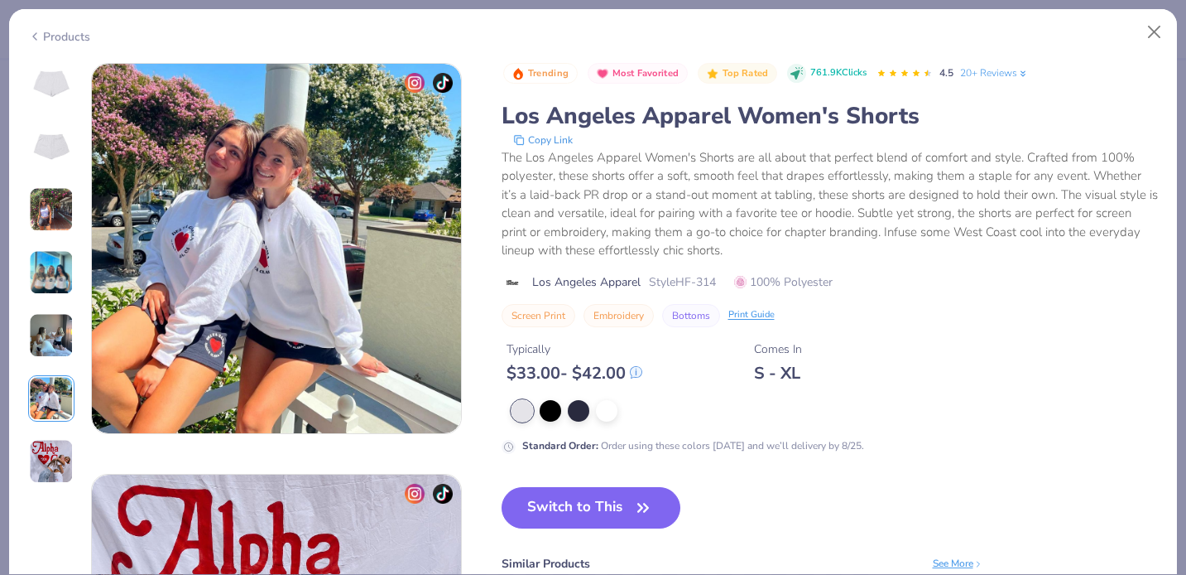
scroll to position [2053, 0]
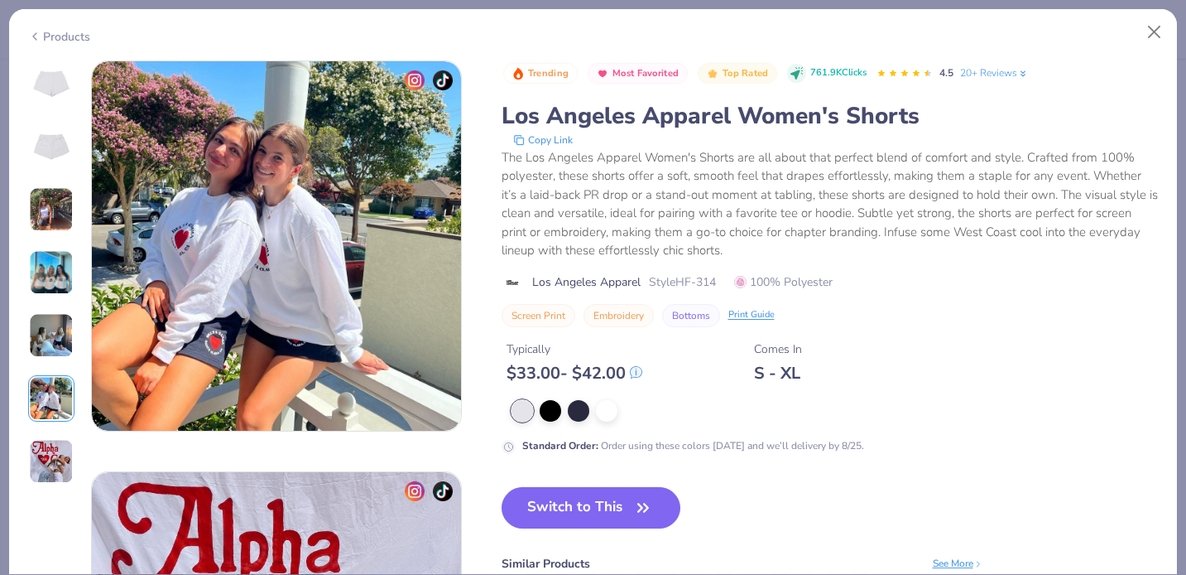
click at [50, 466] on img at bounding box center [51, 461] width 45 height 45
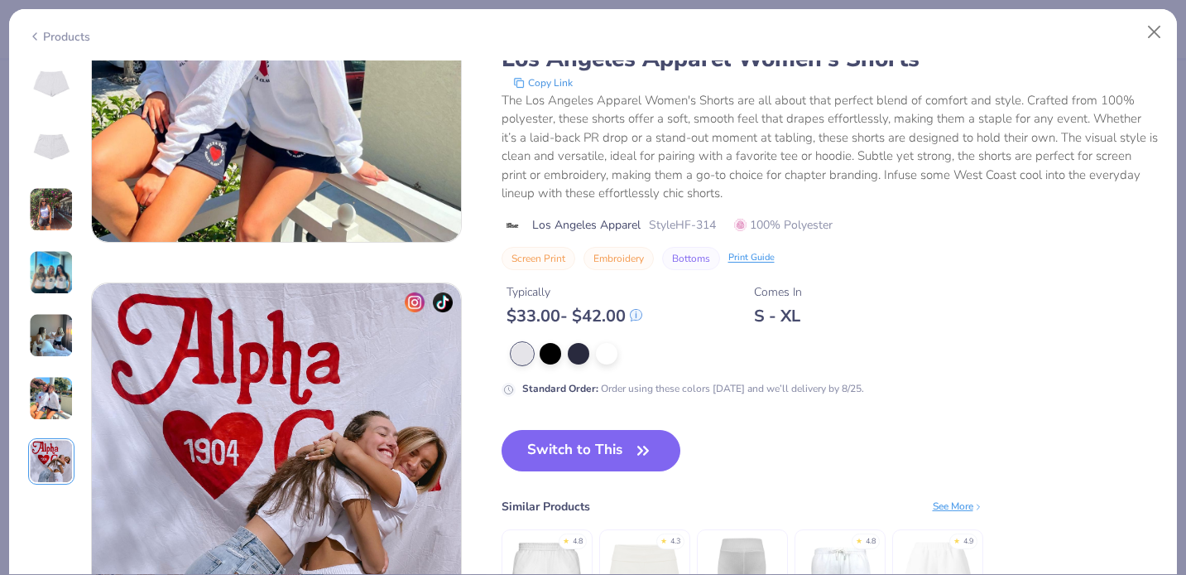
scroll to position [2464, 0]
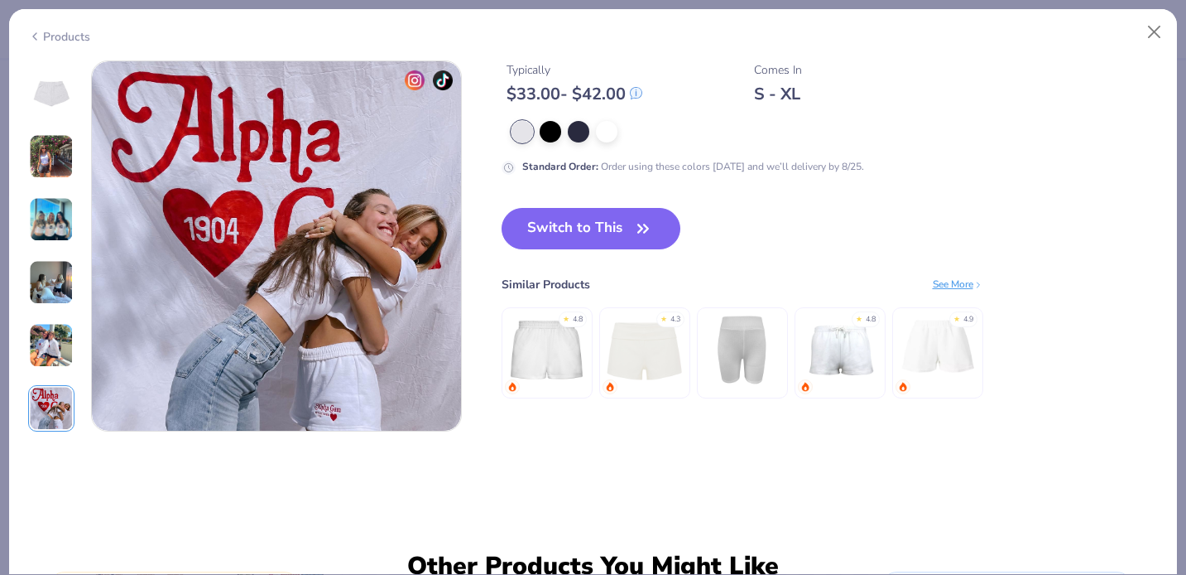
click at [50, 234] on img at bounding box center [51, 219] width 45 height 45
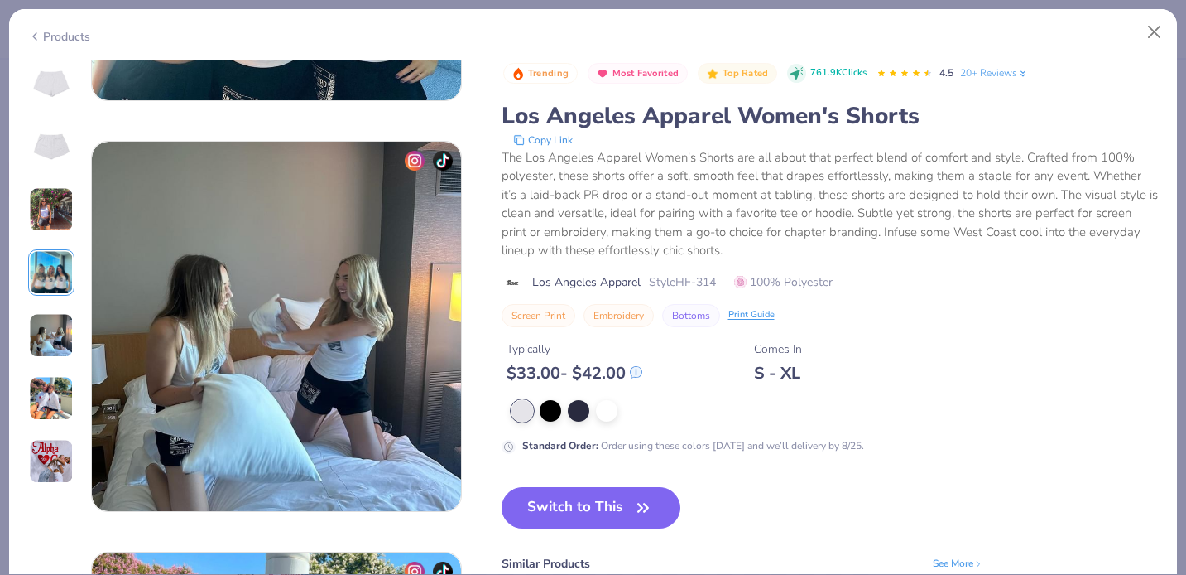
scroll to position [1232, 0]
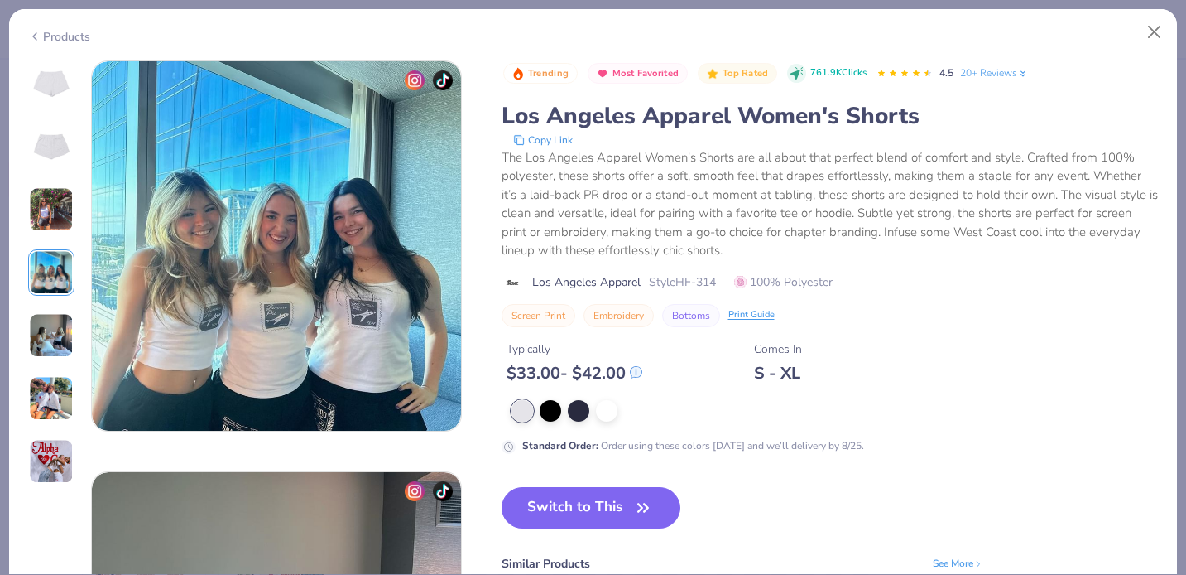
click at [53, 204] on img at bounding box center [51, 209] width 45 height 45
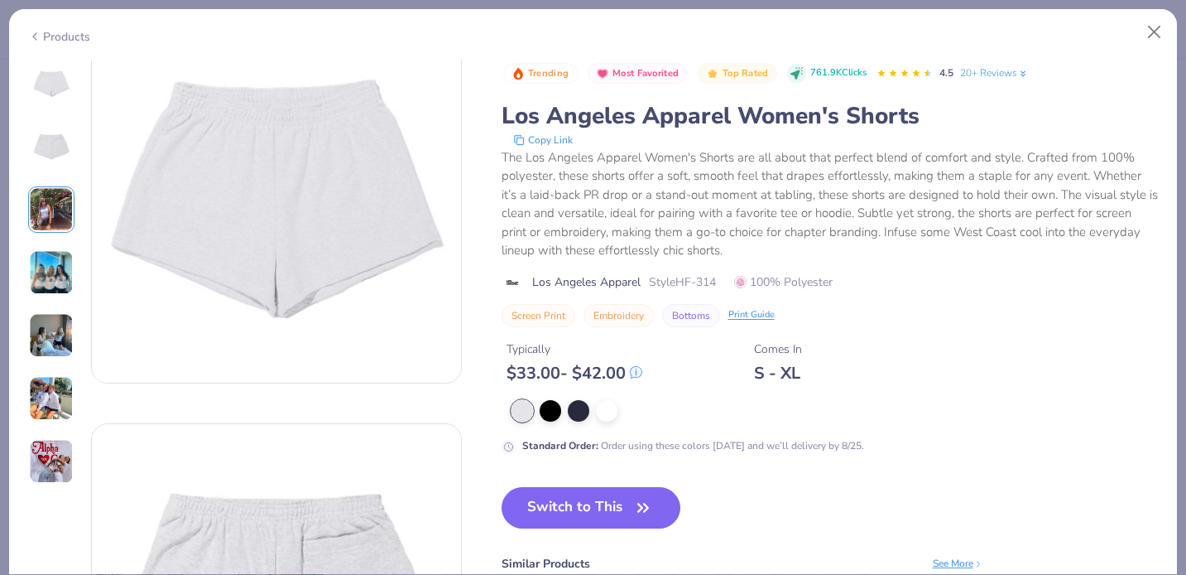
scroll to position [0, 0]
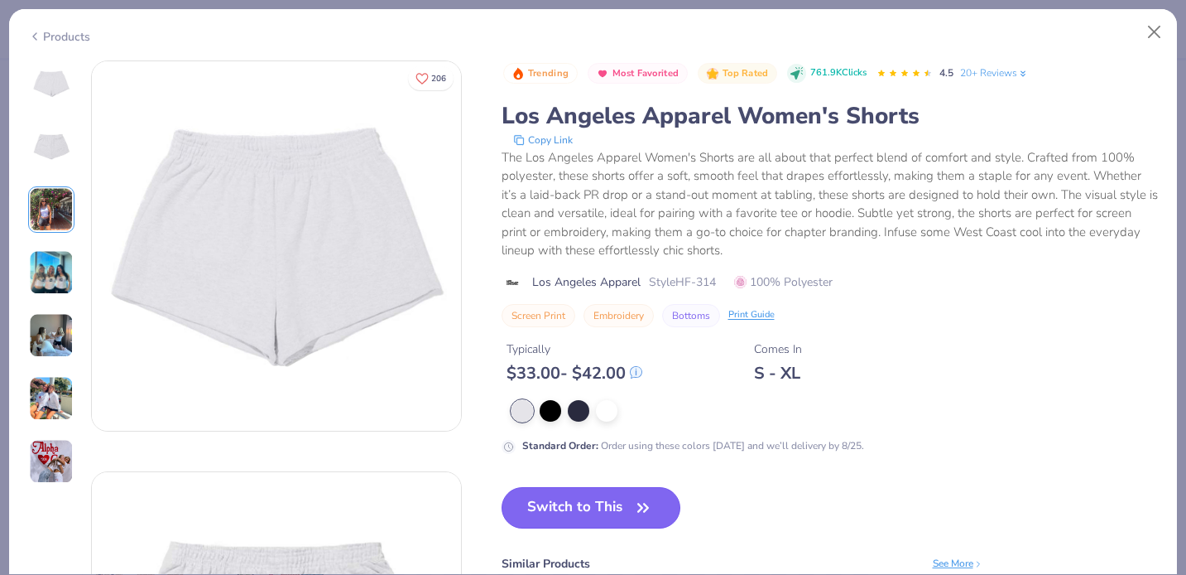
click at [579, 517] on button "Switch to This" at bounding box center [592, 507] width 180 height 41
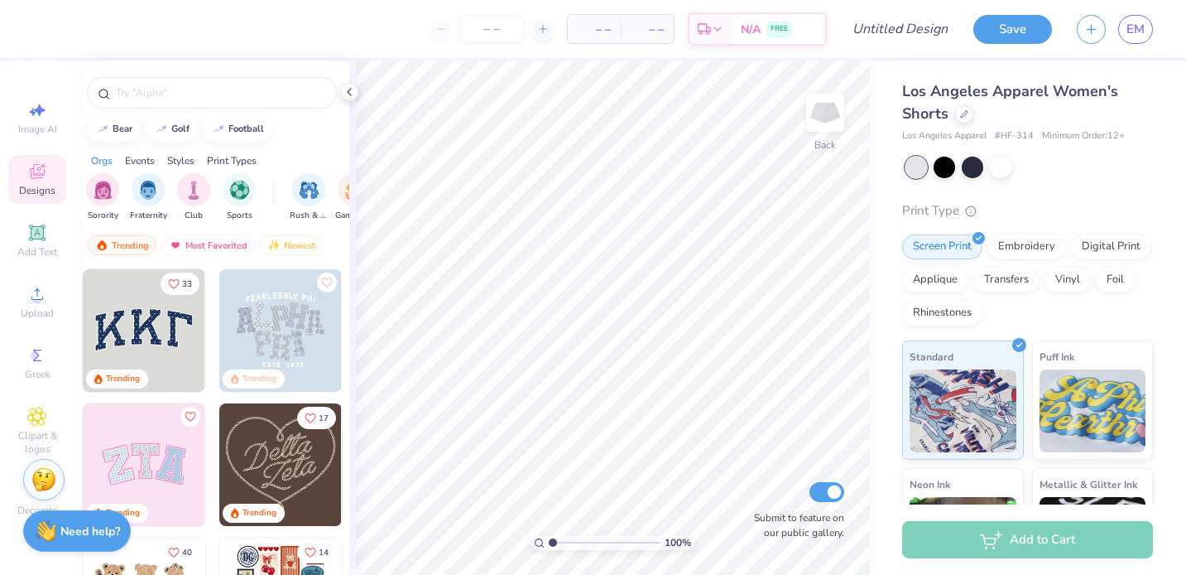
click at [177, 328] on img at bounding box center [144, 330] width 123 height 123
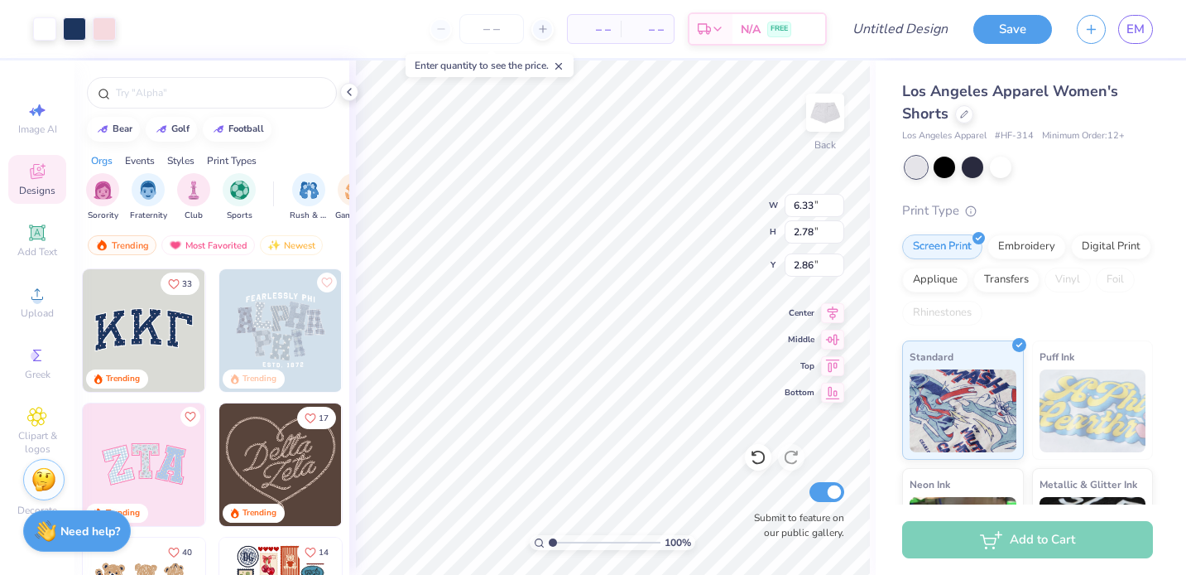
type input "3.78"
type input "1.66"
type input "3.98"
click at [204, 97] on input "text" at bounding box center [220, 92] width 212 height 17
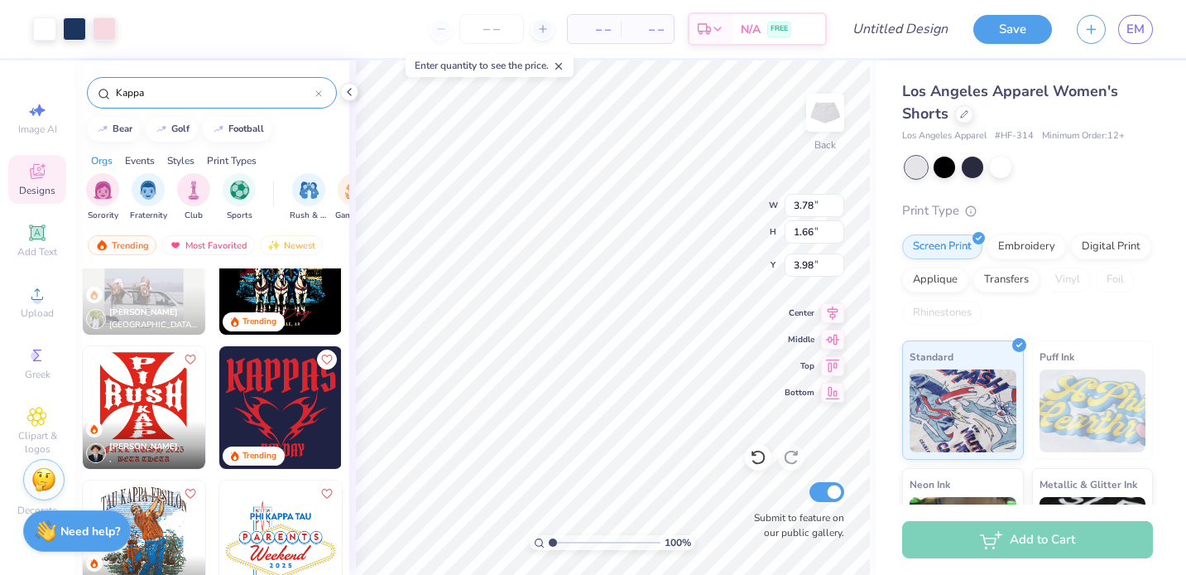
scroll to position [594, 0]
click at [161, 85] on input "Kappa" at bounding box center [214, 92] width 201 height 17
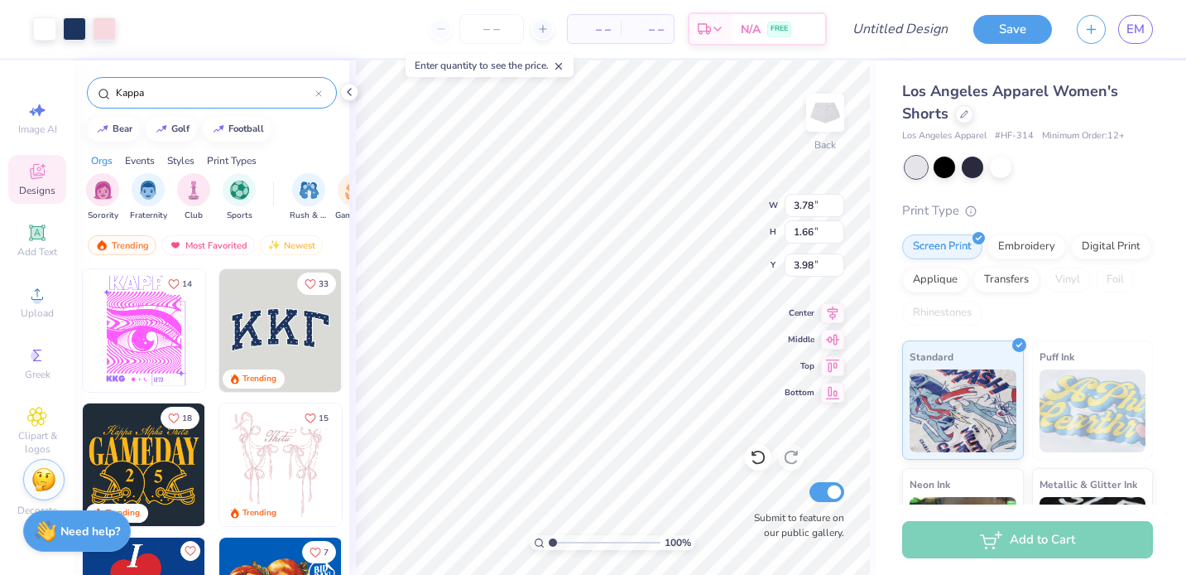
click at [161, 85] on input "Kappa" at bounding box center [214, 92] width 201 height 17
type input "KKG"
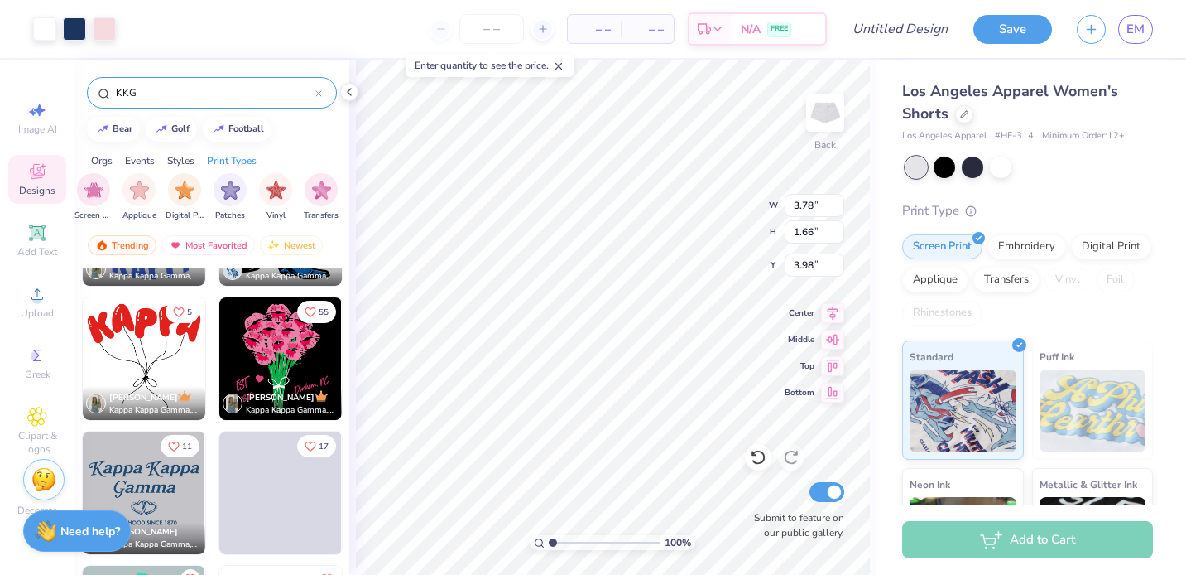
scroll to position [0, 0]
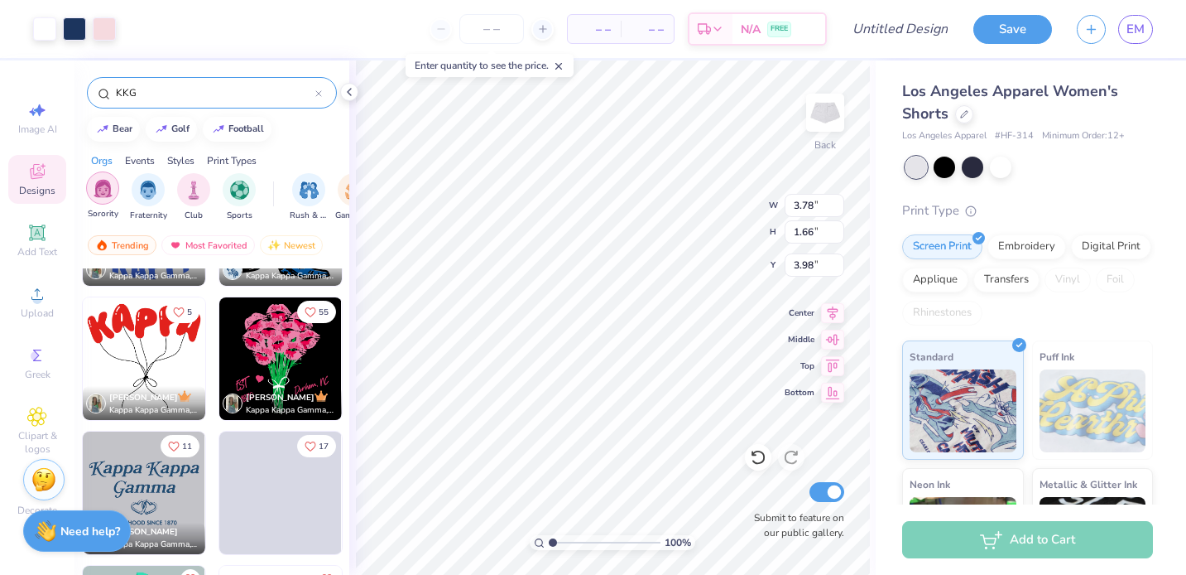
click at [100, 195] on img "filter for Sorority" at bounding box center [103, 188] width 19 height 19
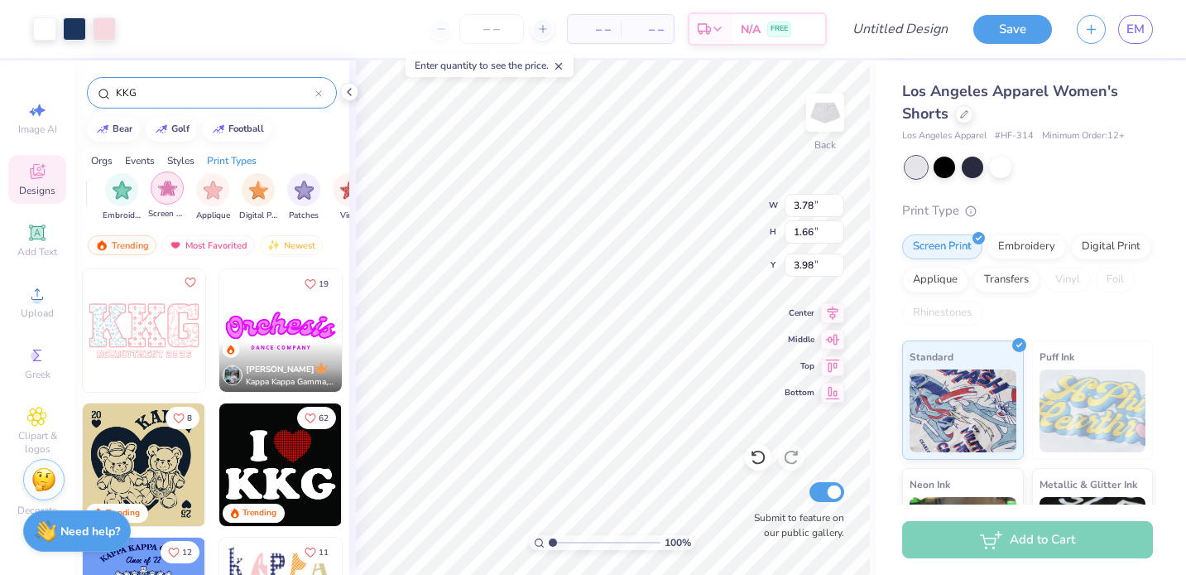
scroll to position [0, 1327]
click at [123, 195] on img "filter for Embroidery" at bounding box center [122, 188] width 19 height 19
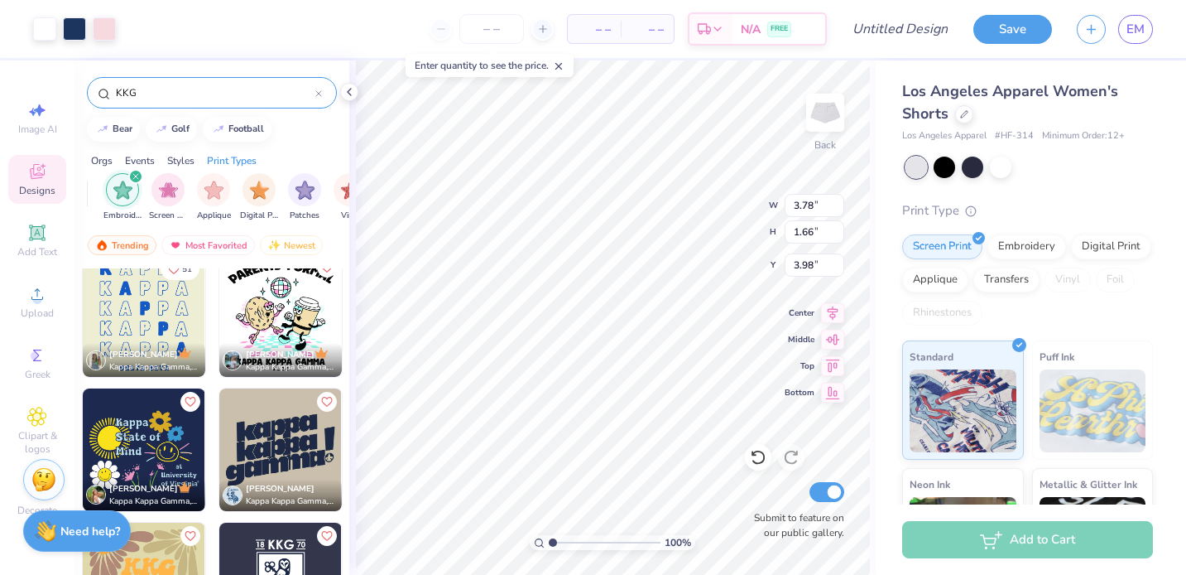
scroll to position [556, 0]
